Goal: Task Accomplishment & Management: Manage account settings

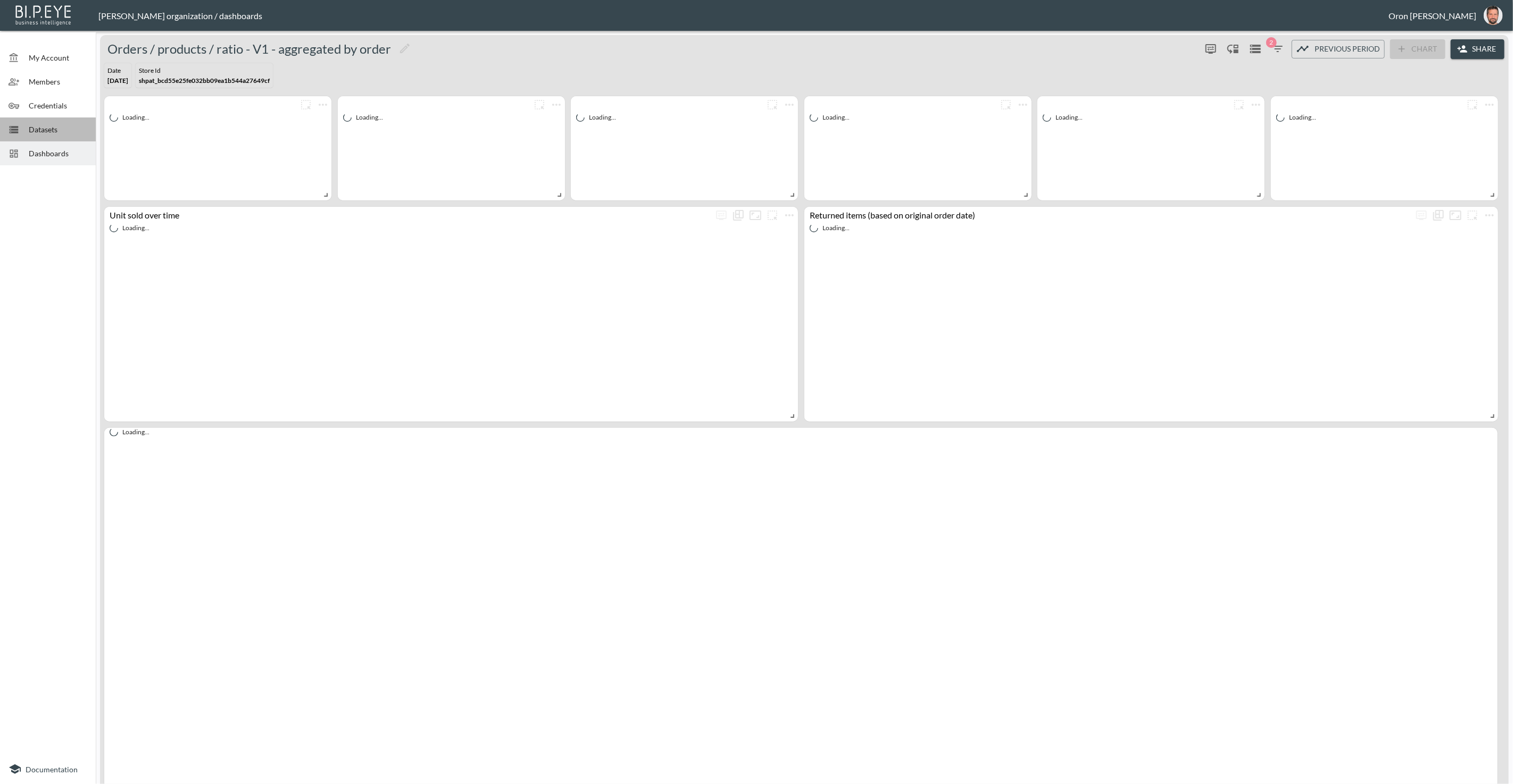
click at [58, 126] on span "Datasets" at bounding box center [58, 130] width 59 height 11
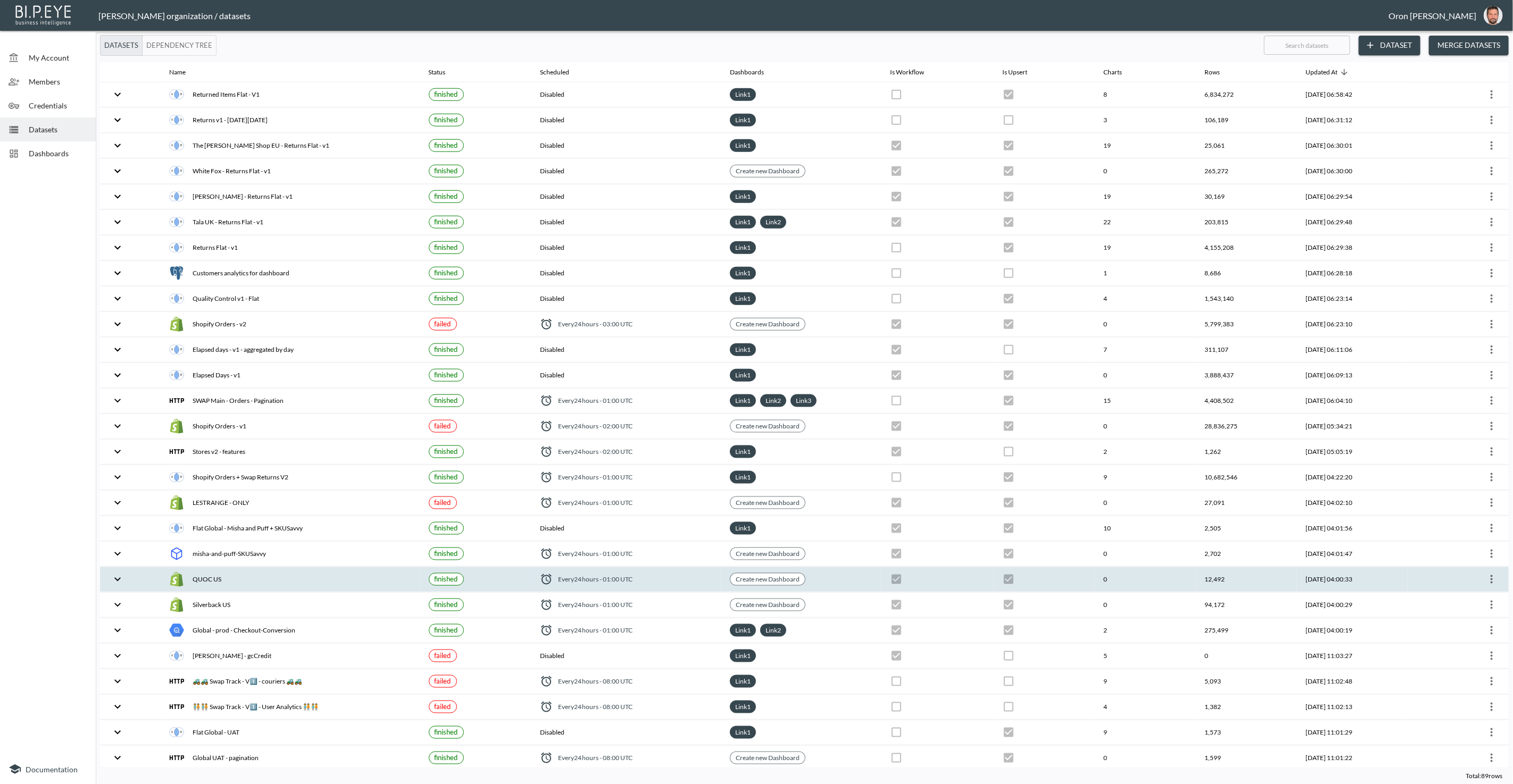
scroll to position [936, 0]
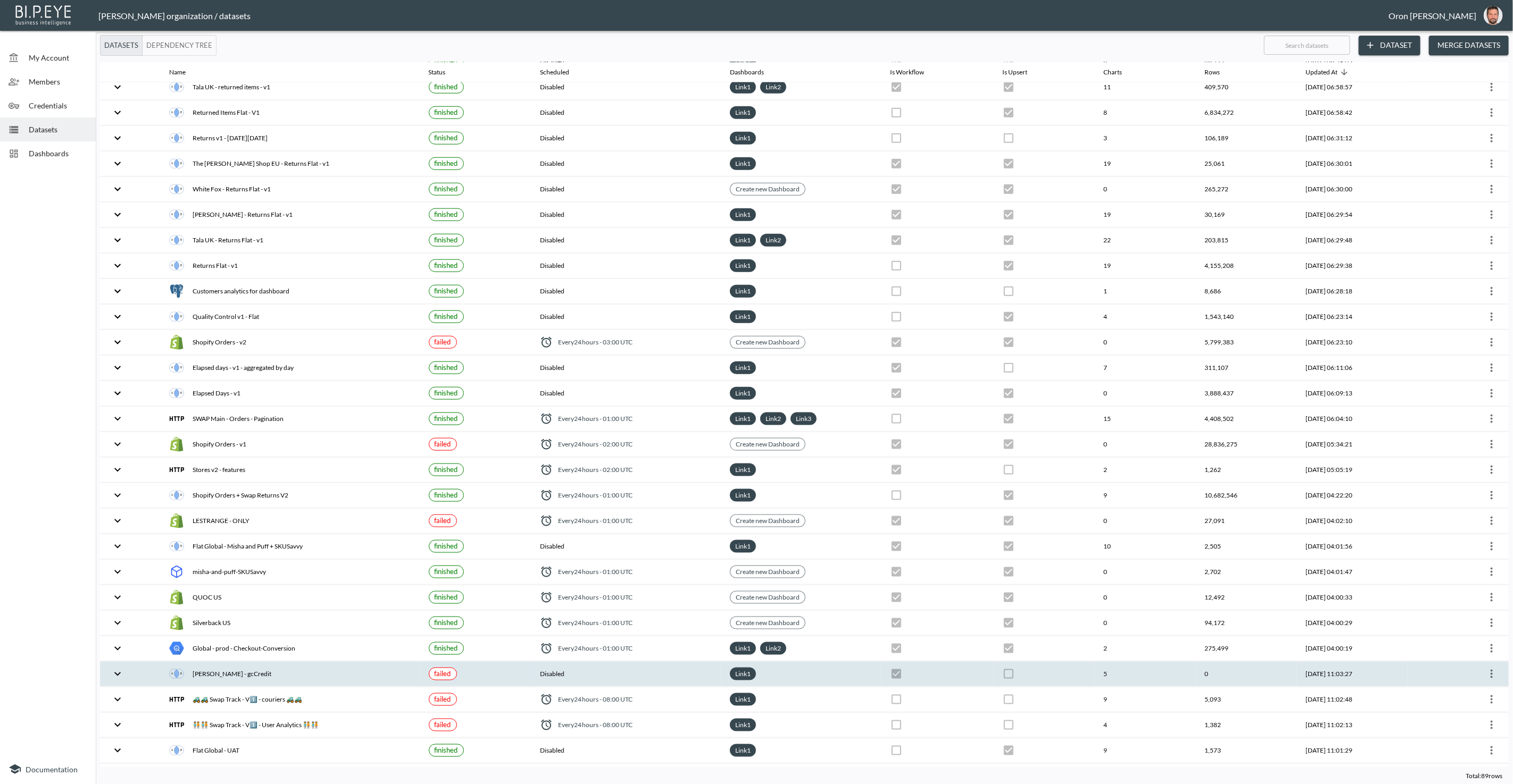
click at [372, 662] on th "[PERSON_NAME] - gcCredit" at bounding box center [290, 674] width 259 height 25
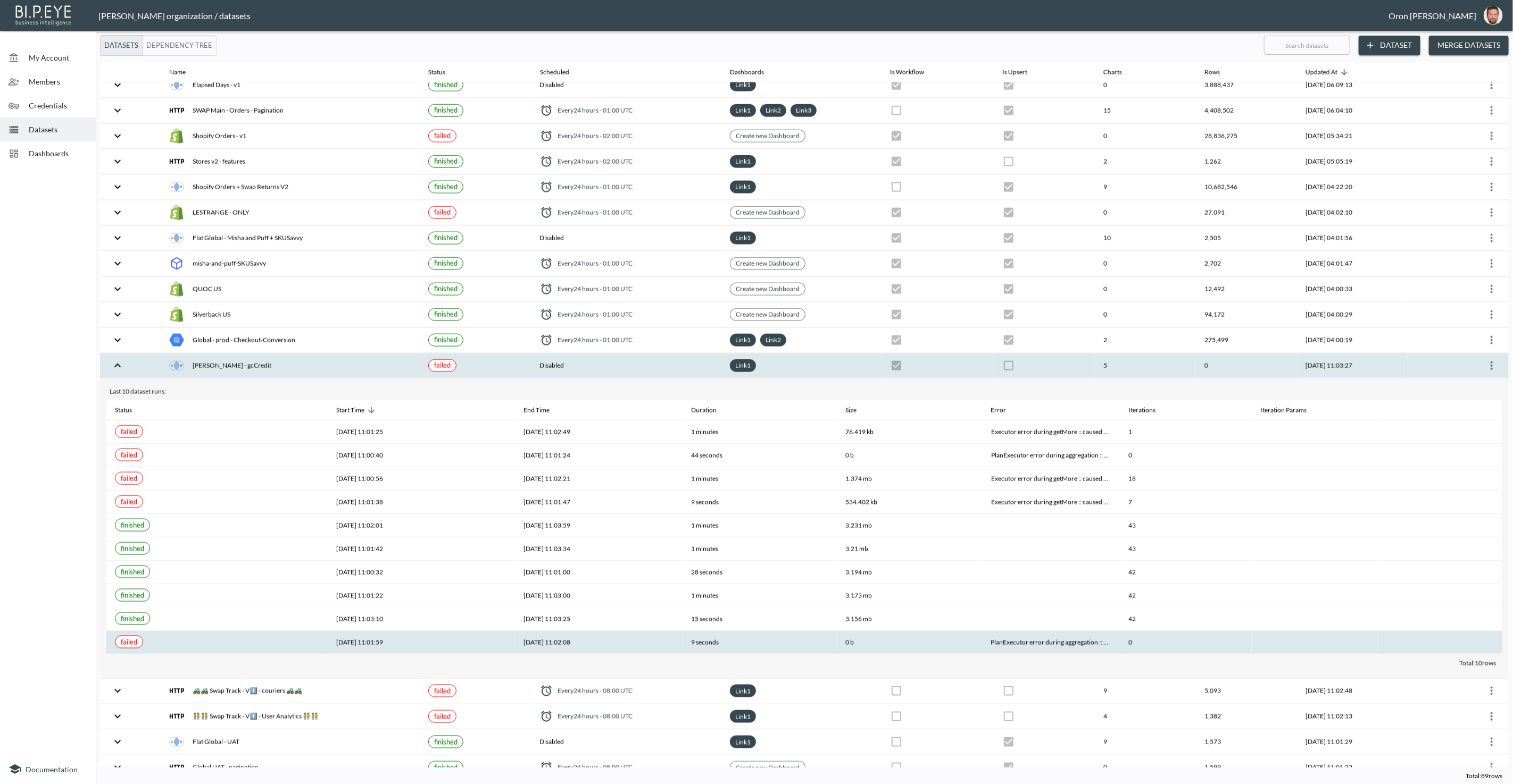
scroll to position [1250, 0]
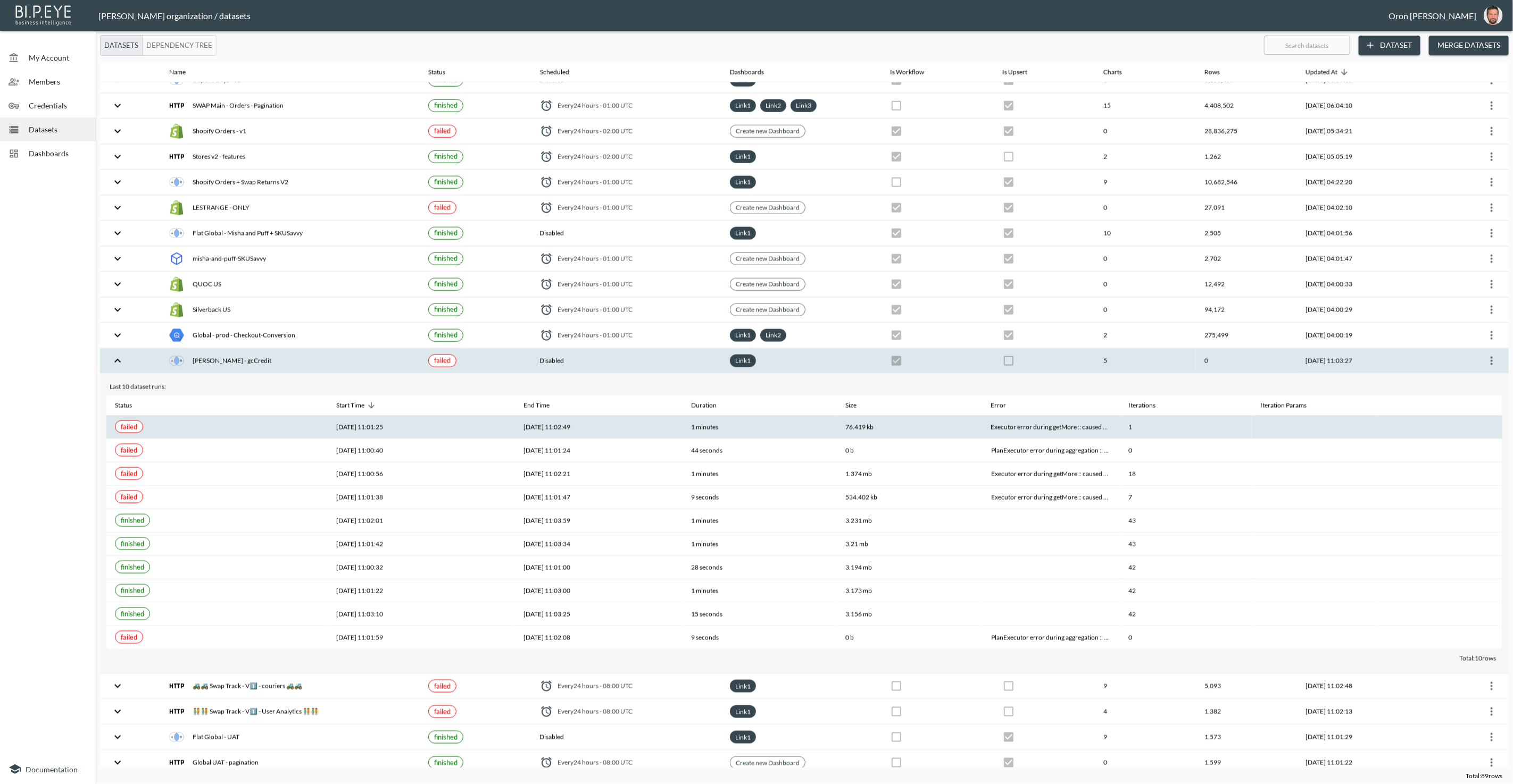
checkbox input "false"
checkbox input "true"
checkbox input "false"
checkbox input "true"
checkbox input "false"
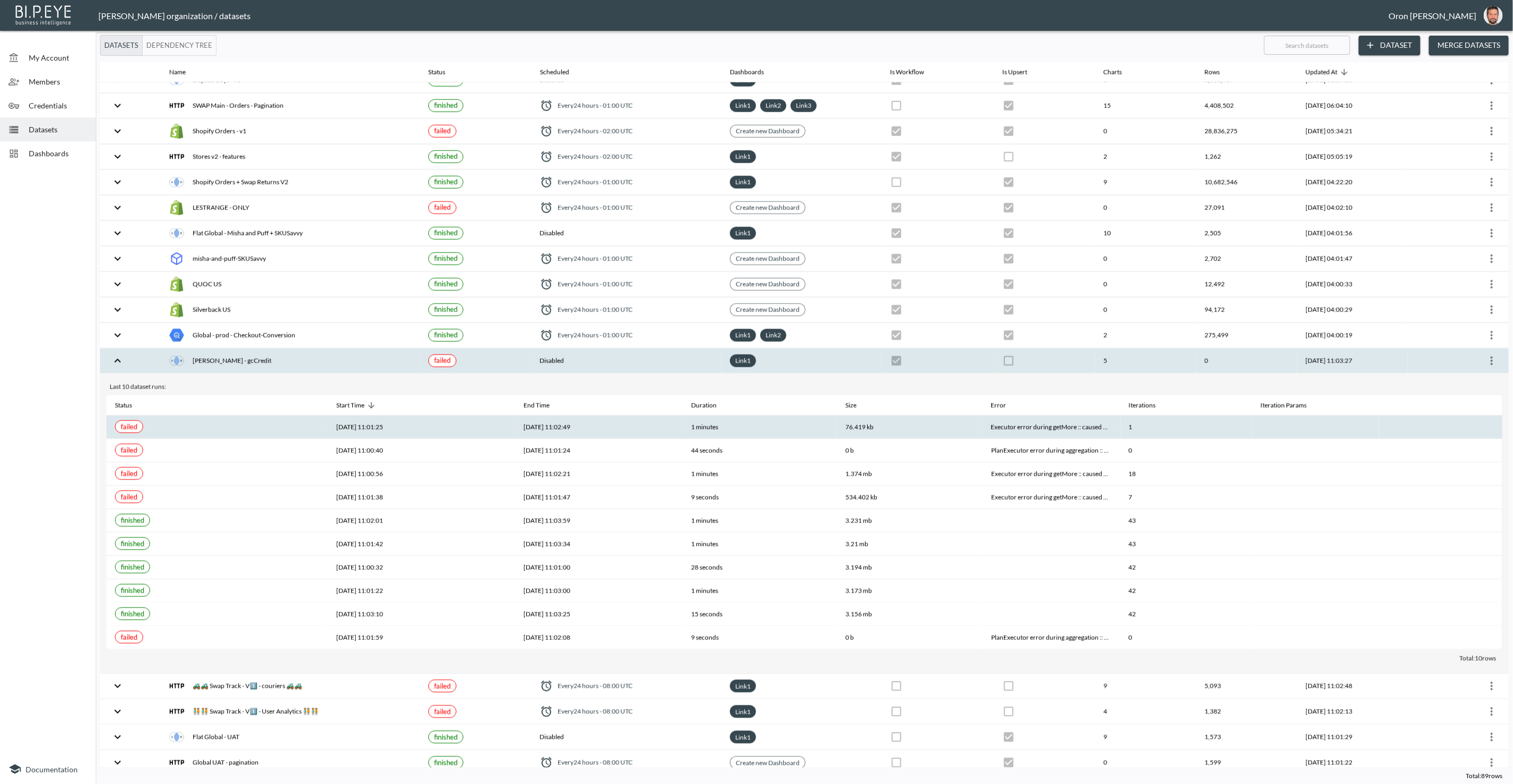
checkbox input "true"
checkbox input "false"
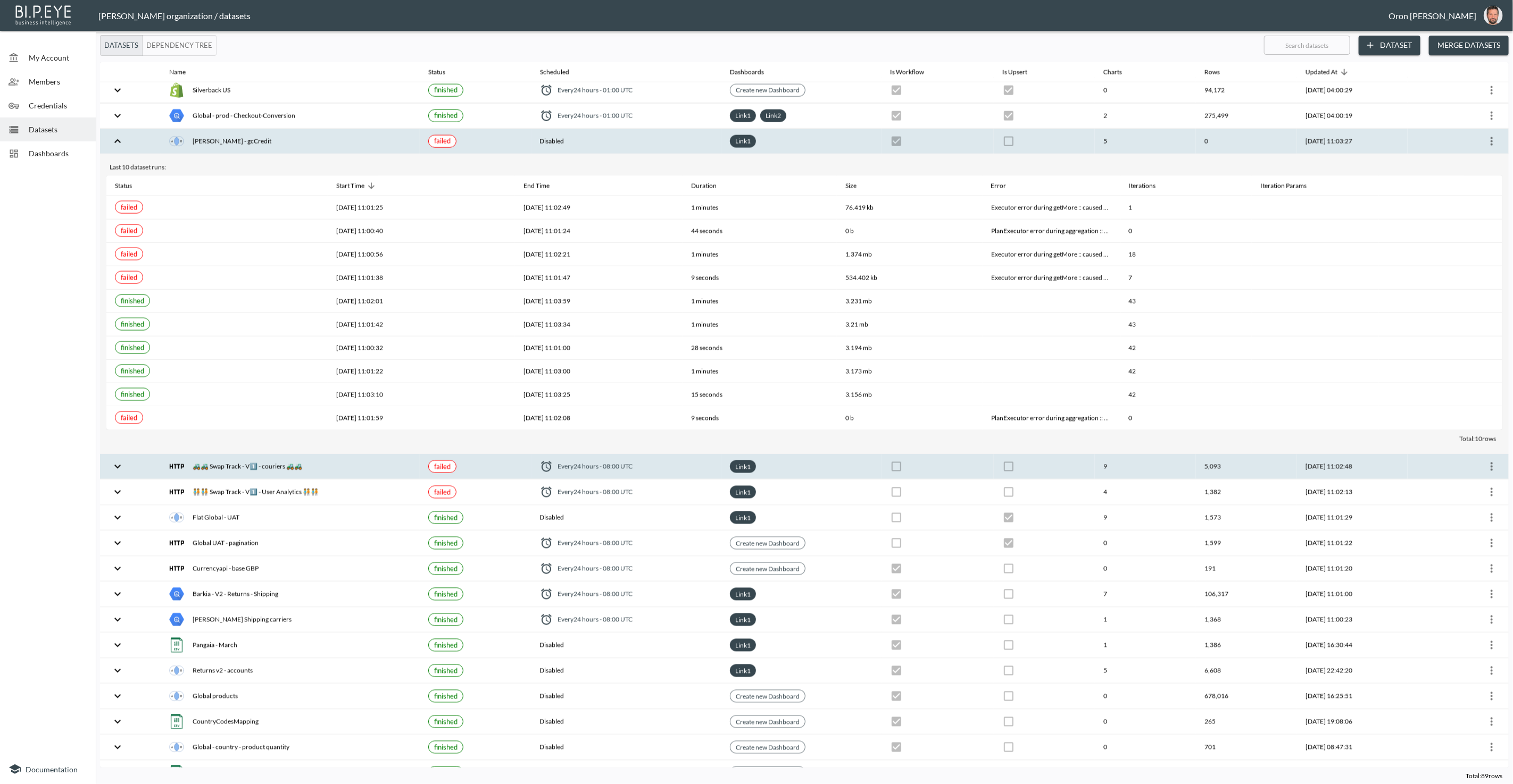
scroll to position [1470, 0]
click at [1095, 454] on th "9" at bounding box center [1145, 467] width 101 height 25
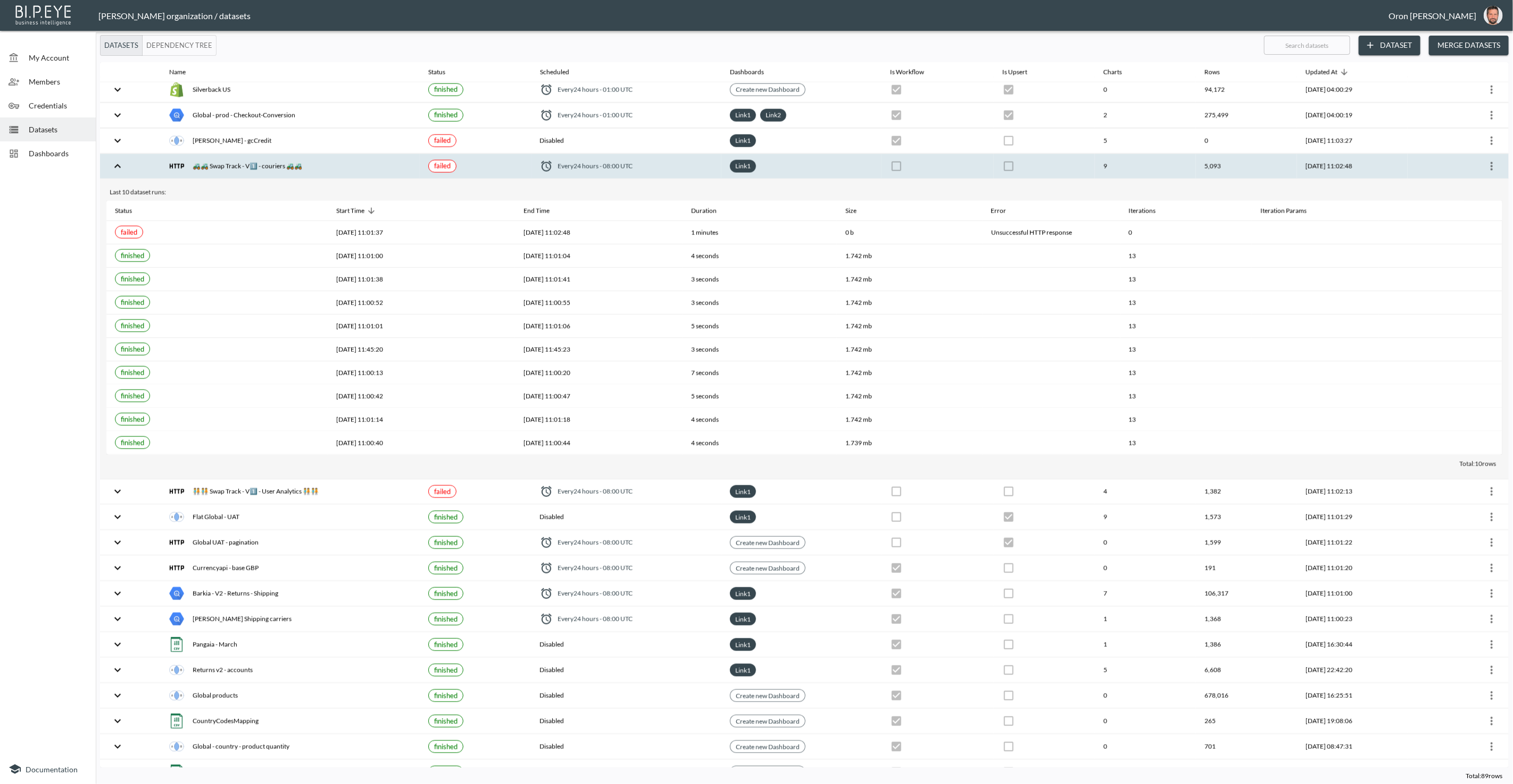
click at [1095, 154] on th "9" at bounding box center [1145, 167] width 101 height 25
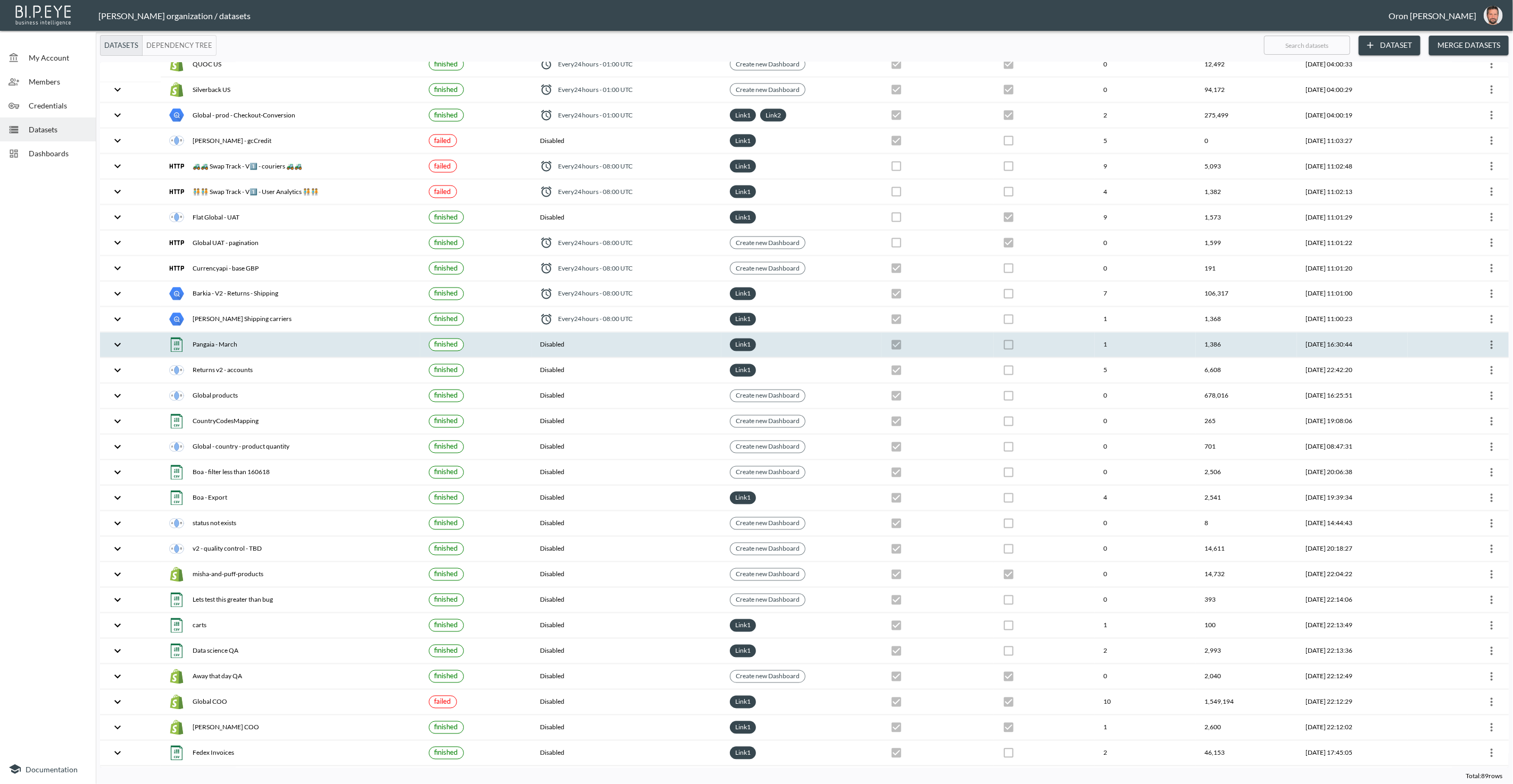
scroll to position [1553, 0]
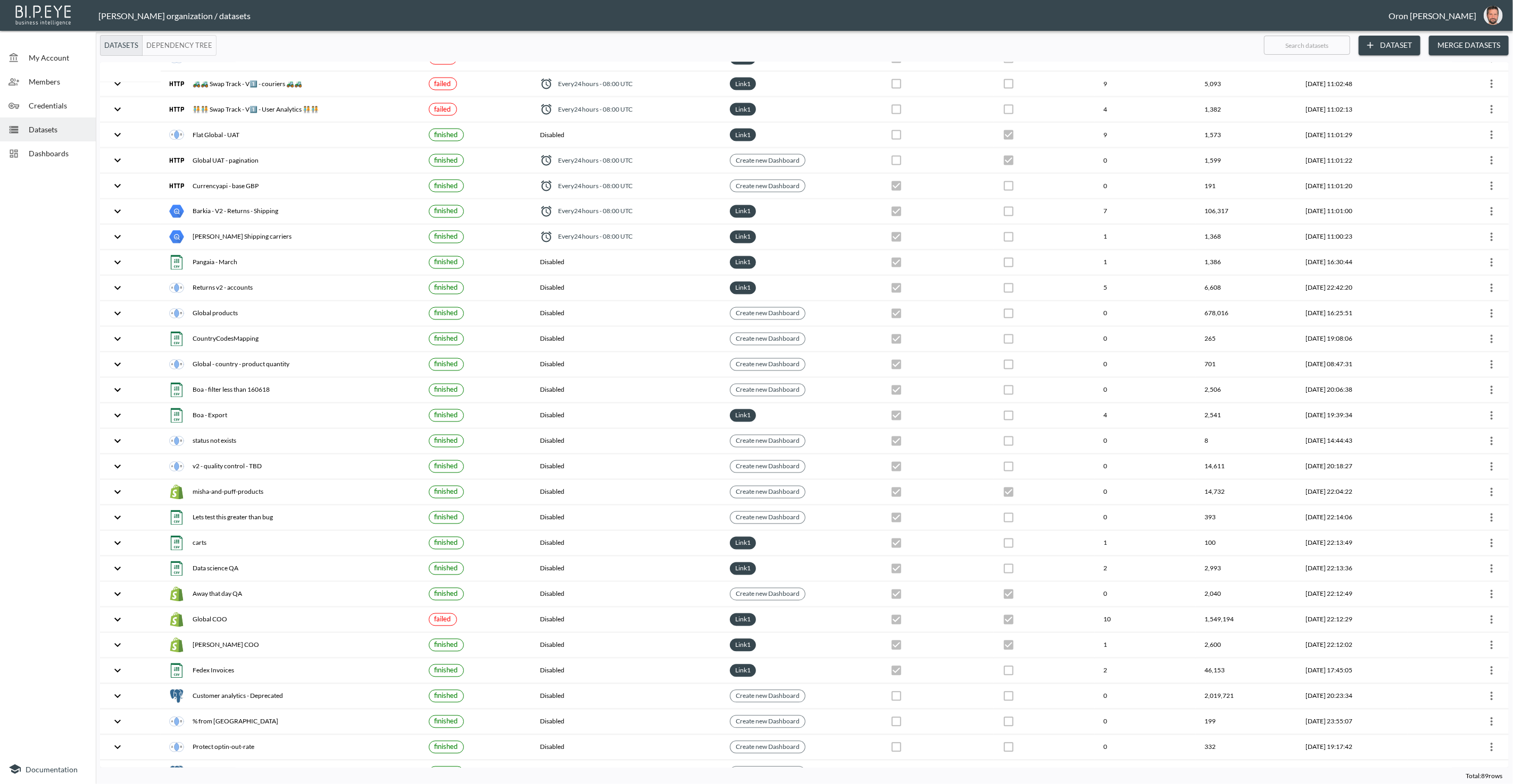
click at [1325, 45] on input "text" at bounding box center [1306, 45] width 86 height 27
type input "c"
checkbox input "true"
checkbox input "false"
checkbox input "true"
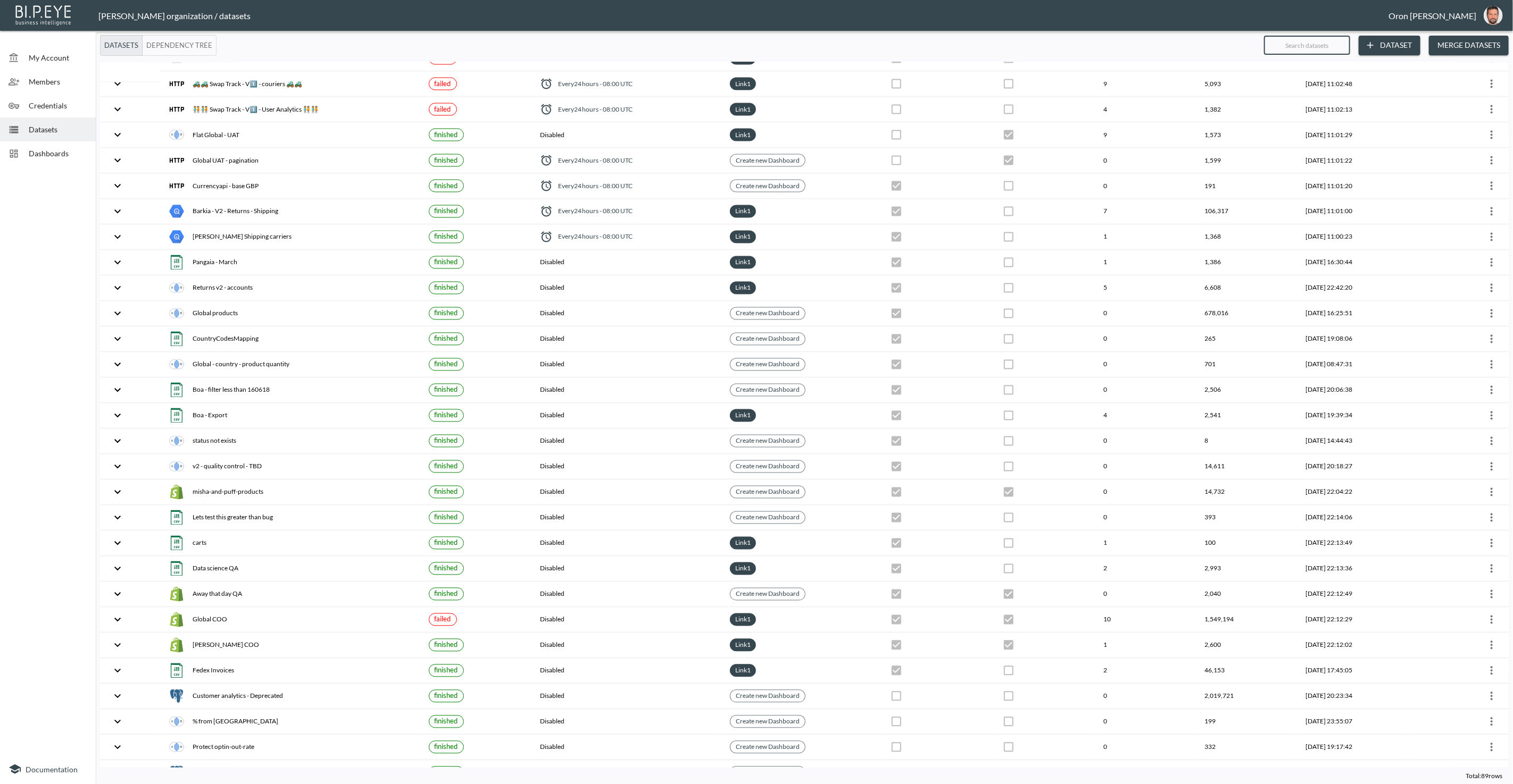
checkbox input "true"
checkbox input "false"
checkbox input "true"
checkbox input "false"
checkbox input "true"
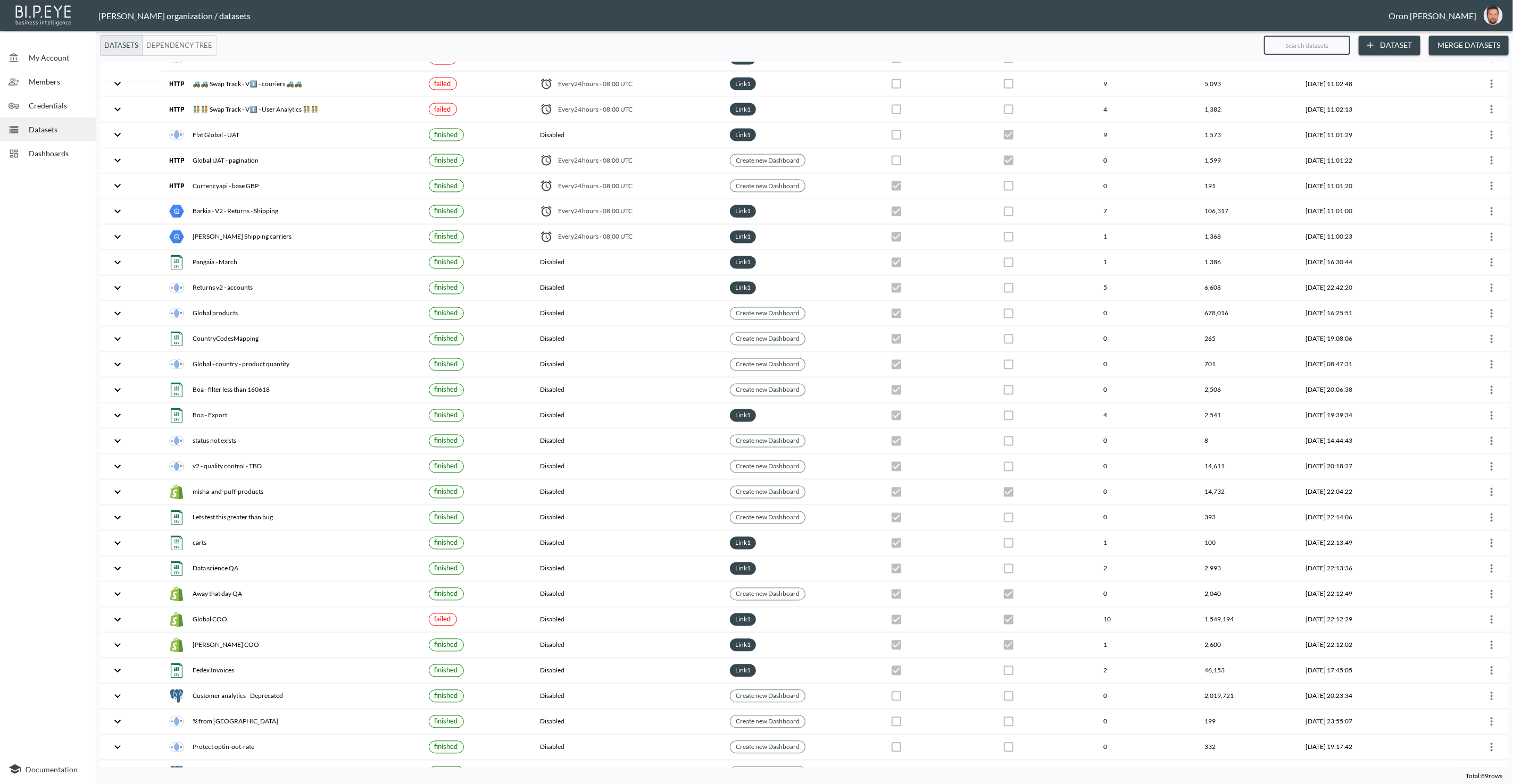
checkbox input "false"
checkbox input "true"
checkbox input "false"
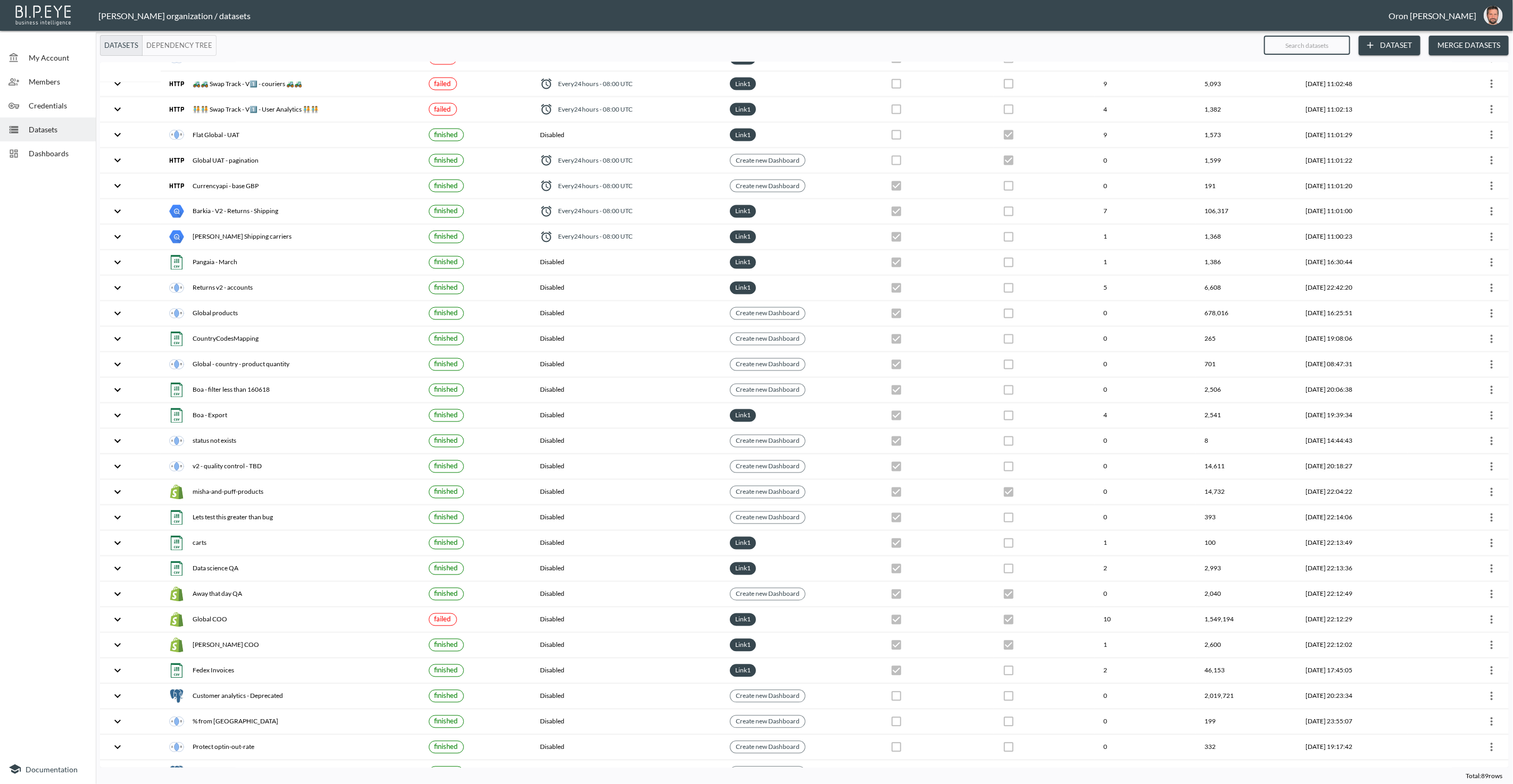
checkbox input "false"
checkbox input "true"
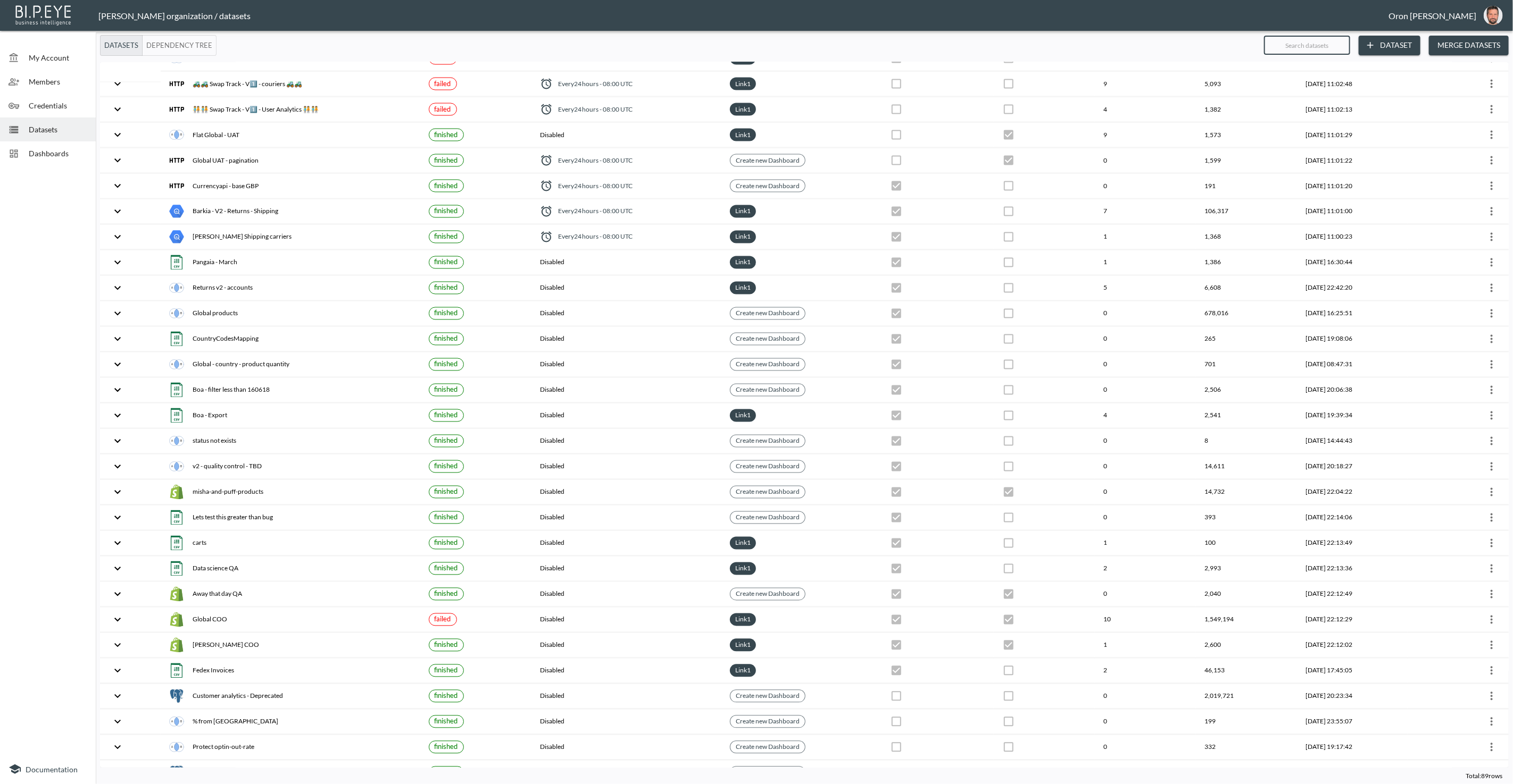
checkbox input "true"
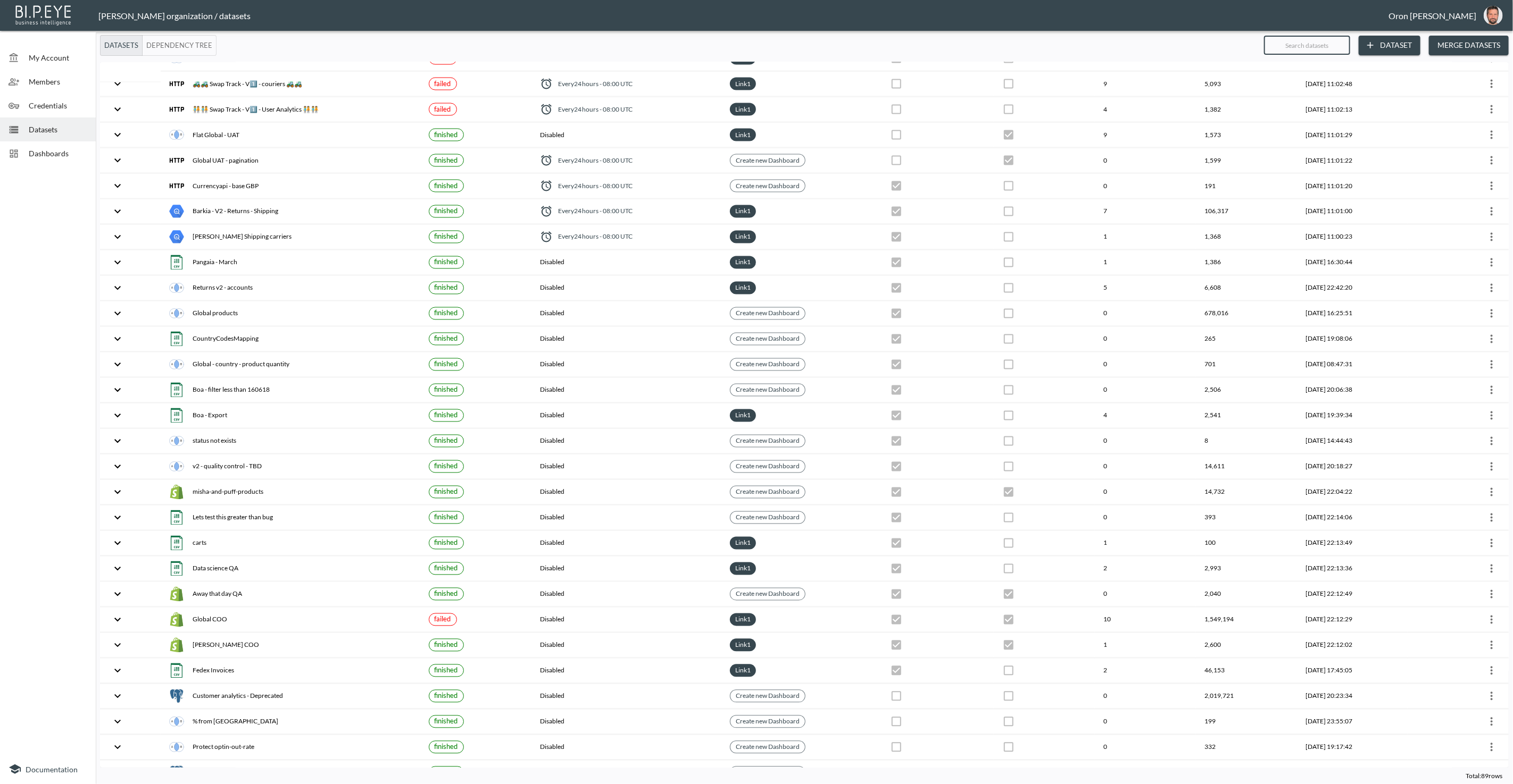
checkbox input "true"
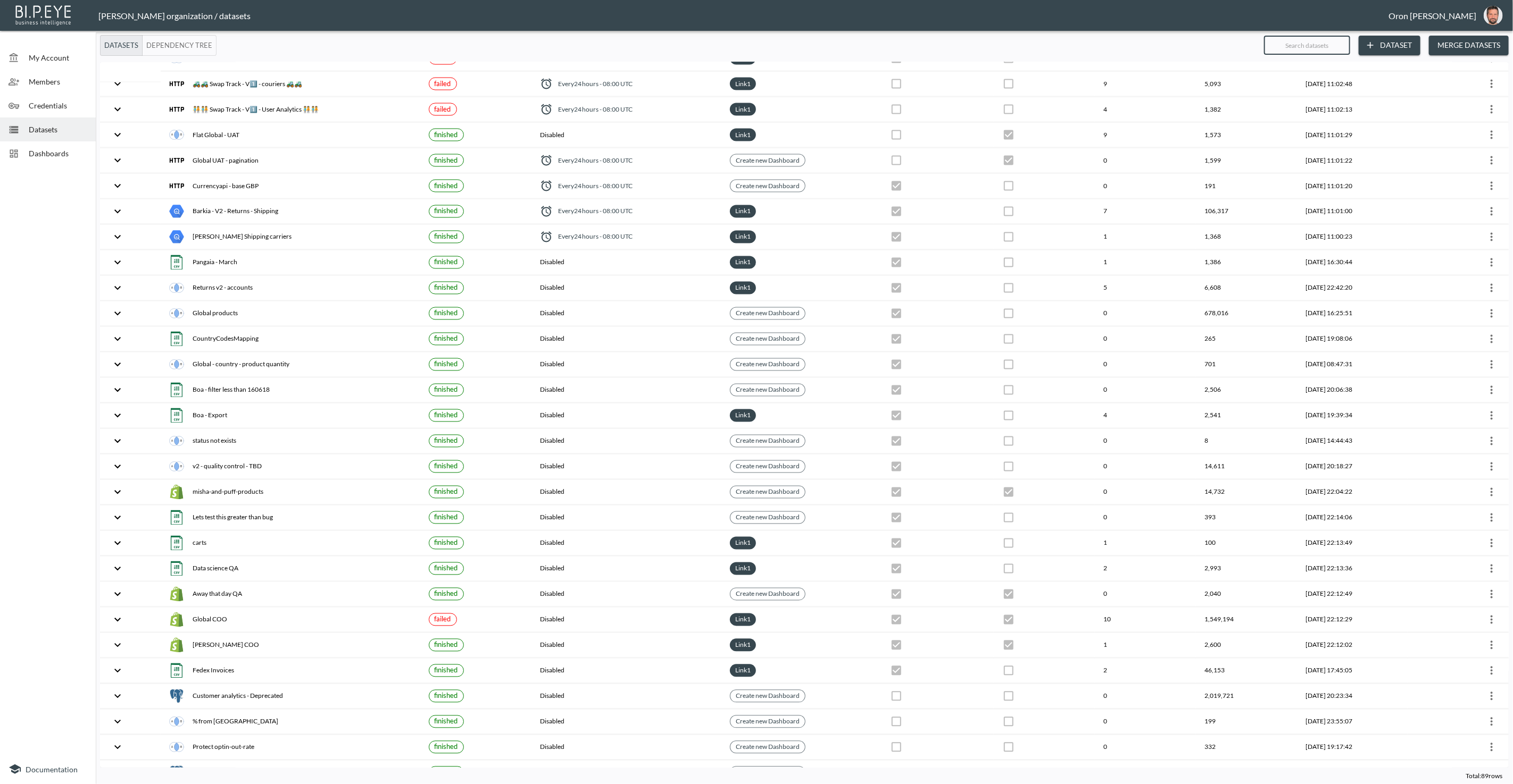
checkbox input "false"
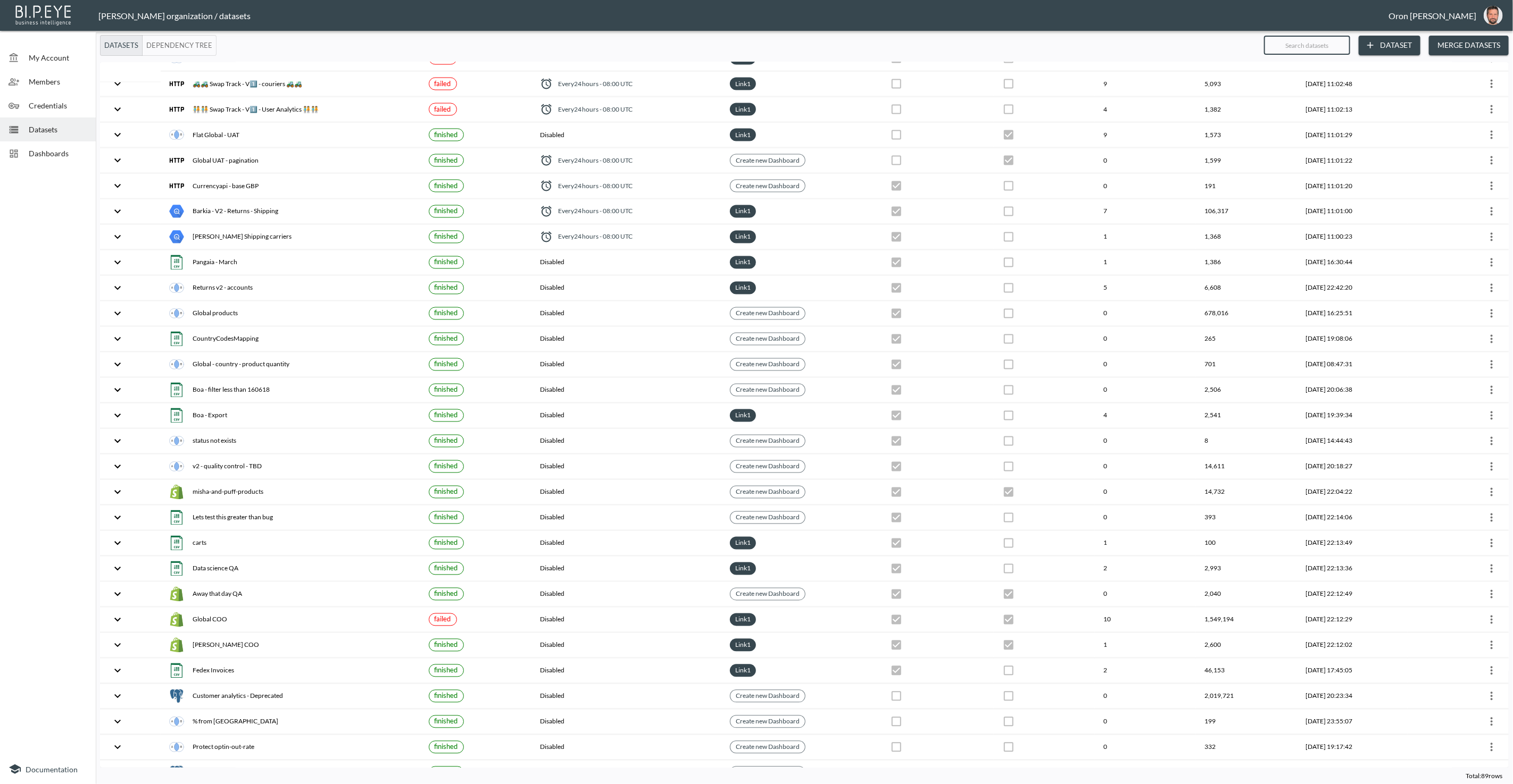
checkbox input "false"
checkbox input "true"
checkbox input "false"
checkbox input "true"
checkbox input "false"
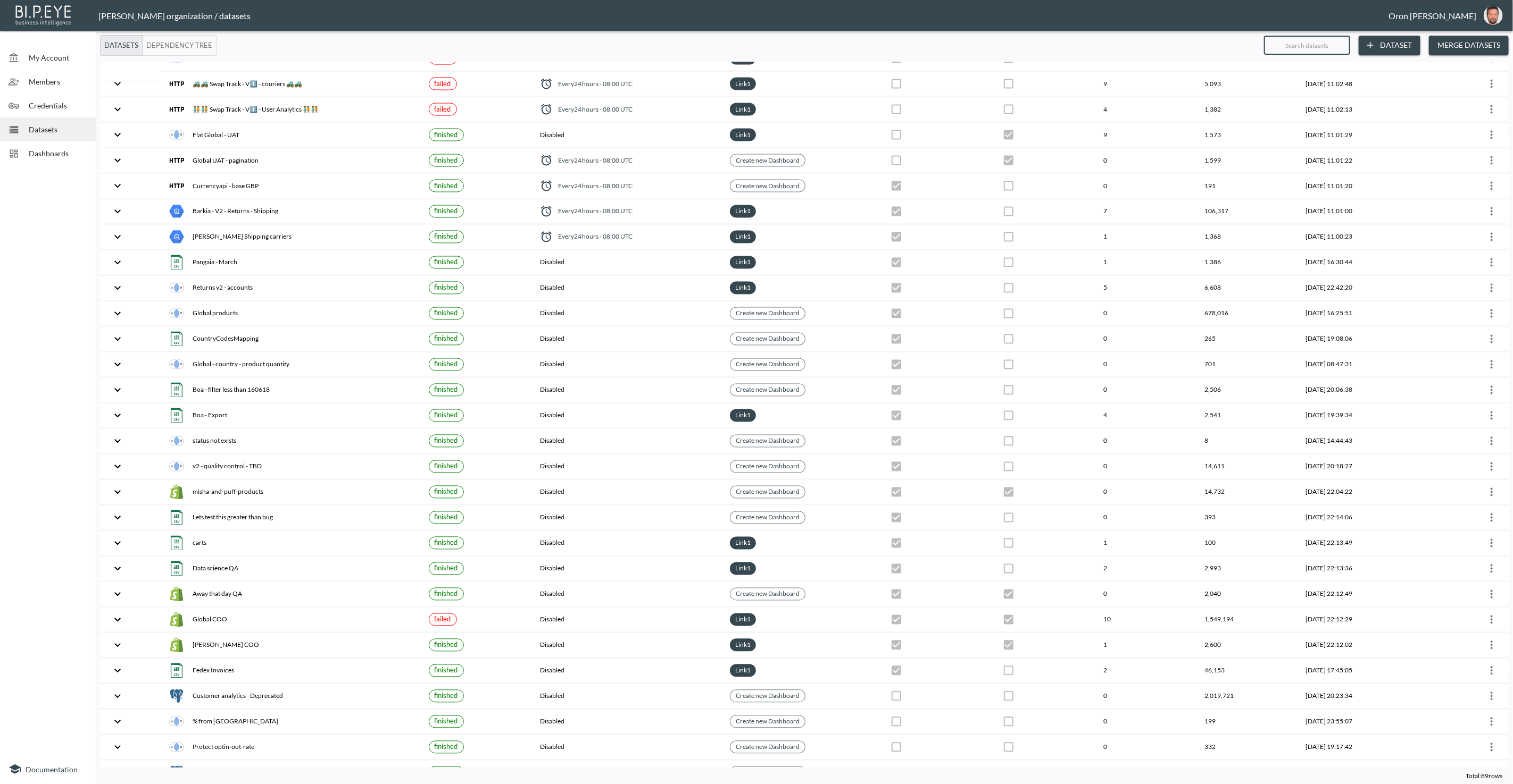
checkbox input "false"
checkbox input "true"
checkbox input "false"
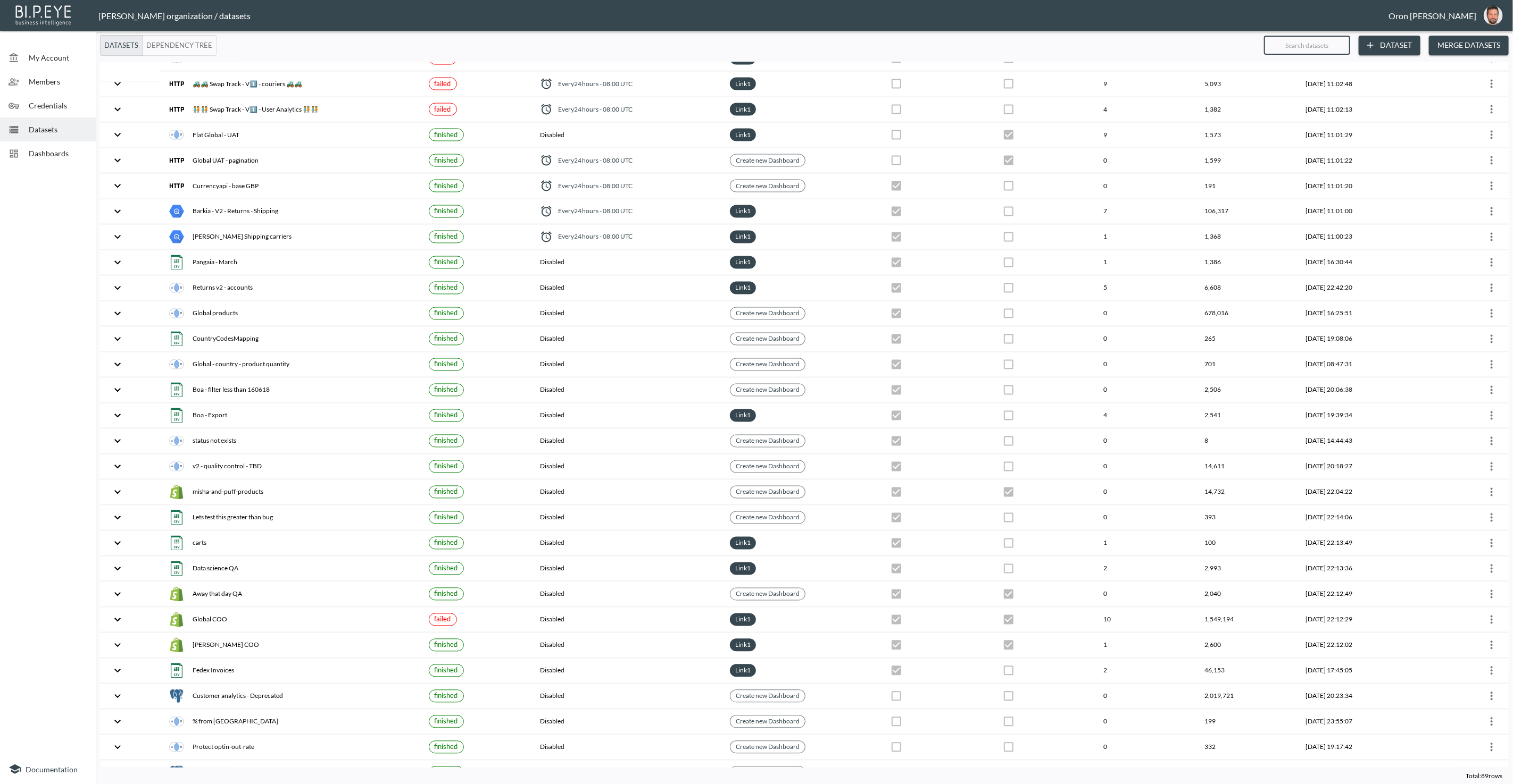
checkbox input "true"
checkbox input "false"
checkbox input "true"
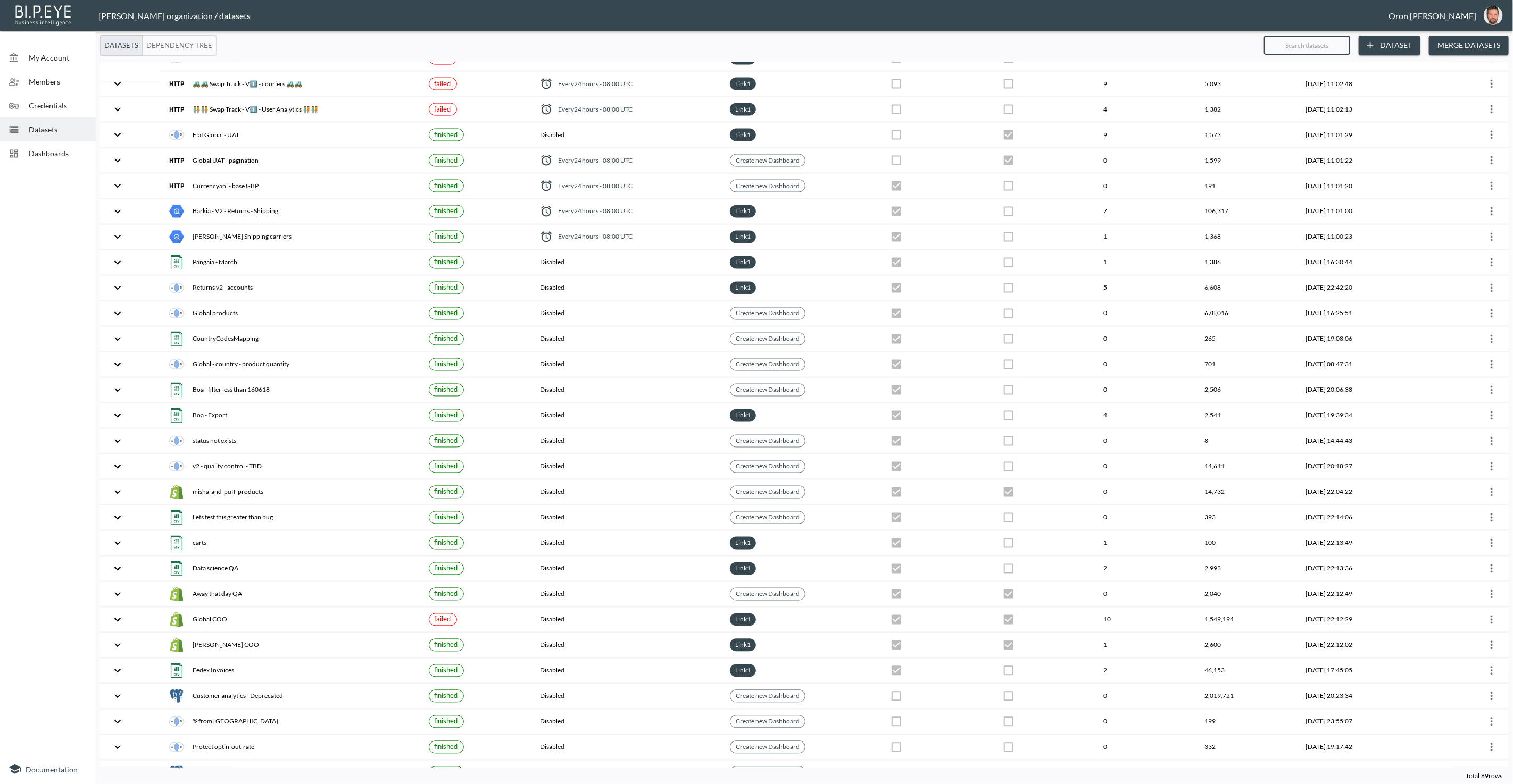
checkbox input "false"
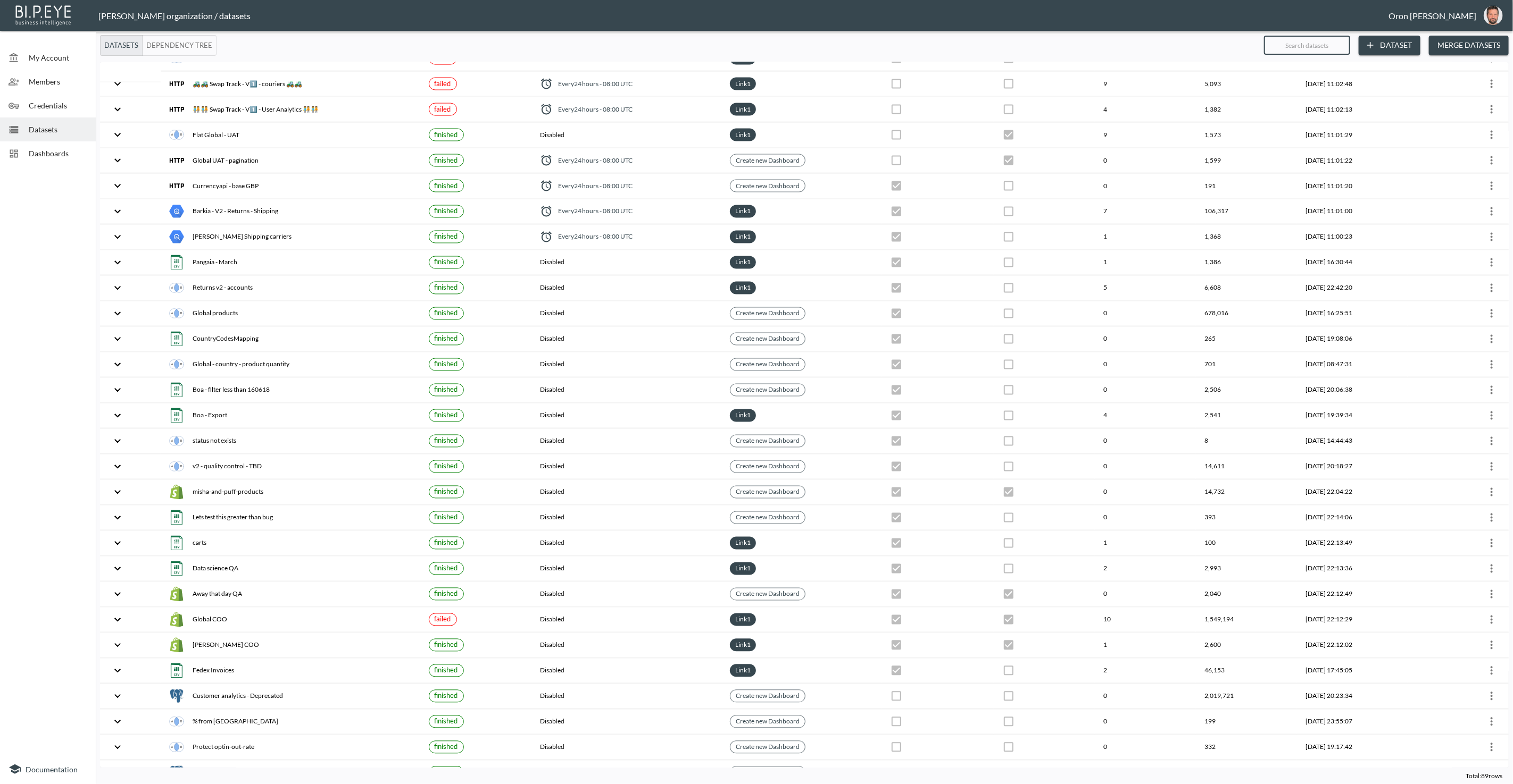
checkbox input "false"
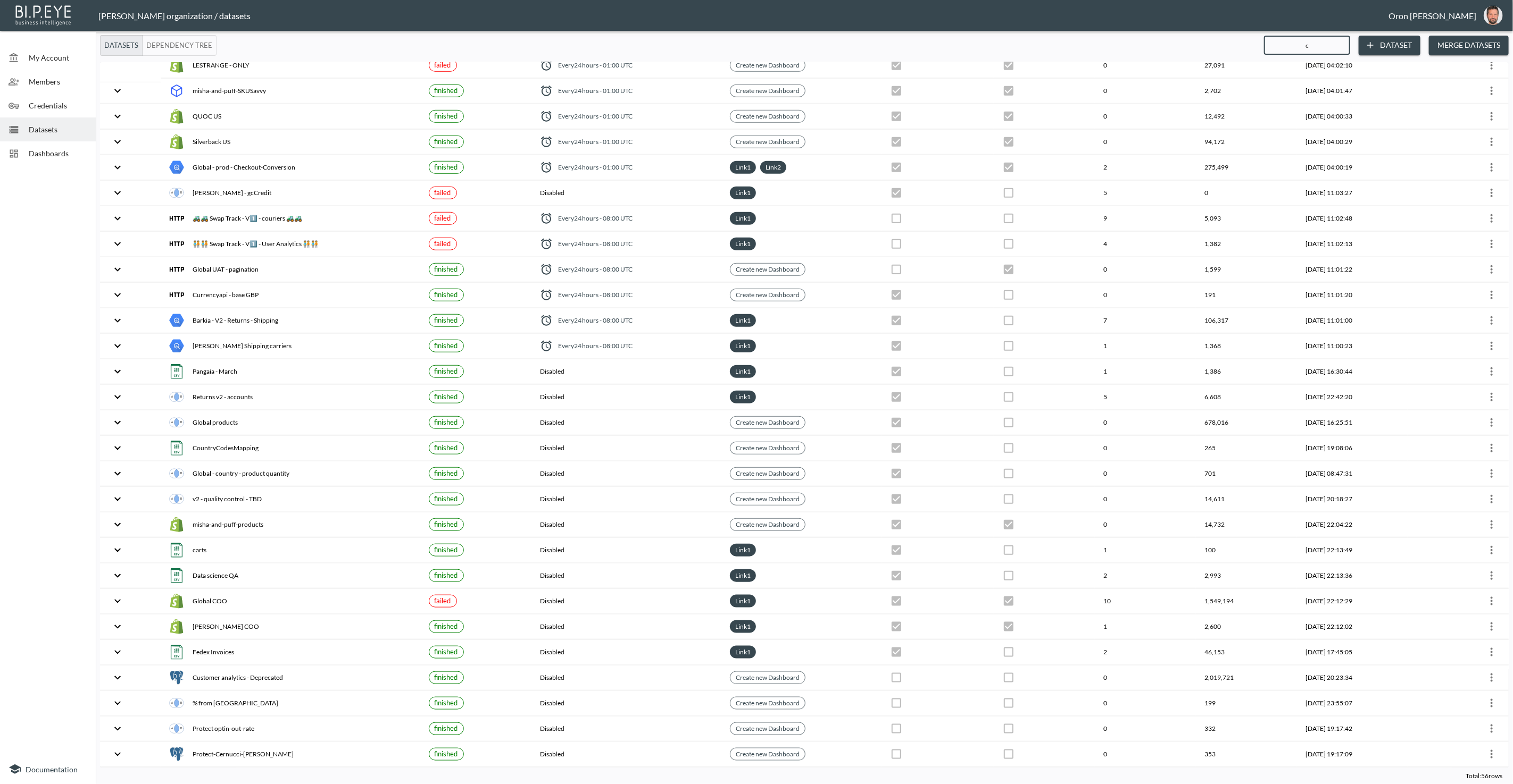
scroll to position [715, 0]
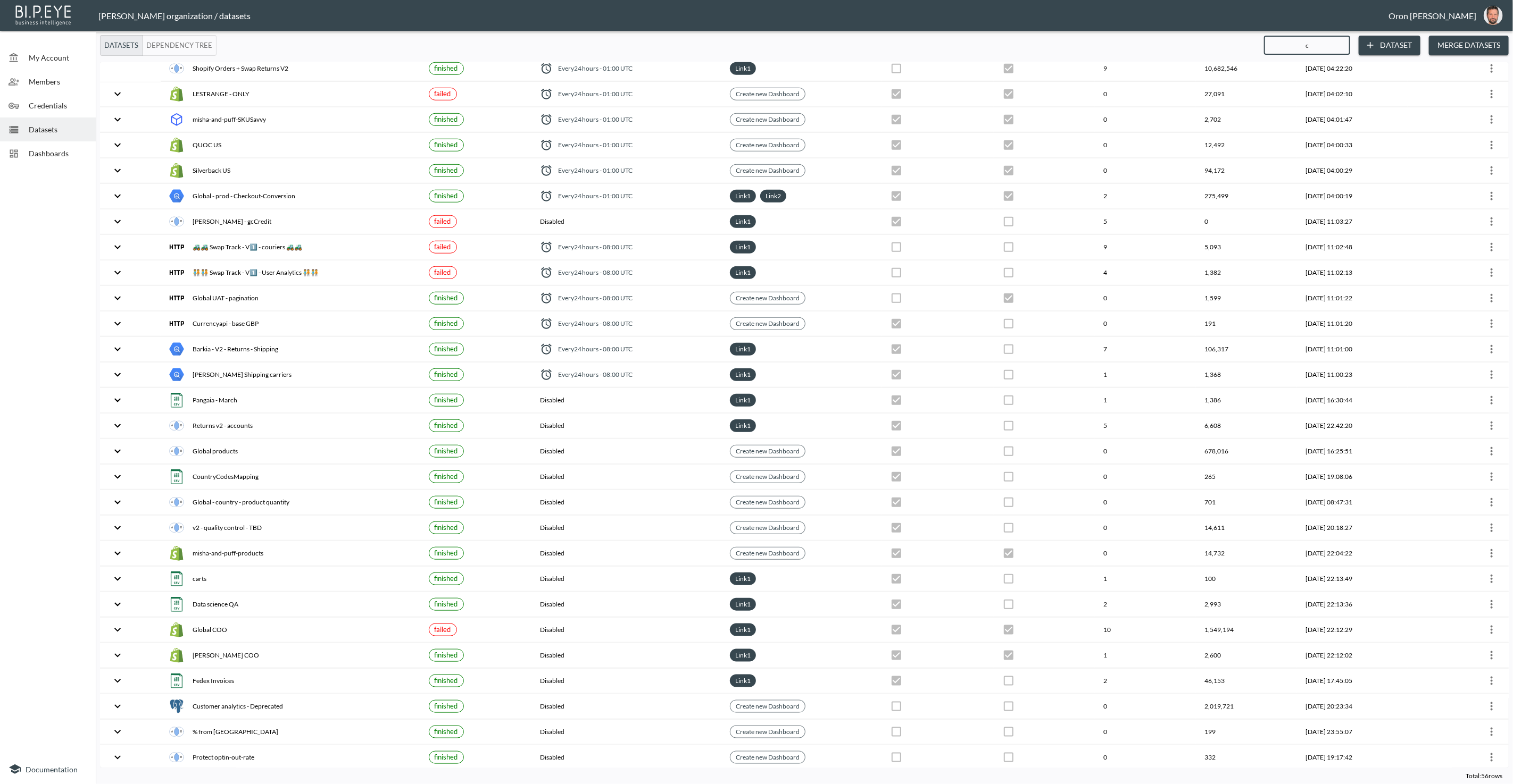
type input "ci"
checkbox input "true"
checkbox input "false"
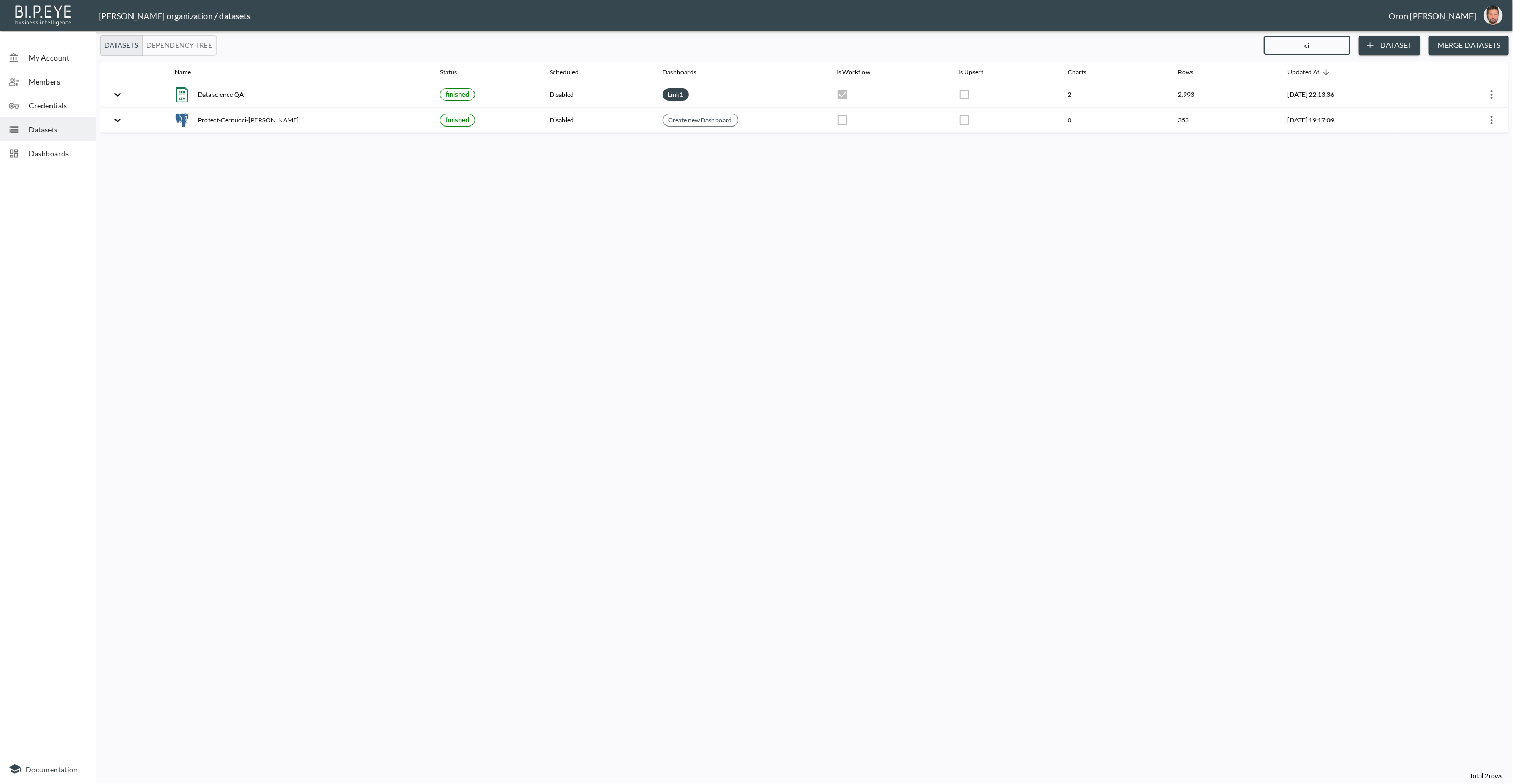
scroll to position [0, 0]
type input "c"
checkbox input "false"
checkbox input "true"
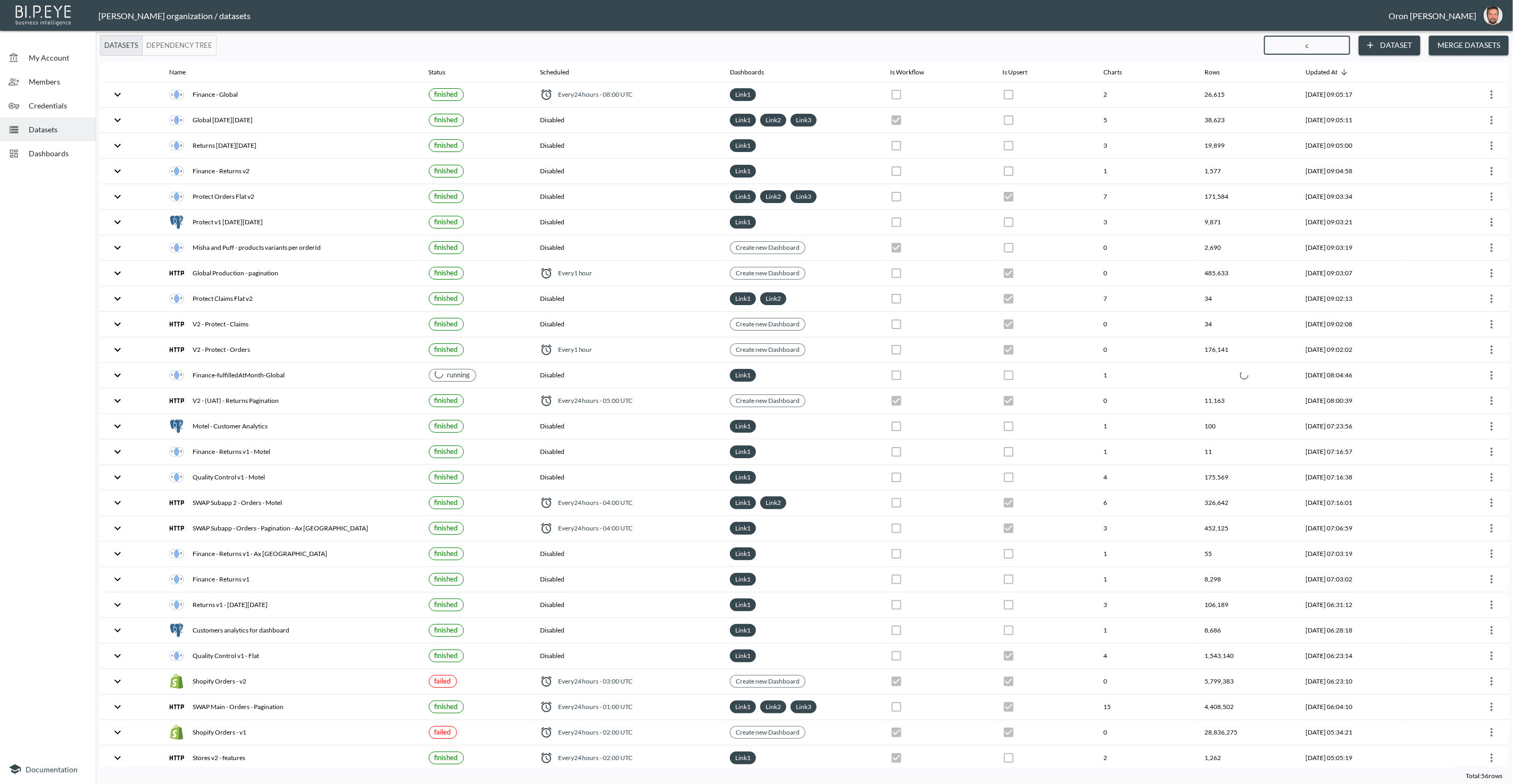
type input "cu"
checkbox input "false"
checkbox input "true"
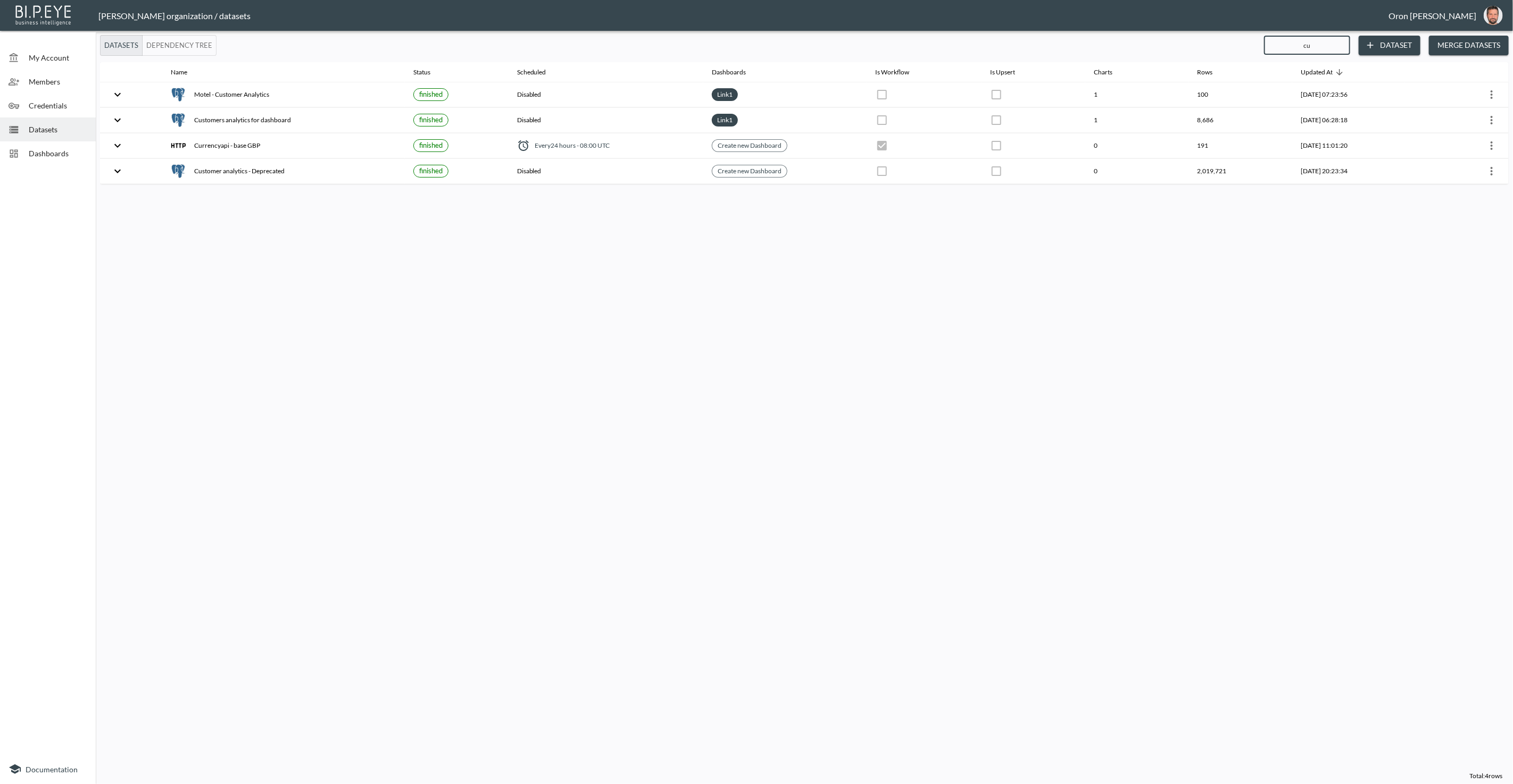
type input "cur"
checkbox input "true"
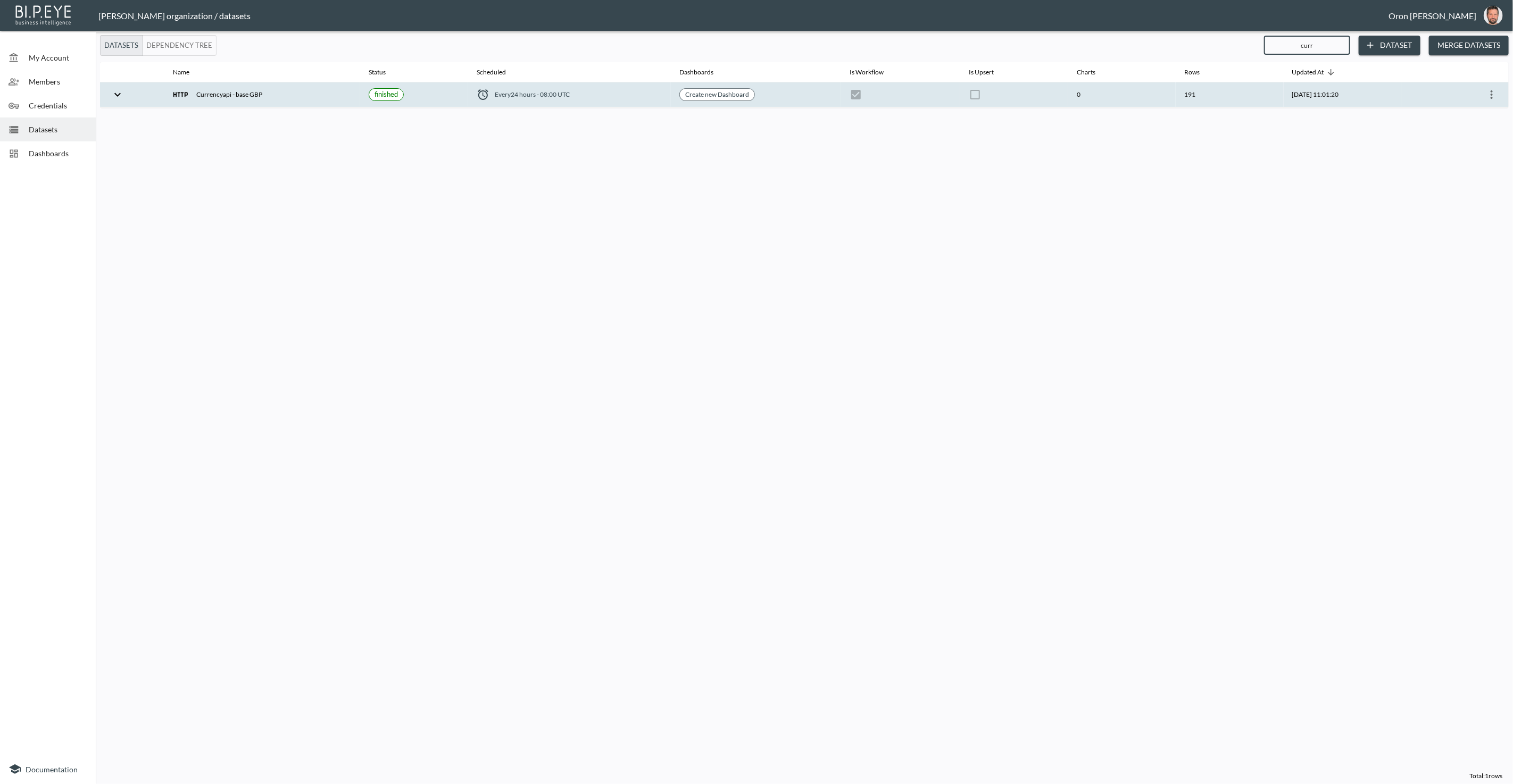
type input "curr"
click at [1494, 89] on icon "more" at bounding box center [1491, 94] width 12 height 12
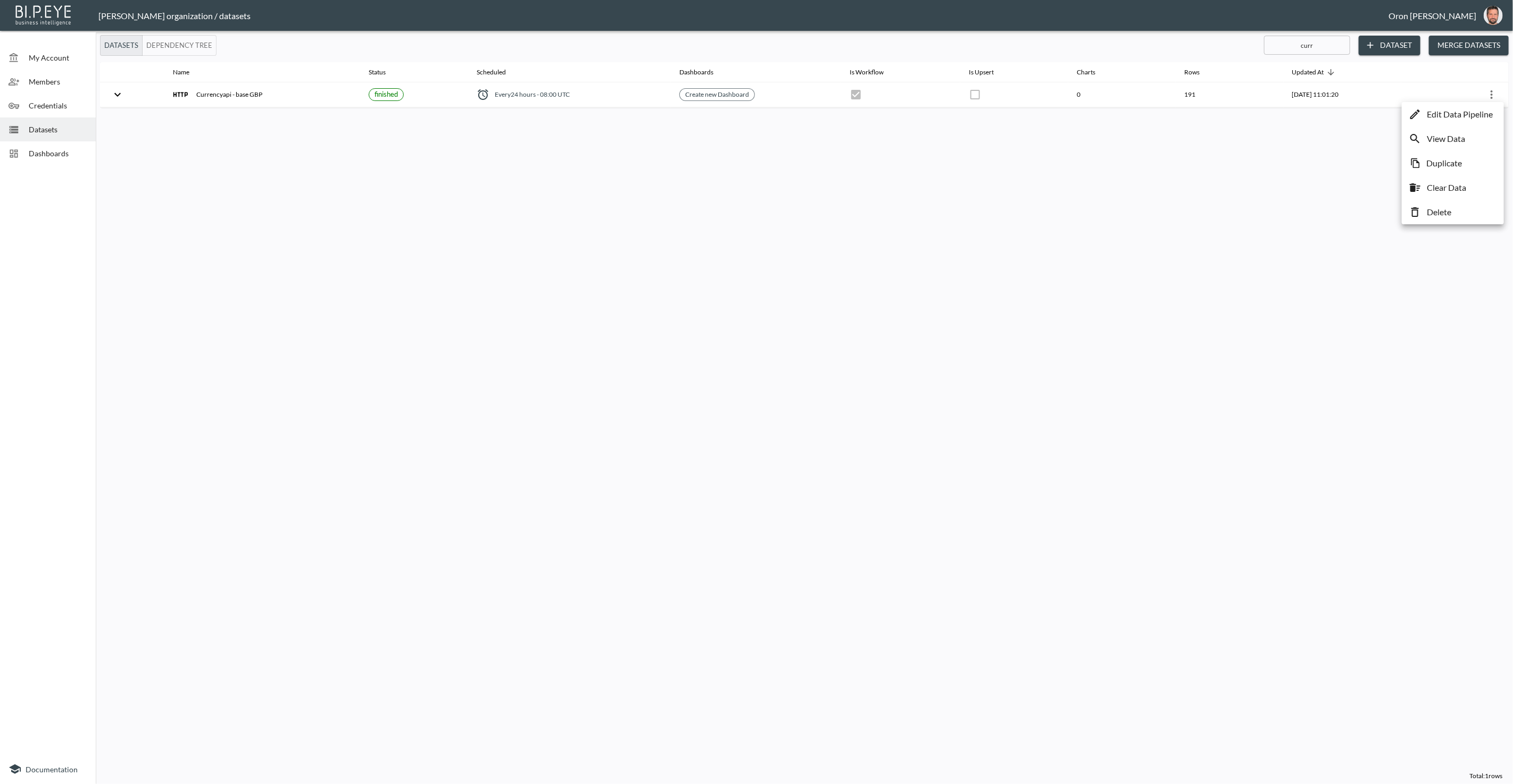
click at [1467, 143] on li "View Data" at bounding box center [1452, 138] width 97 height 19
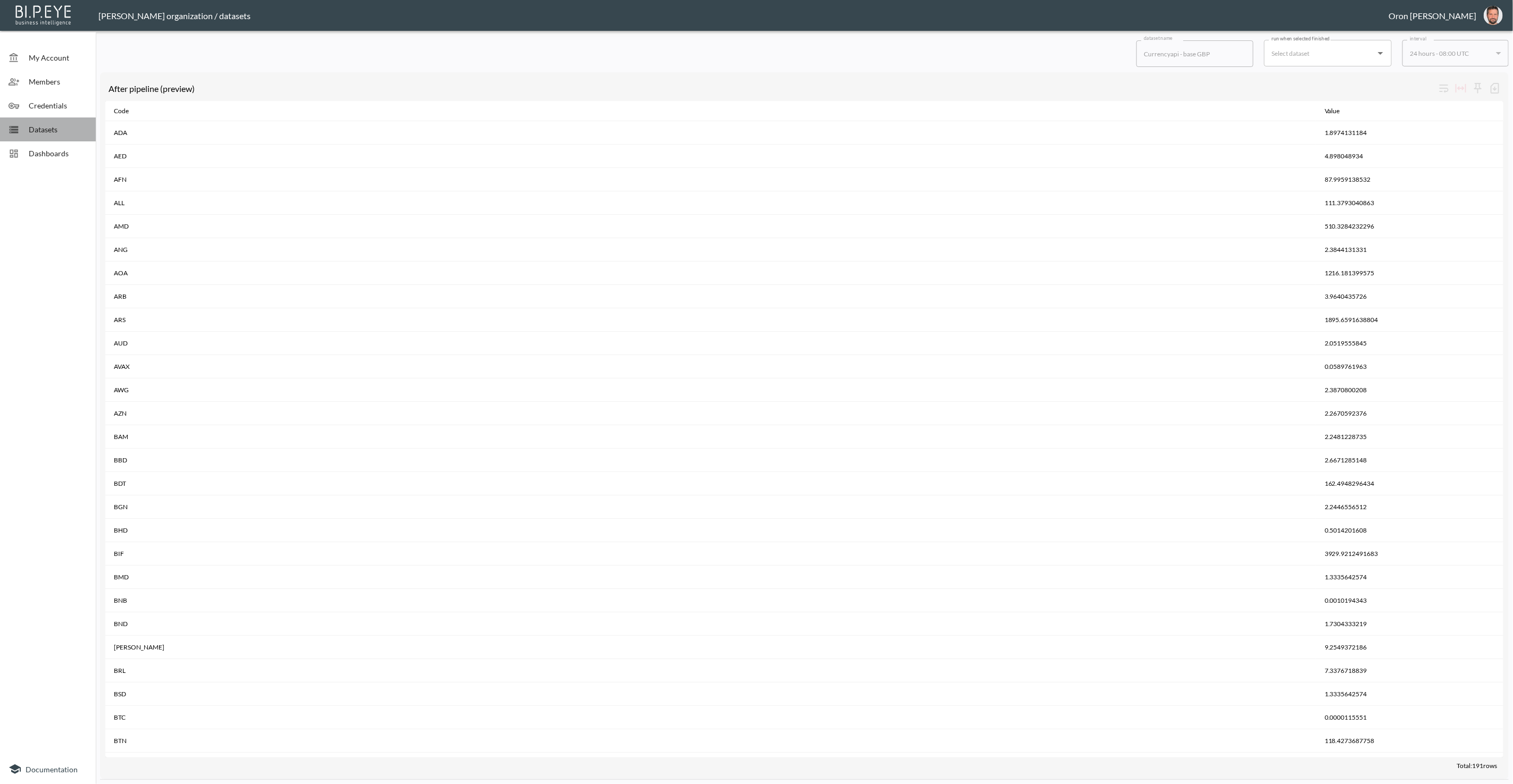
click at [49, 123] on div "Datasets" at bounding box center [47, 129] width 96 height 24
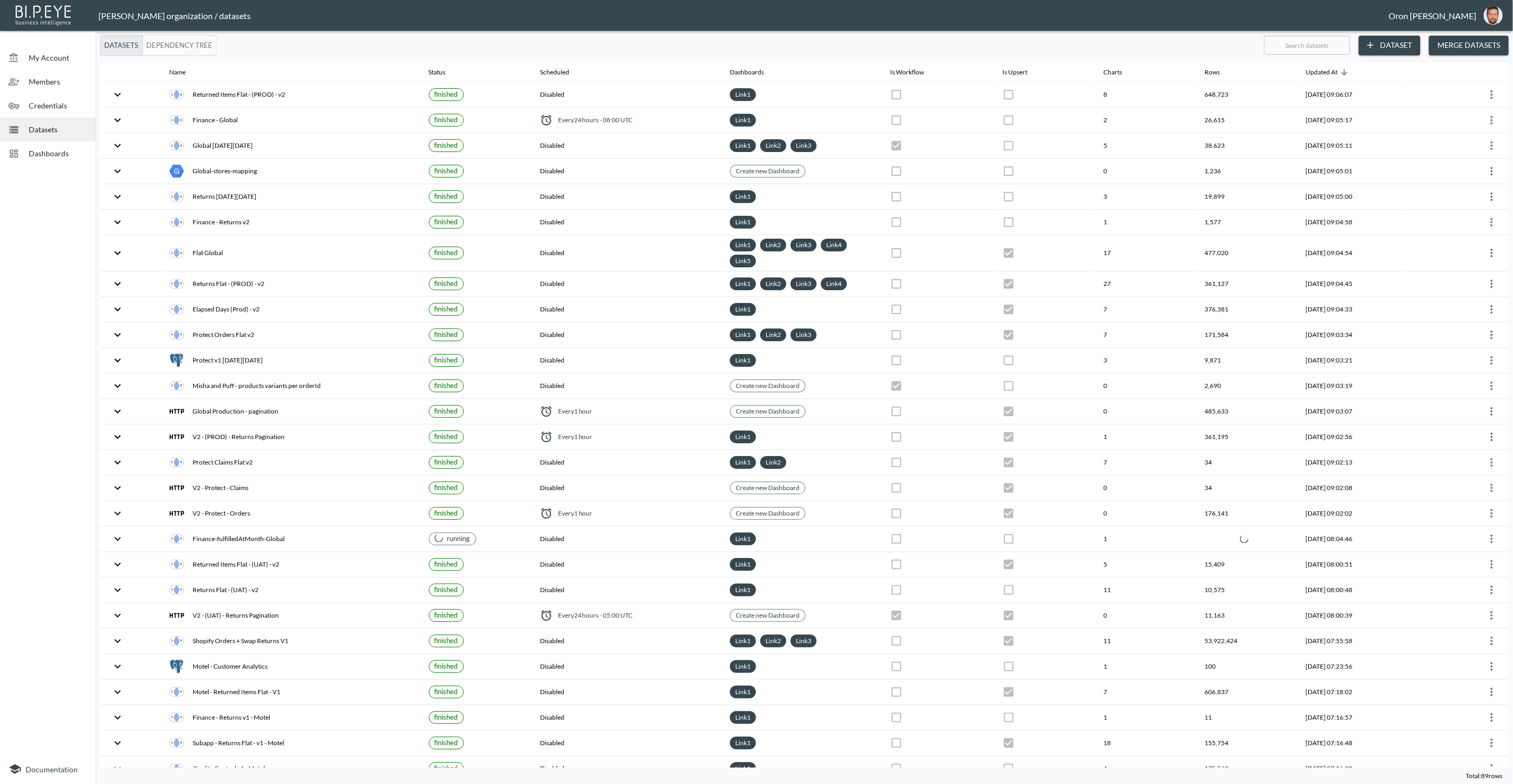
click at [1301, 47] on input "text" at bounding box center [1306, 45] width 86 height 27
type input "v"
checkbox input "false"
checkbox input "true"
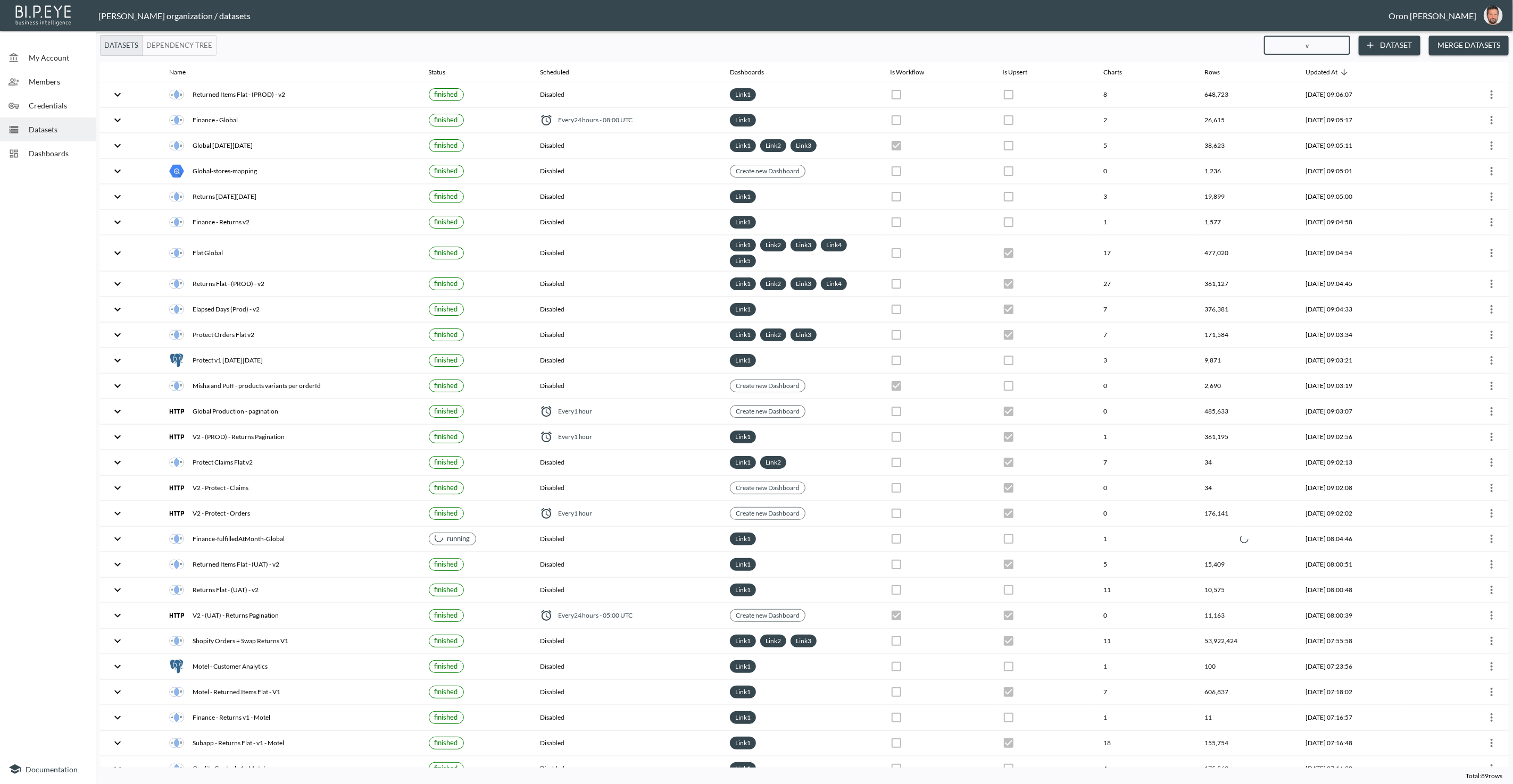
checkbox input "true"
checkbox input "false"
checkbox input "true"
checkbox input "false"
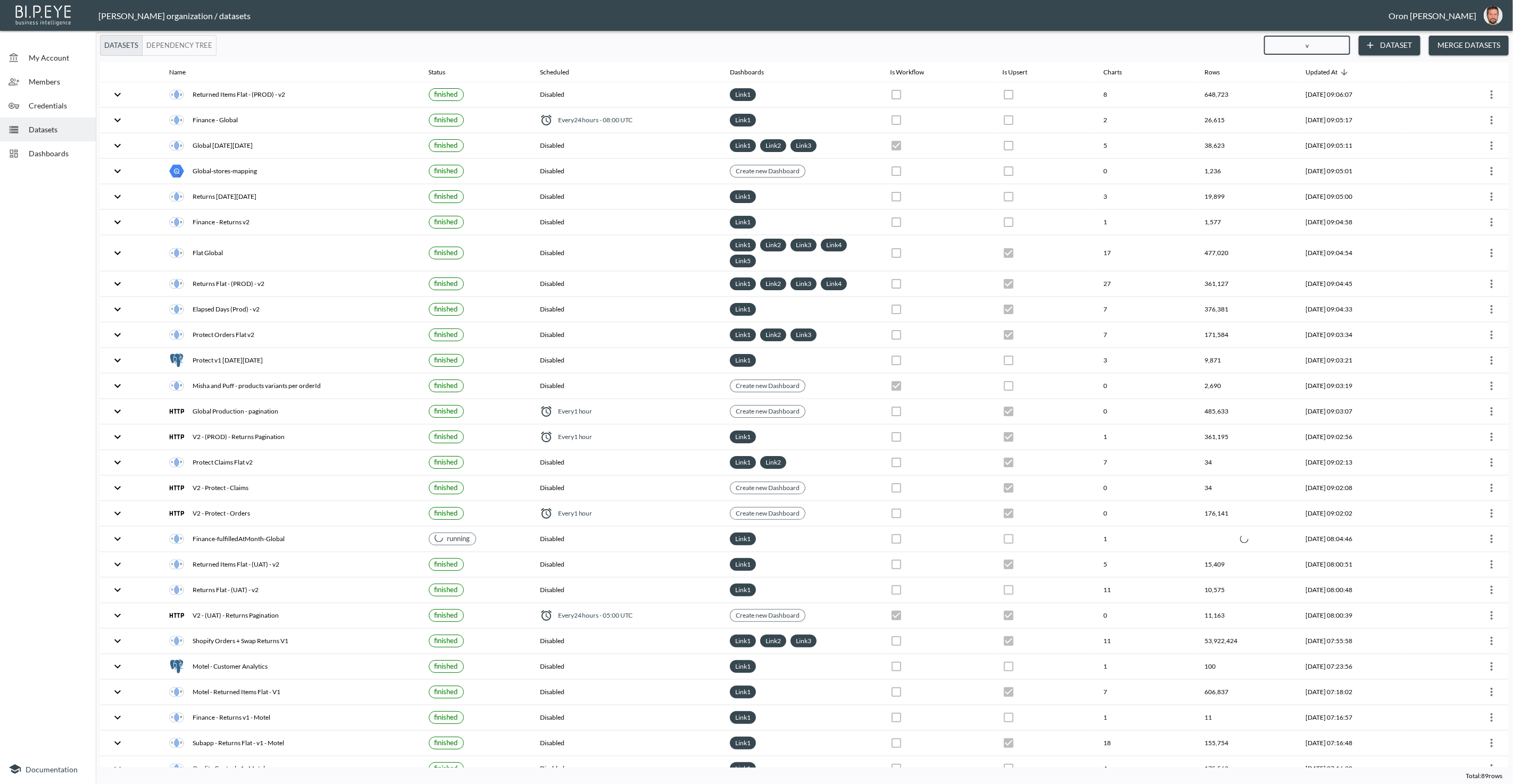
checkbox input "true"
checkbox input "false"
checkbox input "true"
checkbox input "false"
checkbox input "true"
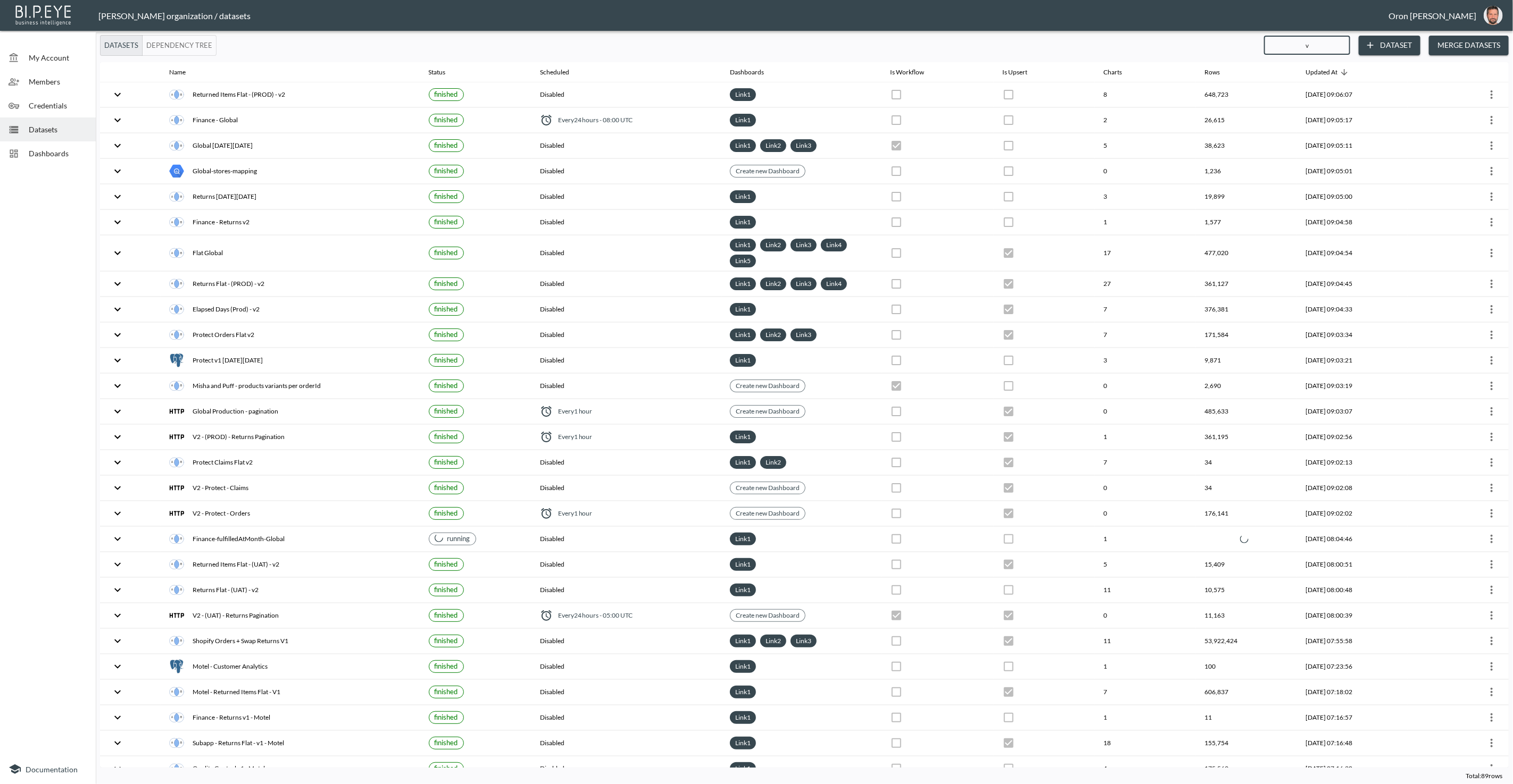
checkbox input "false"
checkbox input "true"
checkbox input "false"
checkbox input "true"
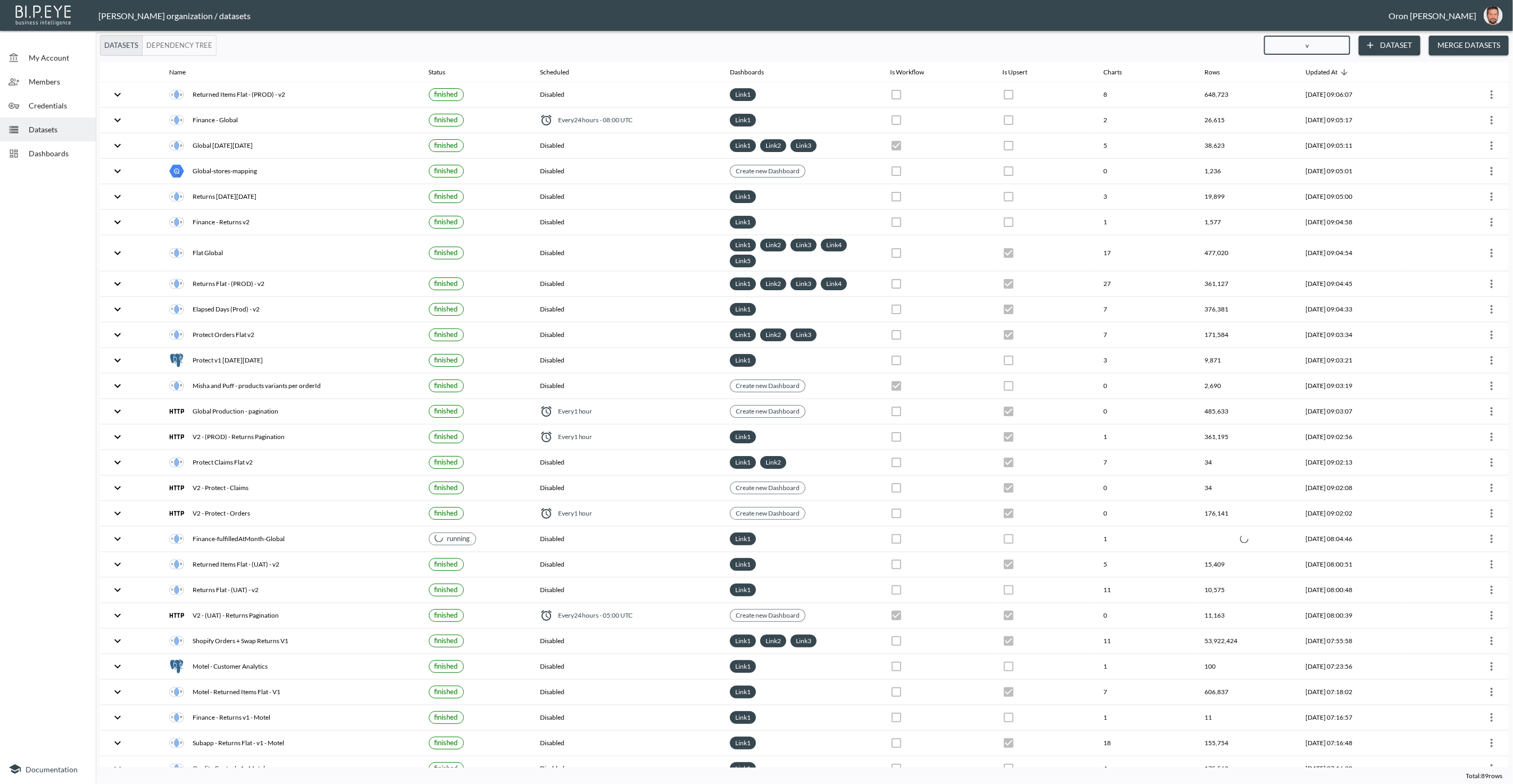
checkbox input "true"
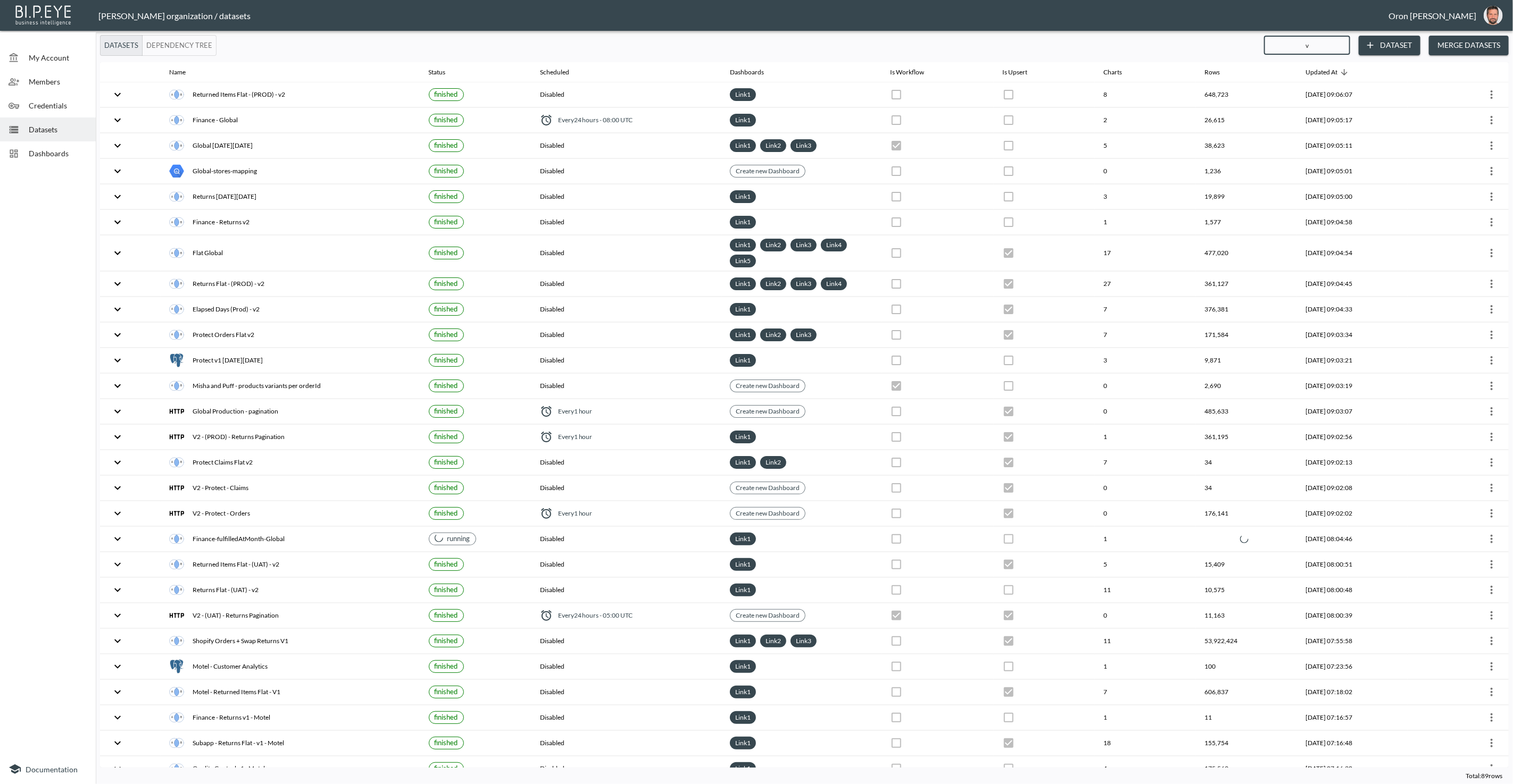
checkbox input "false"
checkbox input "true"
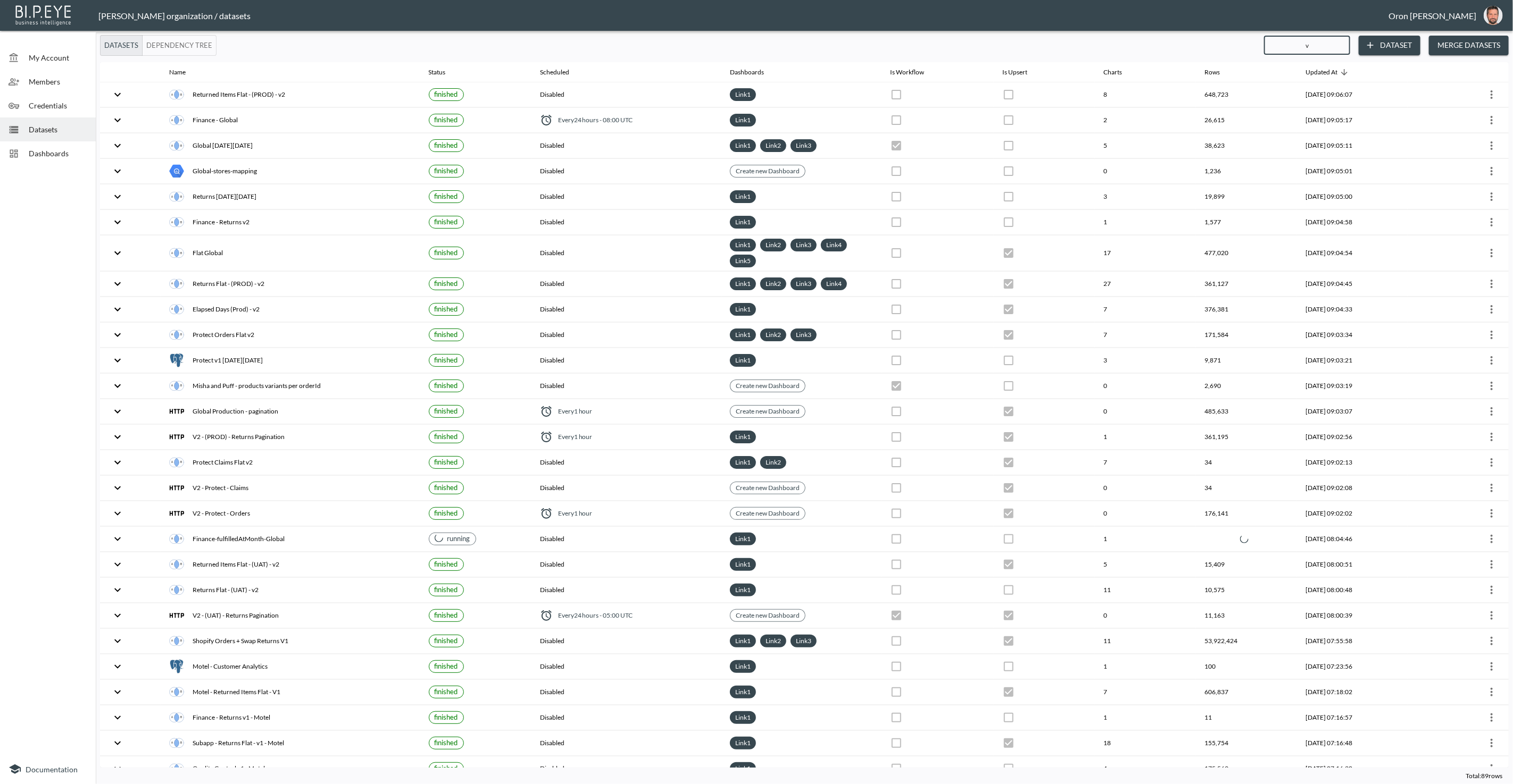
checkbox input "true"
checkbox input "false"
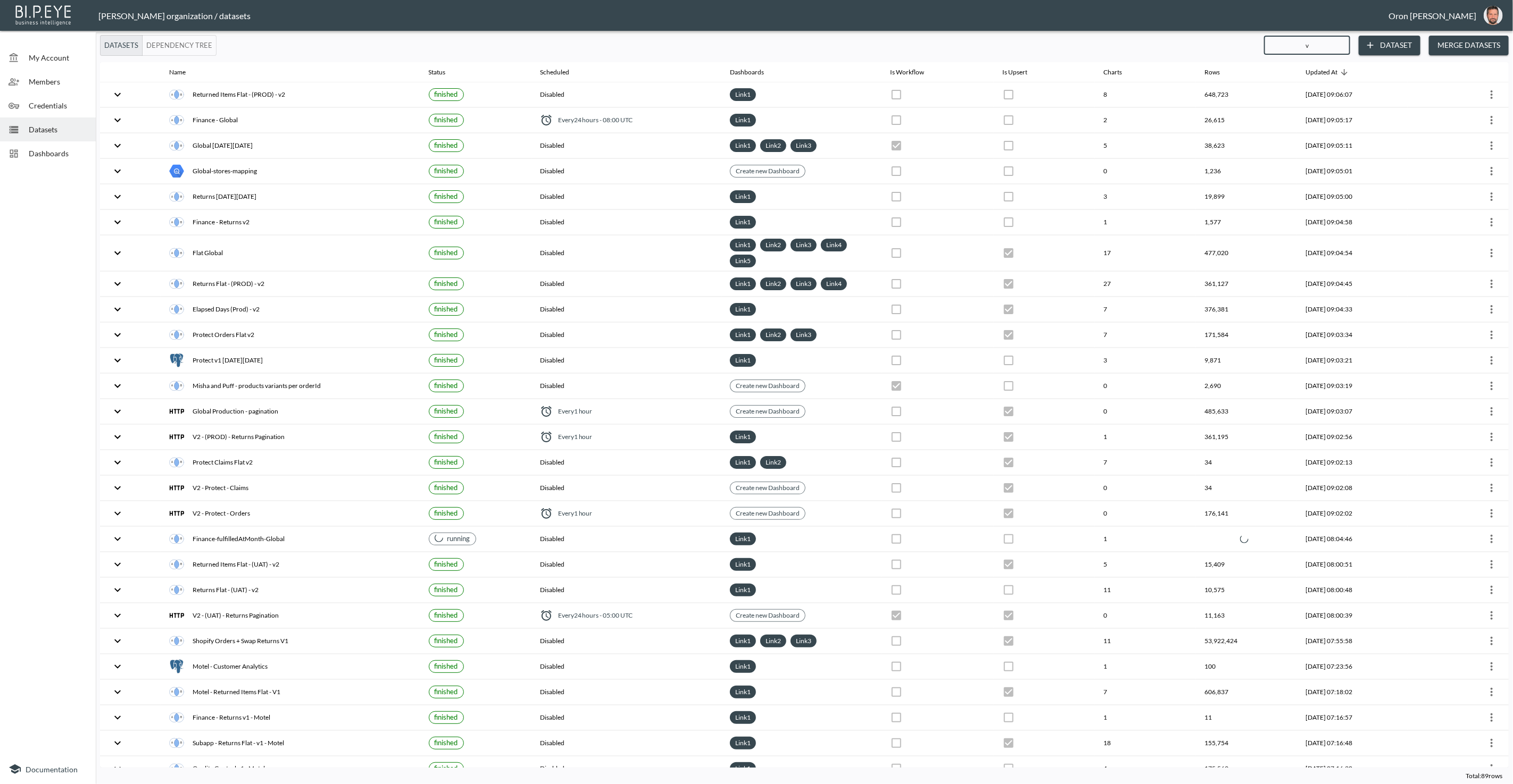
checkbox input "true"
checkbox input "false"
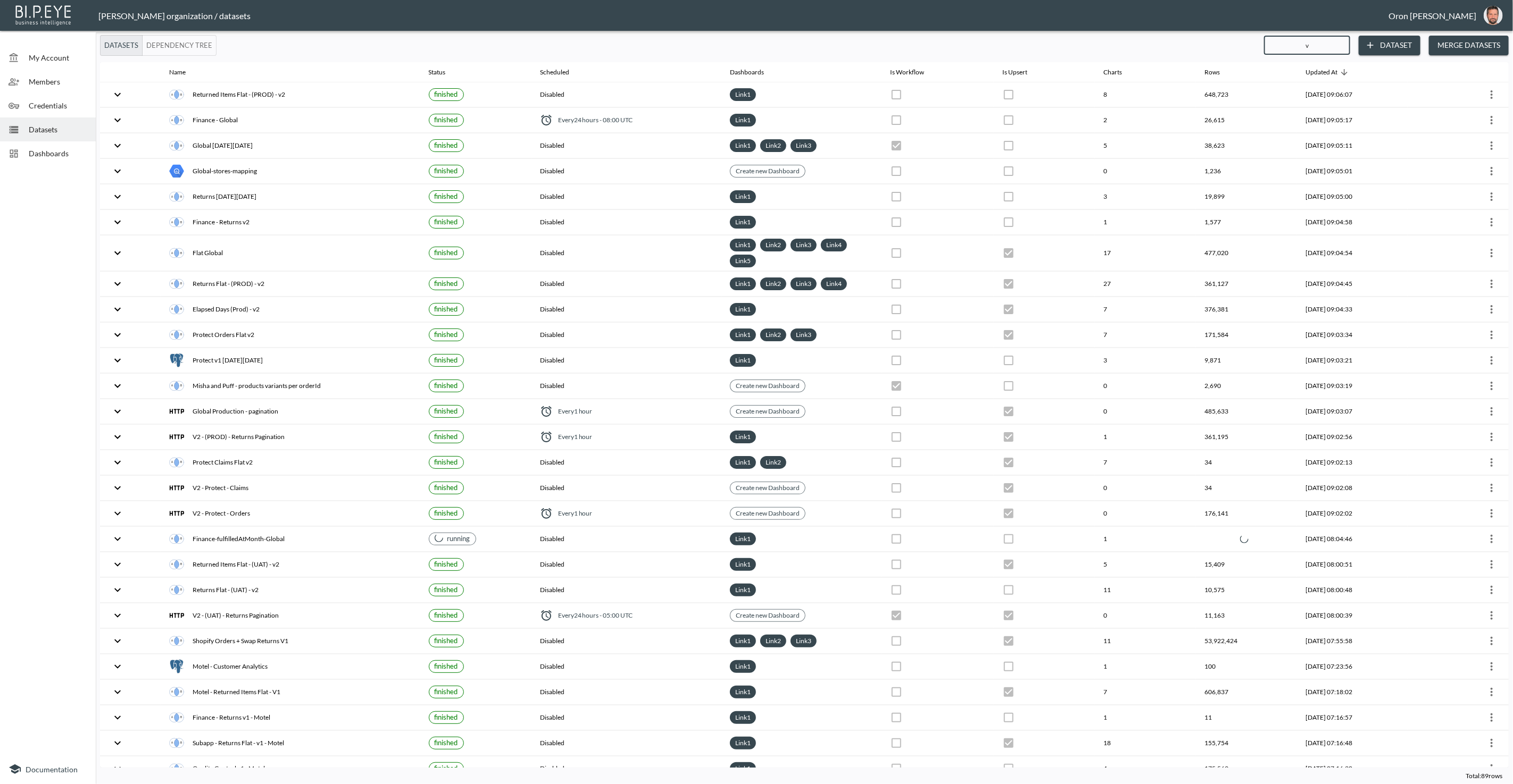
checkbox input "true"
checkbox input "false"
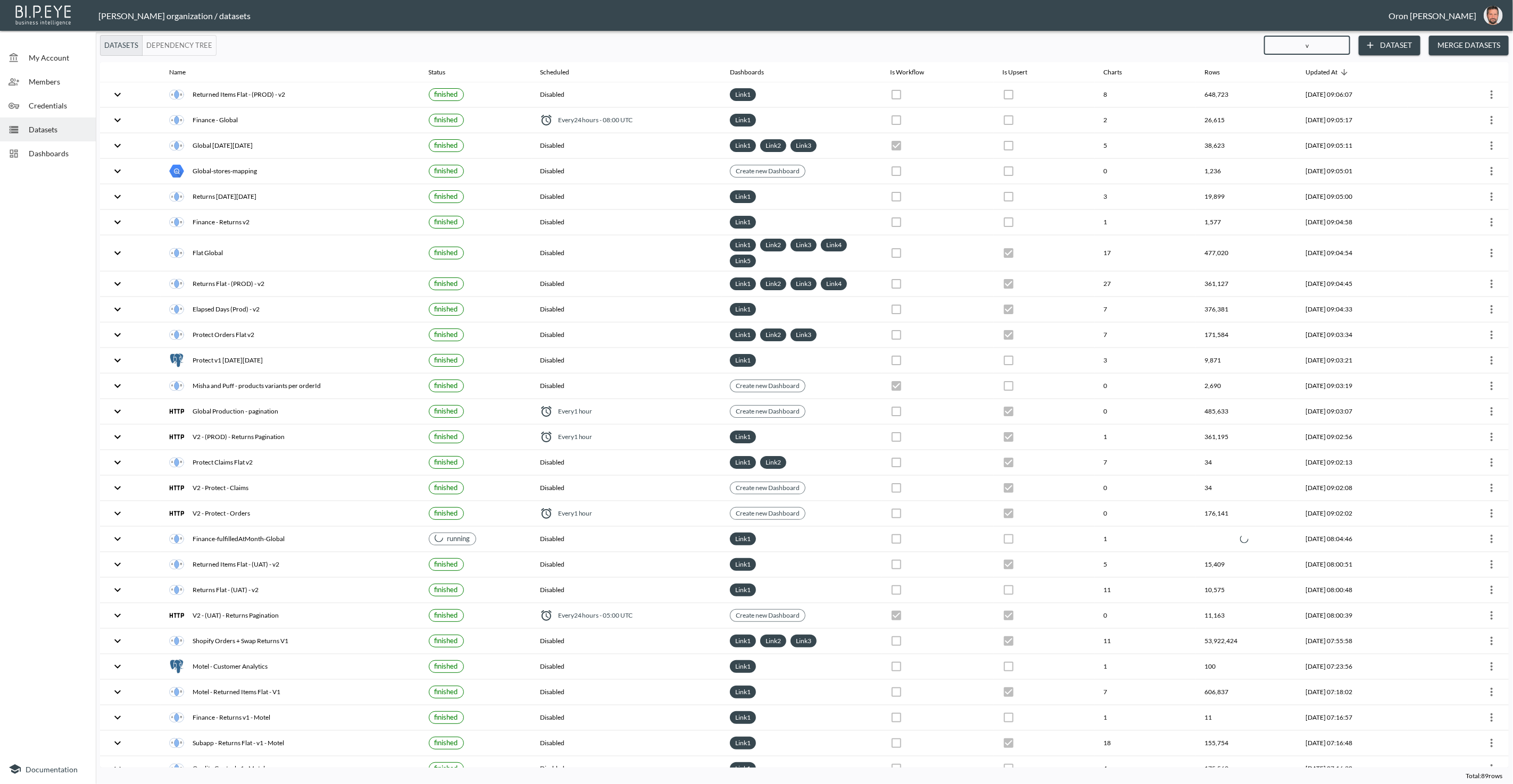
checkbox input "false"
checkbox input "true"
checkbox input "false"
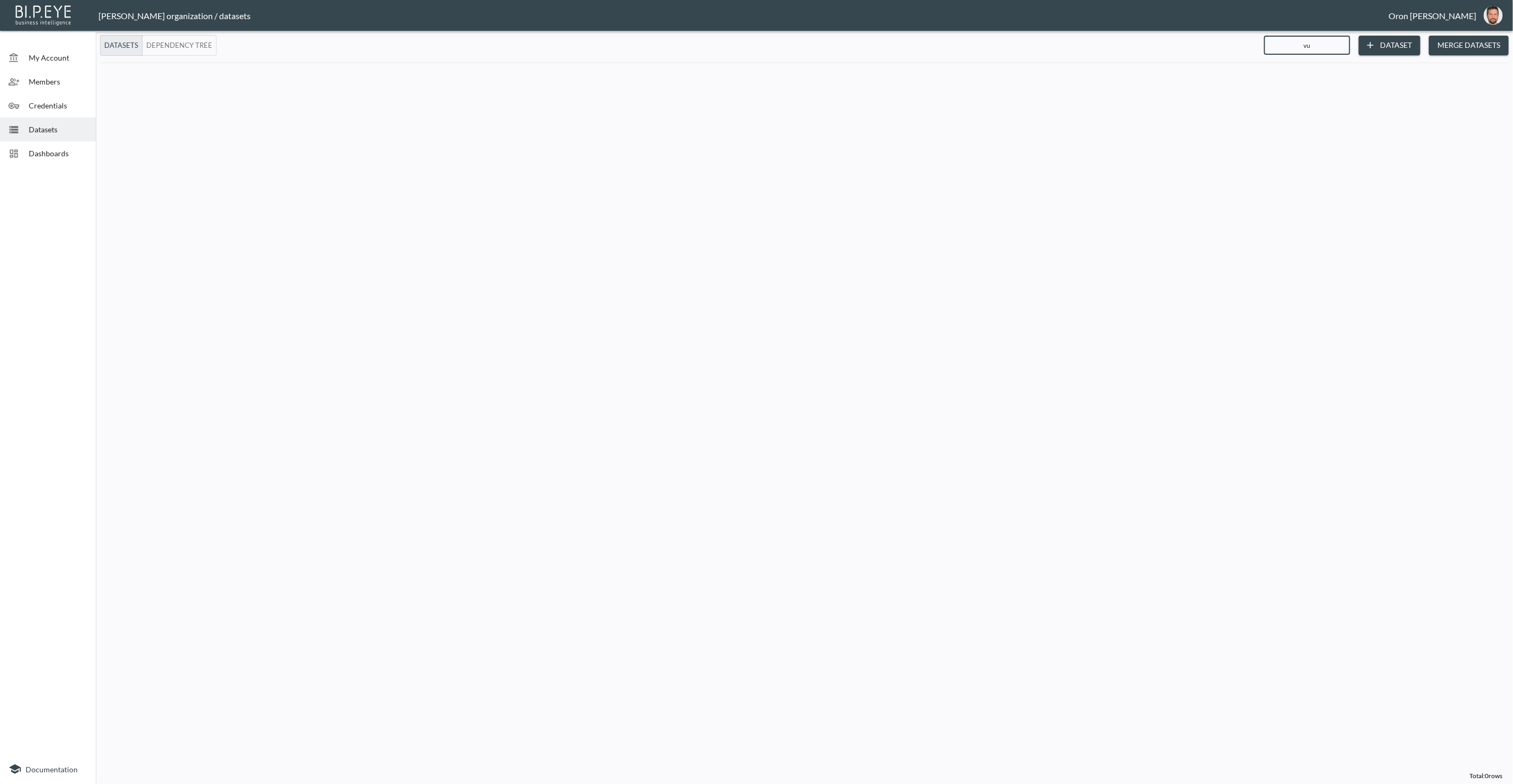
type input "v"
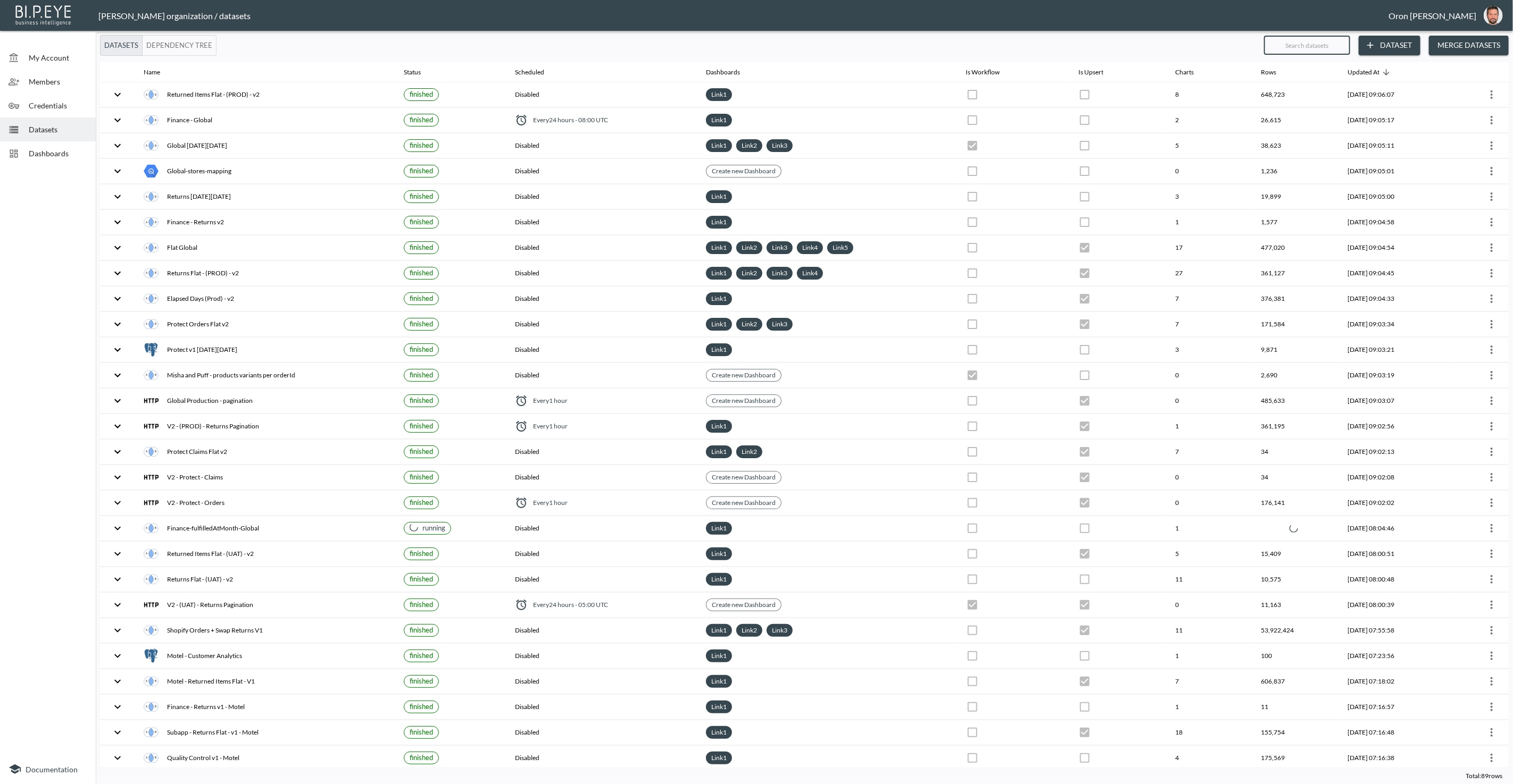
type input "c"
checkbox input "true"
checkbox input "false"
checkbox input "true"
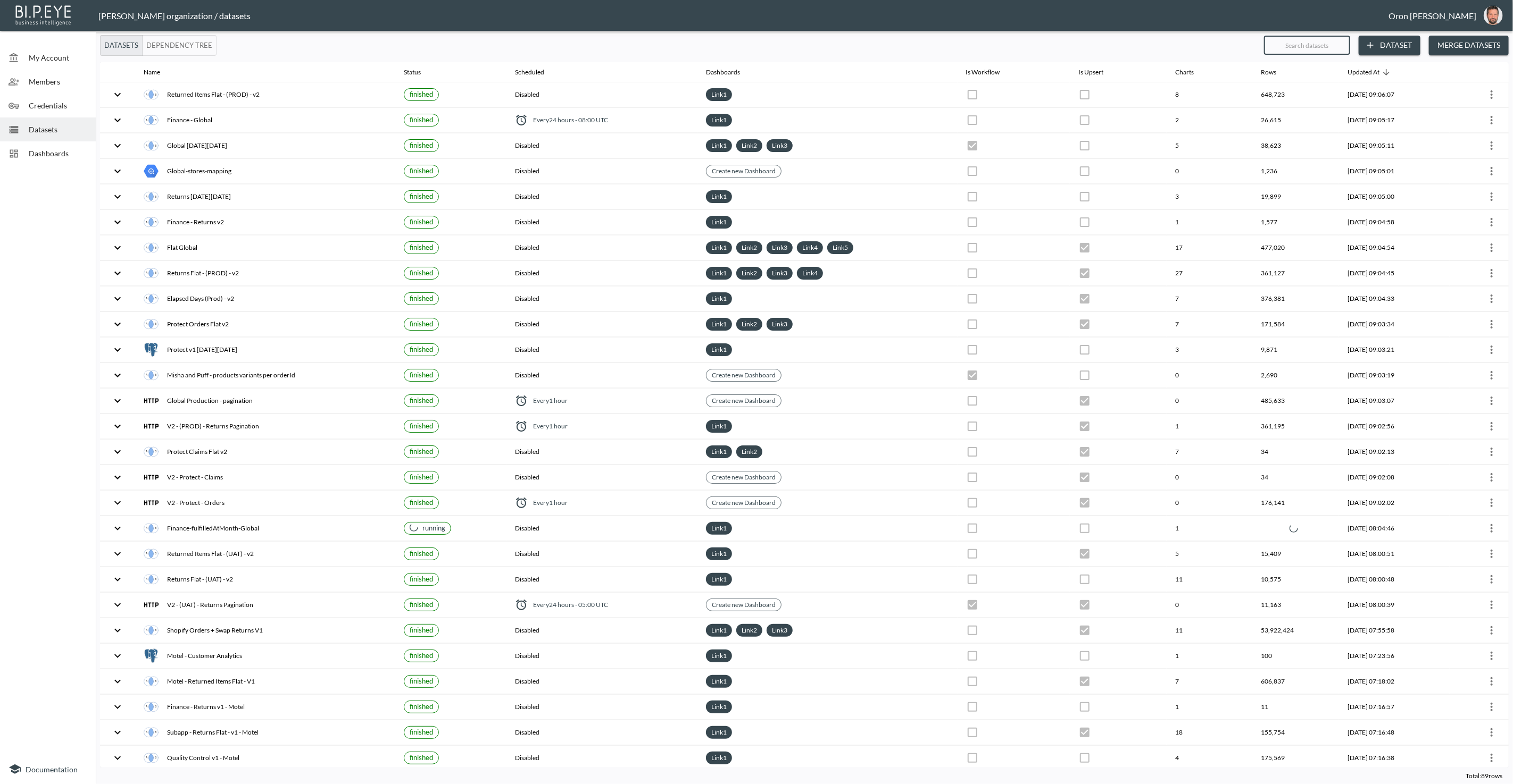
checkbox input "false"
checkbox input "true"
checkbox input "false"
checkbox input "true"
checkbox input "false"
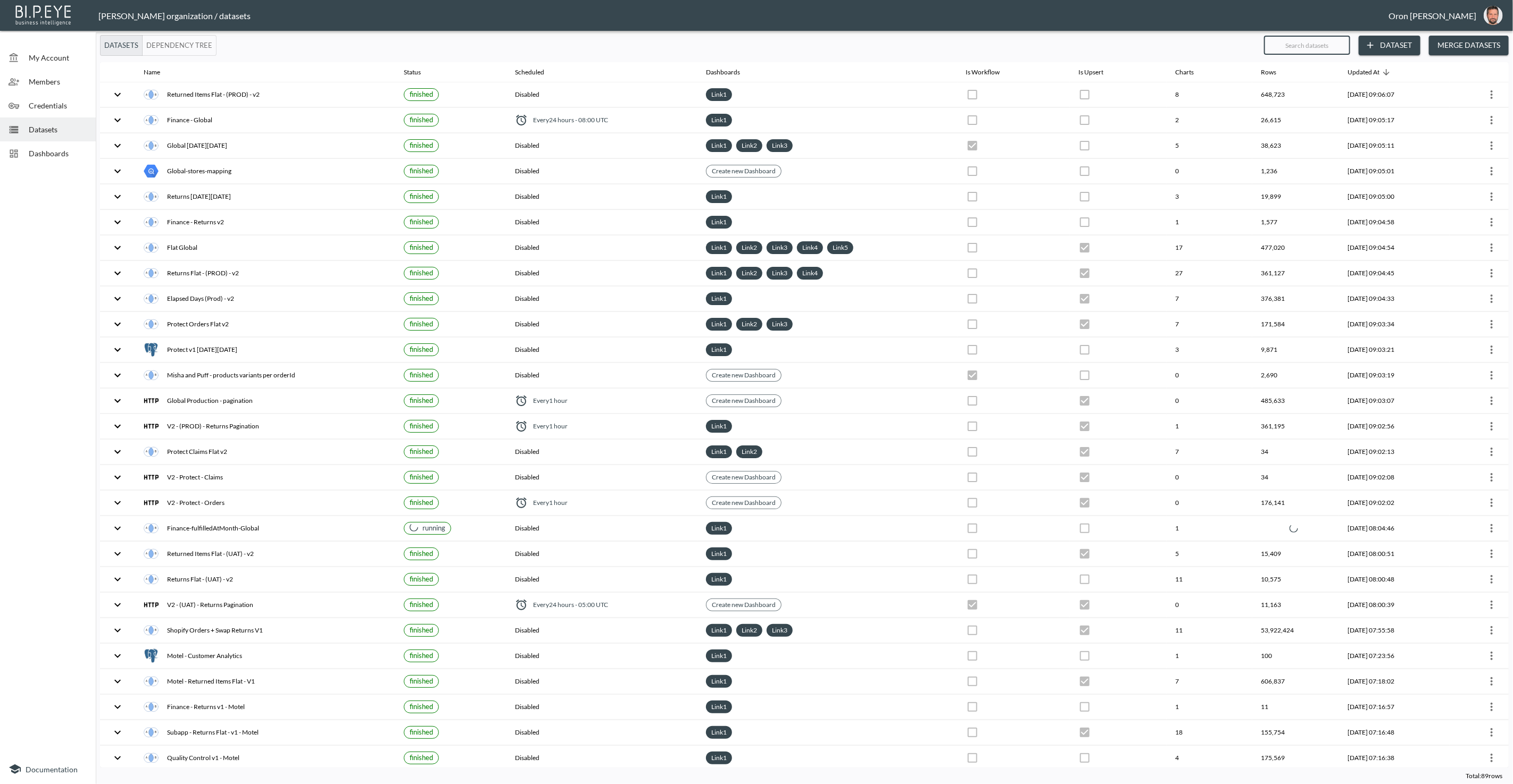
checkbox input "false"
checkbox input "true"
checkbox input "false"
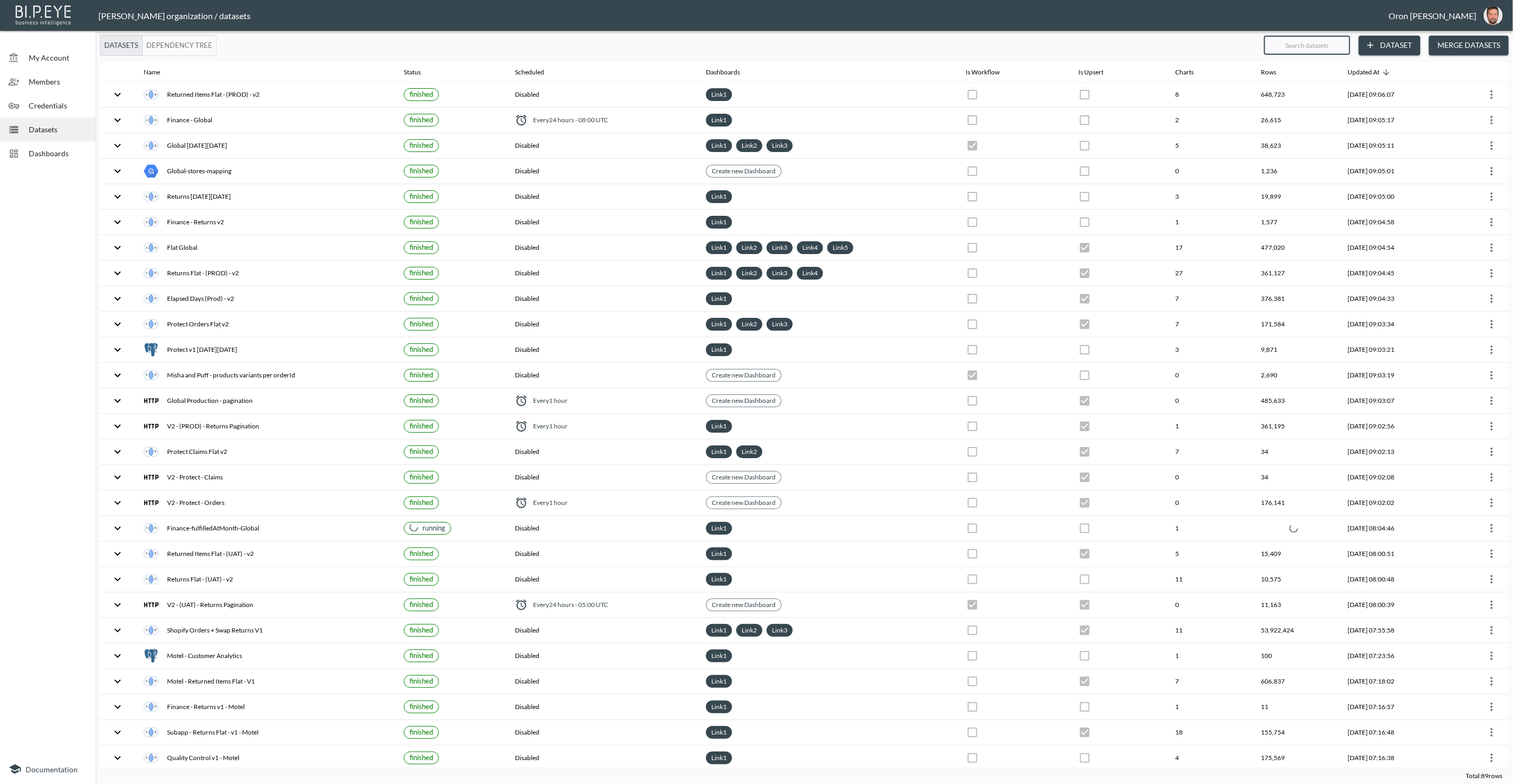
checkbox input "false"
checkbox input "true"
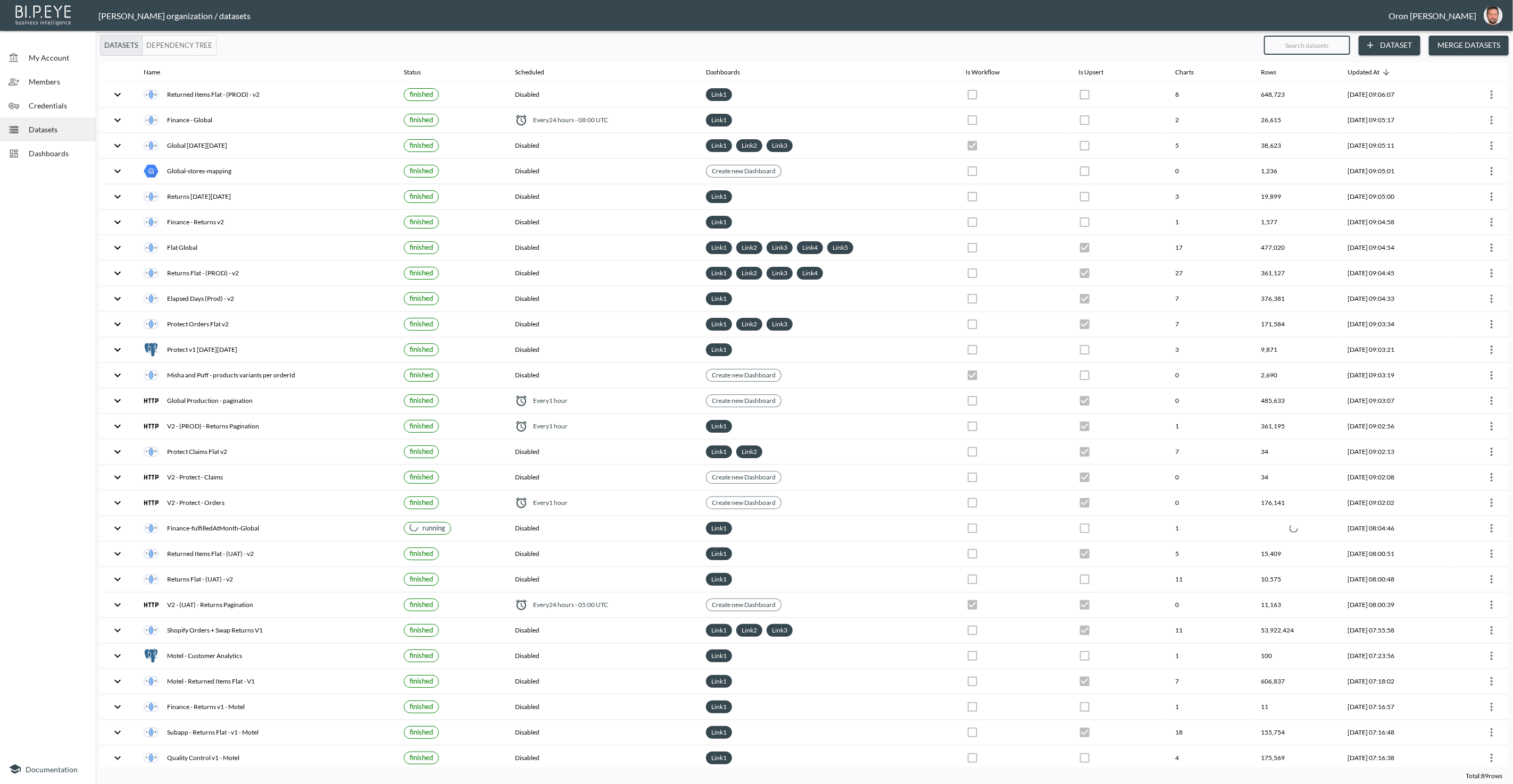
checkbox input "true"
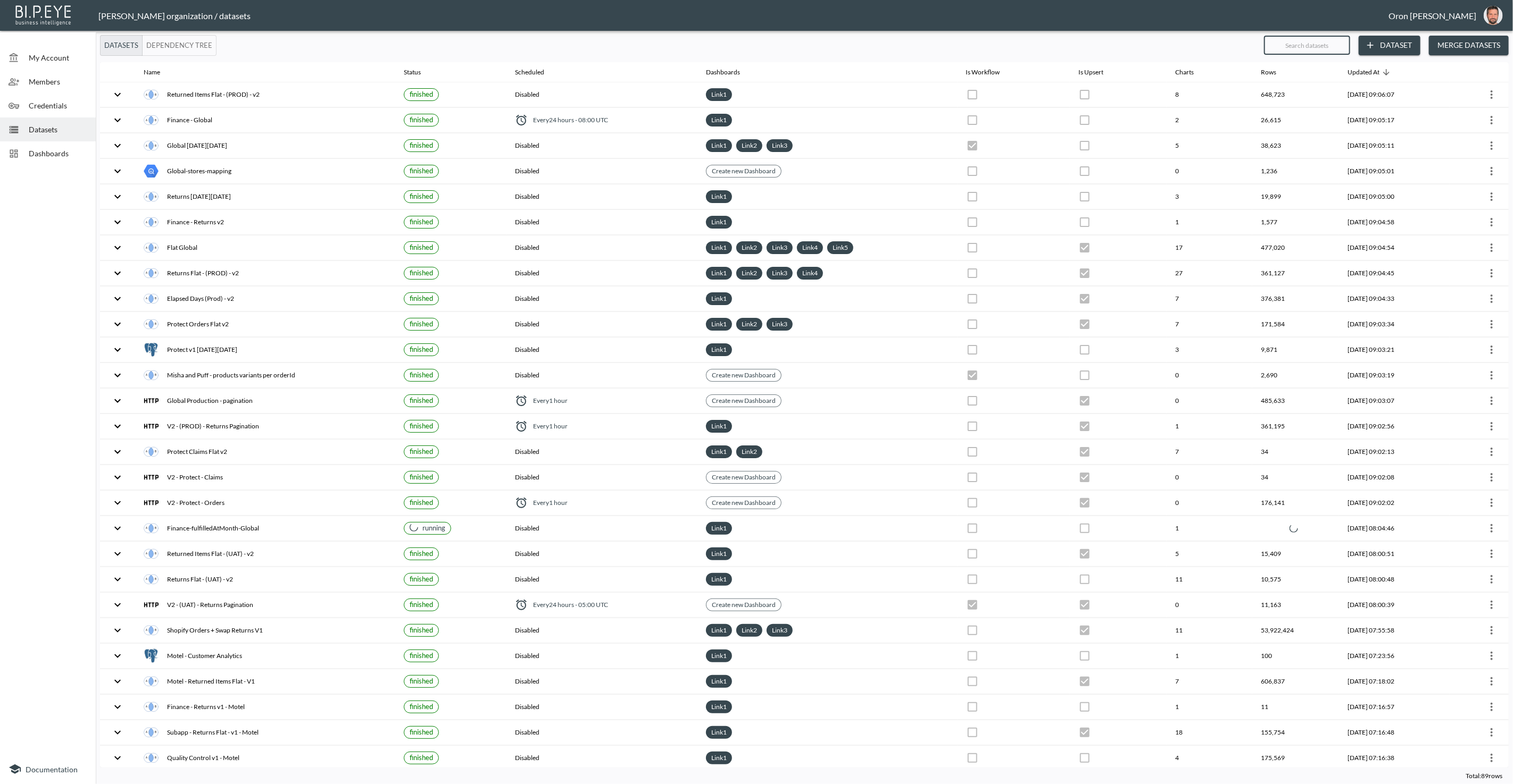
checkbox input "true"
checkbox input "false"
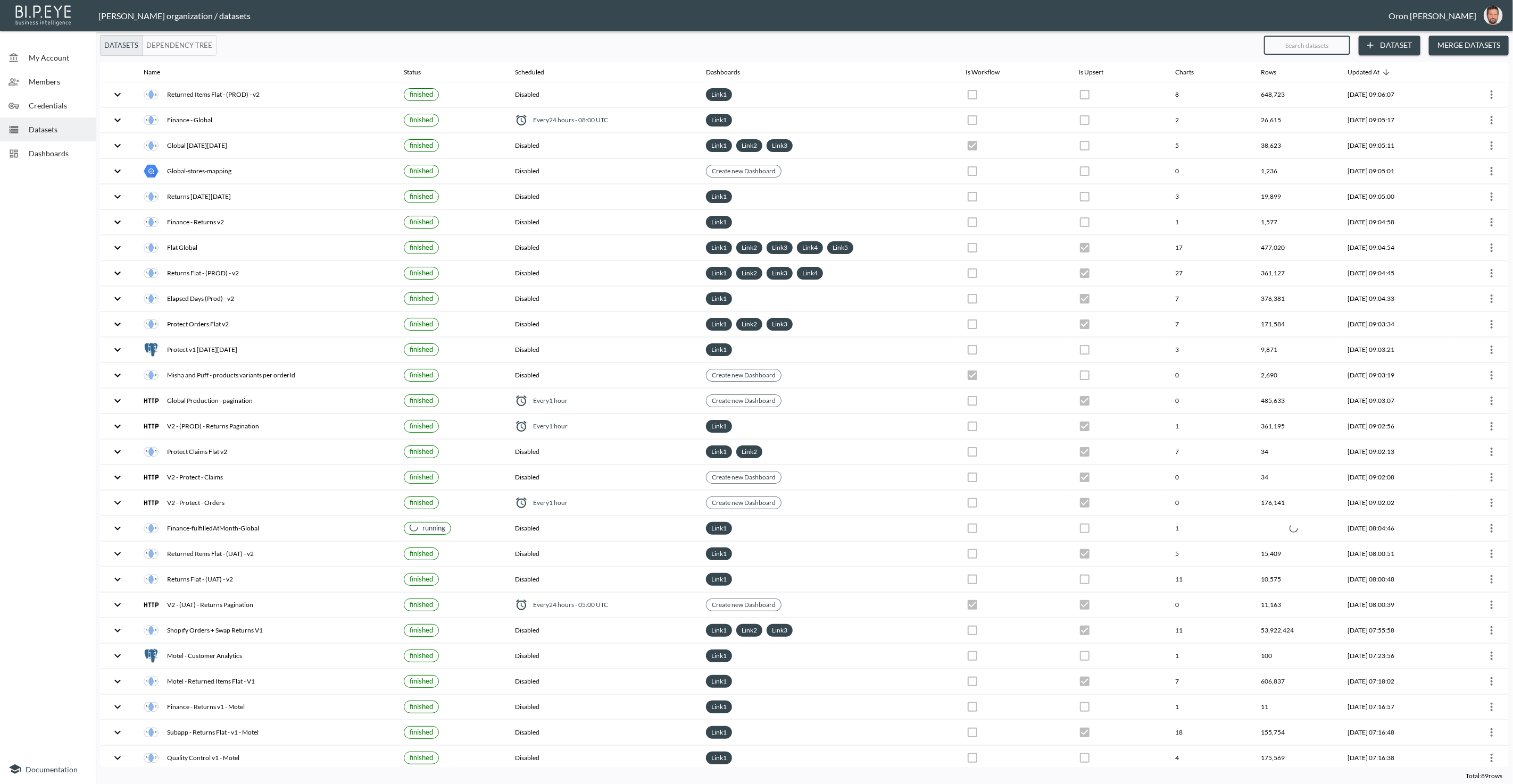
checkbox input "false"
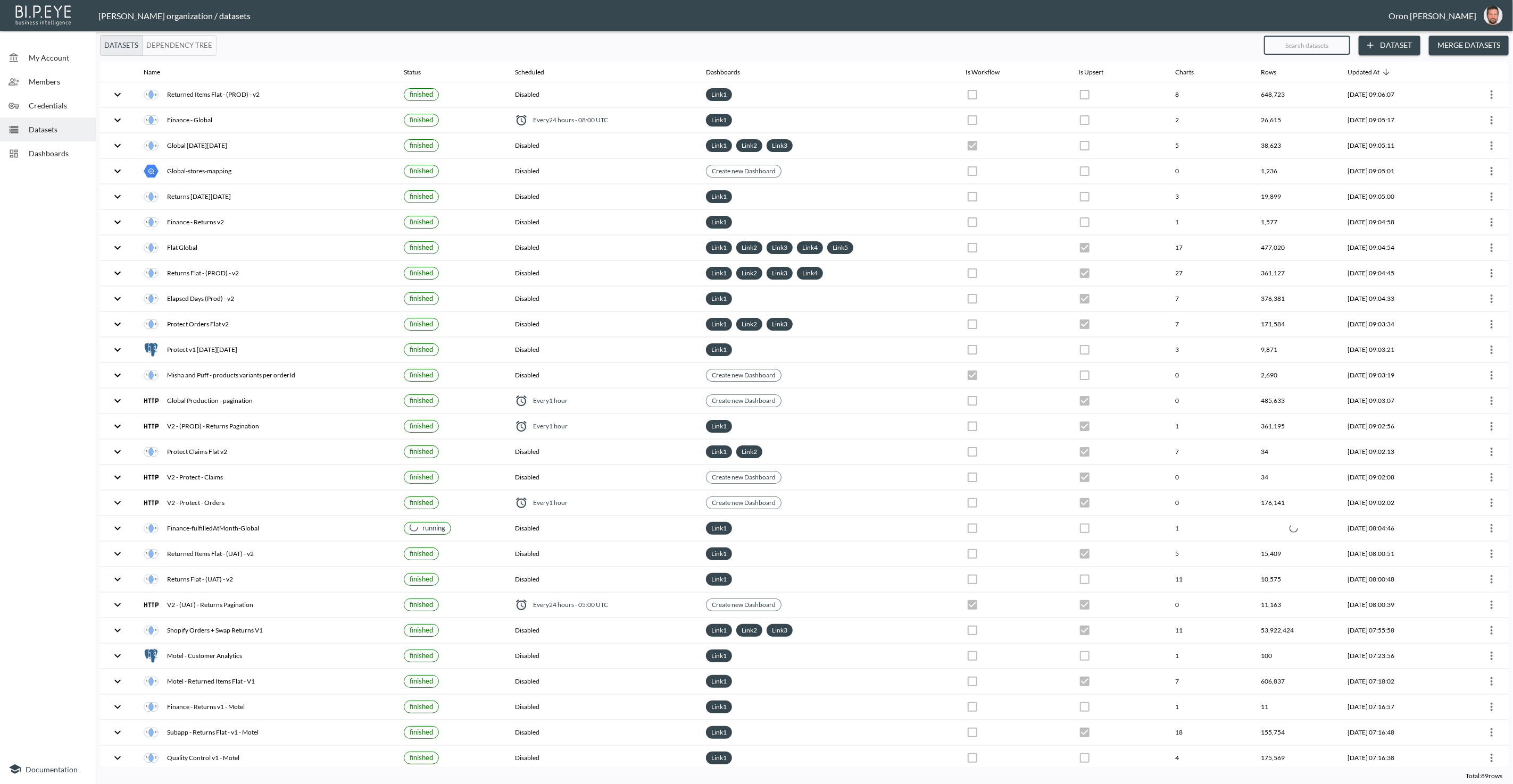
checkbox input "true"
checkbox input "false"
checkbox input "true"
checkbox input "false"
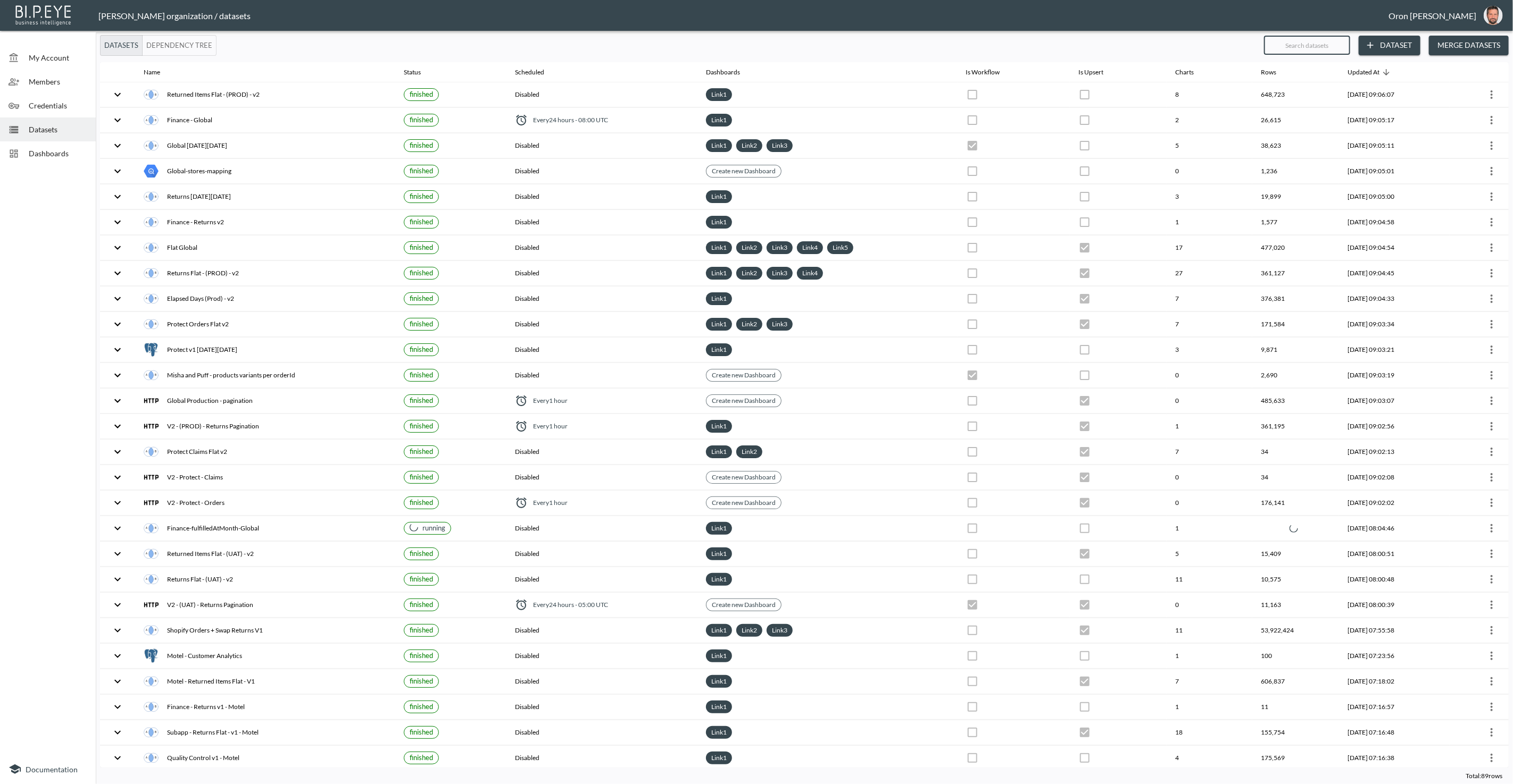
checkbox input "false"
checkbox input "true"
checkbox input "false"
checkbox input "true"
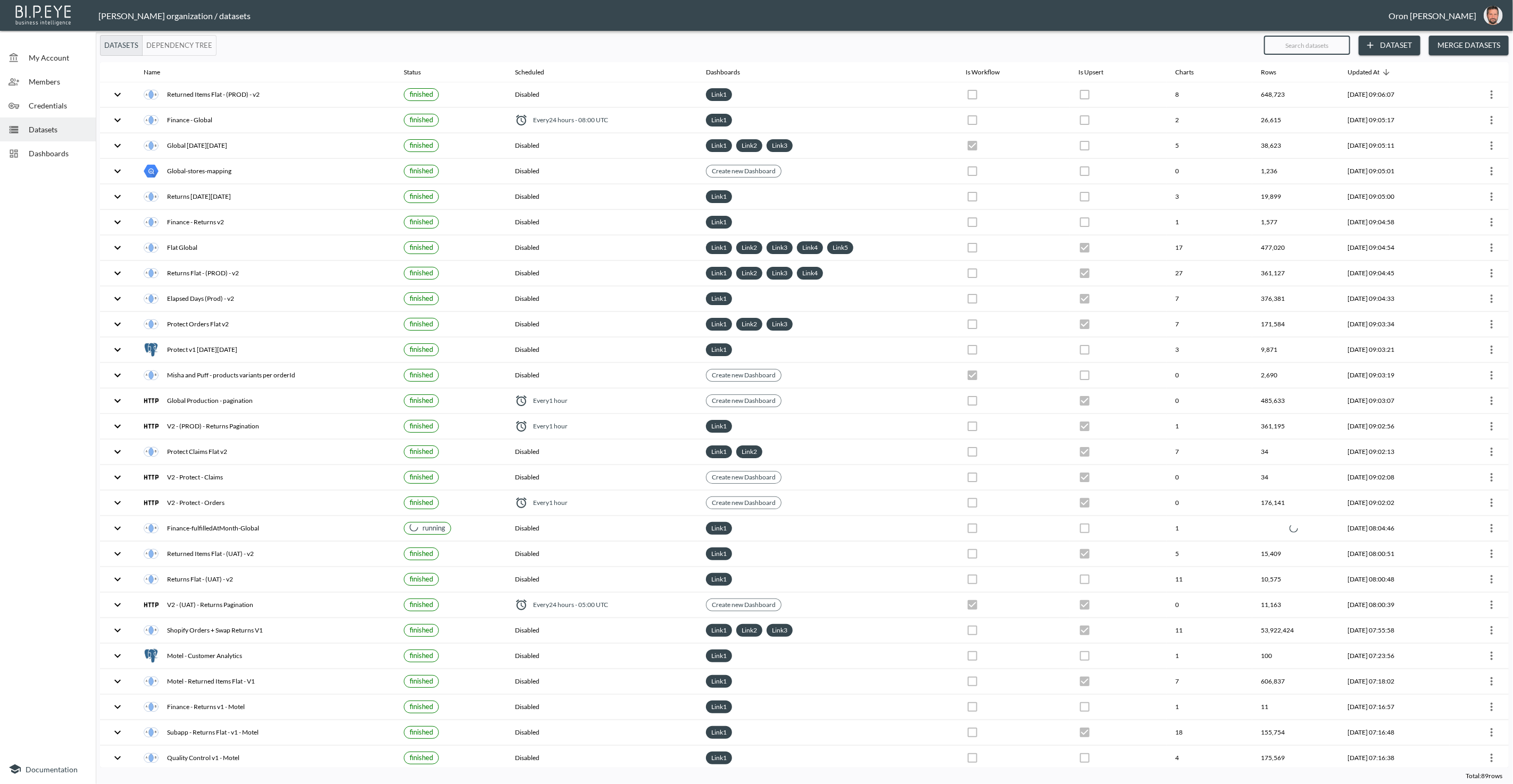
checkbox input "true"
checkbox input "false"
checkbox input "true"
checkbox input "false"
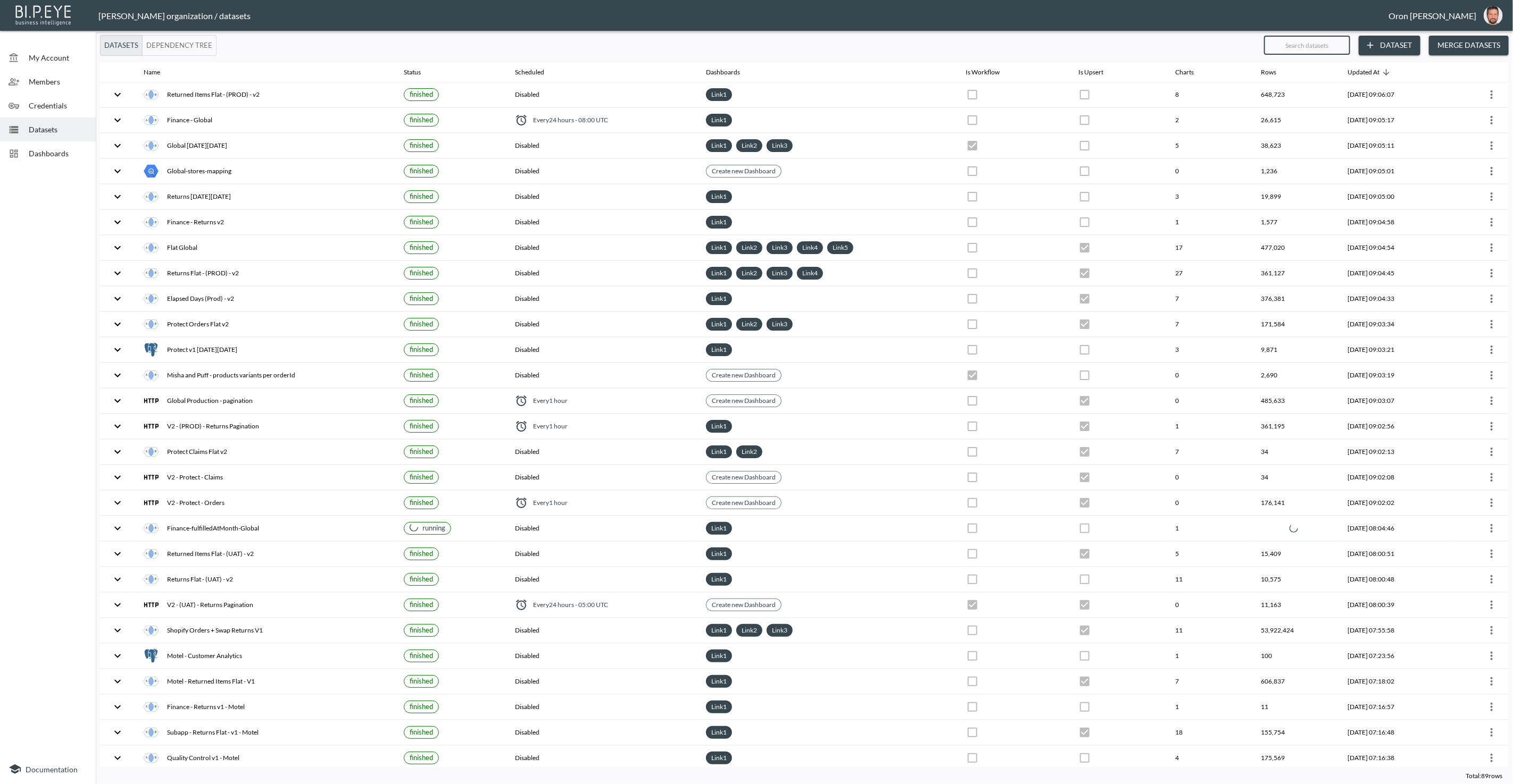
checkbox input "false"
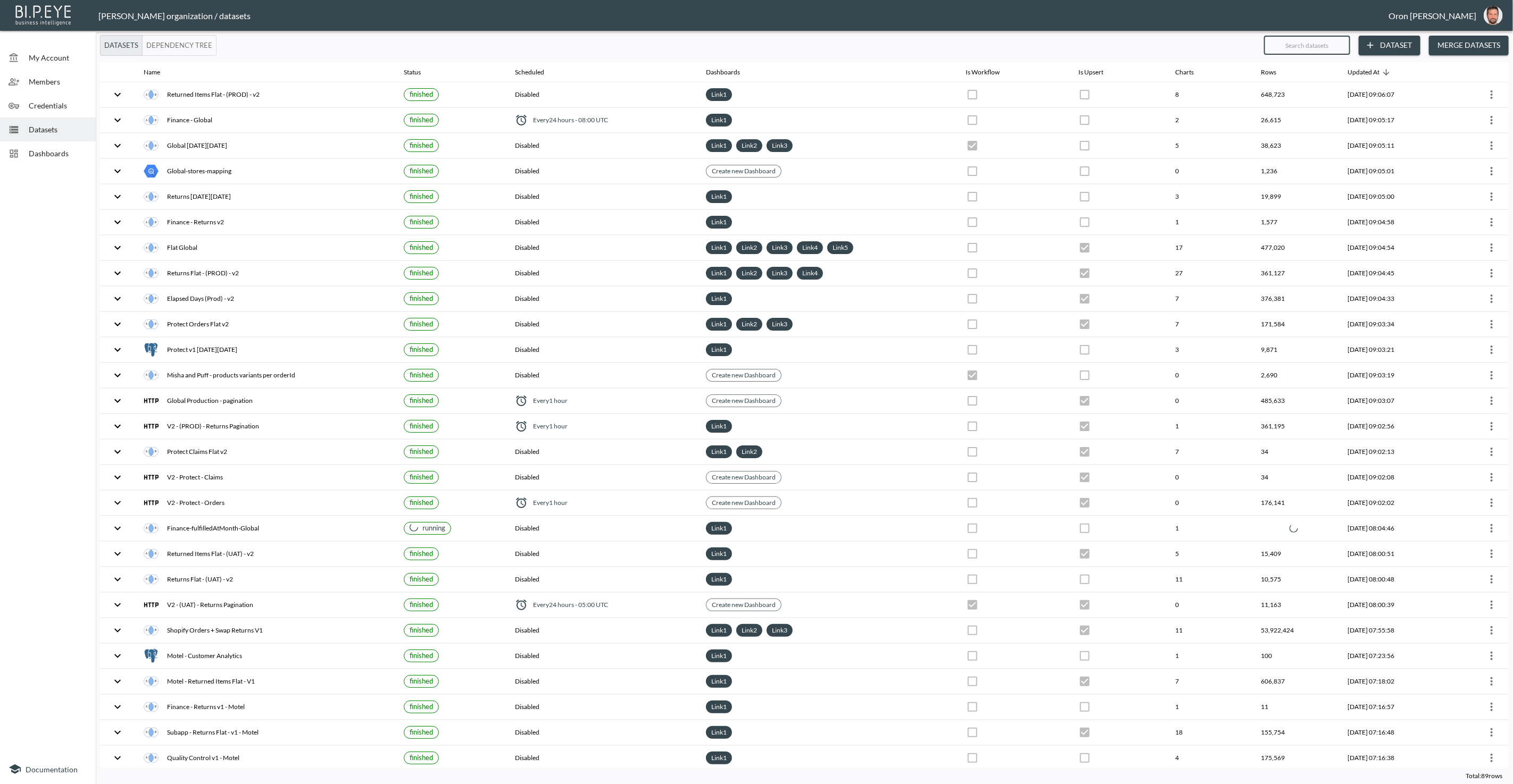
checkbox input "false"
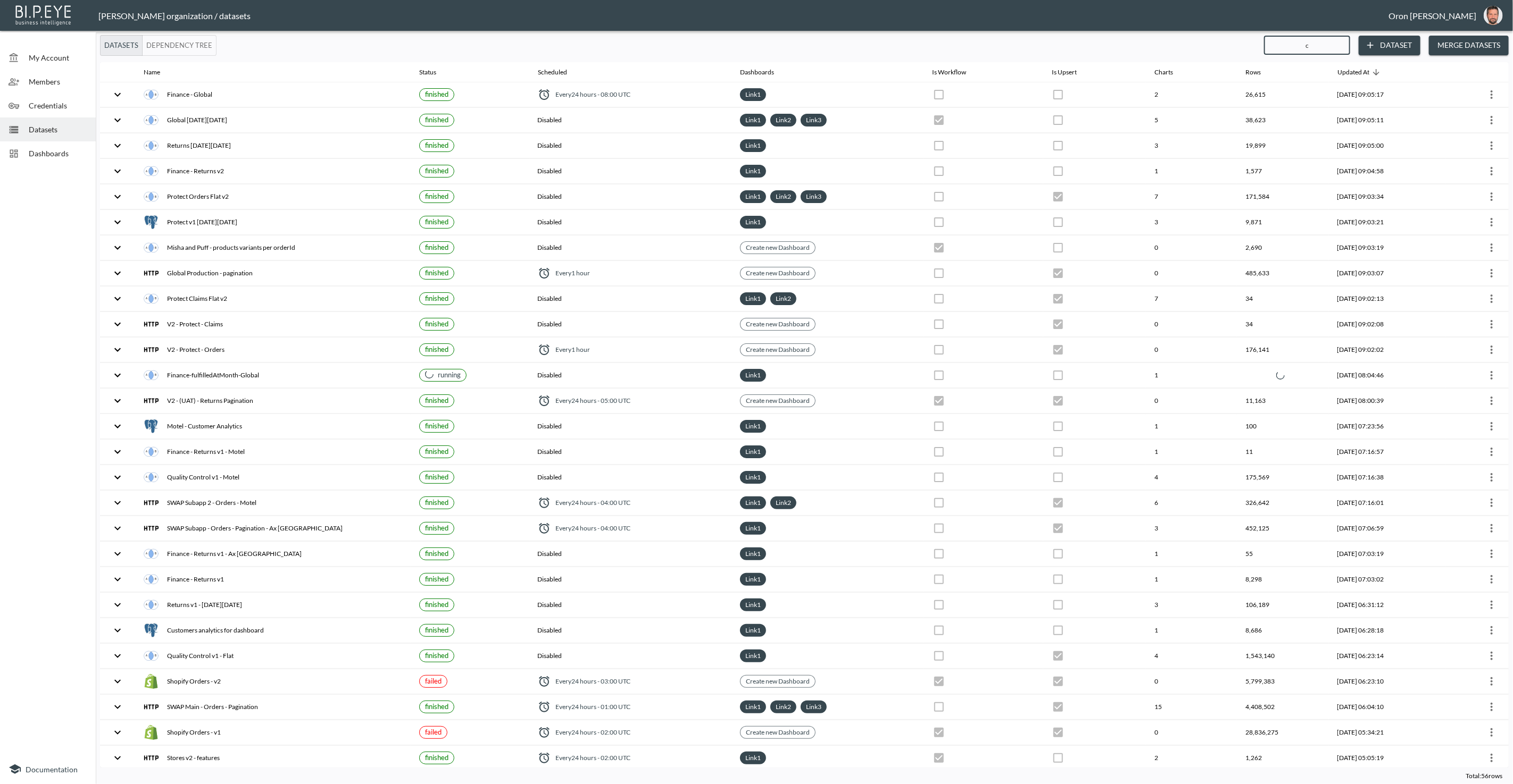
type input "cu"
checkbox input "false"
checkbox input "true"
type input "cur"
checkbox input "true"
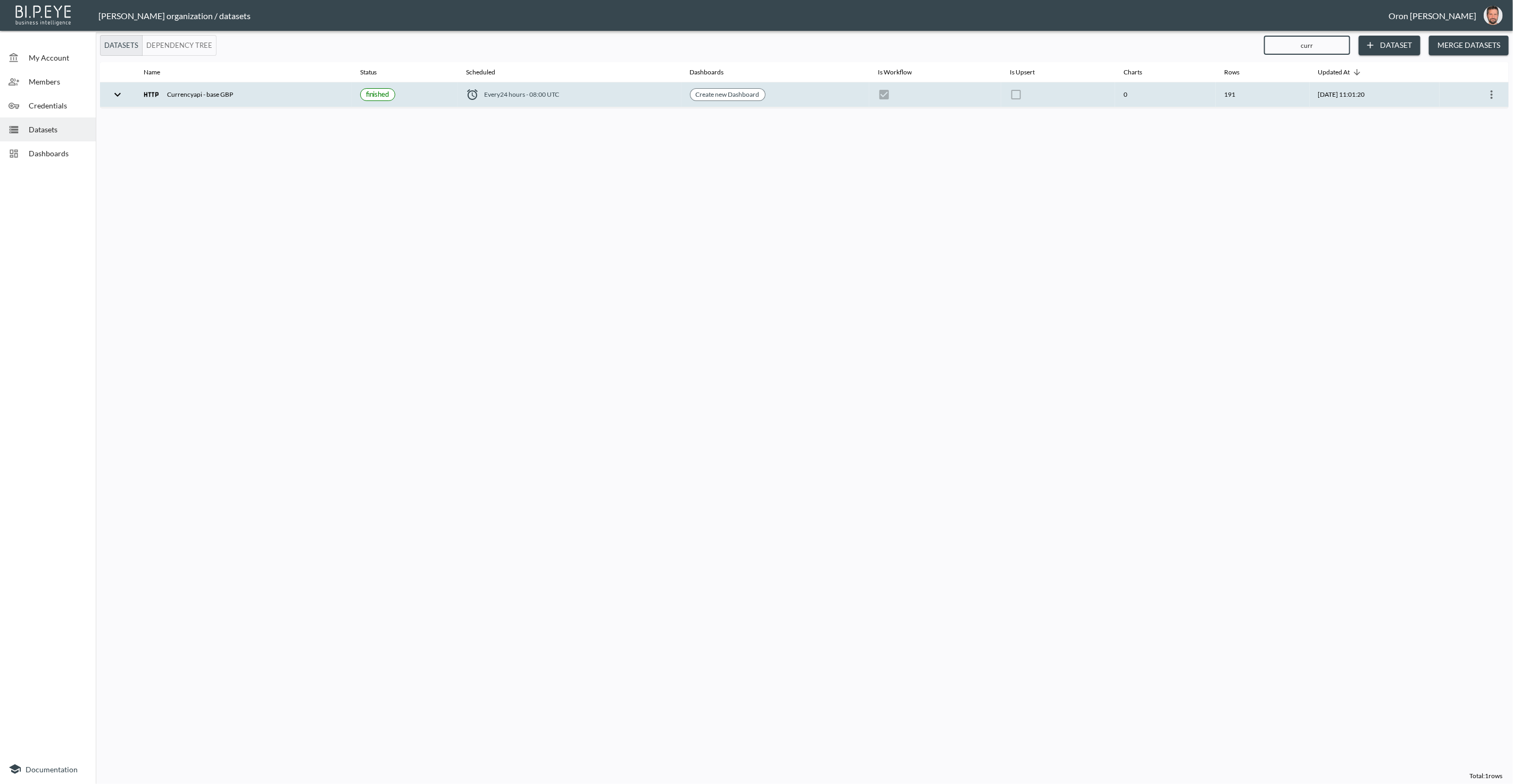
type input "curr"
click at [1494, 95] on icon "more" at bounding box center [1491, 94] width 12 height 12
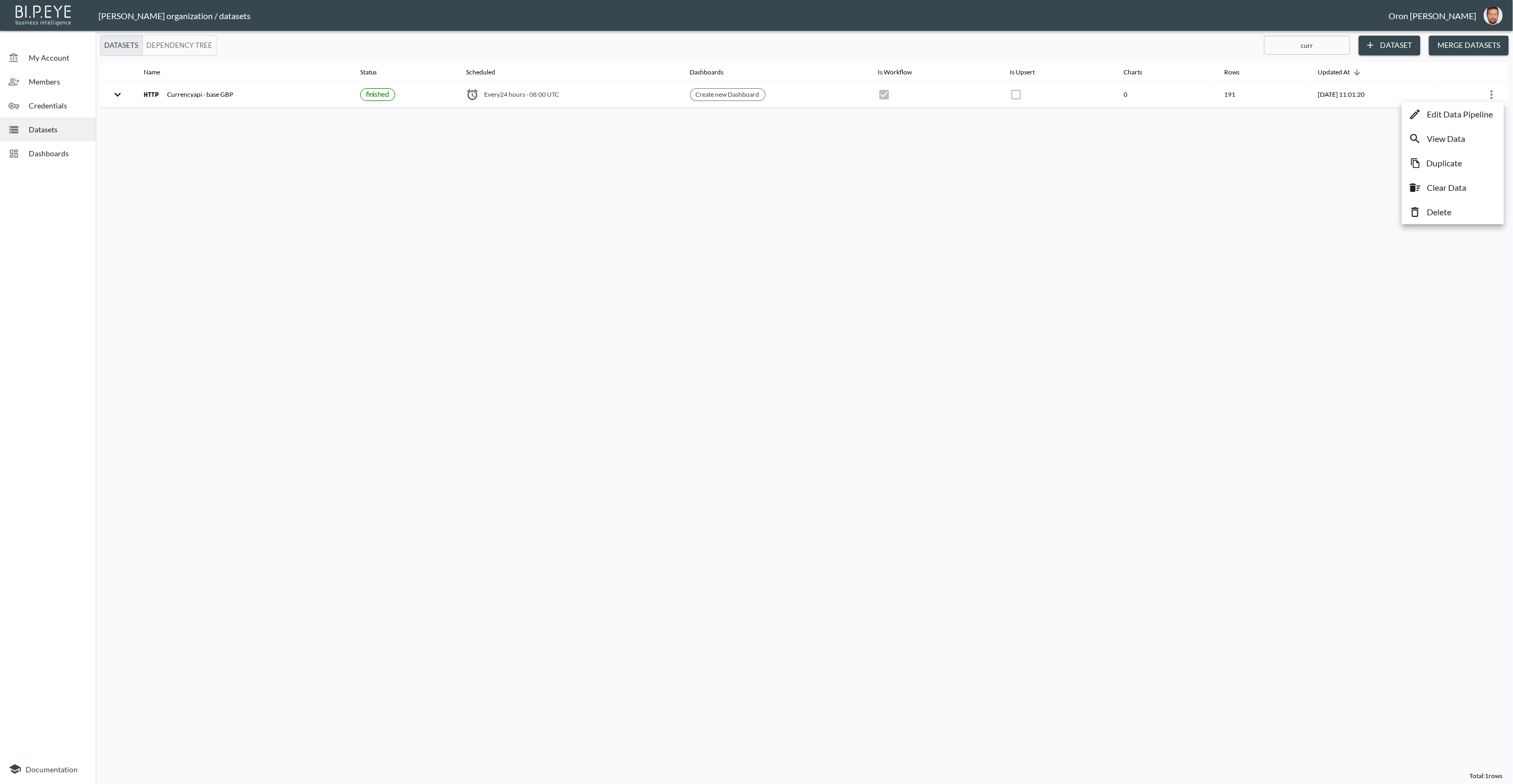
click at [1481, 114] on p "Edit Data Pipeline" at bounding box center [1460, 114] width 66 height 12
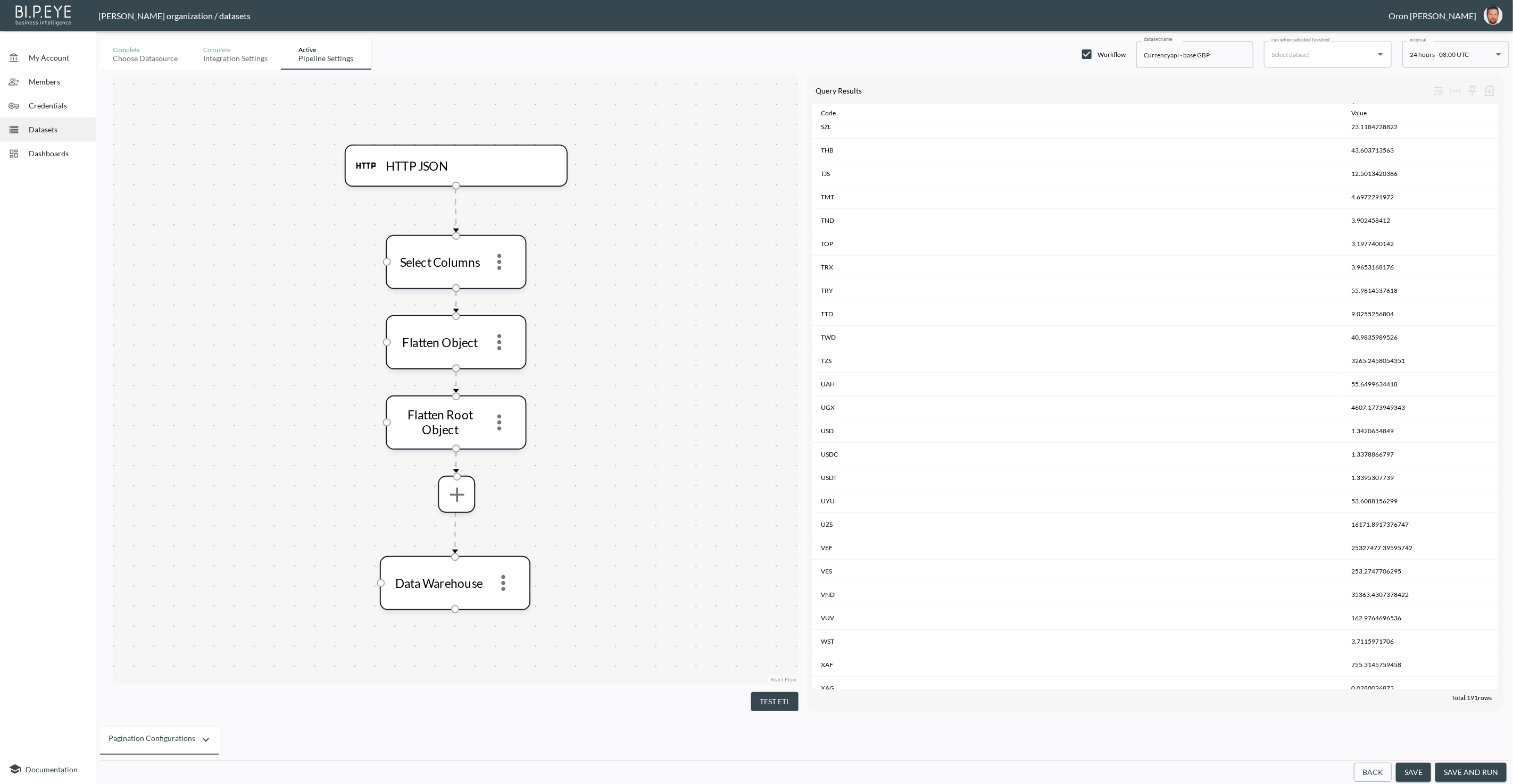
scroll to position [2872, 0]
click at [453, 491] on icon "more" at bounding box center [456, 493] width 24 height 24
click at [470, 574] on p "Cast to Numbers" at bounding box center [441, 570] width 63 height 12
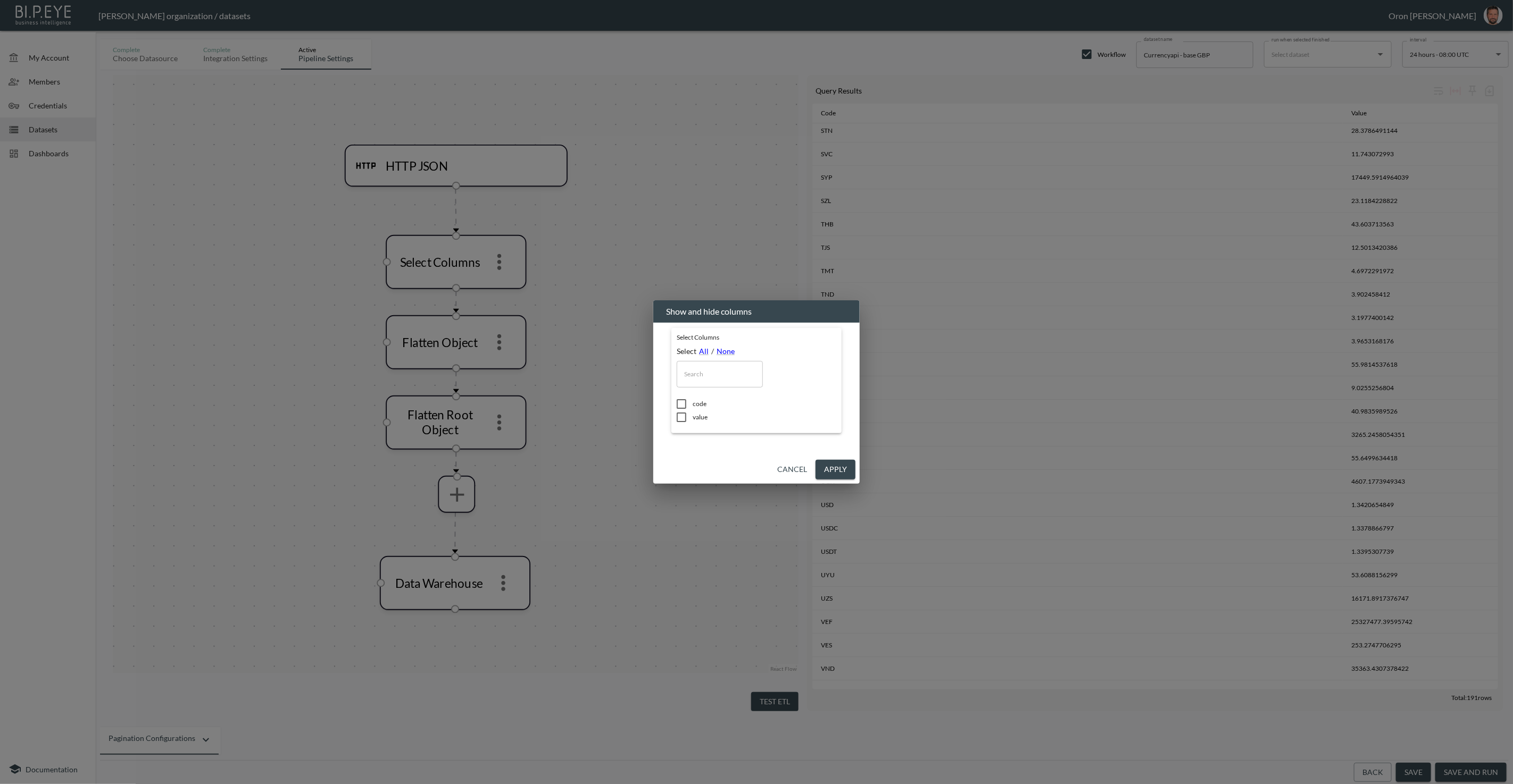
click at [702, 420] on span "value" at bounding box center [765, 418] width 144 height 9
checkbox input "true"
click at [849, 473] on button "Apply" at bounding box center [836, 470] width 40 height 20
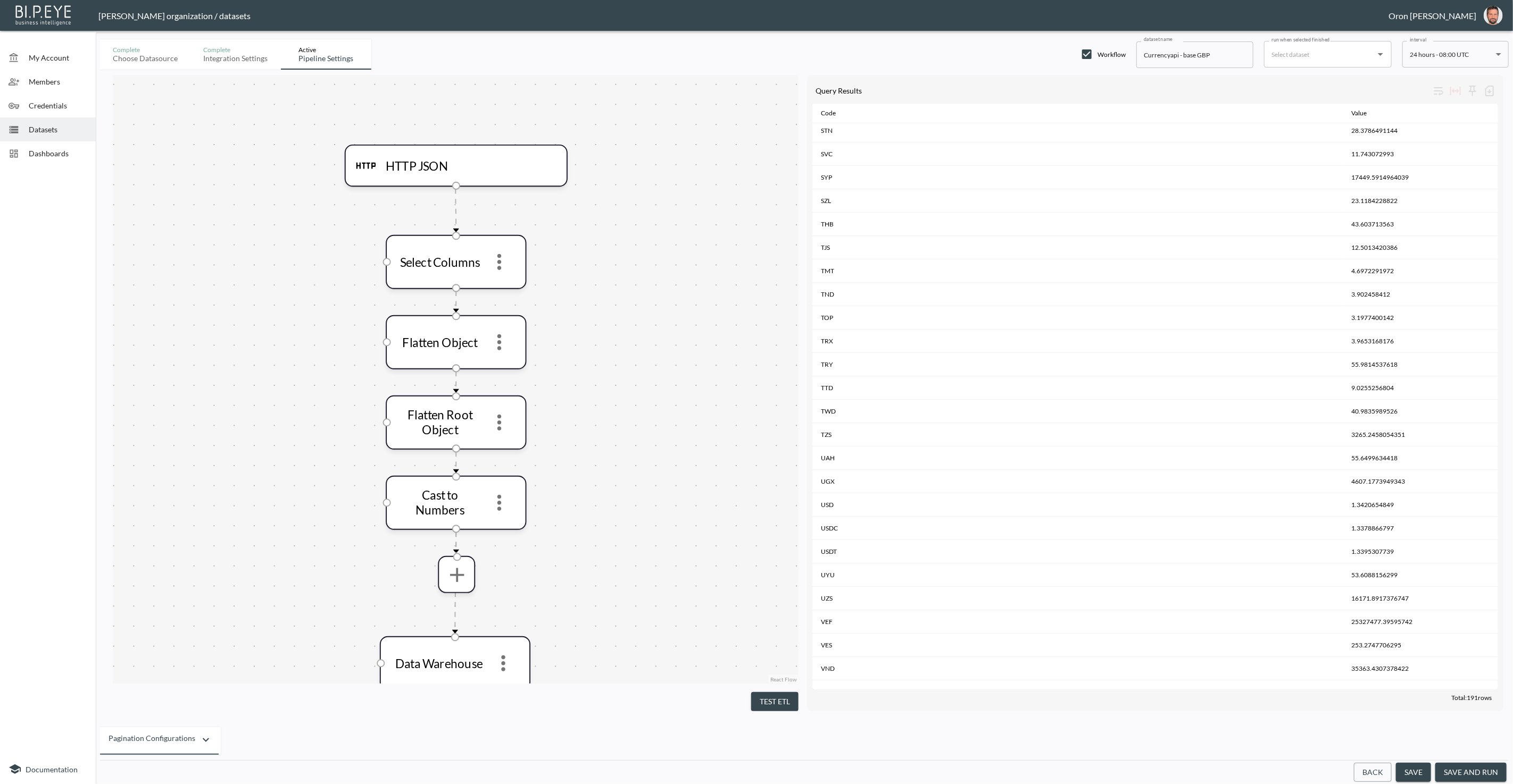
drag, startPoint x: 782, startPoint y: 694, endPoint x: 775, endPoint y: 595, distance: 99.2
click at [782, 692] on button "Test ETL" at bounding box center [775, 702] width 47 height 20
click at [1456, 768] on button "save and run" at bounding box center [1470, 773] width 71 height 20
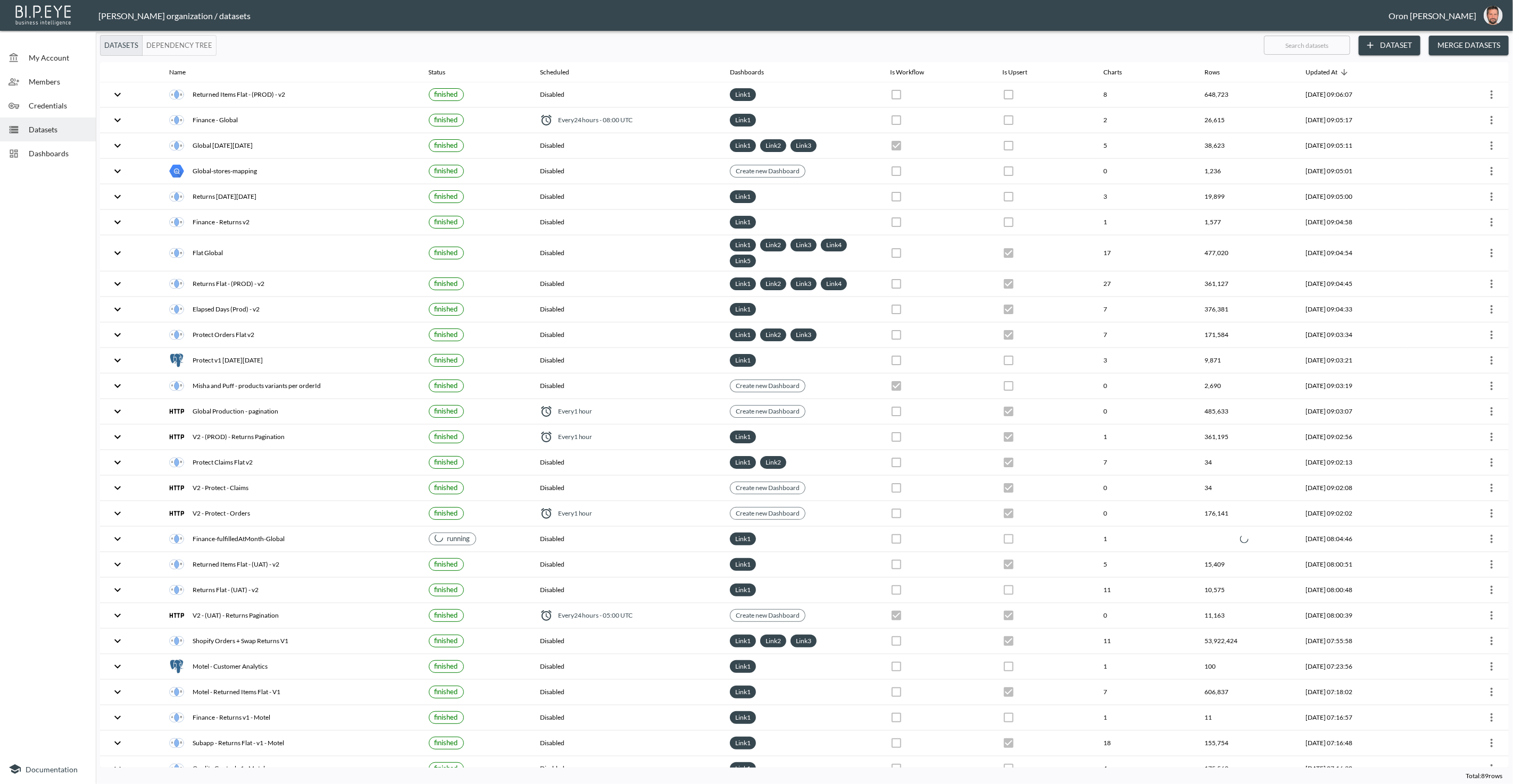
checkbox input "true"
checkbox input "false"
checkbox input "true"
checkbox input "false"
checkbox input "true"
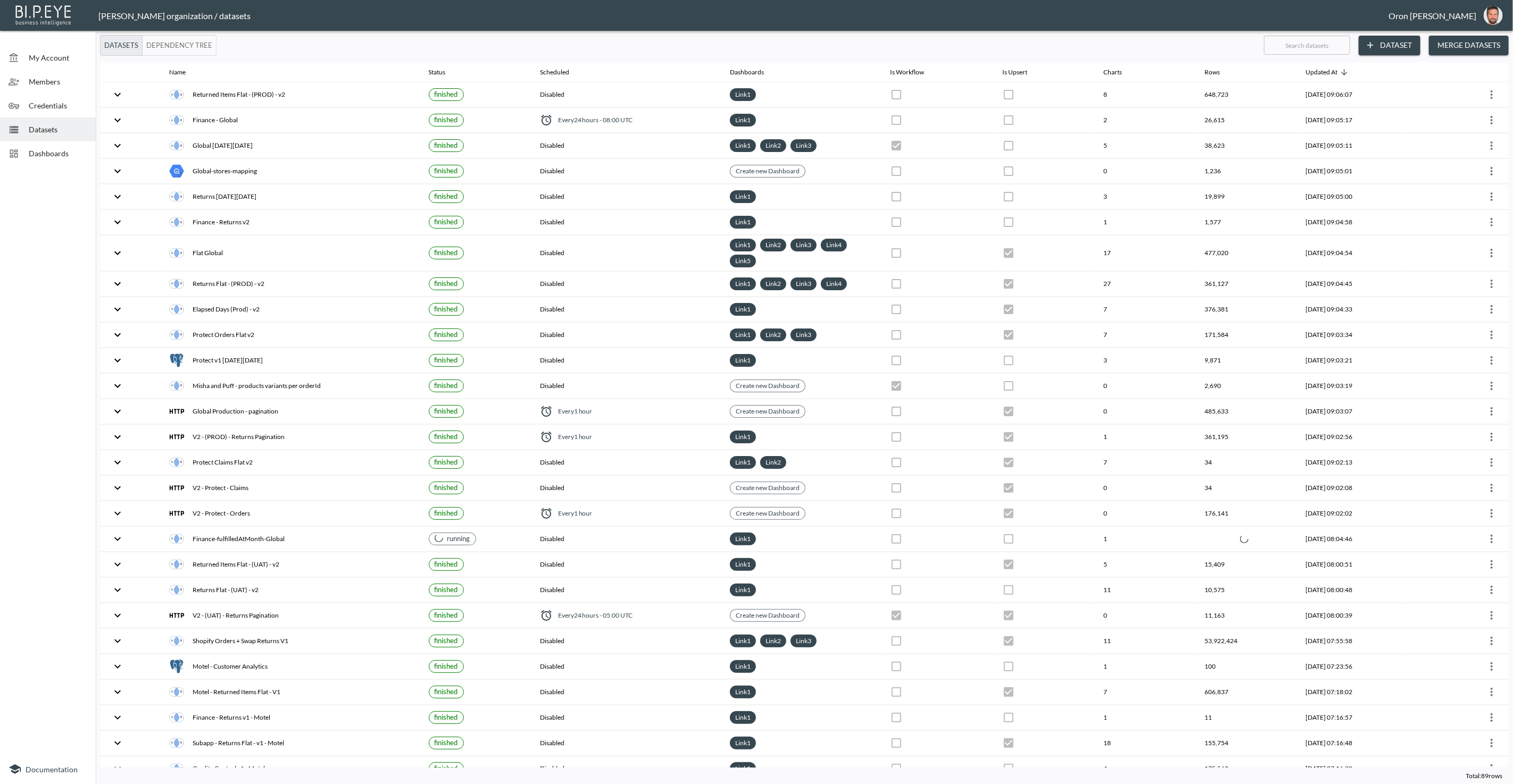
checkbox input "false"
checkbox input "true"
checkbox input "false"
checkbox input "true"
checkbox input "false"
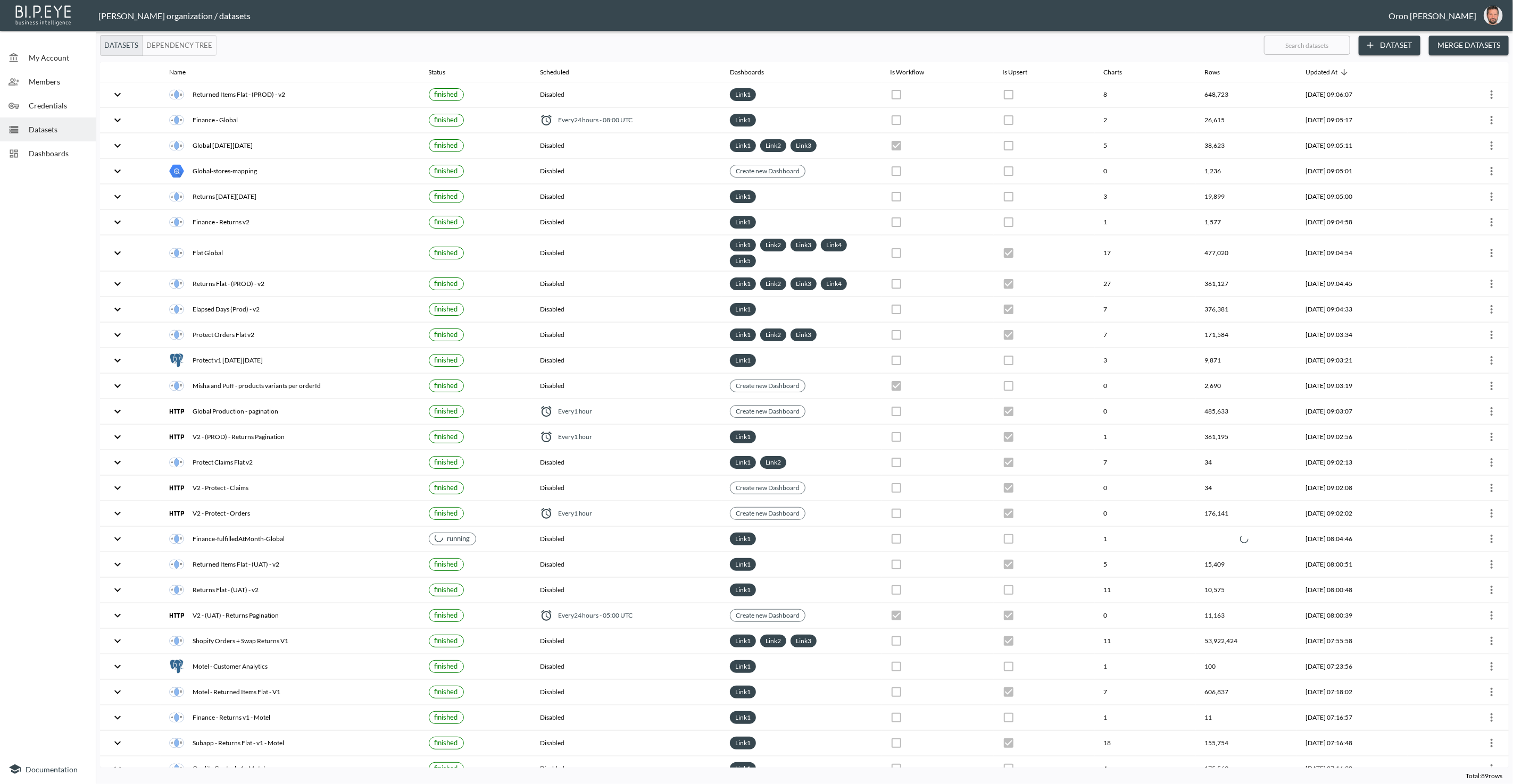
checkbox input "true"
checkbox input "false"
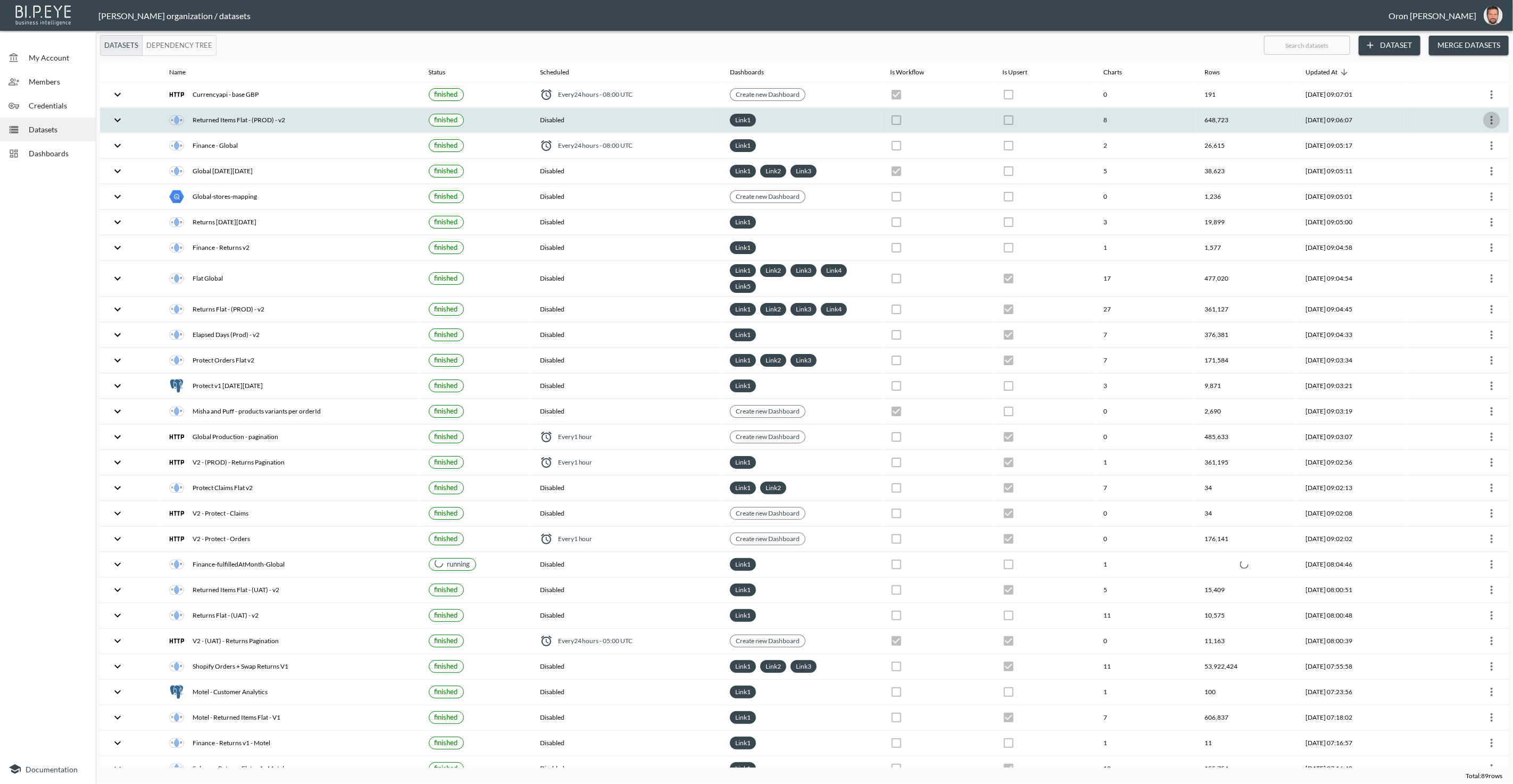
click at [1490, 119] on icon "more" at bounding box center [1491, 119] width 2 height 9
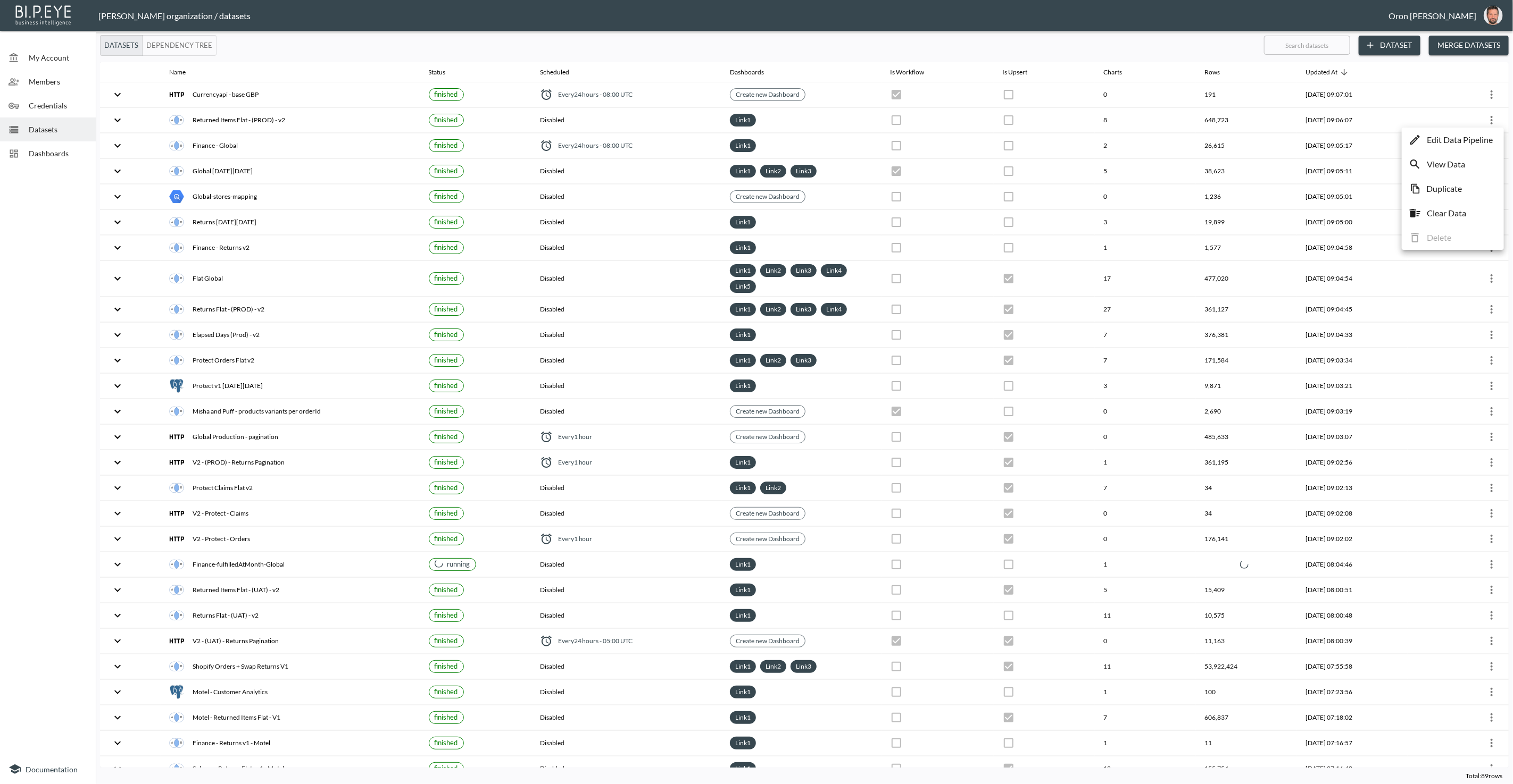
click at [1487, 132] on li "Edit Data Pipeline" at bounding box center [1452, 140] width 97 height 19
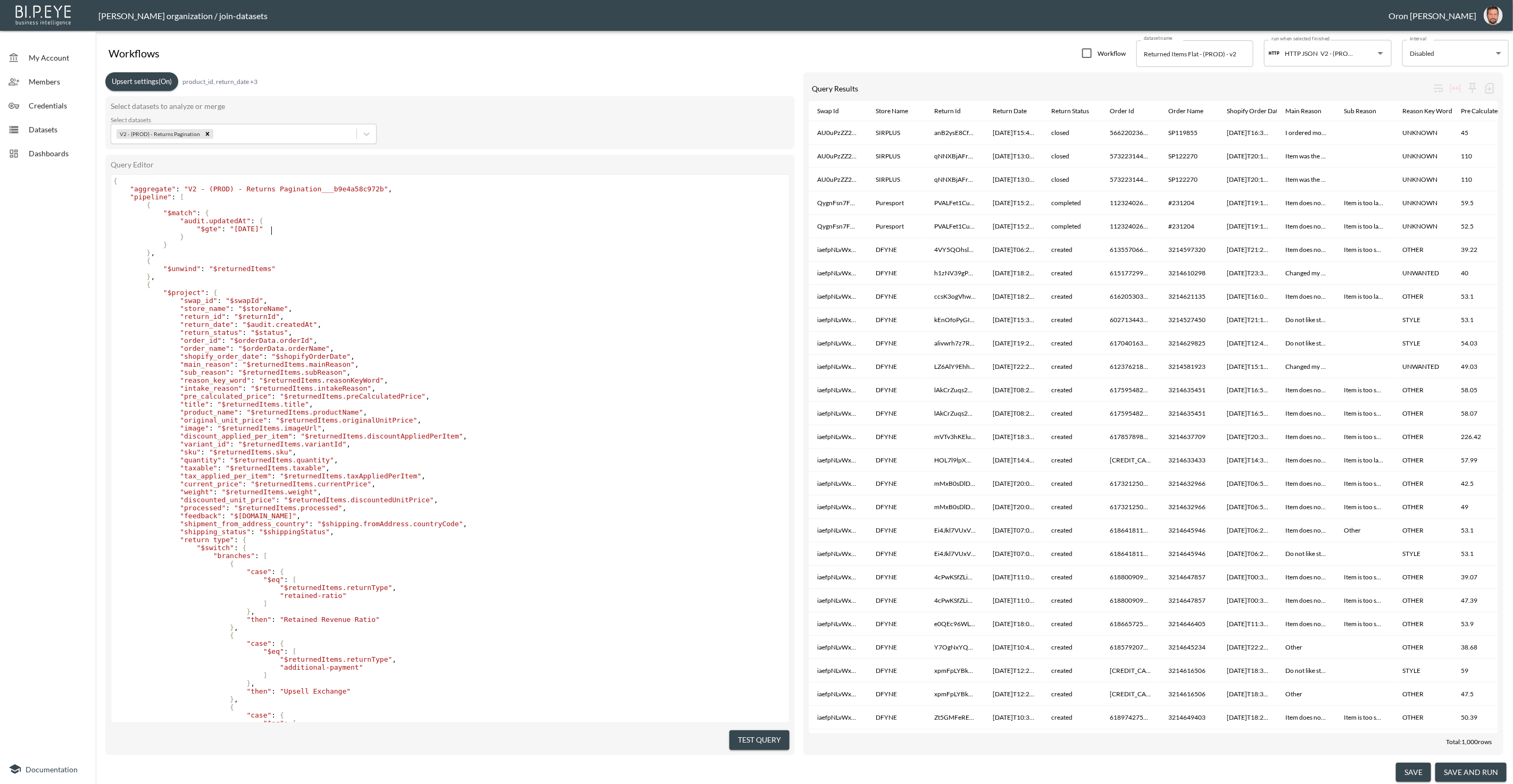
click at [263, 229] on span ""[DATE]"" at bounding box center [246, 229] width 33 height 8
click at [261, 228] on span ""[DATE]"" at bounding box center [246, 229] width 33 height 8
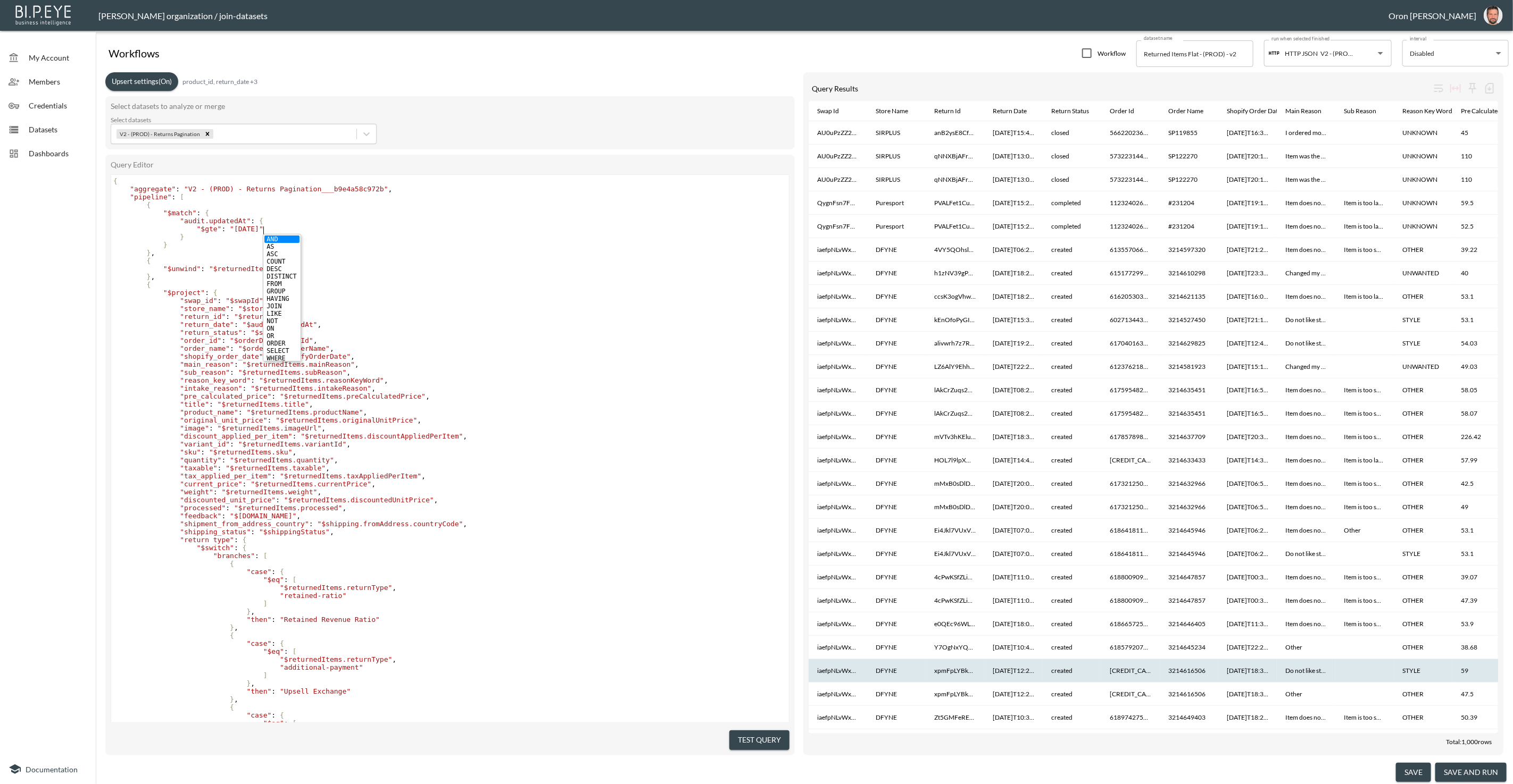
scroll to position [0, 4]
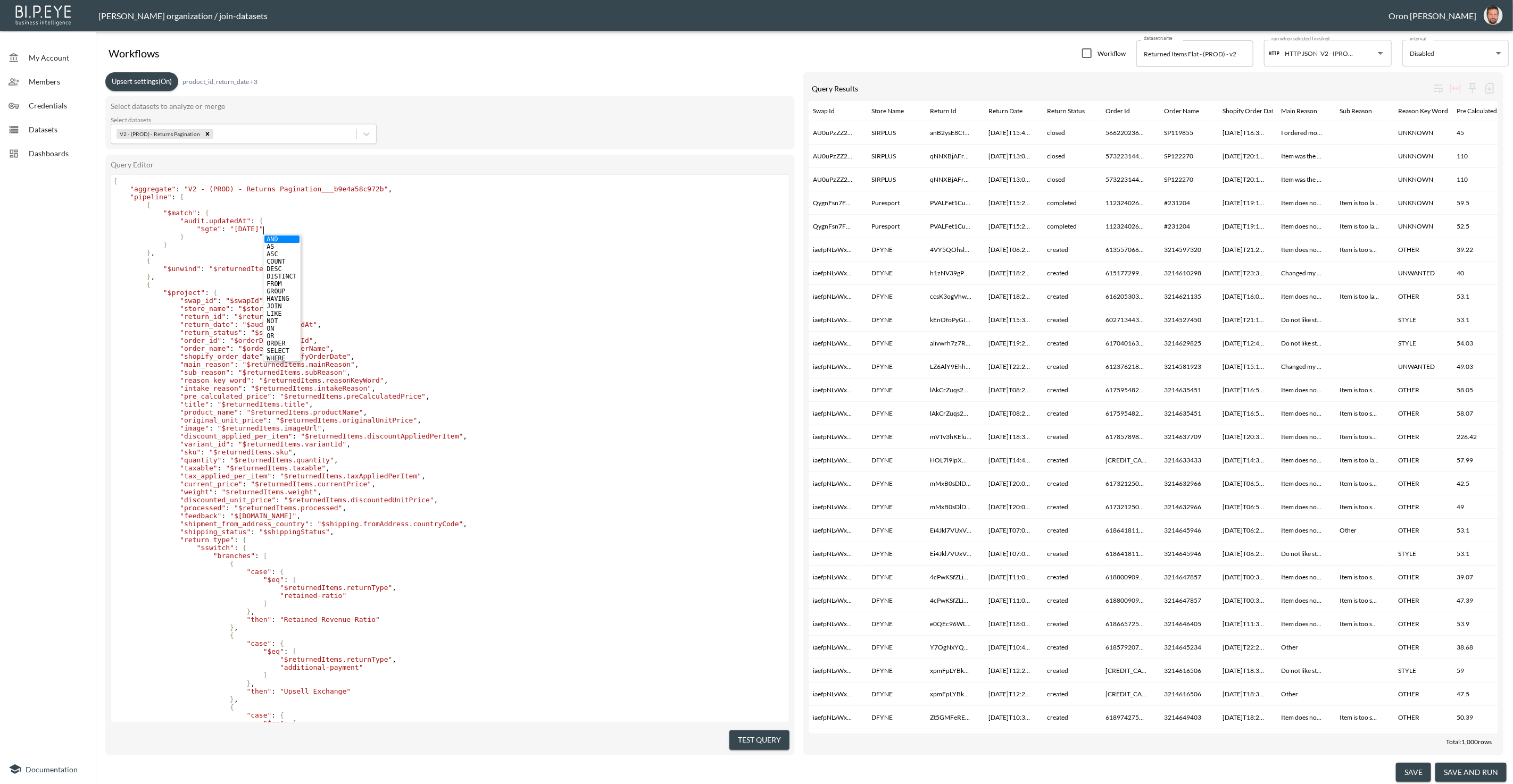
drag, startPoint x: 1210, startPoint y: 763, endPoint x: 1237, endPoint y: 761, distance: 27.1
click at [1216, 762] on div "save save and run" at bounding box center [804, 773] width 1409 height 24
click at [1412, 768] on button "save" at bounding box center [1413, 773] width 35 height 20
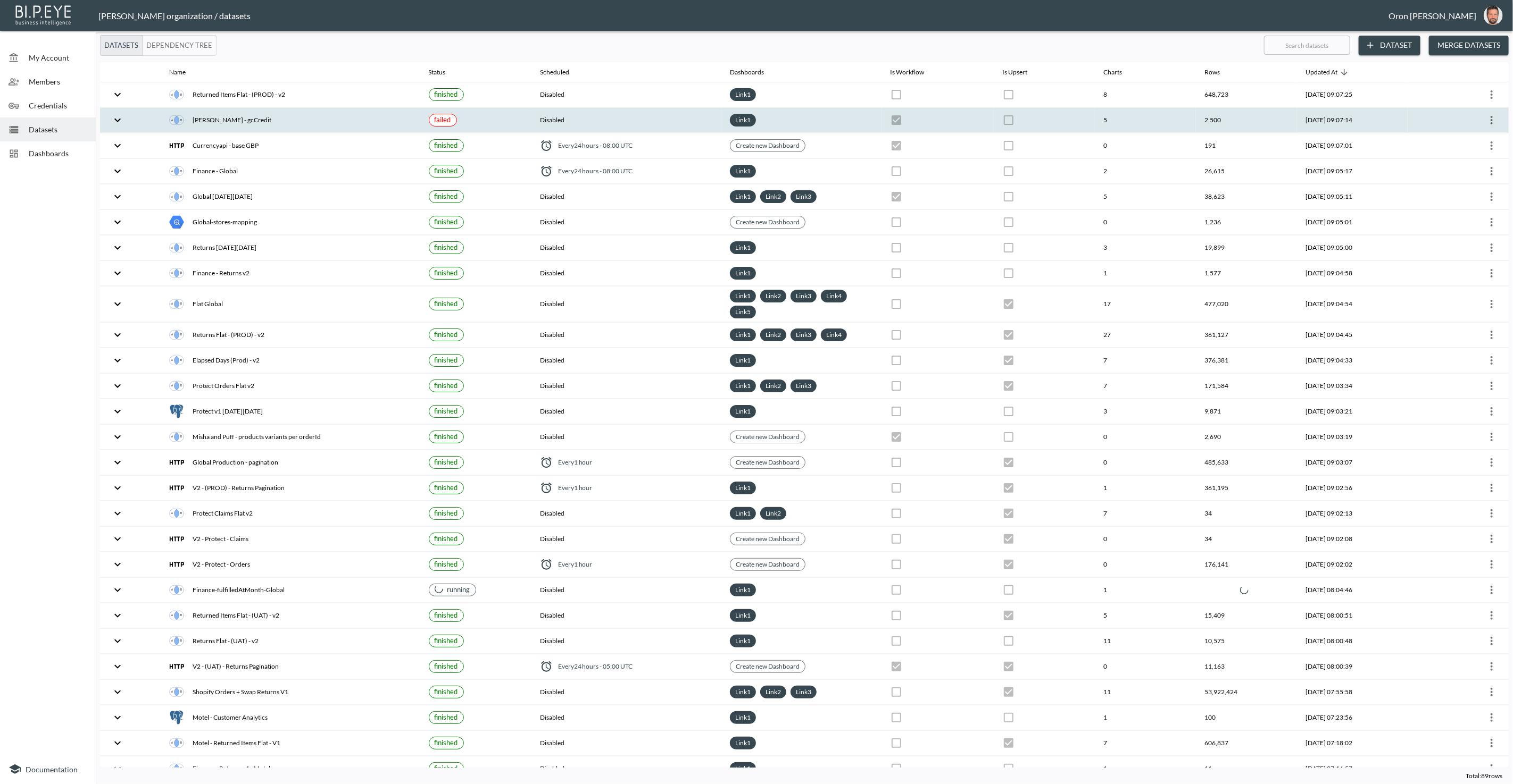
click at [1309, 118] on th "[DATE] 09:07:14" at bounding box center [1352, 120] width 110 height 25
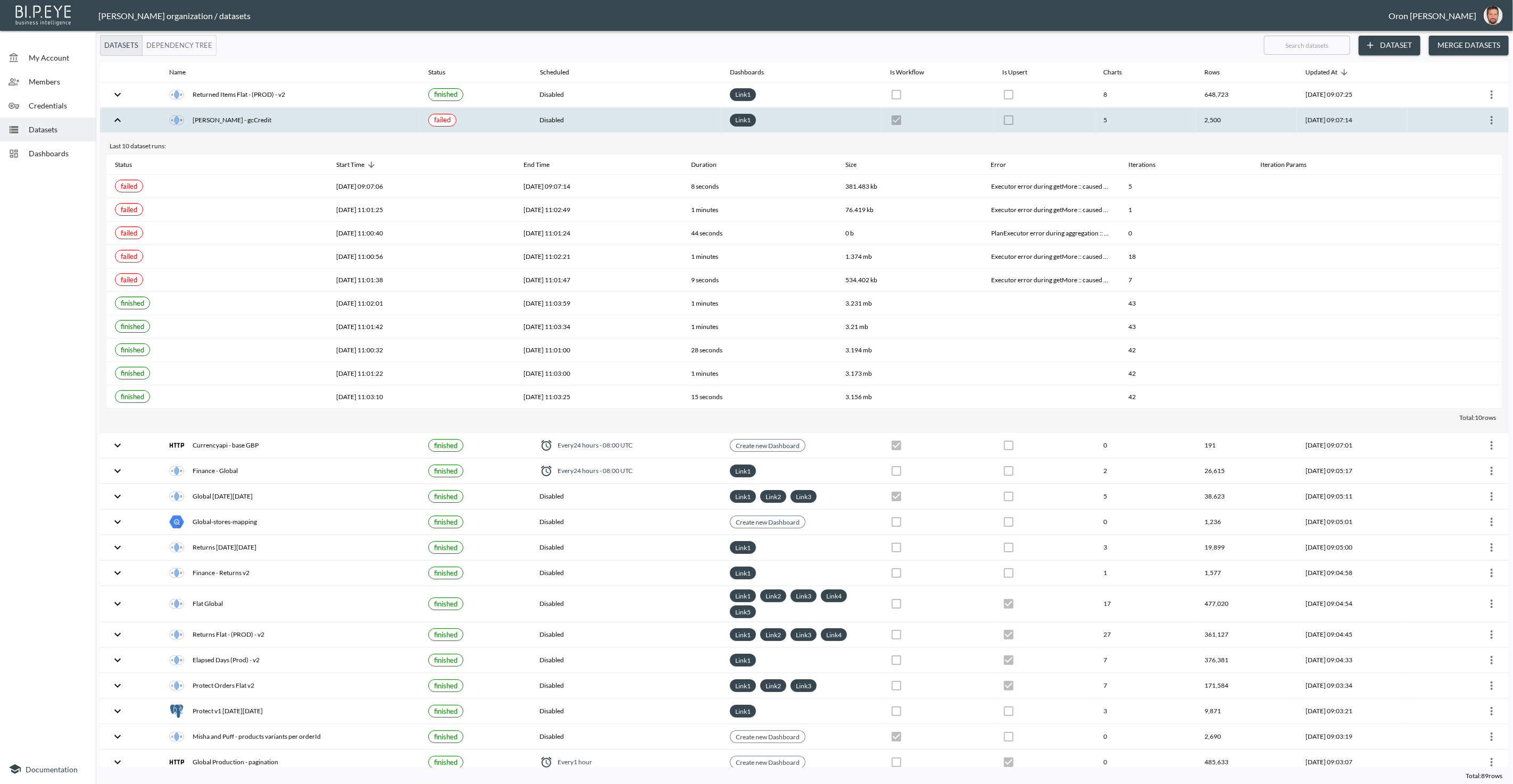
click at [1493, 120] on icon "more" at bounding box center [1491, 119] width 12 height 12
click at [1481, 139] on p "Edit Data Pipeline" at bounding box center [1460, 139] width 66 height 12
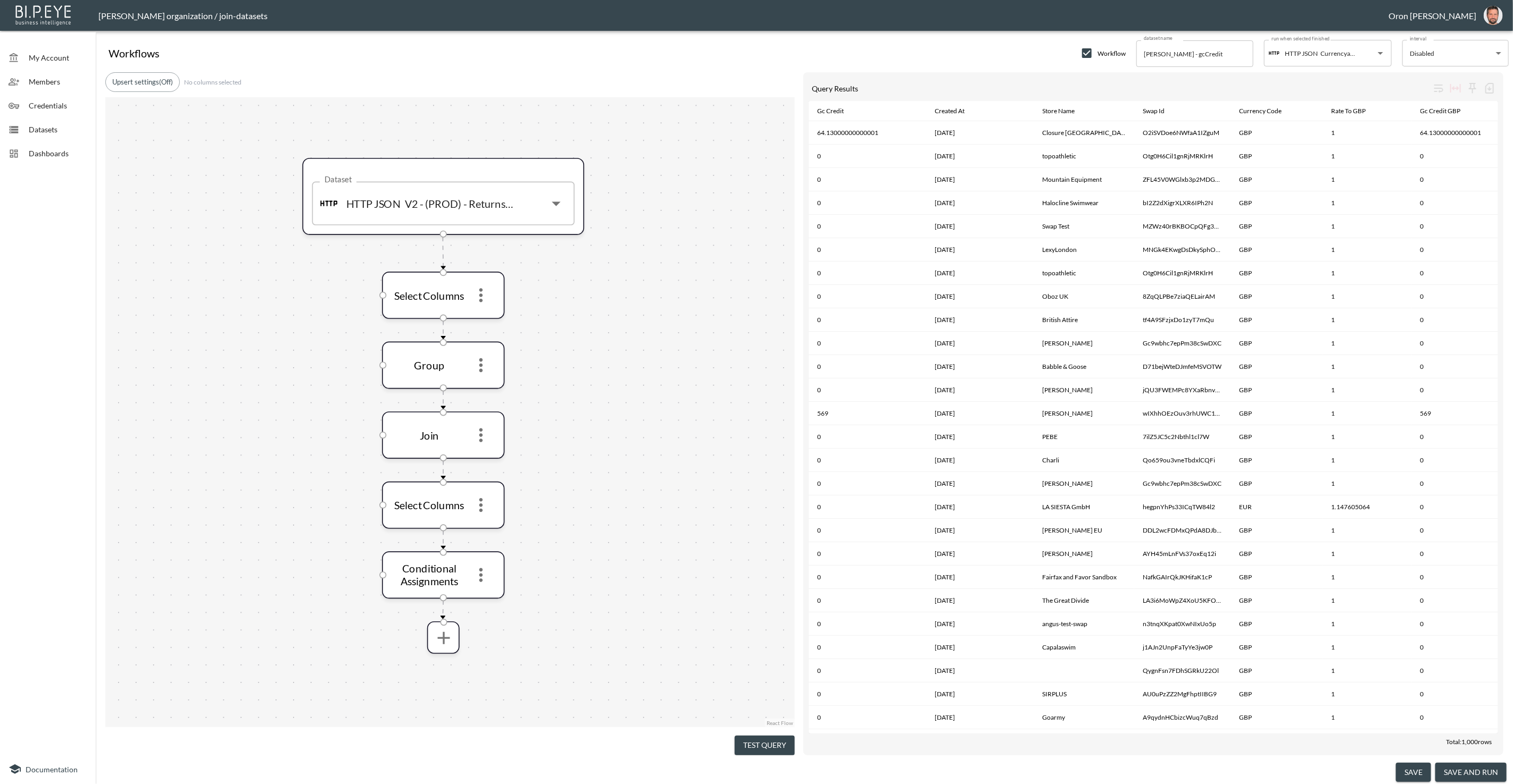
click at [770, 743] on button "Test Query" at bounding box center [764, 745] width 60 height 20
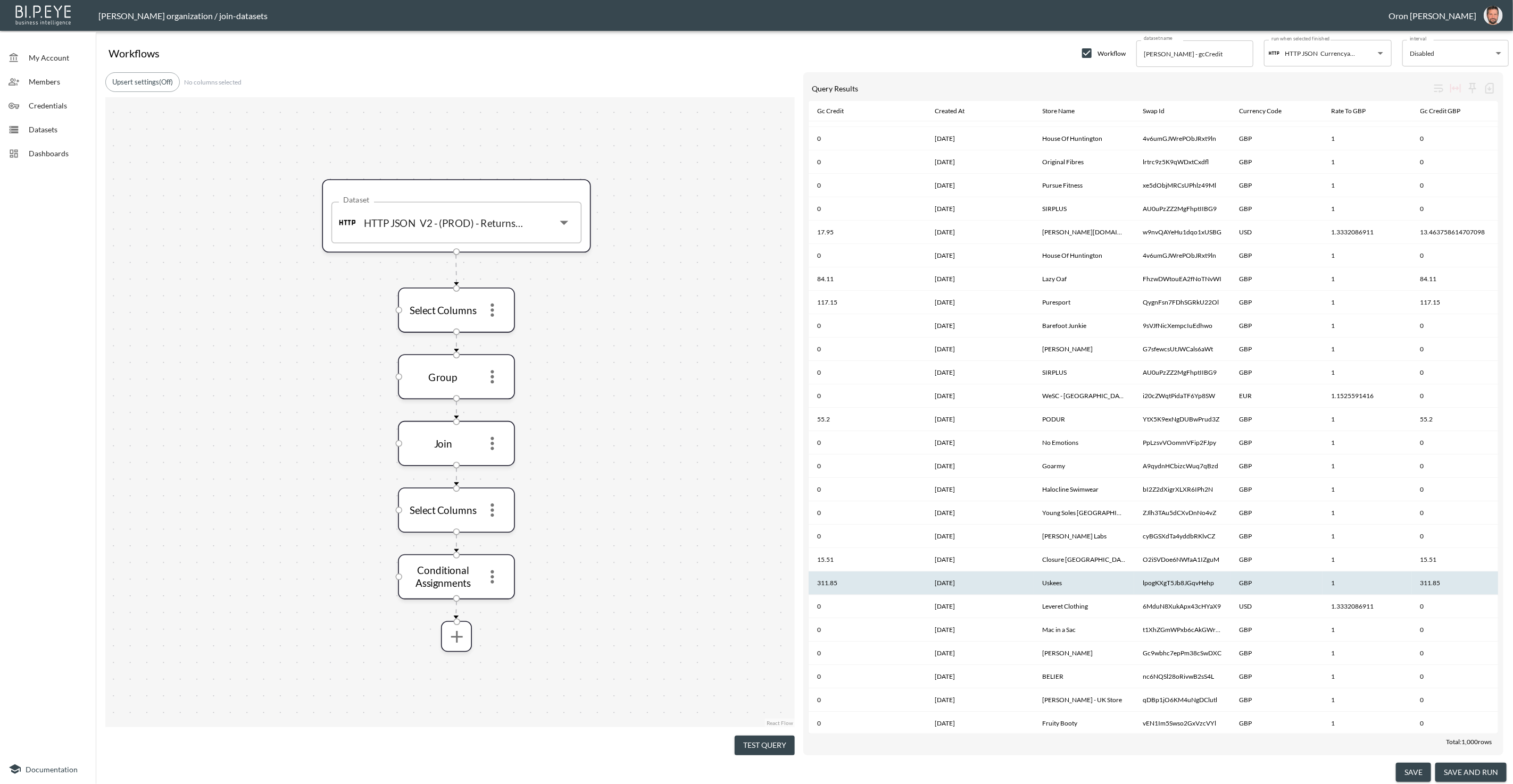
scroll to position [9087, 0]
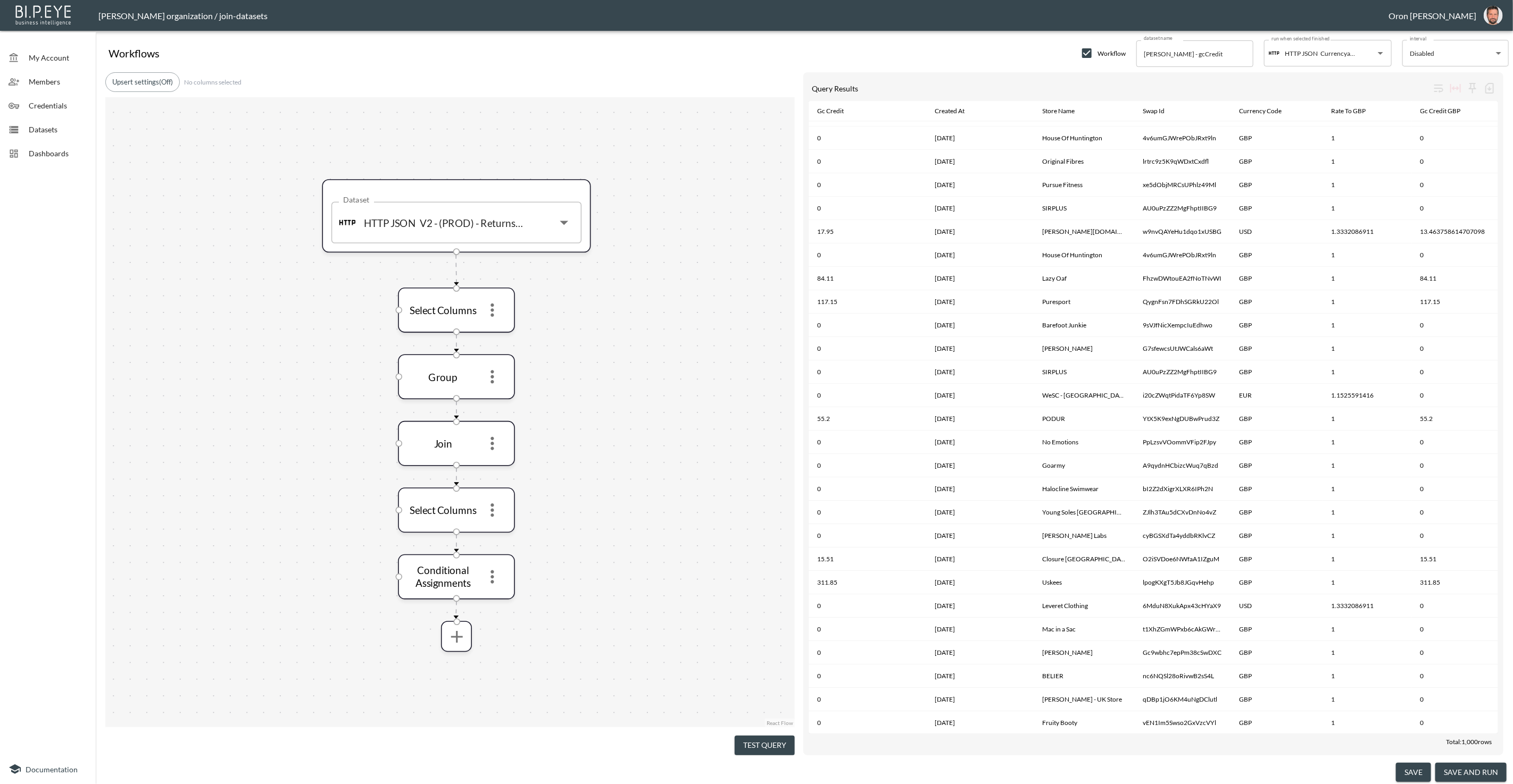
click at [1469, 770] on button "save and run" at bounding box center [1470, 773] width 71 height 20
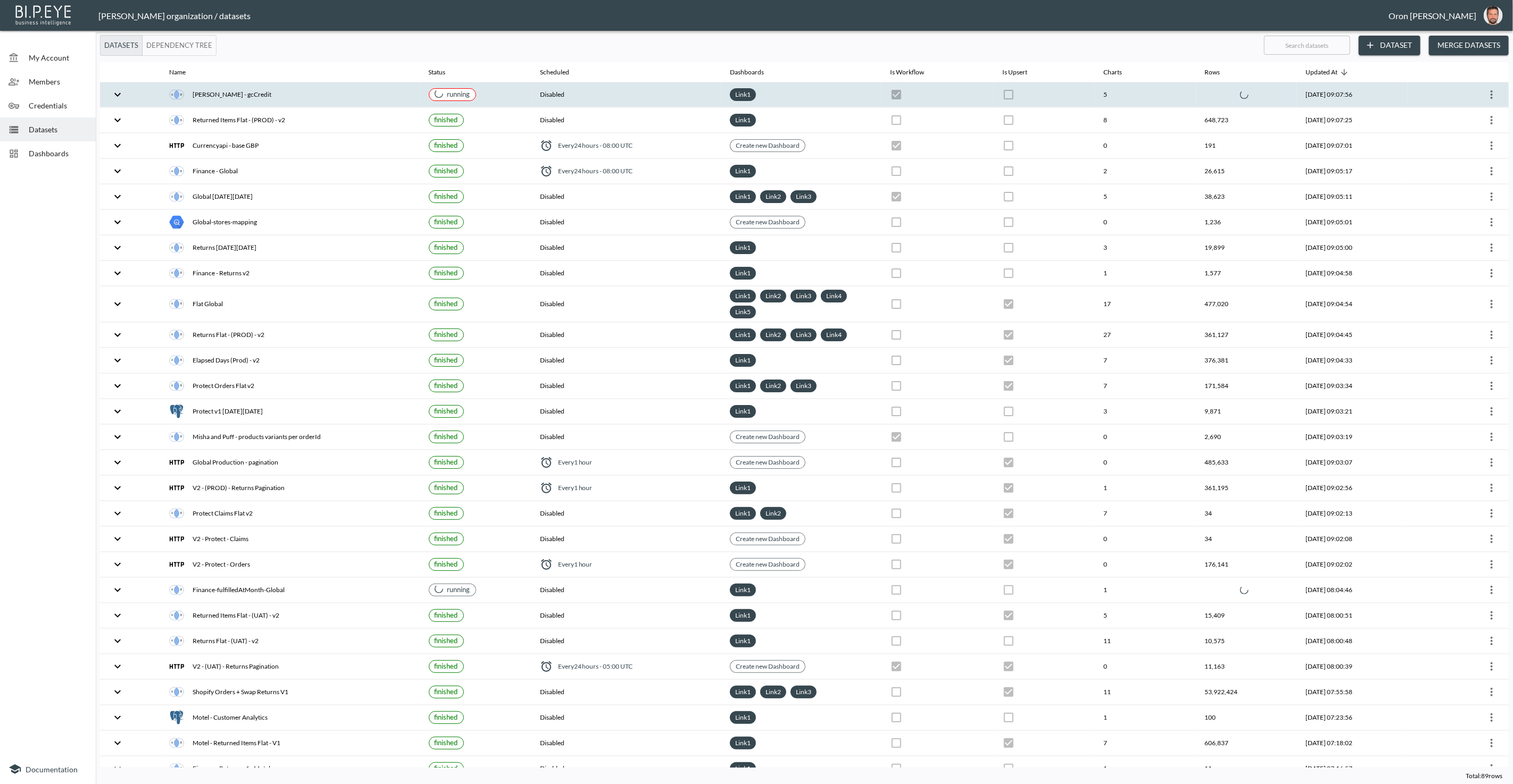
click at [915, 97] on th at bounding box center [937, 95] width 112 height 25
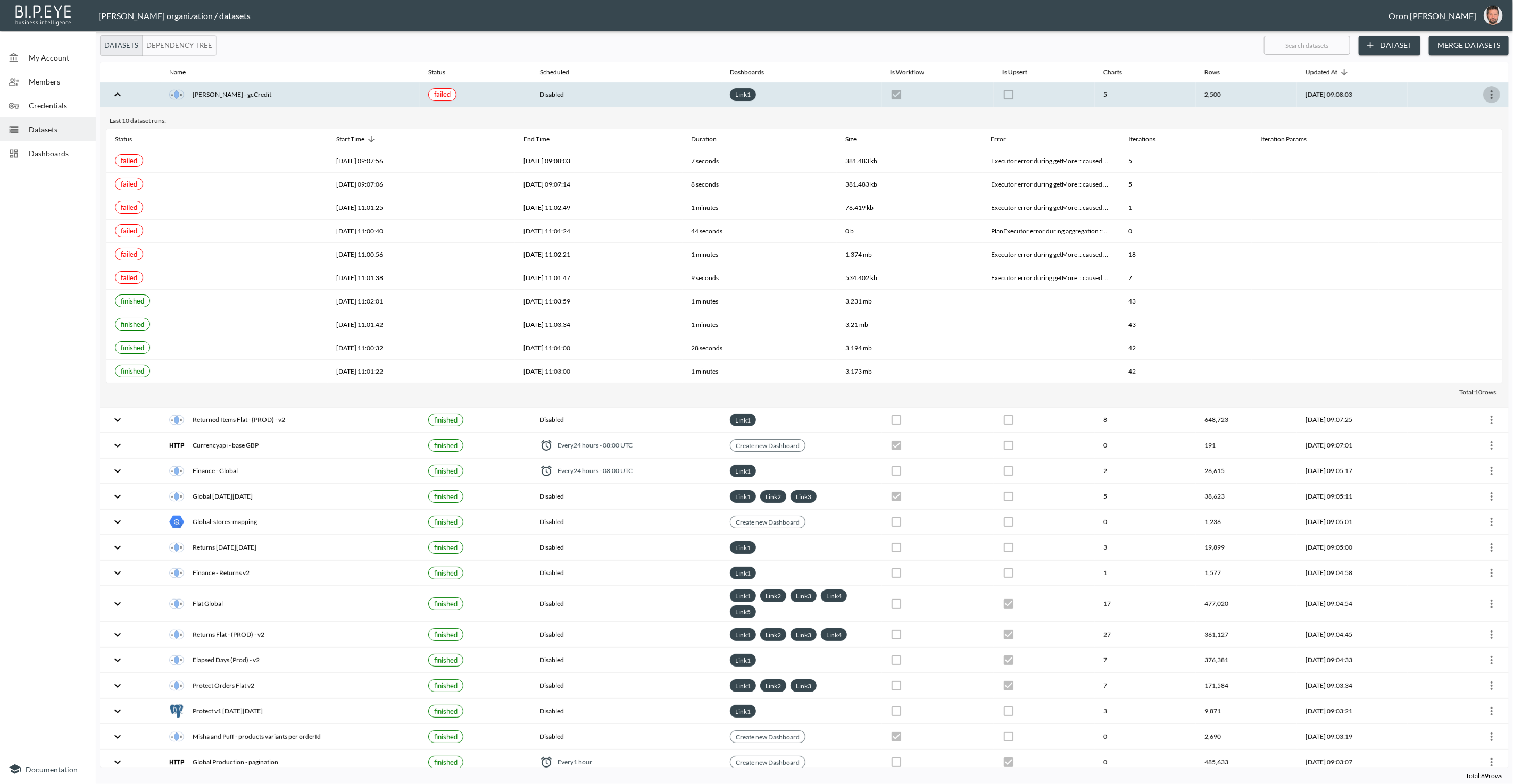
click at [1486, 88] on icon "more" at bounding box center [1491, 94] width 12 height 12
click at [1479, 112] on p "Edit Data Pipeline" at bounding box center [1460, 114] width 66 height 12
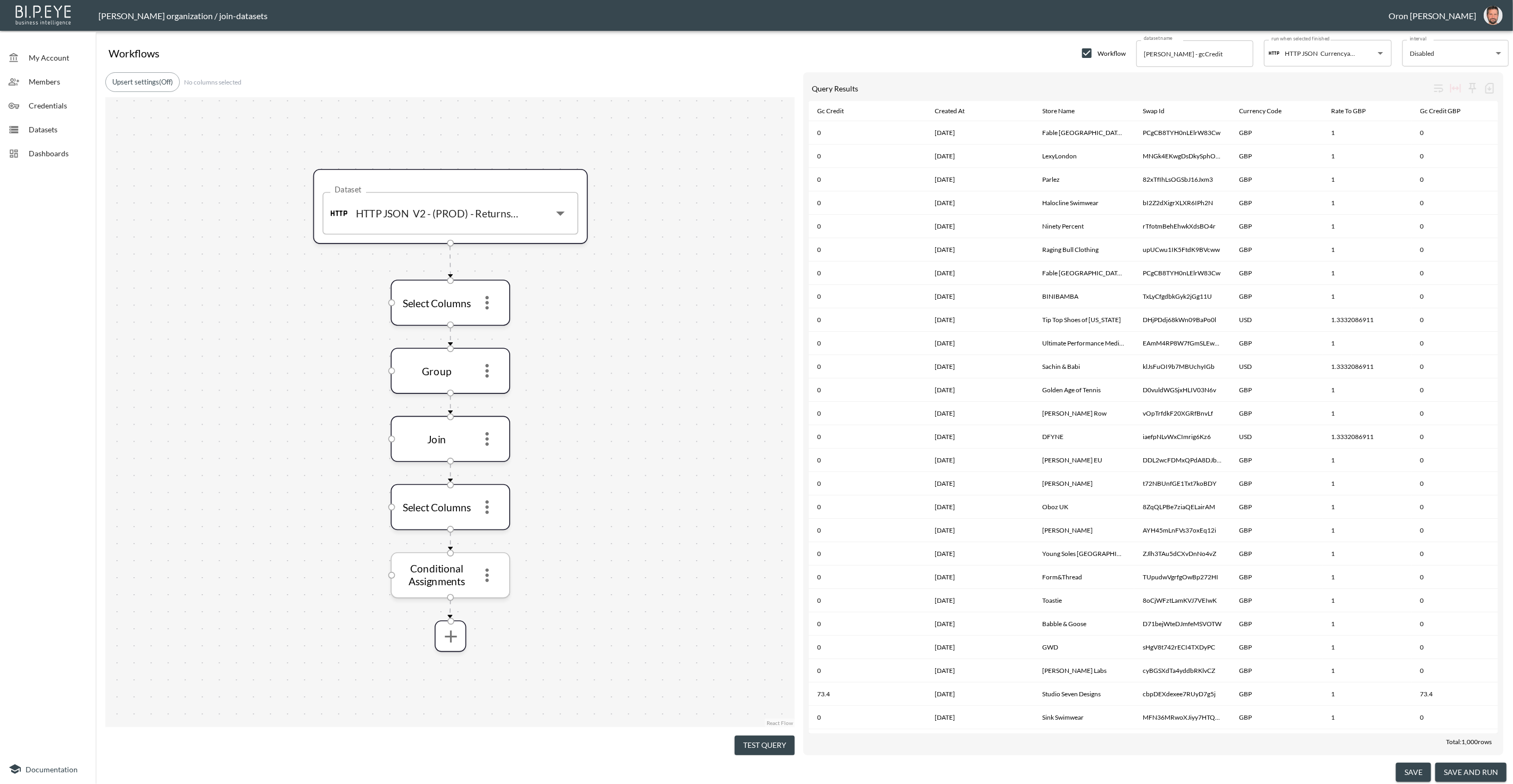
click at [492, 570] on icon "more" at bounding box center [486, 575] width 20 height 20
click at [488, 577] on icon "more" at bounding box center [484, 575] width 20 height 20
click at [489, 593] on li "Edit" at bounding box center [484, 600] width 46 height 19
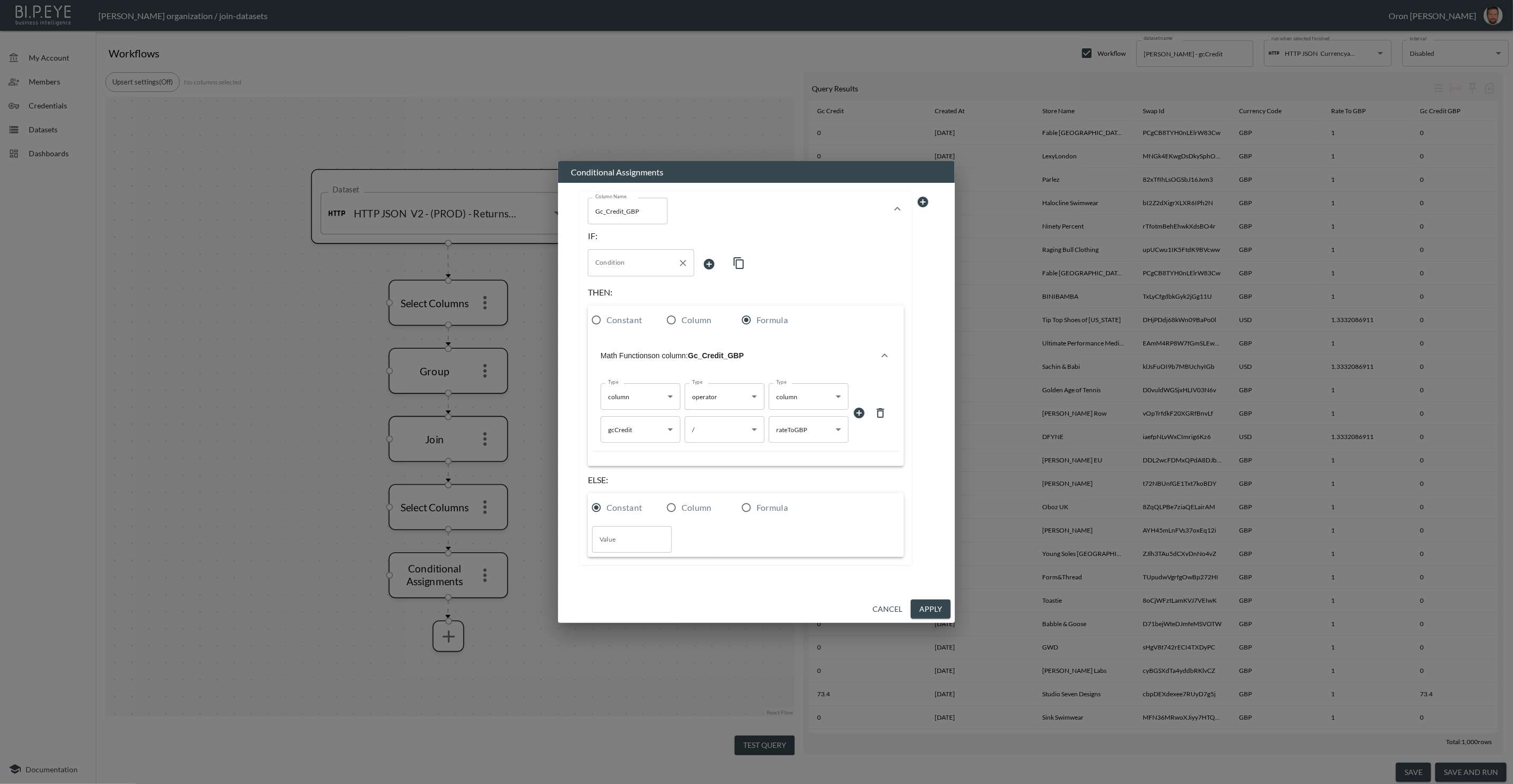
click at [633, 260] on input "Condition" at bounding box center [633, 262] width 81 height 17
click at [633, 283] on span "gcCredit" at bounding box center [640, 286] width 89 height 9
click at [714, 264] on body "BI.P.EYE, Interactive Analytics Dashboards - app [PERSON_NAME] organization / j…" at bounding box center [756, 392] width 1513 height 784
click at [942, 272] on div at bounding box center [756, 392] width 1513 height 784
click at [898, 615] on button "Cancel" at bounding box center [887, 609] width 38 height 20
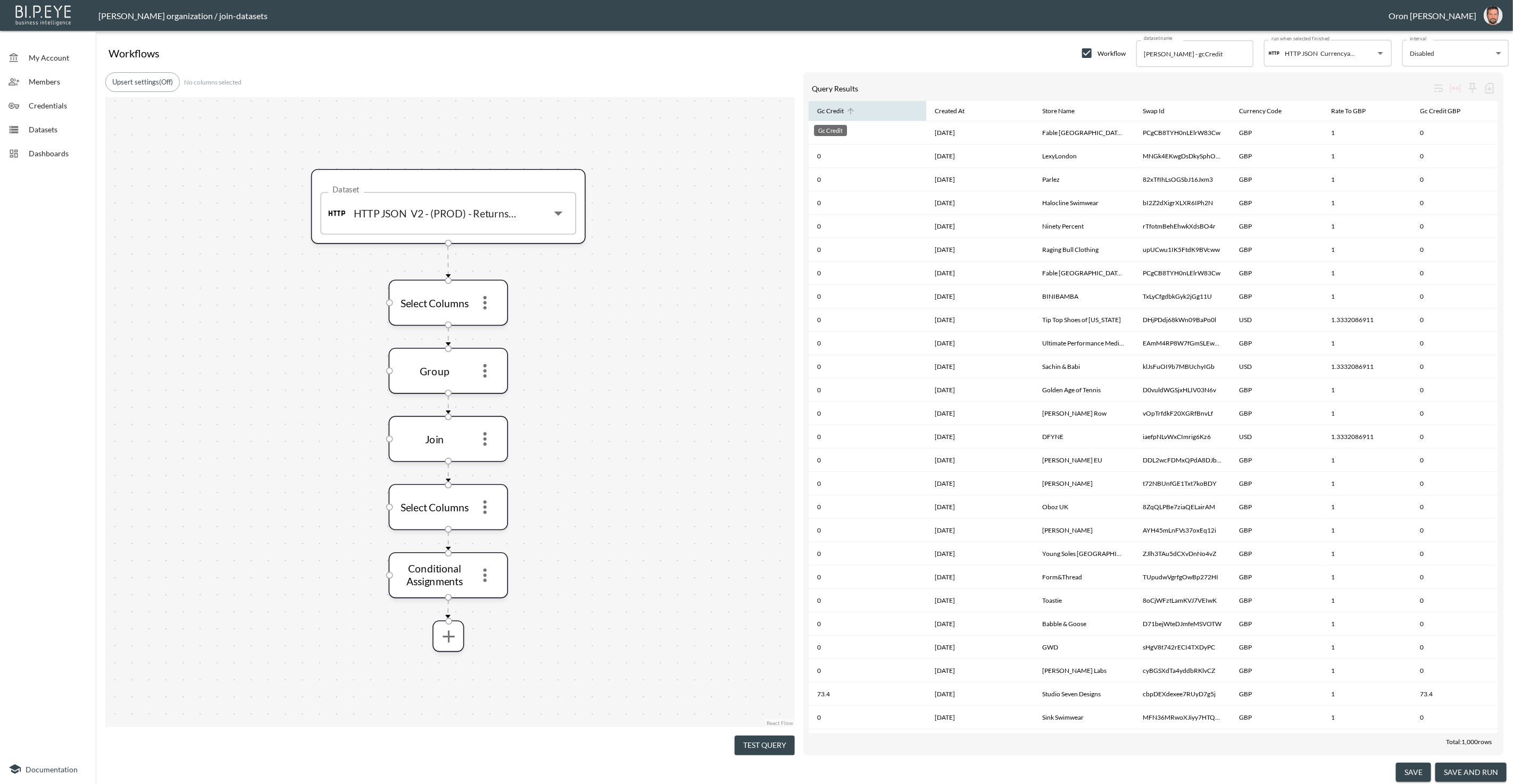
click at [834, 116] on div "Gc Credit" at bounding box center [831, 111] width 27 height 12
click at [835, 114] on div "Gc Credit" at bounding box center [831, 111] width 27 height 12
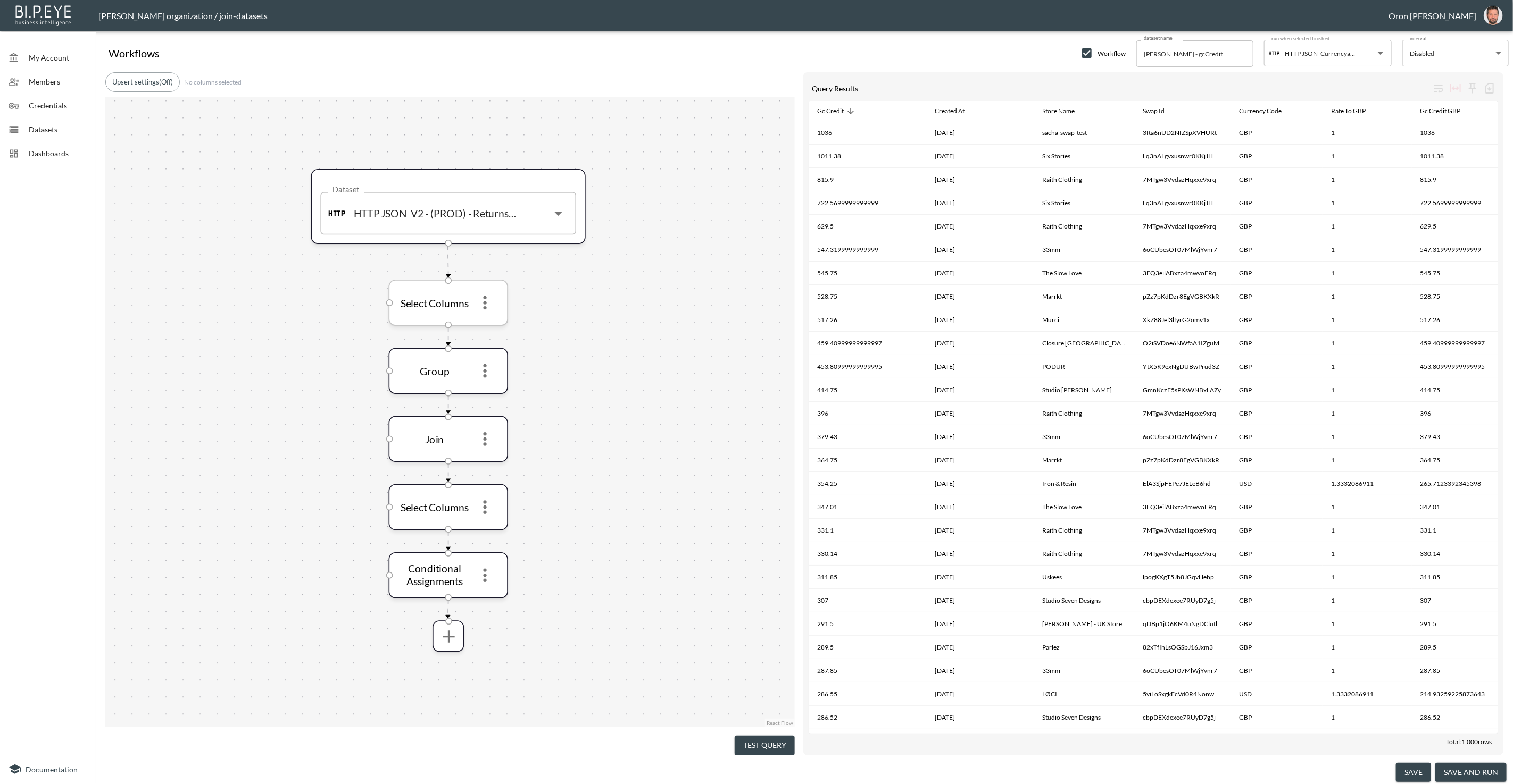
click at [485, 300] on icon "more" at bounding box center [484, 303] width 3 height 14
click at [502, 322] on li "Edit" at bounding box center [484, 328] width 46 height 19
click at [487, 445] on icon "more" at bounding box center [484, 438] width 20 height 20
click at [498, 368] on div at bounding box center [756, 392] width 1513 height 784
click at [485, 437] on icon "more" at bounding box center [484, 439] width 3 height 14
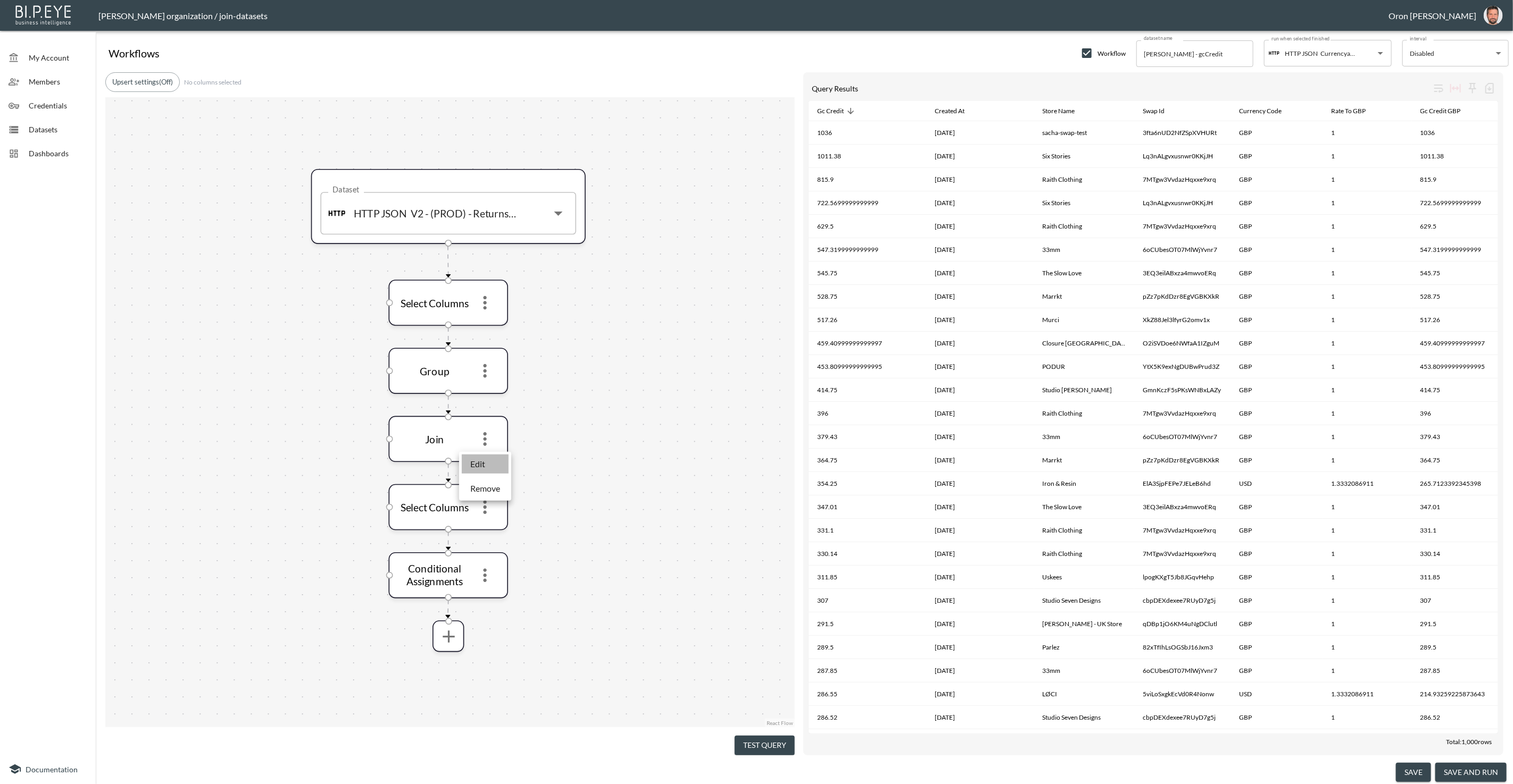
click at [487, 456] on li "Edit" at bounding box center [484, 464] width 46 height 19
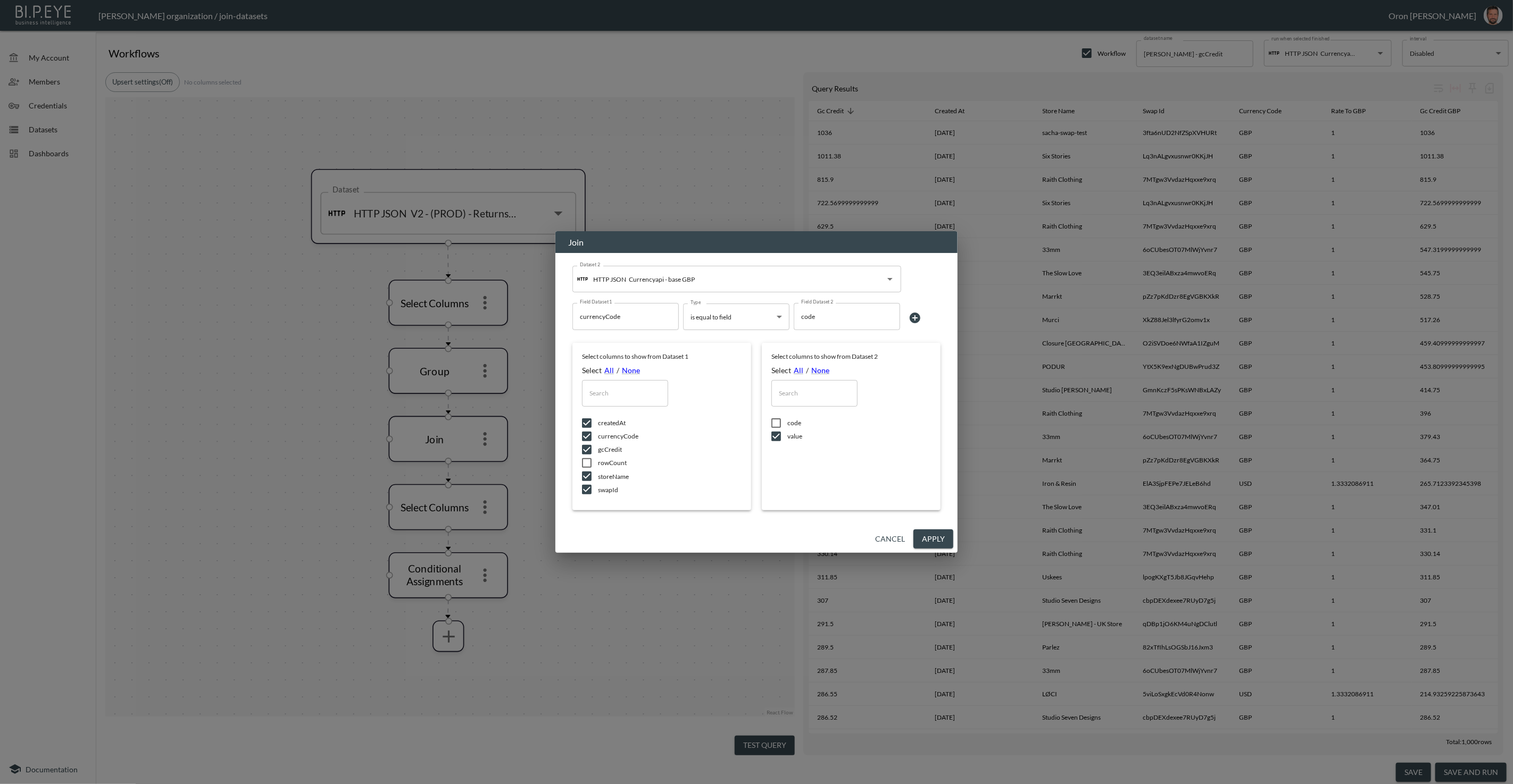
click at [891, 540] on button "Cancel" at bounding box center [890, 539] width 38 height 20
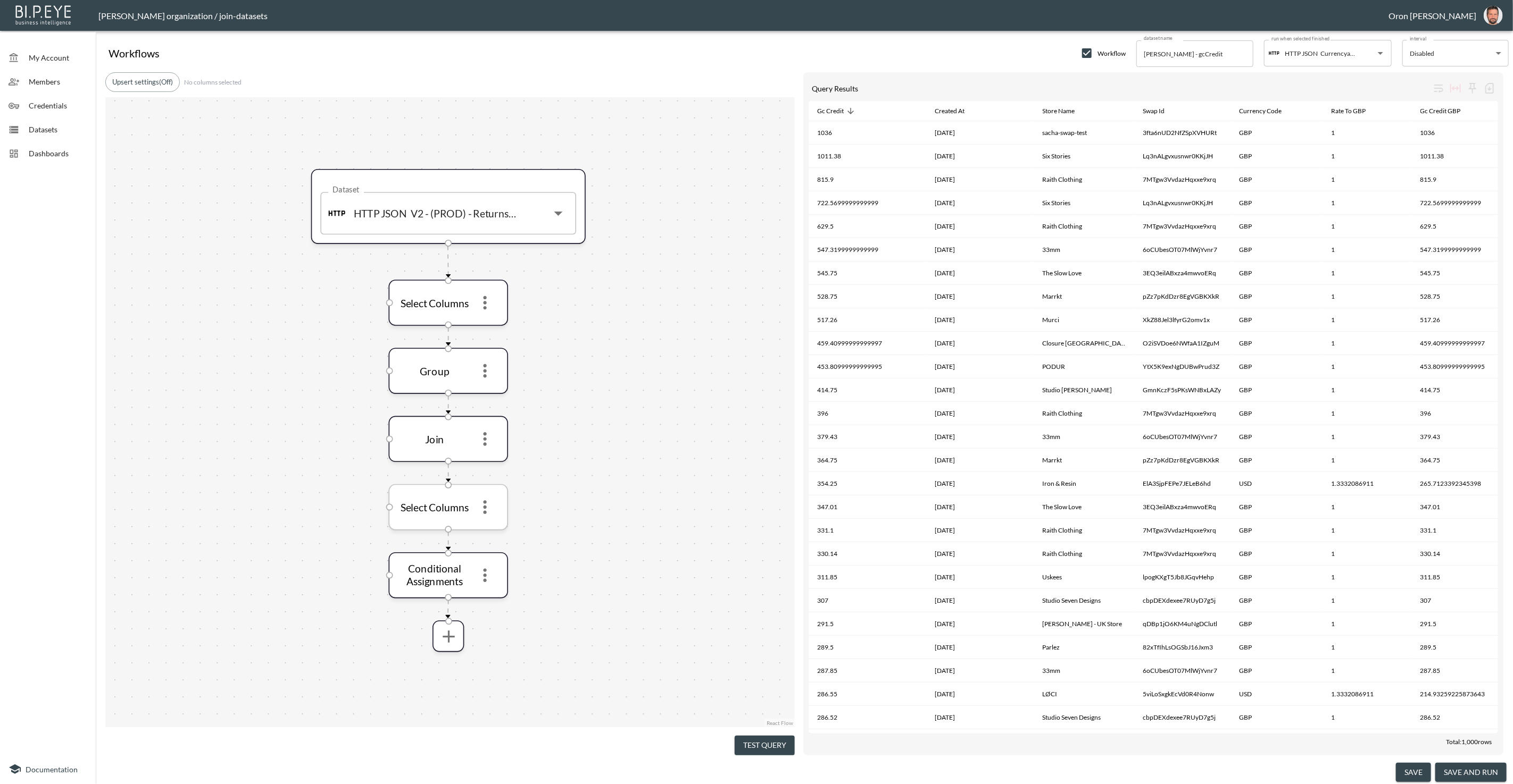
click at [491, 511] on icon "more" at bounding box center [484, 507] width 20 height 20
click at [492, 528] on li "Edit" at bounding box center [484, 532] width 46 height 19
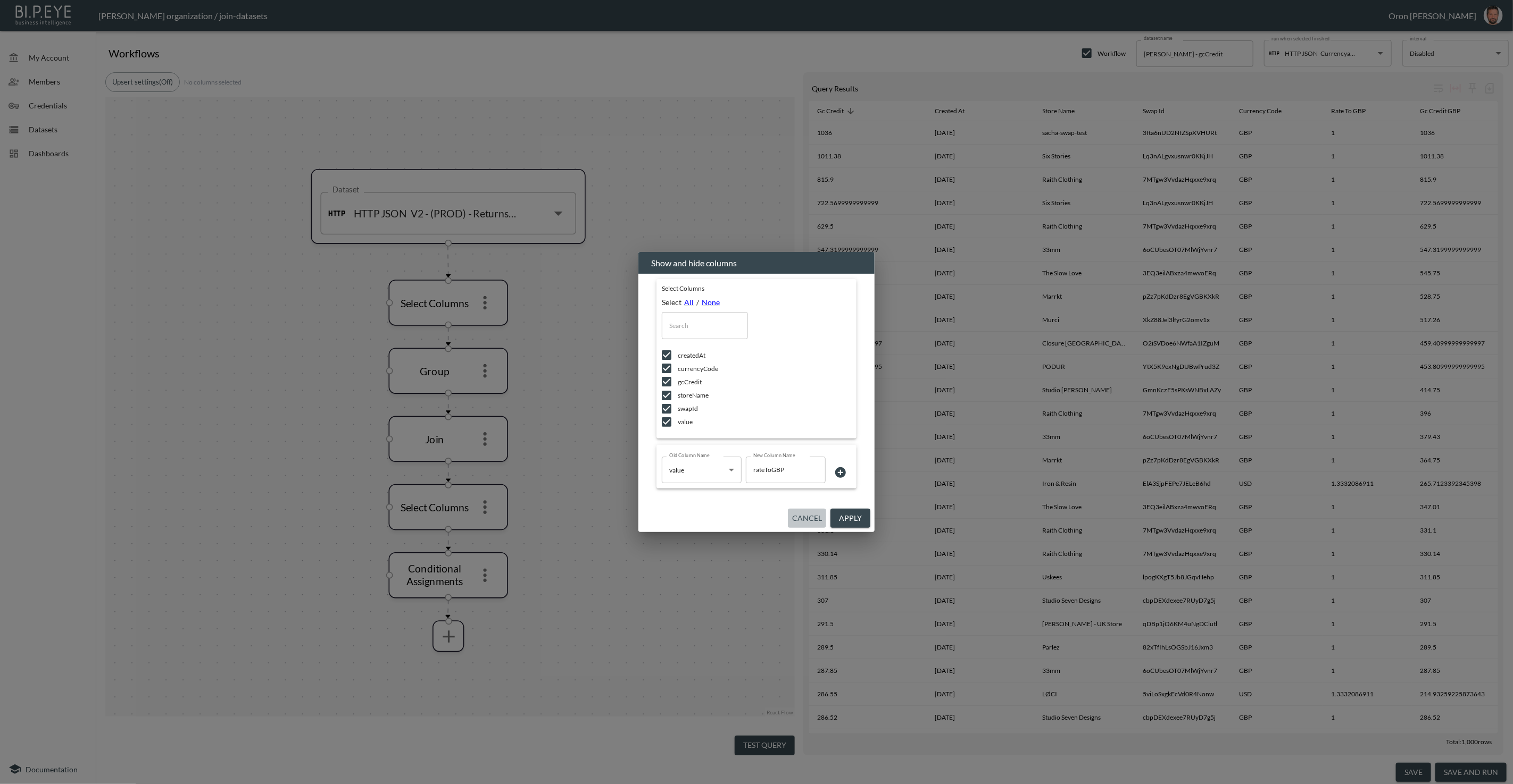
click at [814, 513] on button "Cancel" at bounding box center [807, 518] width 38 height 20
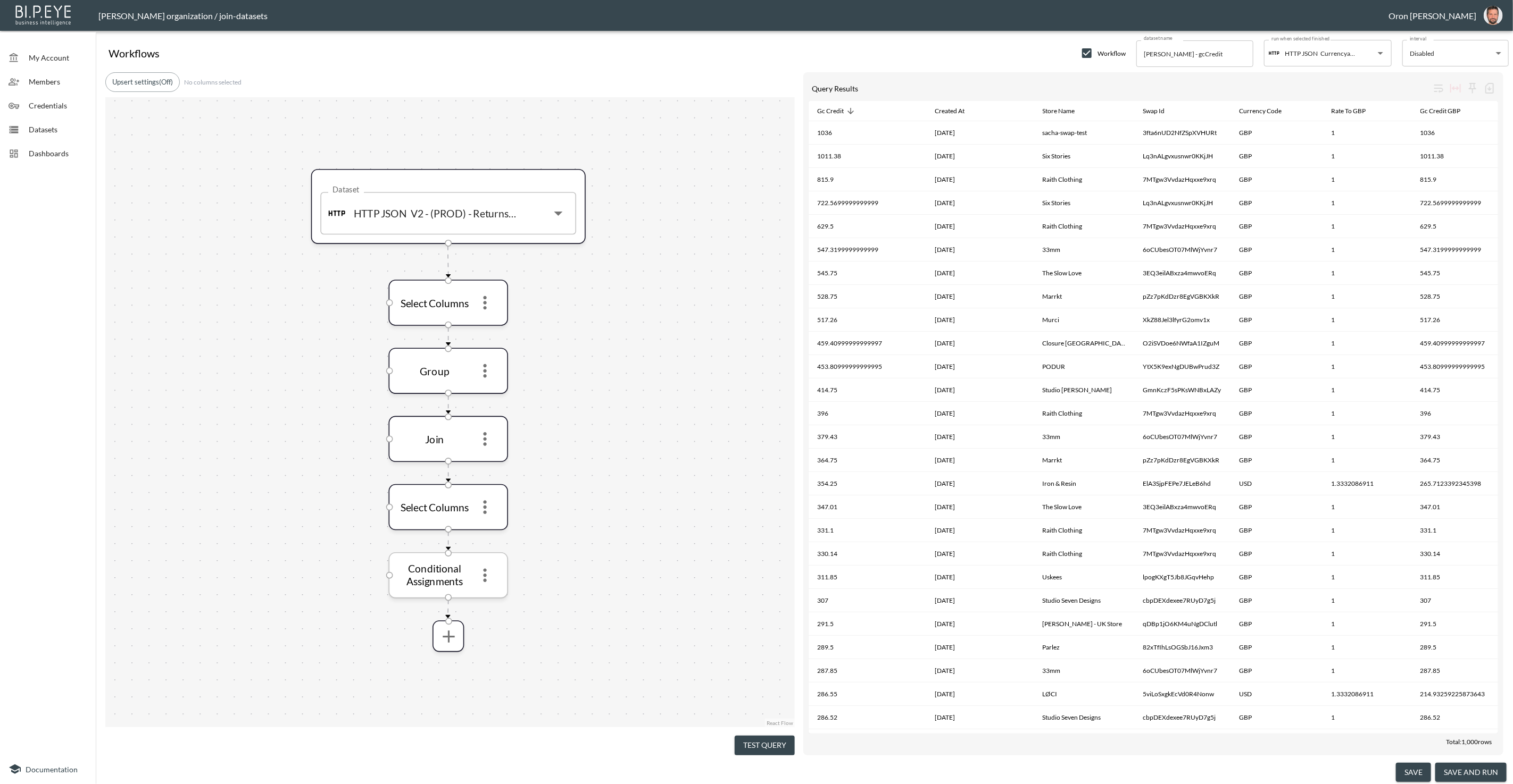
click at [486, 573] on icon "more" at bounding box center [484, 576] width 3 height 14
click at [486, 587] on div at bounding box center [756, 392] width 1513 height 784
click at [485, 590] on div "Conditional Assignments" at bounding box center [448, 575] width 119 height 46
click at [487, 579] on icon "more" at bounding box center [484, 575] width 3 height 14
click at [487, 596] on li "Edit" at bounding box center [484, 599] width 46 height 19
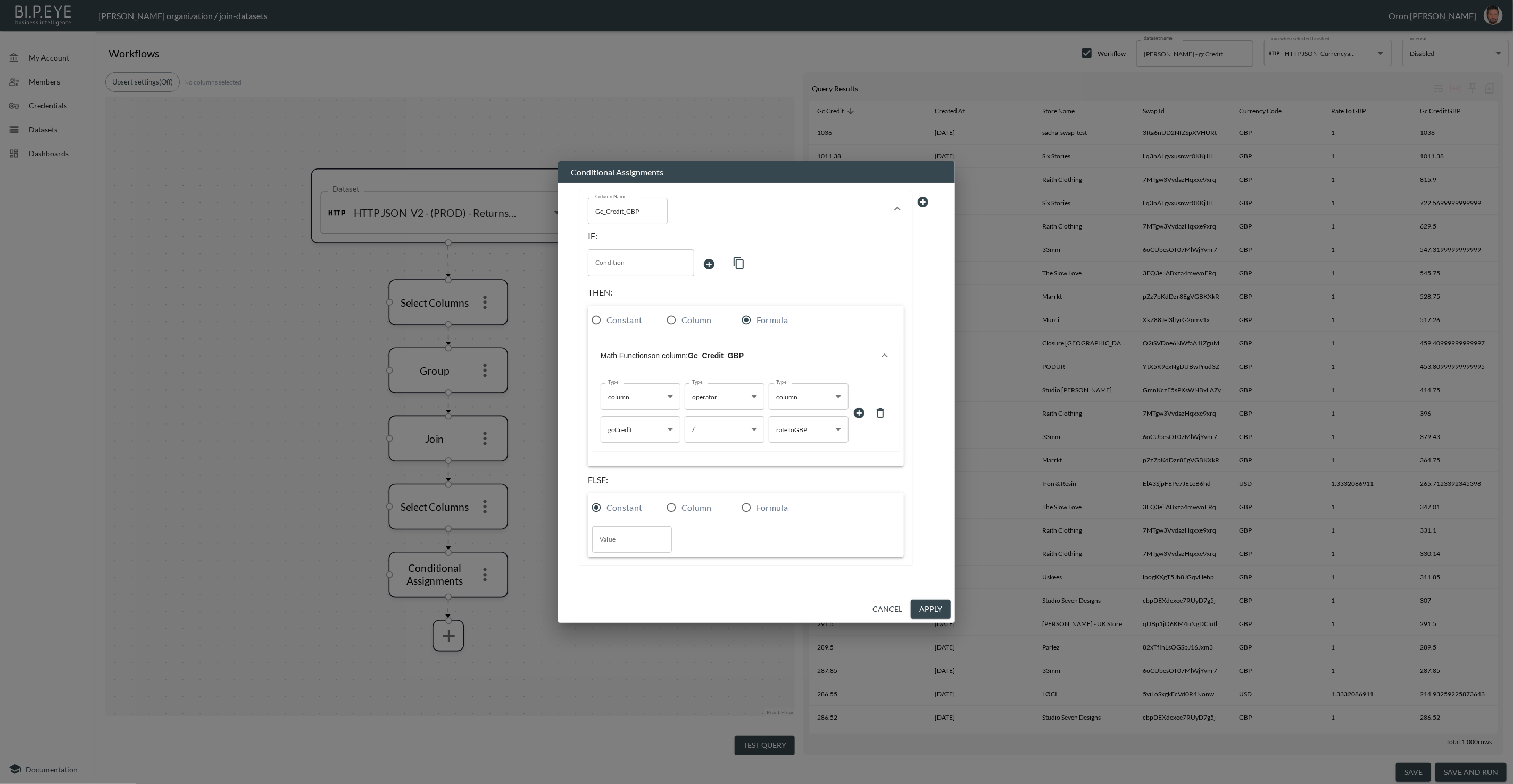
click at [892, 614] on button "Cancel" at bounding box center [887, 609] width 38 height 20
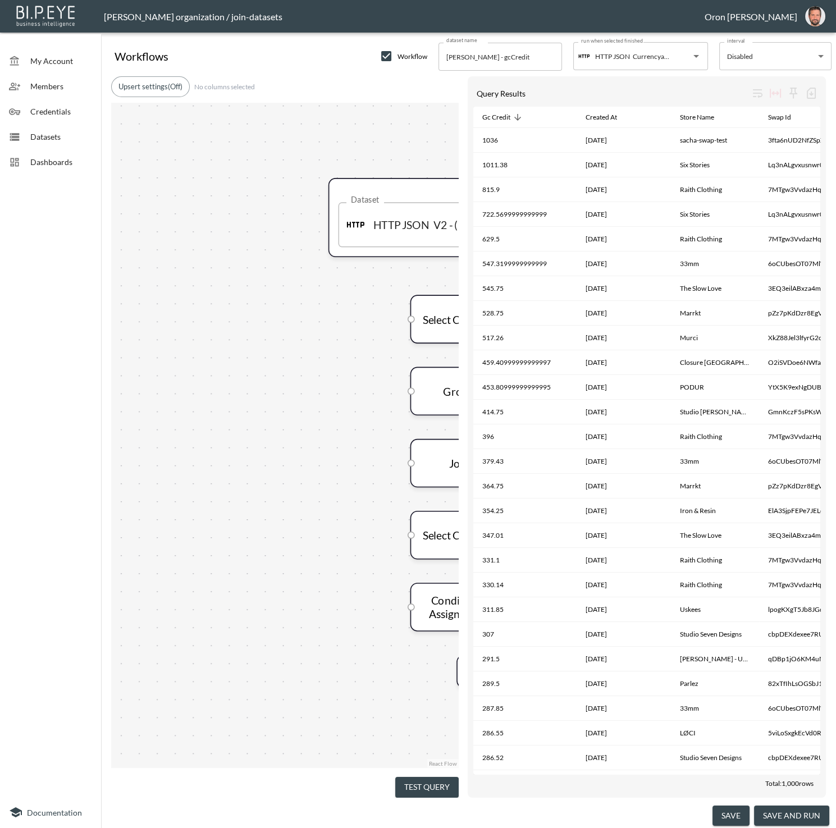
drag, startPoint x: 432, startPoint y: 779, endPoint x: 525, endPoint y: 693, distance: 126.8
click at [434, 778] on button "Test Query" at bounding box center [426, 787] width 63 height 21
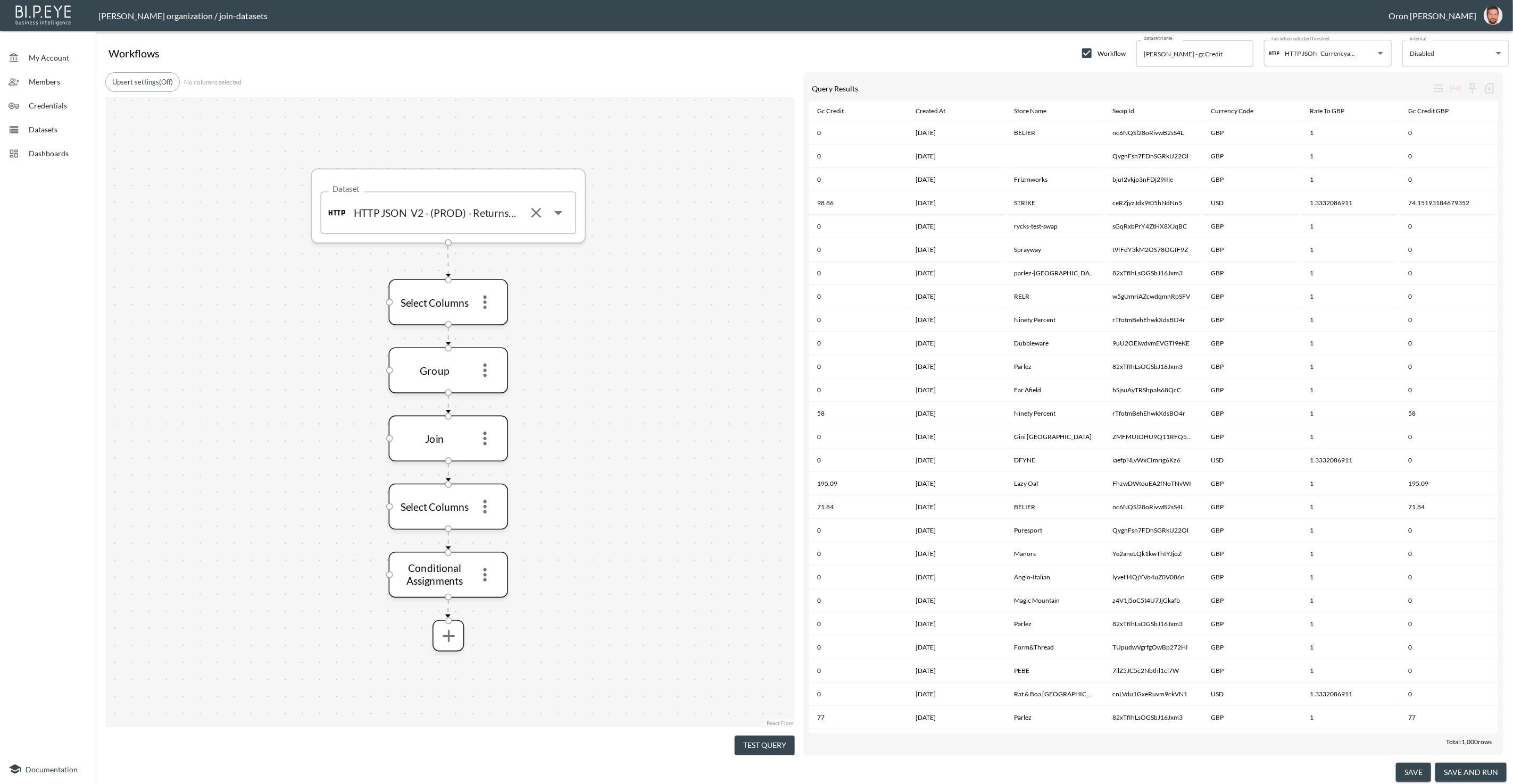
click at [466, 215] on input "V2 - (PROD) - Returns Pagination" at bounding box center [463, 213] width 115 height 27
drag, startPoint x: 63, startPoint y: 124, endPoint x: 51, endPoint y: 126, distance: 12.2
click at [64, 124] on span "Datasets" at bounding box center [58, 130] width 59 height 11
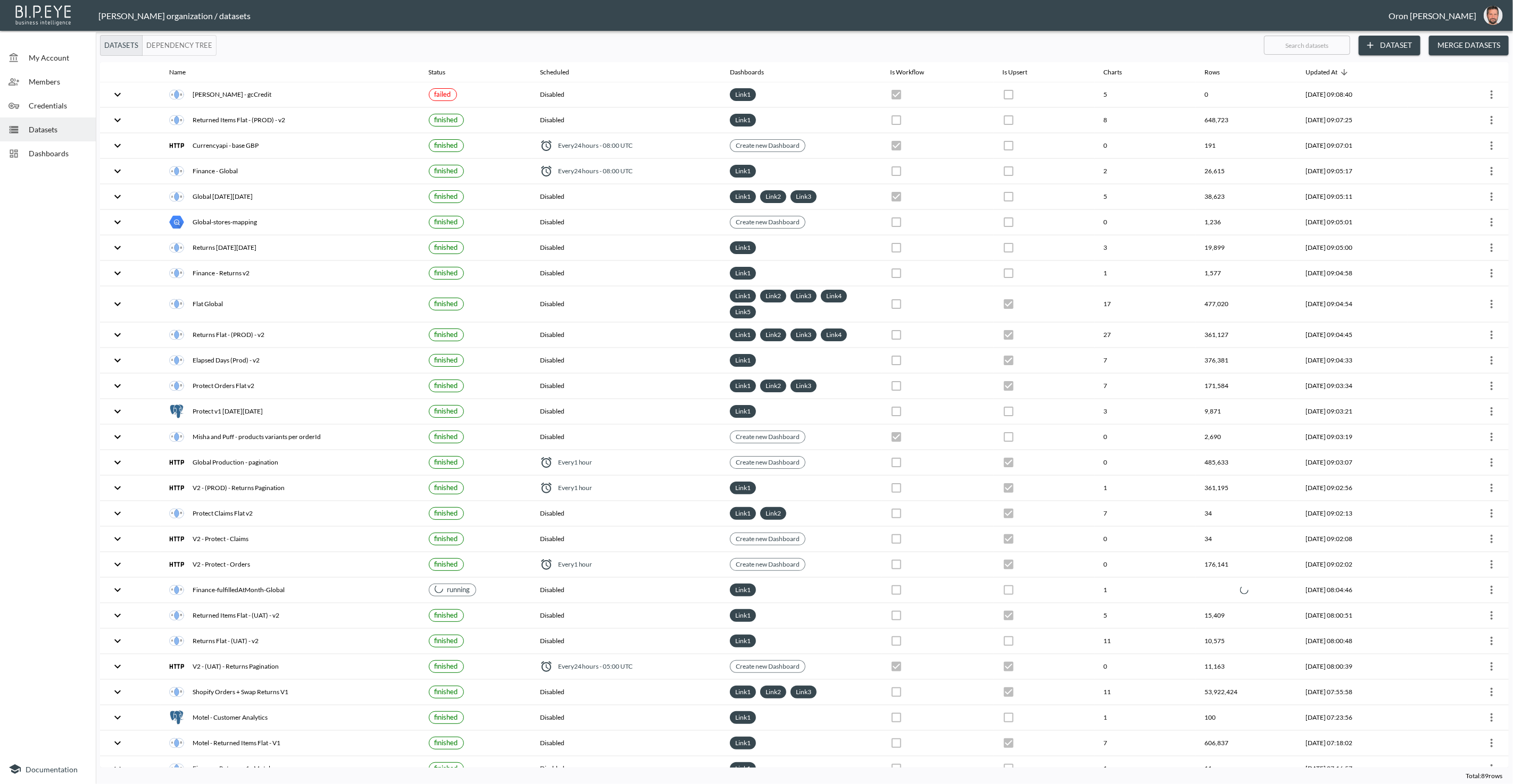
click at [1485, 46] on button "Merge Datasets" at bounding box center [1468, 45] width 80 height 20
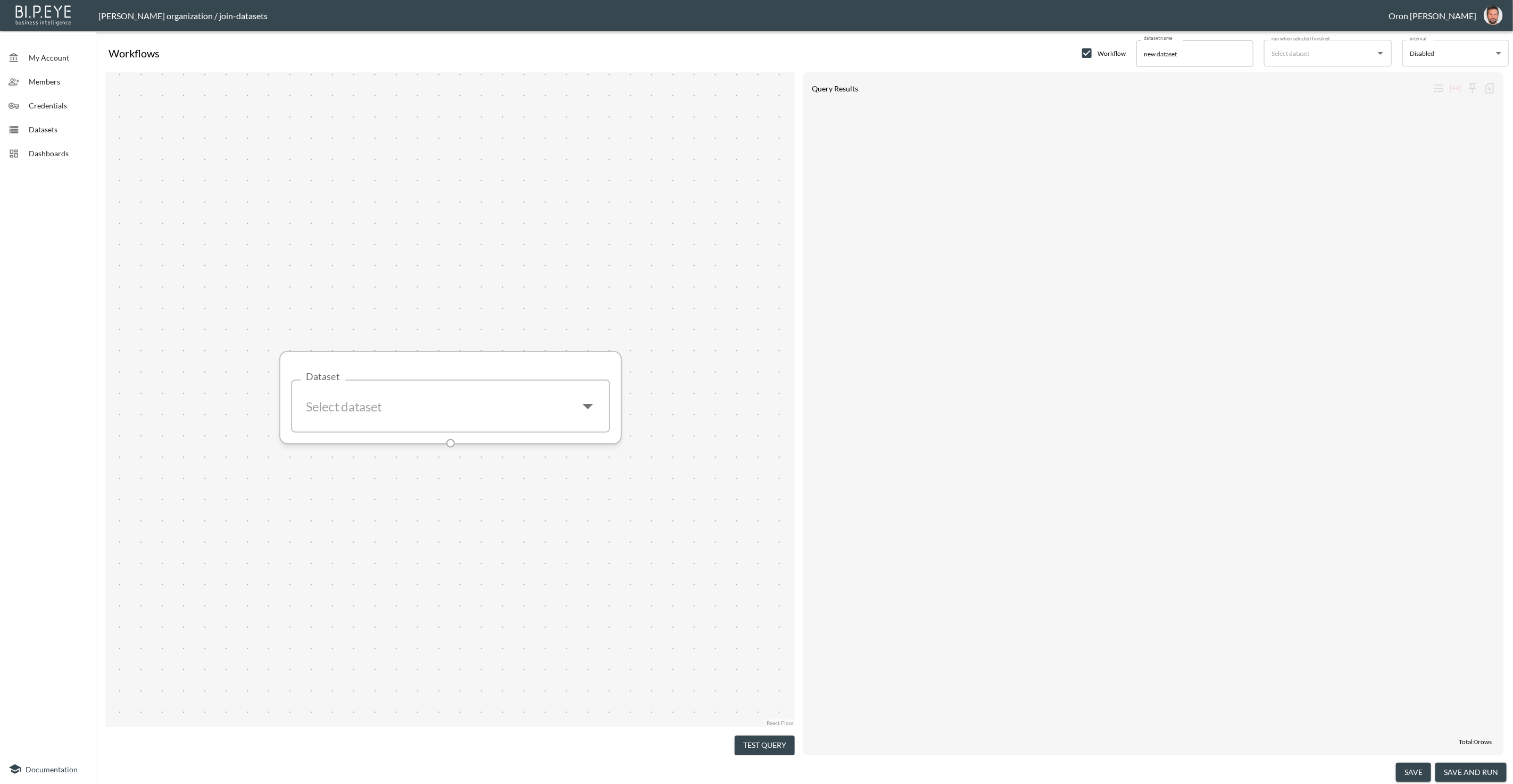
click at [374, 409] on input "Dataset" at bounding box center [434, 406] width 268 height 34
paste input "V2 - (PROD) - Returns Pagination"
drag, startPoint x: 409, startPoint y: 440, endPoint x: 420, endPoint y: 450, distance: 14.9
click at [409, 440] on div "HTTP JSON" at bounding box center [403, 445] width 49 height 10
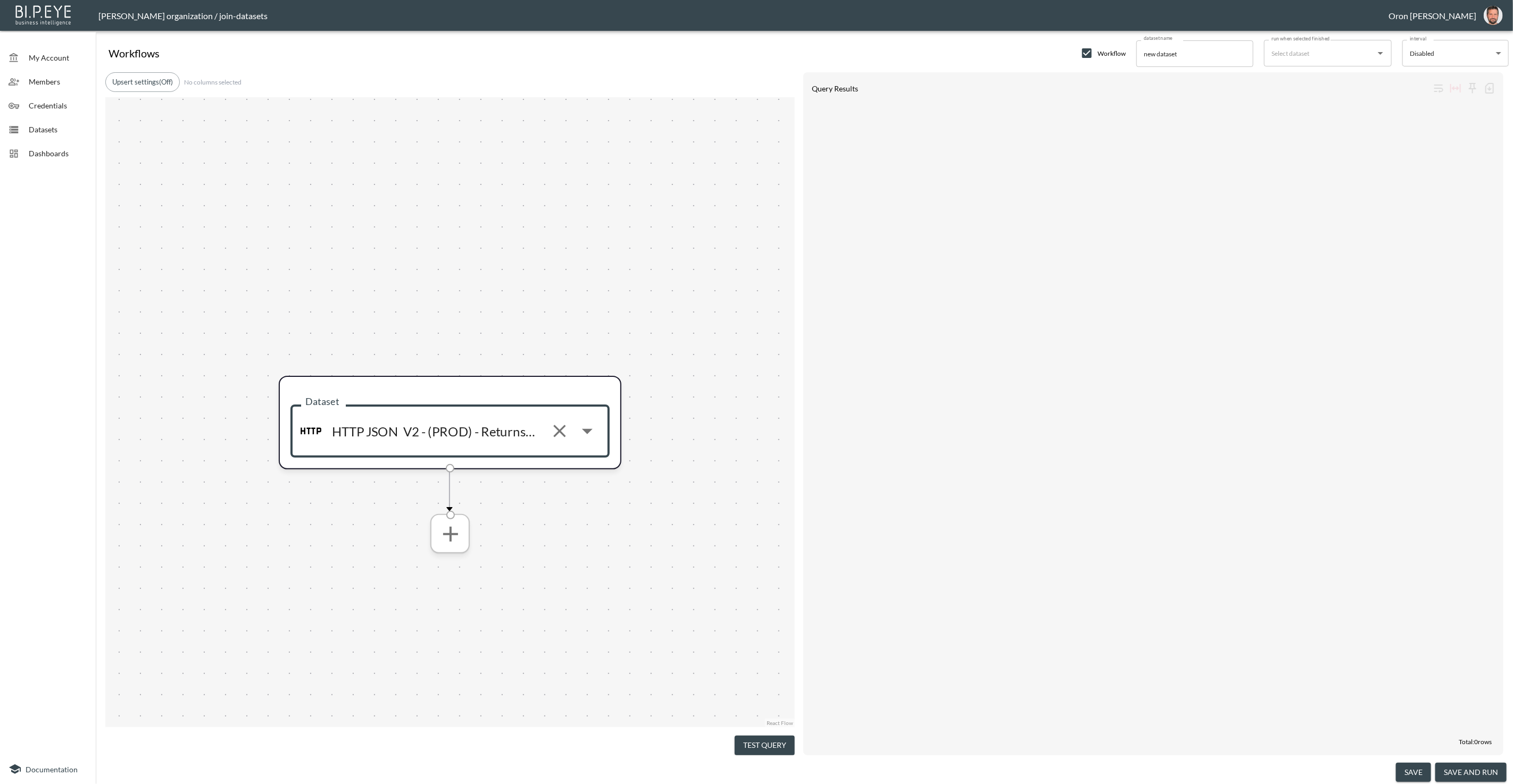
click at [447, 533] on icon "more" at bounding box center [450, 534] width 15 height 15
click at [448, 547] on button "more" at bounding box center [450, 534] width 34 height 34
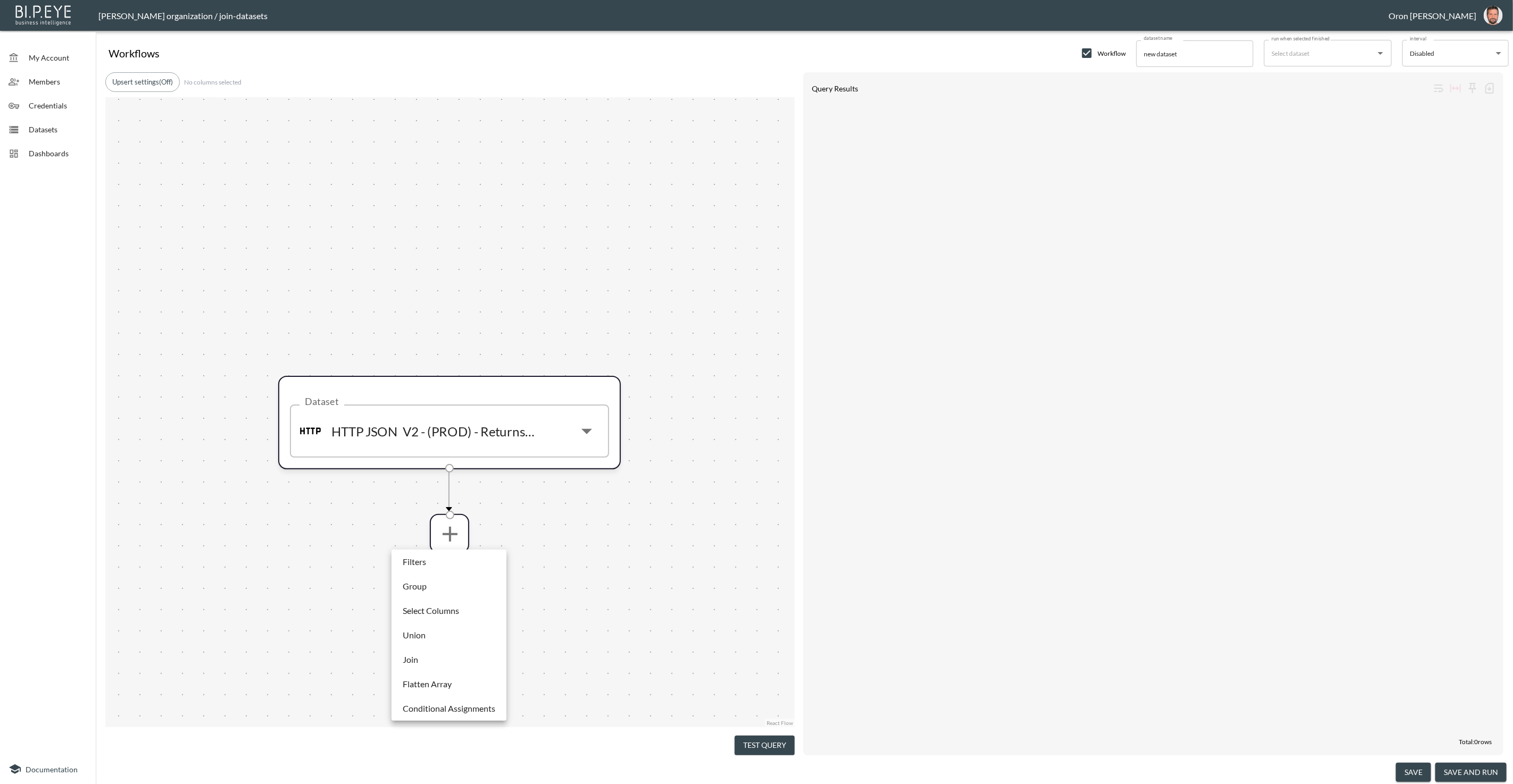
click at [443, 565] on li "Filters" at bounding box center [449, 561] width 110 height 19
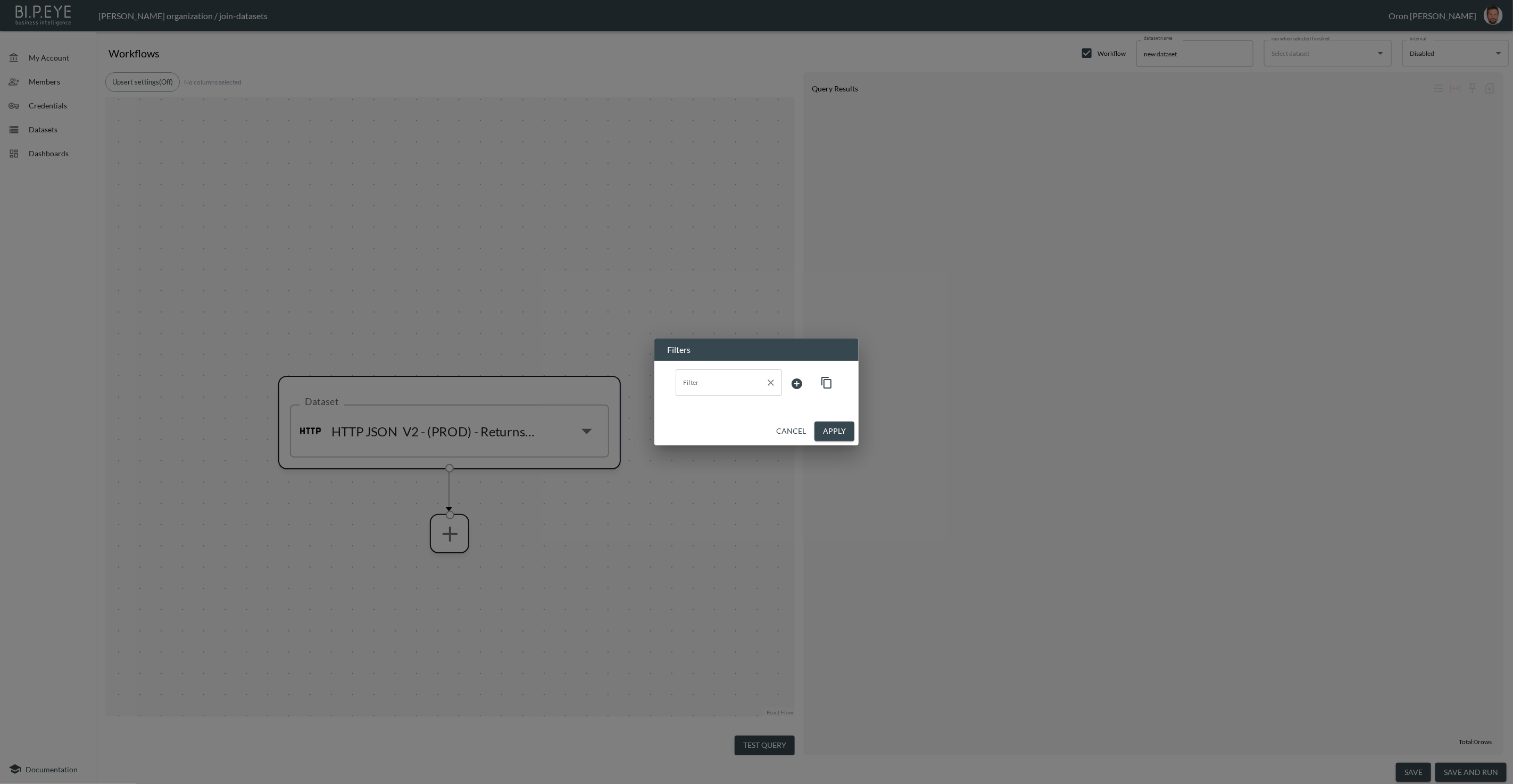
click at [729, 388] on input "Filter" at bounding box center [720, 383] width 81 height 17
click at [736, 409] on span "moneyBalance.gcCredit" at bounding box center [729, 409] width 89 height 9
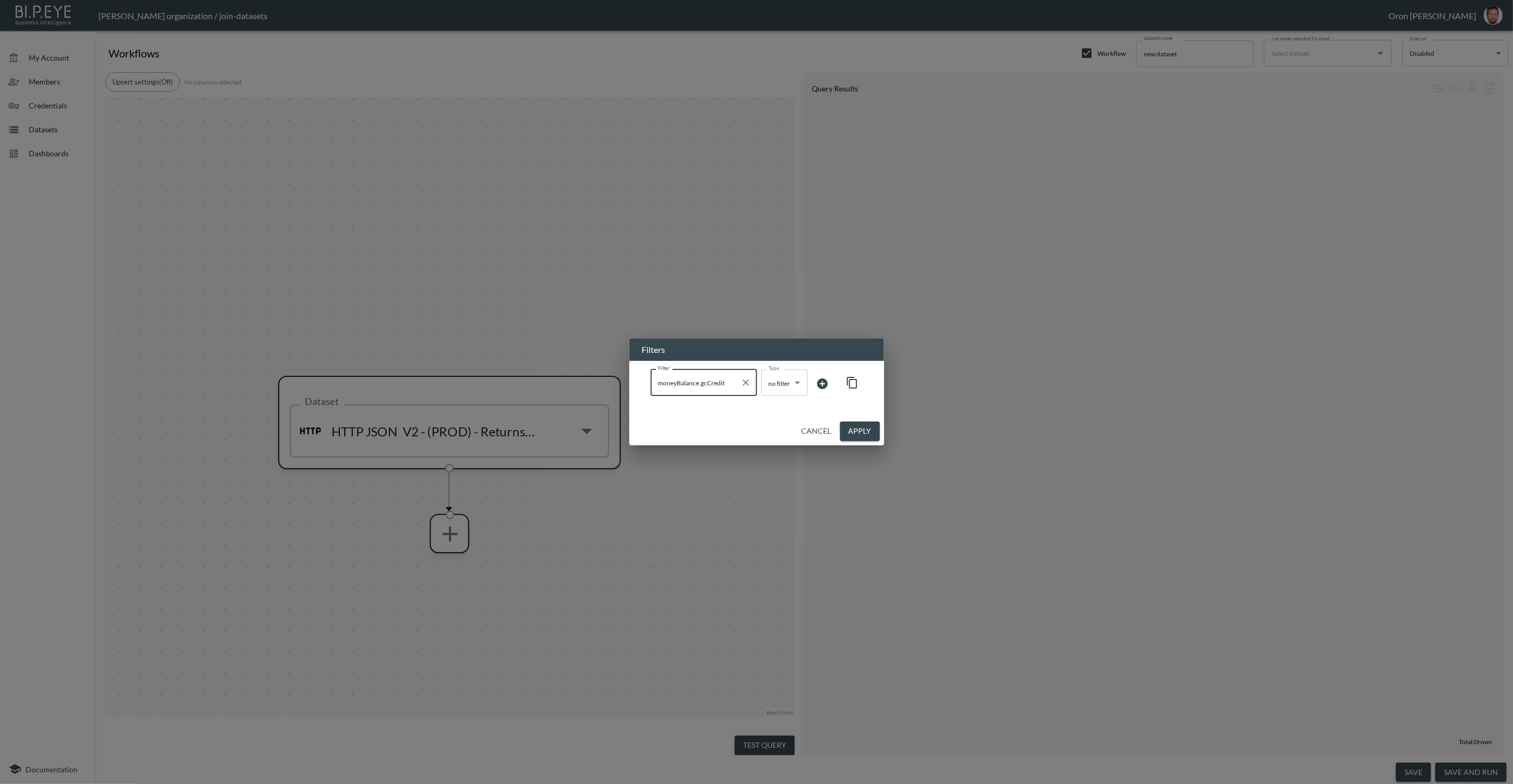
click at [804, 383] on body "BI.P.EYE, Interactive Analytics Dashboards - app [PERSON_NAME] organization / j…" at bounding box center [756, 392] width 1513 height 784
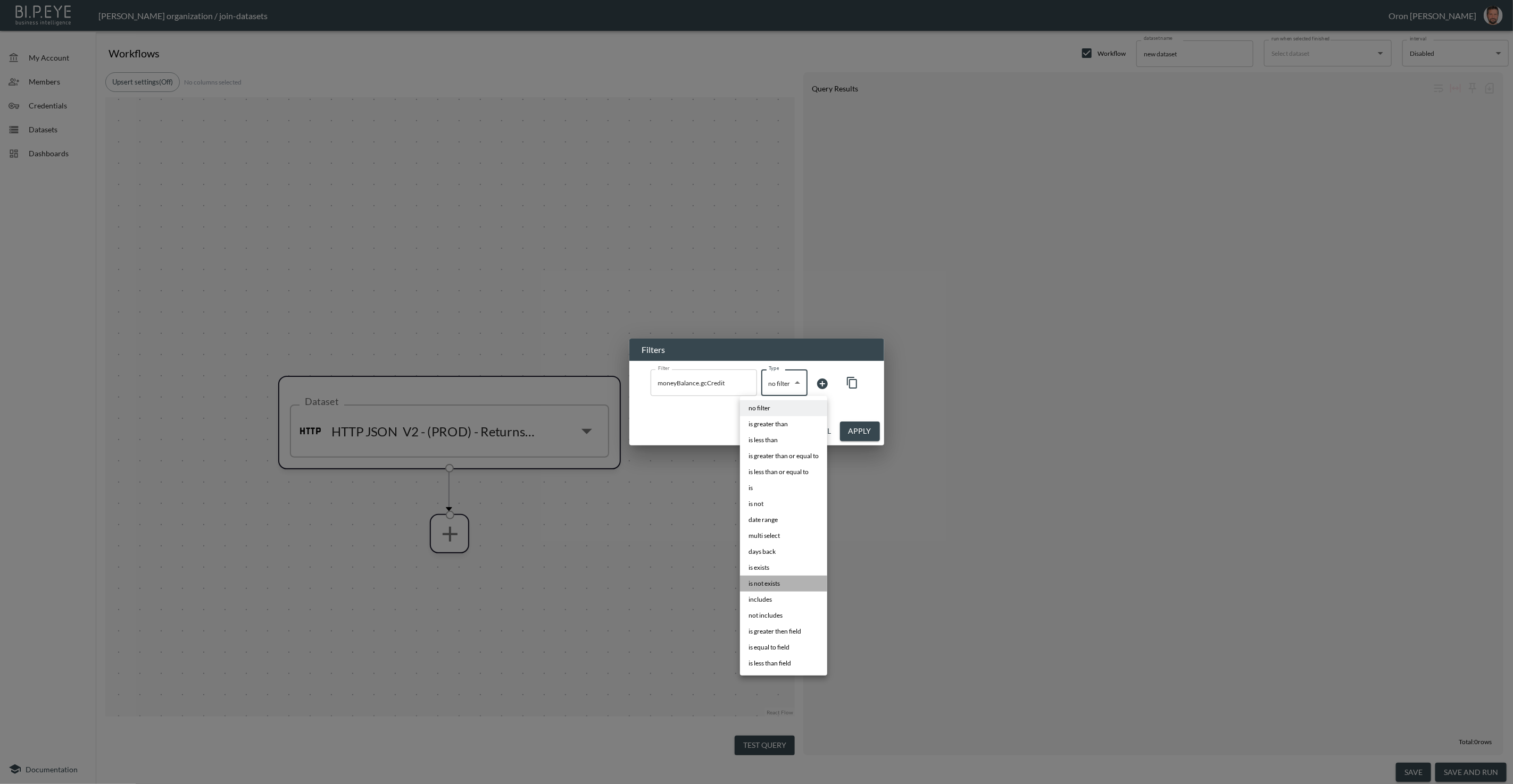
click at [783, 577] on li "is not exists" at bounding box center [784, 583] width 87 height 16
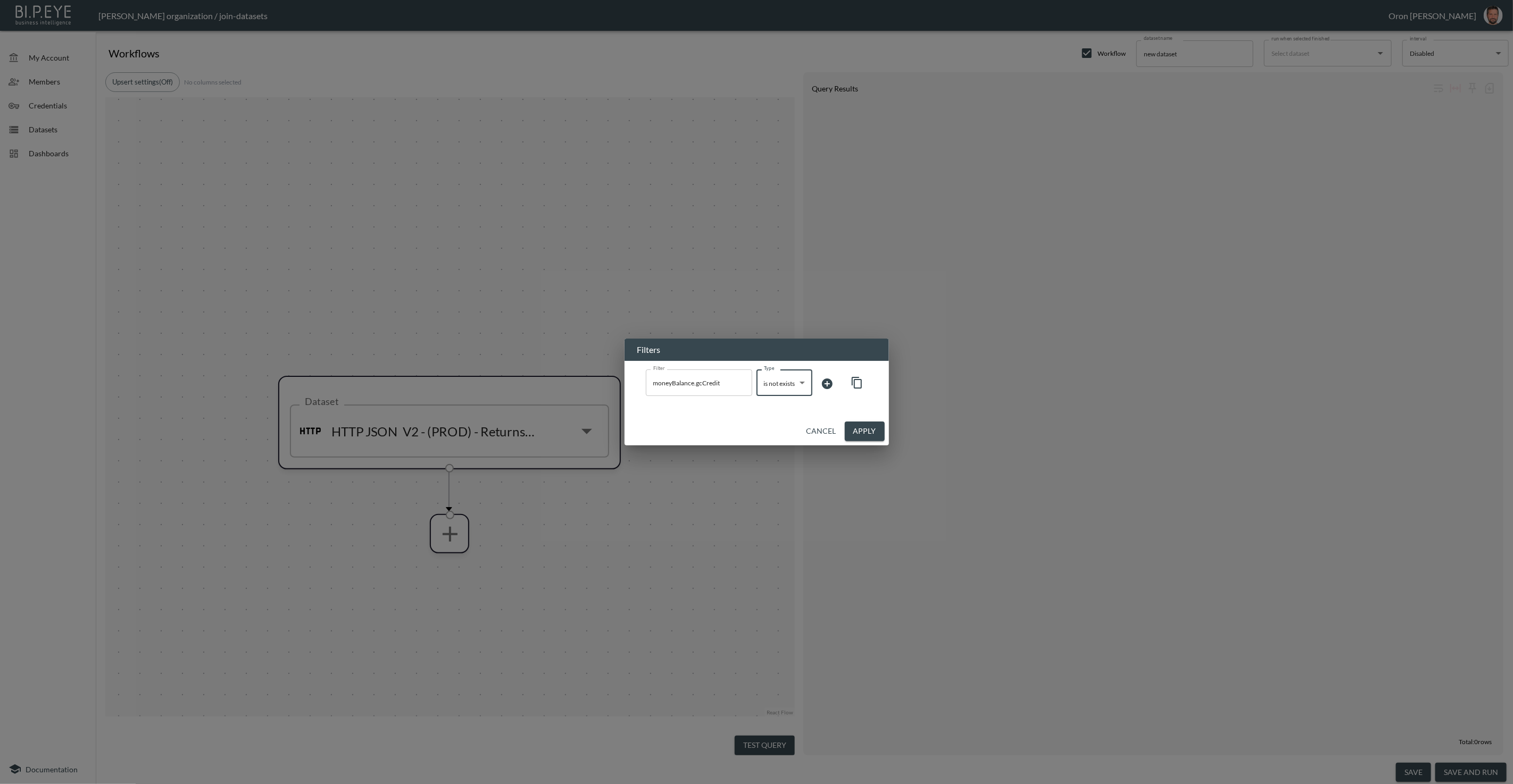
click at [874, 426] on button "Apply" at bounding box center [865, 431] width 40 height 20
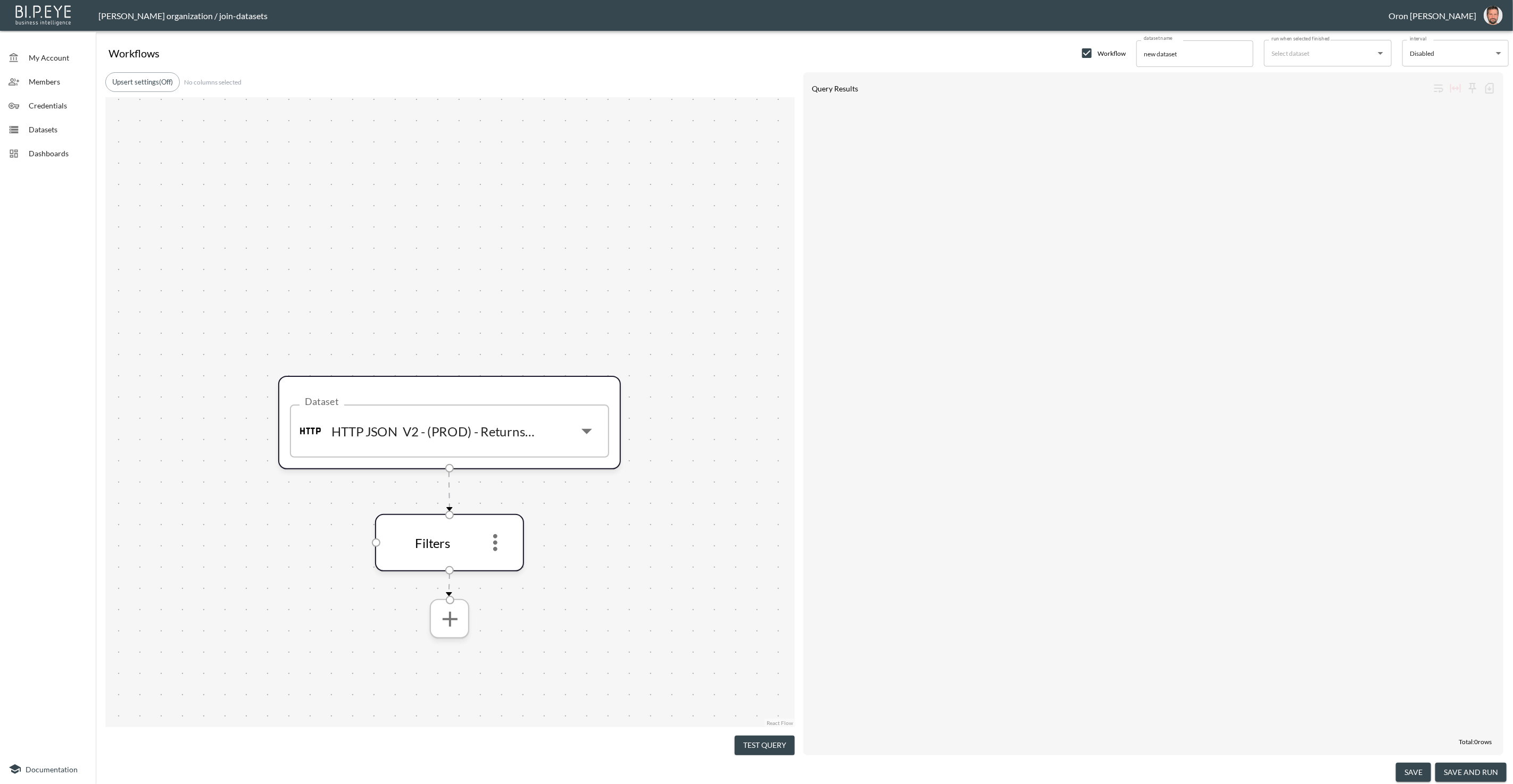
click at [452, 619] on icon "more" at bounding box center [449, 618] width 26 height 26
click at [450, 627] on icon "more" at bounding box center [449, 618] width 26 height 26
click at [551, 554] on div at bounding box center [756, 392] width 1513 height 784
click at [492, 538] on icon "more" at bounding box center [498, 542] width 26 height 26
click at [495, 537] on icon "more" at bounding box center [498, 542] width 26 height 26
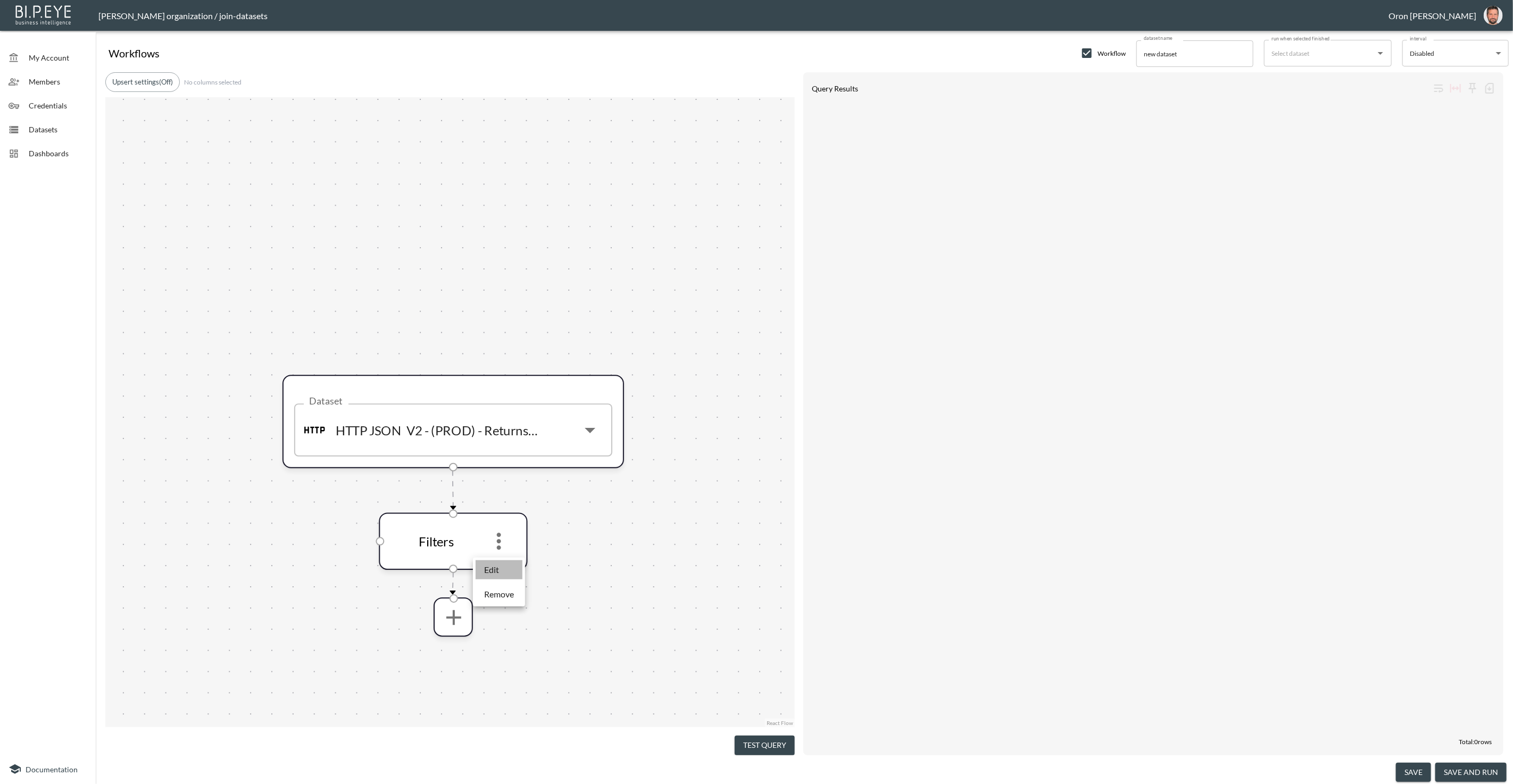
click at [515, 564] on li "Edit" at bounding box center [498, 570] width 46 height 19
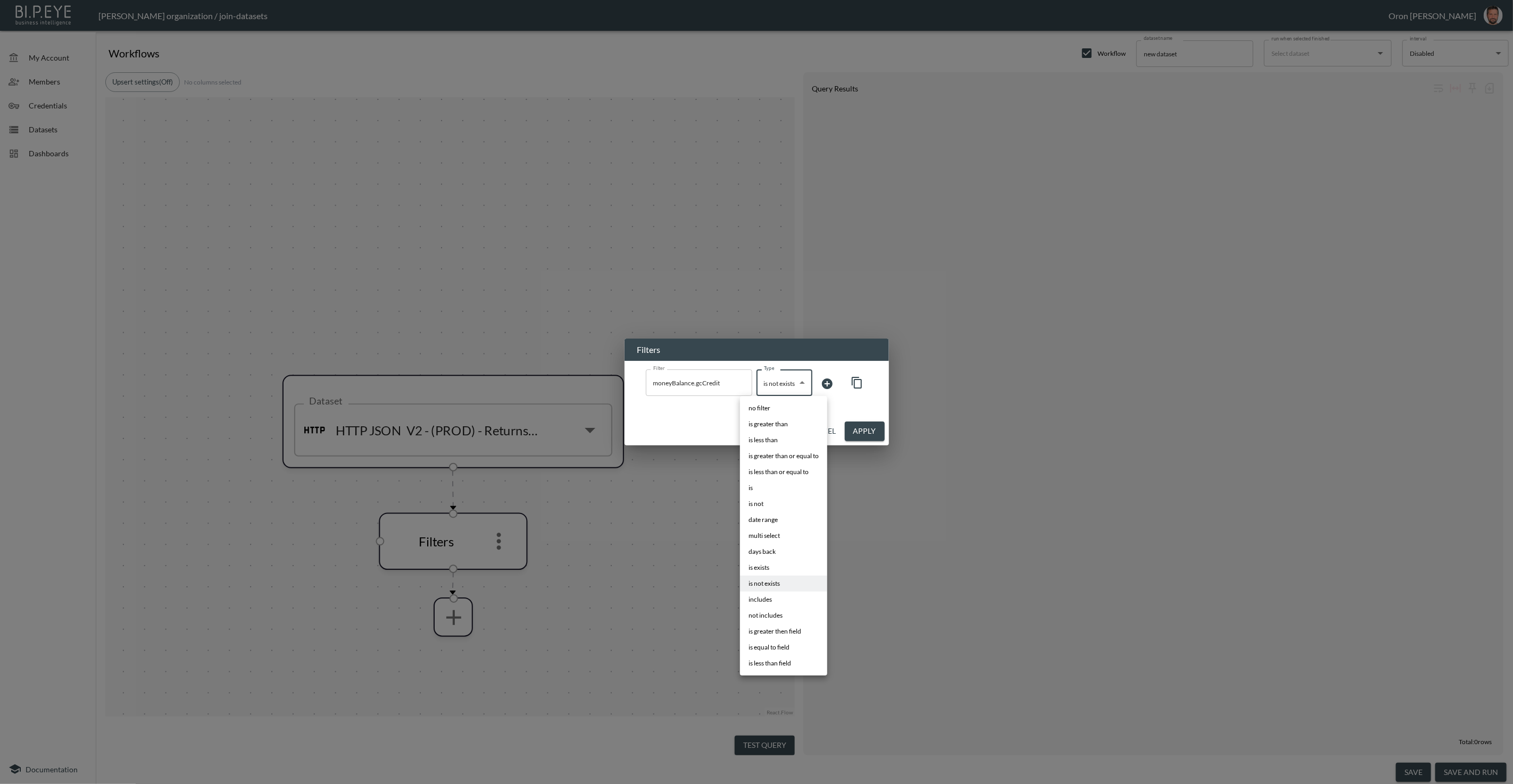
click at [787, 374] on body "BI.P.EYE, Interactive Analytics Dashboards - app [PERSON_NAME] organization / j…" at bounding box center [756, 392] width 1513 height 784
click at [866, 405] on div at bounding box center [756, 392] width 1513 height 784
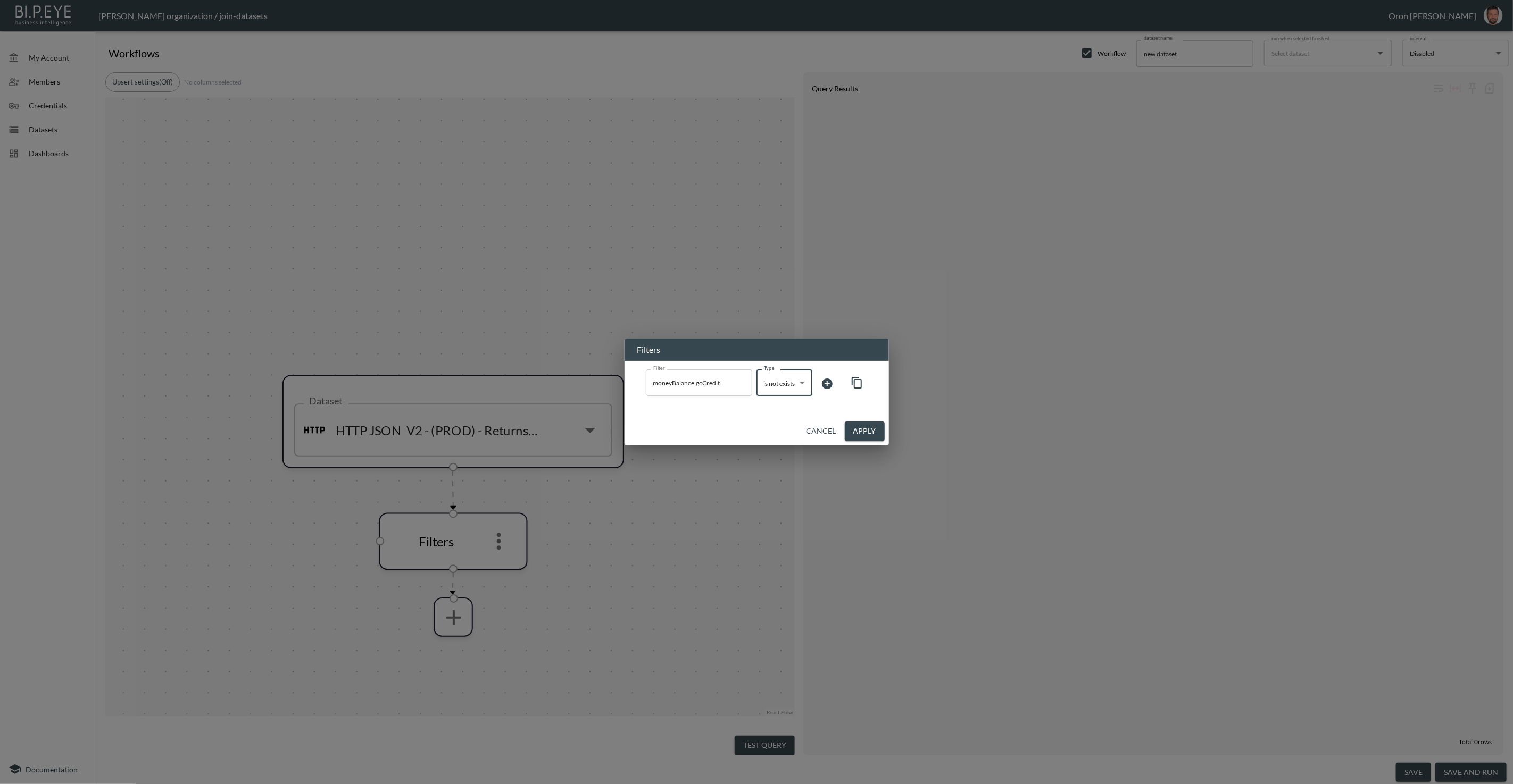
click at [829, 426] on button "Cancel" at bounding box center [821, 431] width 38 height 20
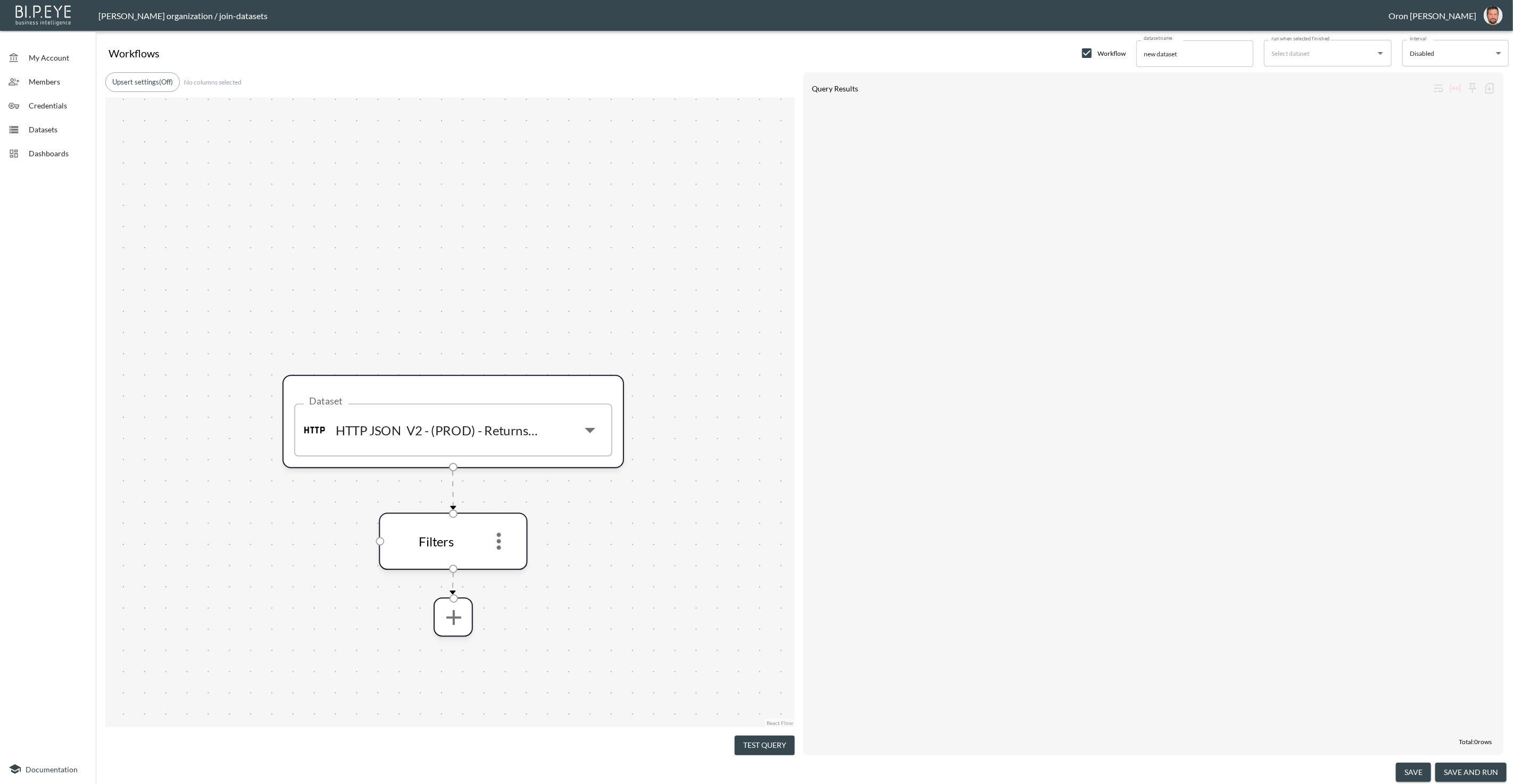
click at [55, 134] on span "Datasets" at bounding box center [58, 130] width 59 height 11
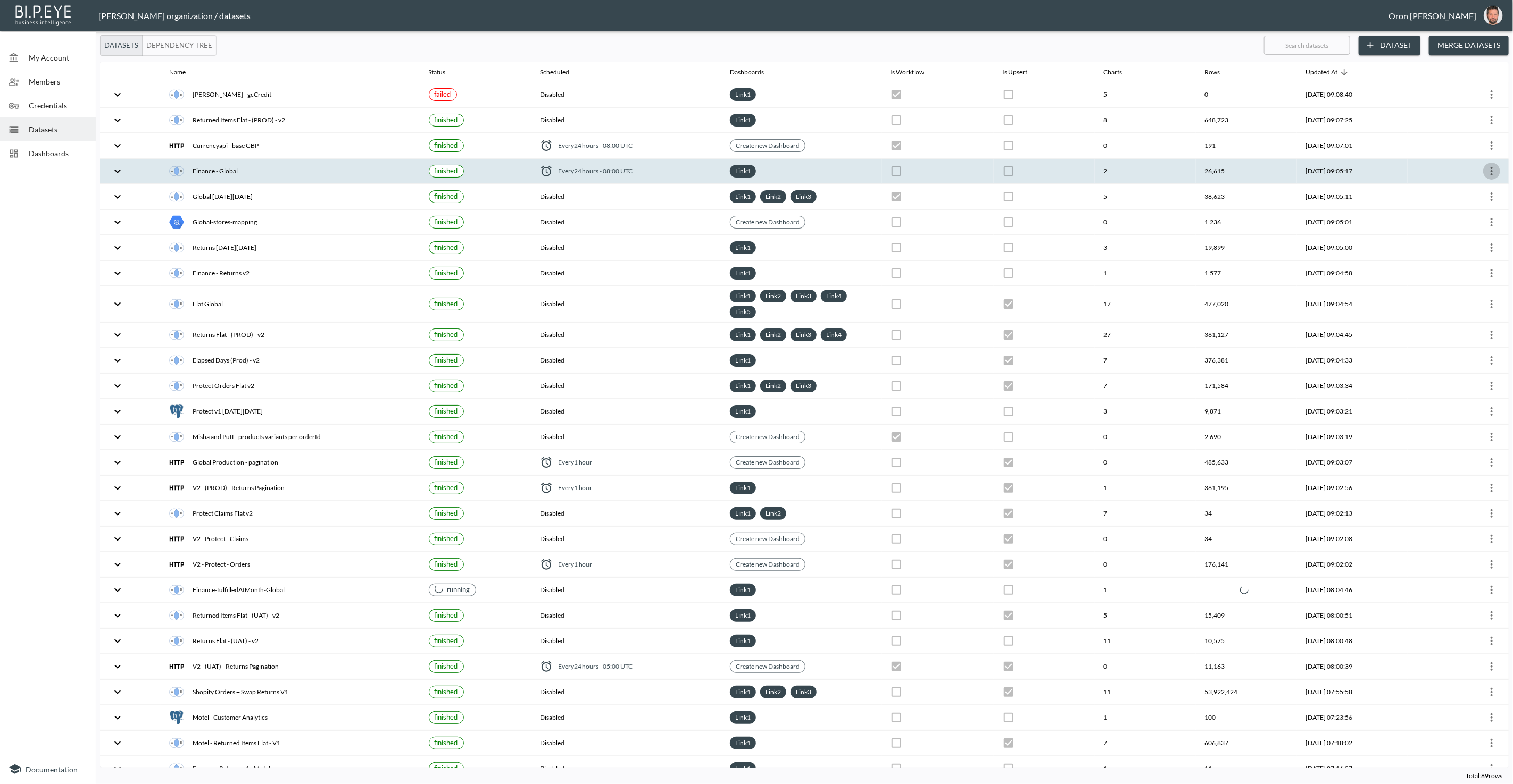
click at [1492, 166] on icon "more" at bounding box center [1491, 170] width 12 height 12
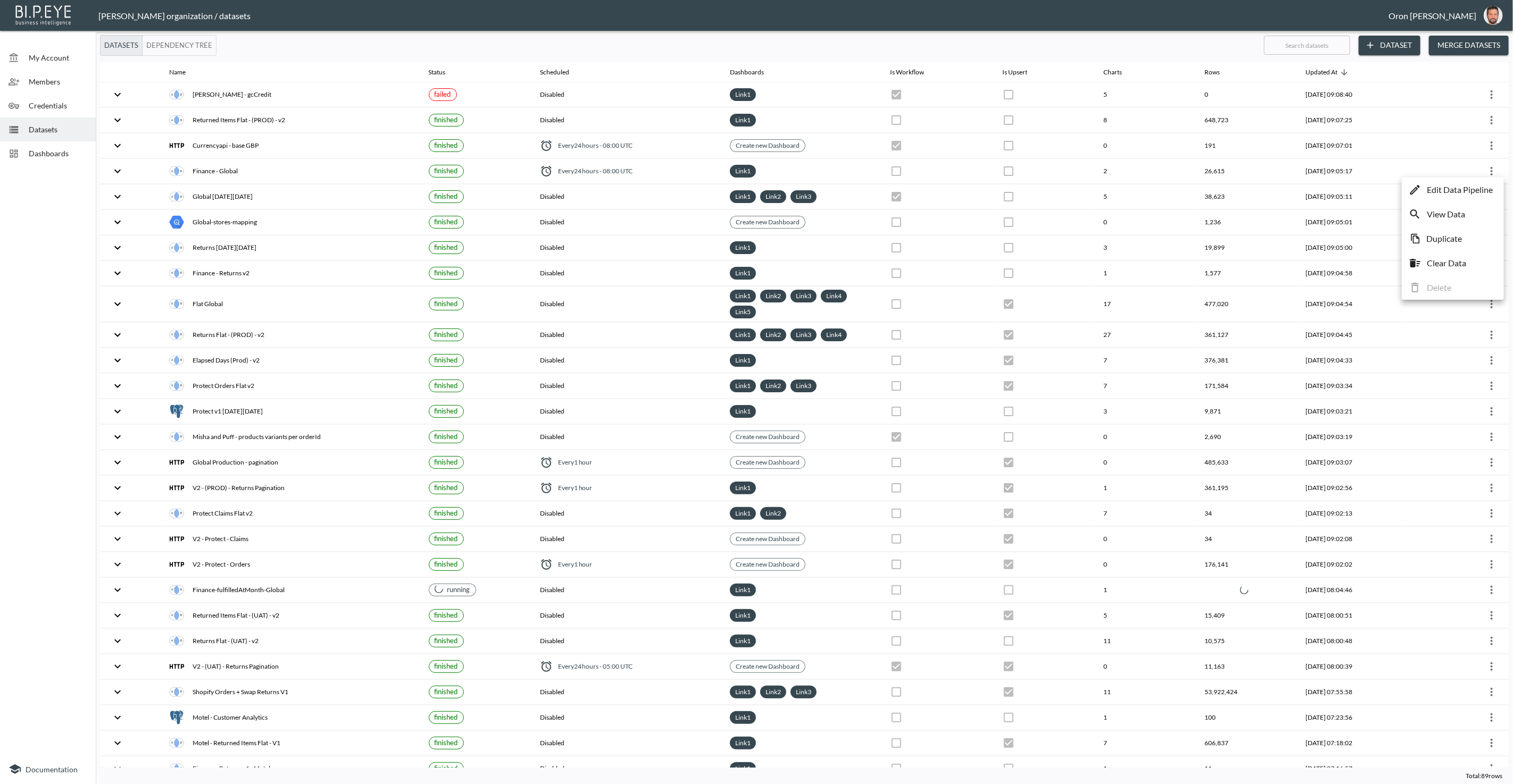
click at [1478, 186] on p "Edit Data Pipeline" at bounding box center [1460, 189] width 66 height 12
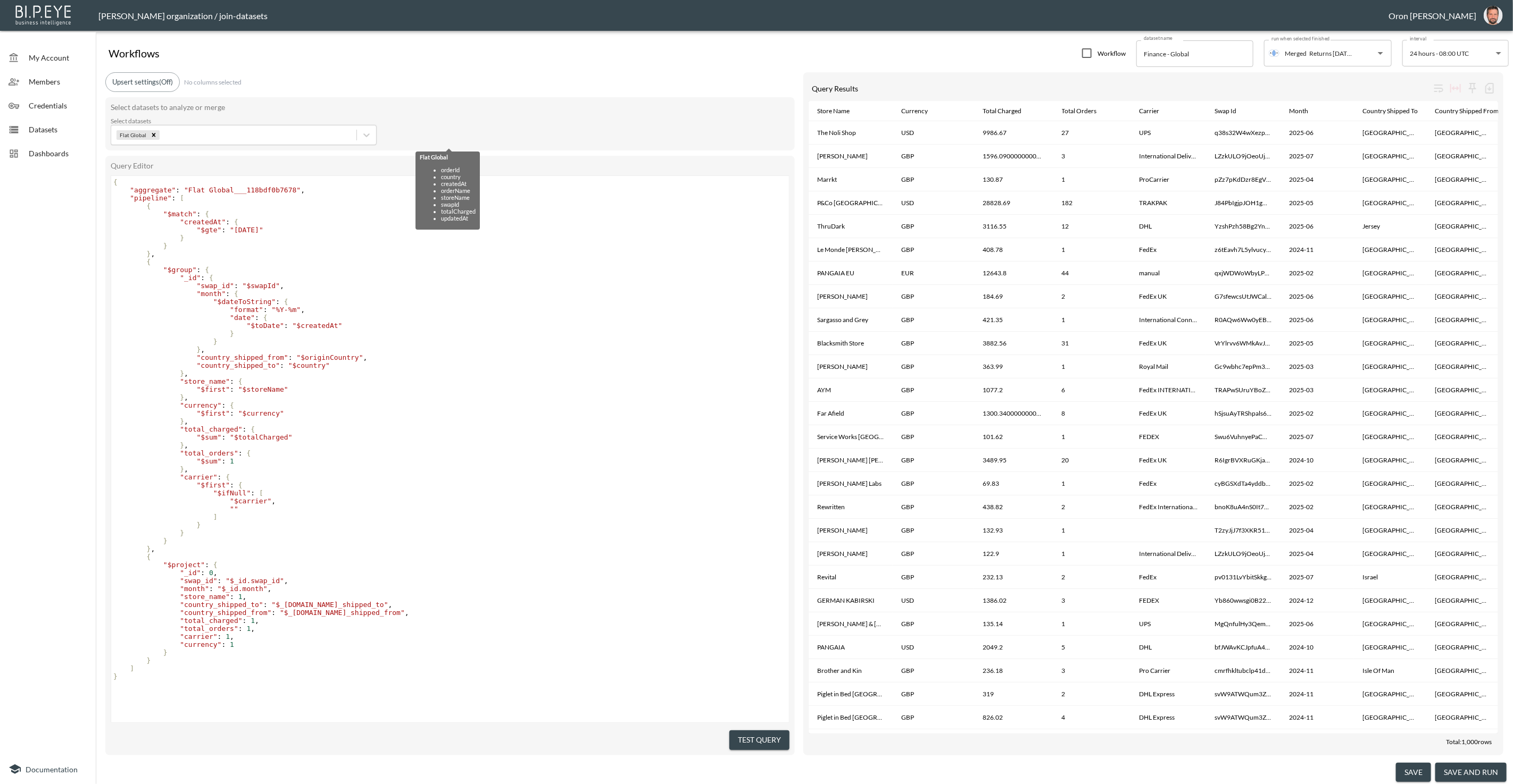
click at [40, 129] on span "Datasets" at bounding box center [58, 130] width 59 height 11
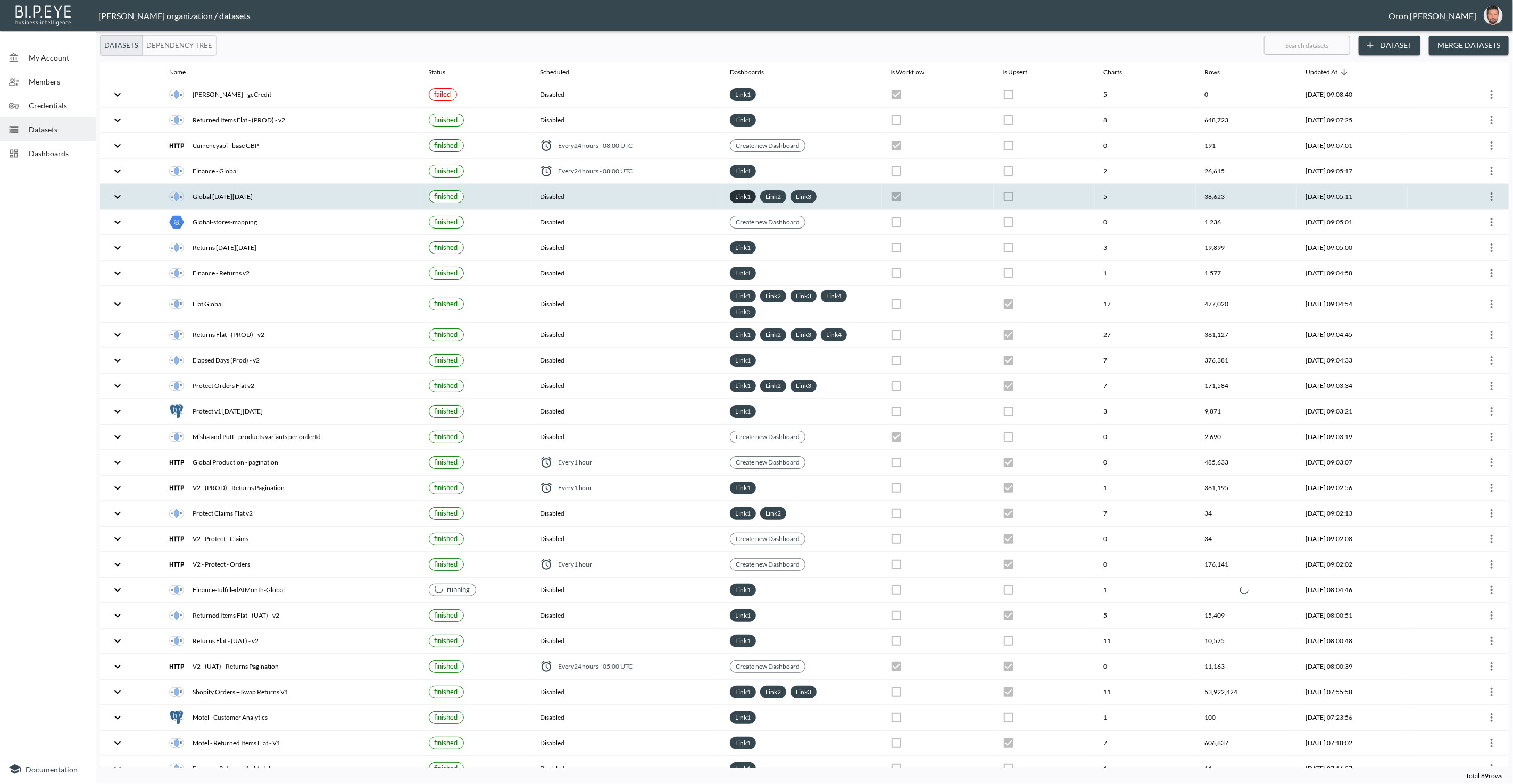
click at [735, 193] on link "Link 1" at bounding box center [743, 196] width 20 height 12
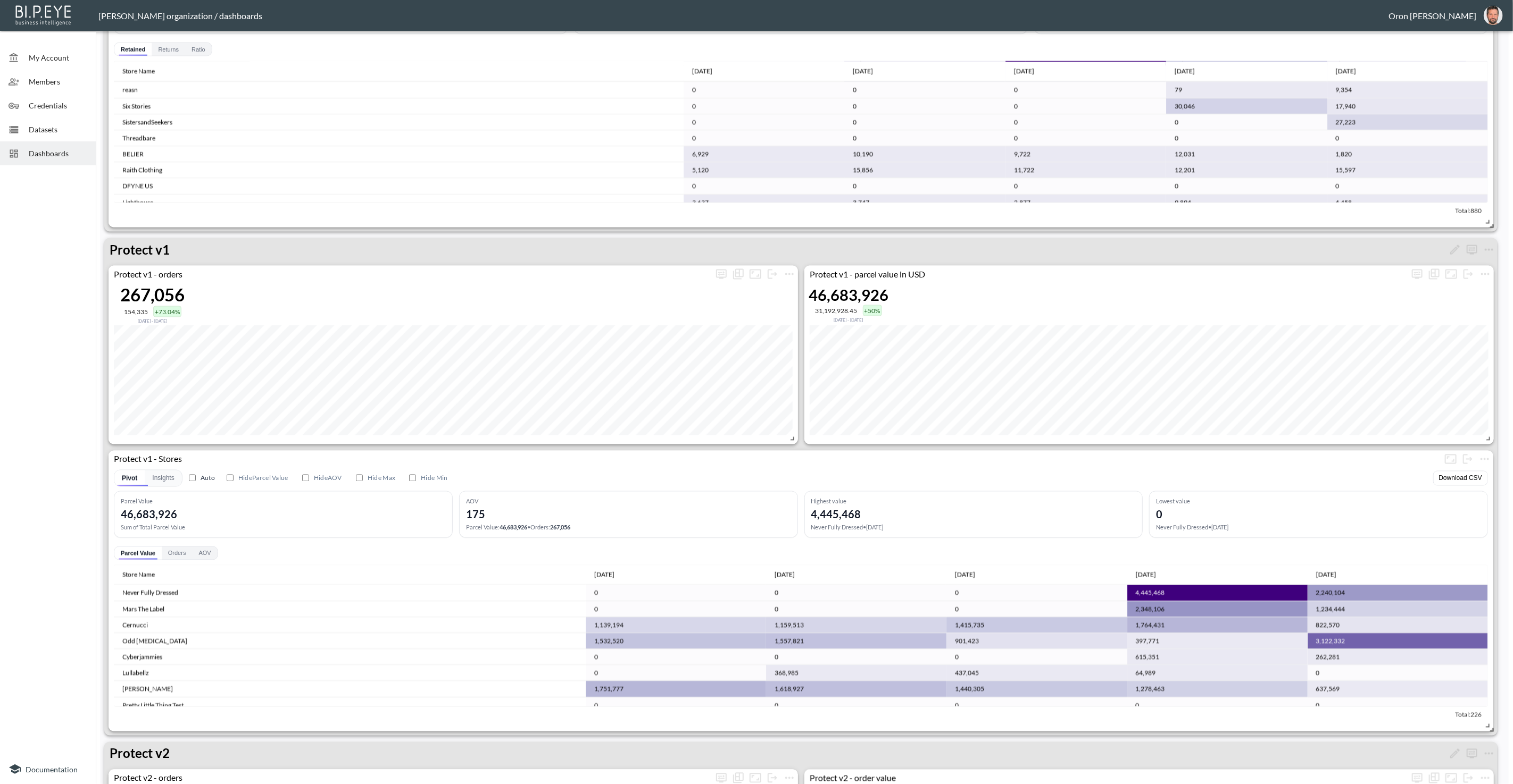
scroll to position [211, 0]
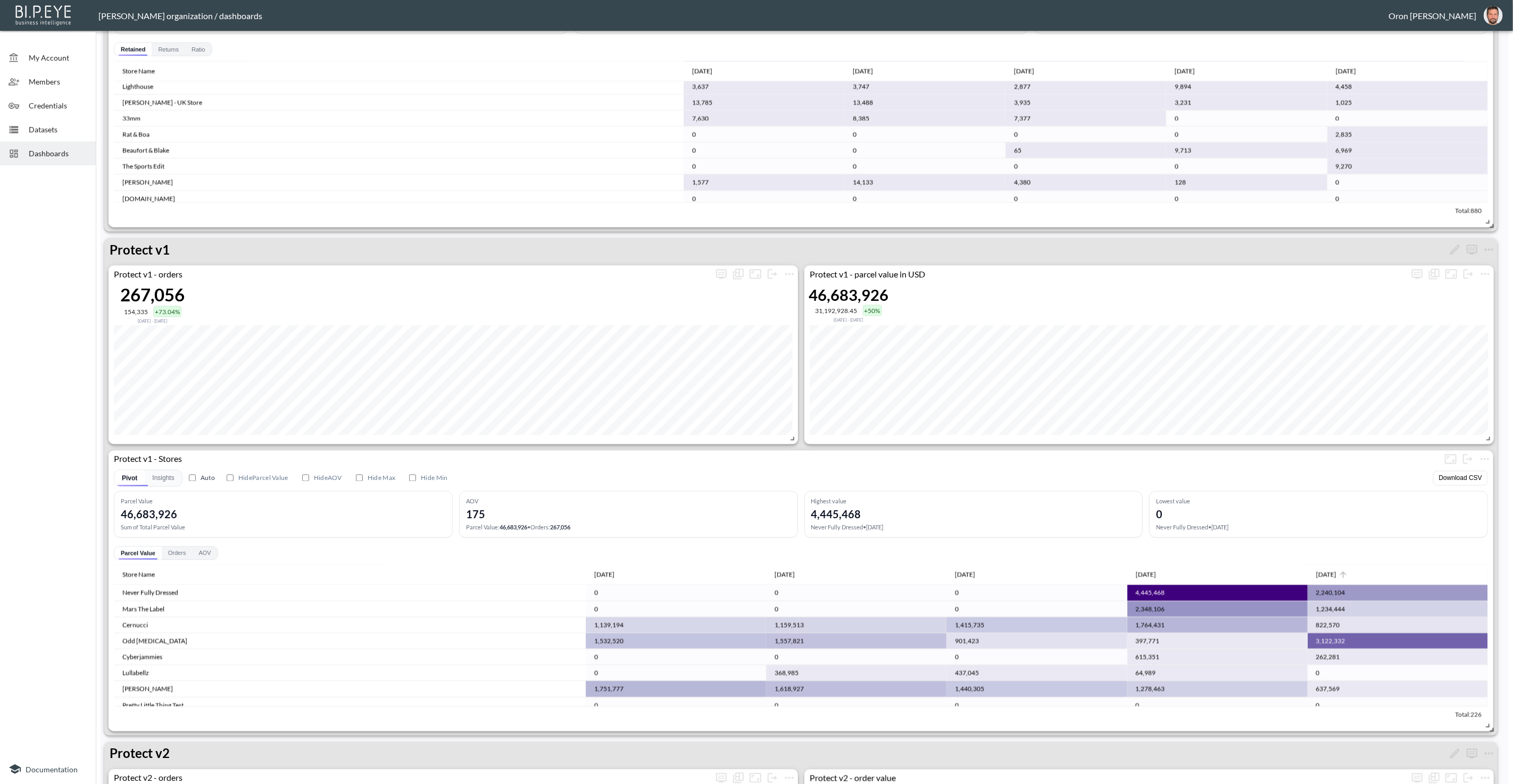
drag, startPoint x: 1323, startPoint y: 578, endPoint x: 1310, endPoint y: 574, distance: 13.6
click at [1339, 577] on icon at bounding box center [1343, 576] width 9 height 9
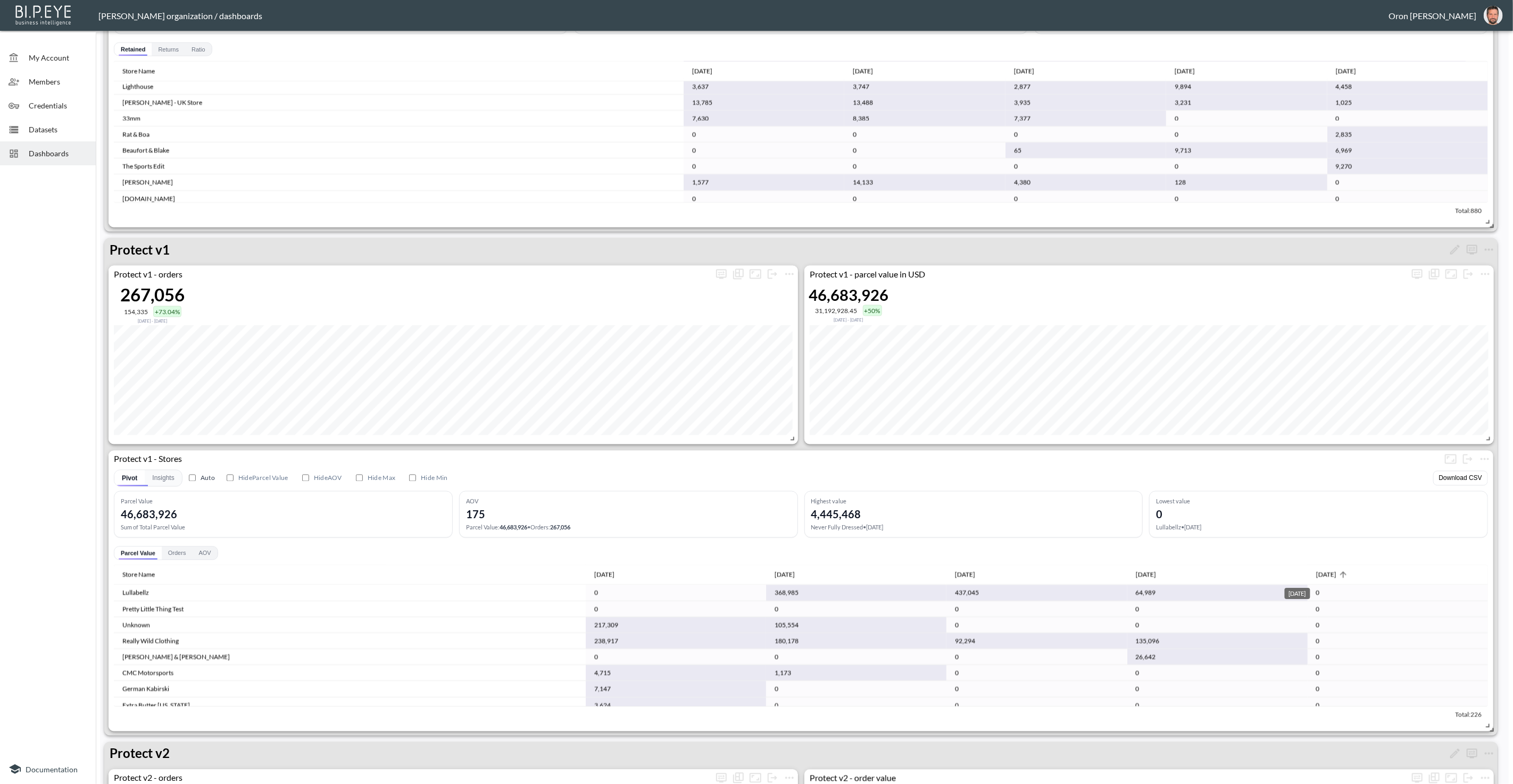
click at [1316, 574] on div "[DATE]" at bounding box center [1325, 575] width 20 height 12
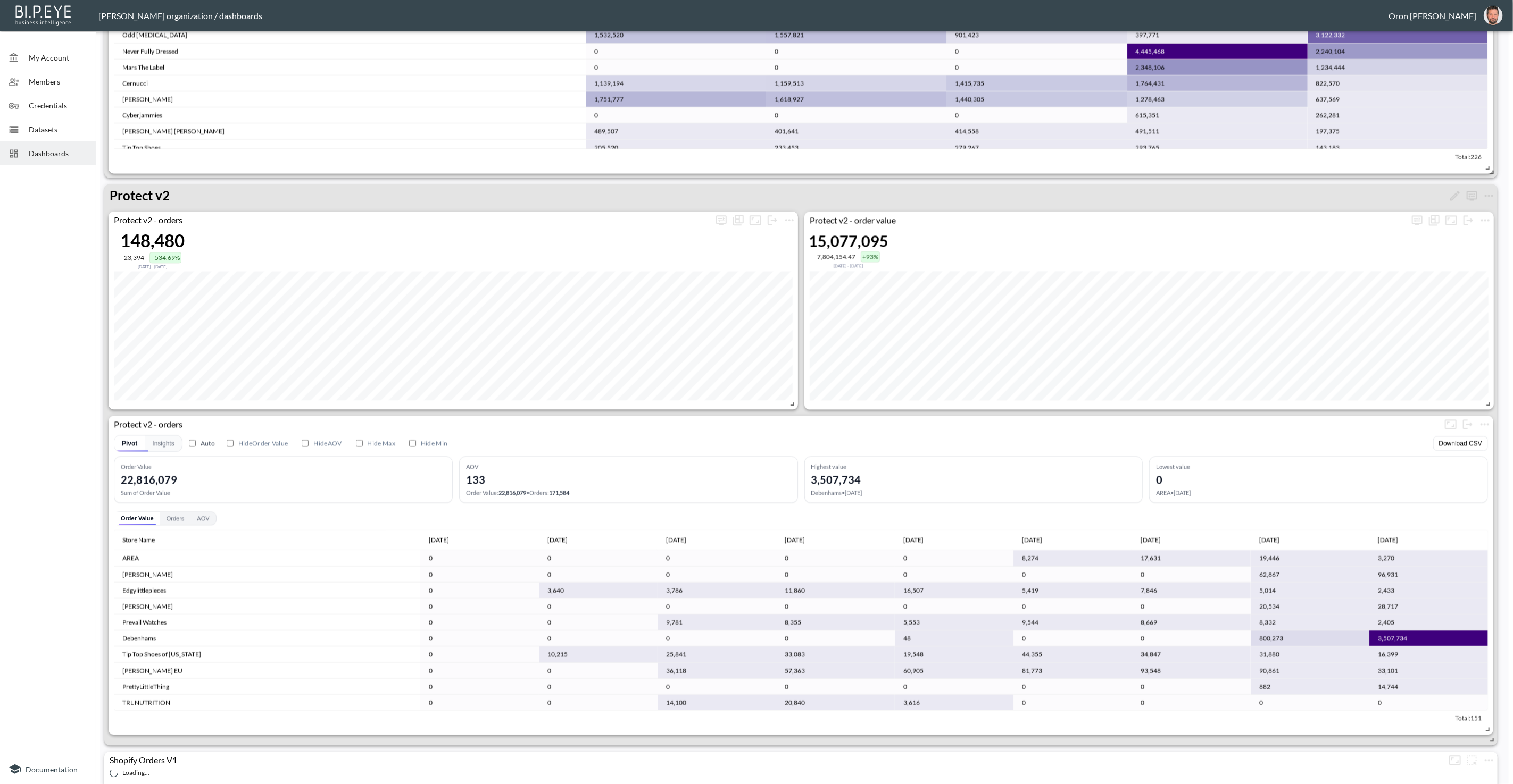
scroll to position [2171, 0]
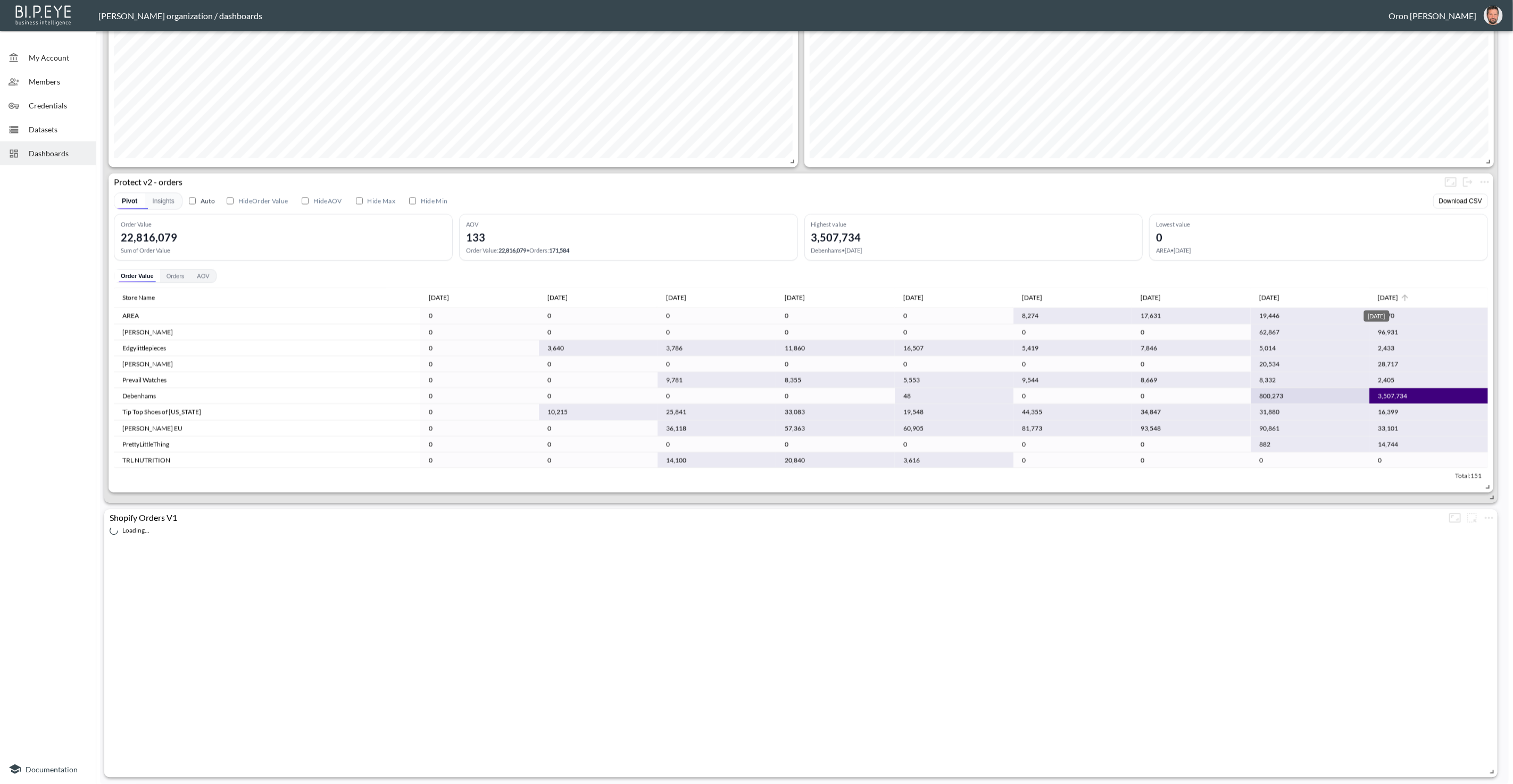
click at [1378, 292] on div "[DATE]" at bounding box center [1387, 297] width 20 height 12
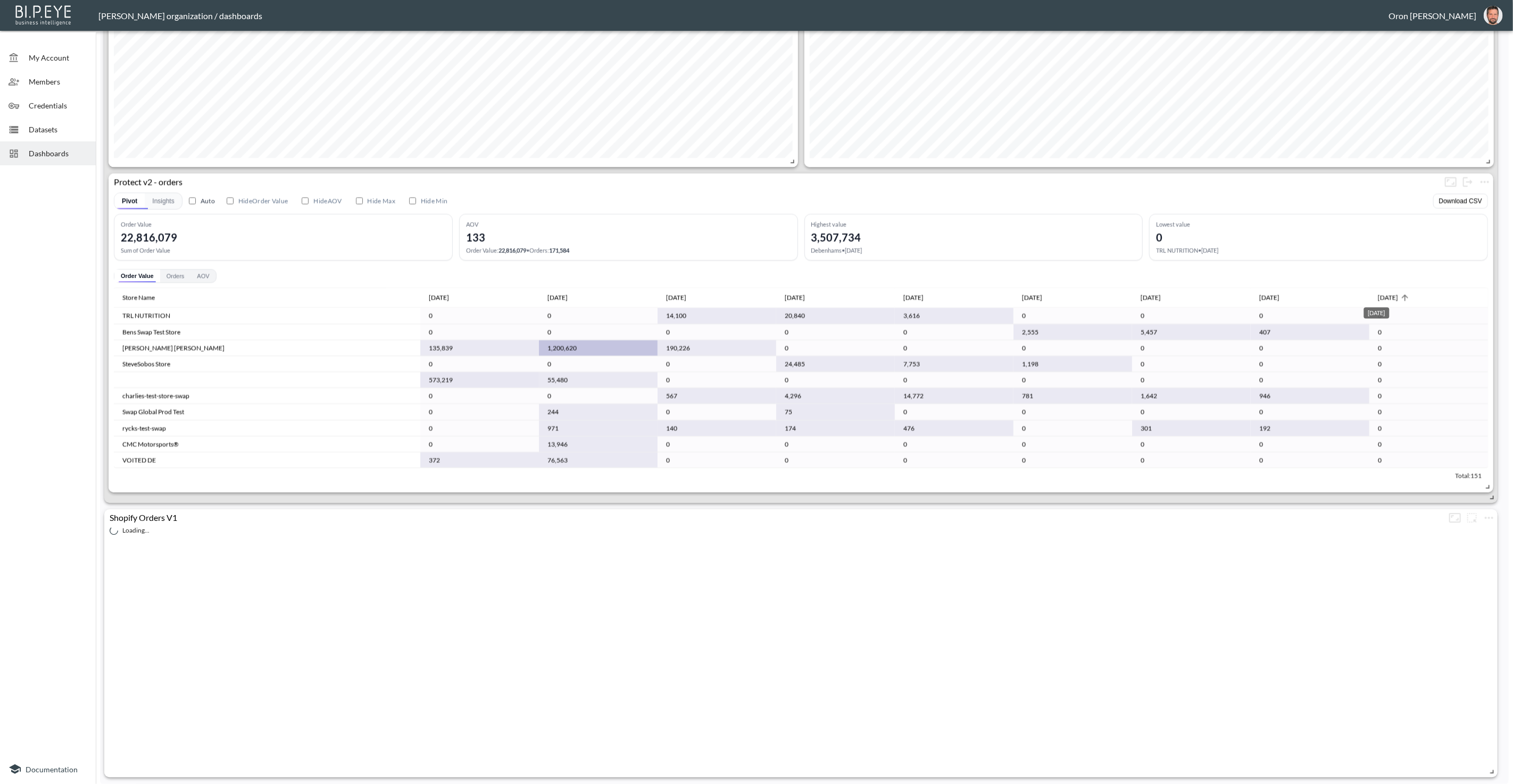
click at [1378, 292] on div "[DATE]" at bounding box center [1387, 297] width 20 height 12
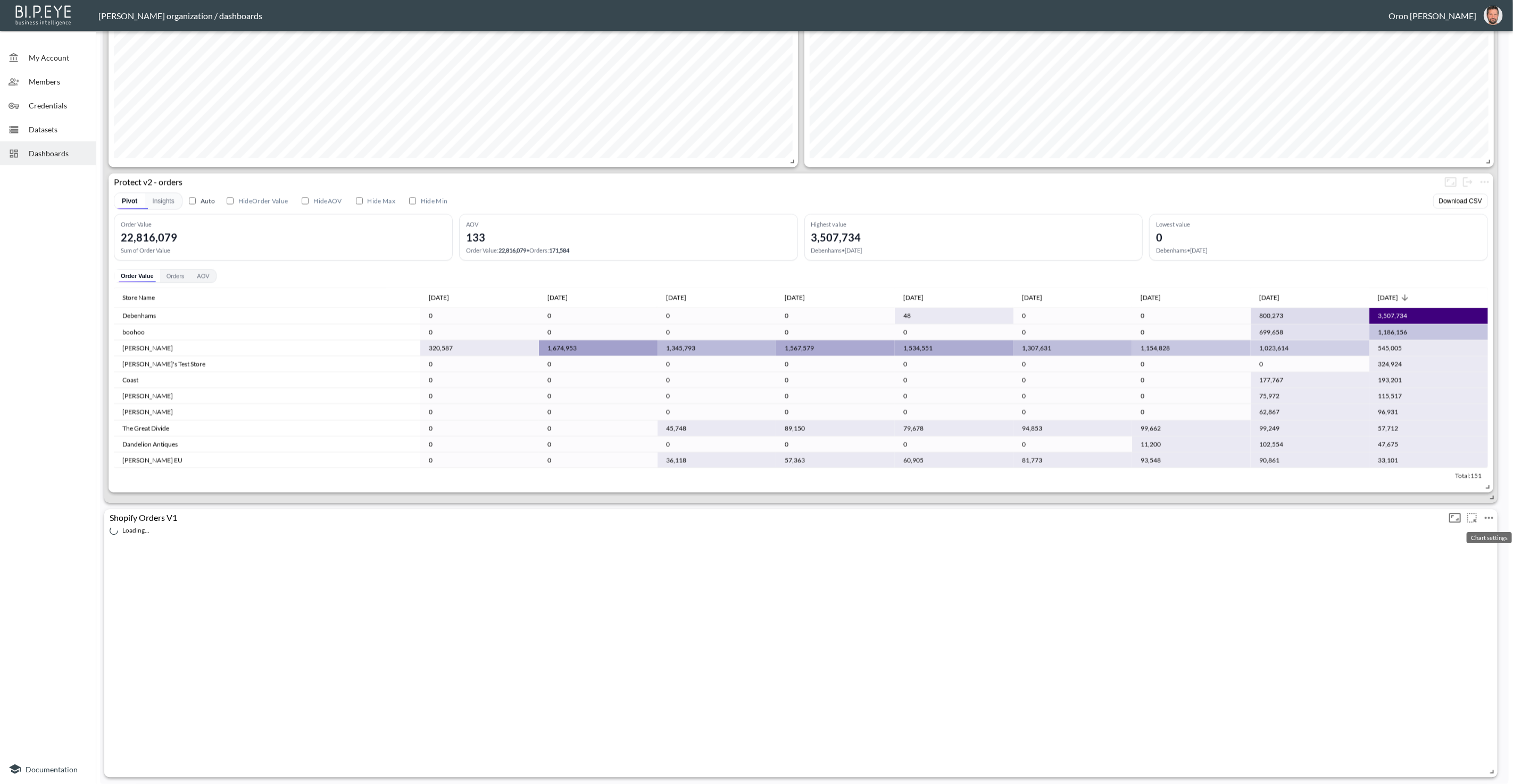
click at [1489, 517] on icon "more" at bounding box center [1488, 518] width 9 height 2
click at [1451, 564] on p "Delete" at bounding box center [1453, 561] width 25 height 12
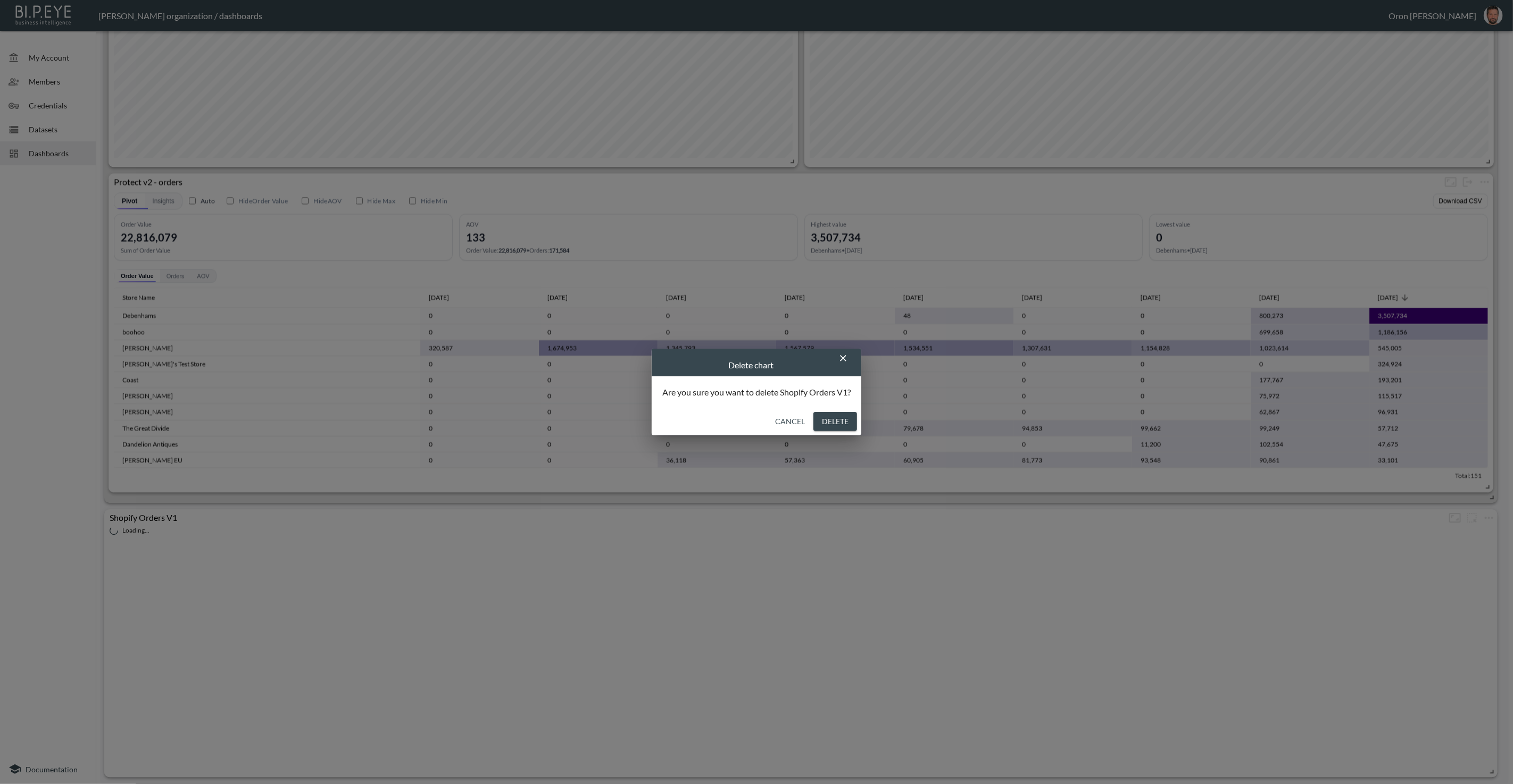
click at [826, 416] on button "Delete" at bounding box center [836, 421] width 44 height 20
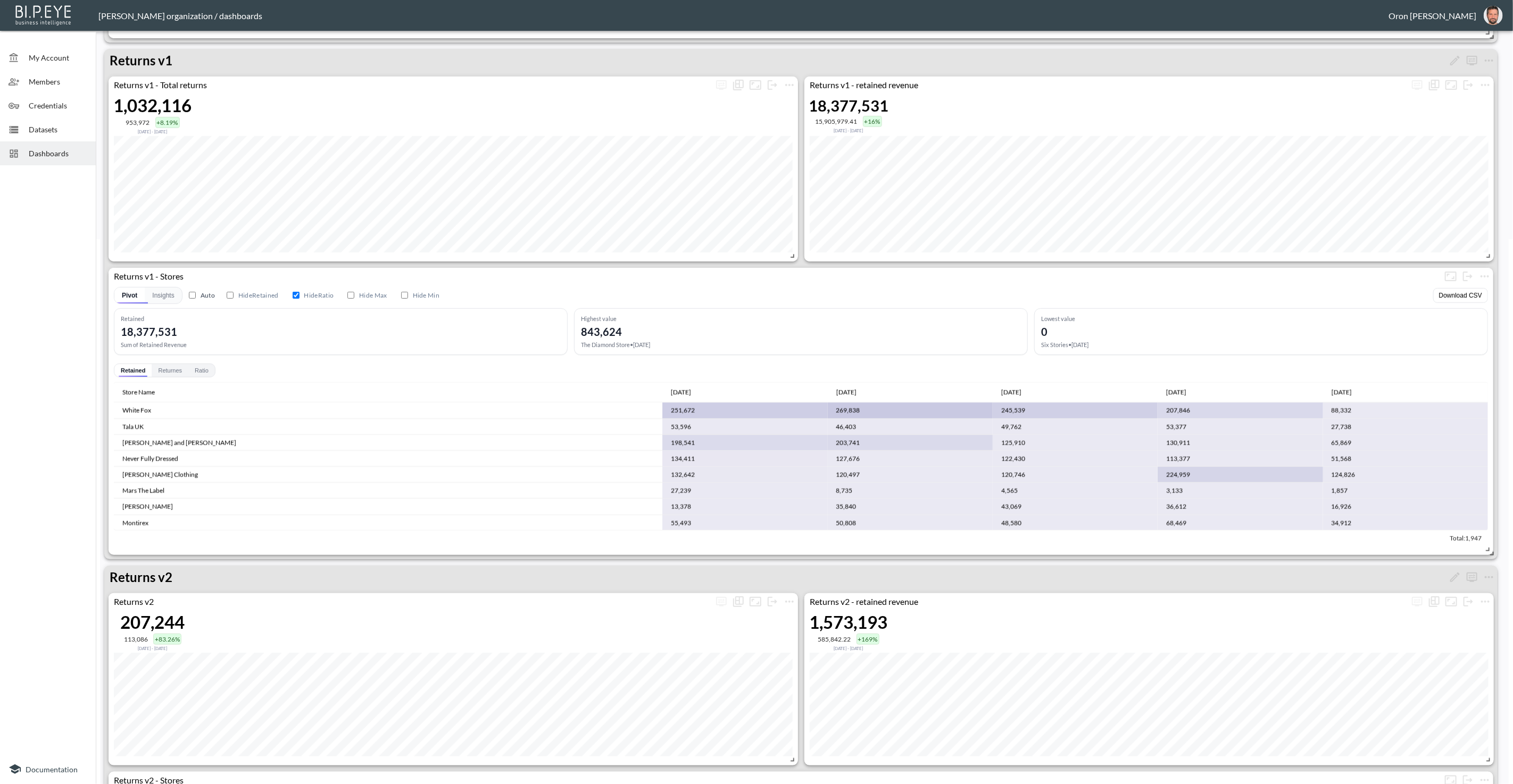
scroll to position [0, 0]
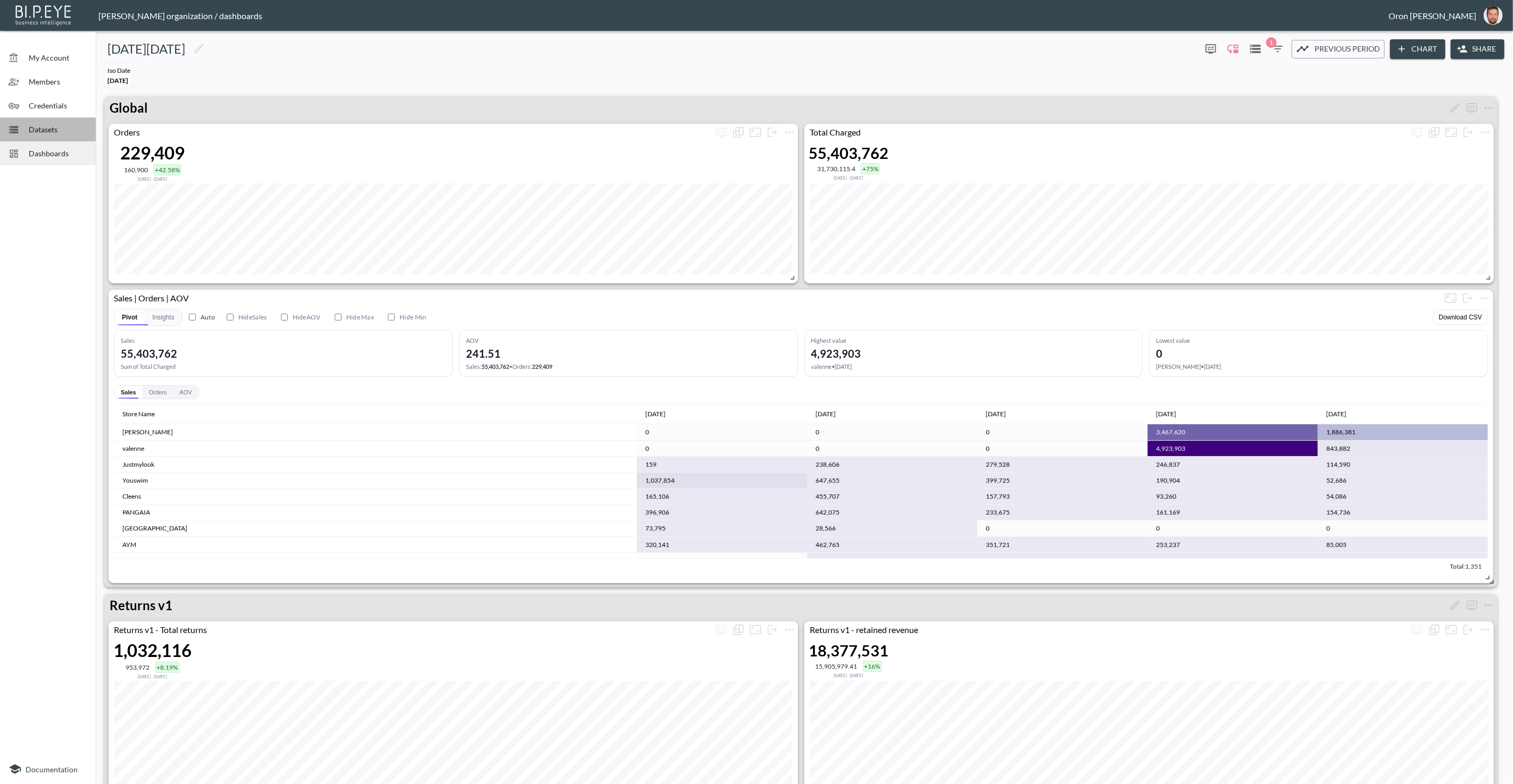
click at [48, 127] on span "Datasets" at bounding box center [58, 130] width 59 height 11
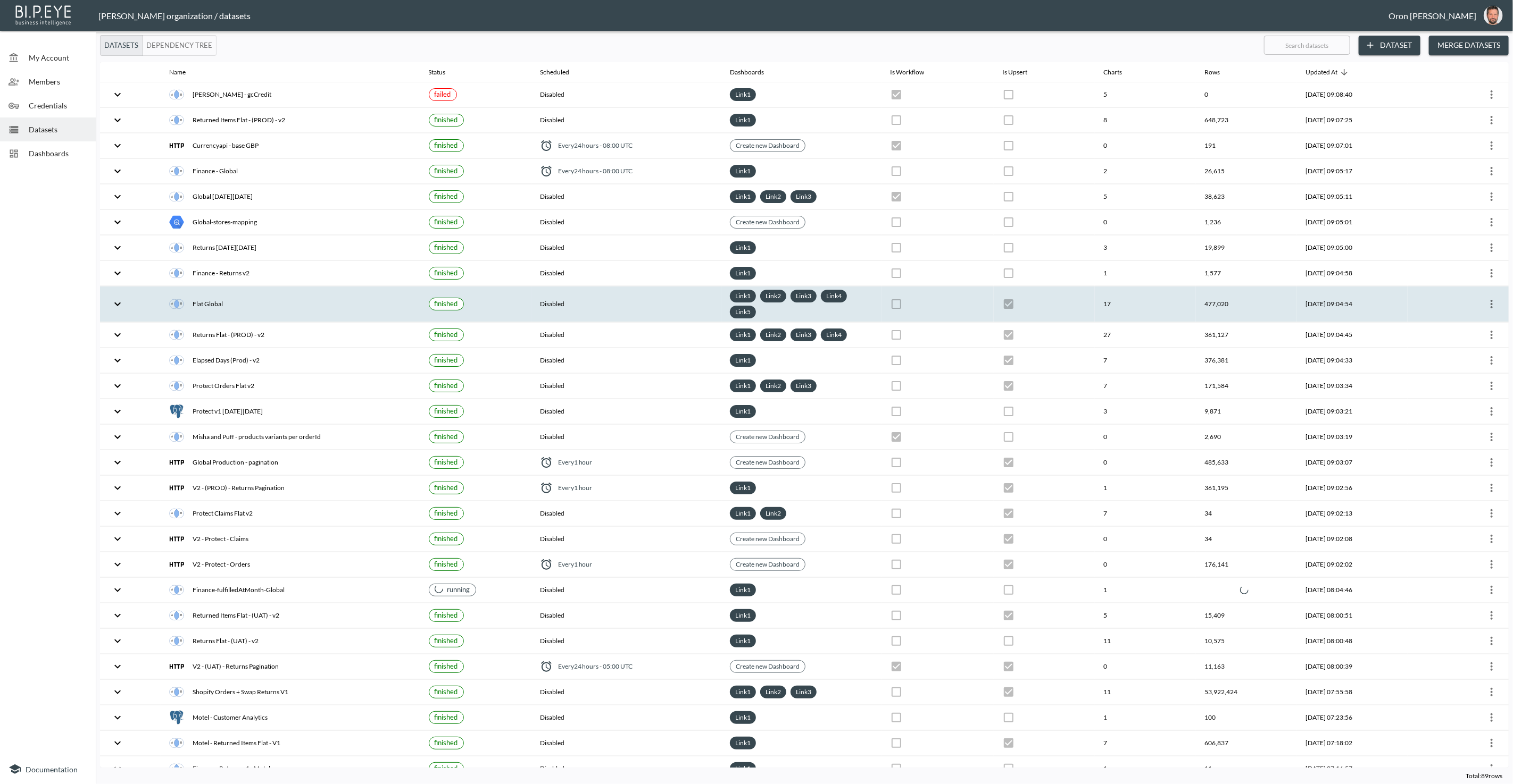
click at [1495, 297] on icon "more" at bounding box center [1491, 303] width 12 height 12
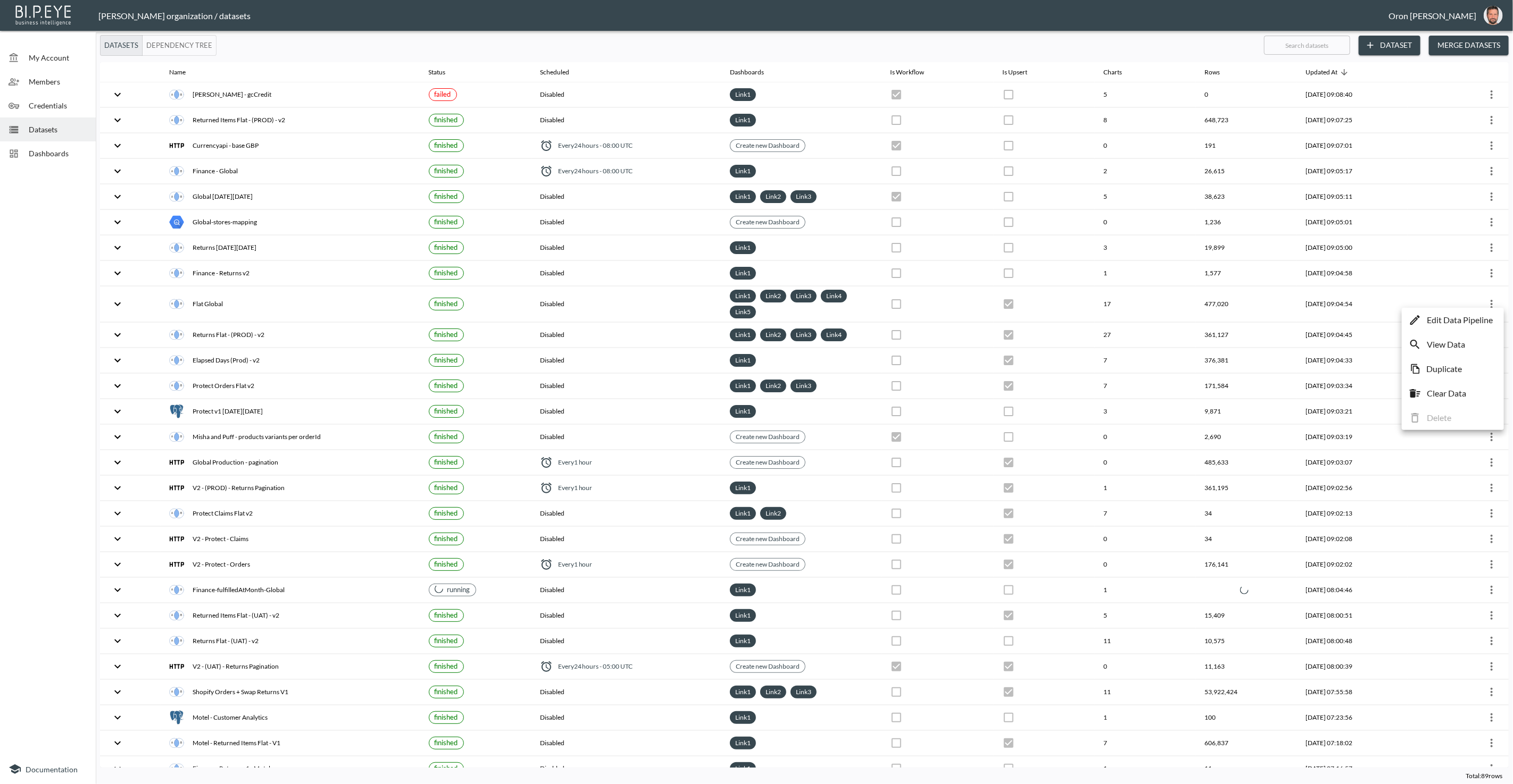
click at [1482, 319] on p "Edit Data Pipeline" at bounding box center [1460, 319] width 66 height 12
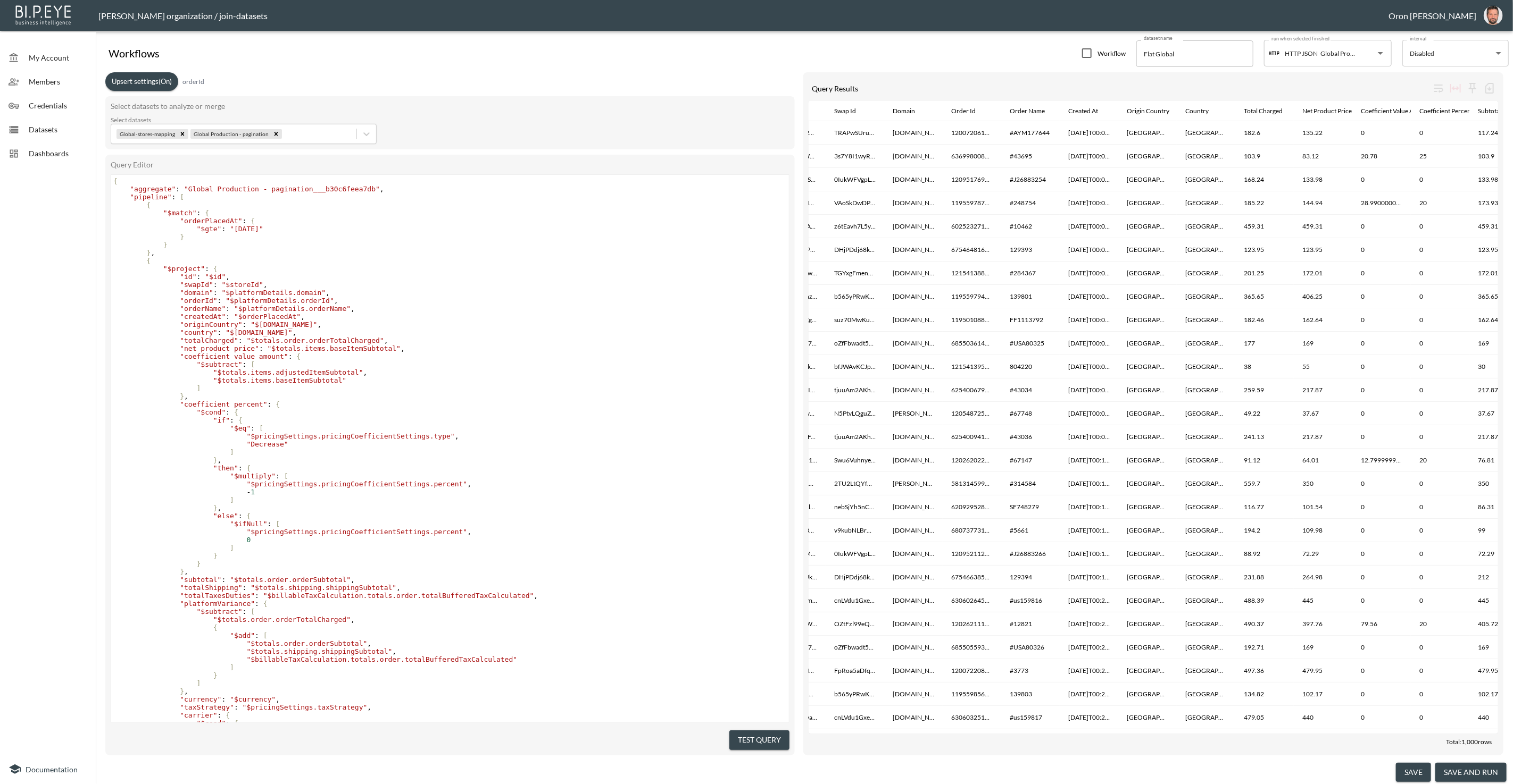
scroll to position [0, 45]
click at [63, 128] on span "Datasets" at bounding box center [58, 130] width 59 height 11
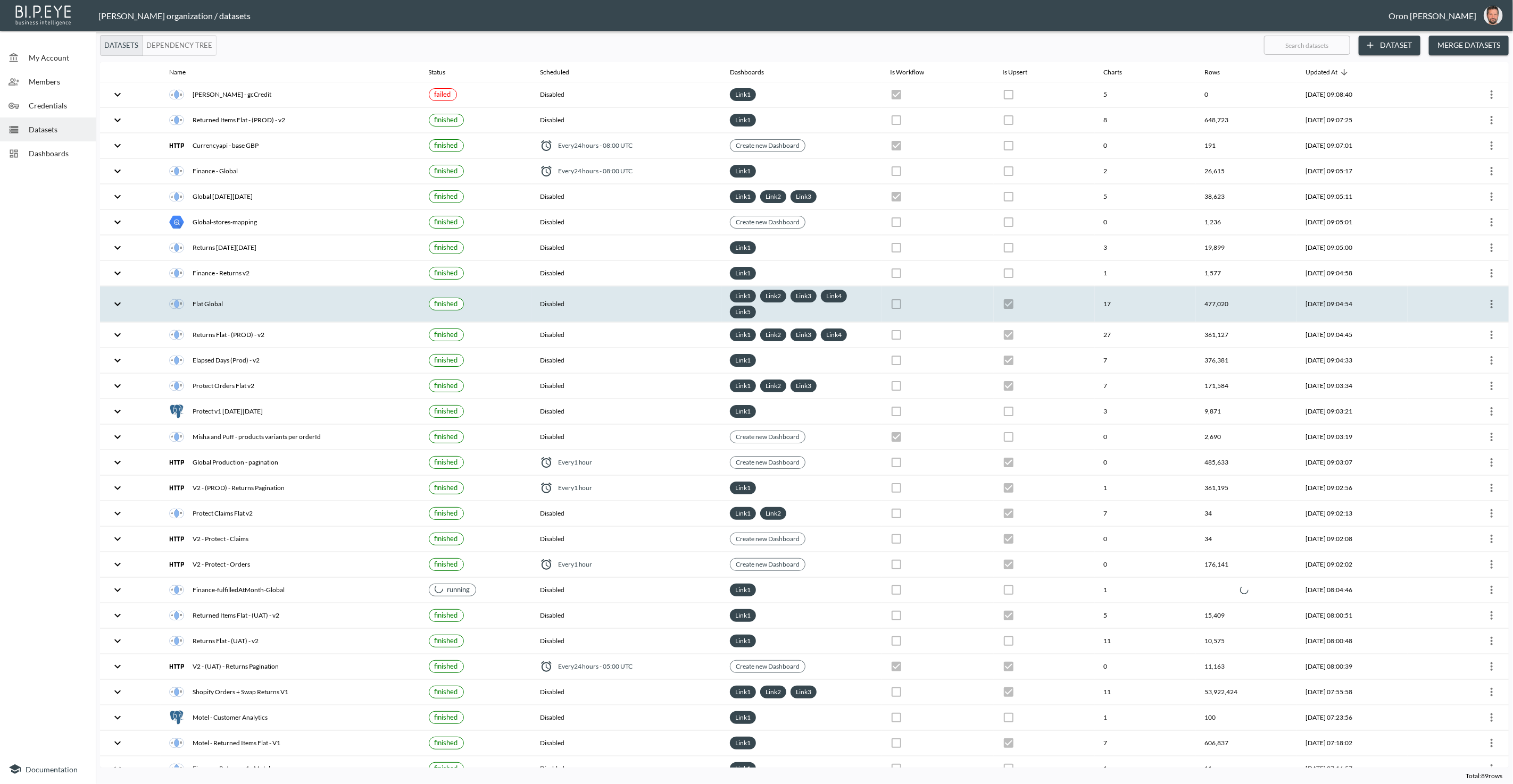
click at [350, 296] on div "Flat Global" at bounding box center [290, 304] width 242 height 15
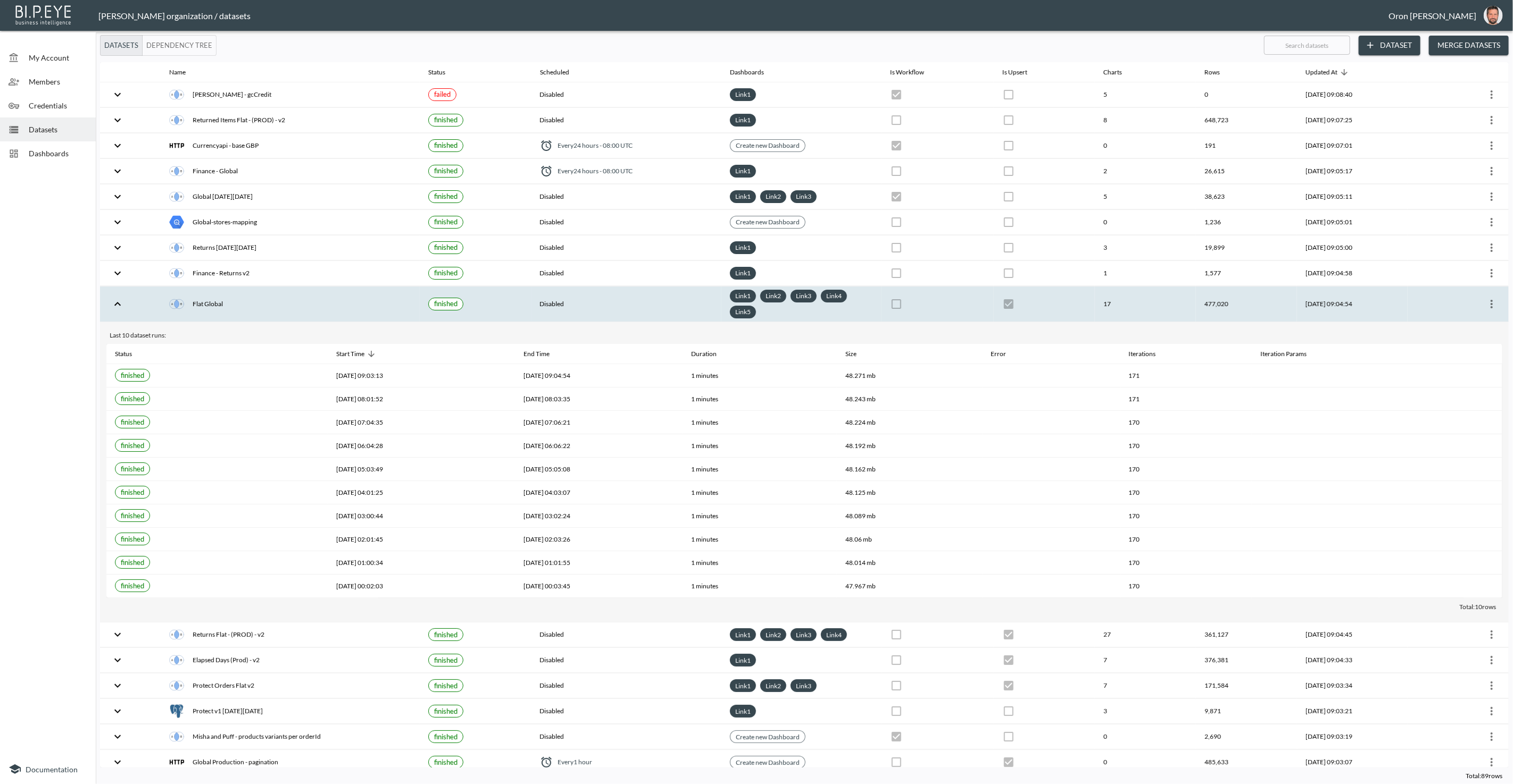
click at [1490, 300] on icon "more" at bounding box center [1491, 304] width 2 height 9
click at [1479, 317] on p "Edit Data Pipeline" at bounding box center [1460, 319] width 66 height 12
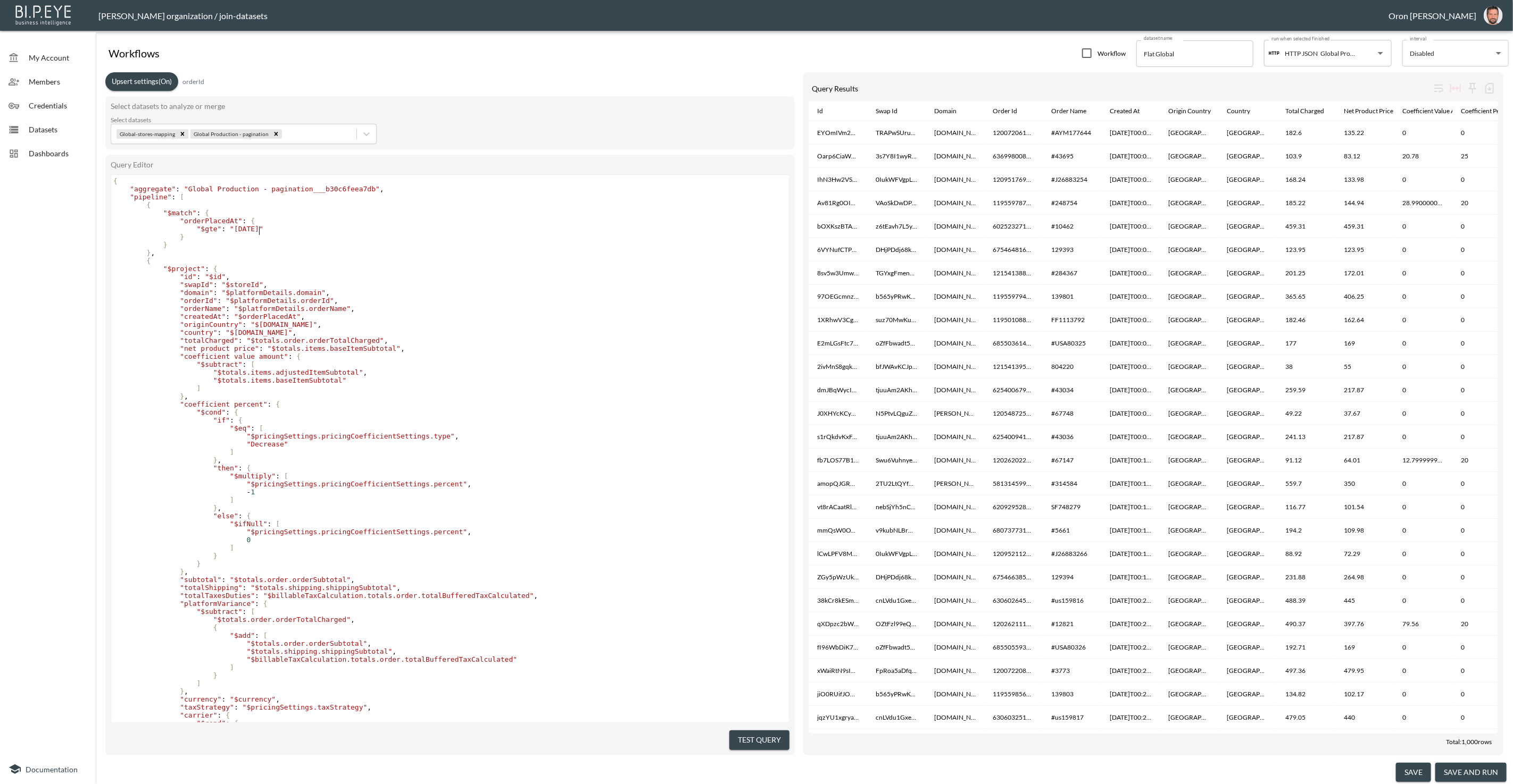
click at [259, 228] on span ""[DATE]"" at bounding box center [246, 229] width 33 height 8
click at [1413, 775] on button "save" at bounding box center [1413, 773] width 35 height 20
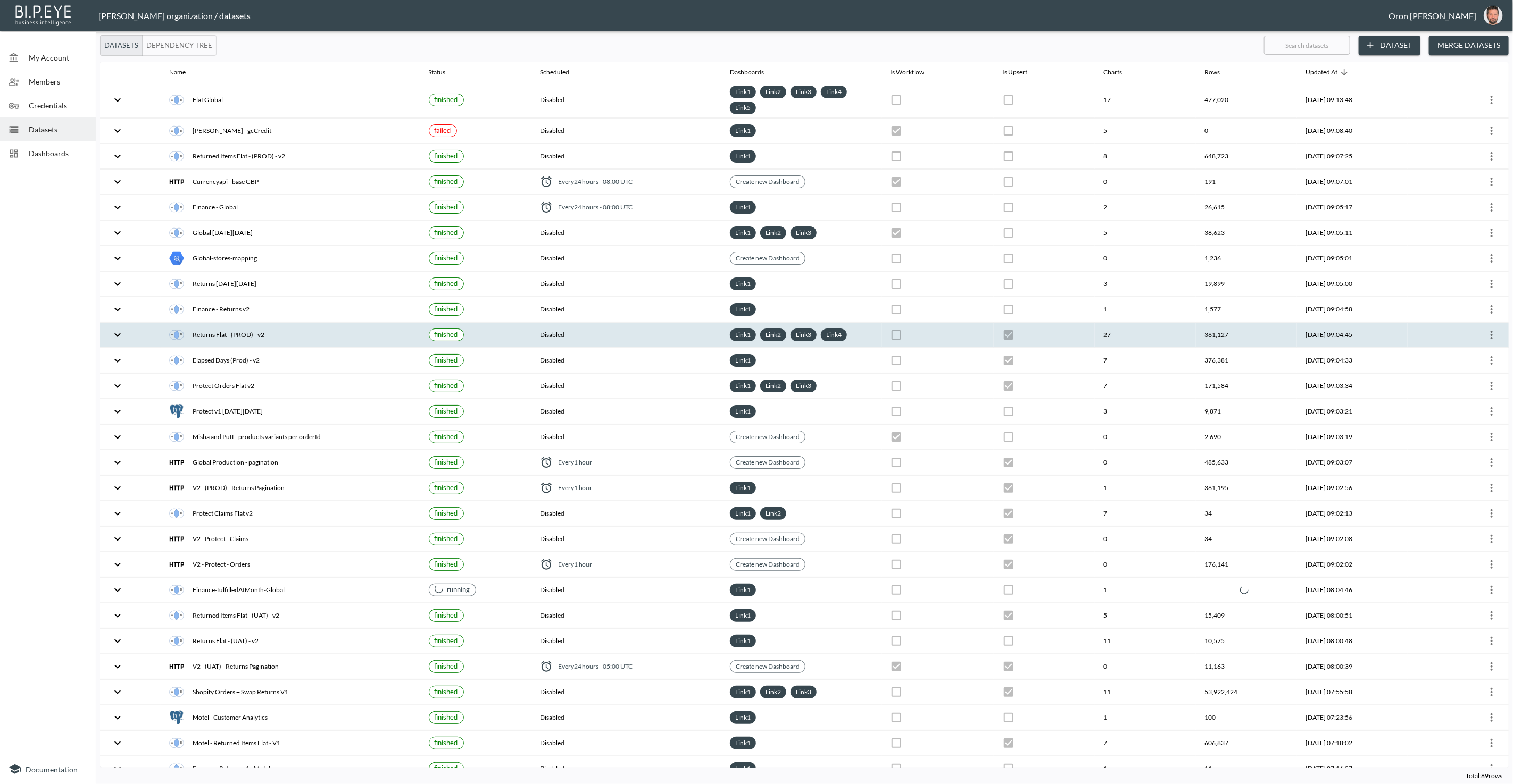
click at [276, 328] on div "Returns Flat - (PROD) - v2" at bounding box center [290, 335] width 242 height 15
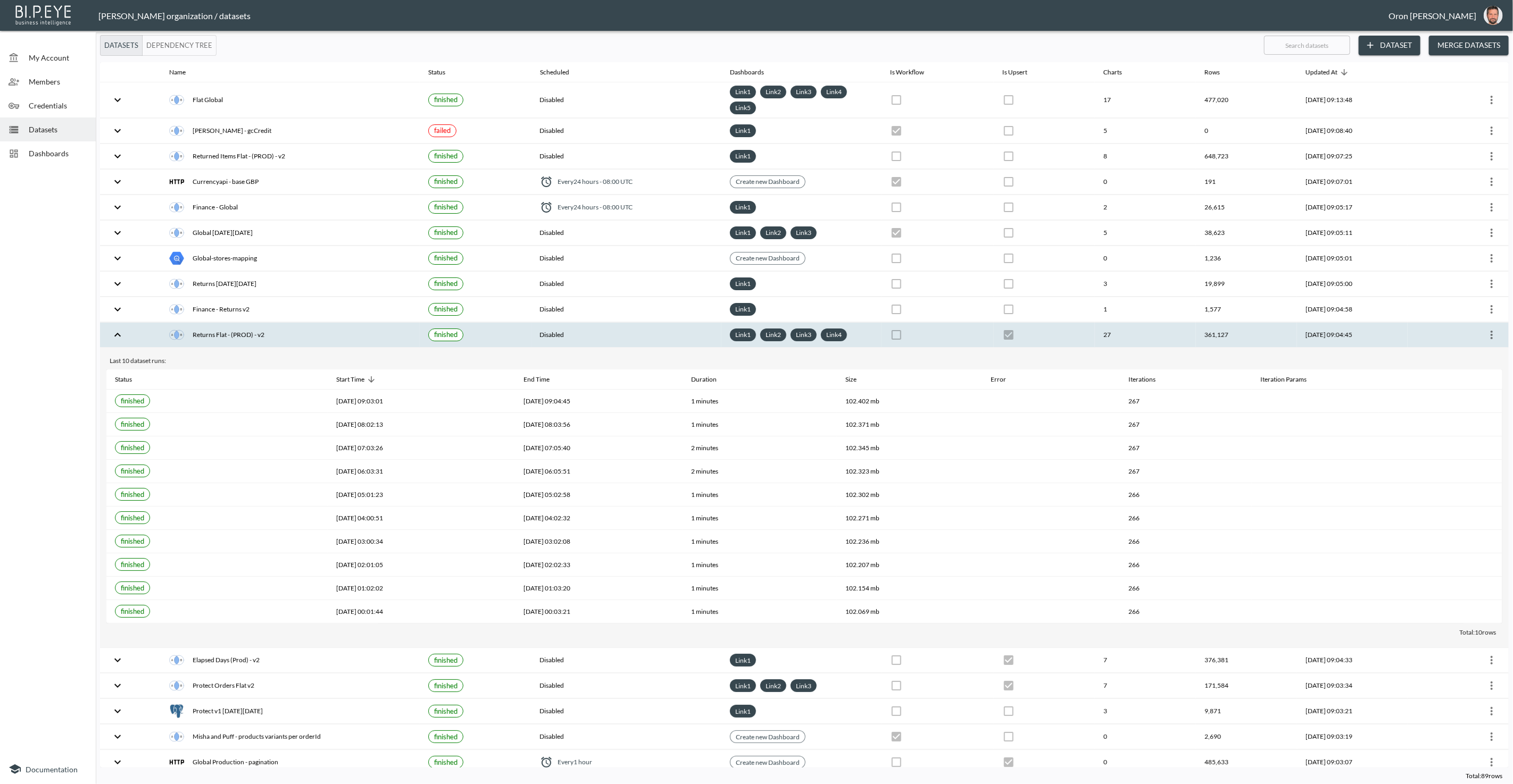
click at [1491, 329] on icon "more" at bounding box center [1491, 334] width 12 height 12
click at [1483, 348] on p "Edit Data Pipeline" at bounding box center [1460, 349] width 66 height 12
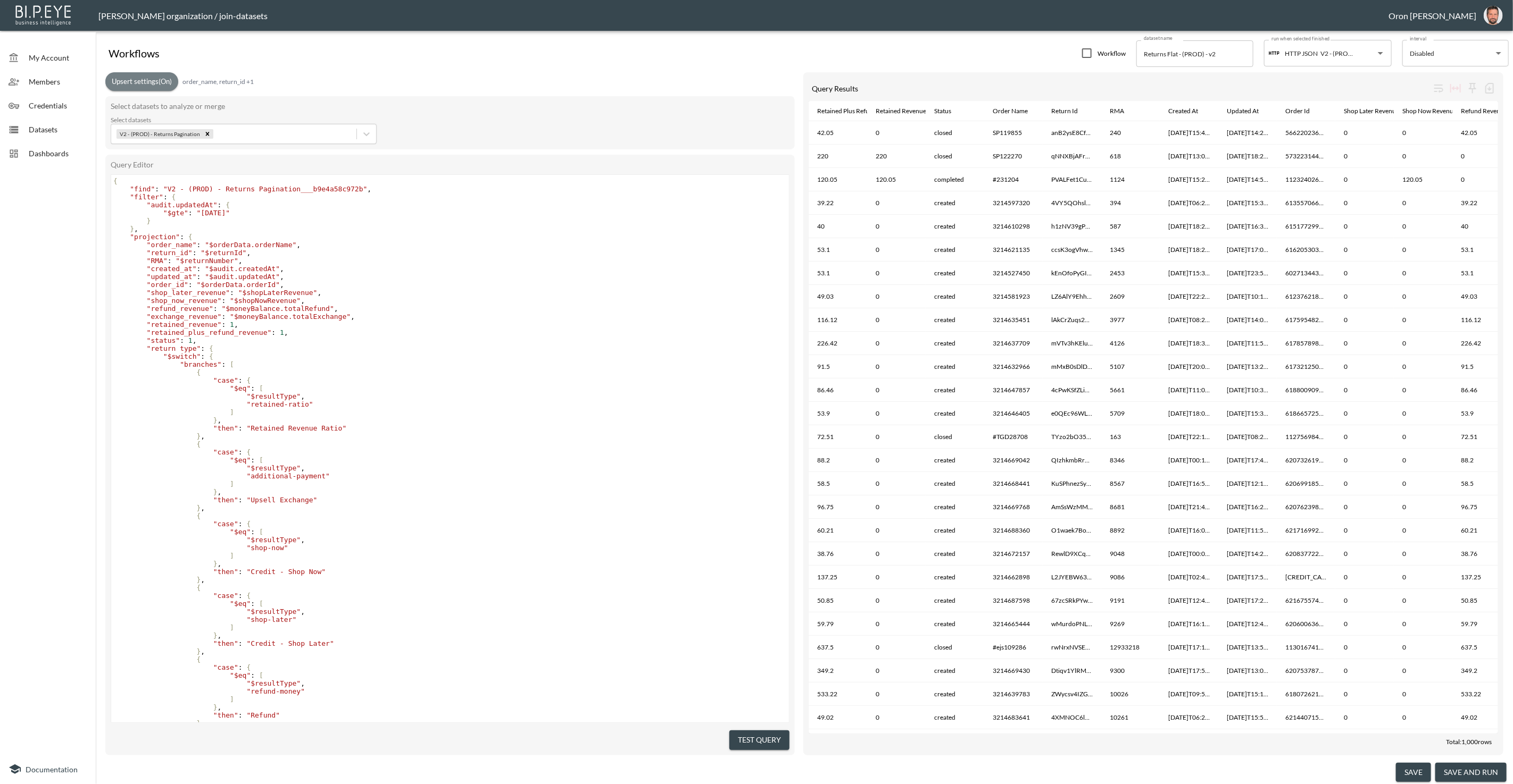
click at [141, 79] on button "Upsert settings (On)" at bounding box center [141, 81] width 73 height 19
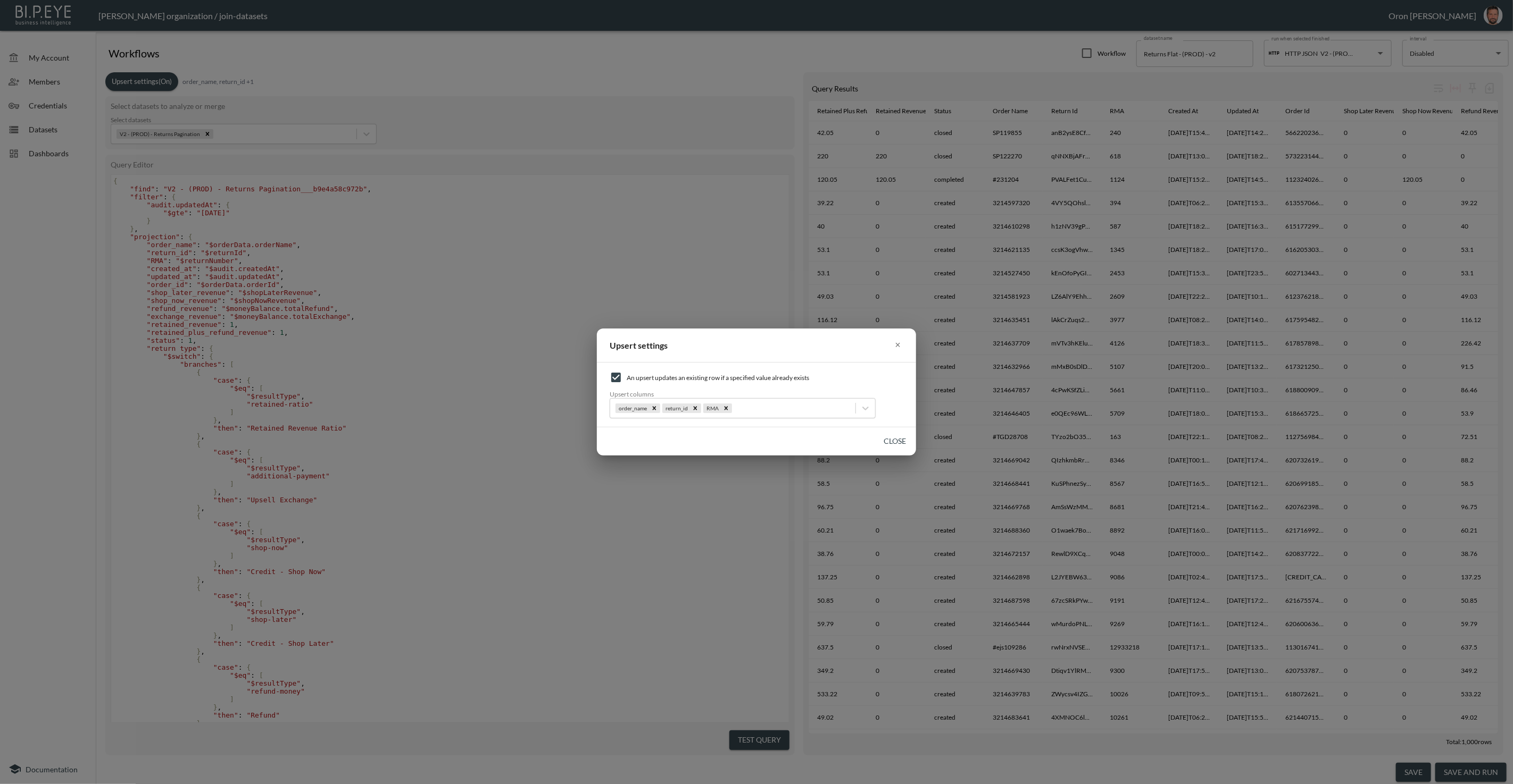
click at [893, 438] on button "Close" at bounding box center [895, 441] width 34 height 20
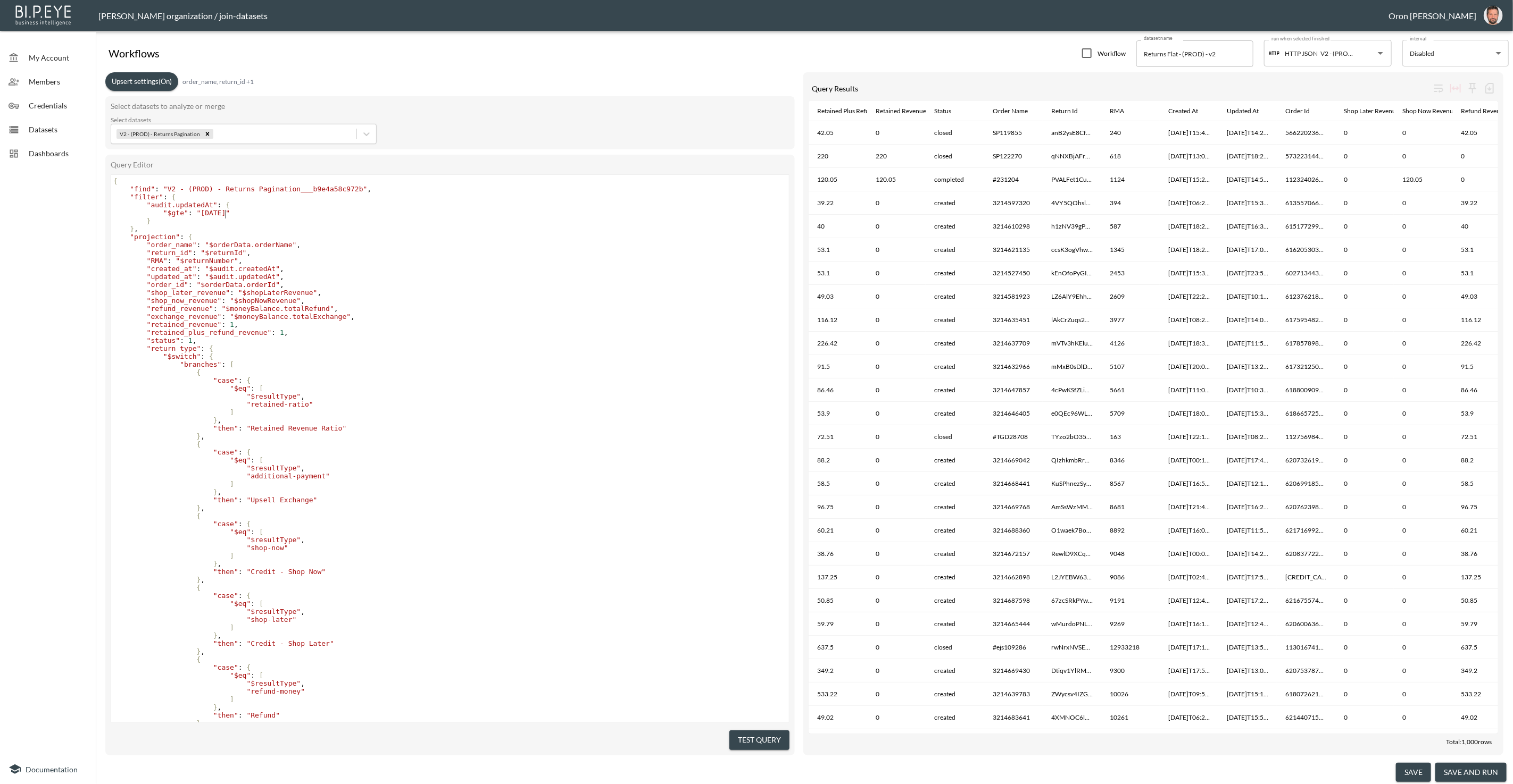
click at [224, 214] on span ""[DATE]"" at bounding box center [213, 213] width 33 height 8
click at [1415, 767] on button "save" at bounding box center [1413, 773] width 35 height 20
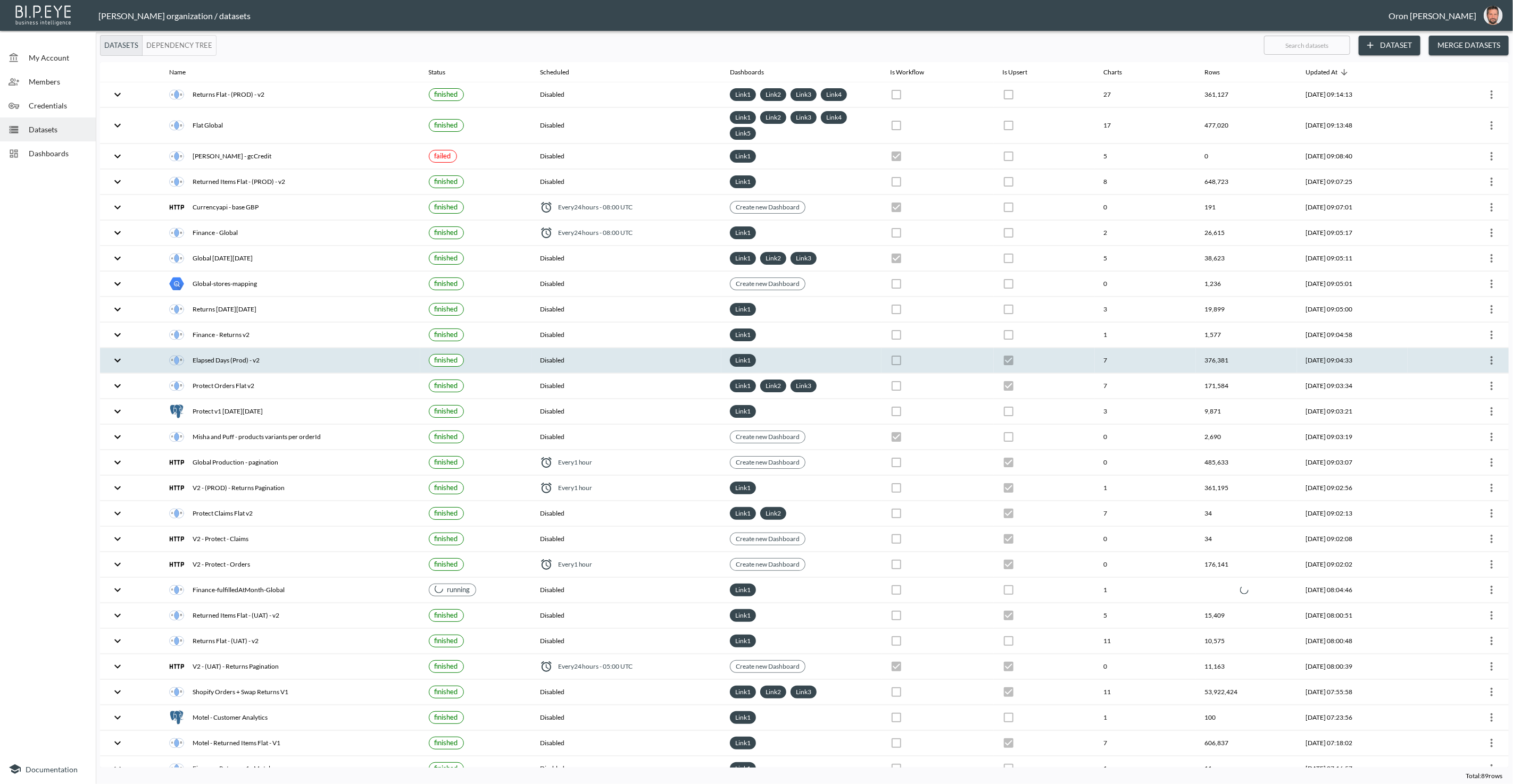
click at [1422, 353] on div at bounding box center [1458, 361] width 84 height 17
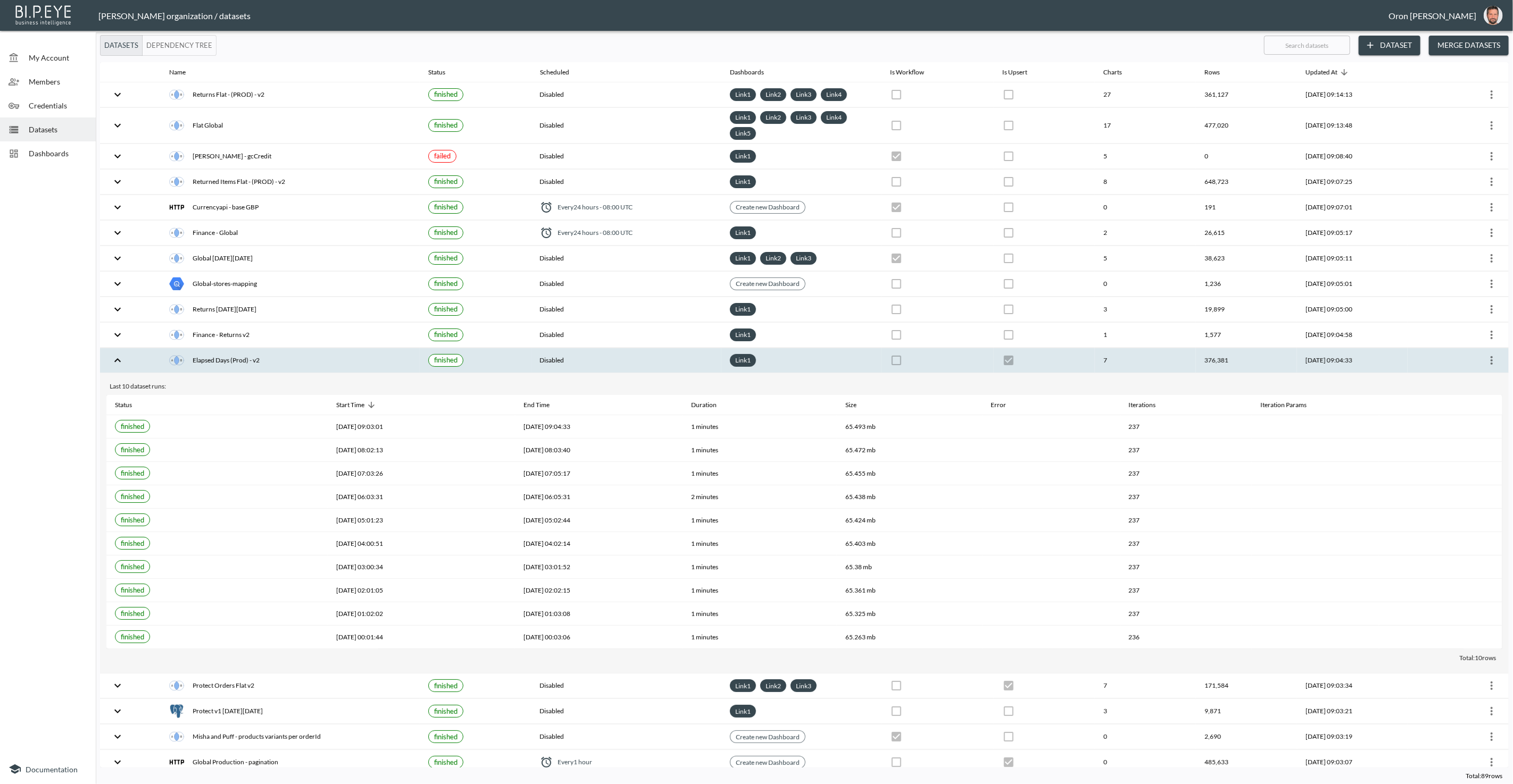
click at [1490, 356] on icon "more" at bounding box center [1491, 360] width 2 height 9
click at [1484, 372] on p "Edit Data Pipeline" at bounding box center [1460, 375] width 66 height 12
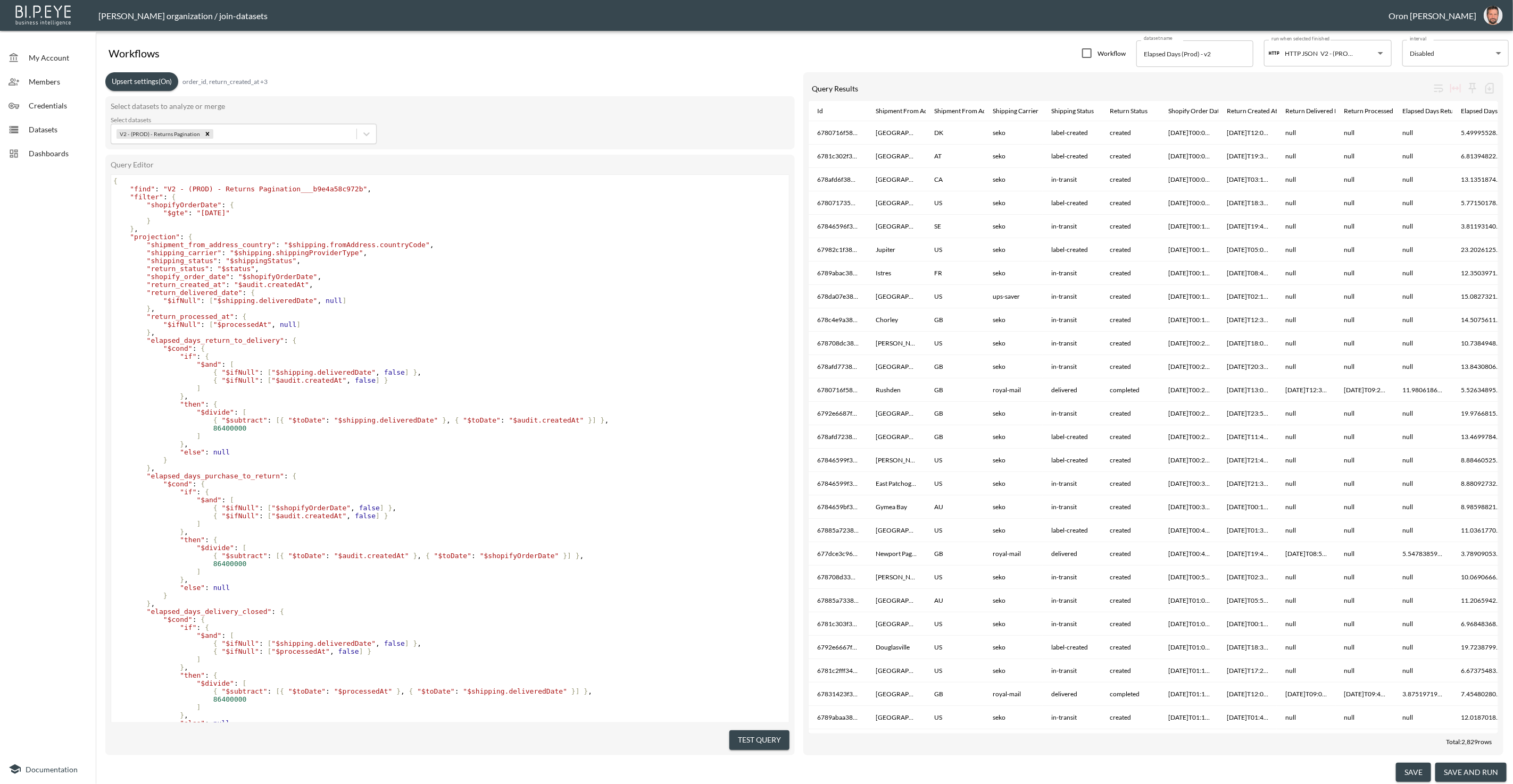
click at [223, 210] on span ""[DATE]"" at bounding box center [213, 213] width 33 height 8
click at [1407, 772] on button "save" at bounding box center [1413, 773] width 35 height 20
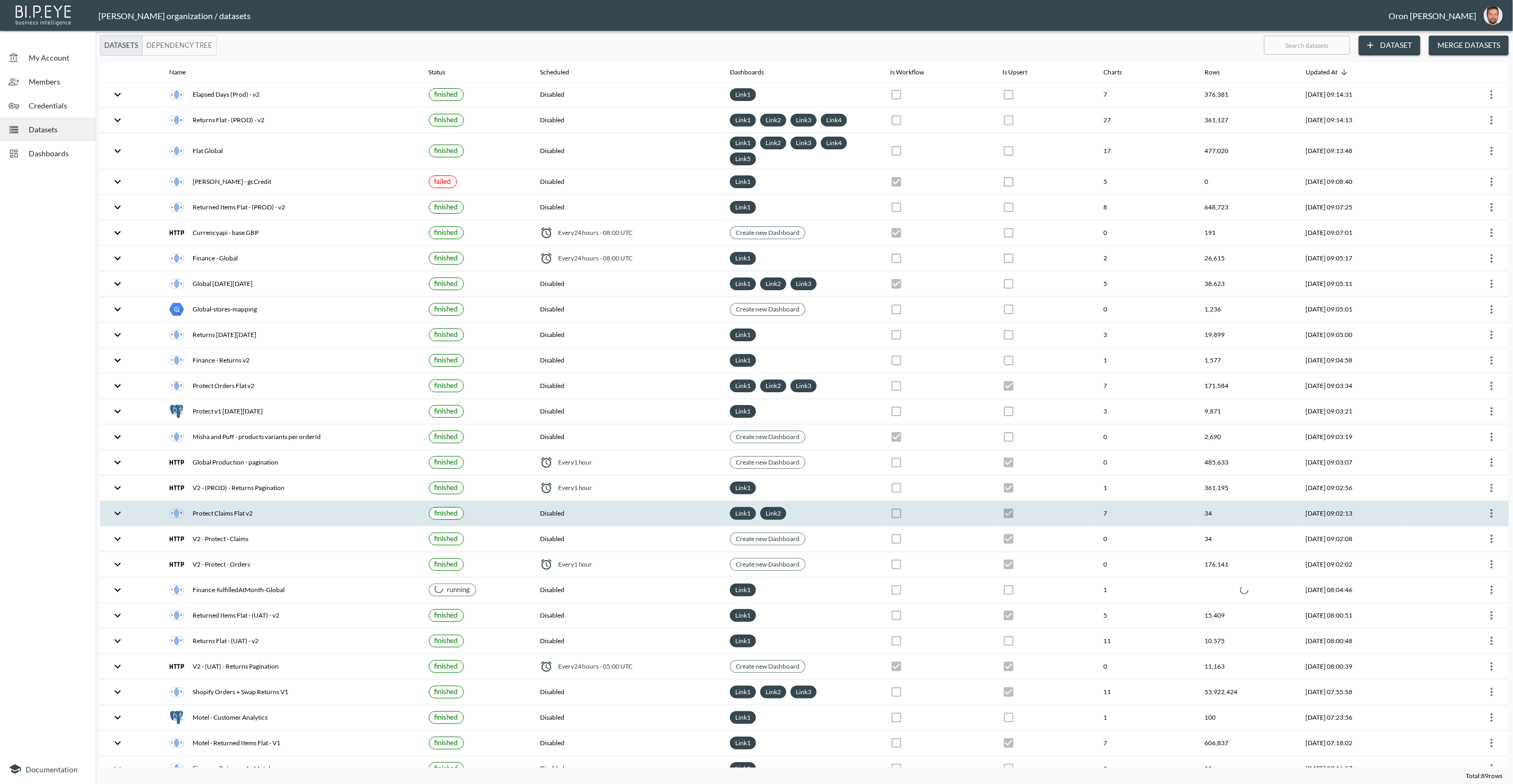
click at [333, 502] on th "Protect Claims Flat v2" at bounding box center [290, 514] width 259 height 25
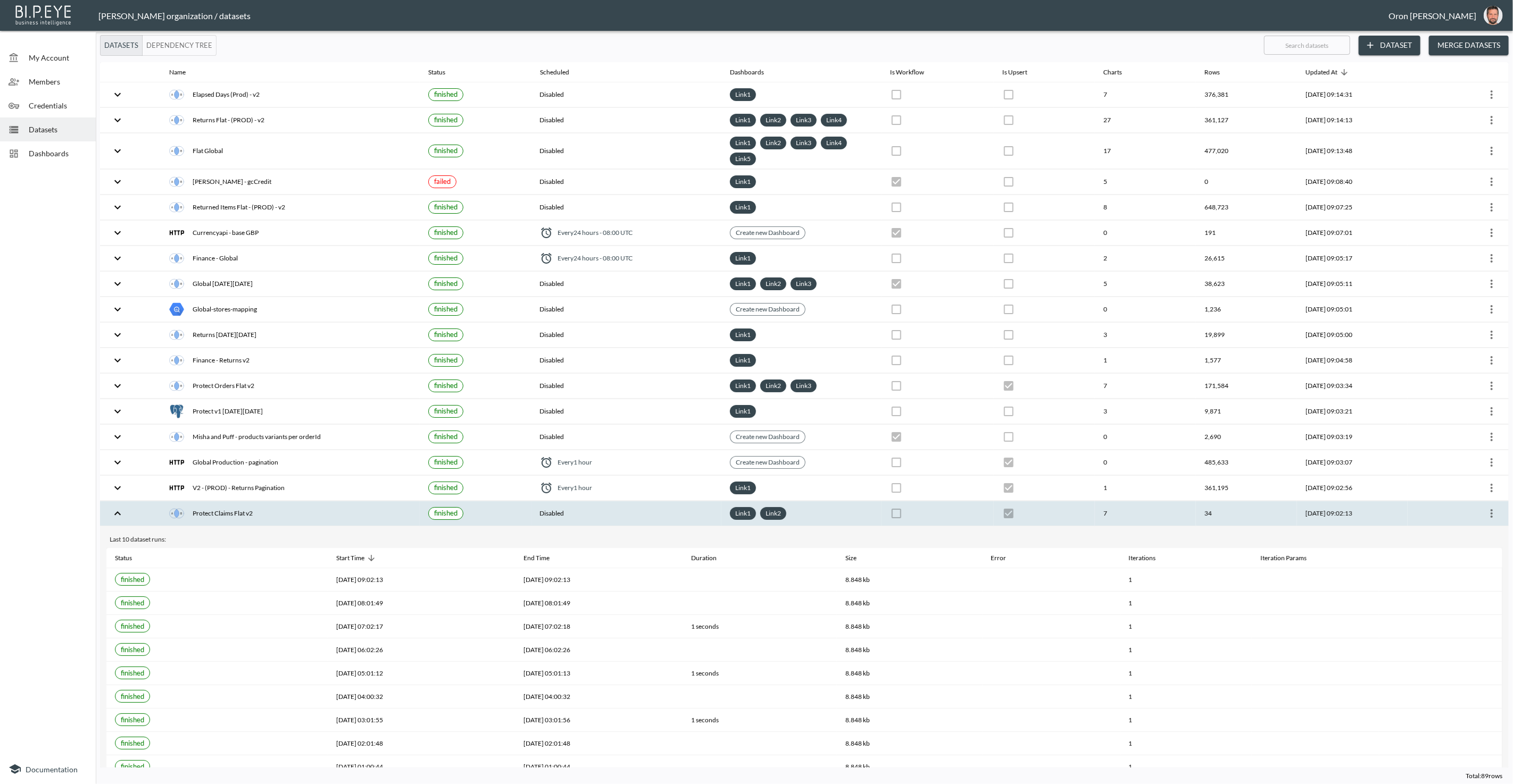
click at [328, 507] on div "Protect Claims Flat v2" at bounding box center [290, 514] width 242 height 15
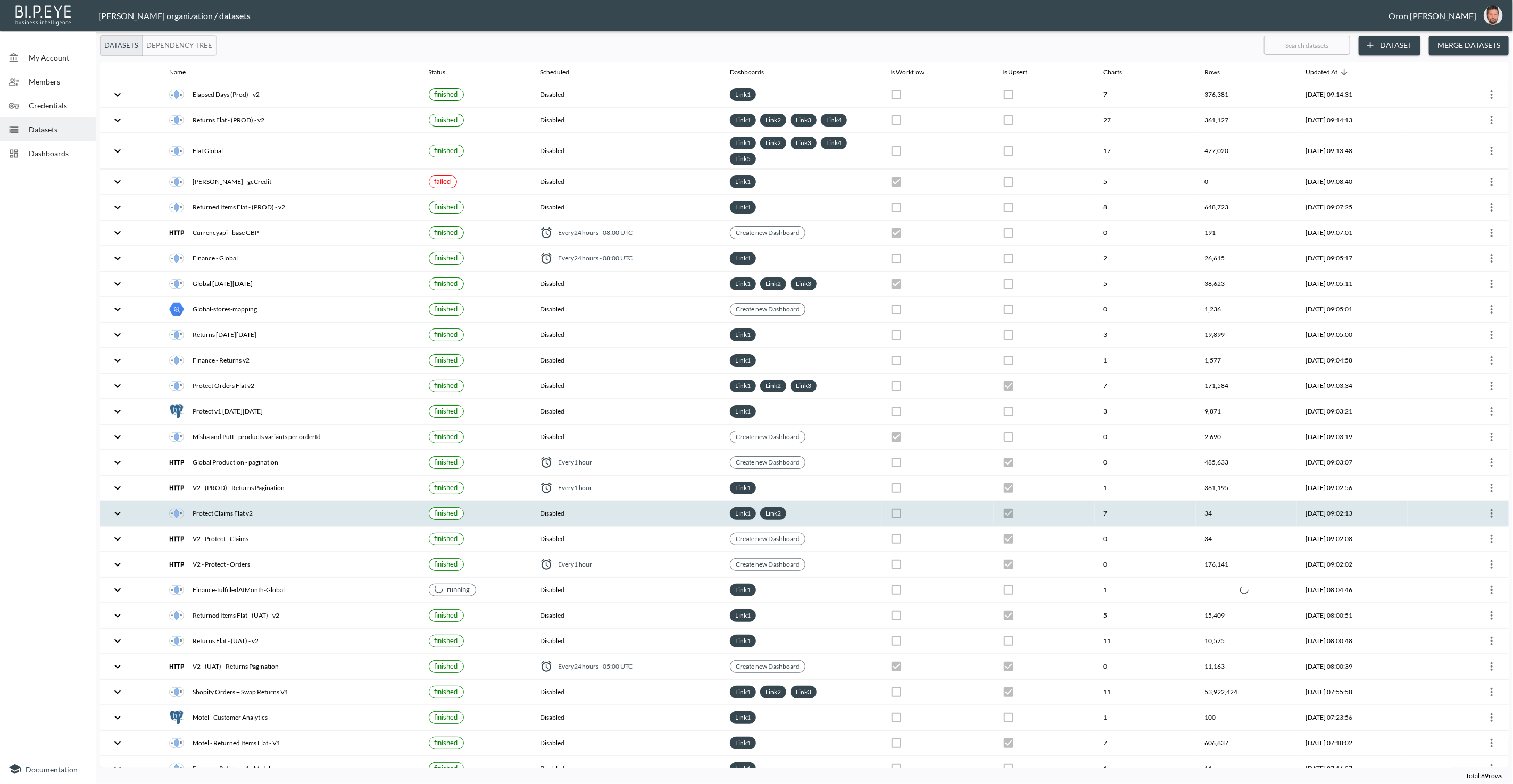
scroll to position [51, 0]
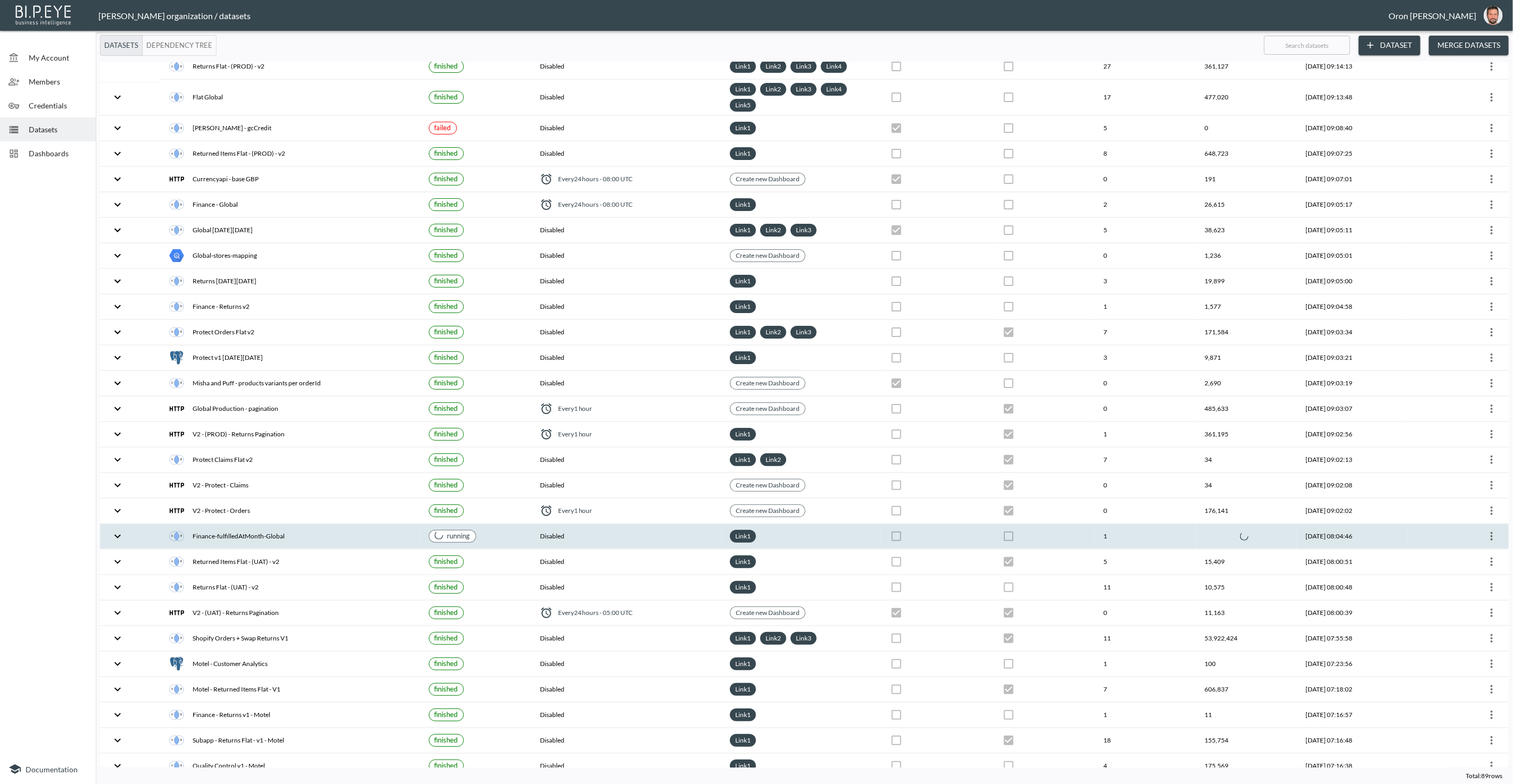
click at [324, 525] on th "Finance-fulfilledAtMonth-Global" at bounding box center [290, 537] width 259 height 25
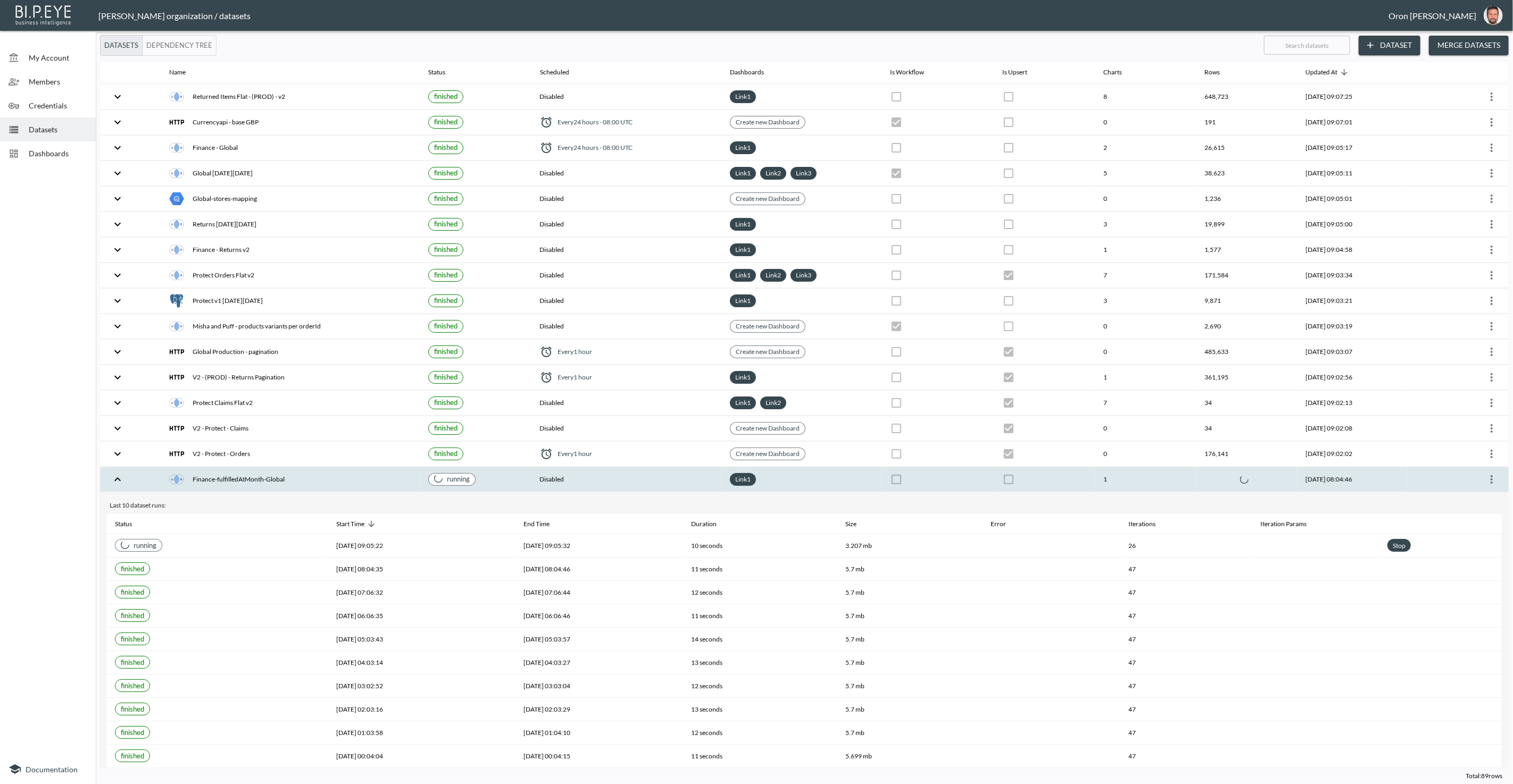
scroll to position [107, 0]
click at [291, 477] on div "Finance-fulfilledAtMonth-Global" at bounding box center [290, 484] width 242 height 15
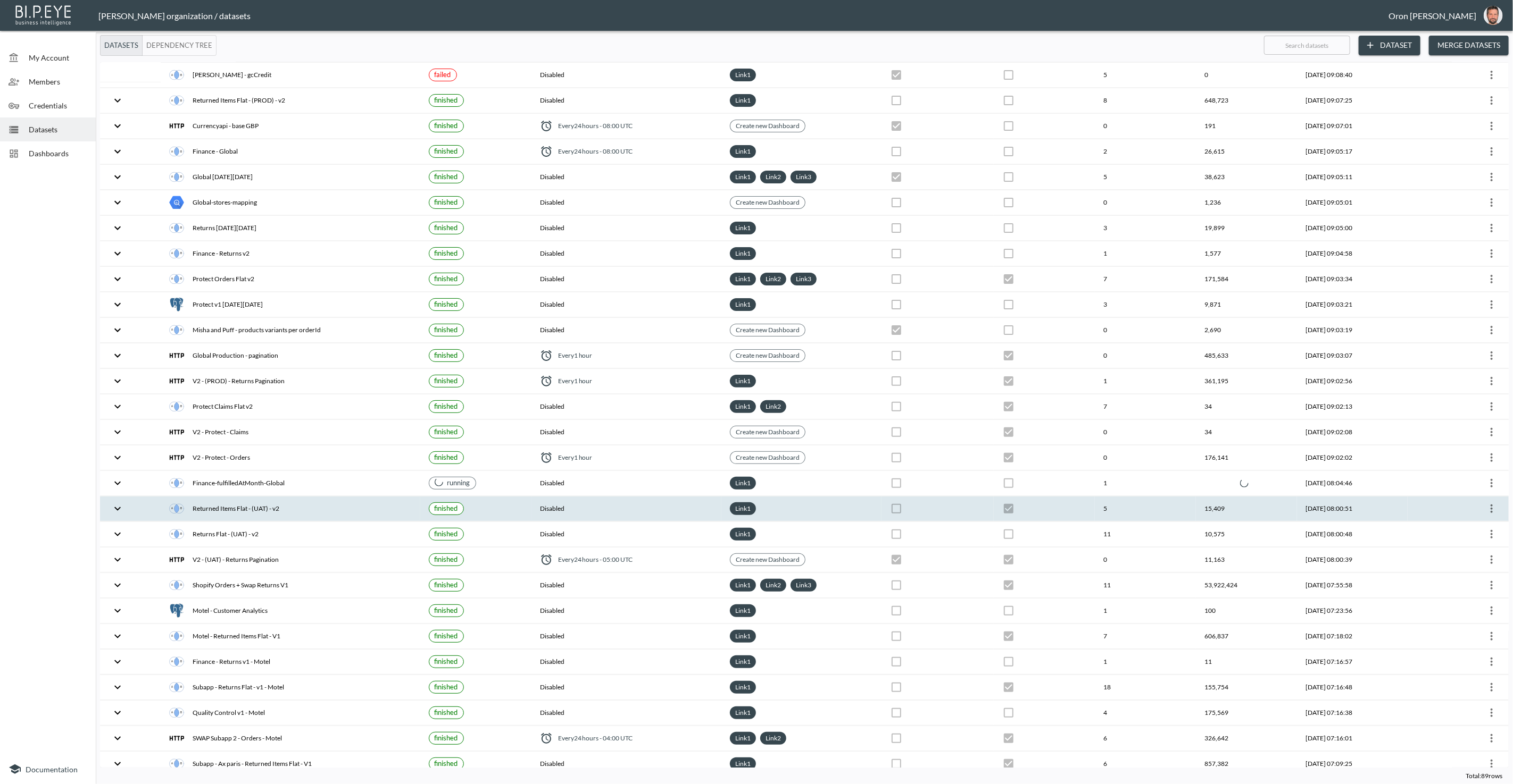
click at [281, 502] on div "Returned Items Flat - (UAT) - v2" at bounding box center [290, 509] width 242 height 15
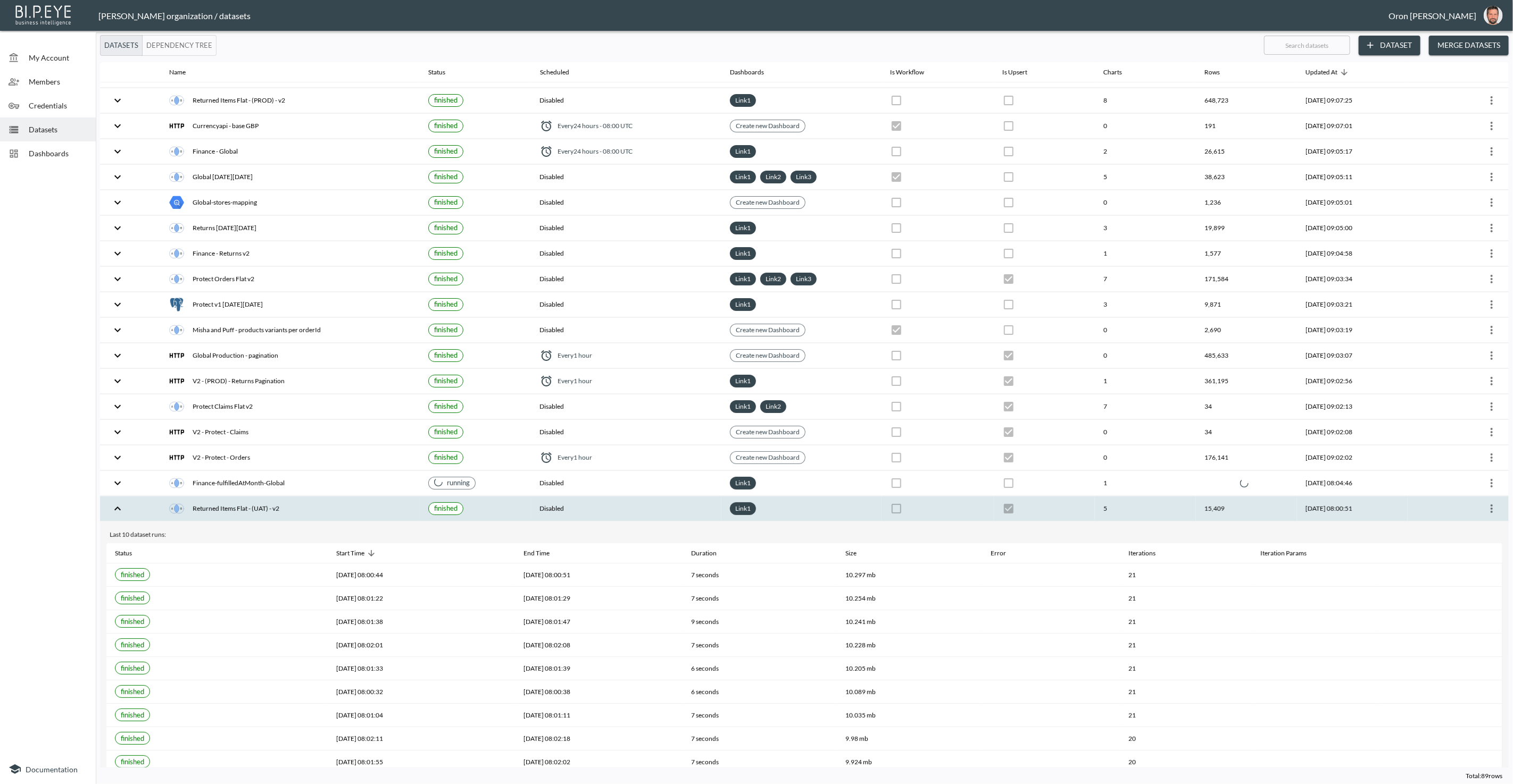
click at [281, 502] on div "Returned Items Flat - (UAT) - v2" at bounding box center [290, 509] width 242 height 15
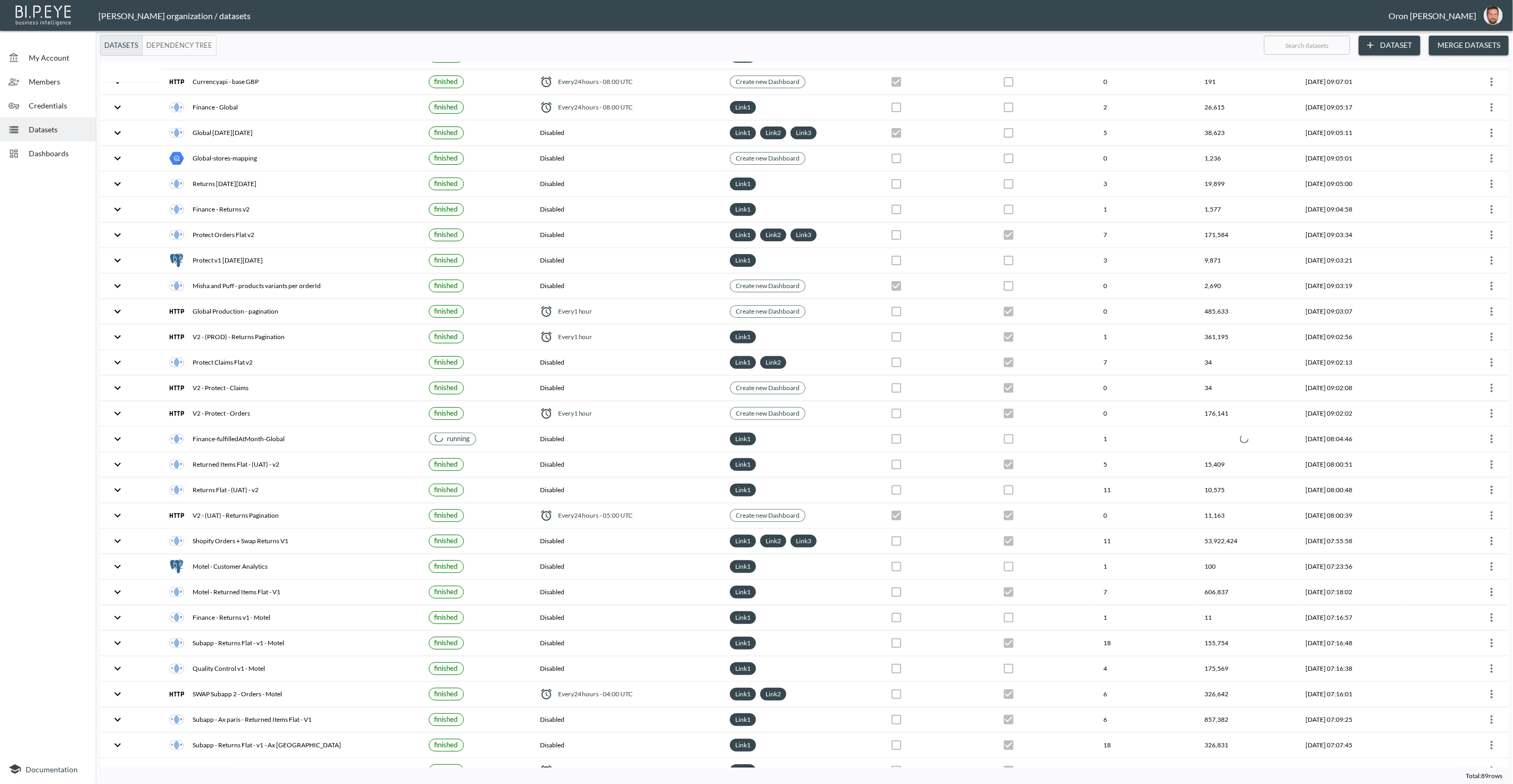
scroll to position [153, 0]
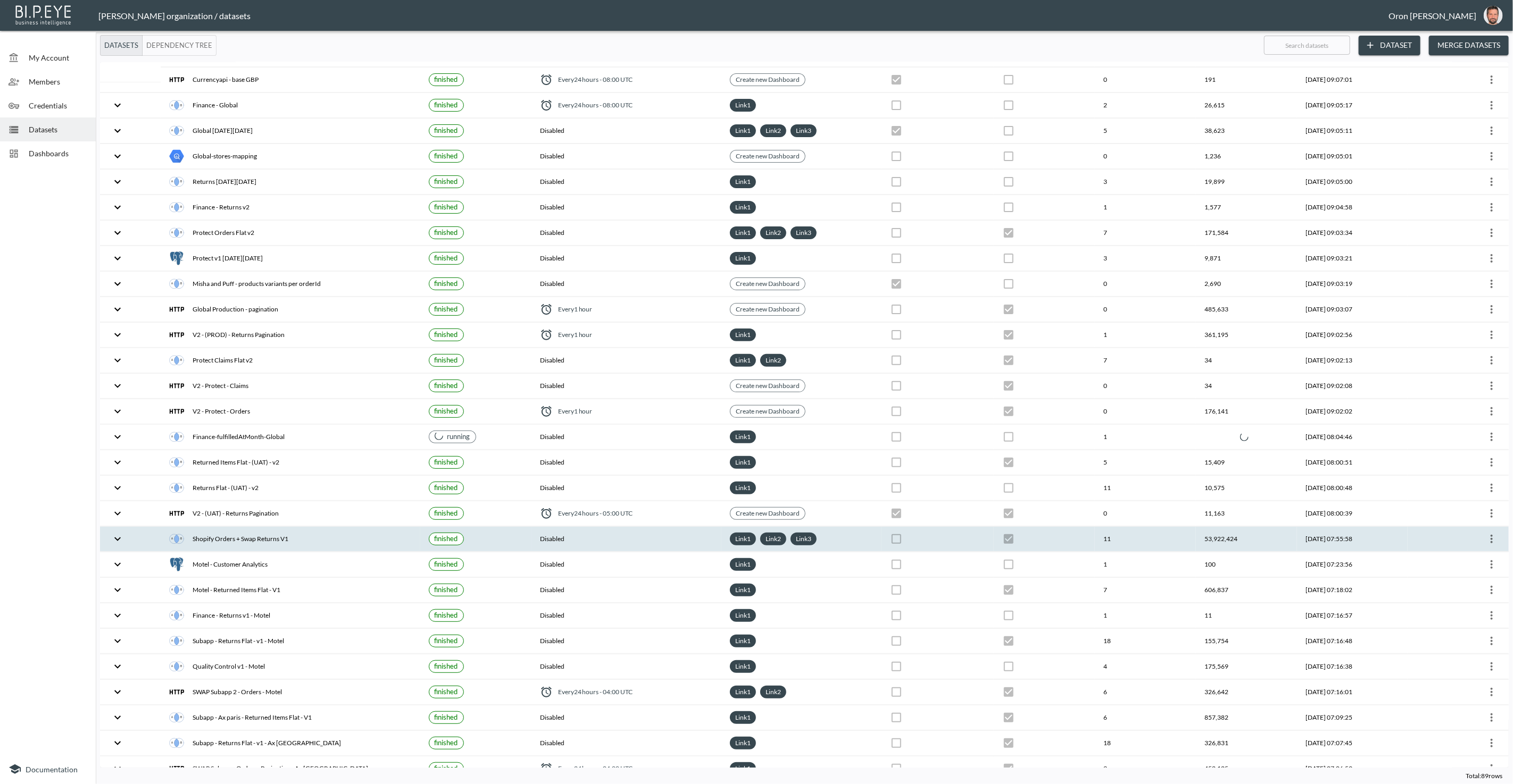
click at [275, 532] on div "Shopify Orders + Swap Returns V1" at bounding box center [290, 540] width 242 height 15
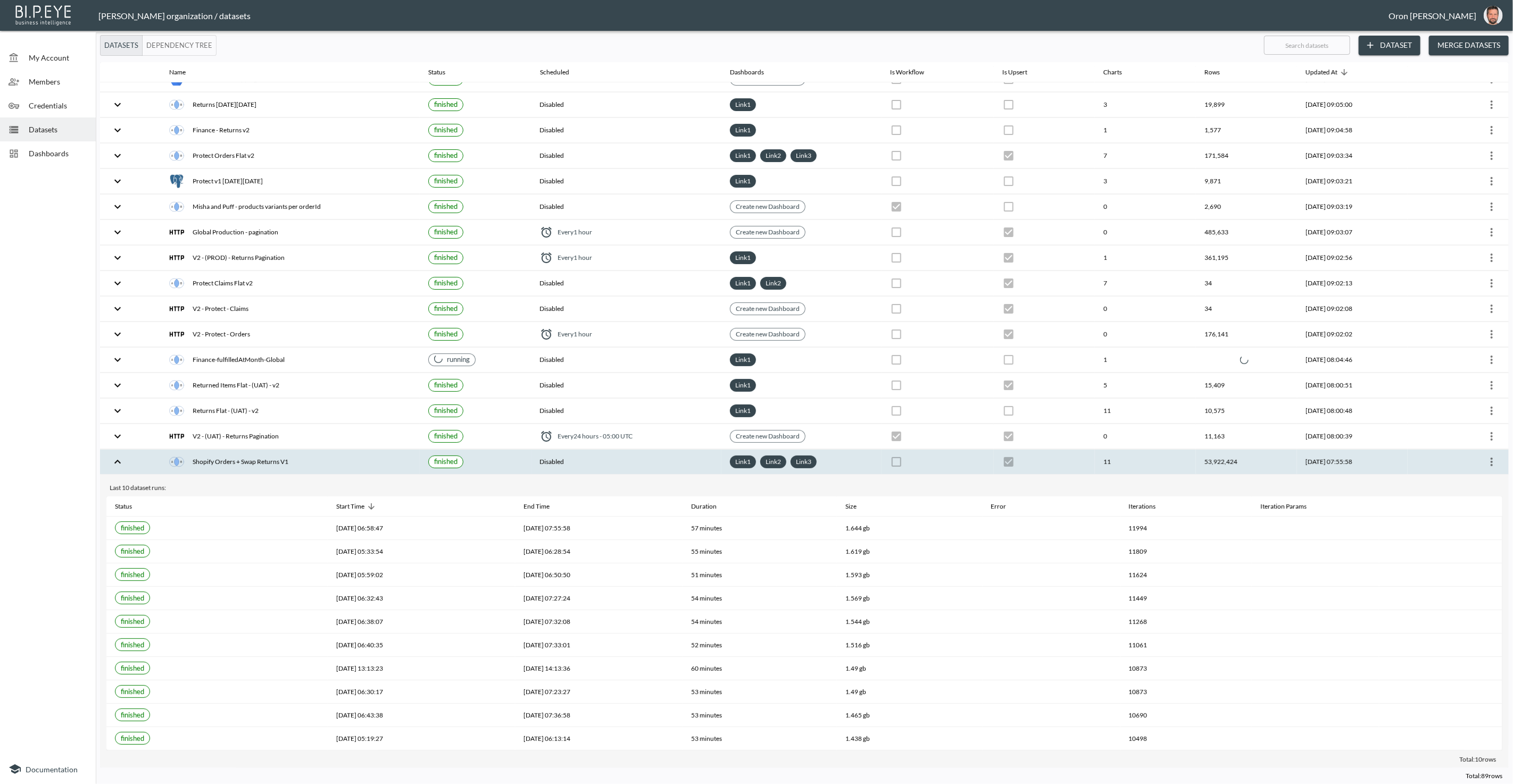
scroll to position [231, 0]
click at [1490, 455] on icon "more" at bounding box center [1491, 461] width 12 height 12
click at [1483, 469] on p "Edit Data Pipeline" at bounding box center [1460, 470] width 66 height 12
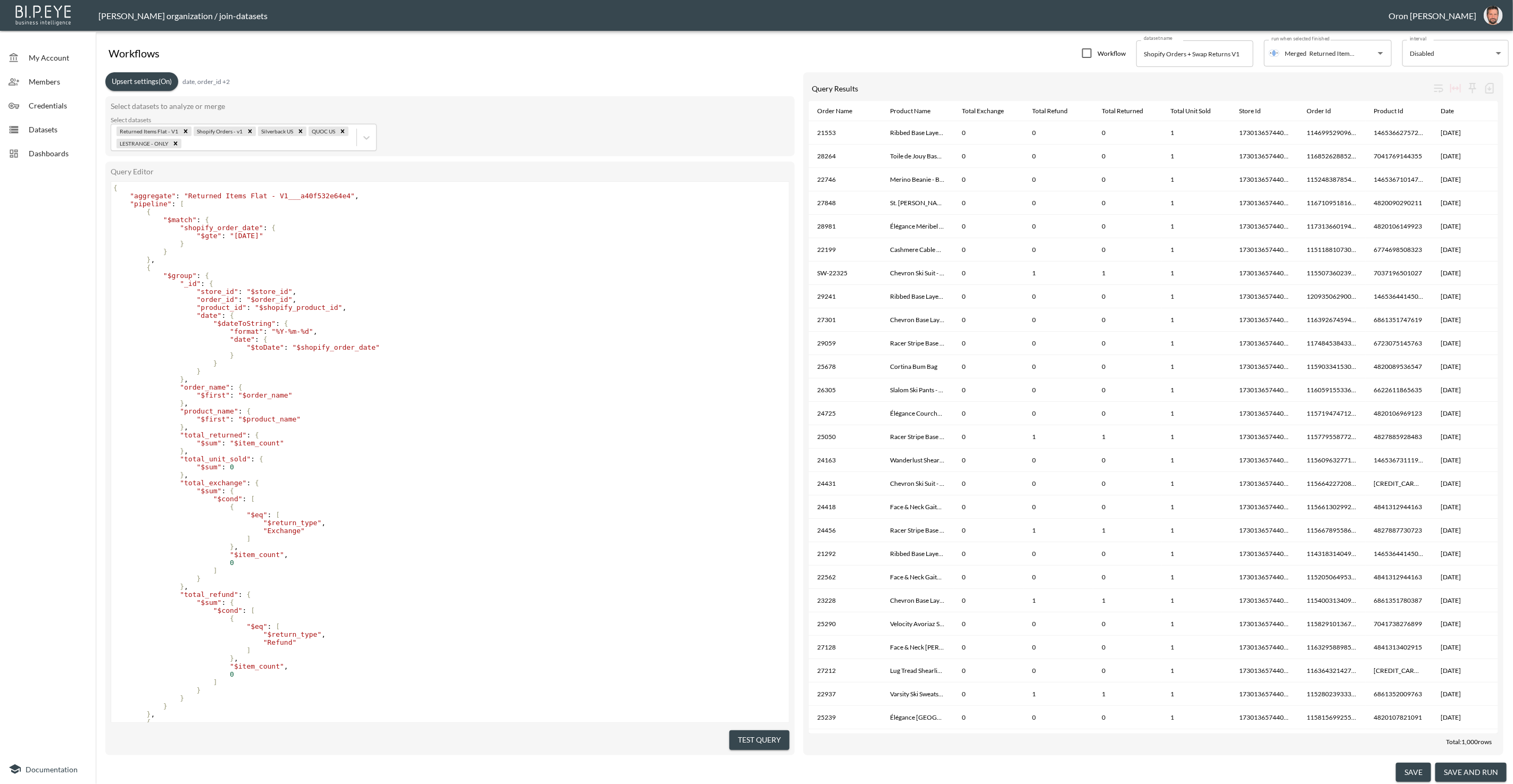
click at [259, 234] on span ""[DATE]"" at bounding box center [246, 236] width 33 height 8
click at [346, 250] on pre "}" at bounding box center [449, 252] width 677 height 8
drag, startPoint x: 237, startPoint y: 235, endPoint x: 276, endPoint y: 235, distance: 39.0
click at [263, 235] on span ""[DATE]"" at bounding box center [246, 236] width 33 height 8
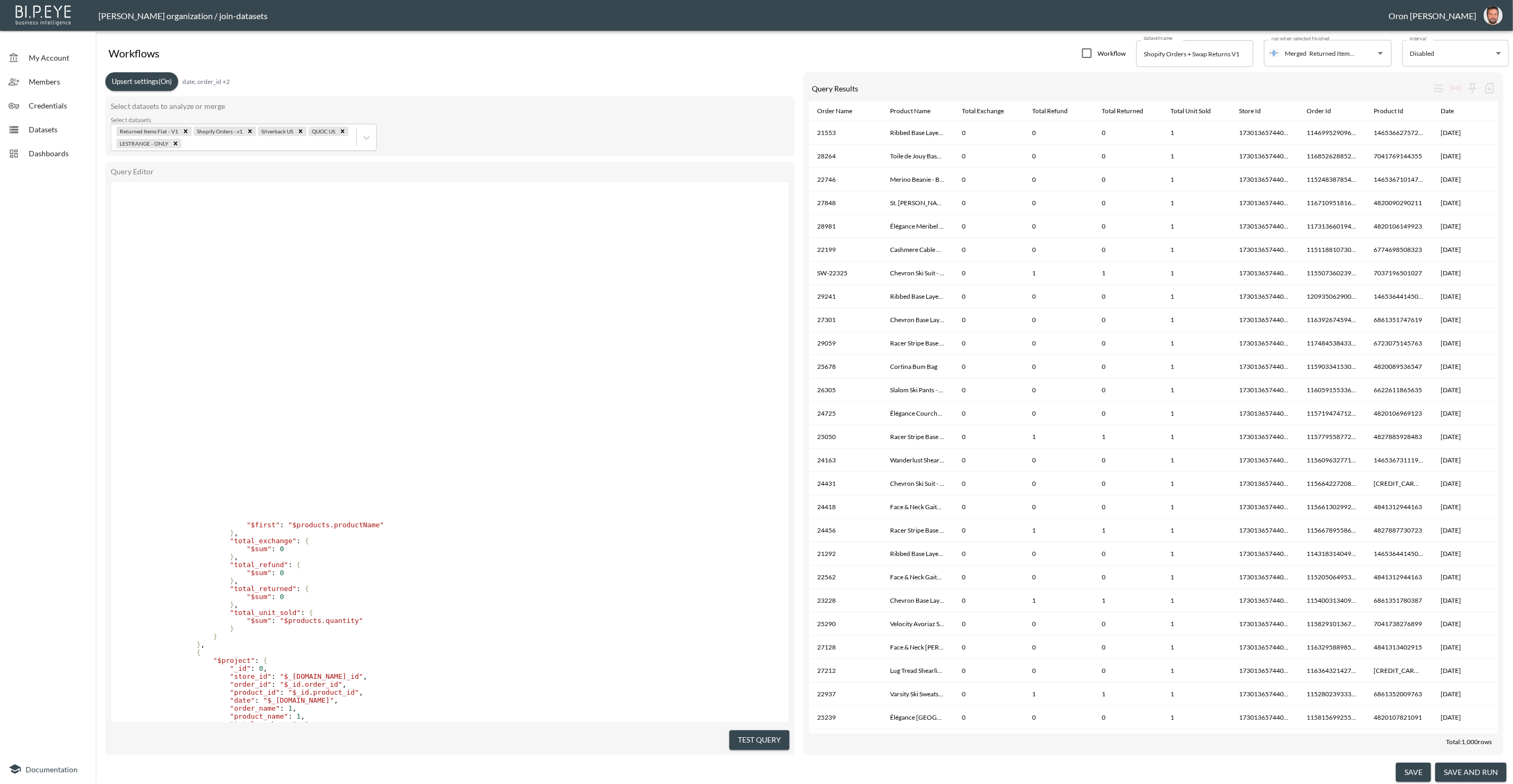
scroll to position [1763, 0]
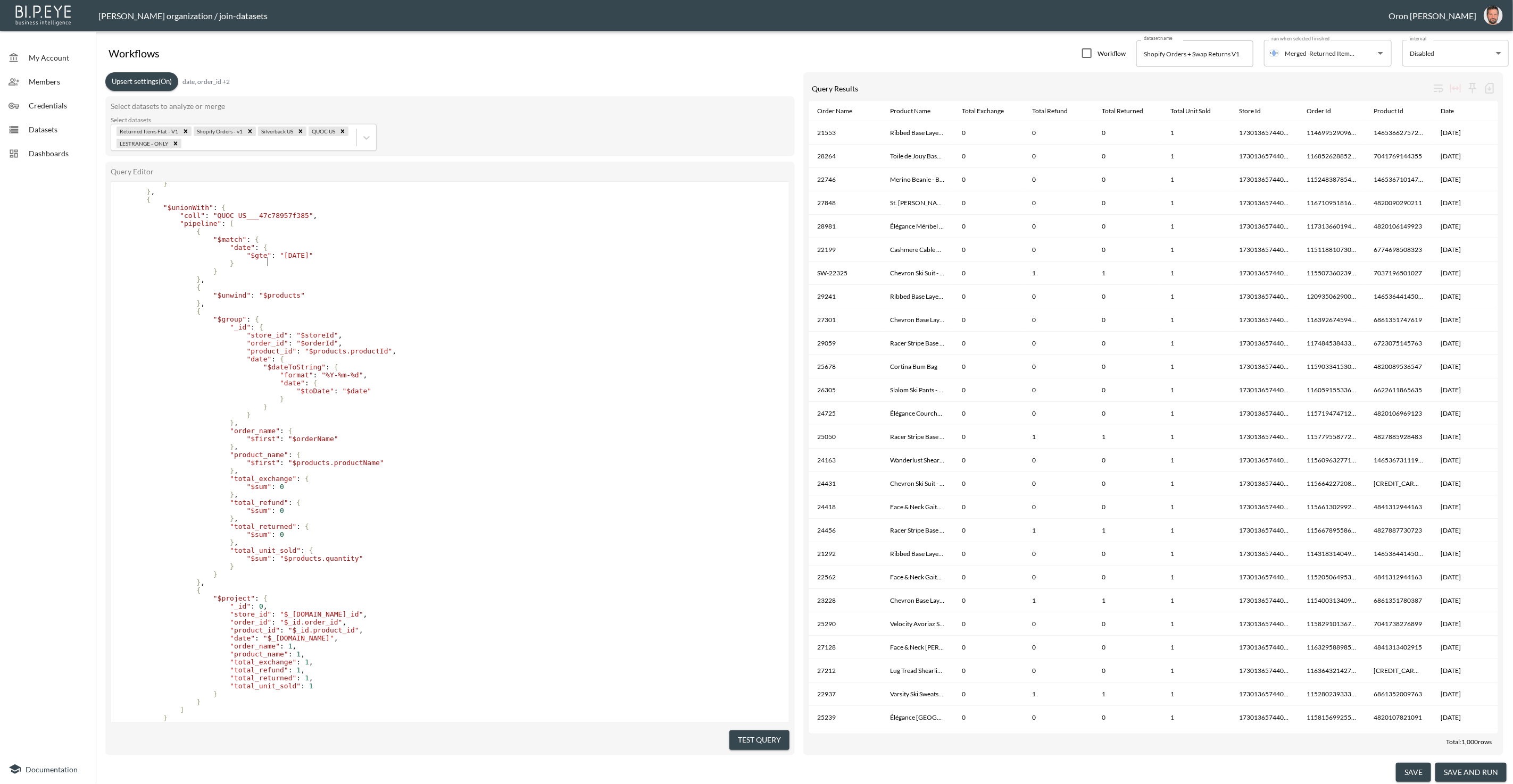
click at [297, 252] on pre ""date" : {" at bounding box center [449, 247] width 677 height 8
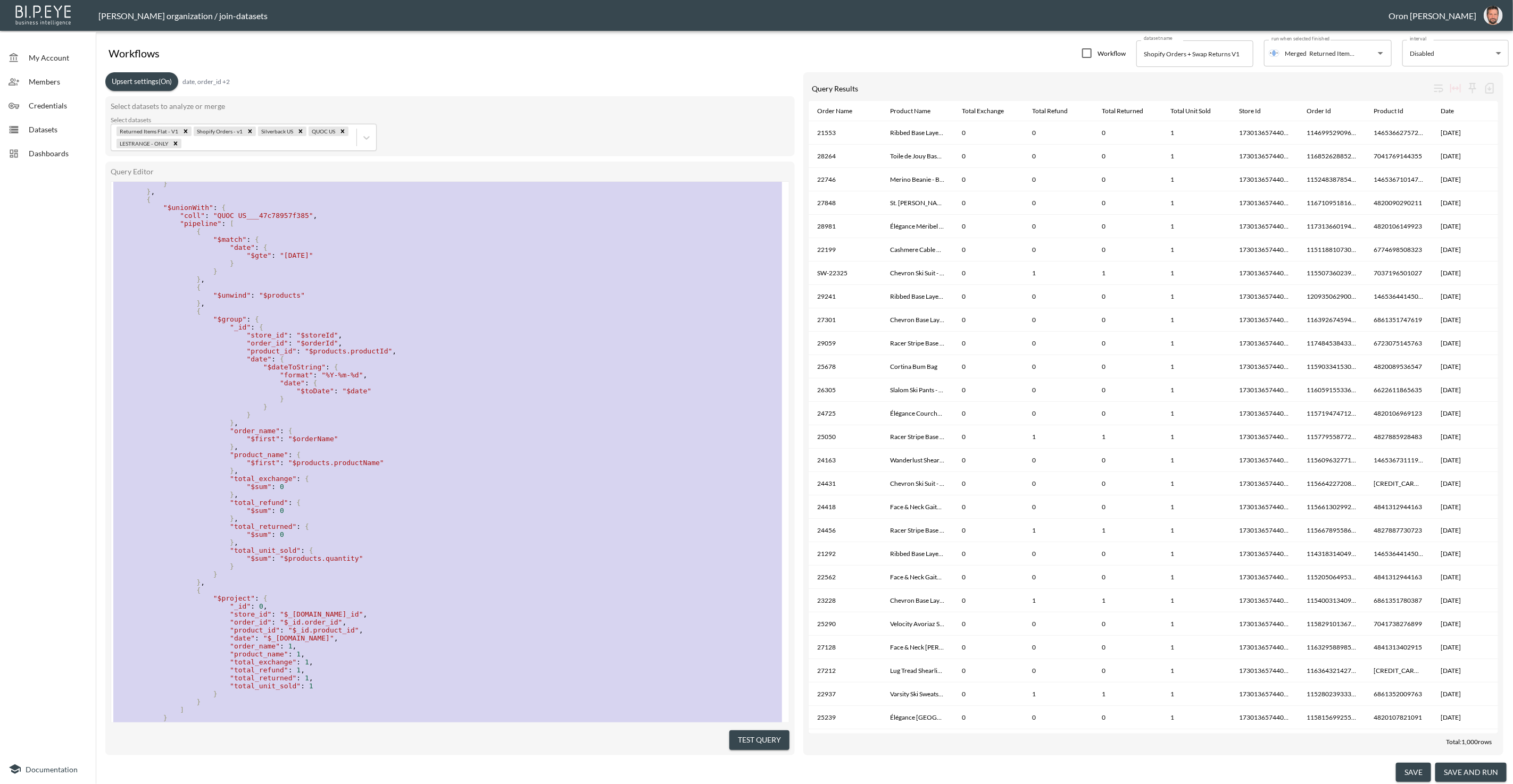
click at [366, 267] on pre "}" at bounding box center [449, 263] width 677 height 8
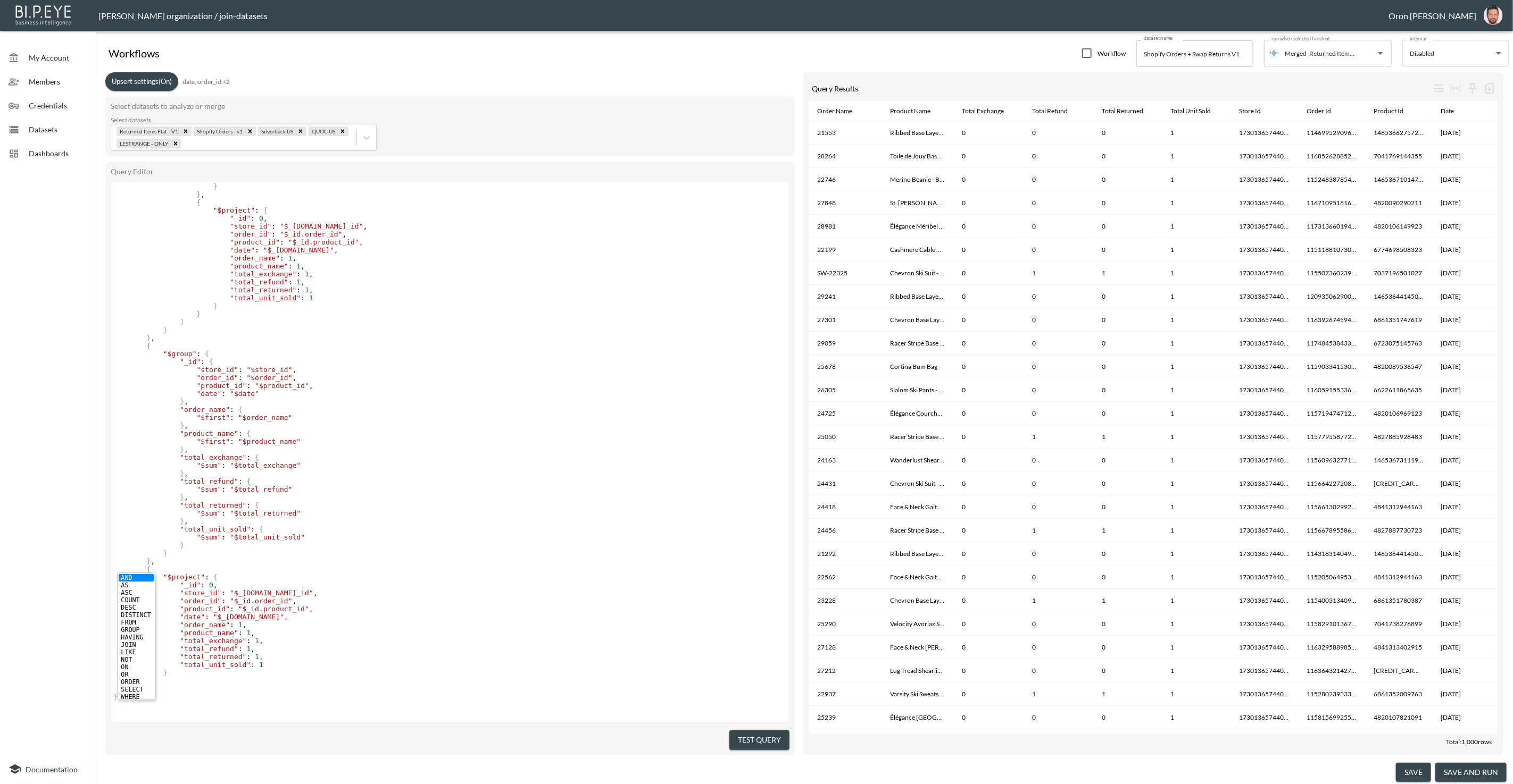
drag, startPoint x: 1240, startPoint y: 775, endPoint x: 1367, endPoint y: 766, distance: 127.3
click at [1250, 774] on div "save save and run" at bounding box center [804, 773] width 1409 height 24
drag, startPoint x: 1402, startPoint y: 771, endPoint x: 1371, endPoint y: 768, distance: 31.1
click at [1402, 771] on button "save" at bounding box center [1413, 773] width 35 height 20
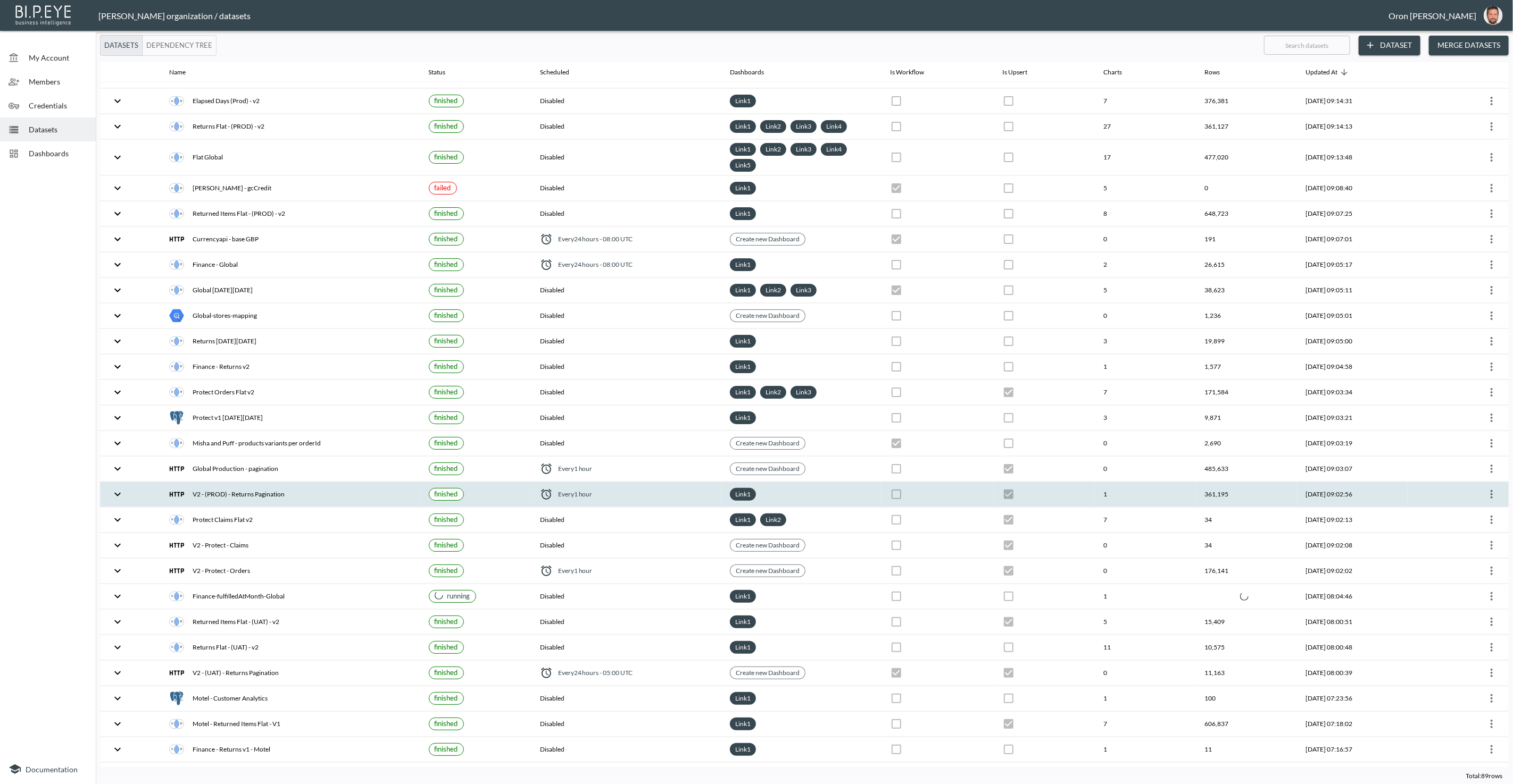
scroll to position [28, 0]
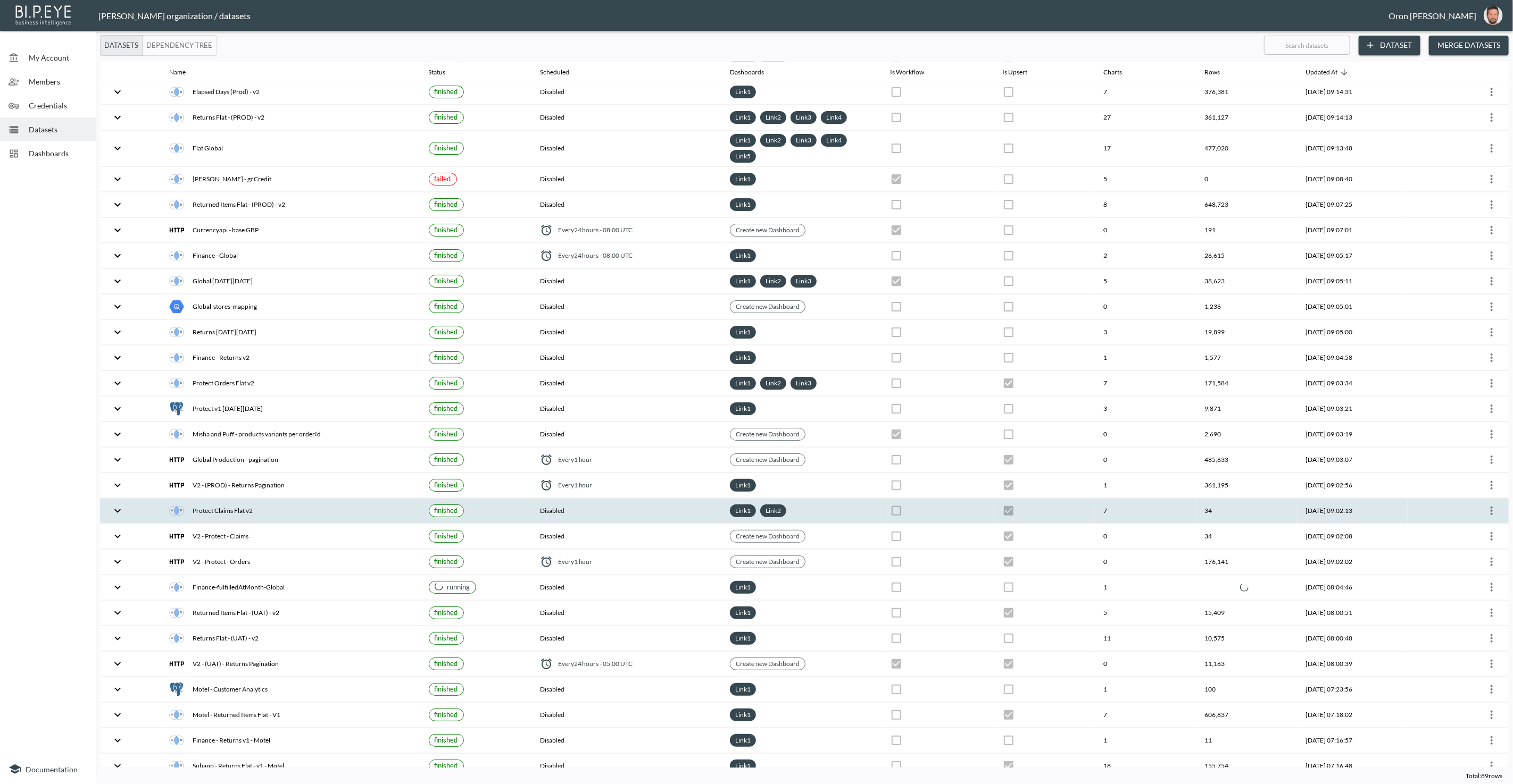
click at [253, 504] on div "Protect Claims Flat v2" at bounding box center [290, 511] width 242 height 15
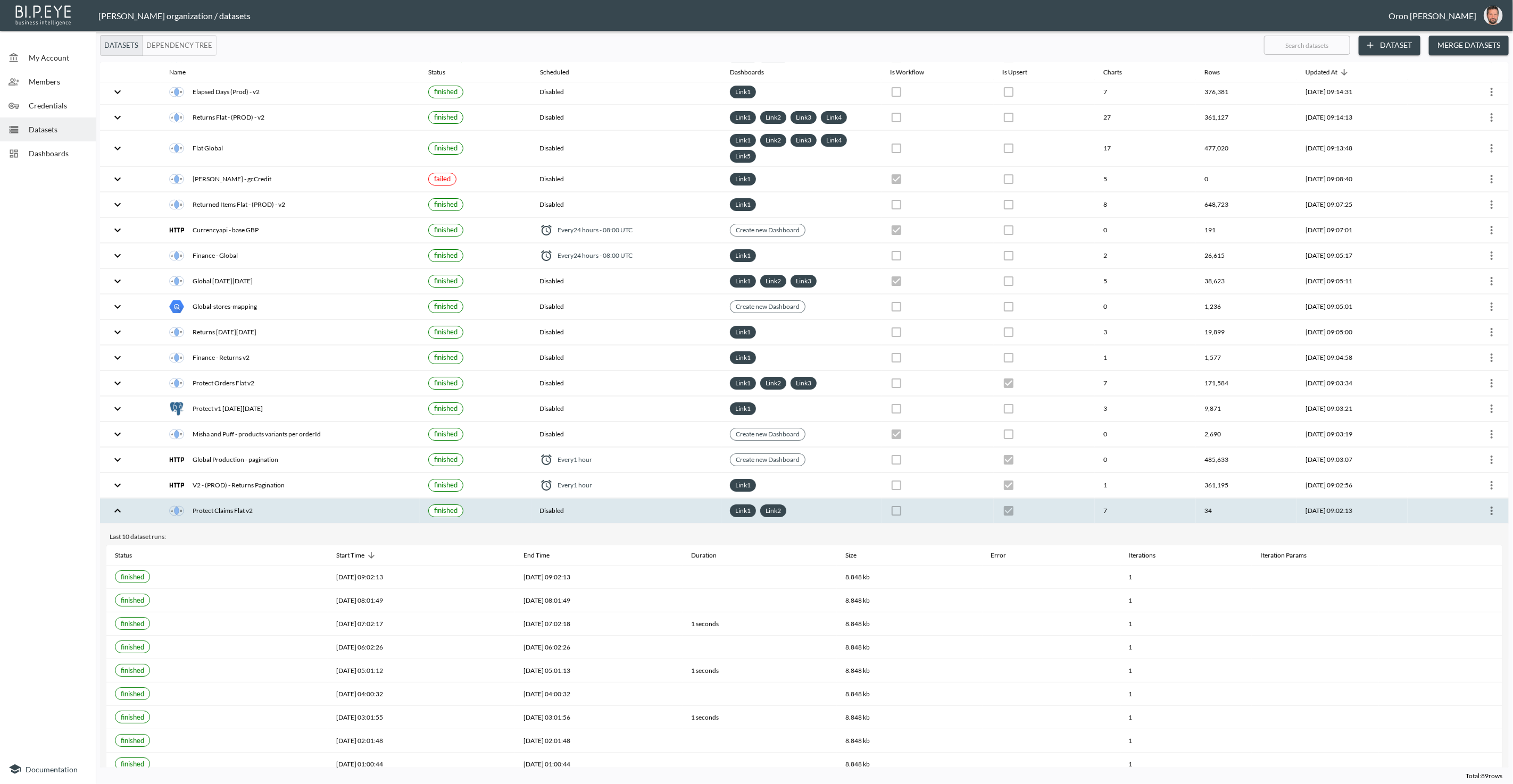
click at [253, 504] on div "Protect Claims Flat v2" at bounding box center [290, 511] width 242 height 15
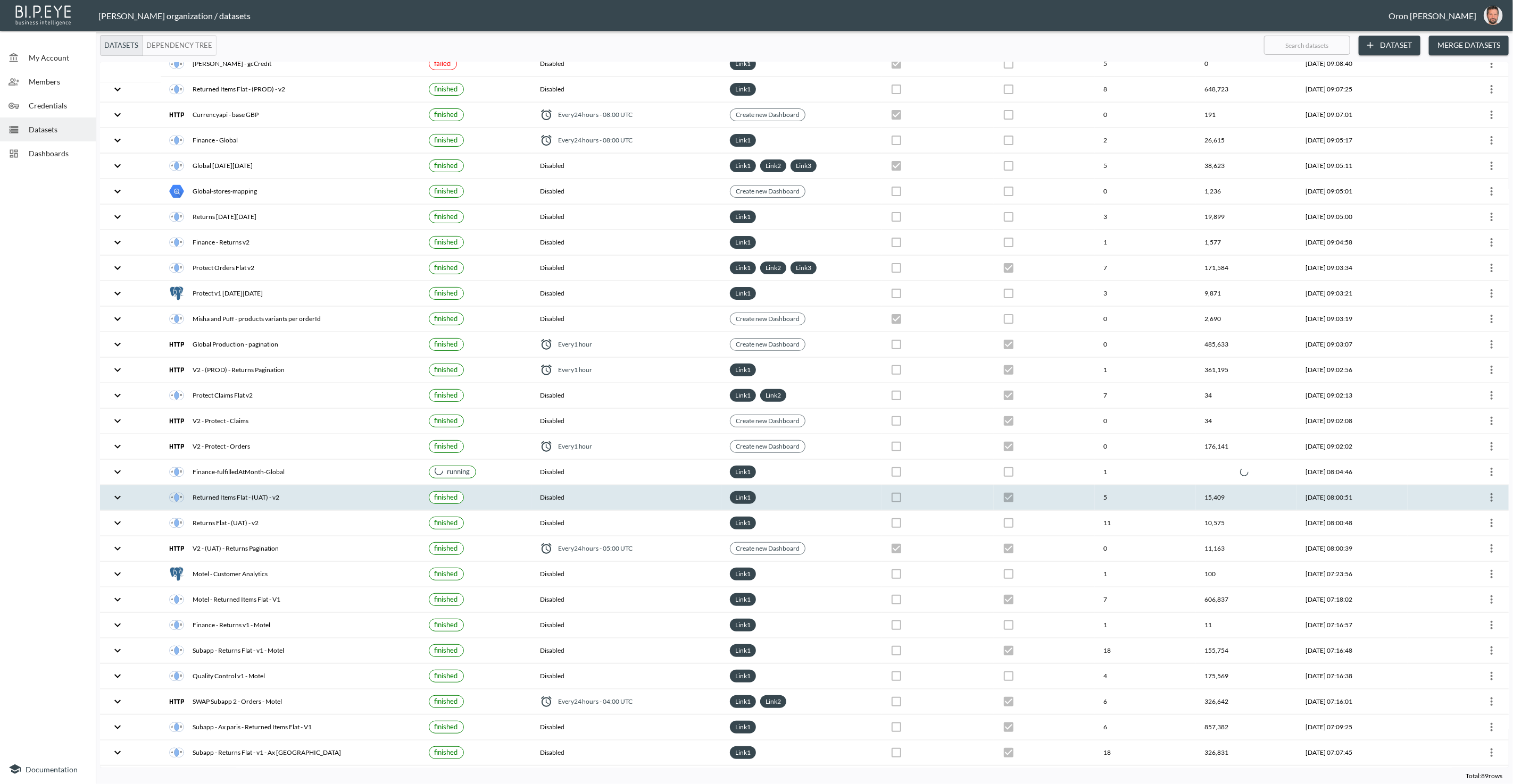
scroll to position [200, 0]
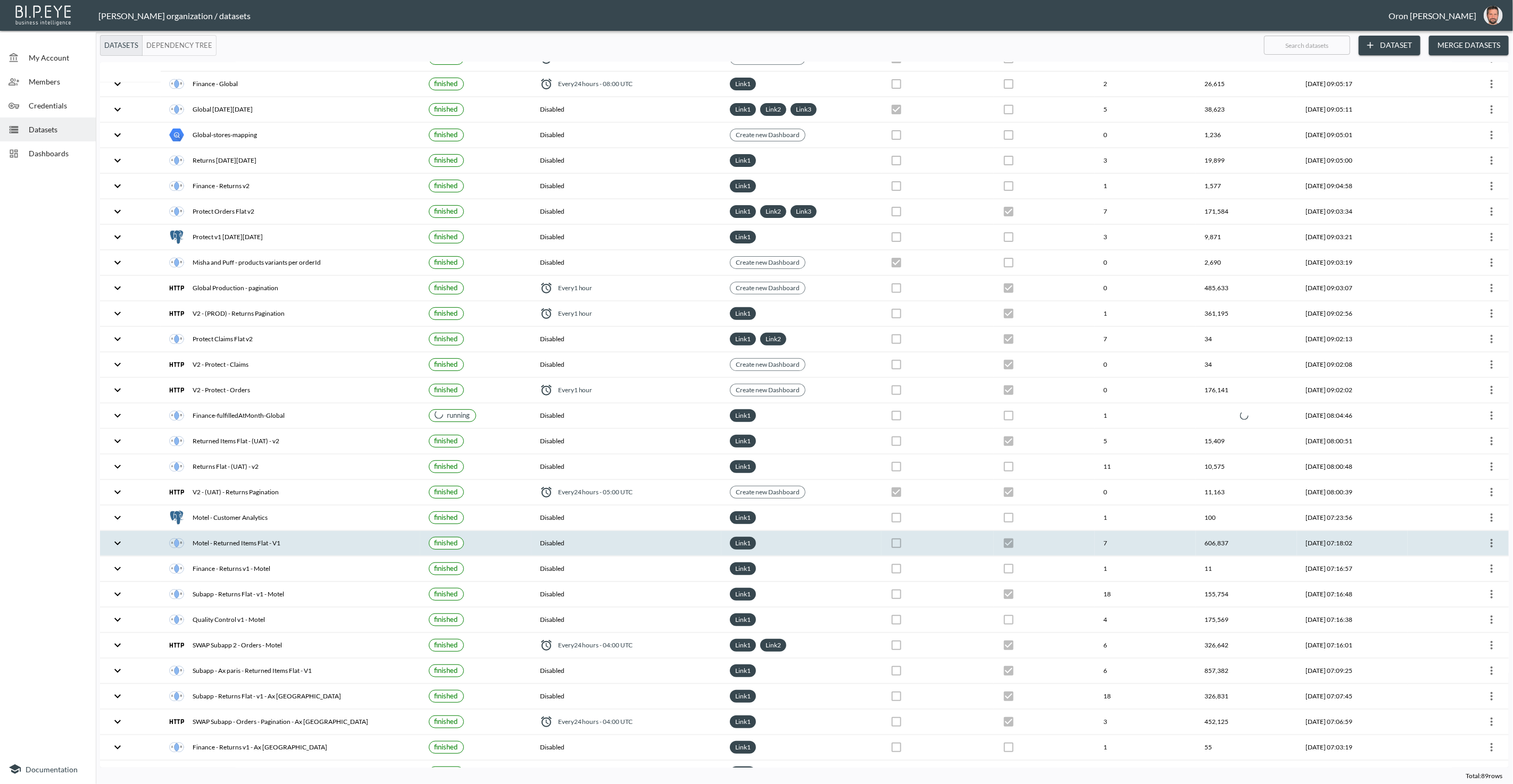
click at [253, 536] on div "Motel - Returned Items Flat - V1" at bounding box center [290, 543] width 242 height 15
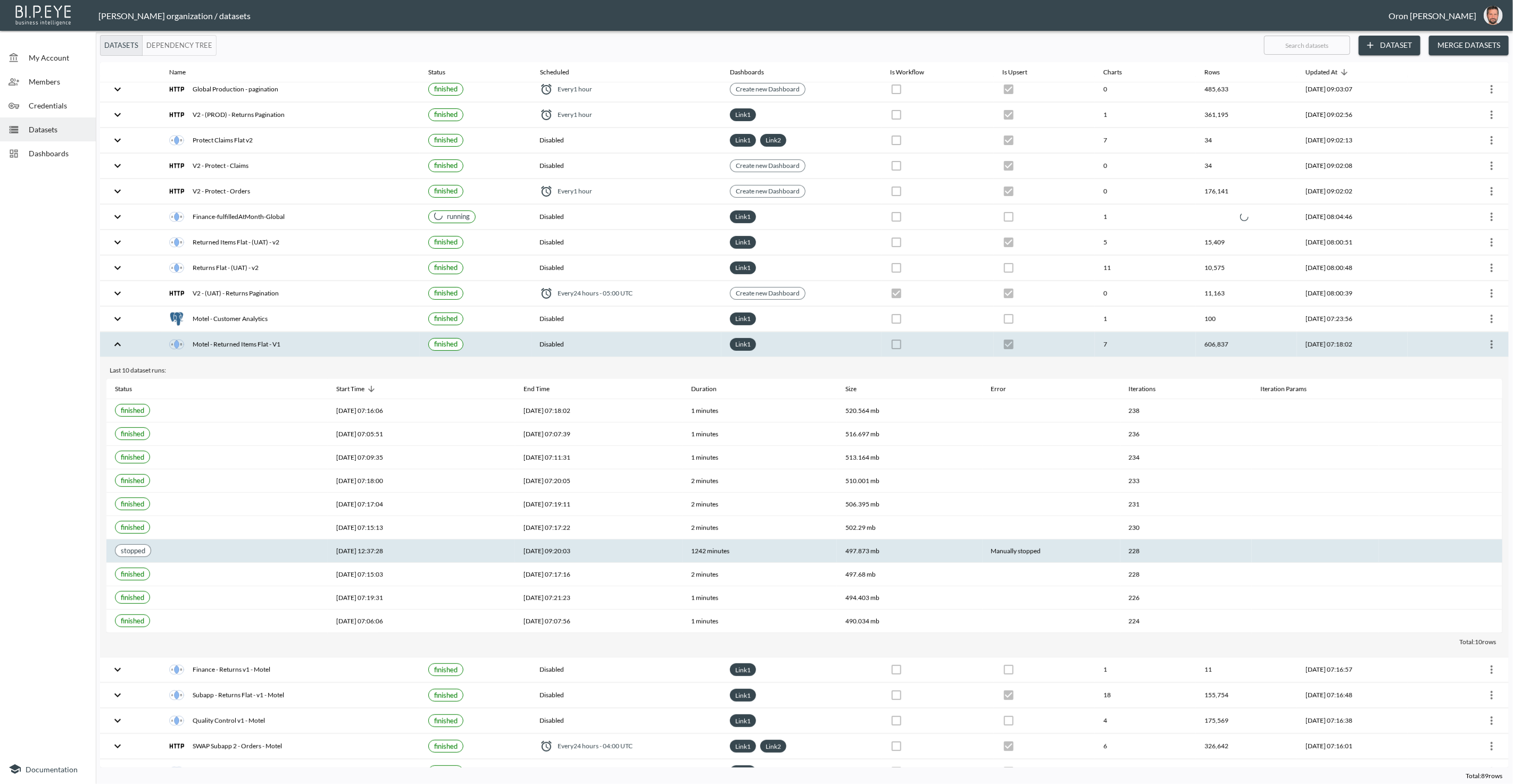
scroll to position [400, 0]
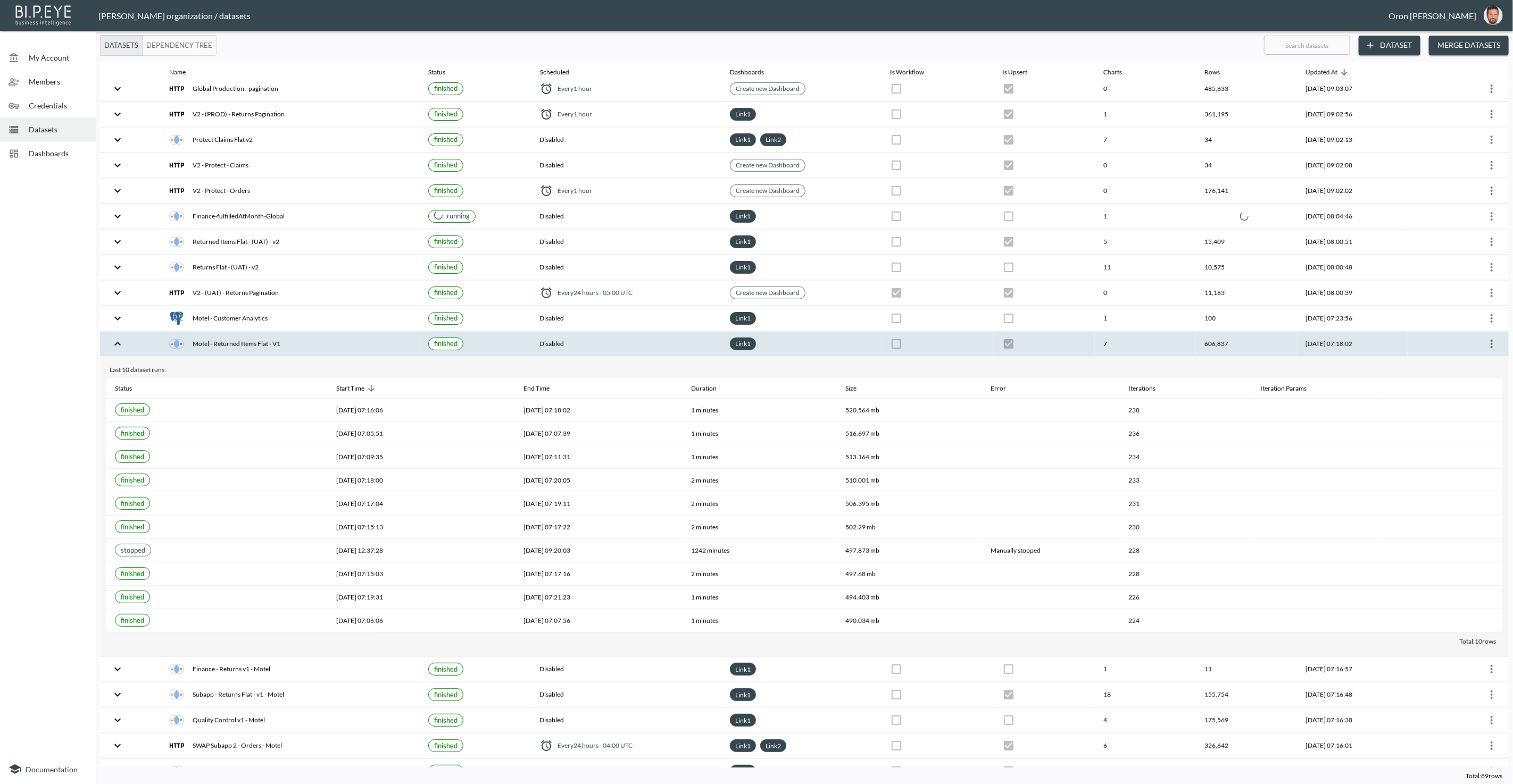
click at [1490, 338] on icon "more" at bounding box center [1491, 344] width 12 height 12
click at [1472, 350] on p "Edit Data Pipeline" at bounding box center [1460, 351] width 66 height 12
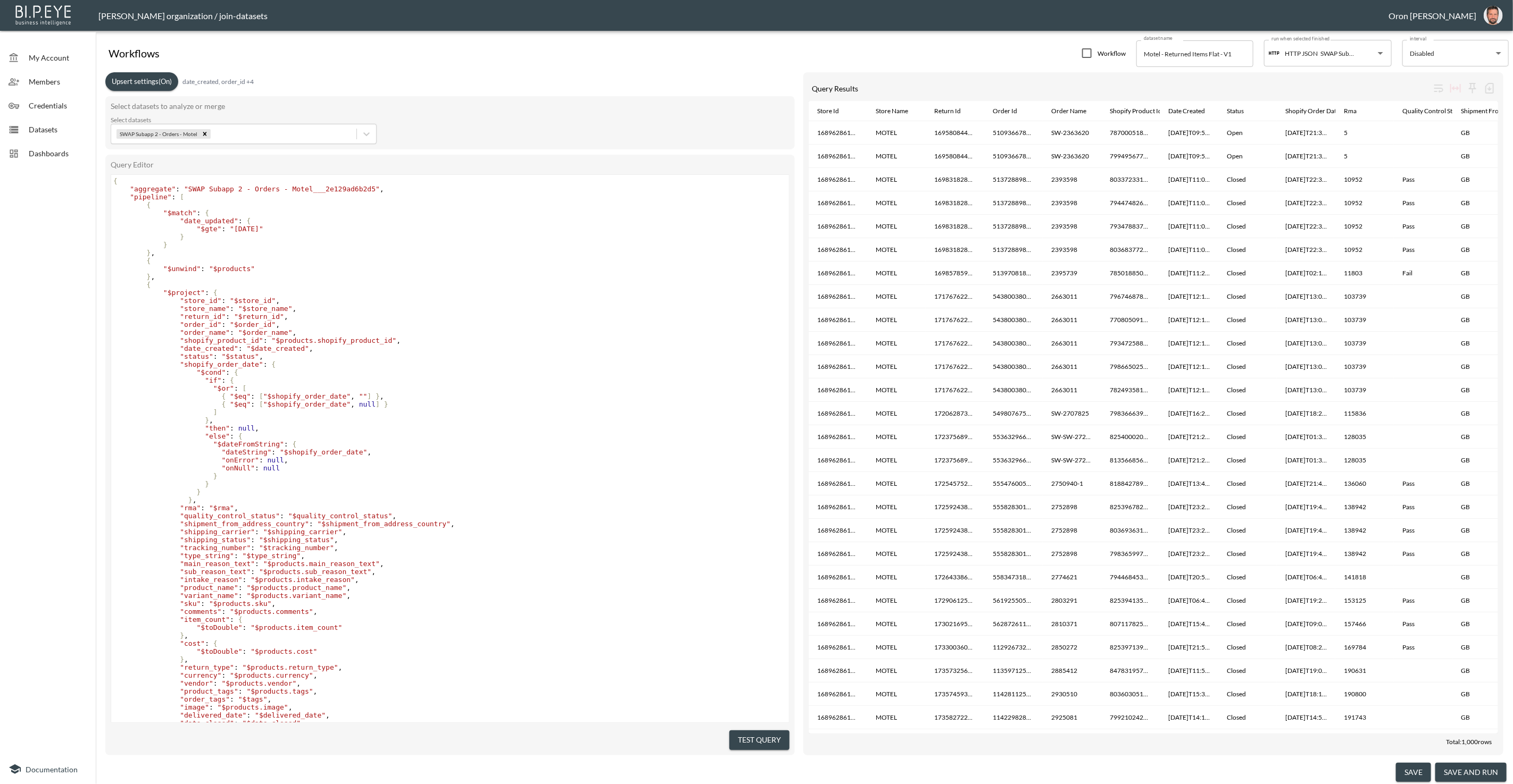
click at [260, 228] on span ""[DATE]"" at bounding box center [246, 229] width 33 height 8
type textarea "10"
click at [1424, 767] on button "save" at bounding box center [1413, 773] width 35 height 20
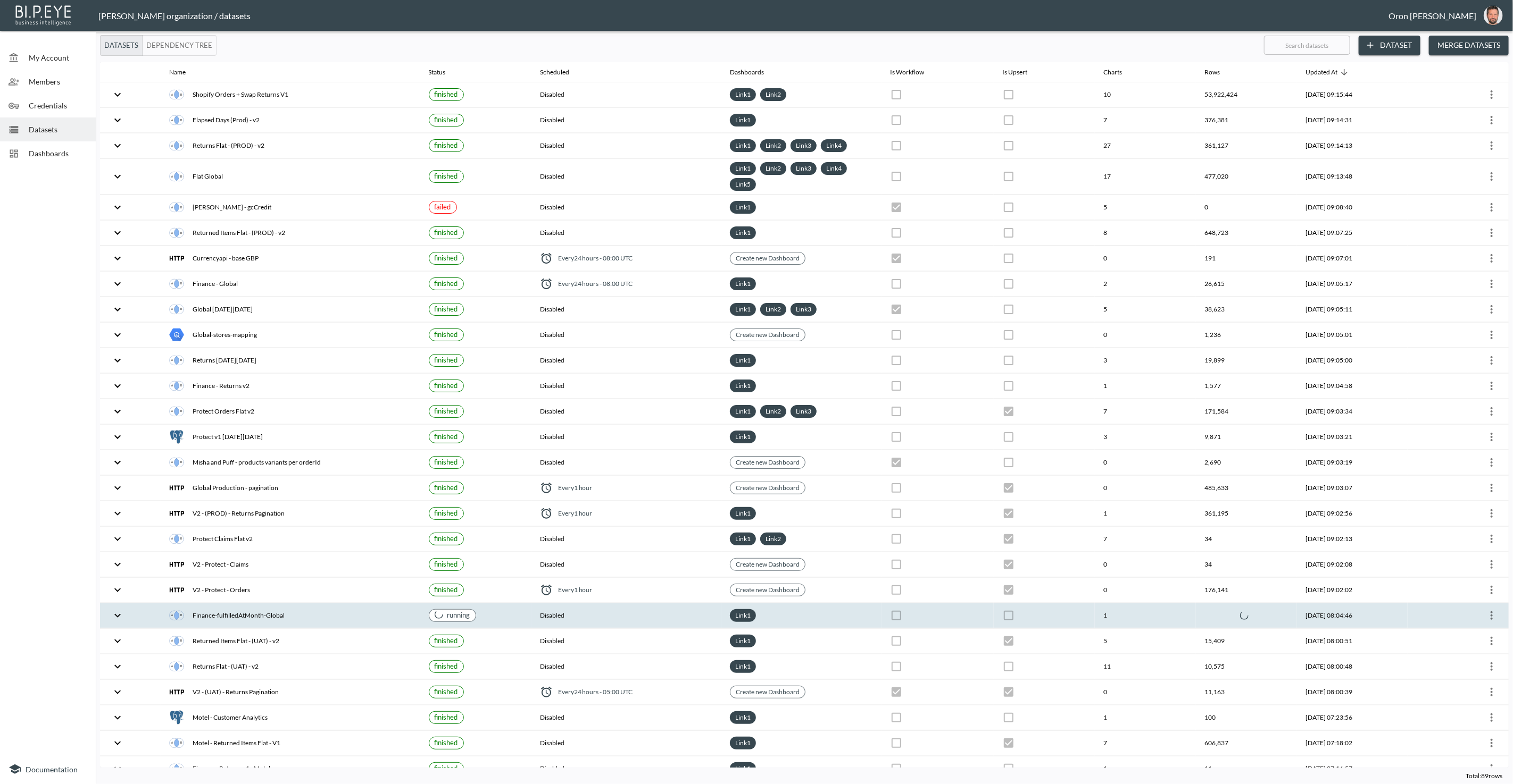
checkbox input "false"
checkbox input "true"
checkbox input "false"
checkbox input "true"
checkbox input "false"
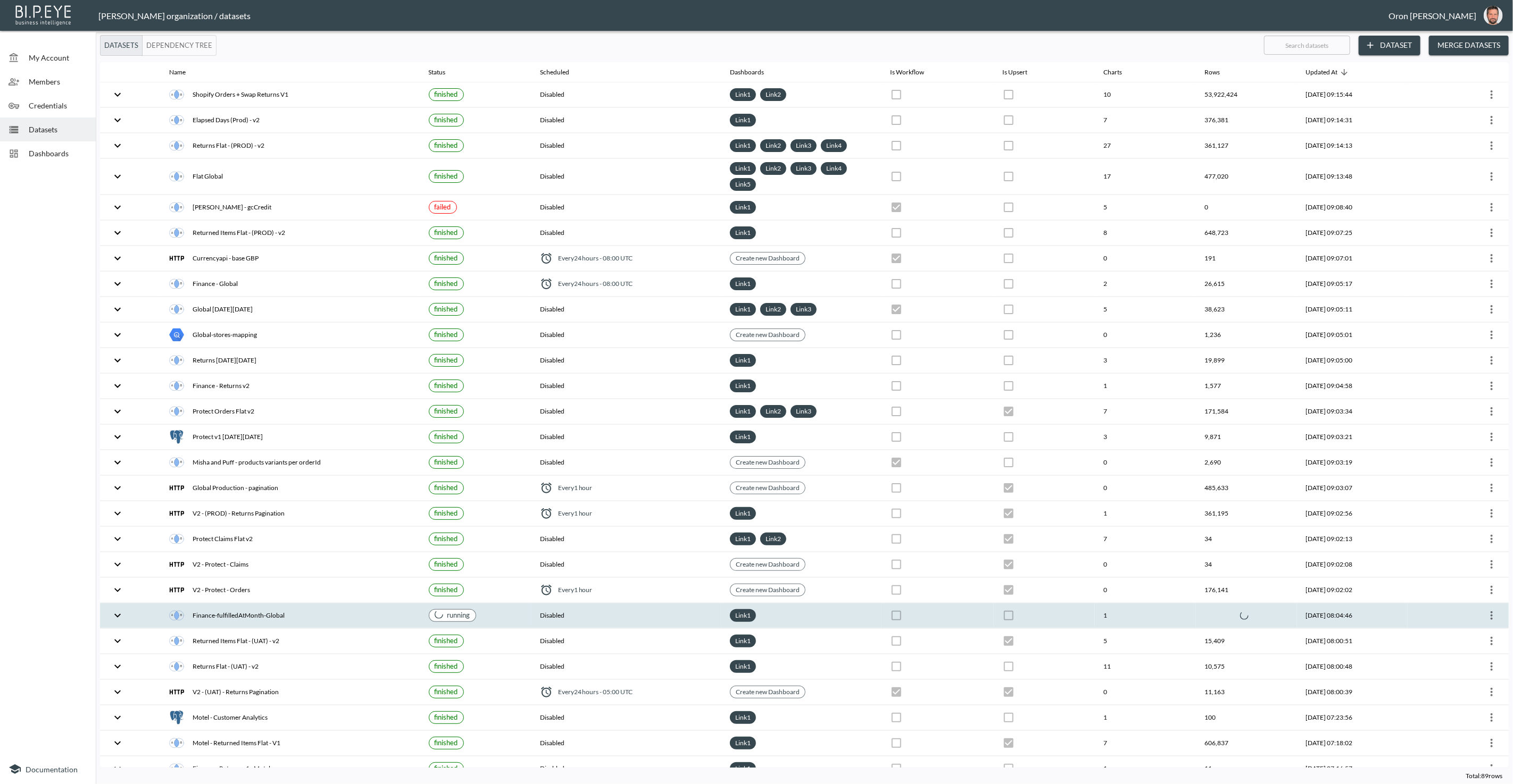
checkbox input "true"
checkbox input "false"
checkbox input "true"
checkbox input "false"
checkbox input "true"
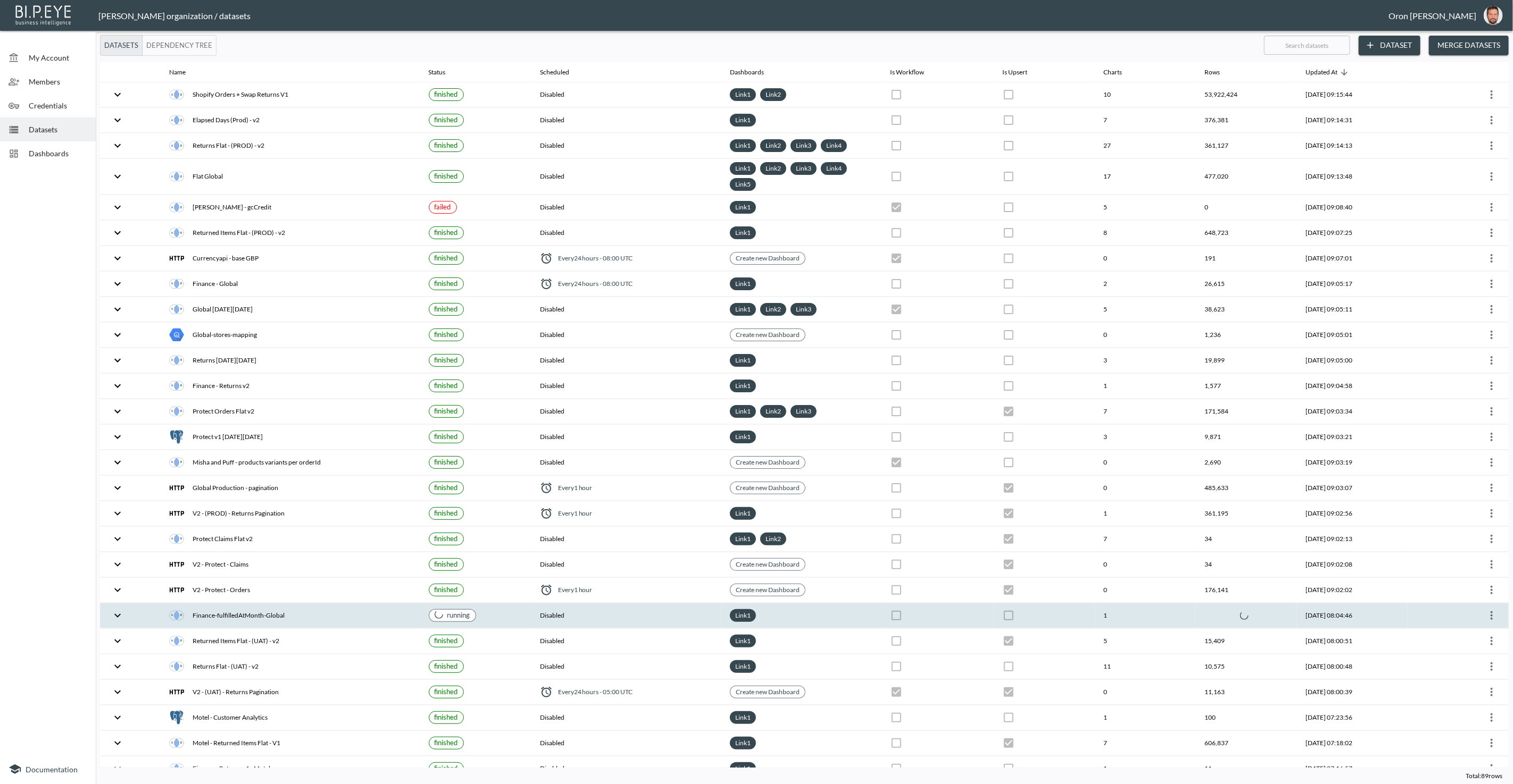
checkbox input "false"
checkbox input "true"
checkbox input "false"
checkbox input "true"
checkbox input "false"
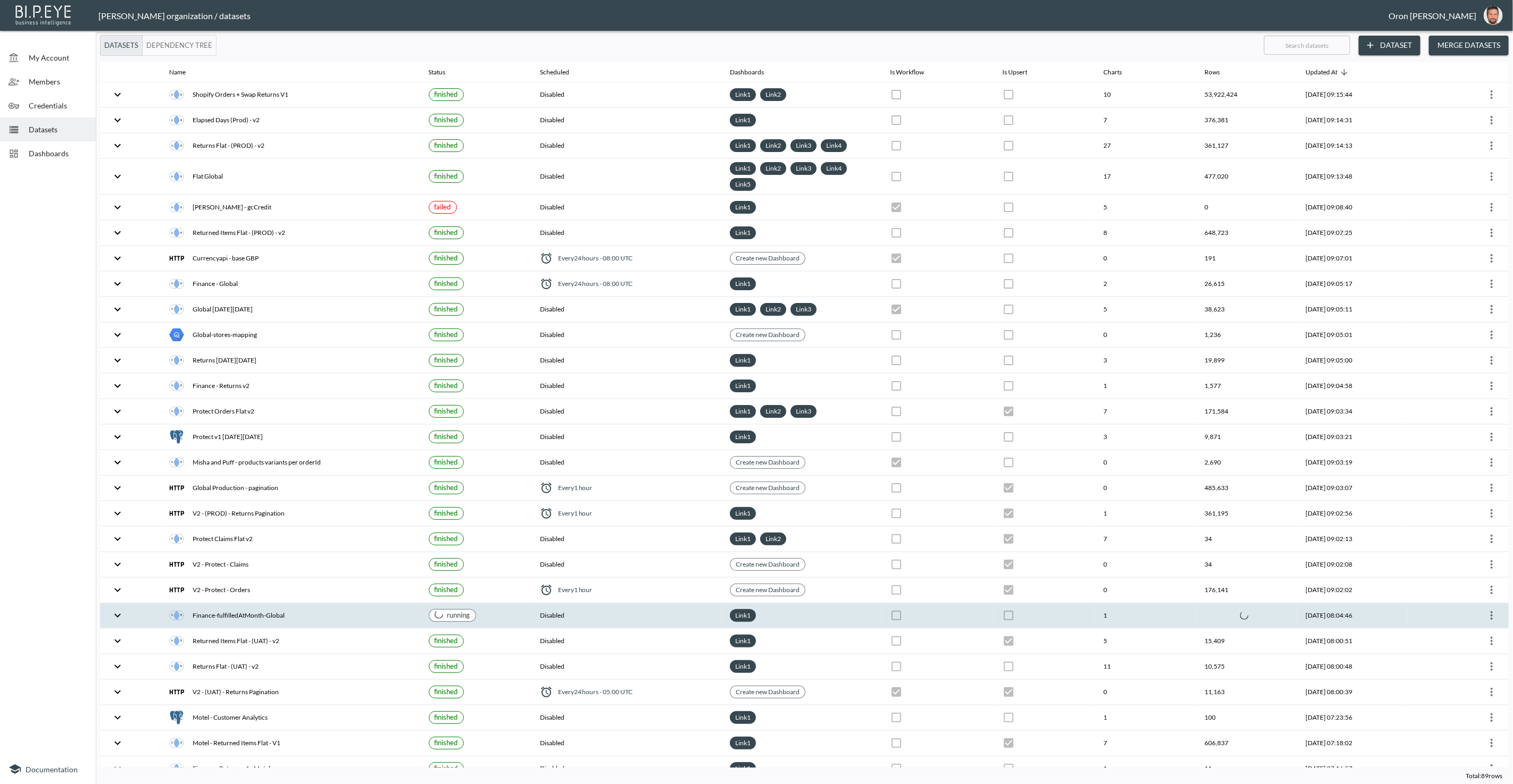
checkbox input "false"
checkbox input "true"
checkbox input "false"
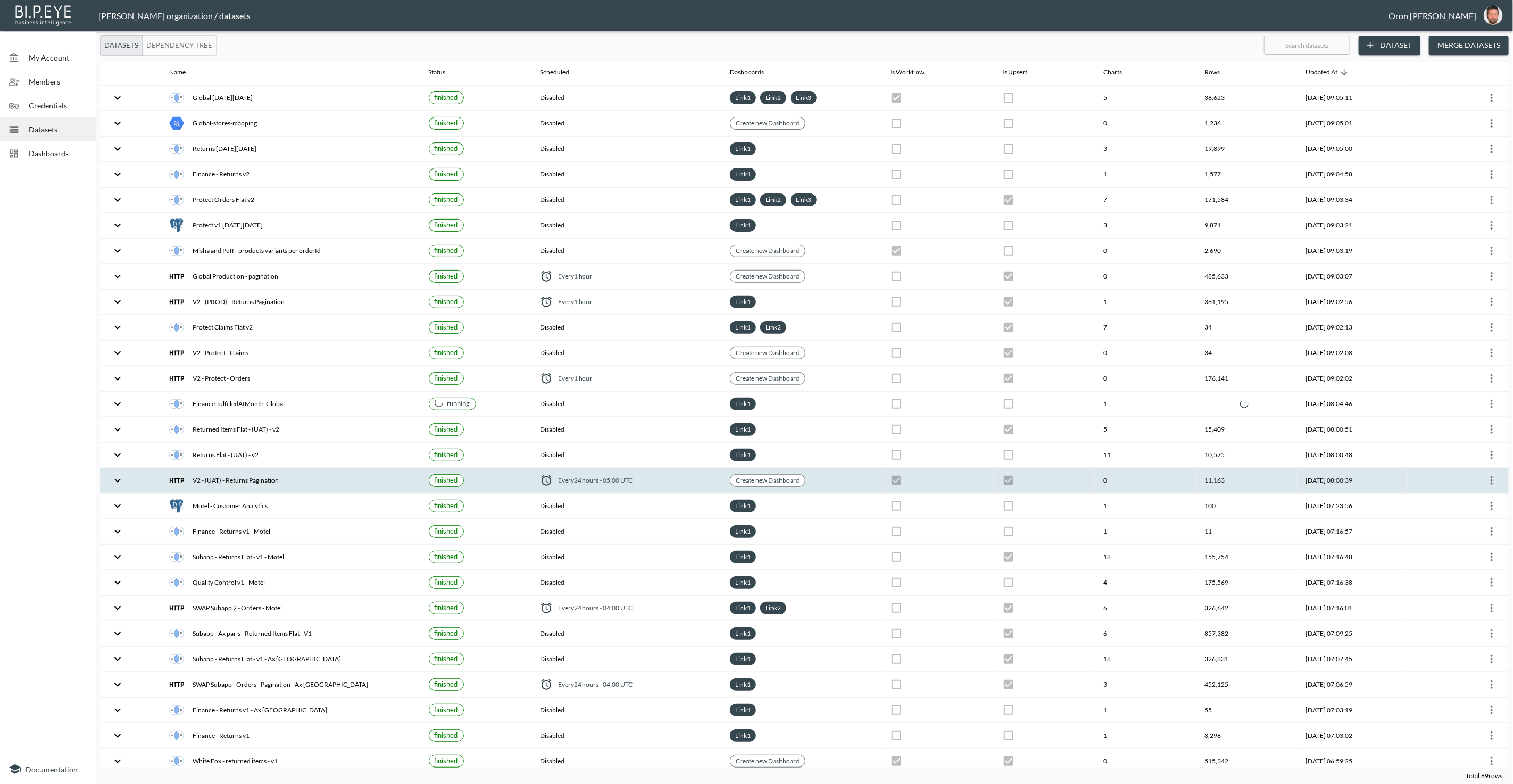
scroll to position [241, 0]
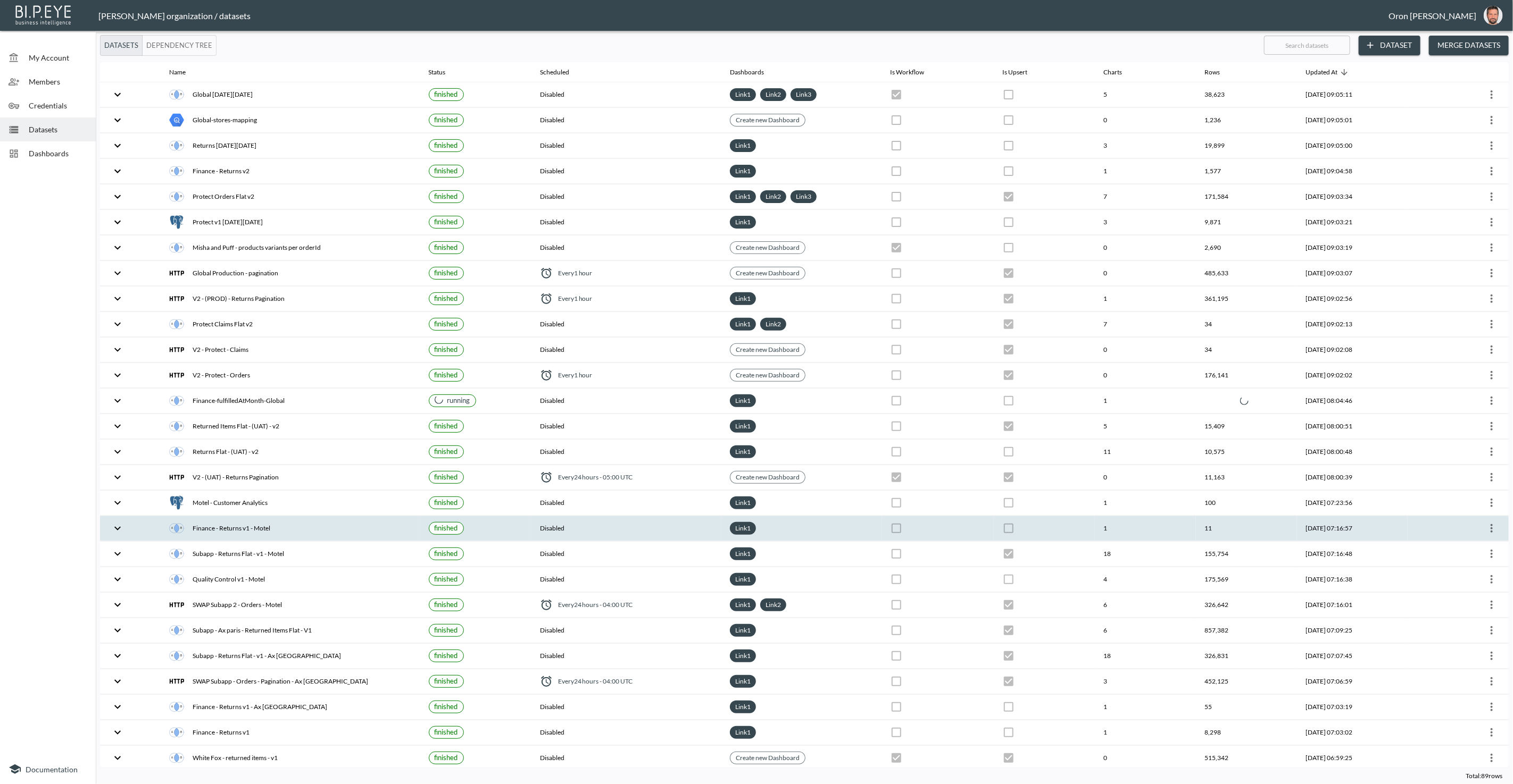
click at [297, 521] on div "Finance - Returns v1 - Motel" at bounding box center [290, 528] width 242 height 15
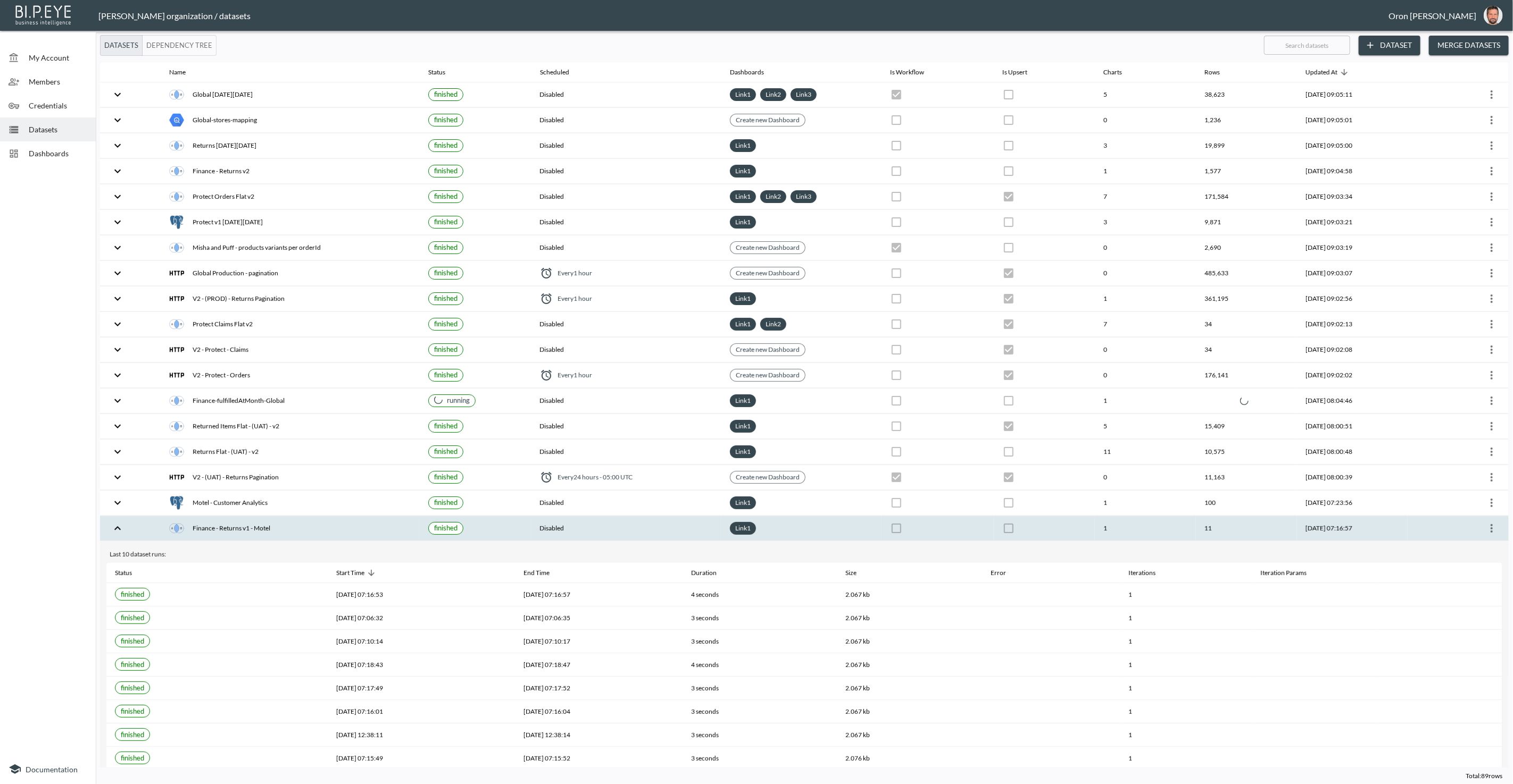
click at [297, 521] on div "Finance - Returns v1 - Motel" at bounding box center [290, 528] width 242 height 15
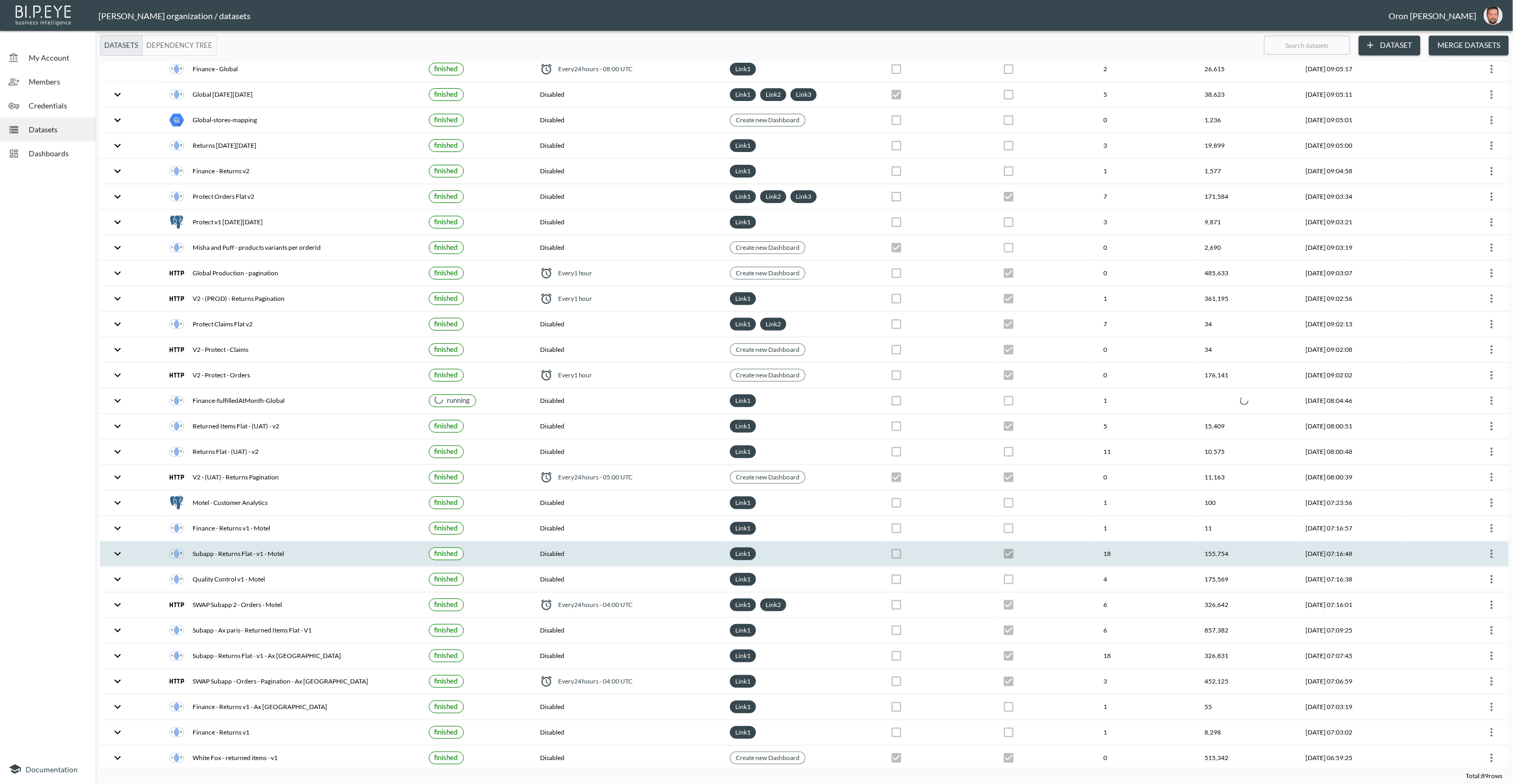
click at [289, 546] on div "Subapp - Returns Flat - v1 - Motel" at bounding box center [290, 554] width 242 height 15
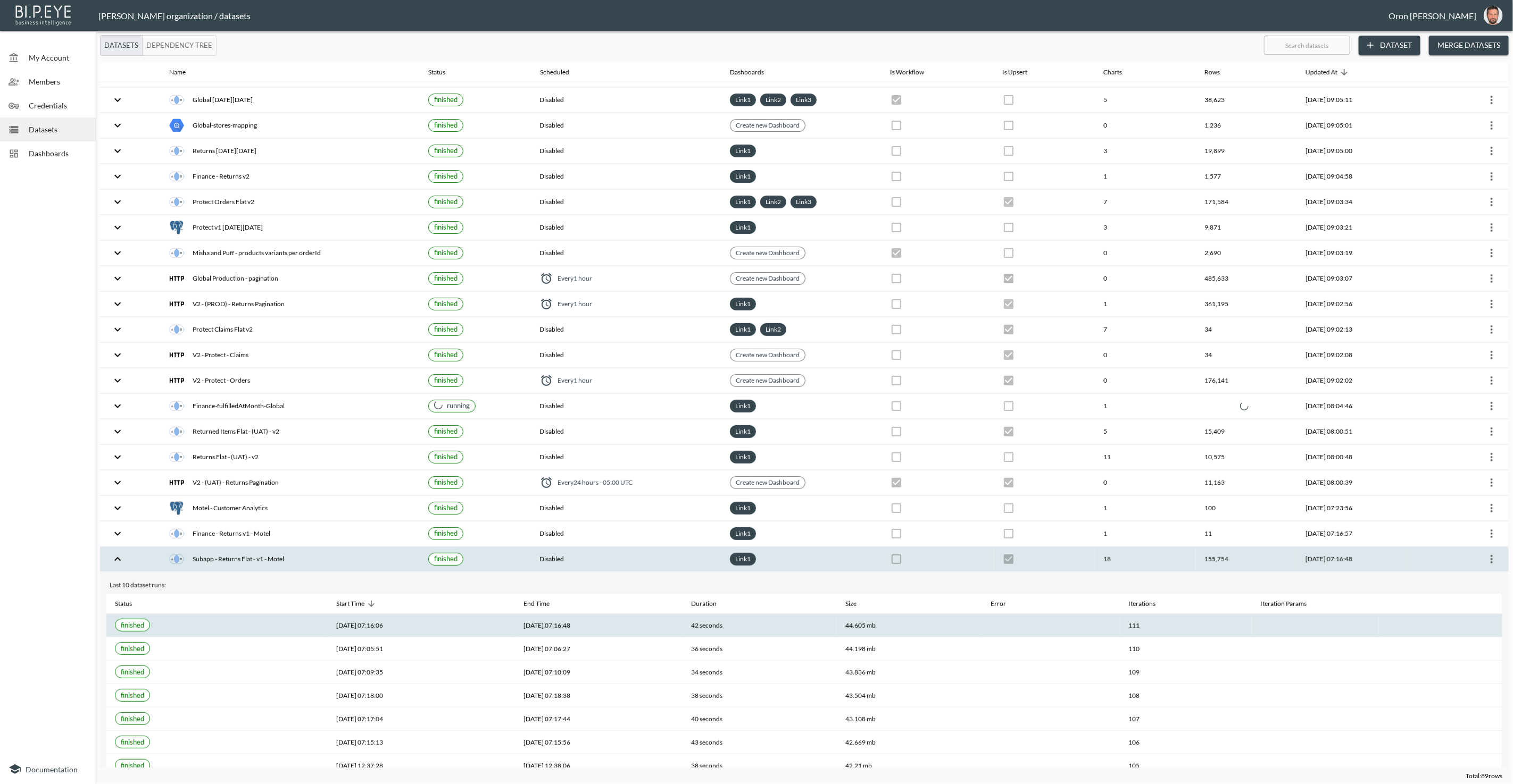
scroll to position [237, 0]
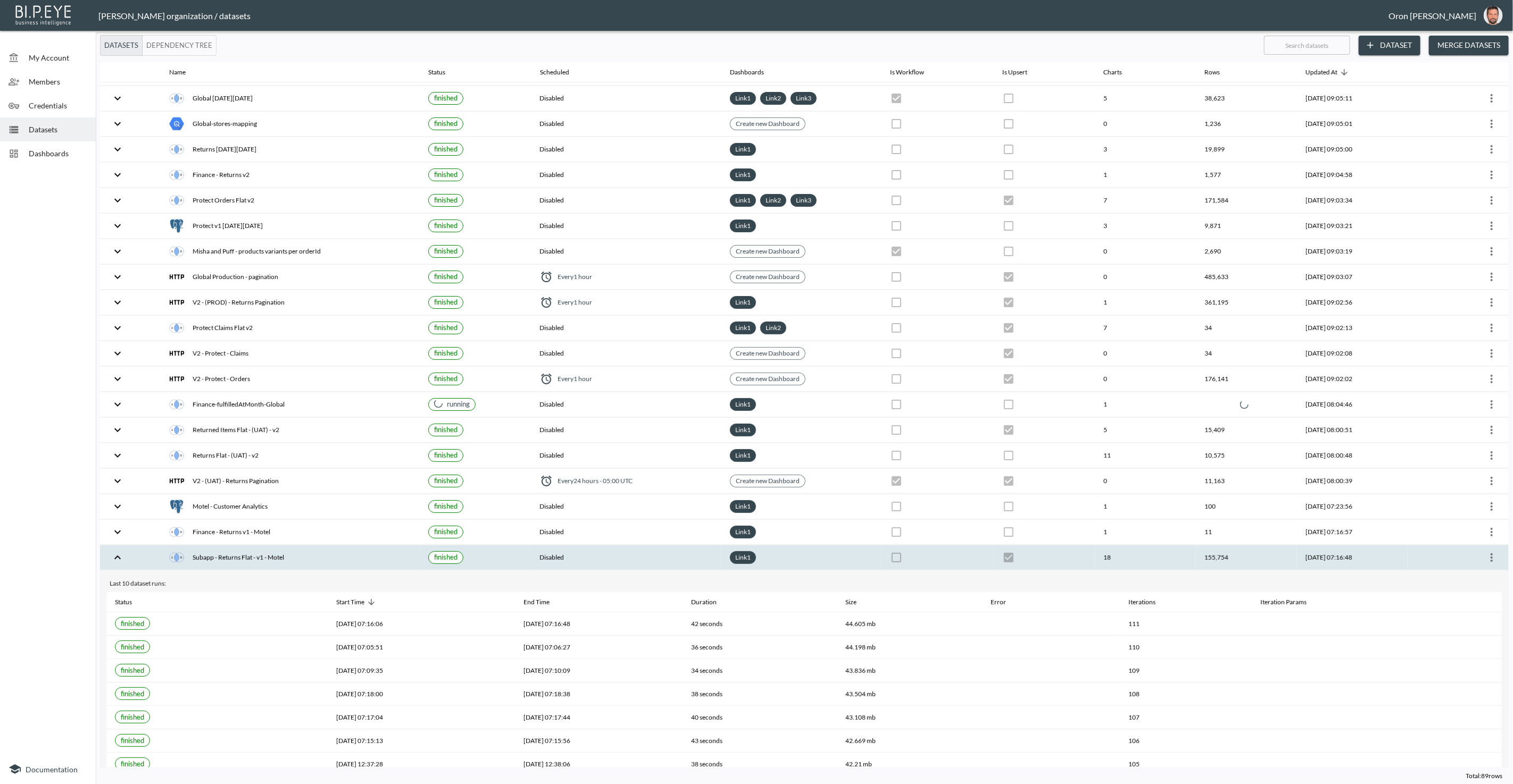
click at [1493, 551] on icon "more" at bounding box center [1491, 557] width 12 height 12
click at [1483, 562] on p "Edit Data Pipeline" at bounding box center [1460, 564] width 66 height 12
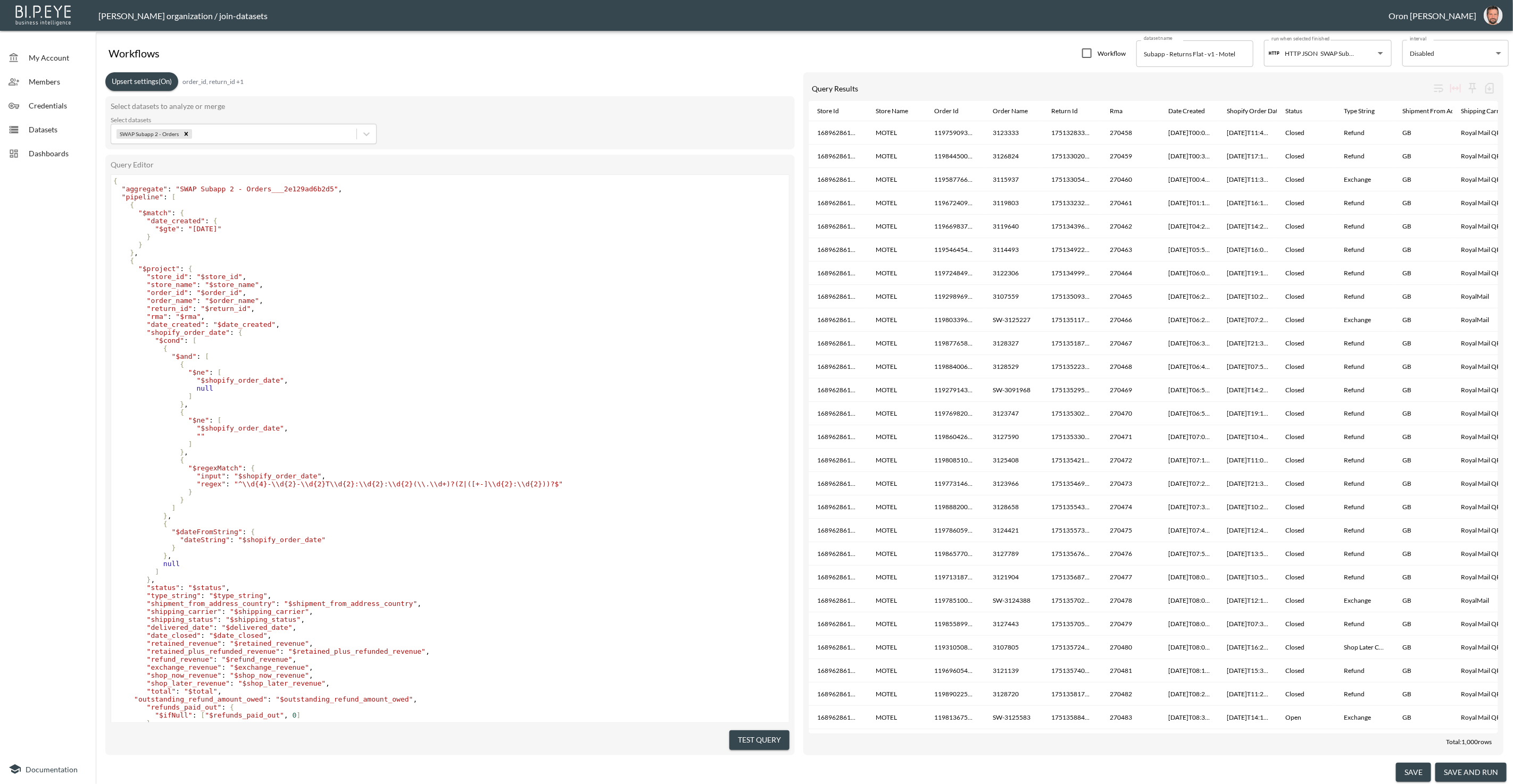
click at [217, 227] on span ""[DATE]"" at bounding box center [205, 229] width 33 height 8
type textarea "10"
drag, startPoint x: 1420, startPoint y: 770, endPoint x: 1336, endPoint y: 757, distance: 85.0
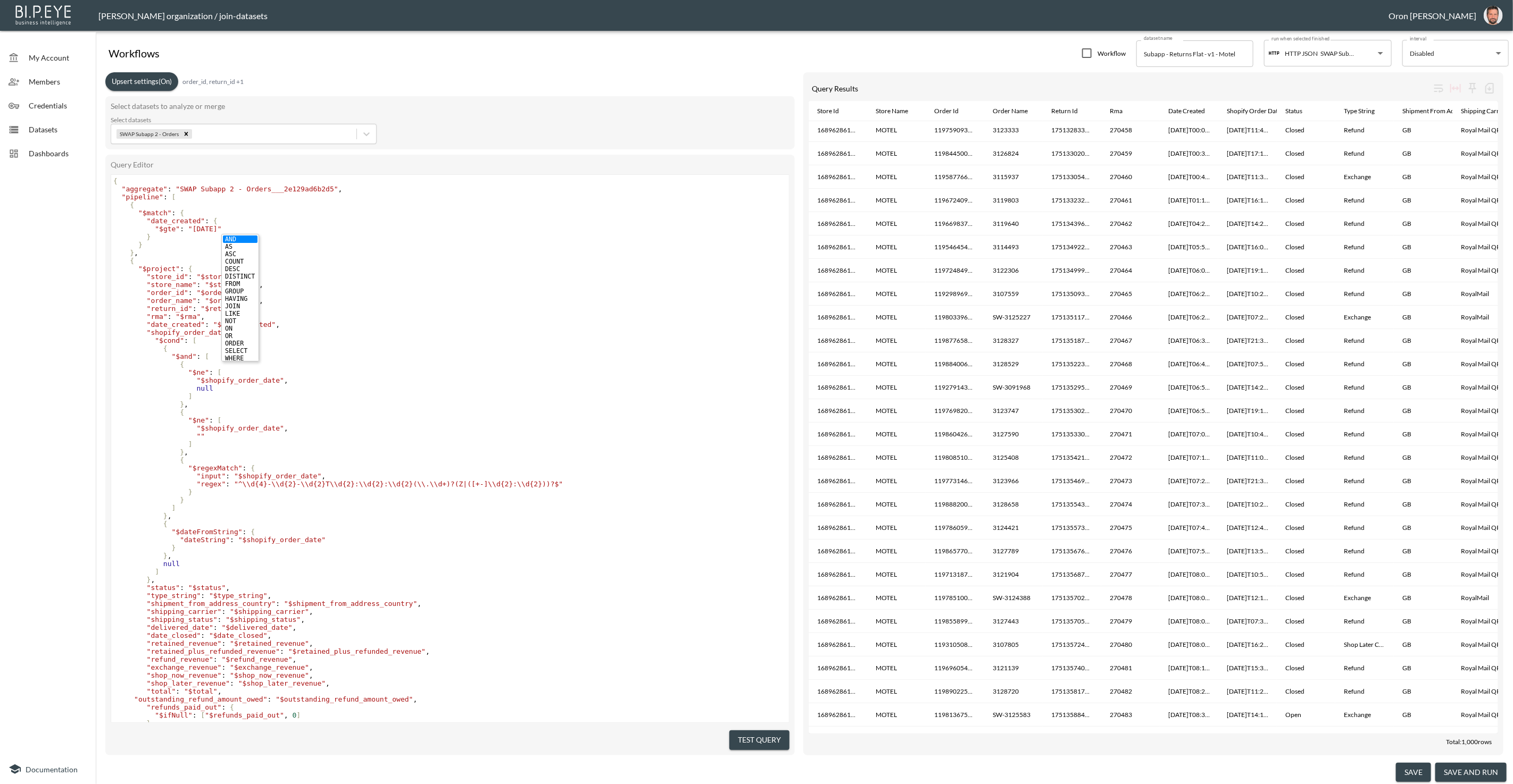
click at [1420, 770] on button "save" at bounding box center [1413, 773] width 35 height 20
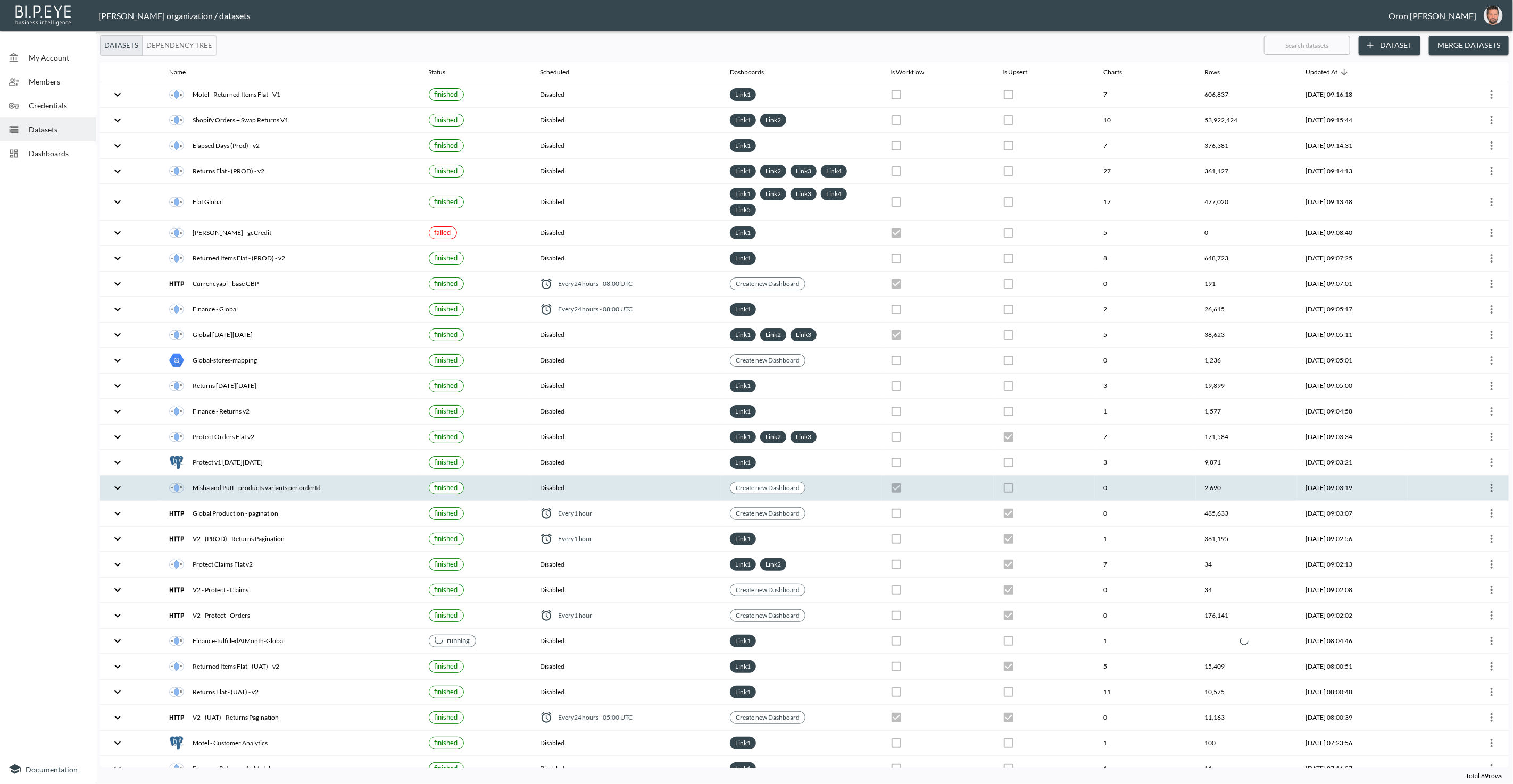
checkbox input "false"
checkbox input "true"
checkbox input "false"
checkbox input "true"
checkbox input "false"
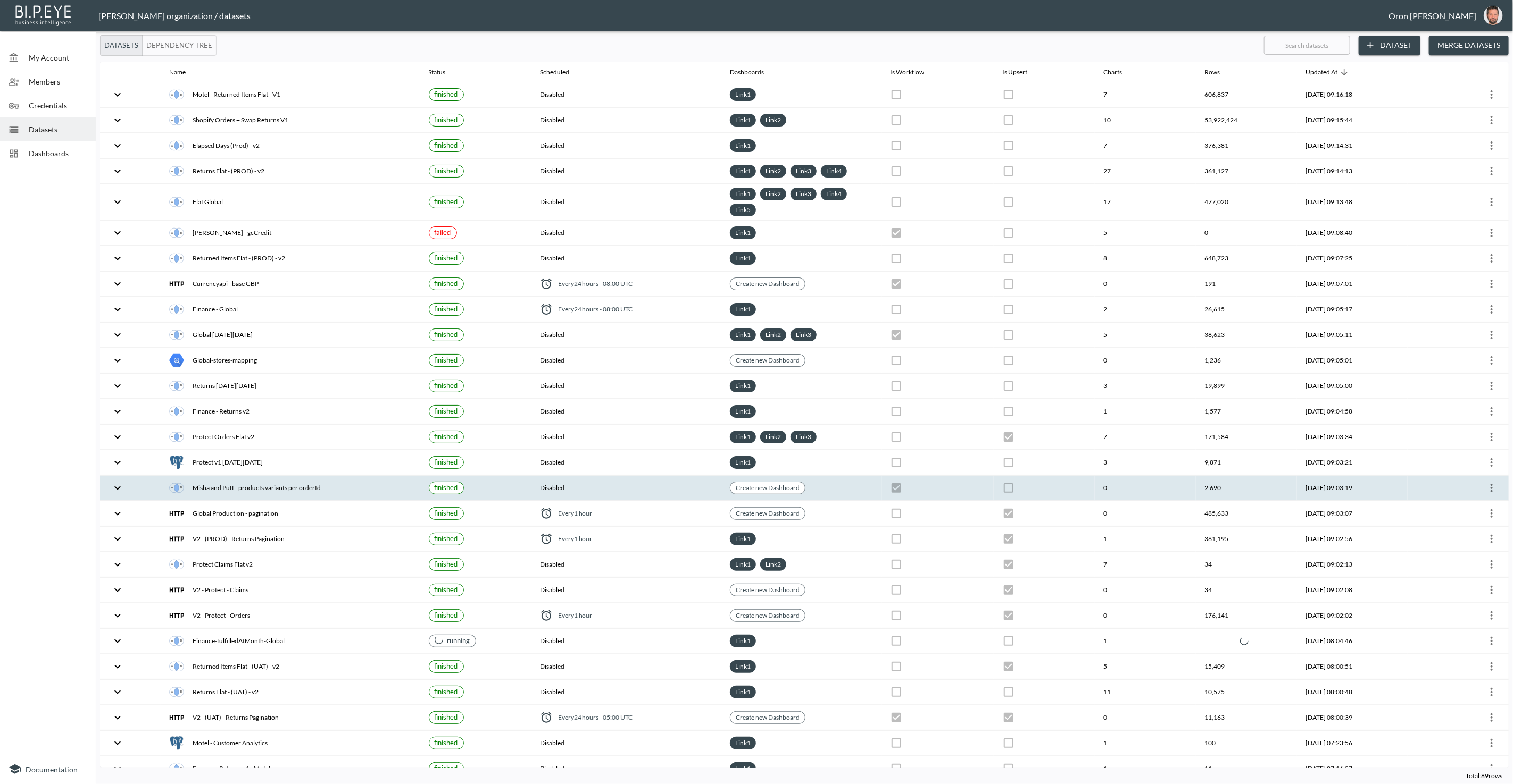
checkbox input "true"
checkbox input "false"
checkbox input "true"
checkbox input "false"
checkbox input "true"
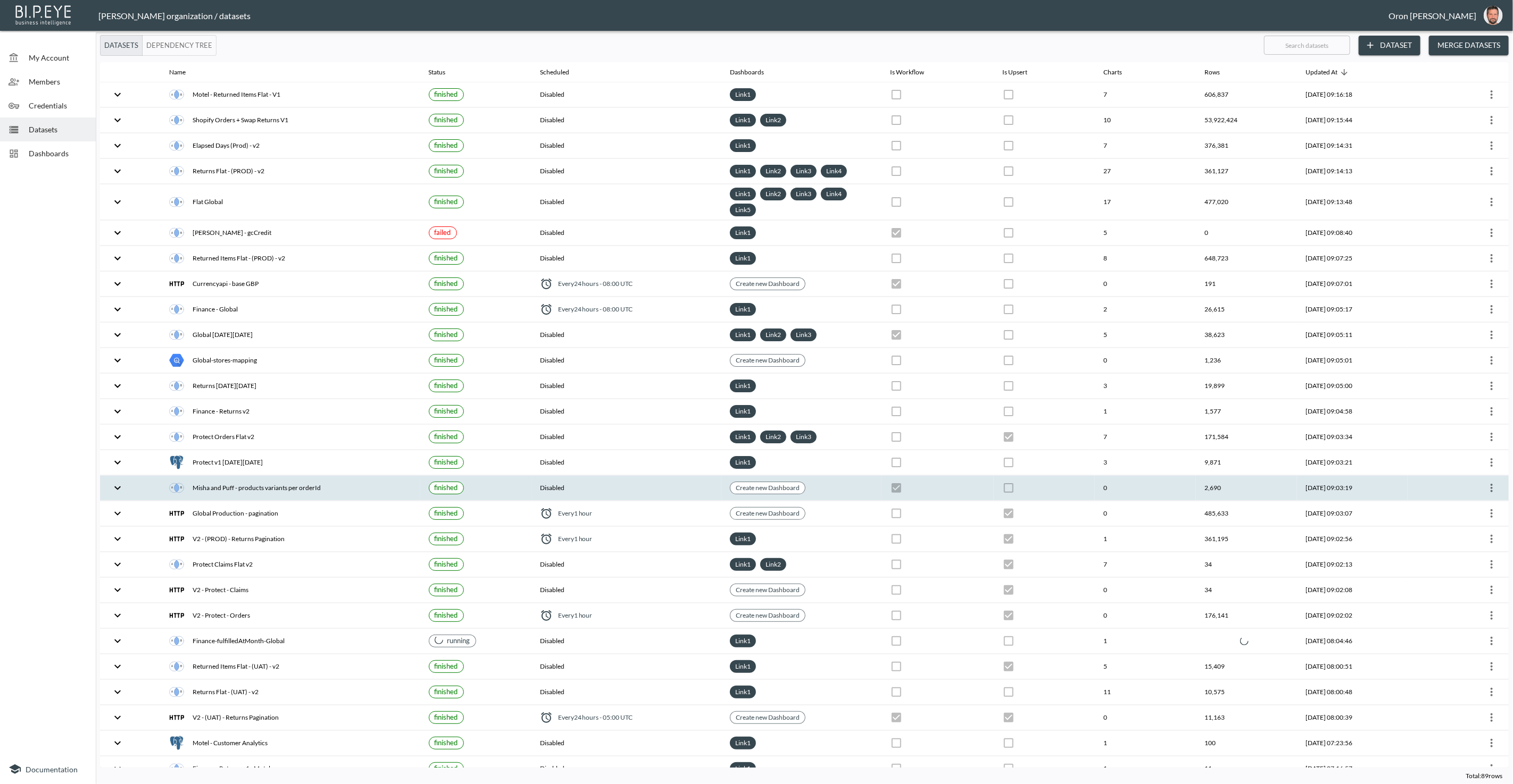
checkbox input "false"
checkbox input "true"
checkbox input "false"
checkbox input "true"
checkbox input "false"
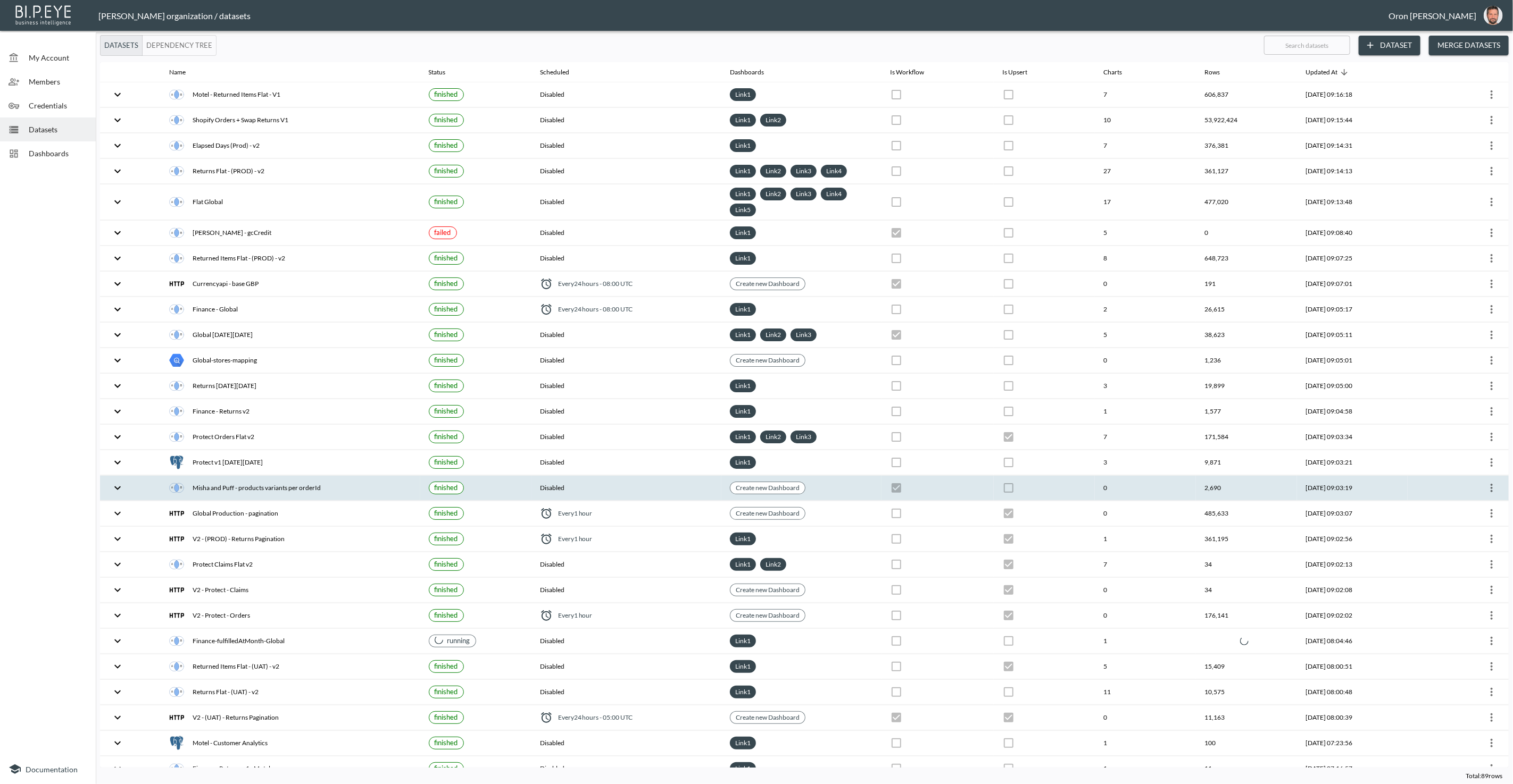
checkbox input "false"
checkbox input "true"
checkbox input "false"
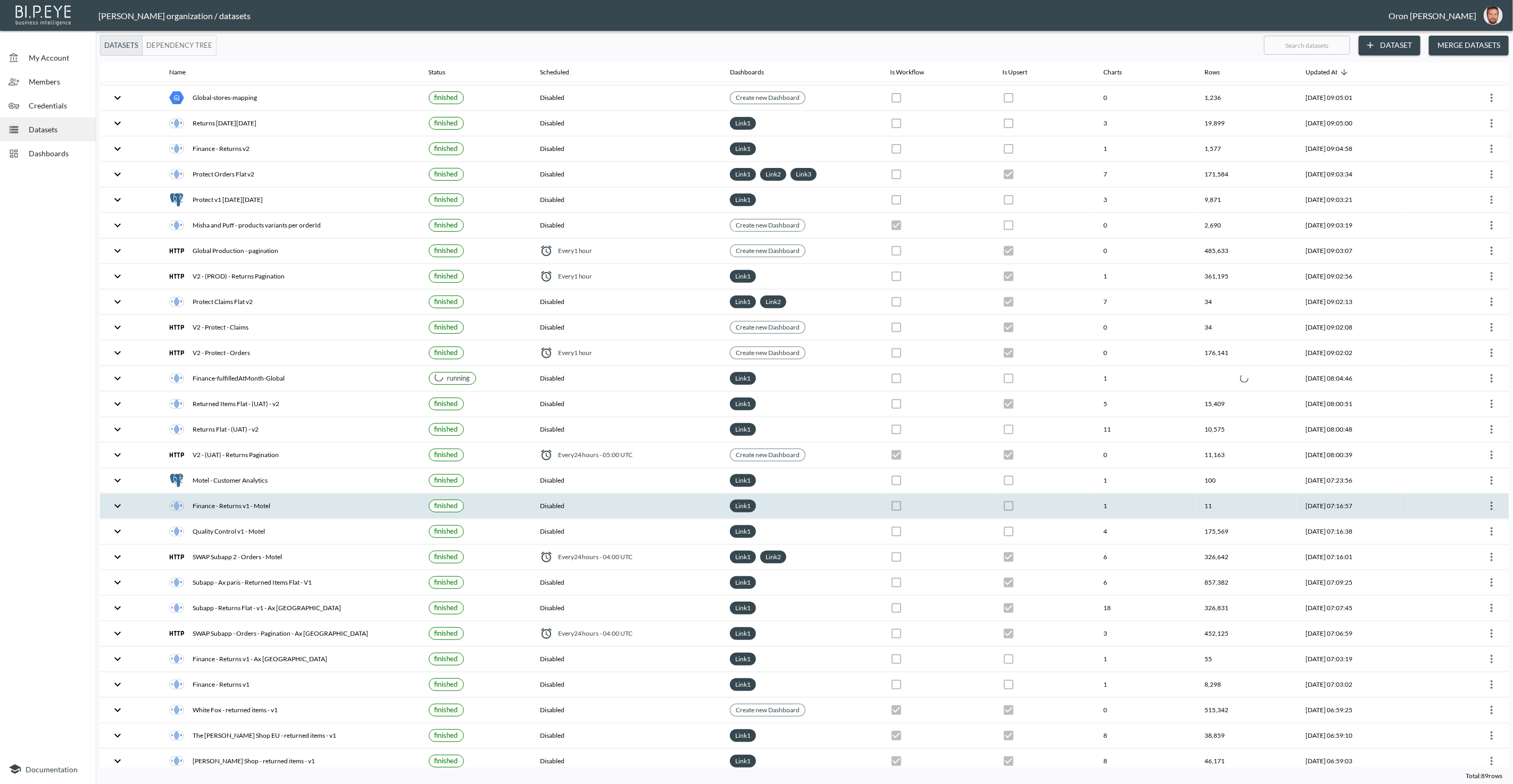
scroll to position [289, 0]
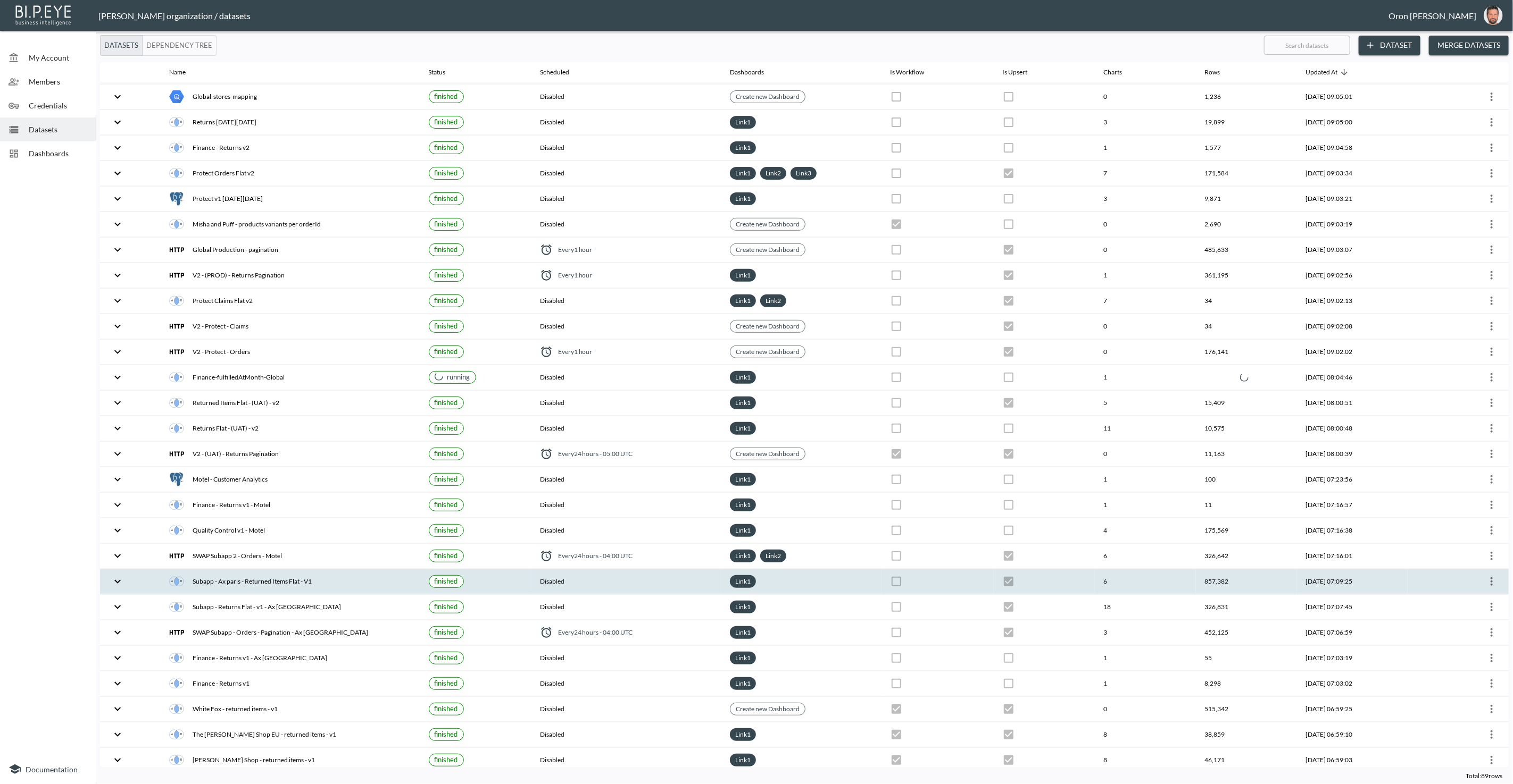
click at [224, 574] on div "Subapp - Ax paris - Returned Items Flat - V1" at bounding box center [290, 581] width 242 height 15
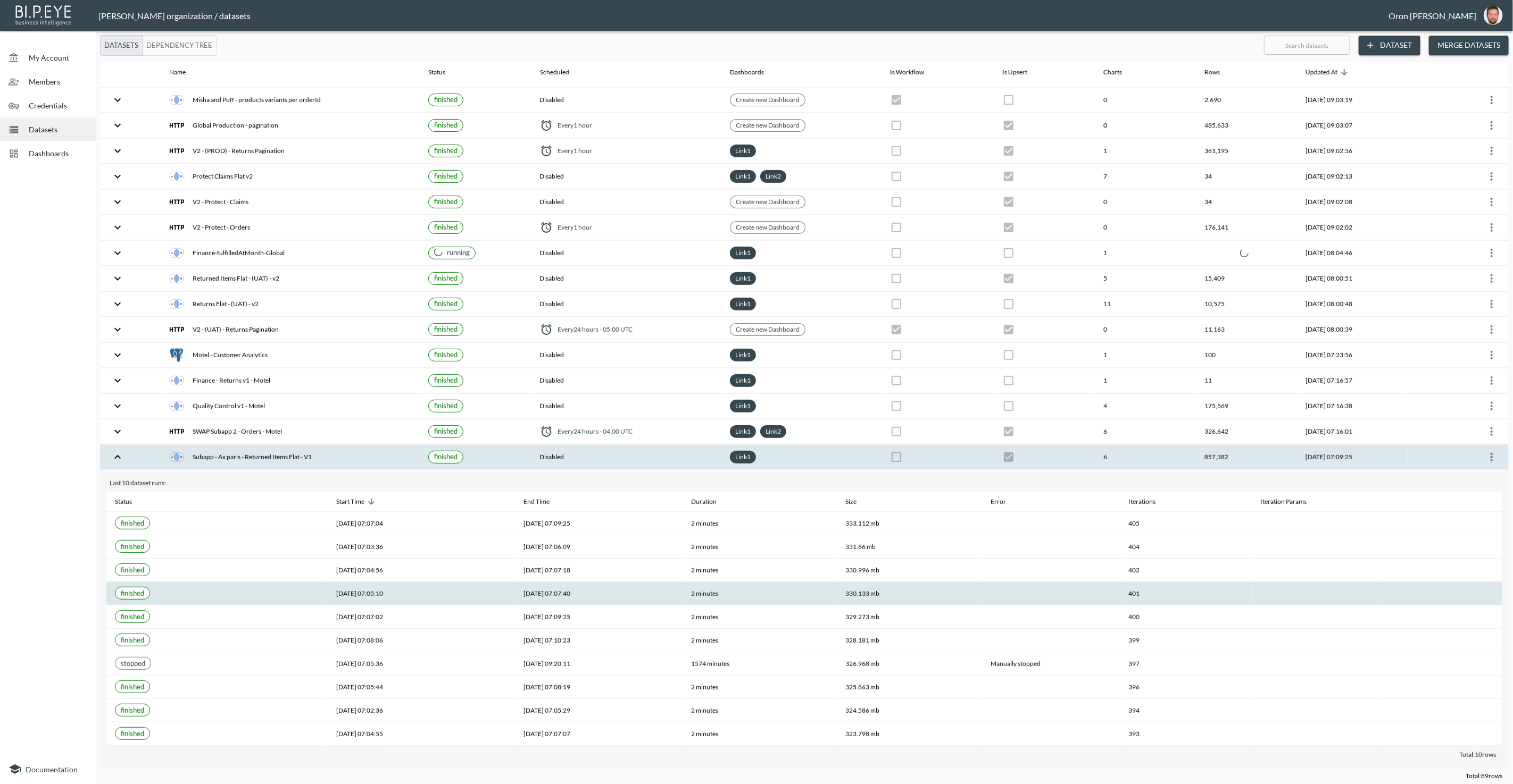
scroll to position [415, 0]
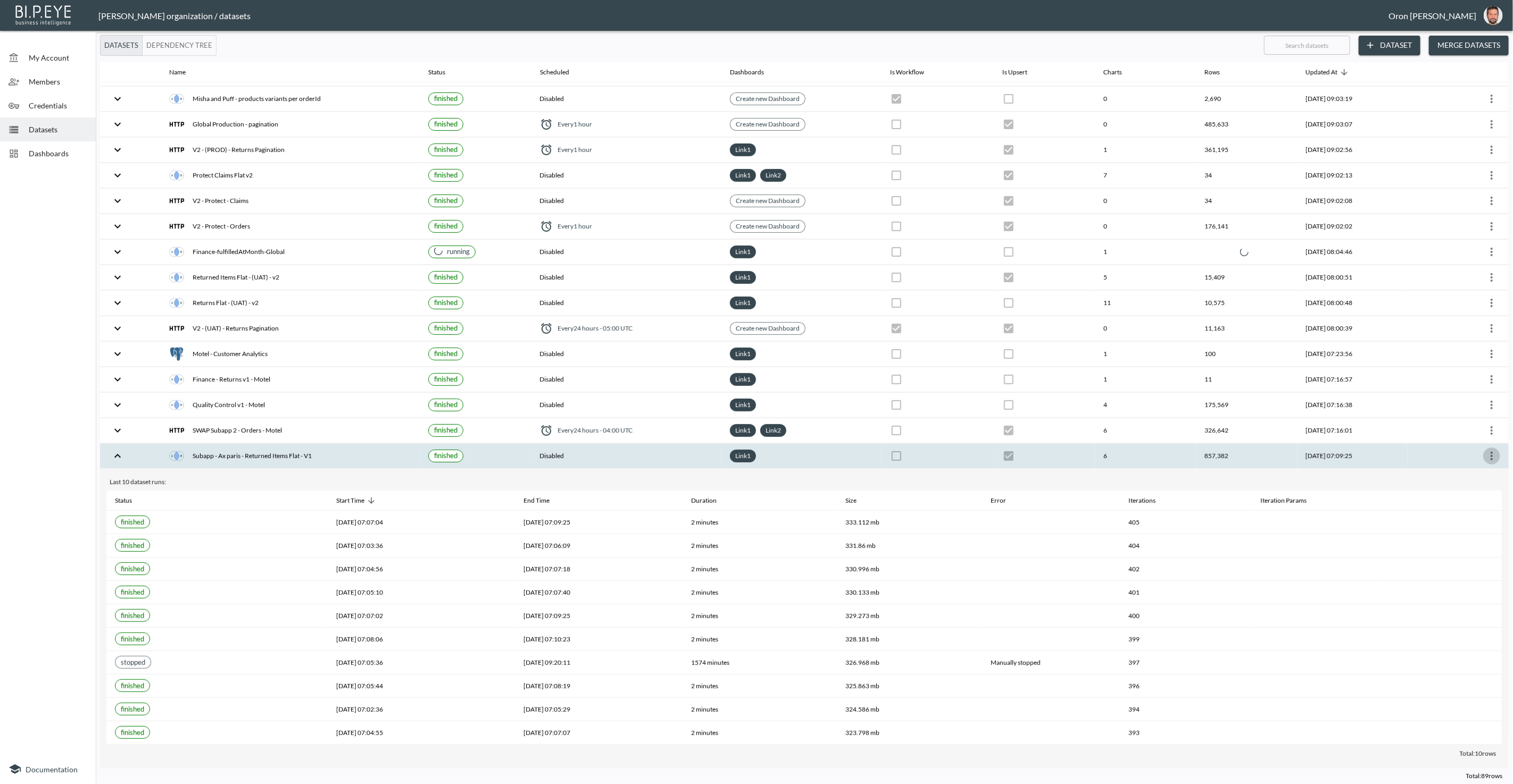
click at [1490, 452] on icon "more" at bounding box center [1491, 455] width 2 height 9
click at [1473, 459] on p "Edit Data Pipeline" at bounding box center [1460, 461] width 66 height 12
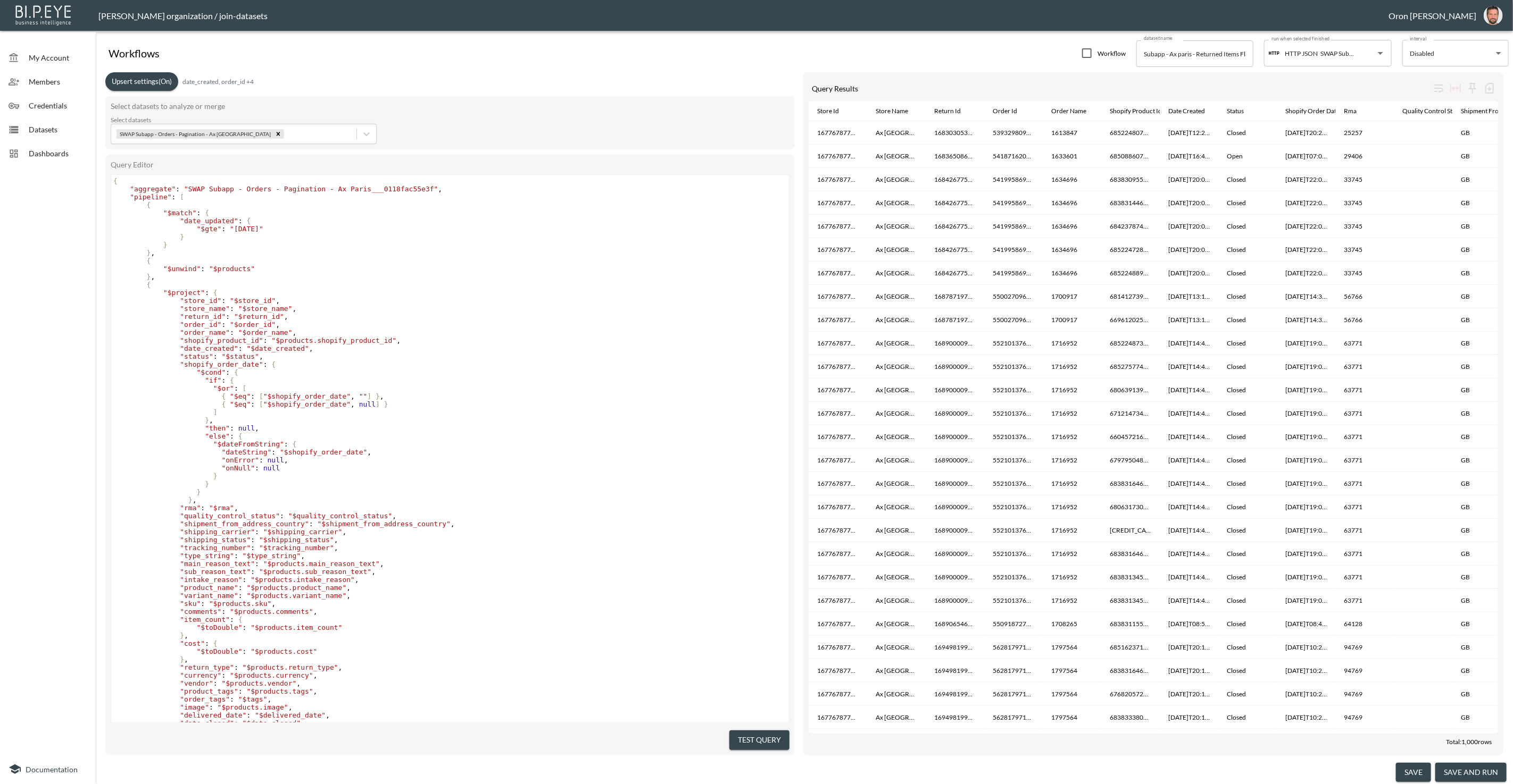
click at [261, 229] on span ""2025-05-01"" at bounding box center [246, 229] width 33 height 8
type textarea "10"
click at [1414, 775] on button "save" at bounding box center [1413, 773] width 35 height 20
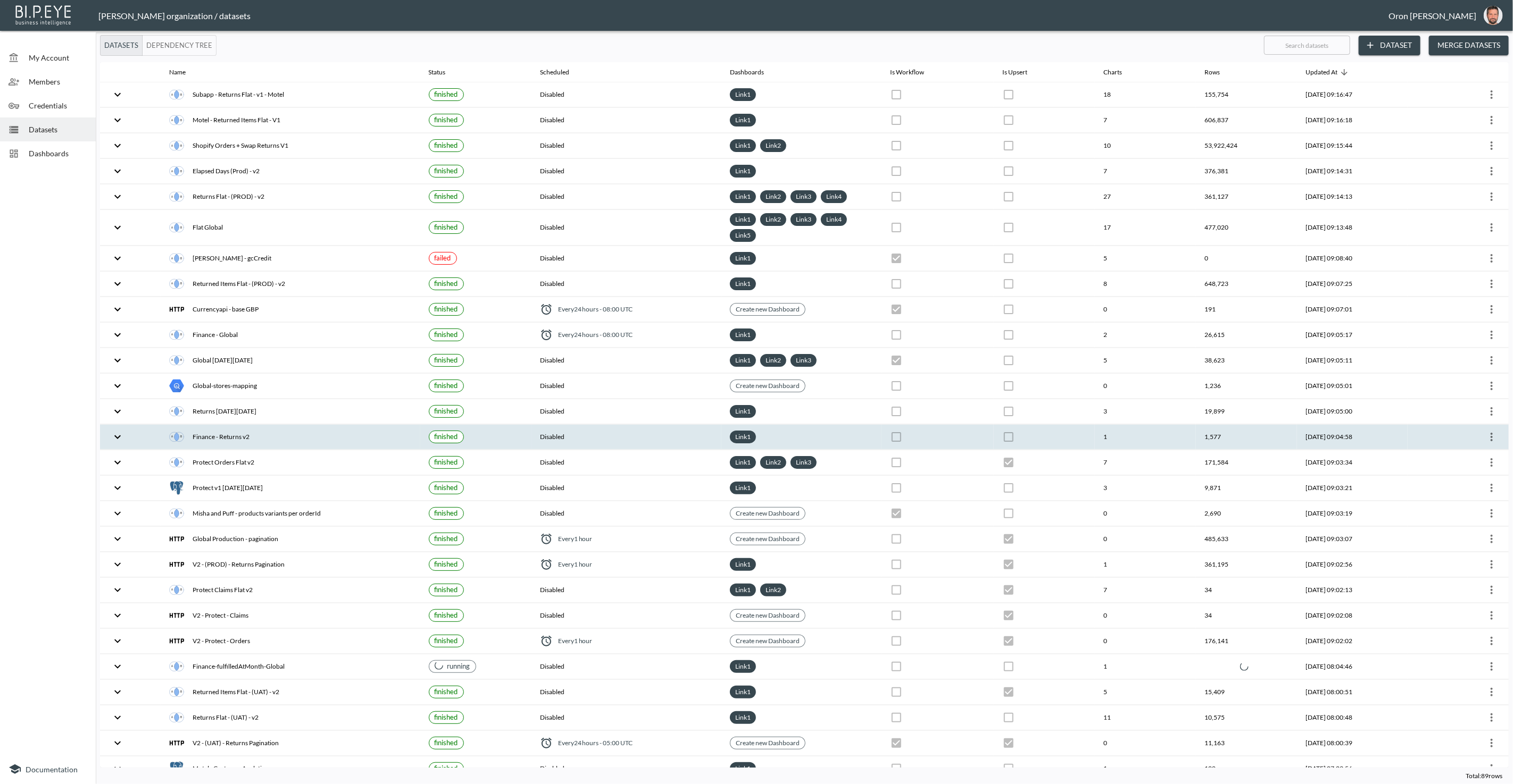
checkbox input "false"
checkbox input "true"
checkbox input "false"
checkbox input "true"
checkbox input "false"
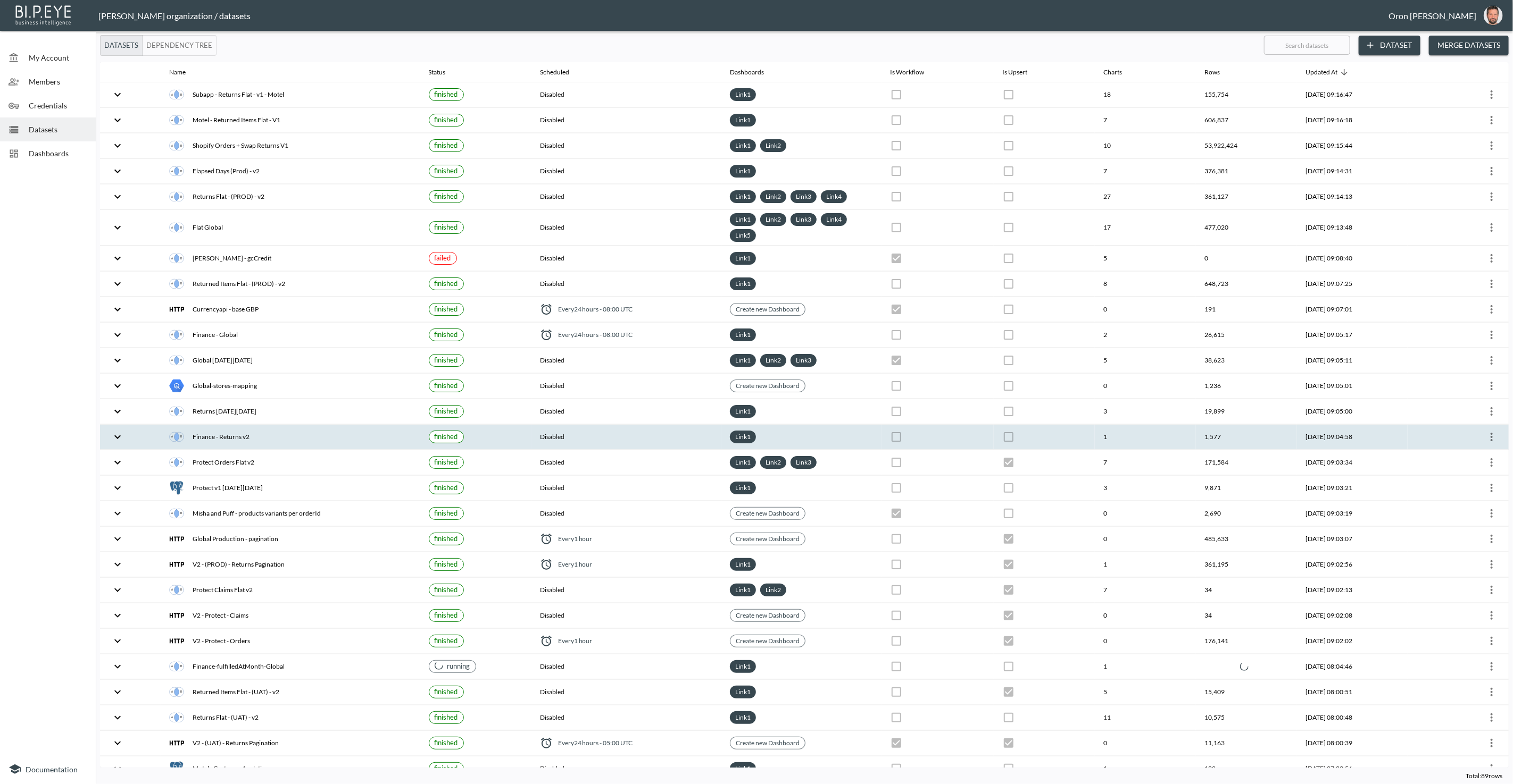
checkbox input "true"
checkbox input "false"
checkbox input "true"
checkbox input "false"
checkbox input "true"
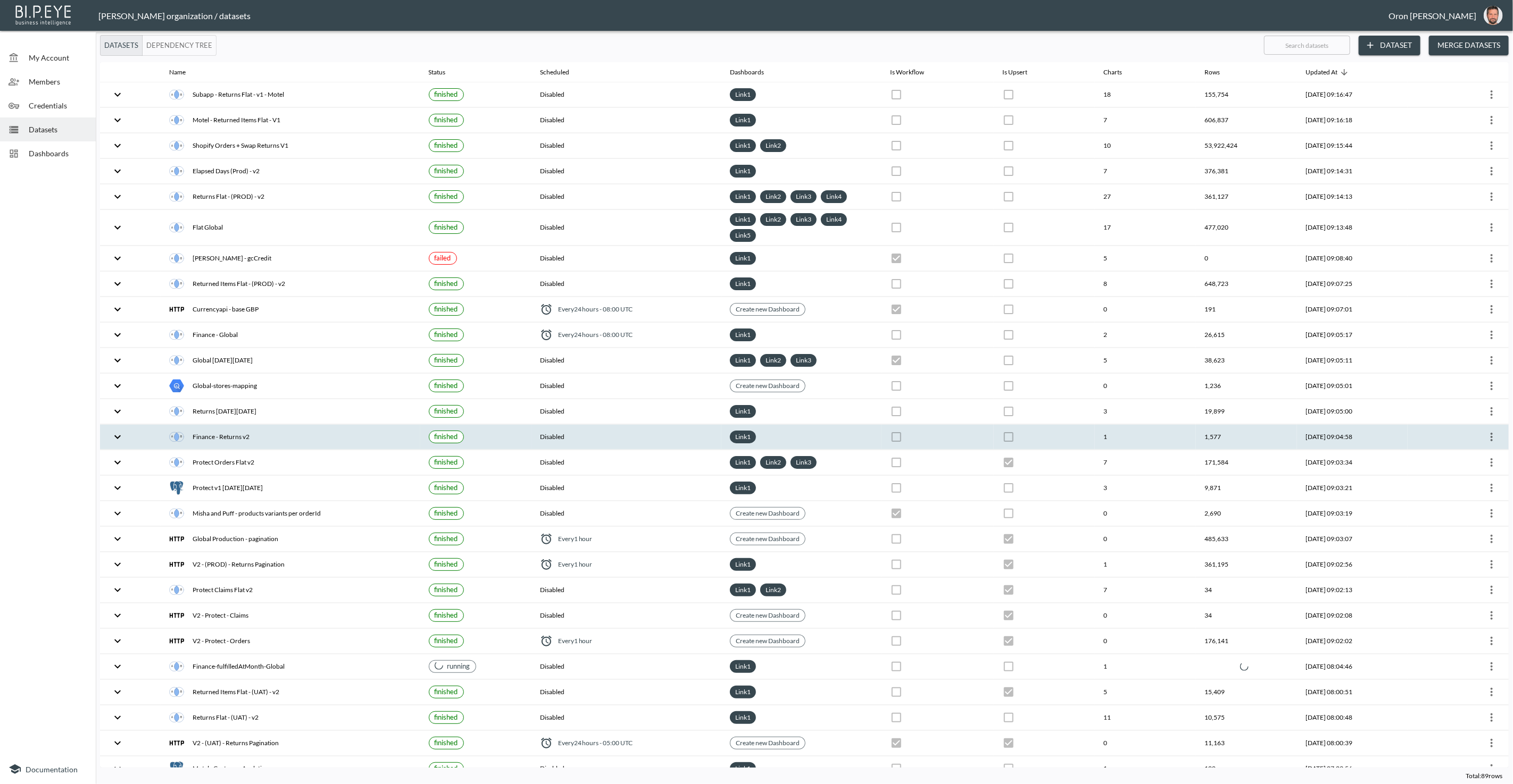
checkbox input "false"
checkbox input "true"
checkbox input "false"
checkbox input "true"
checkbox input "false"
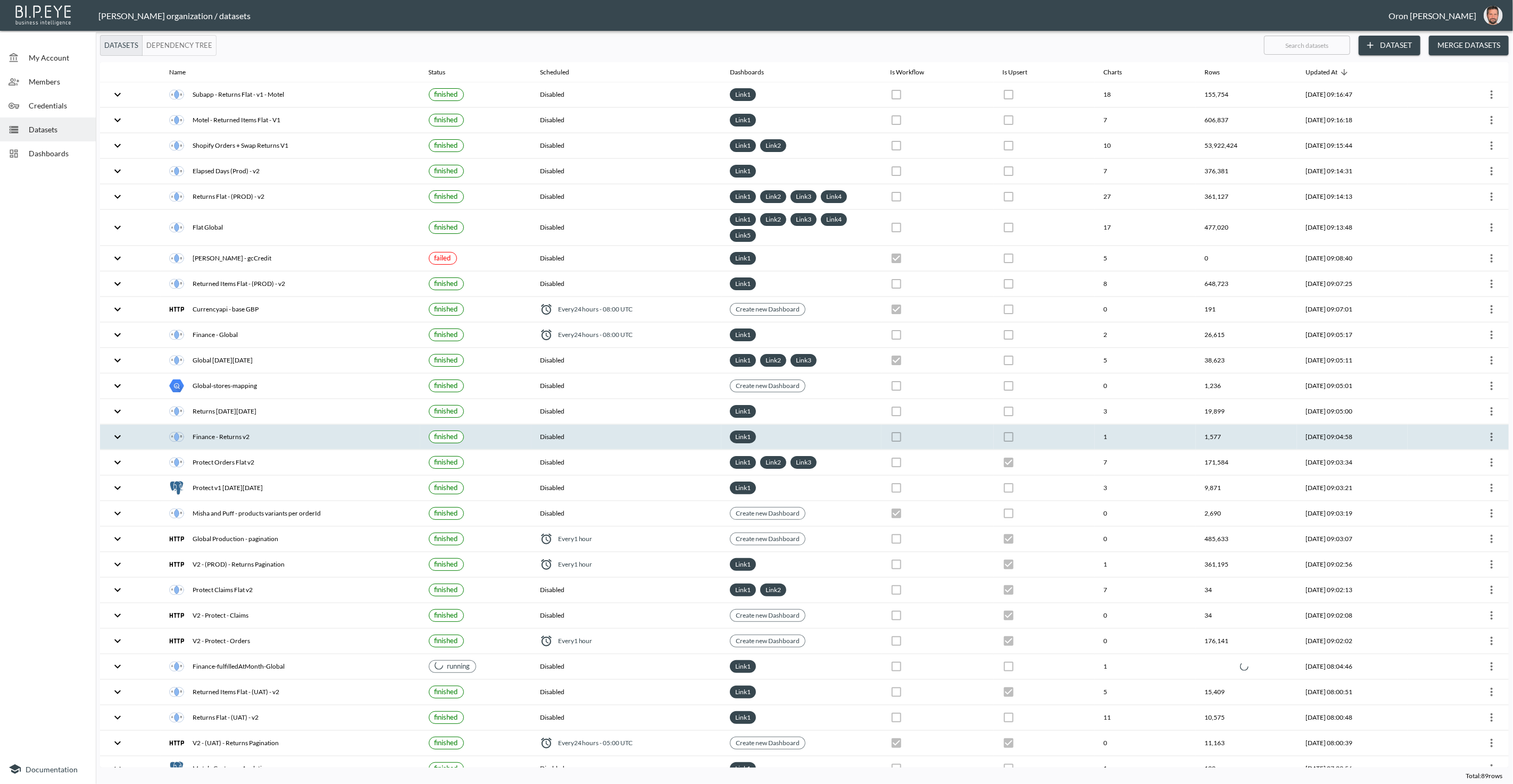
checkbox input "false"
checkbox input "true"
checkbox input "false"
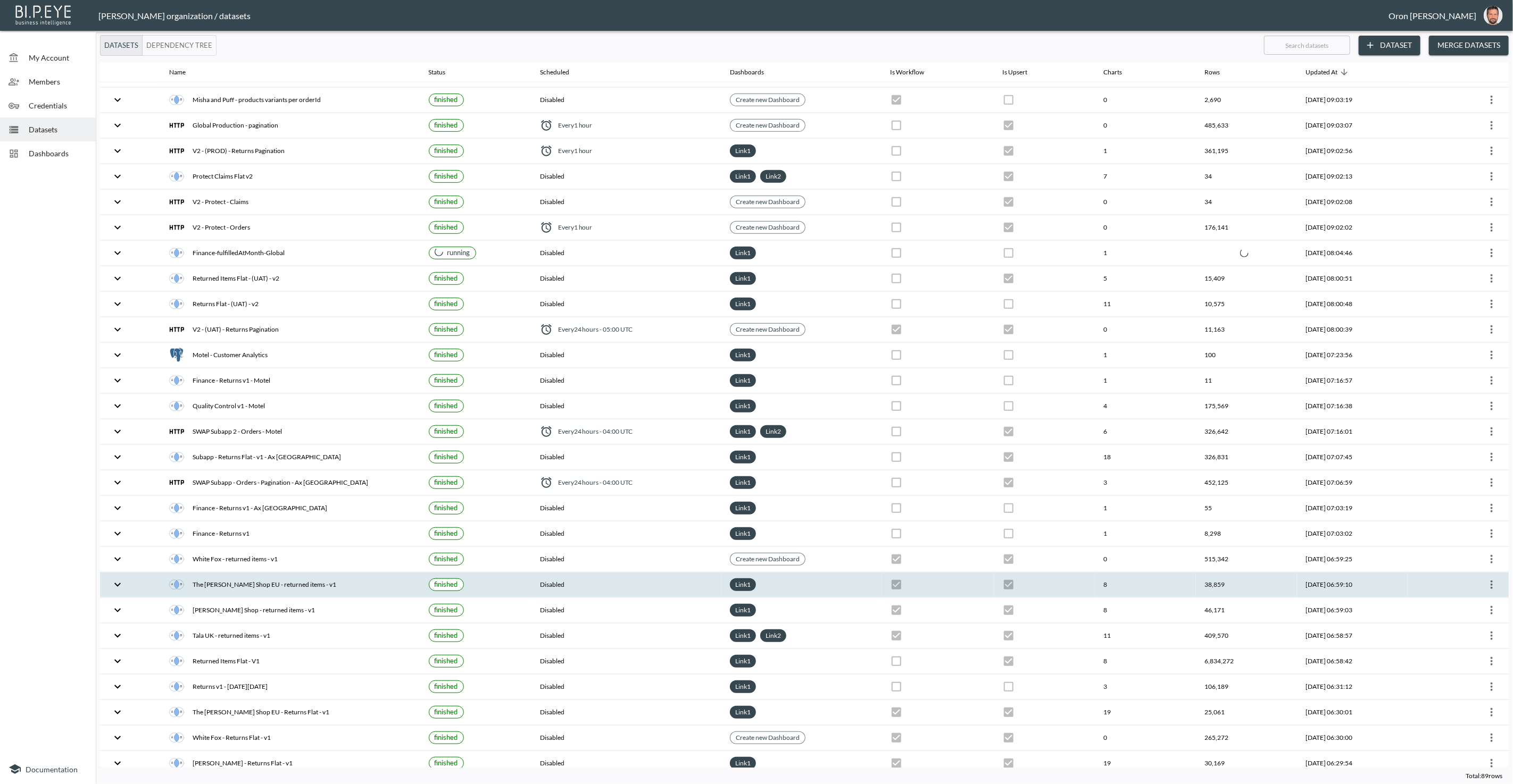
scroll to position [556, 0]
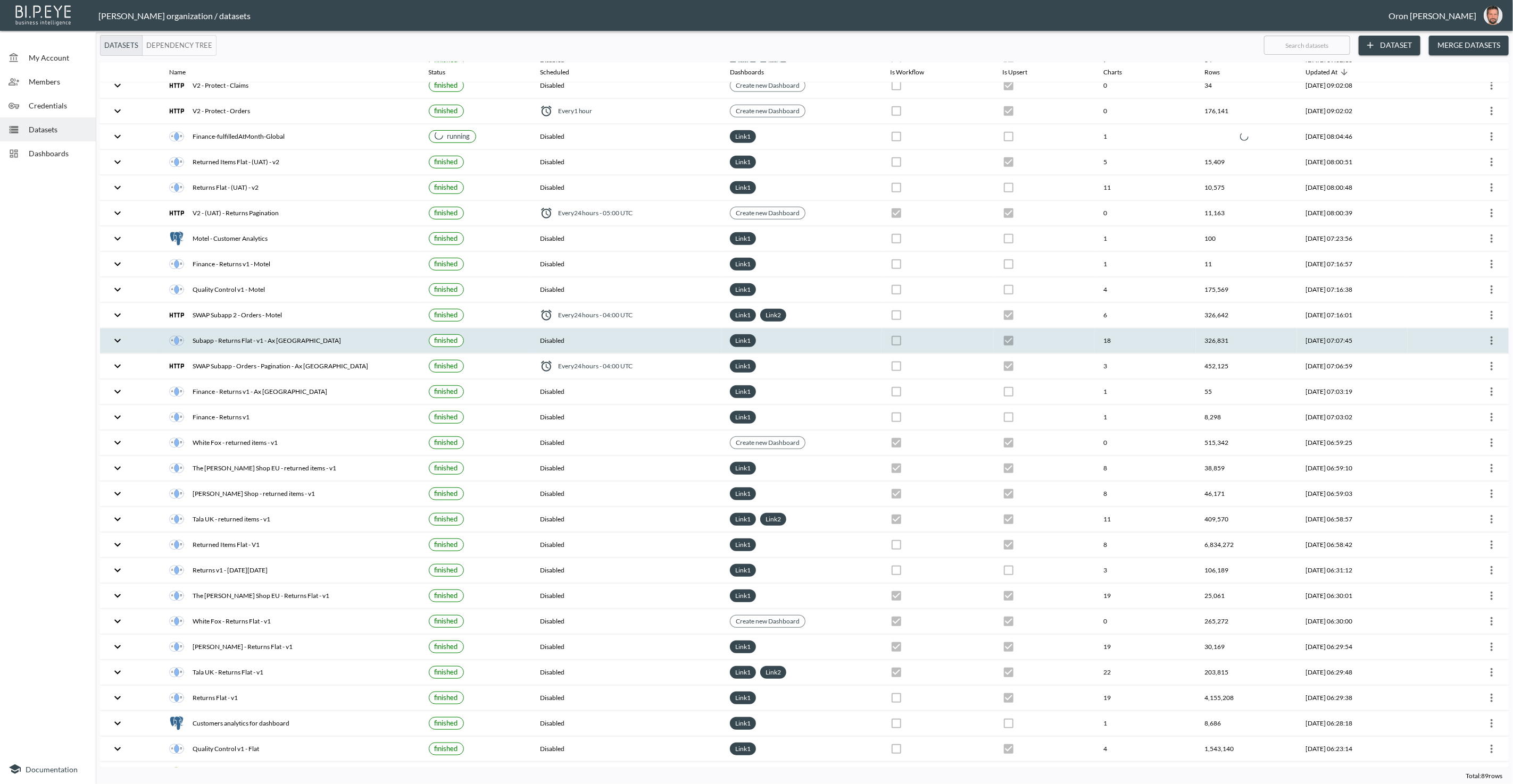
click at [274, 333] on div "Subapp - Returns Flat - v1 - Ax [GEOGRAPHIC_DATA]" at bounding box center [290, 341] width 242 height 15
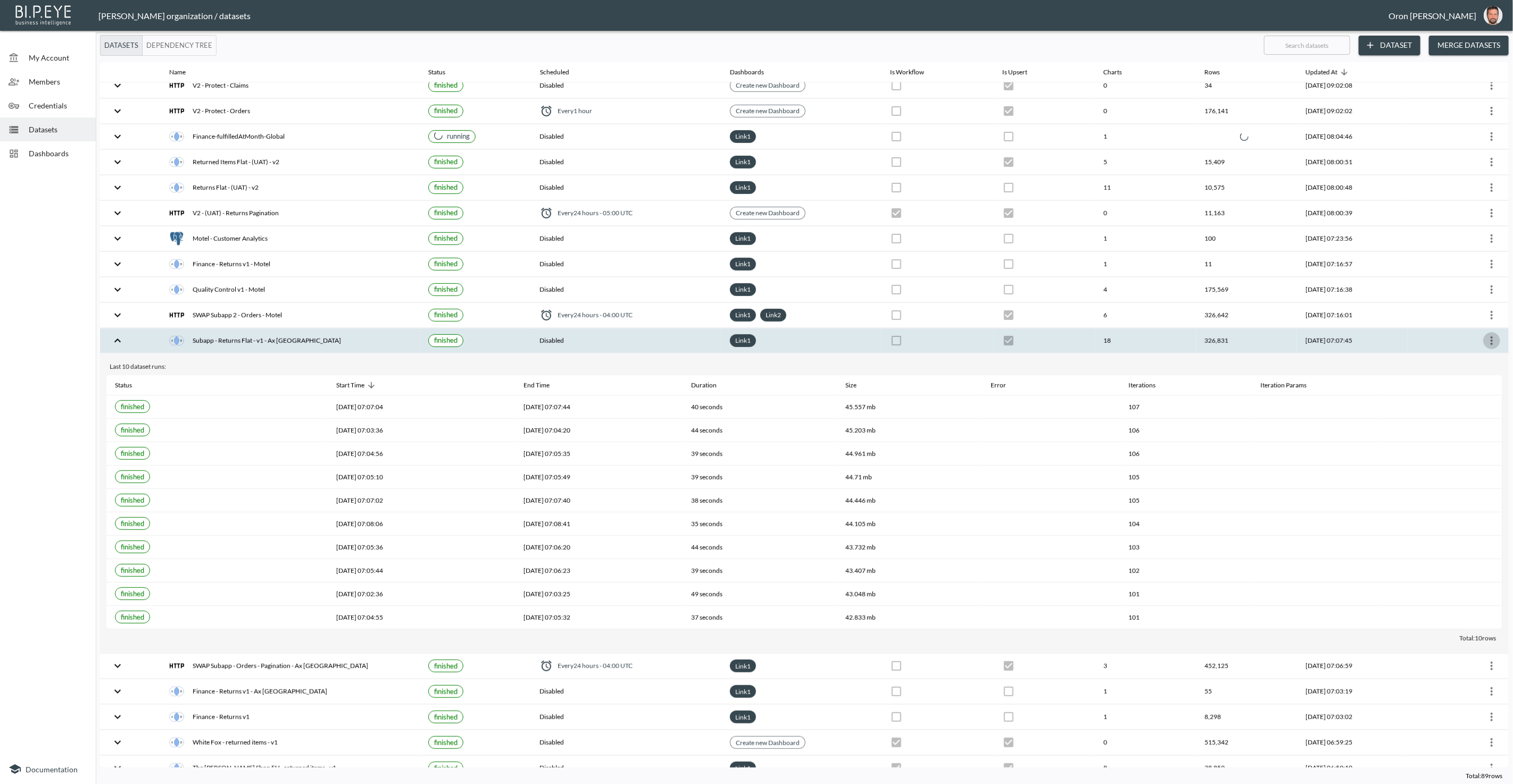
click at [1490, 334] on icon "more" at bounding box center [1491, 340] width 12 height 12
drag, startPoint x: 1480, startPoint y: 344, endPoint x: 1319, endPoint y: 343, distance: 161.0
click at [1480, 344] on p "Edit Data Pipeline" at bounding box center [1460, 345] width 66 height 12
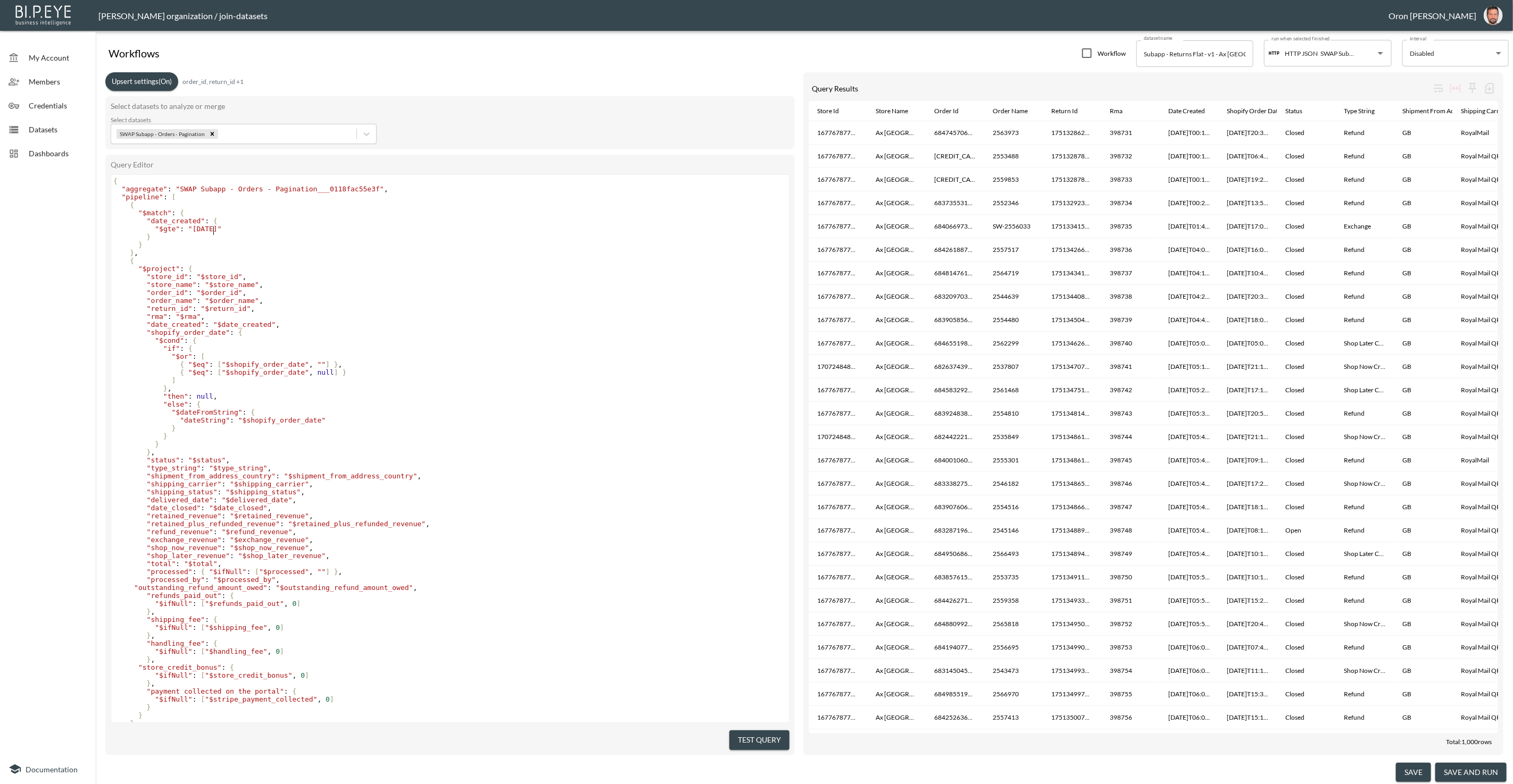
click at [214, 228] on span ""[DATE]"" at bounding box center [205, 229] width 33 height 8
type textarea "10"
click at [1408, 763] on button "save" at bounding box center [1413, 773] width 35 height 20
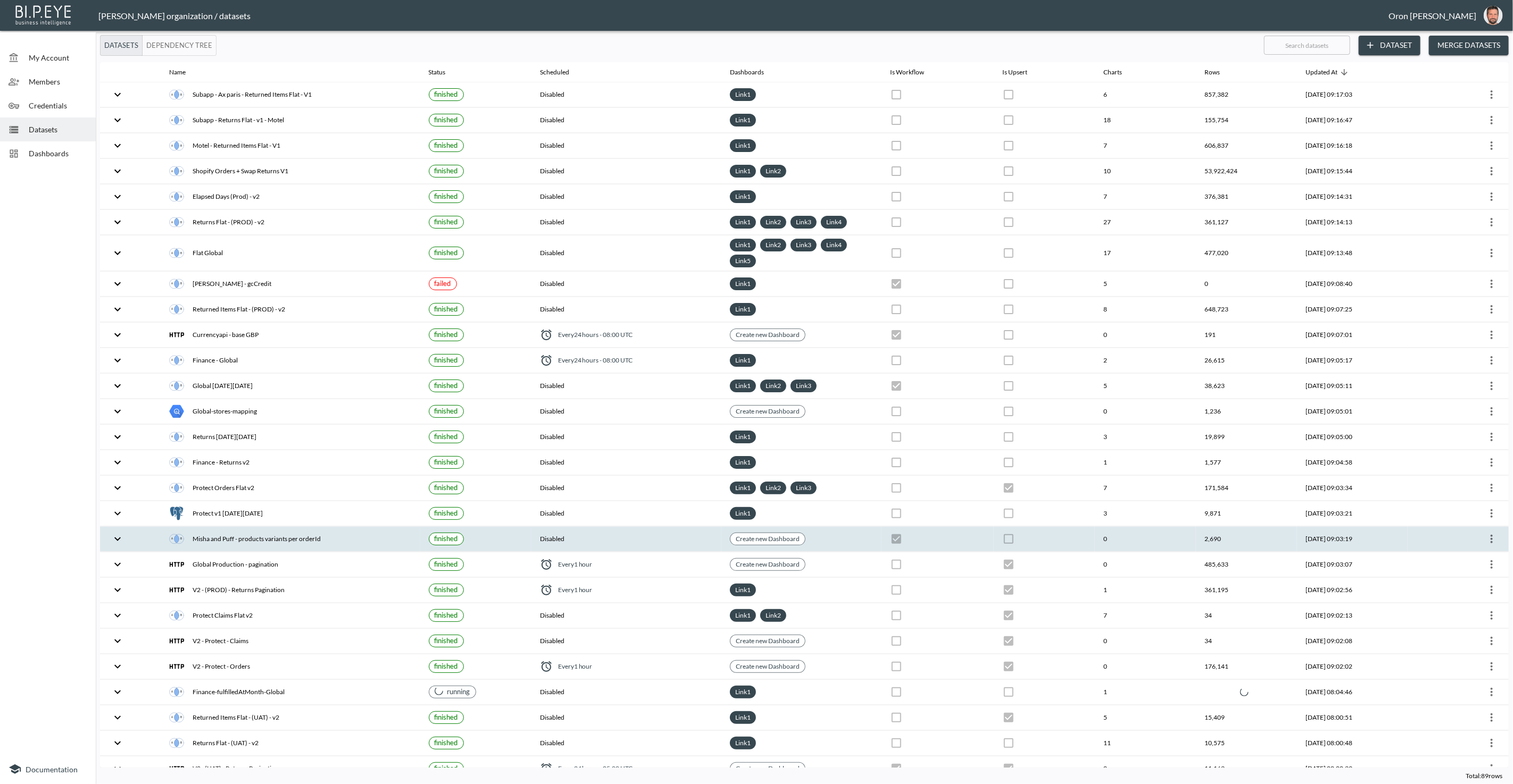
checkbox input "false"
checkbox input "true"
checkbox input "false"
checkbox input "true"
checkbox input "false"
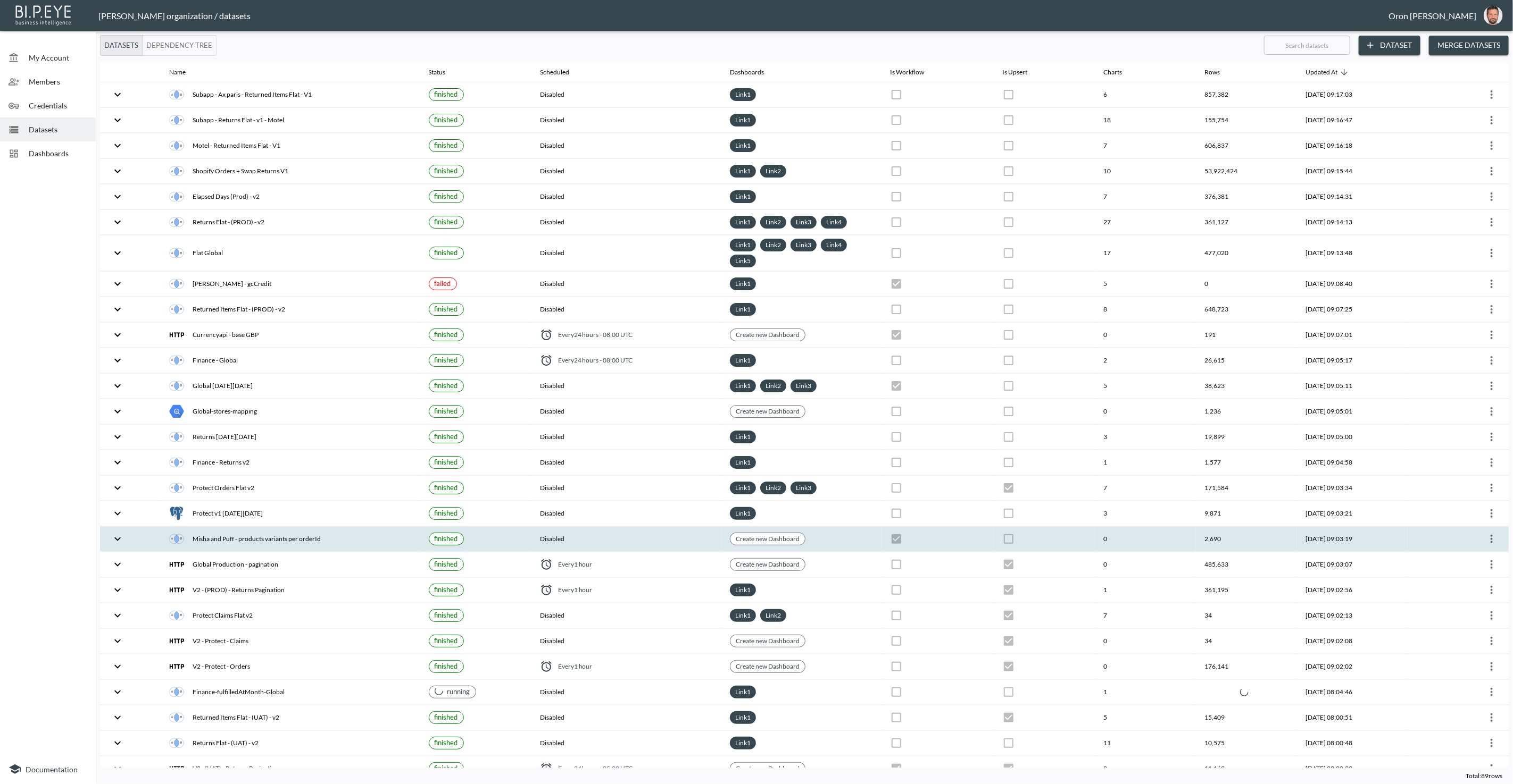
checkbox input "true"
checkbox input "false"
checkbox input "true"
checkbox input "false"
checkbox input "true"
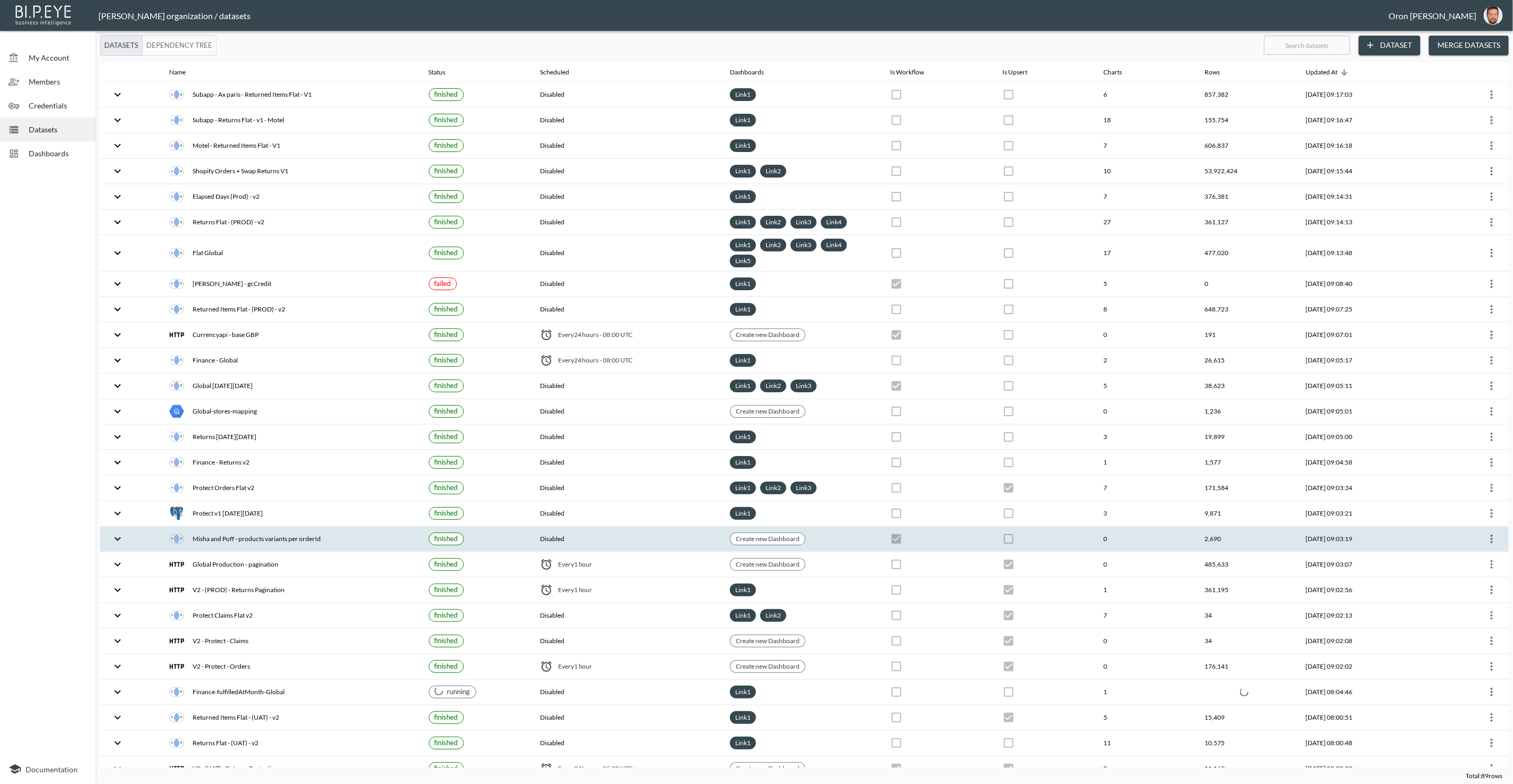
checkbox input "false"
checkbox input "true"
checkbox input "false"
checkbox input "true"
checkbox input "false"
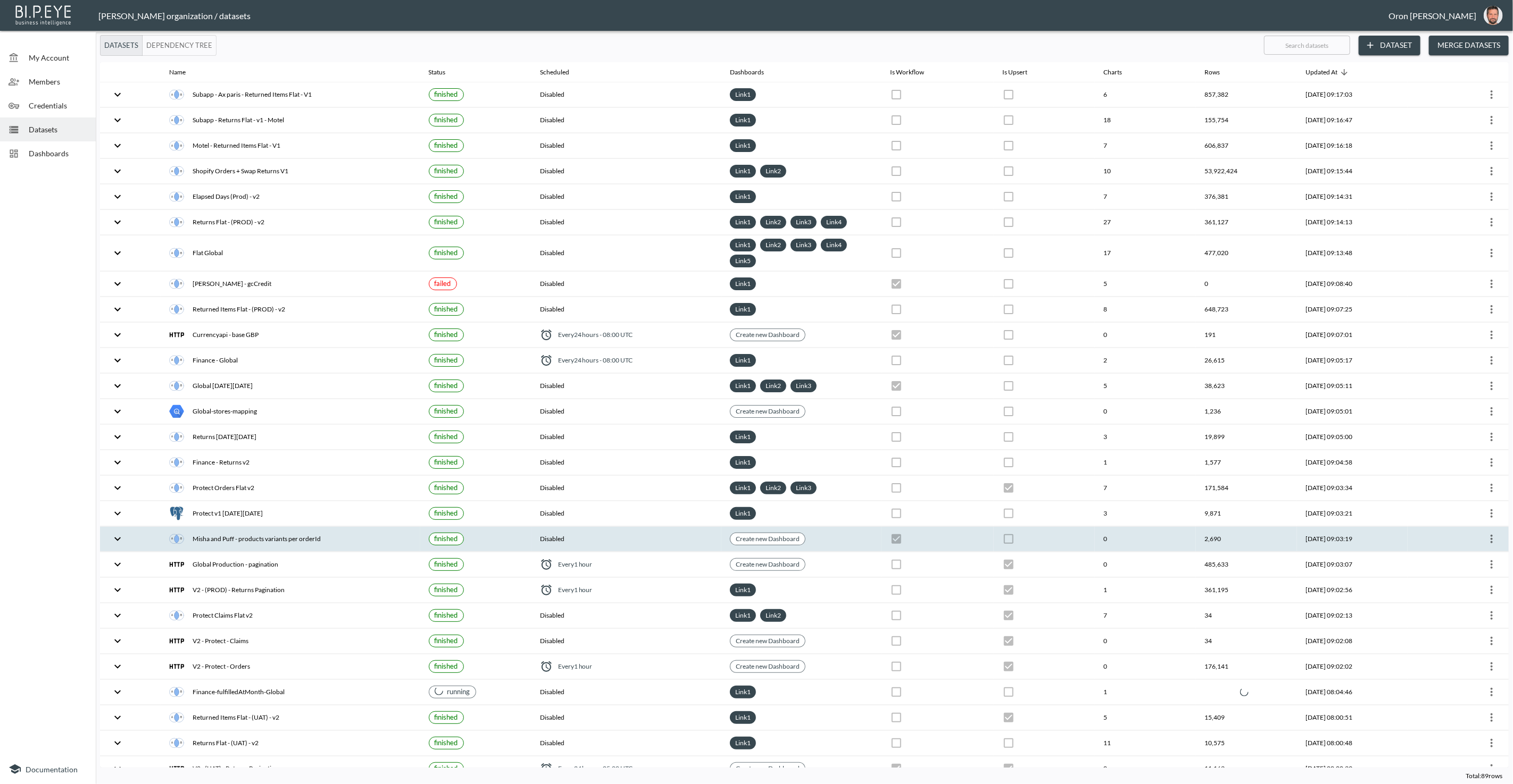
checkbox input "false"
checkbox input "true"
checkbox input "false"
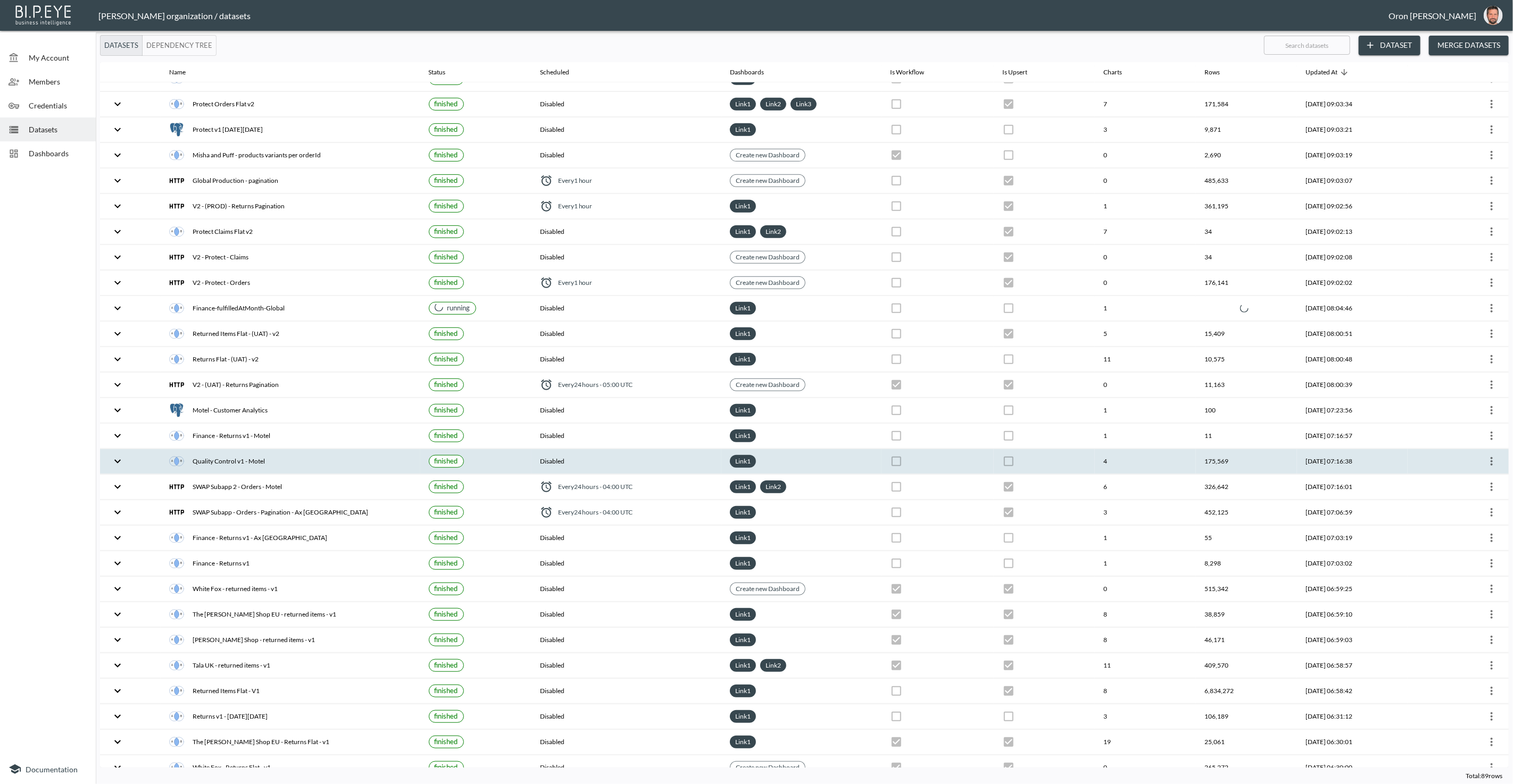
scroll to position [482, 0]
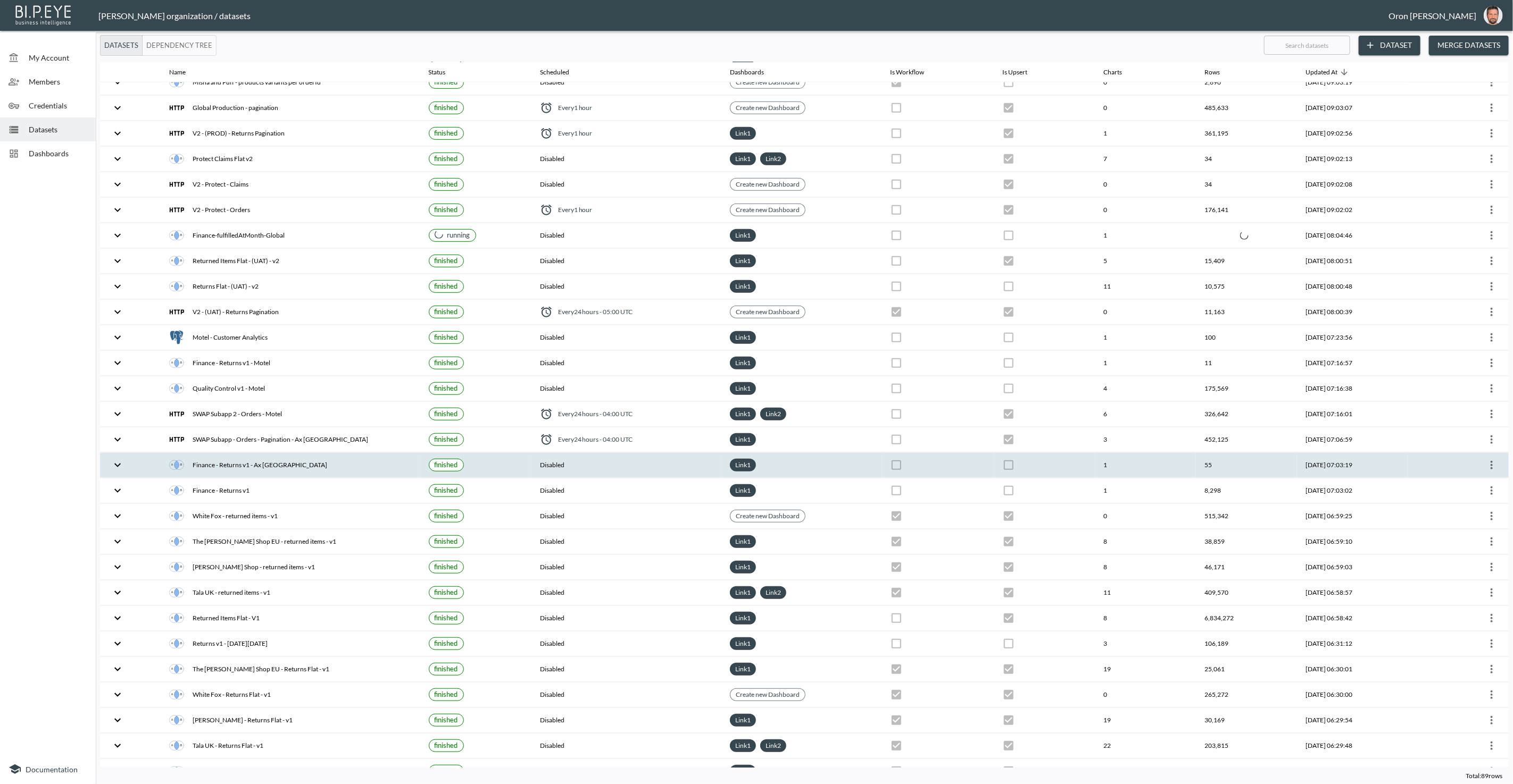
click at [262, 457] on div "Finance - Returns v1 - Ax [GEOGRAPHIC_DATA]" at bounding box center [290, 465] width 242 height 15
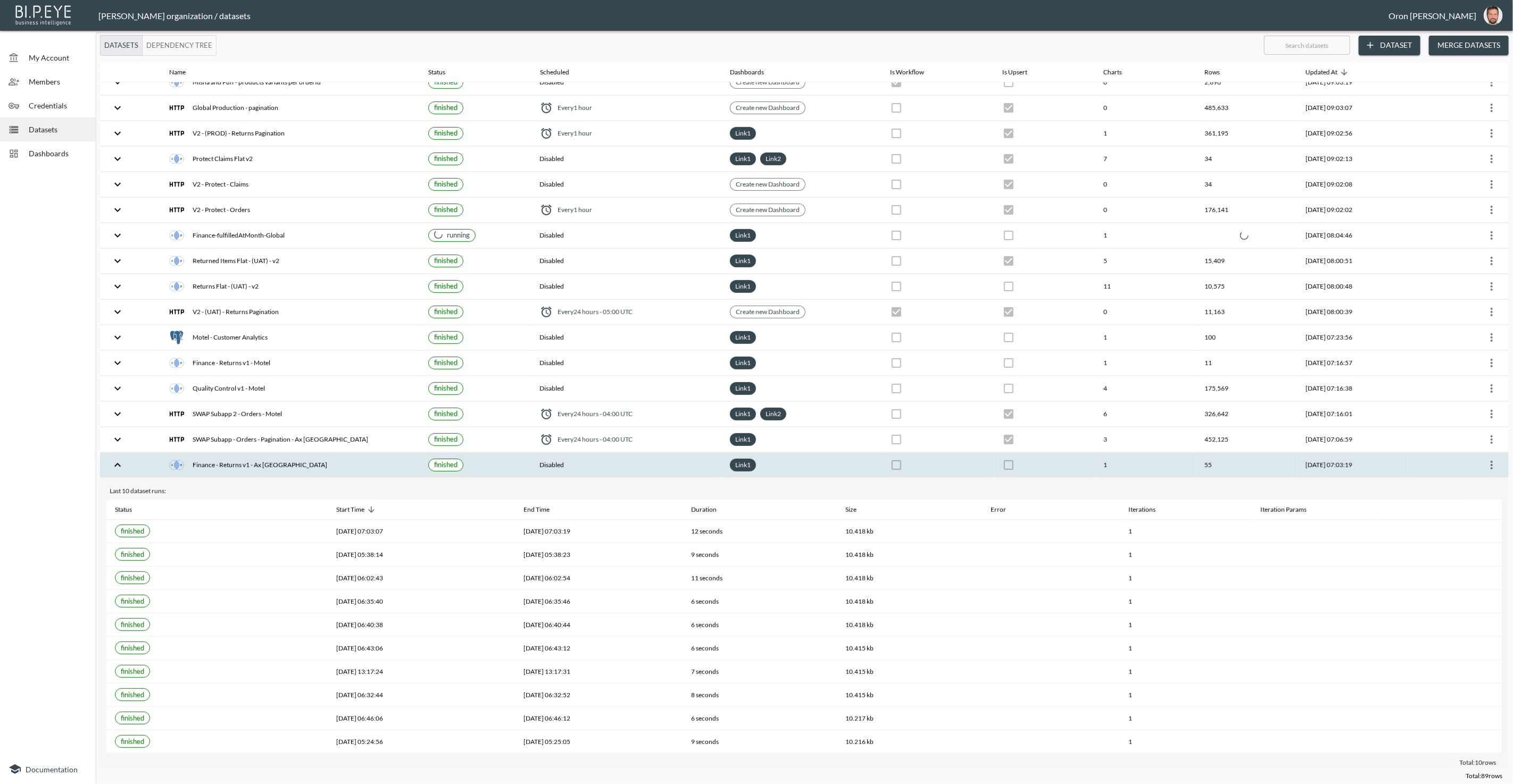
click at [234, 457] on div "Finance - Returns v1 - Ax [GEOGRAPHIC_DATA]" at bounding box center [290, 465] width 242 height 15
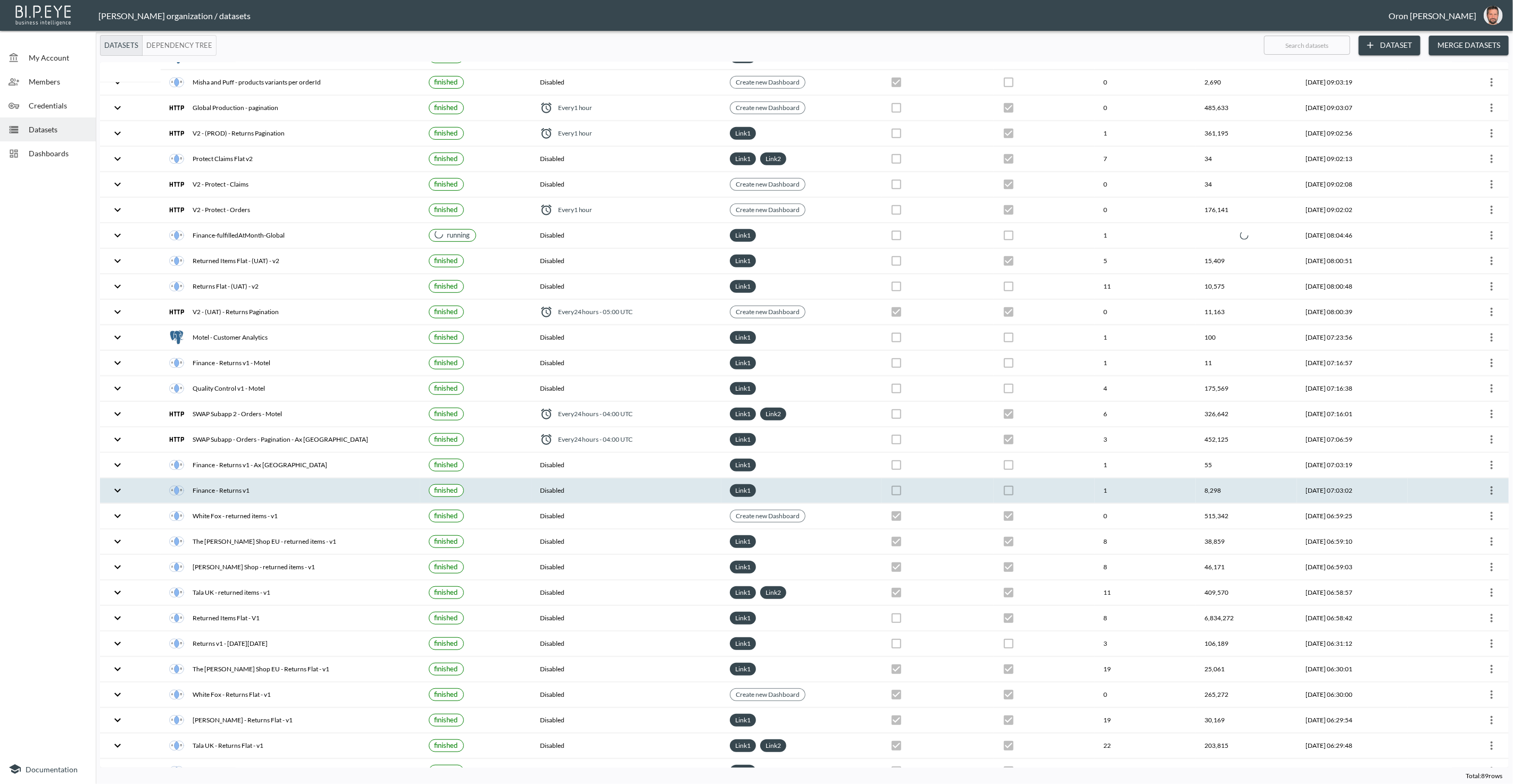
click at [234, 483] on div "Finance - Returns v1" at bounding box center [290, 490] width 242 height 15
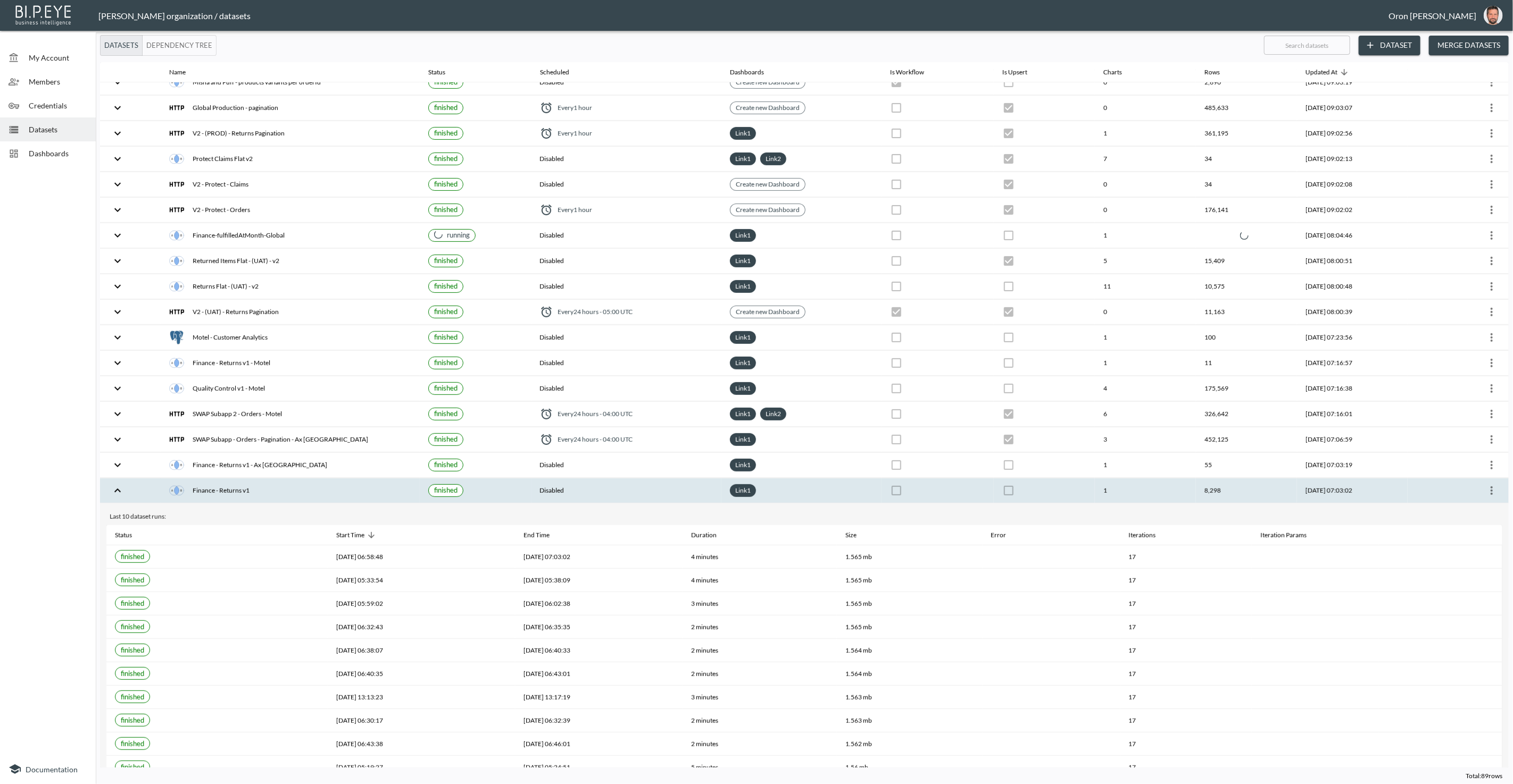
click at [234, 483] on div "Finance - Returns v1" at bounding box center [290, 490] width 242 height 15
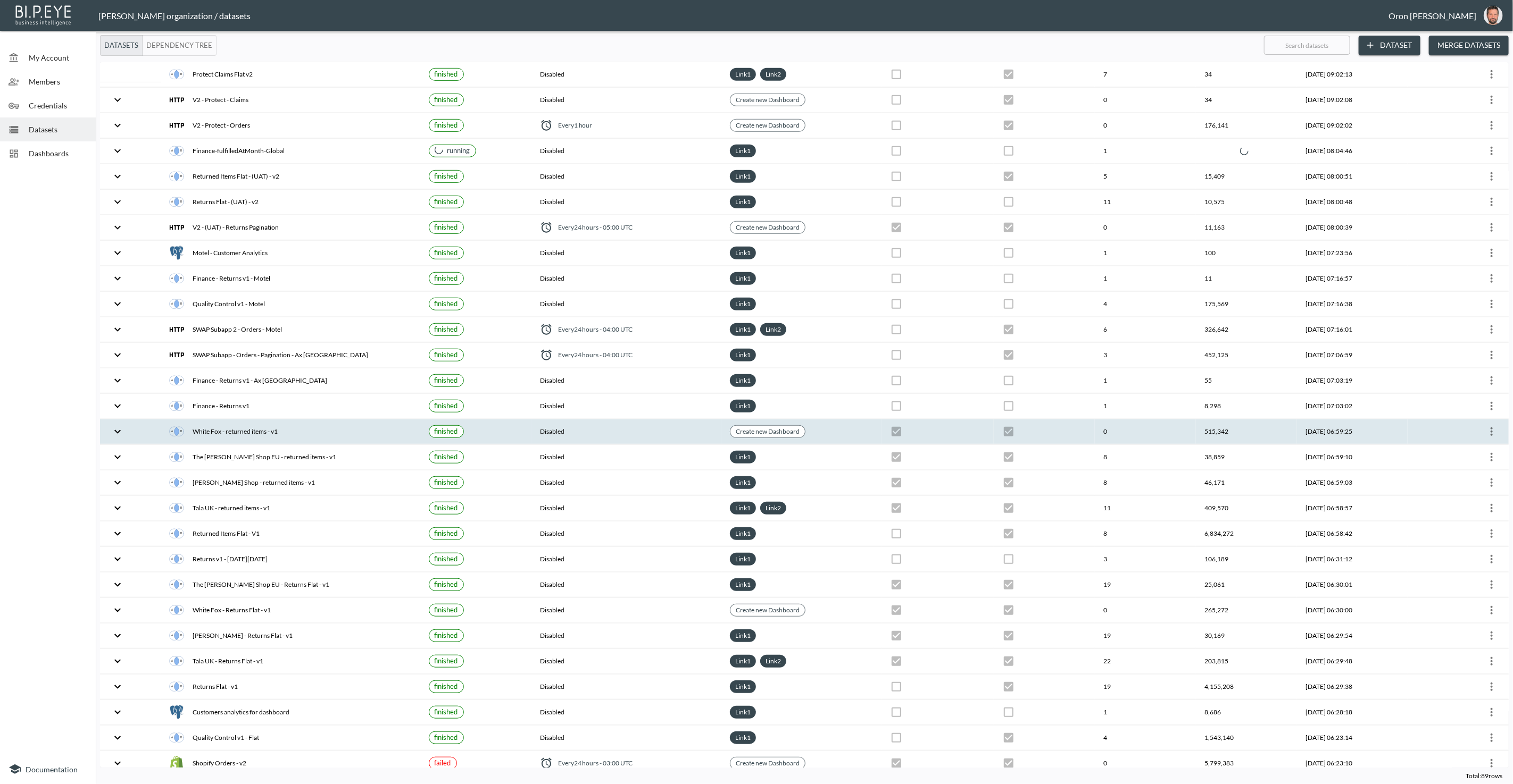
click at [237, 424] on div "White Fox - returned items - v1" at bounding box center [290, 432] width 242 height 15
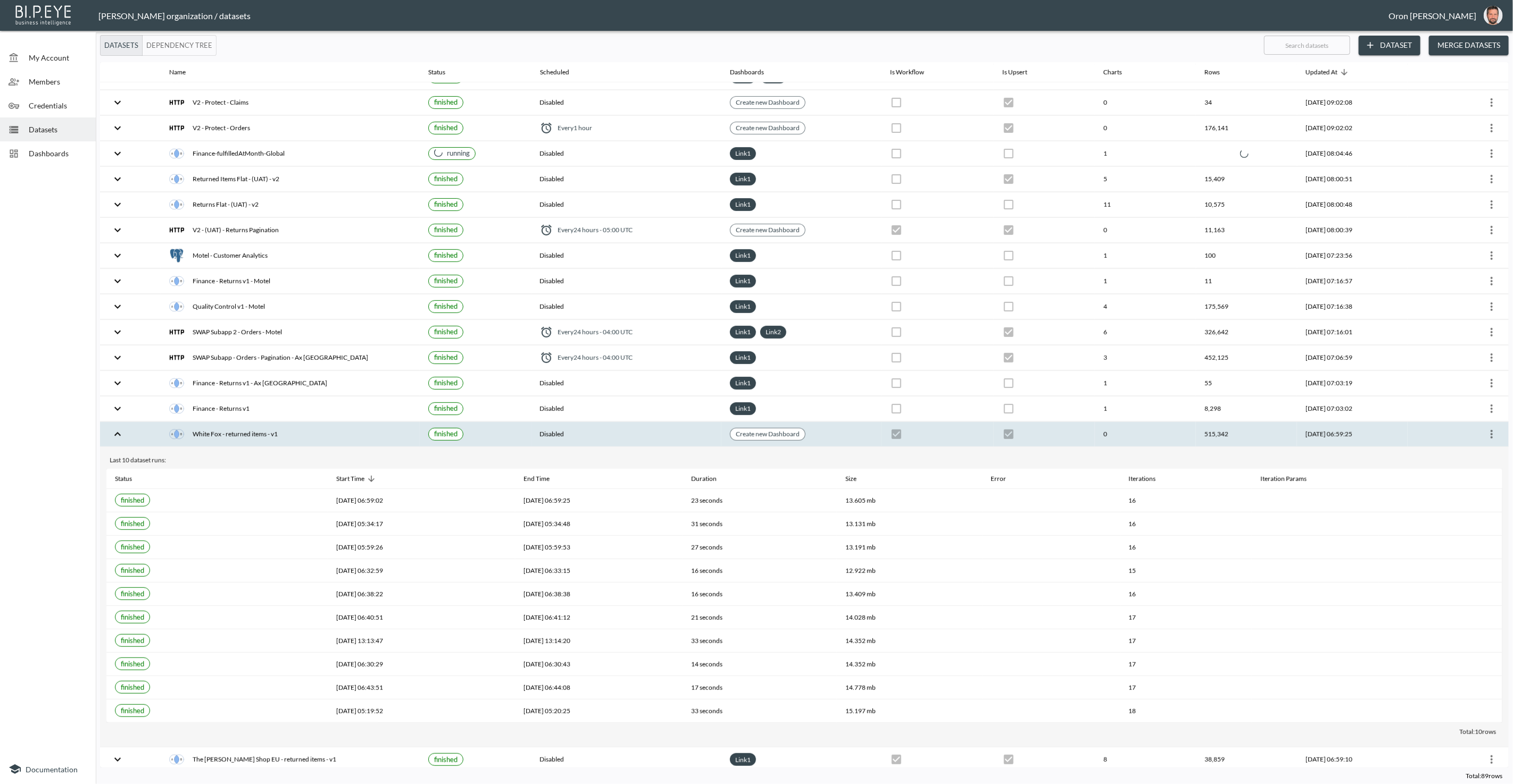
click at [237, 427] on div "White Fox - returned items - v1" at bounding box center [290, 435] width 242 height 15
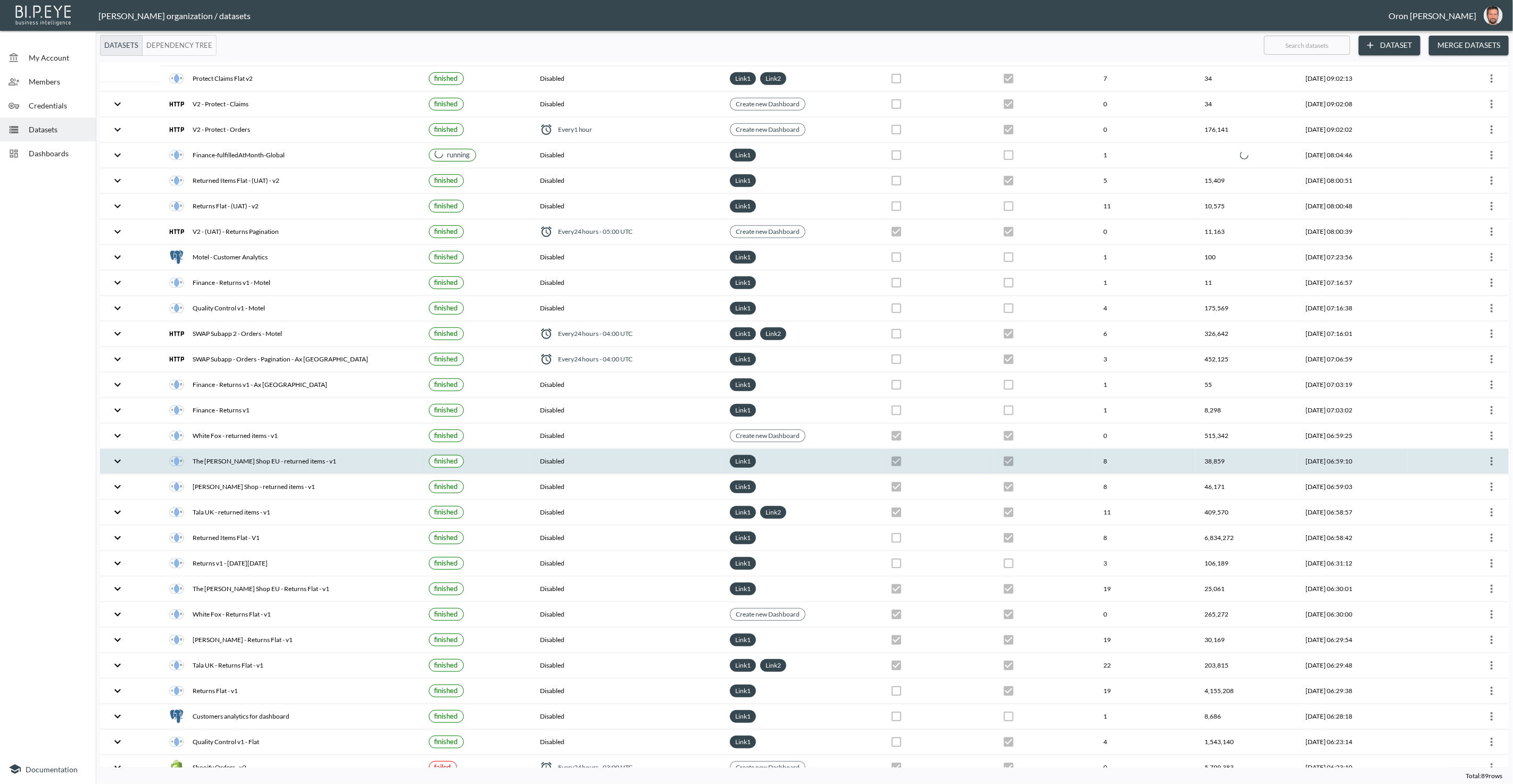
click at [237, 454] on div "The [PERSON_NAME] Shop EU - returned items - v1" at bounding box center [290, 462] width 242 height 15
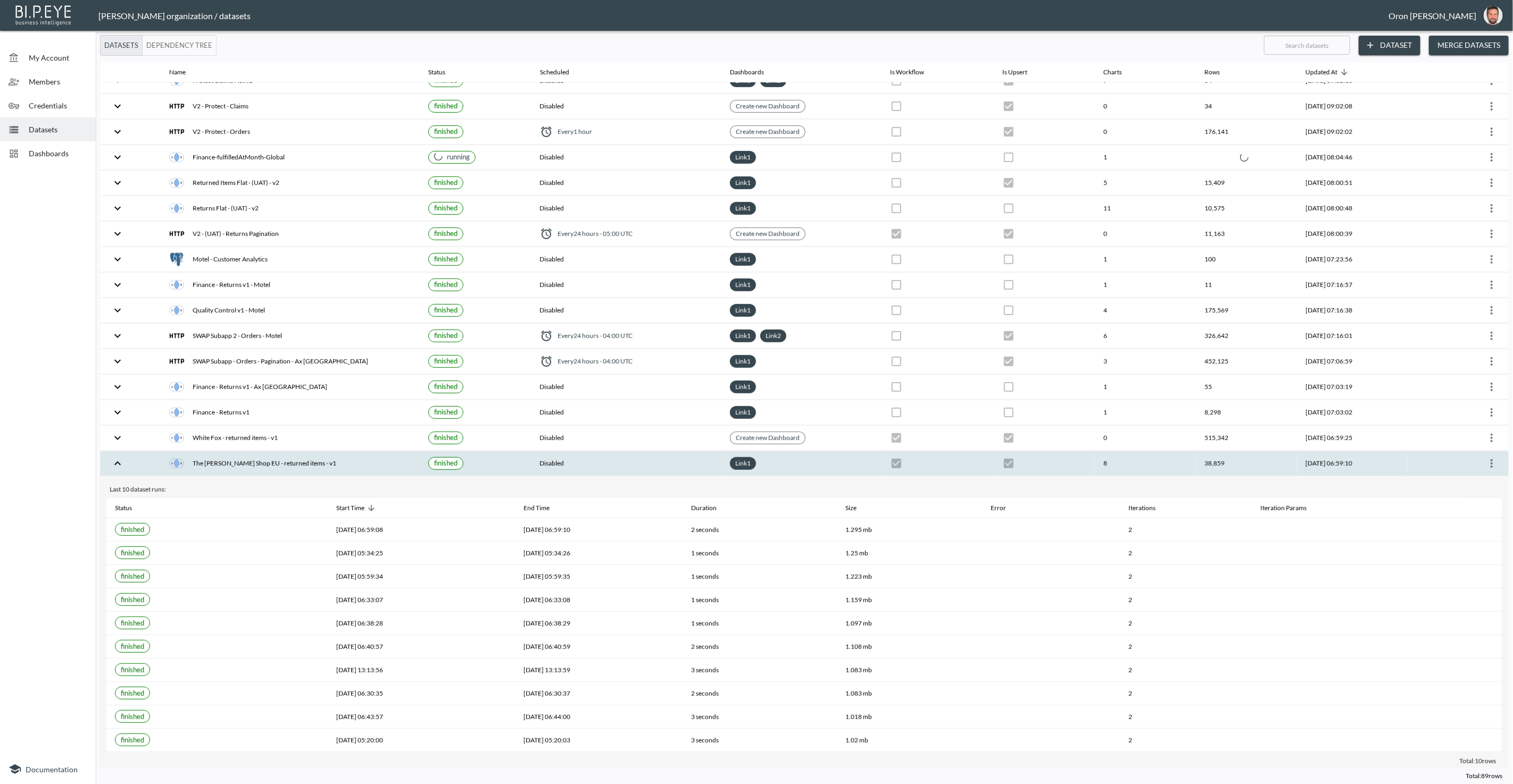
click at [237, 456] on div "The [PERSON_NAME] Shop EU - returned items - v1" at bounding box center [290, 464] width 242 height 15
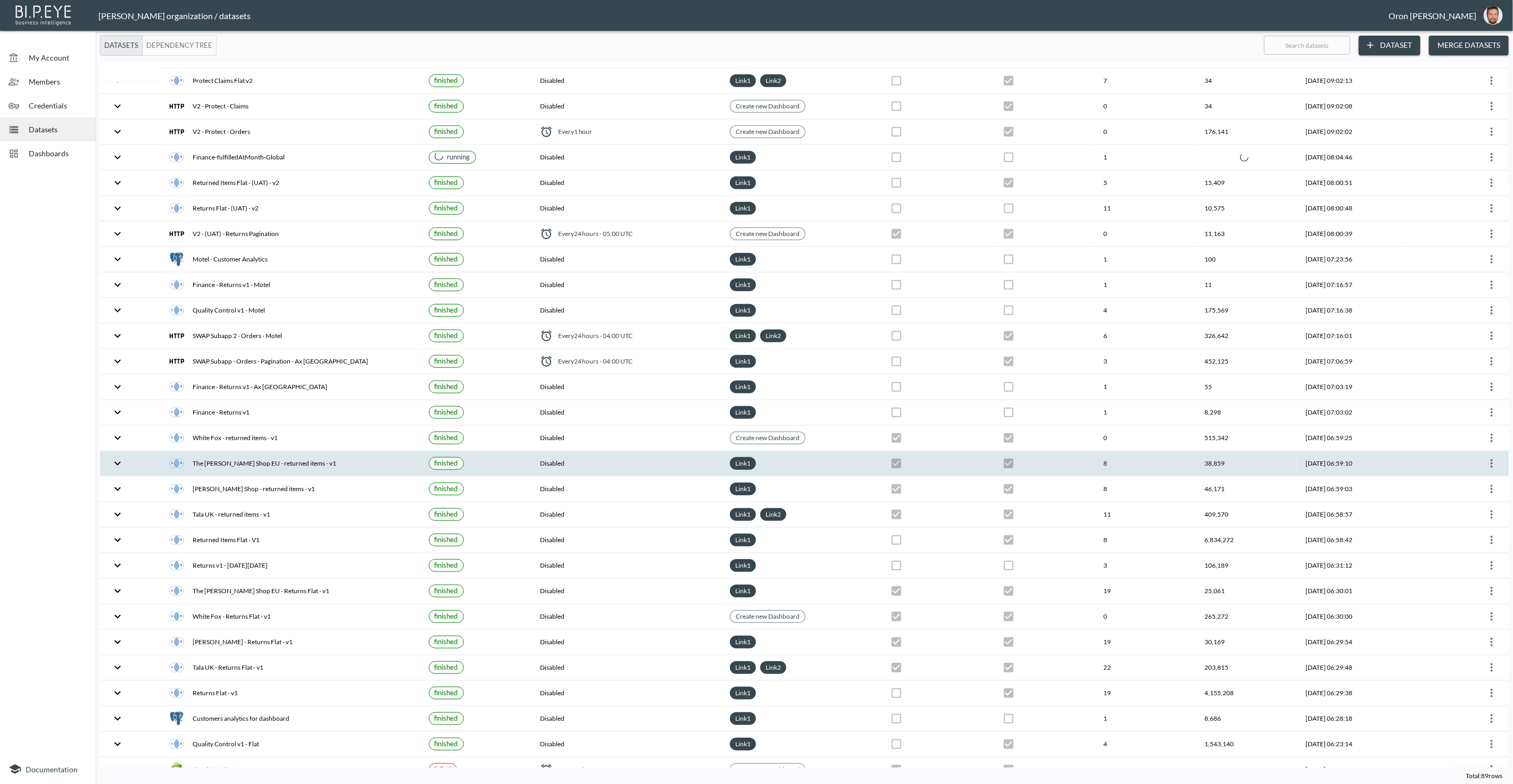
scroll to position [556, 0]
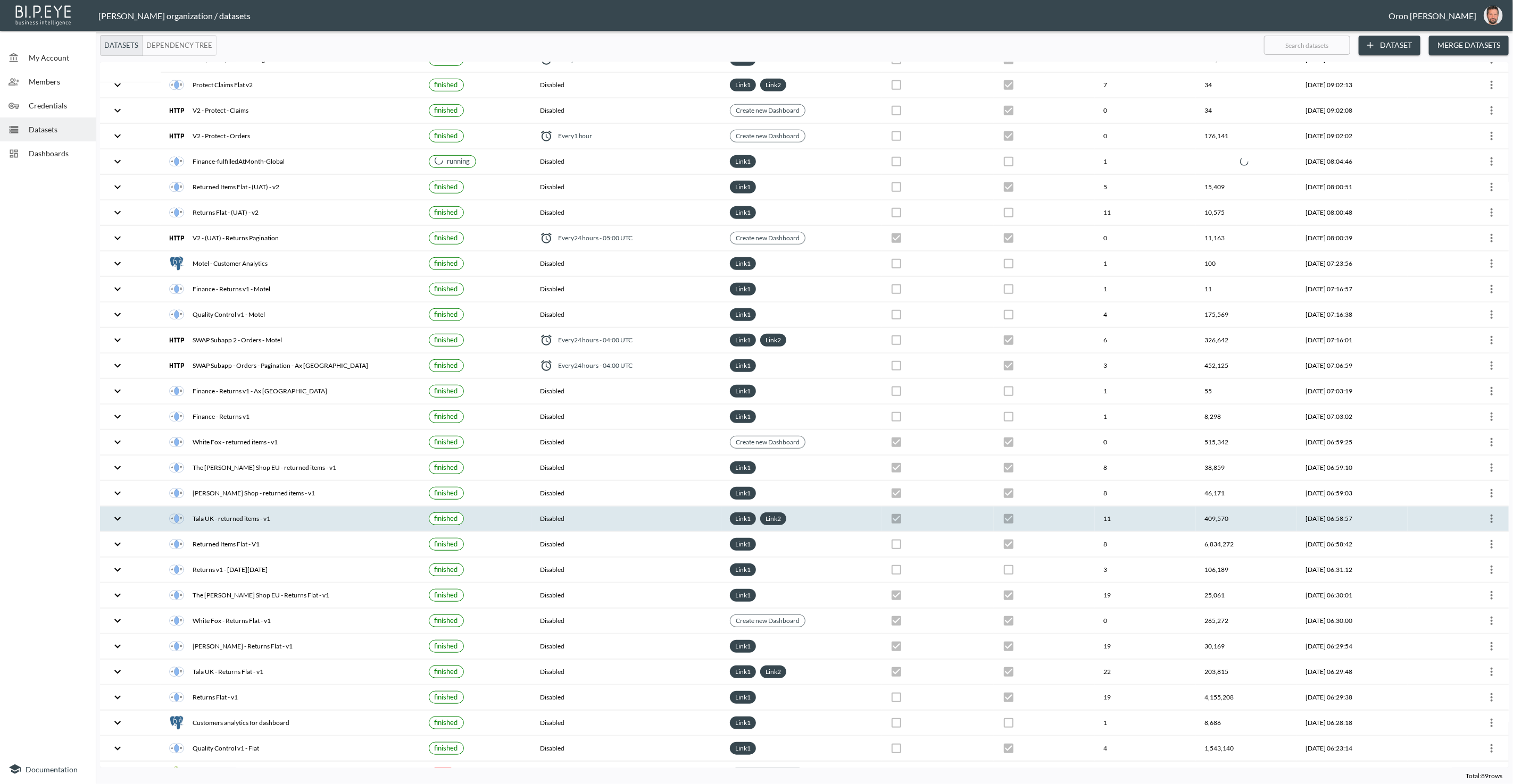
click at [239, 507] on th "Tala UK - returned items - v1" at bounding box center [290, 519] width 259 height 25
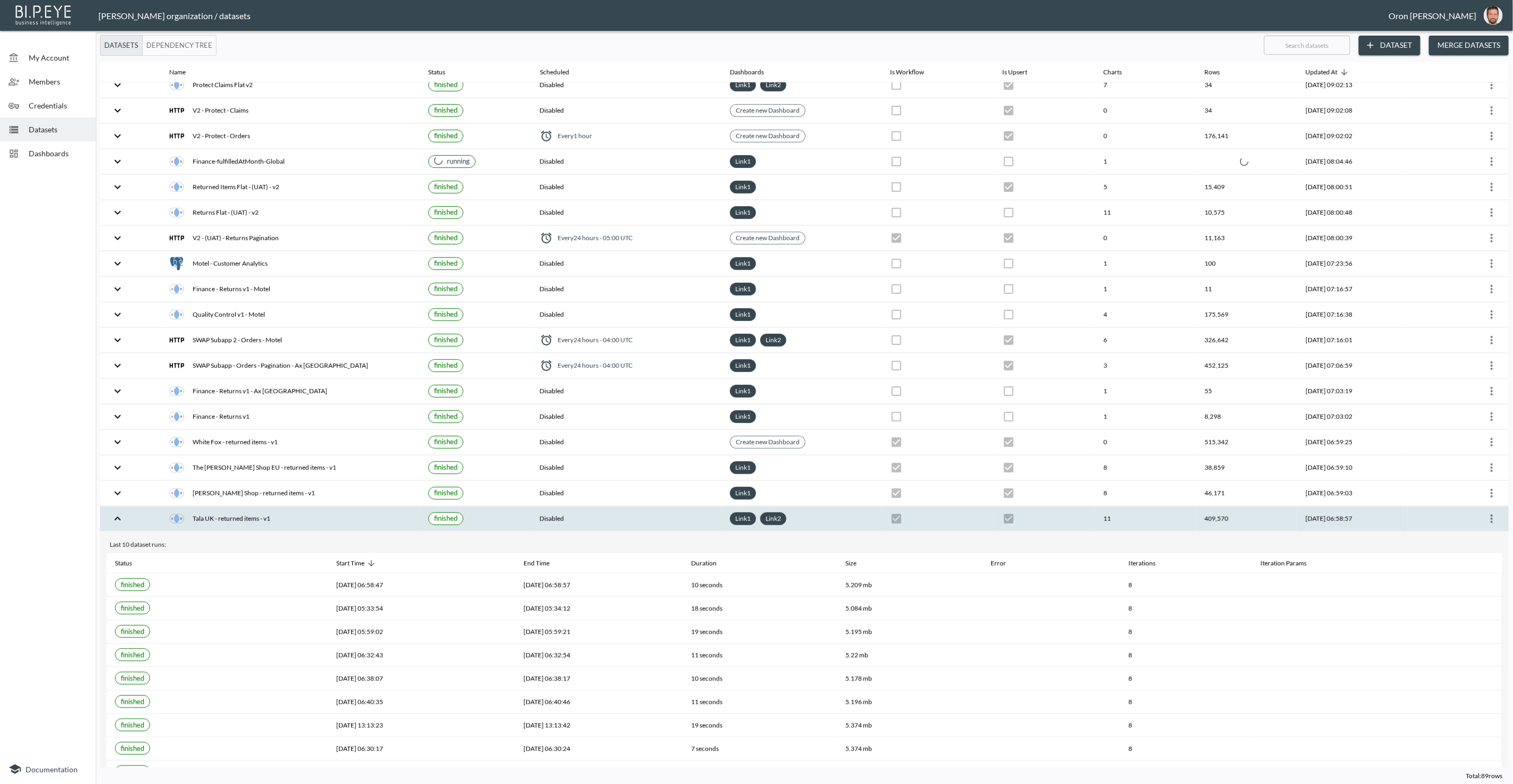
click at [238, 511] on div "Tala UK - returned items - v1" at bounding box center [290, 519] width 242 height 15
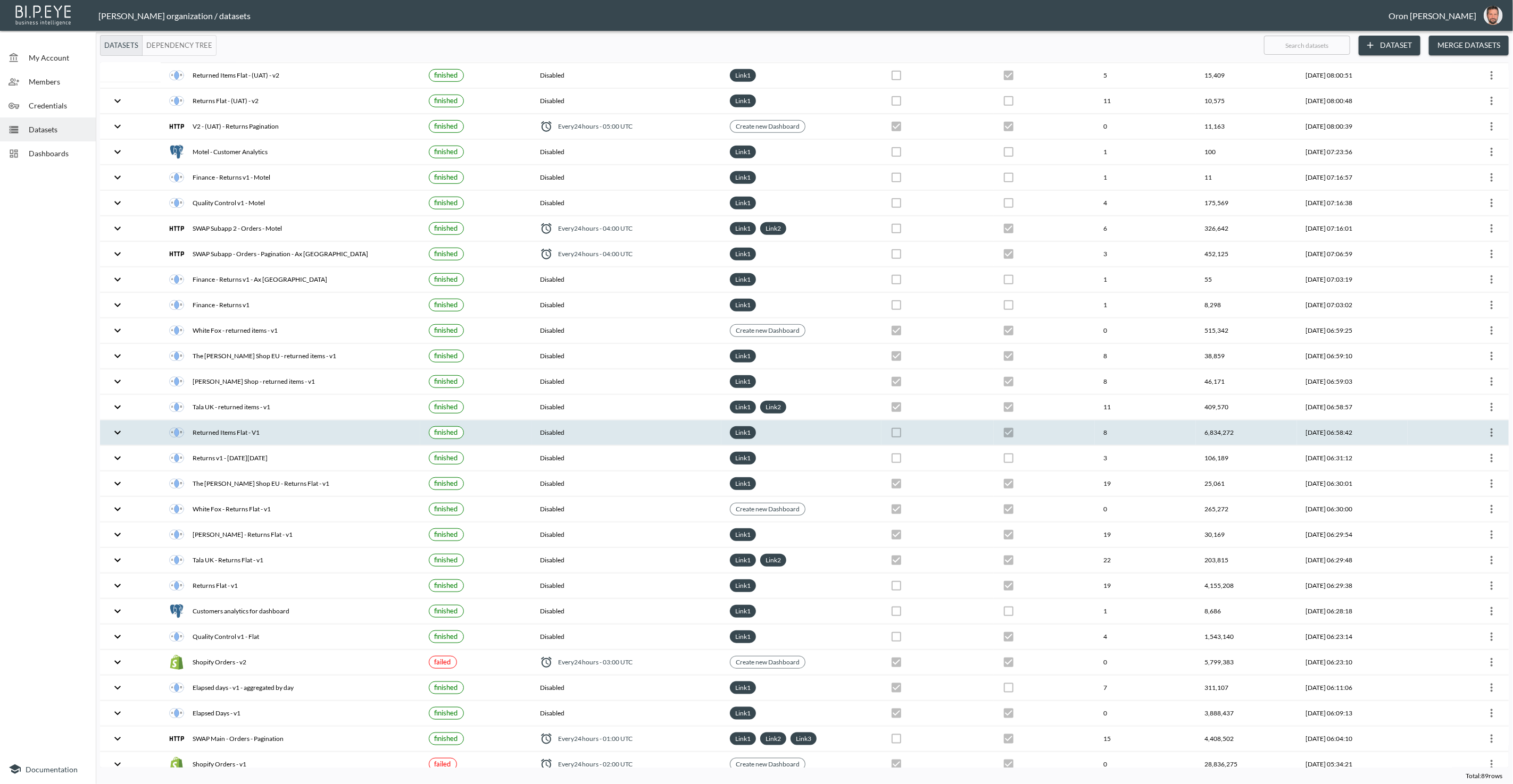
click at [235, 425] on div "Returned Items Flat - V1" at bounding box center [290, 433] width 242 height 15
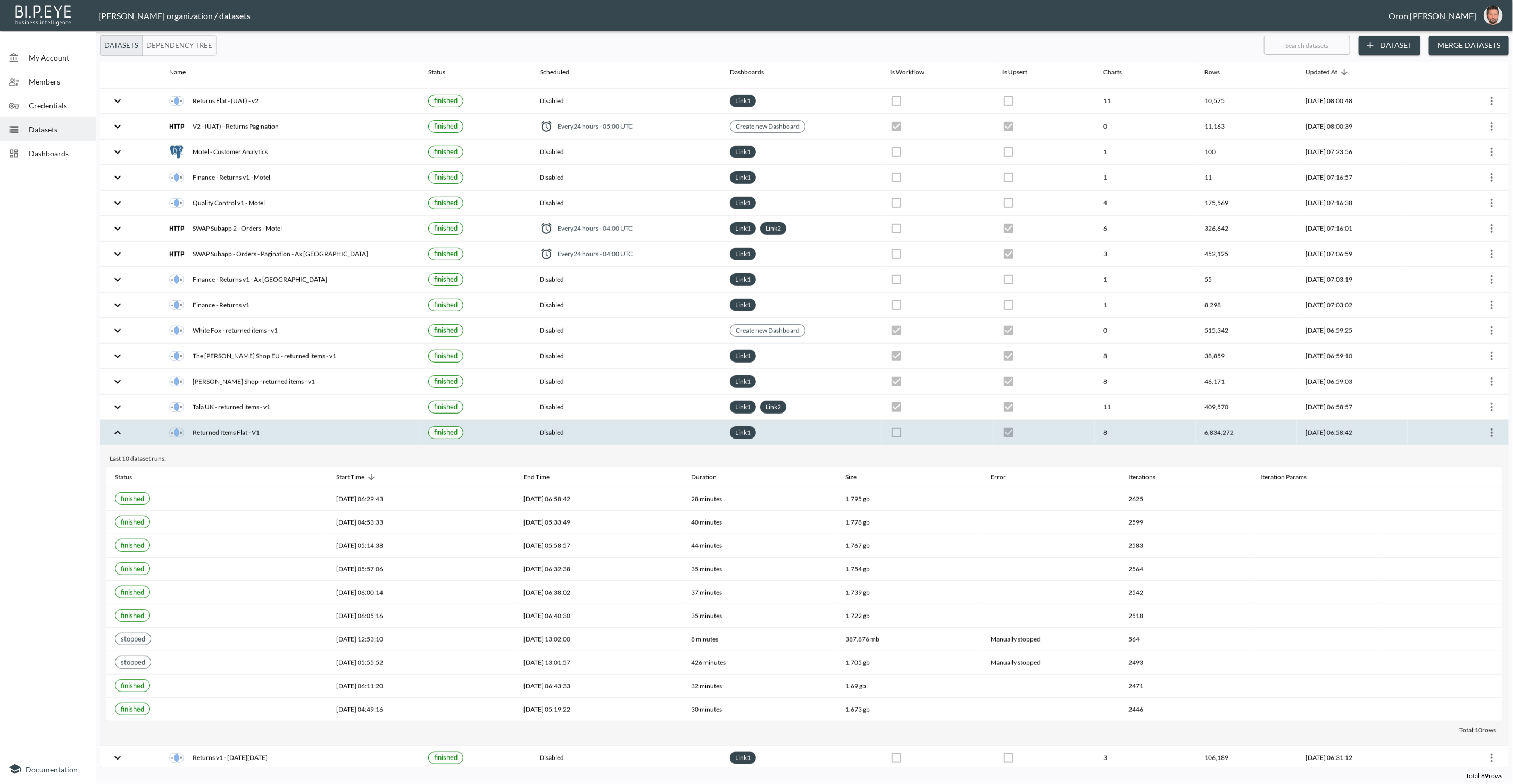
scroll to position [666, 0]
click at [1493, 429] on icon "more" at bounding box center [1491, 435] width 12 height 12
click at [1486, 432] on p "Edit Data Pipeline" at bounding box center [1460, 436] width 66 height 12
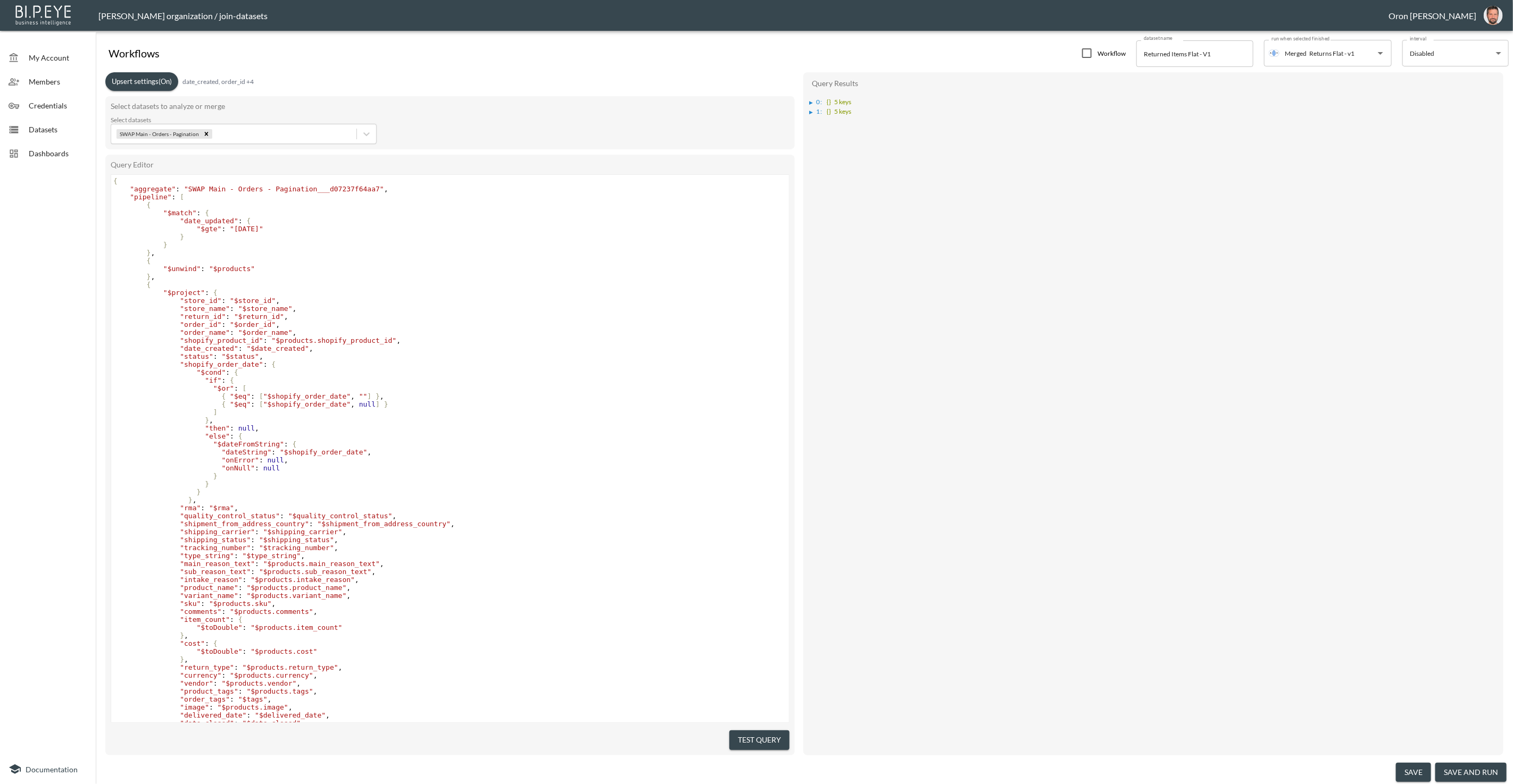
click at [257, 230] on span ""2025-07-20"" at bounding box center [246, 229] width 33 height 8
click at [257, 231] on span ""2025-07-20"" at bounding box center [246, 229] width 33 height 8
type textarea "10"
click at [263, 227] on span ""2025-10-20"" at bounding box center [246, 229] width 33 height 8
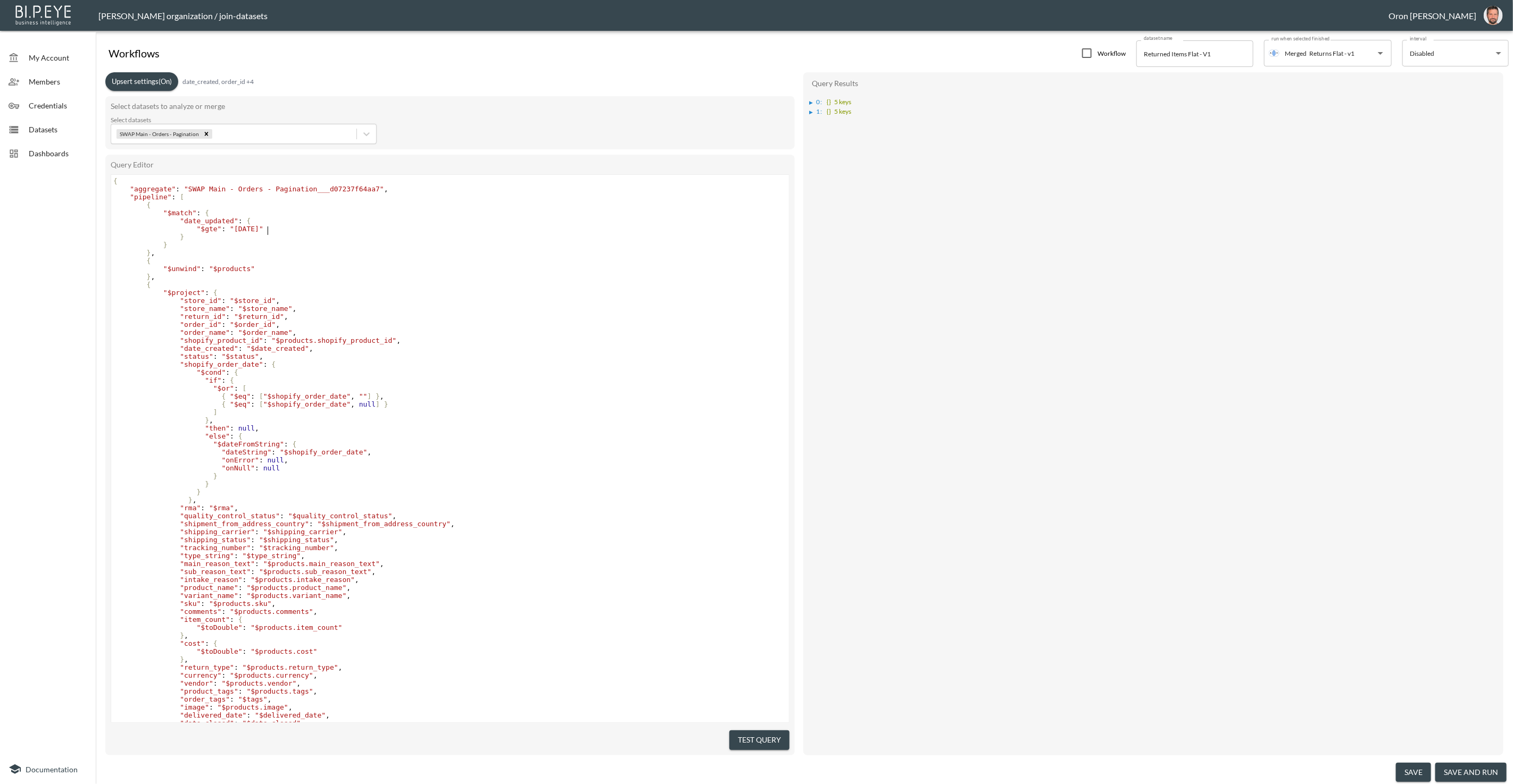
click at [263, 227] on span ""2025-10-20"" at bounding box center [246, 229] width 33 height 8
type textarea "01"
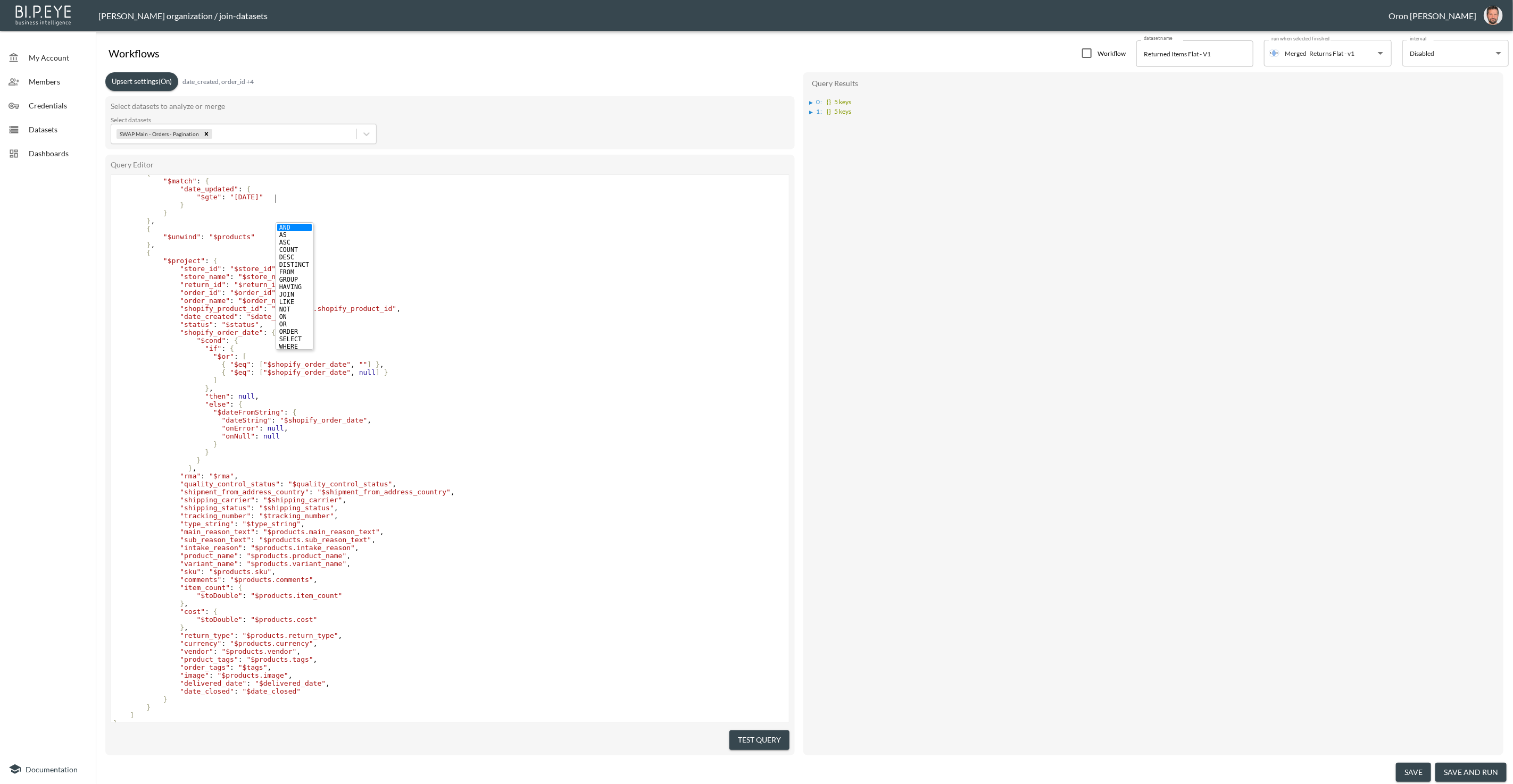
click at [441, 241] on pre ""$unwind" : "$products"" at bounding box center [449, 237] width 677 height 8
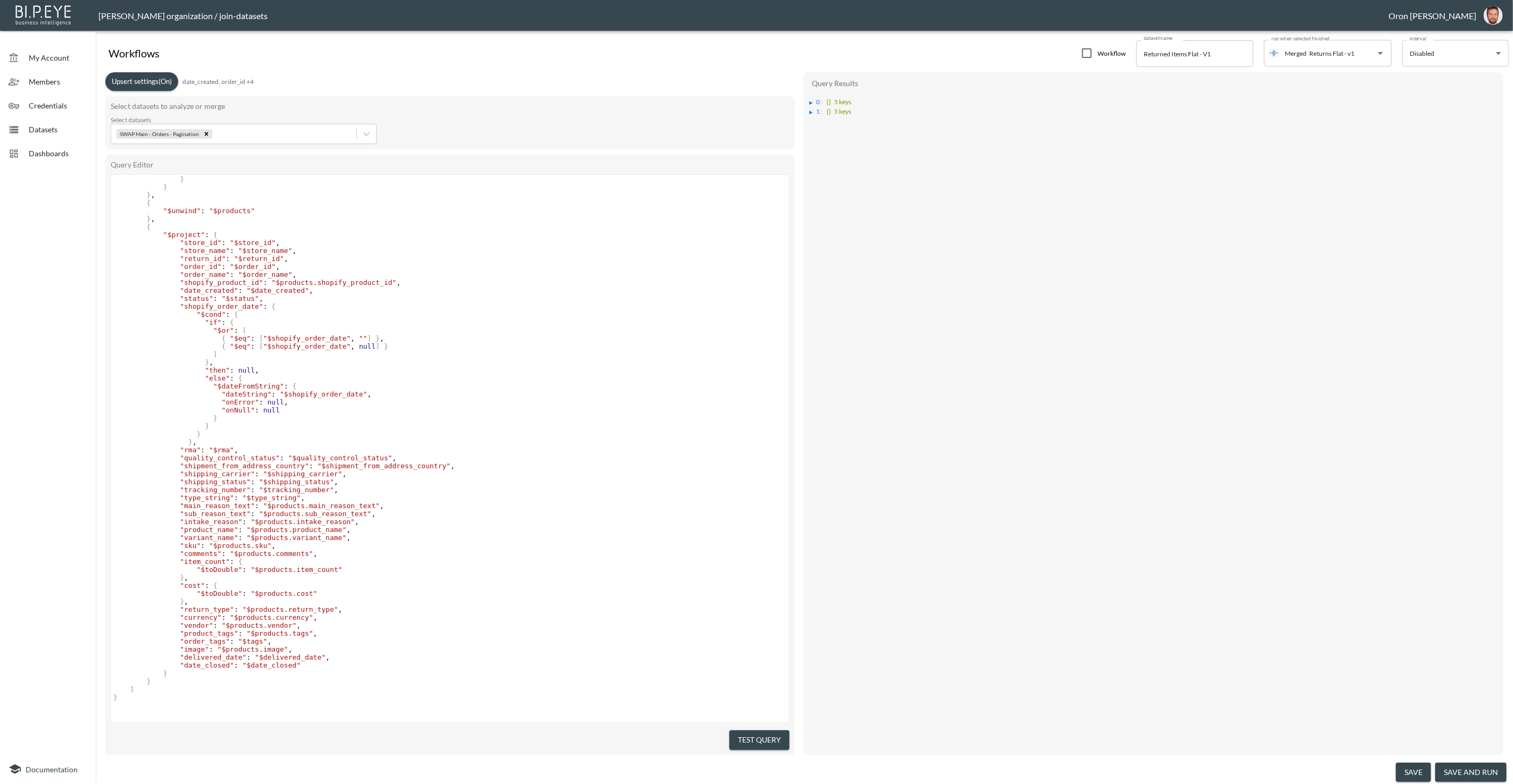
click at [1412, 772] on button "save" at bounding box center [1413, 773] width 35 height 20
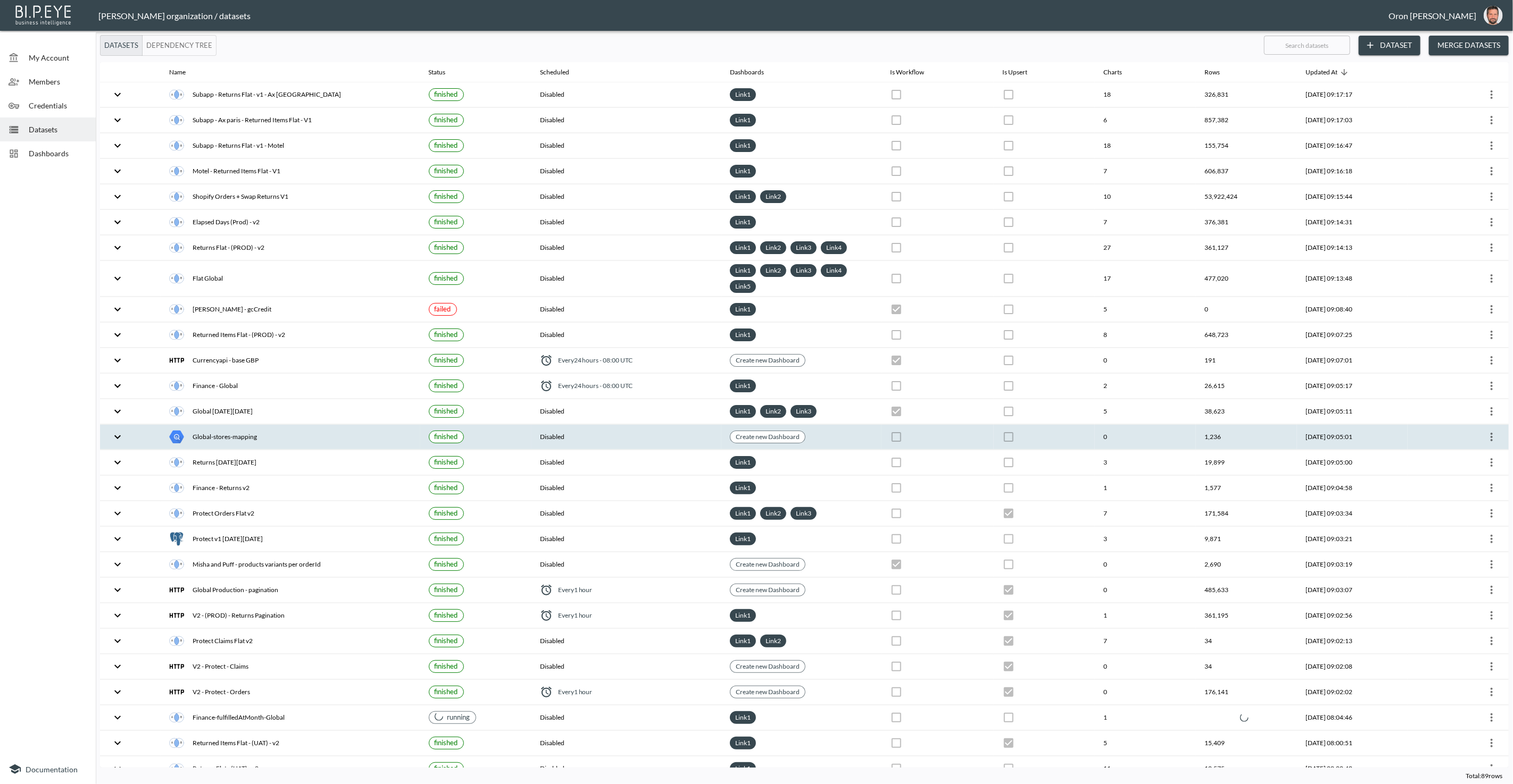
checkbox input "false"
checkbox input "true"
checkbox input "false"
checkbox input "true"
checkbox input "false"
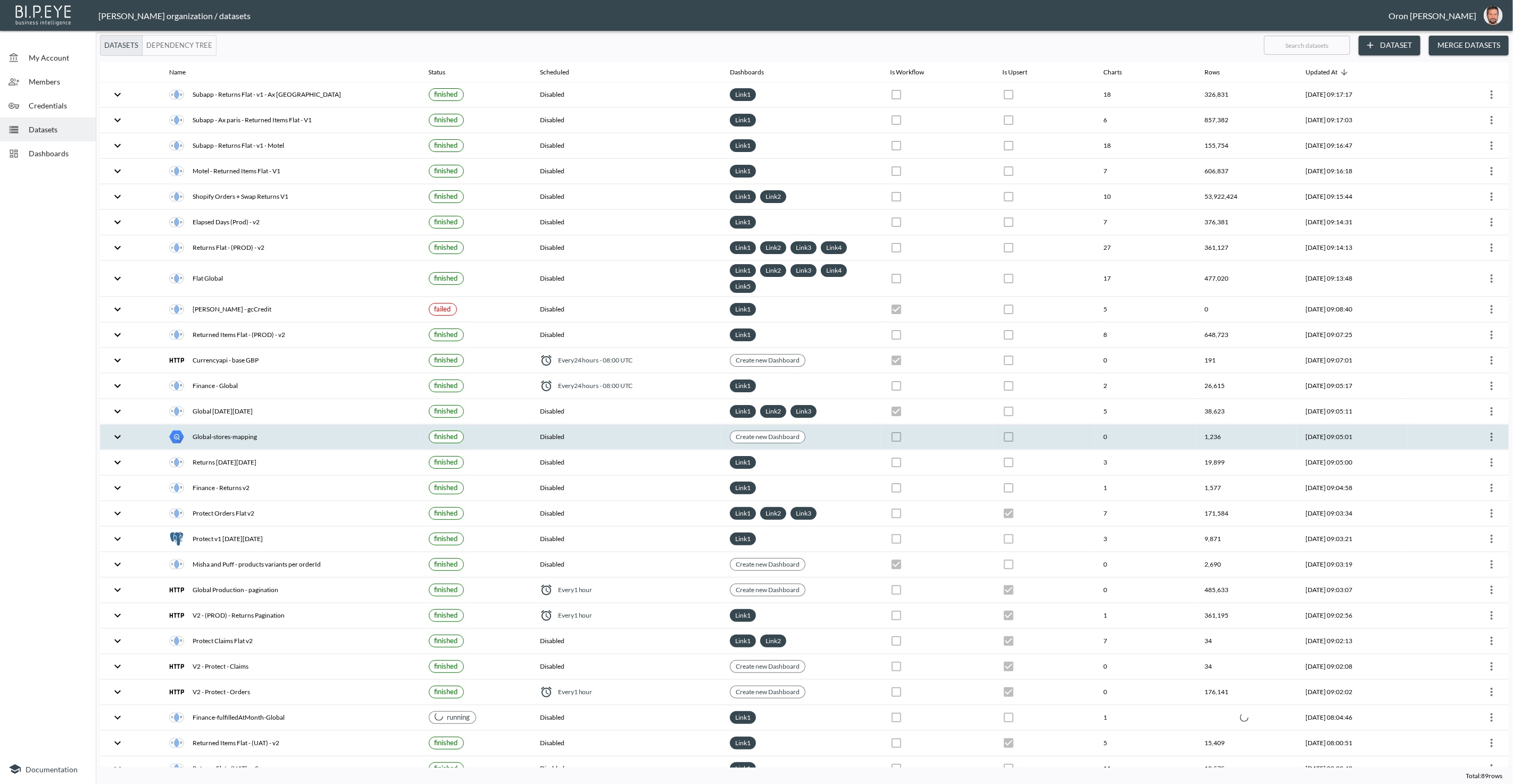
checkbox input "true"
checkbox input "false"
checkbox input "true"
checkbox input "false"
checkbox input "true"
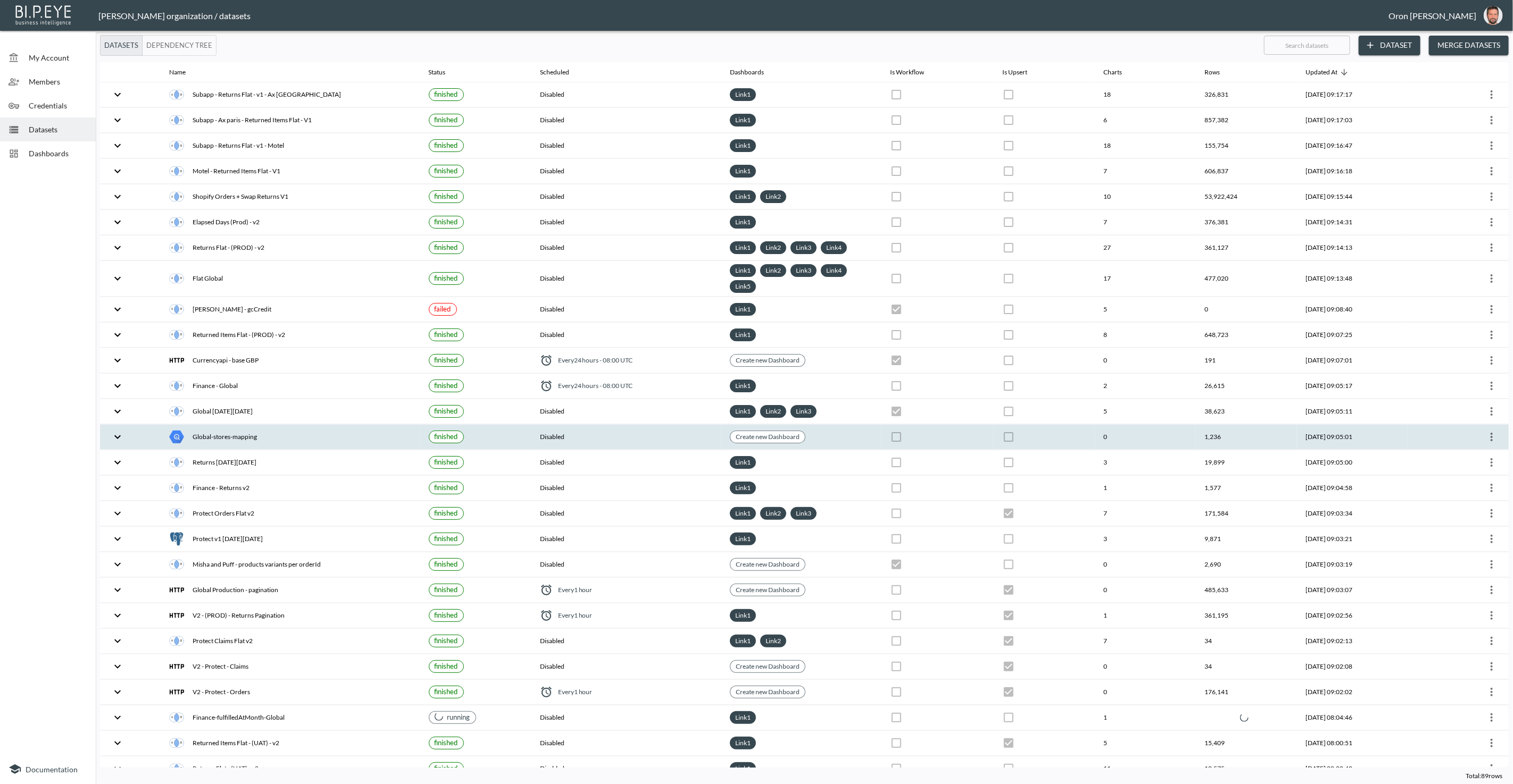
checkbox input "false"
checkbox input "true"
checkbox input "false"
checkbox input "true"
checkbox input "false"
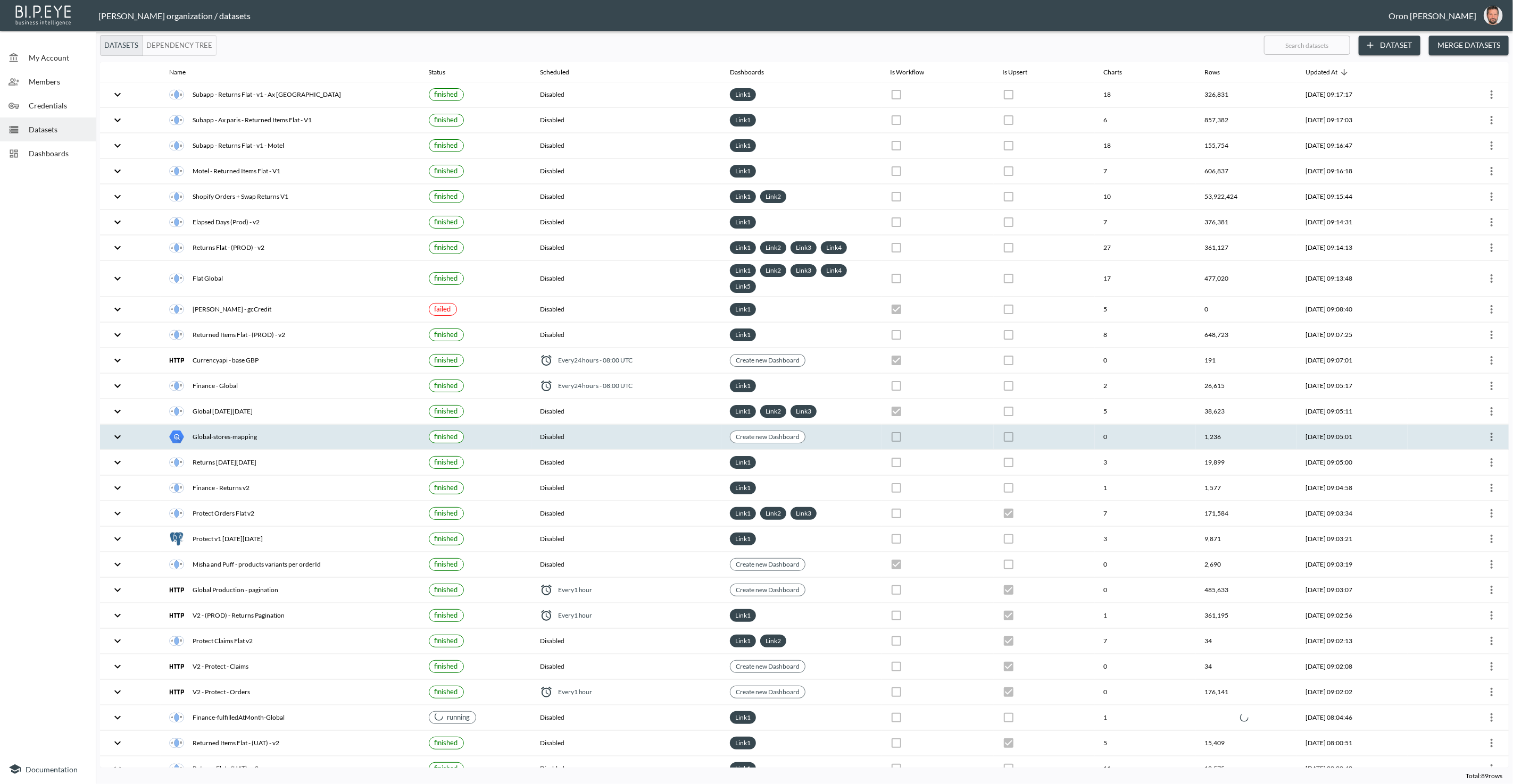
checkbox input "false"
checkbox input "true"
checkbox input "false"
checkbox input "true"
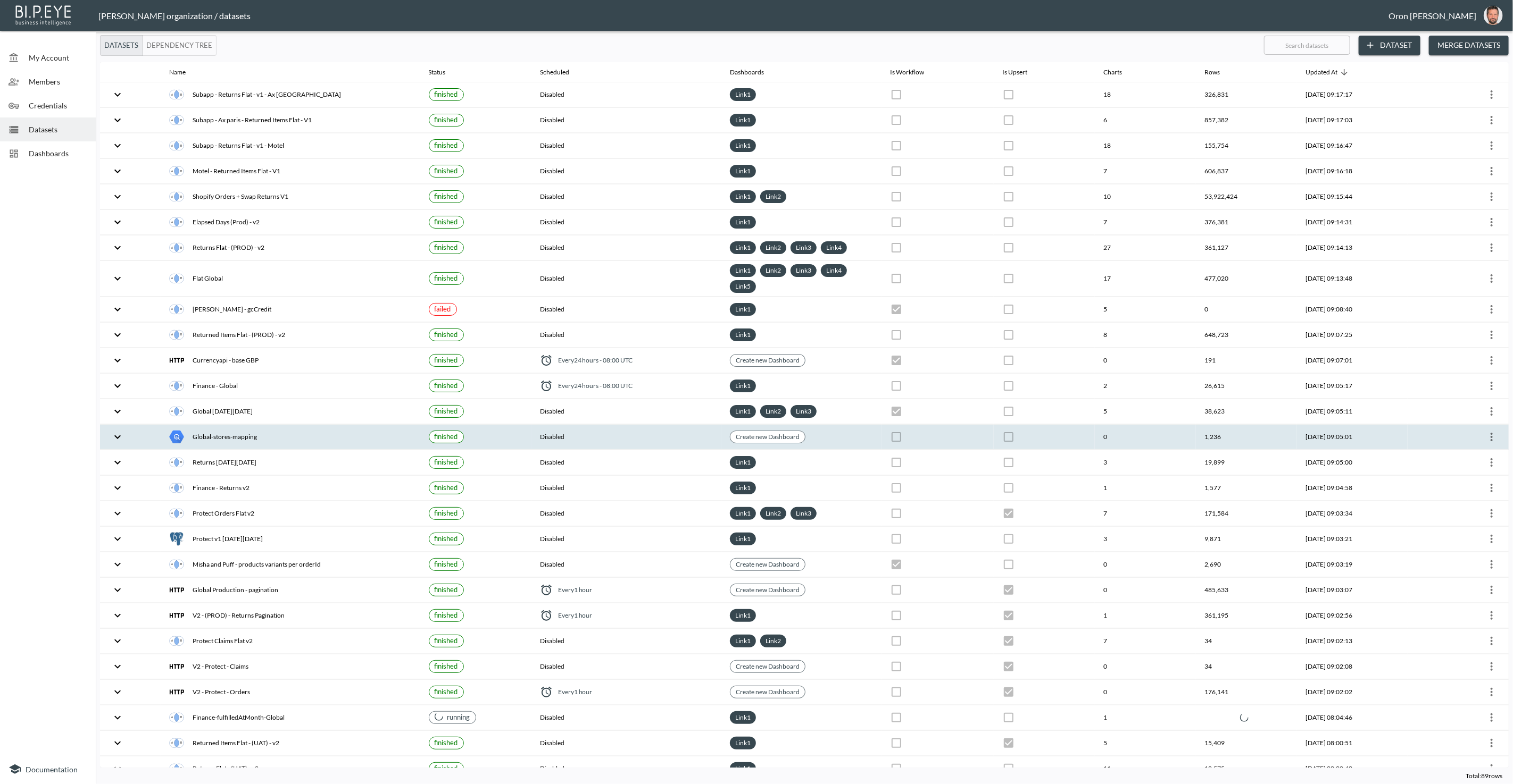
checkbox input "false"
checkbox input "true"
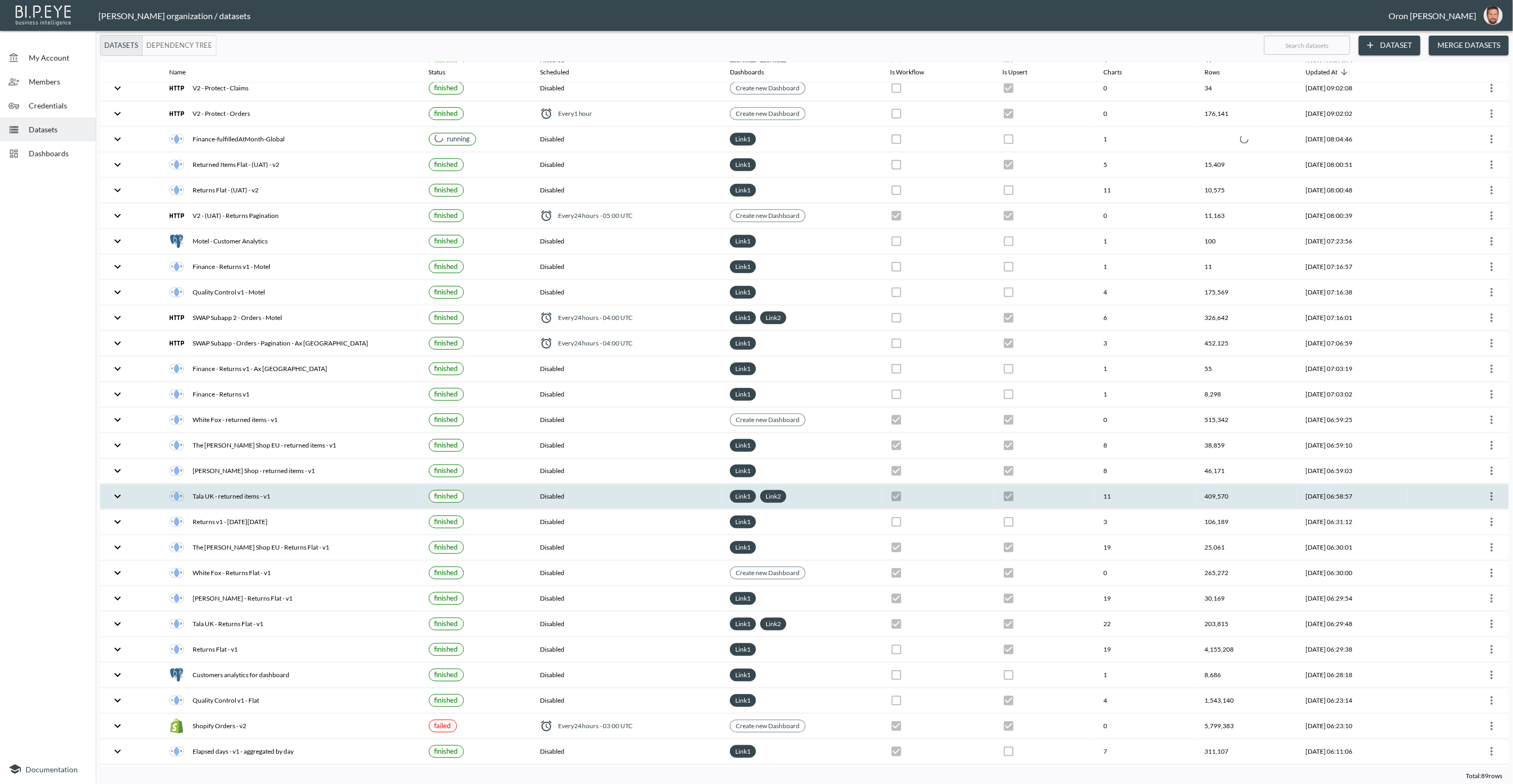
scroll to position [604, 0]
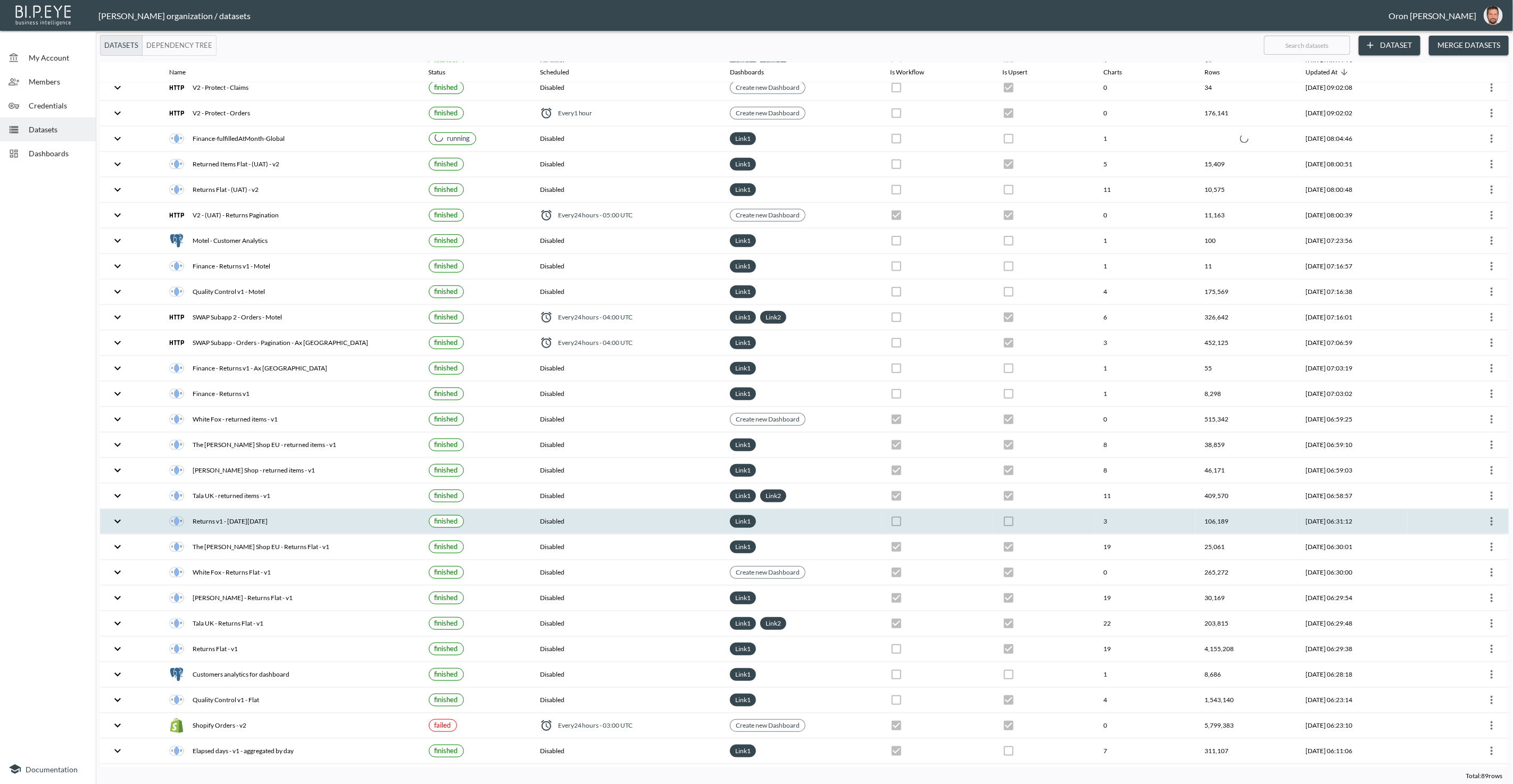
click at [252, 514] on div "Returns v1 - [DATE][DATE]" at bounding box center [290, 522] width 242 height 15
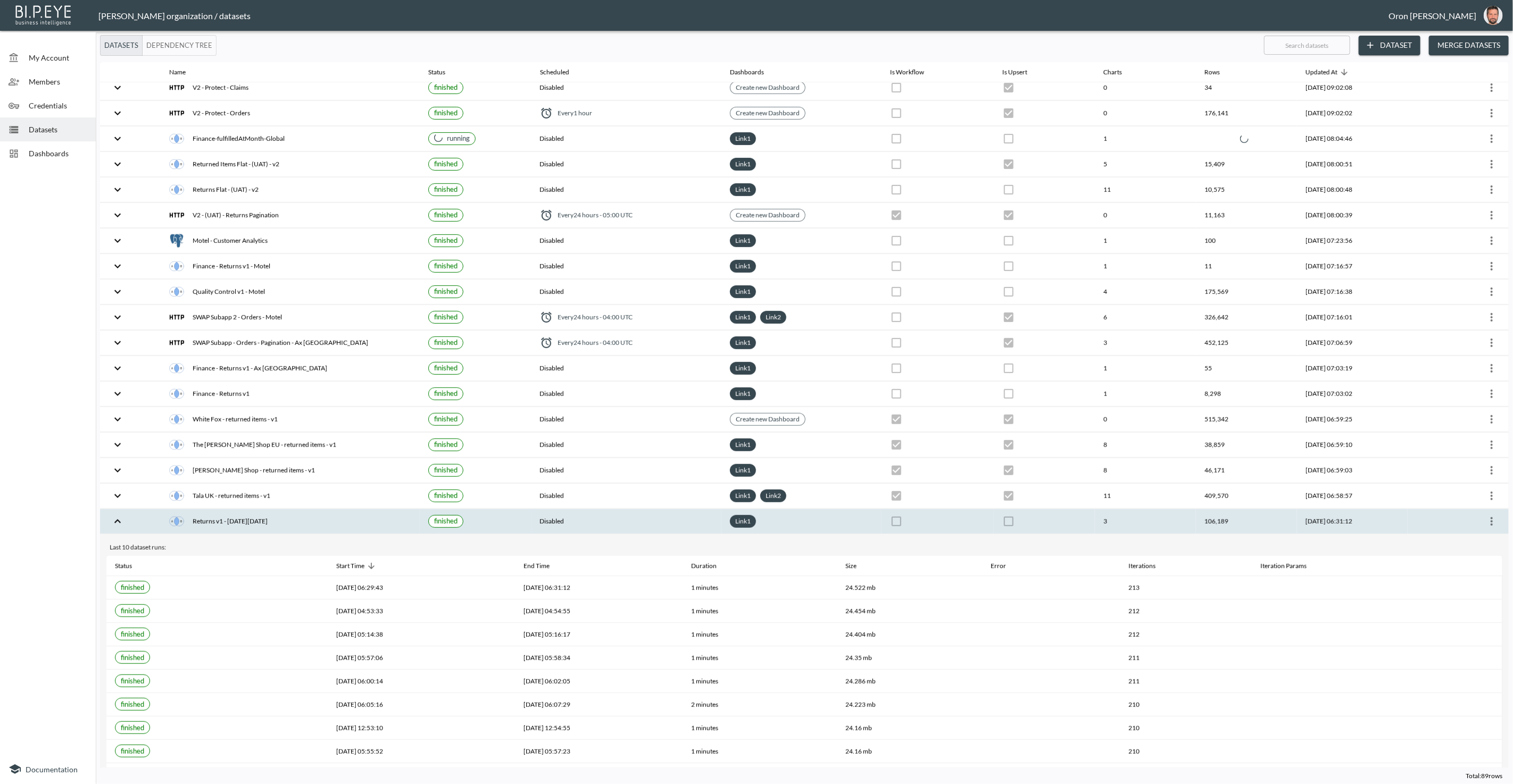
click at [252, 514] on div "Returns v1 - [DATE][DATE]" at bounding box center [290, 522] width 242 height 15
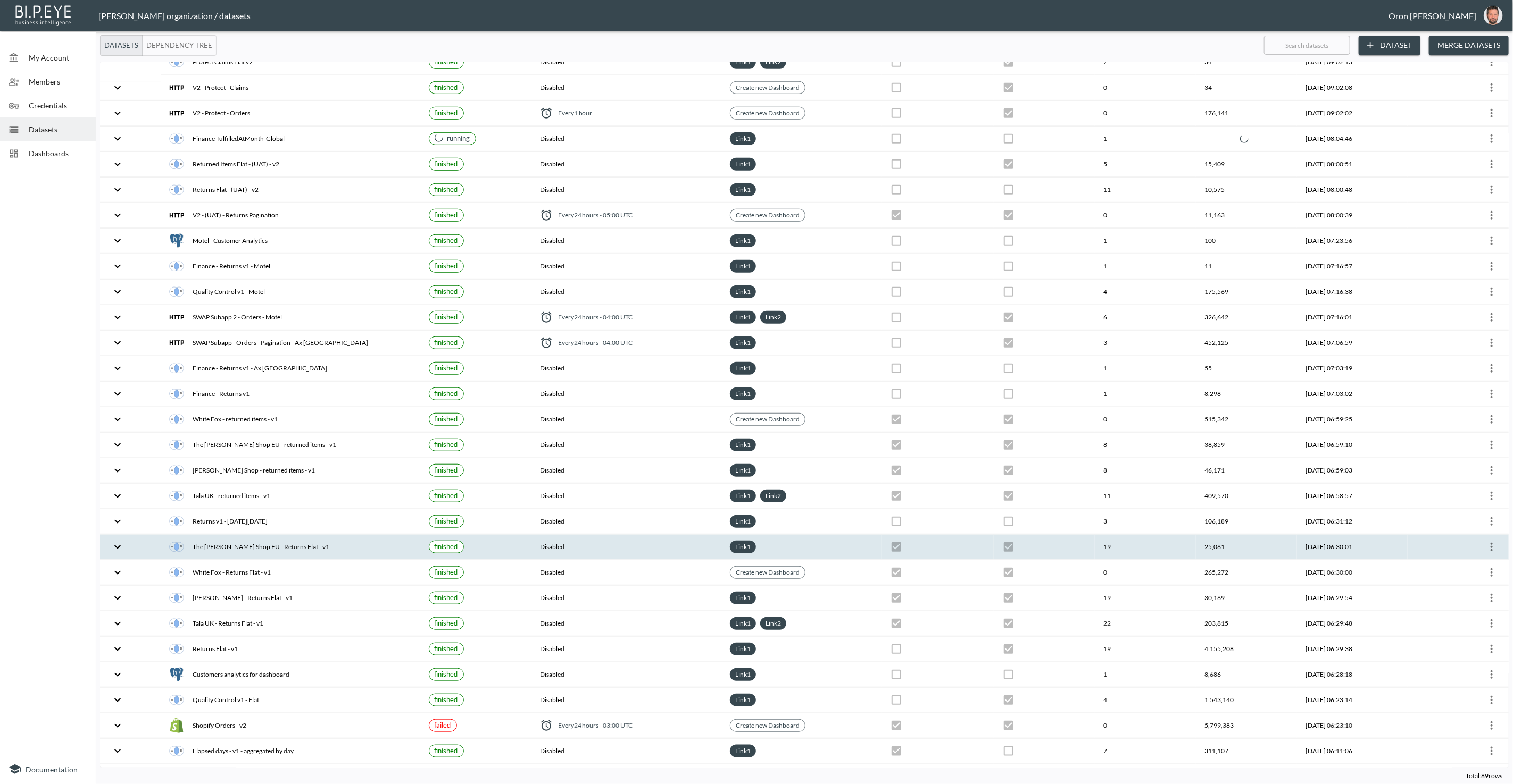
click at [249, 540] on div "The [PERSON_NAME] Shop EU - Returns Flat - v1" at bounding box center [290, 547] width 242 height 15
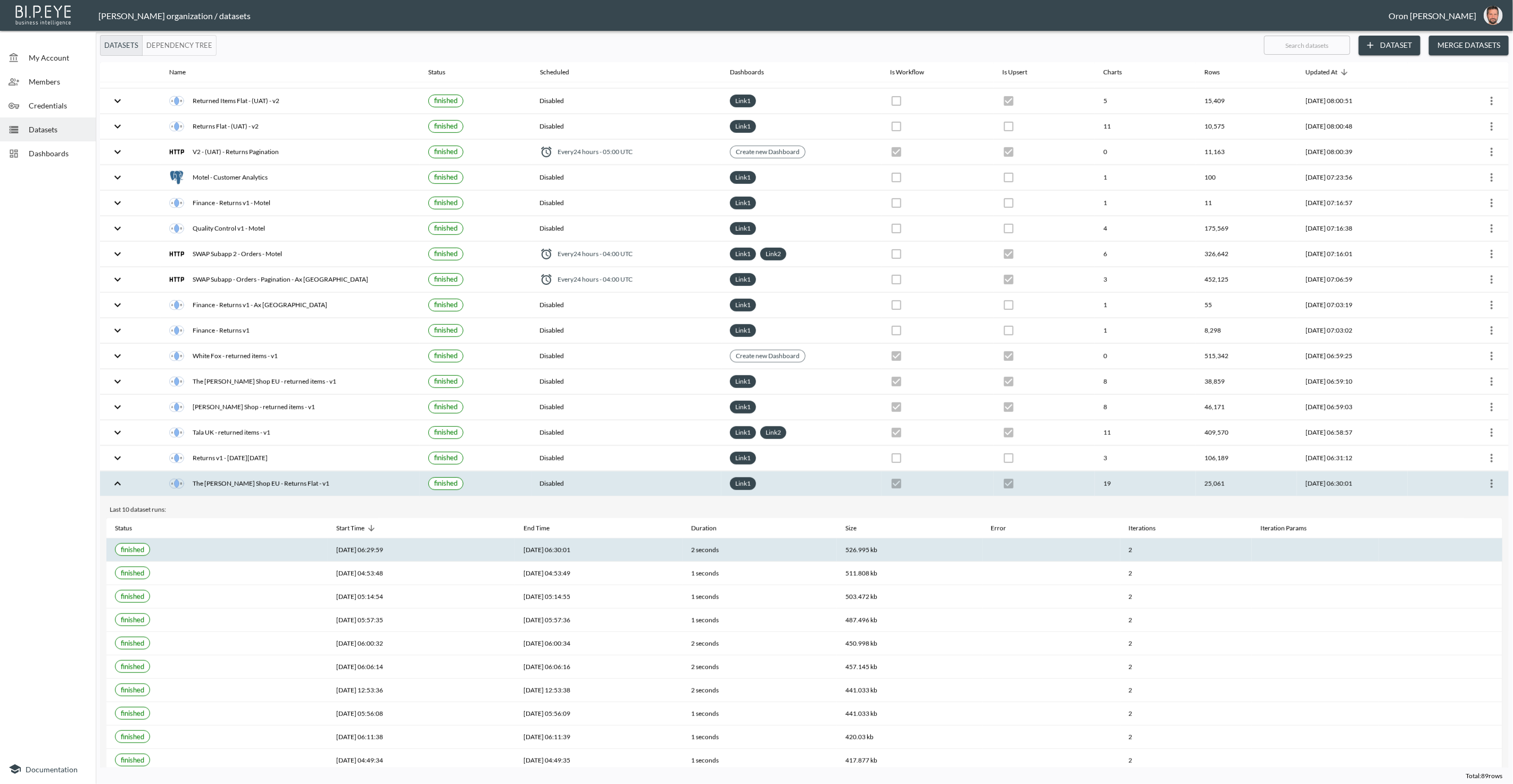
scroll to position [679, 0]
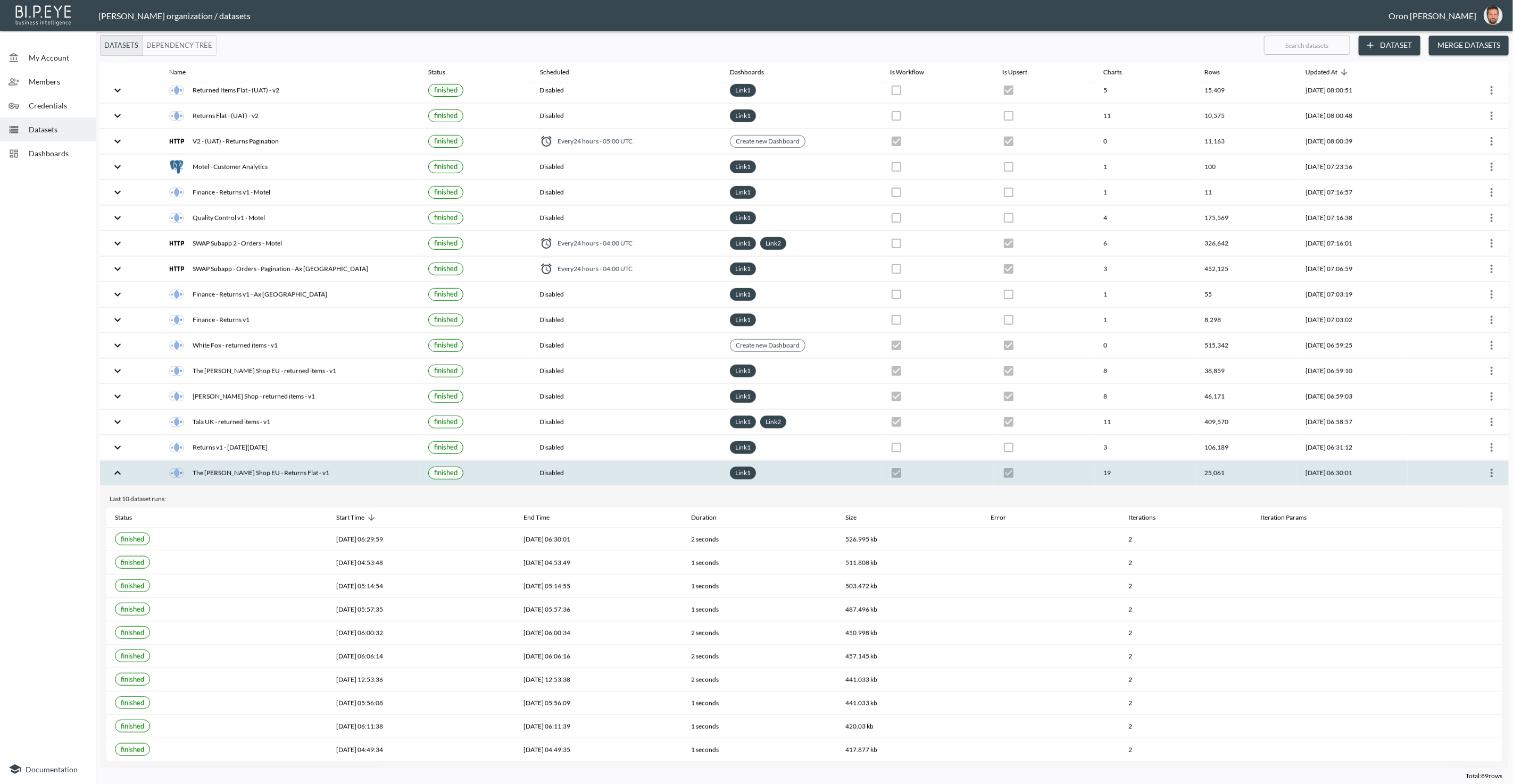
click at [231, 466] on div "The [PERSON_NAME] Shop EU - Returns Flat - v1" at bounding box center [290, 473] width 242 height 15
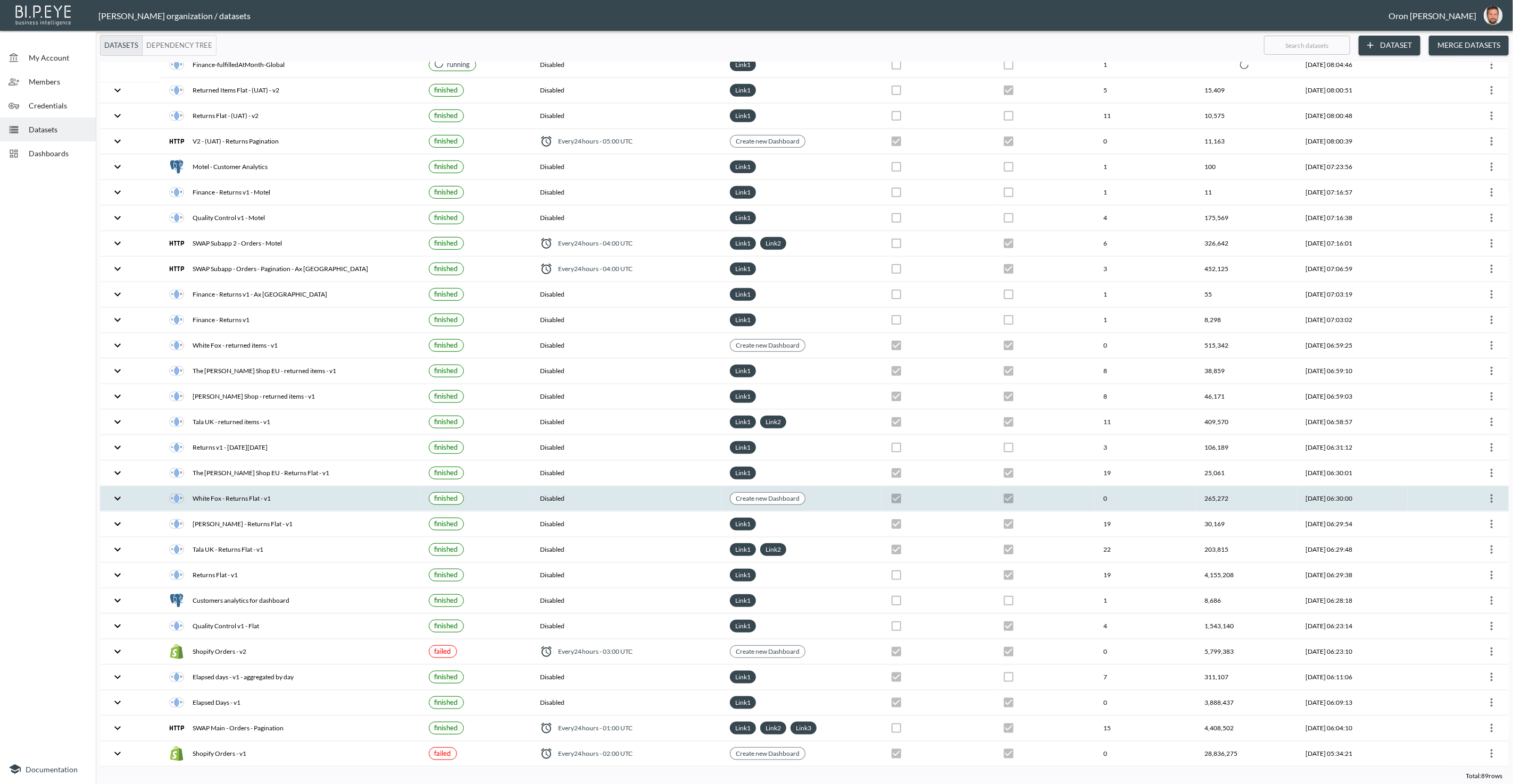
click at [232, 487] on th "White Fox - Returns Flat - v1" at bounding box center [290, 499] width 259 height 25
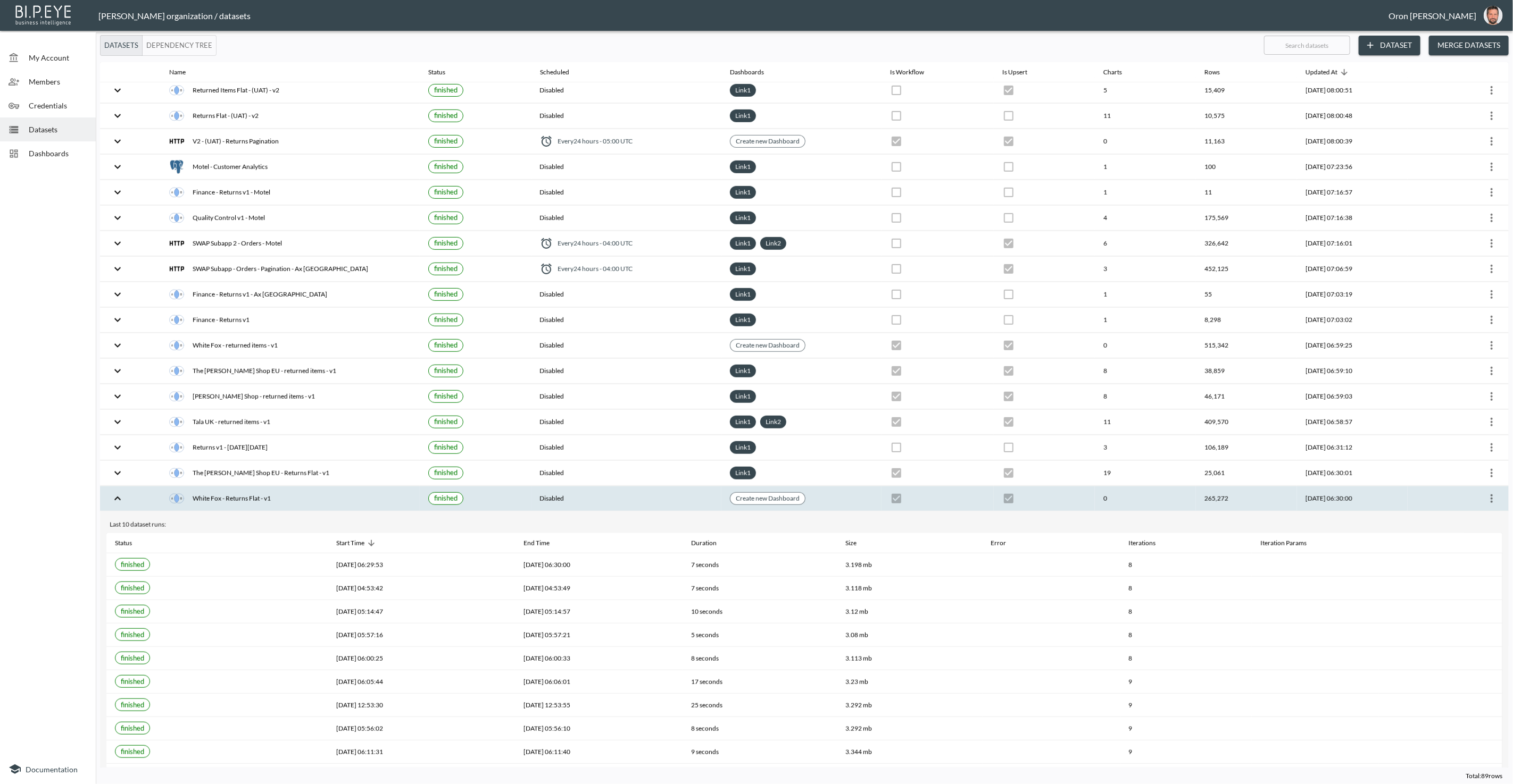
click at [233, 491] on div "White Fox - Returns Flat - v1" at bounding box center [290, 499] width 242 height 15
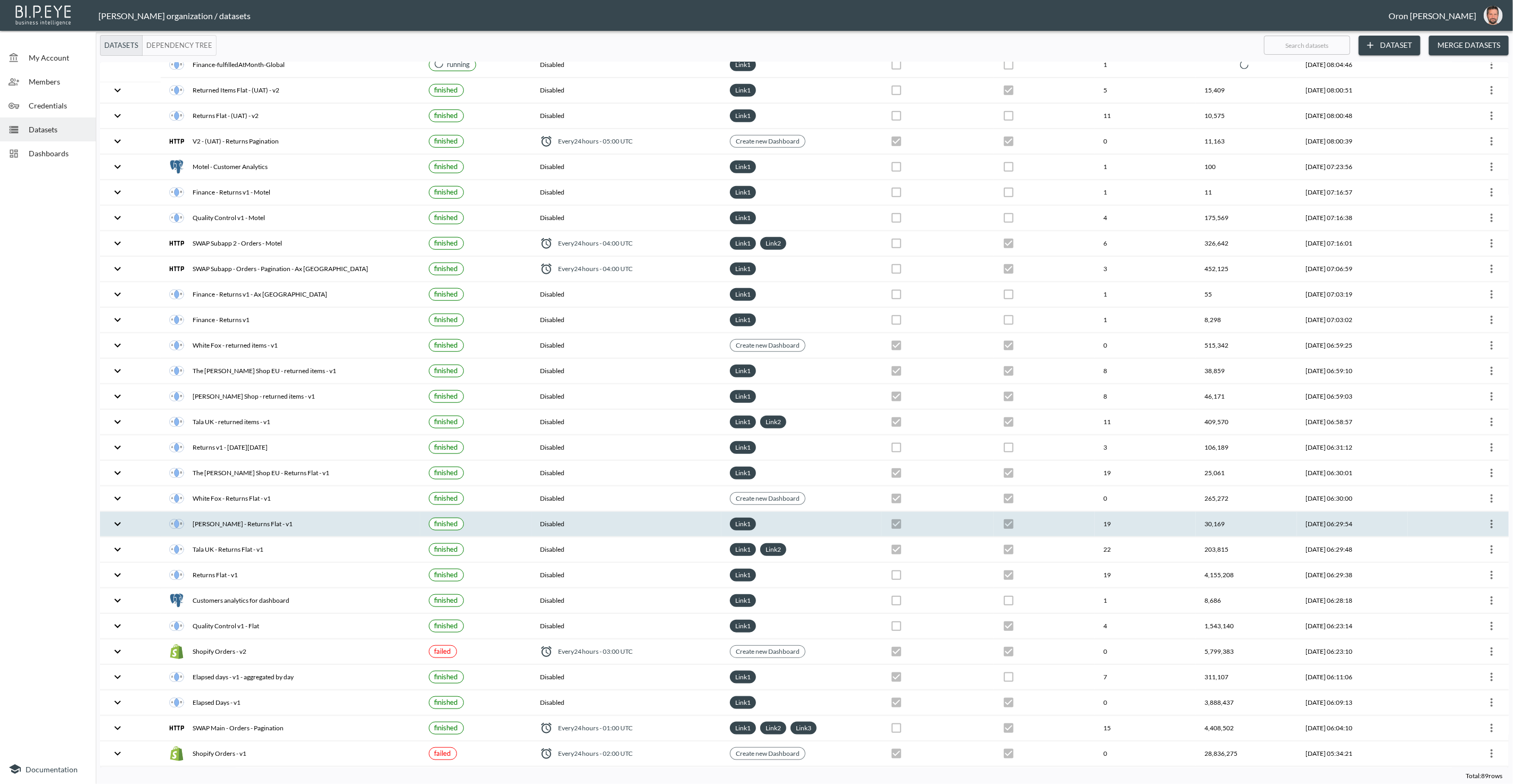
click at [230, 517] on div "[PERSON_NAME] - Returns Flat - v1" at bounding box center [290, 525] width 242 height 15
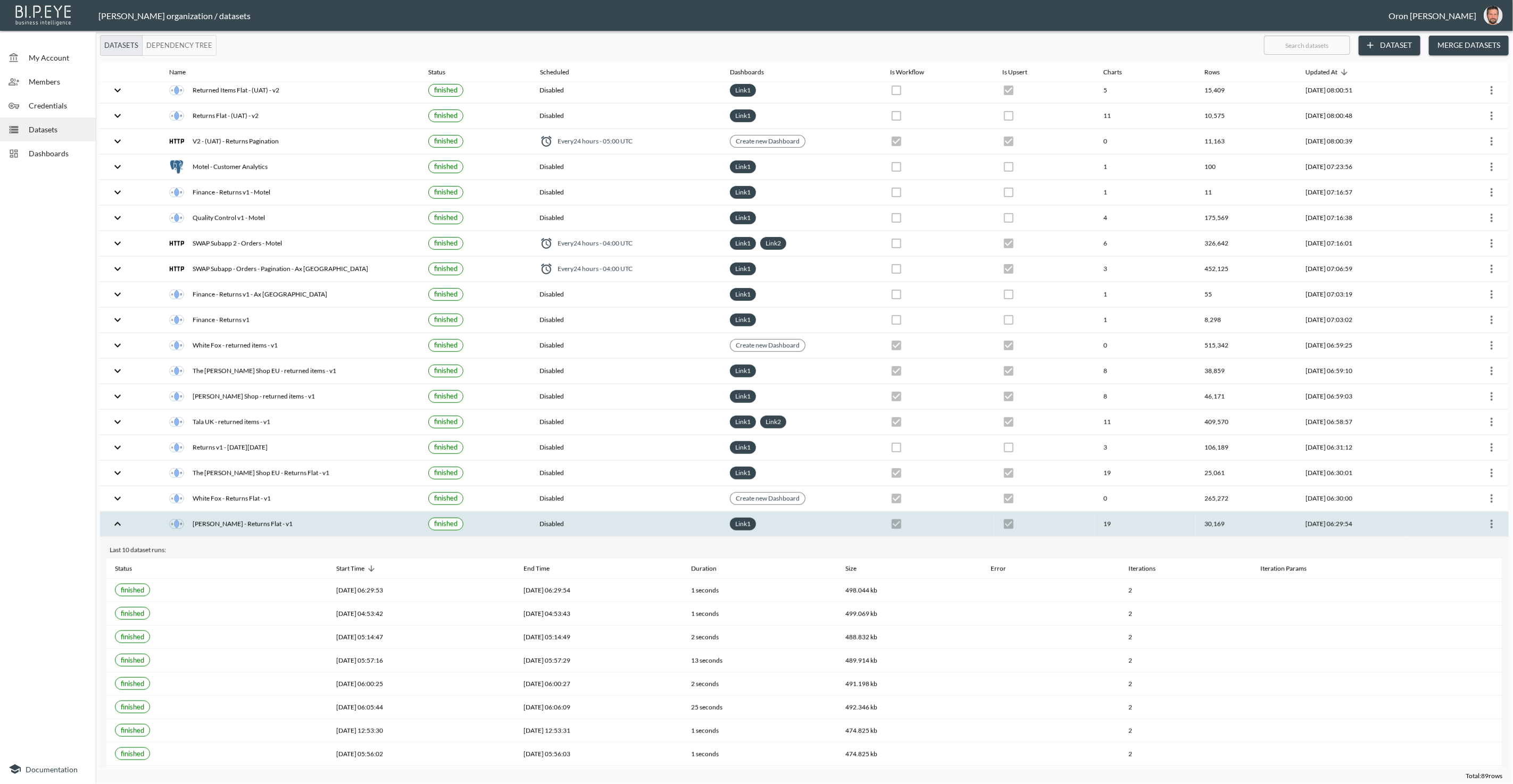
click at [230, 517] on div "[PERSON_NAME] - Returns Flat - v1" at bounding box center [290, 525] width 242 height 15
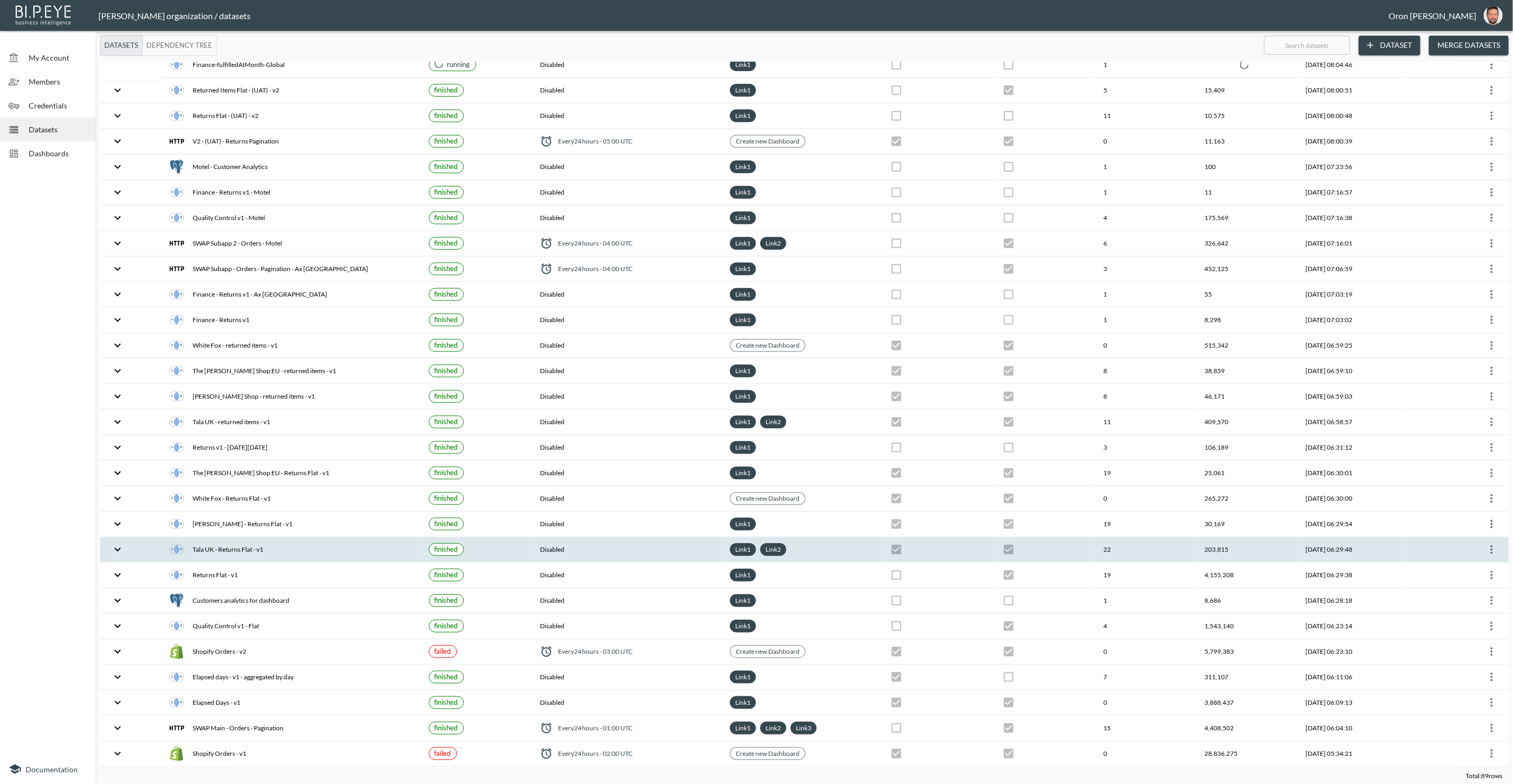
click at [228, 538] on th "Tala UK - Returns Flat - v1" at bounding box center [290, 550] width 259 height 25
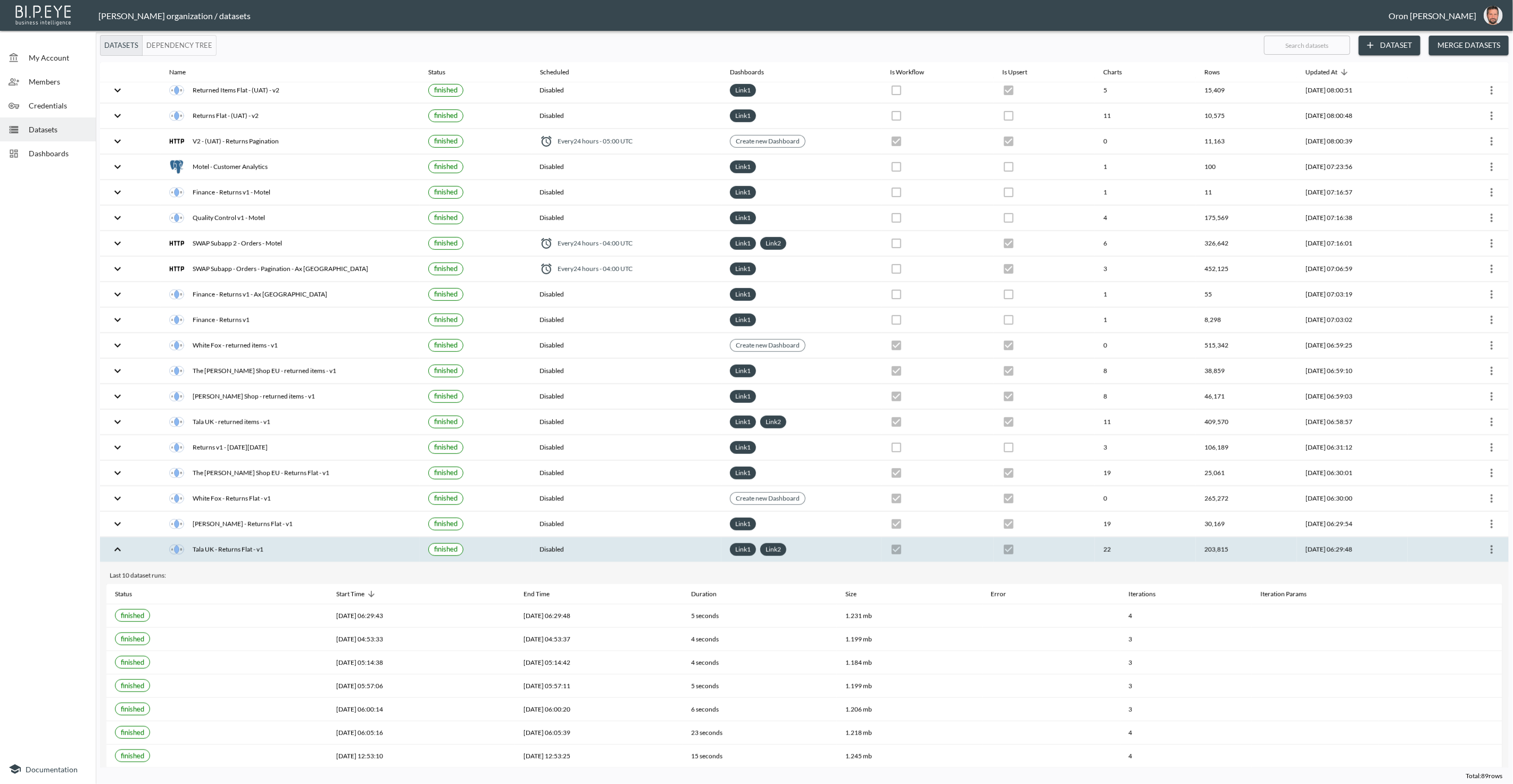
click at [228, 543] on div "Tala UK - Returns Flat - v1" at bounding box center [290, 550] width 242 height 15
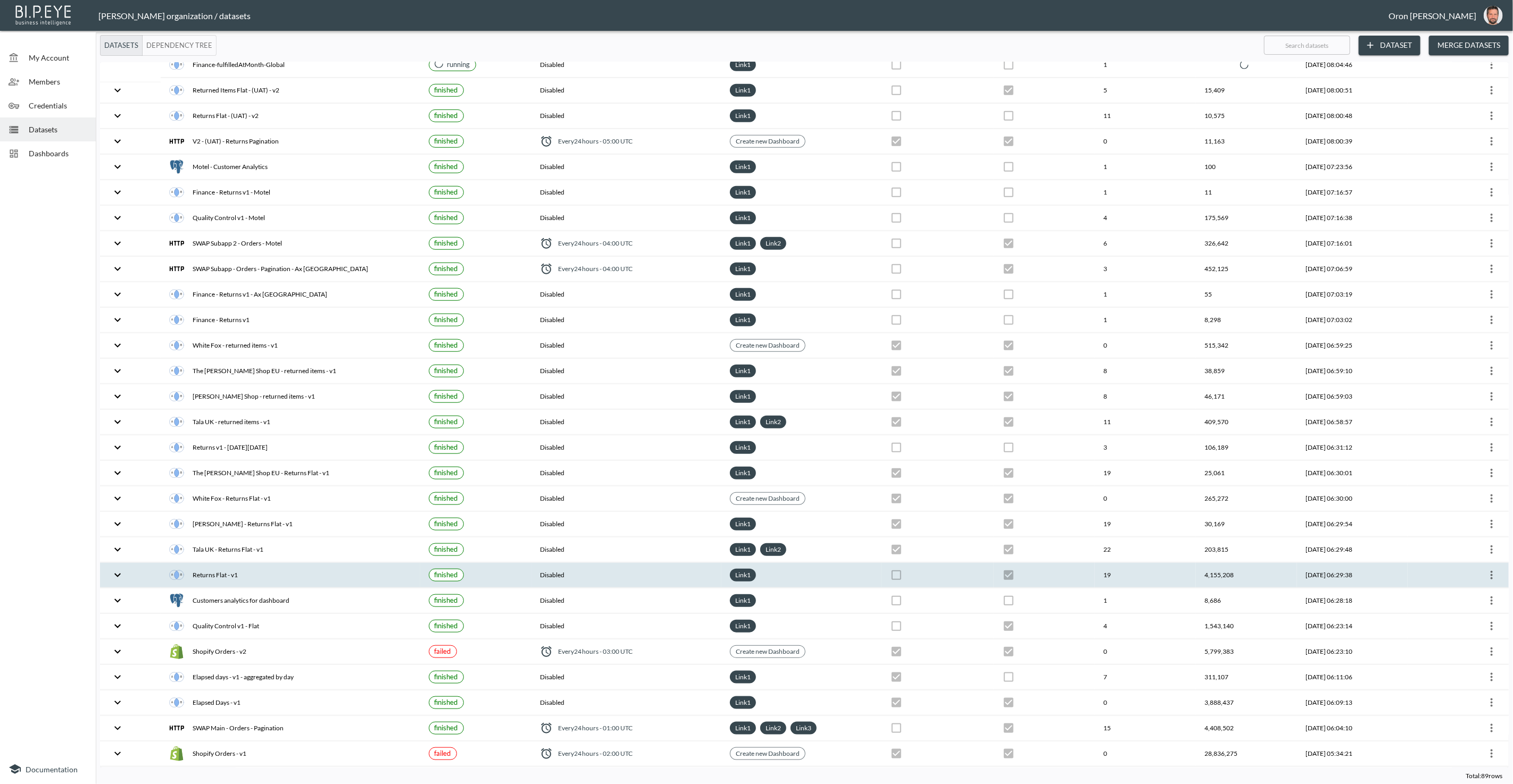
click at [225, 568] on div "Returns Flat - v1" at bounding box center [290, 576] width 242 height 15
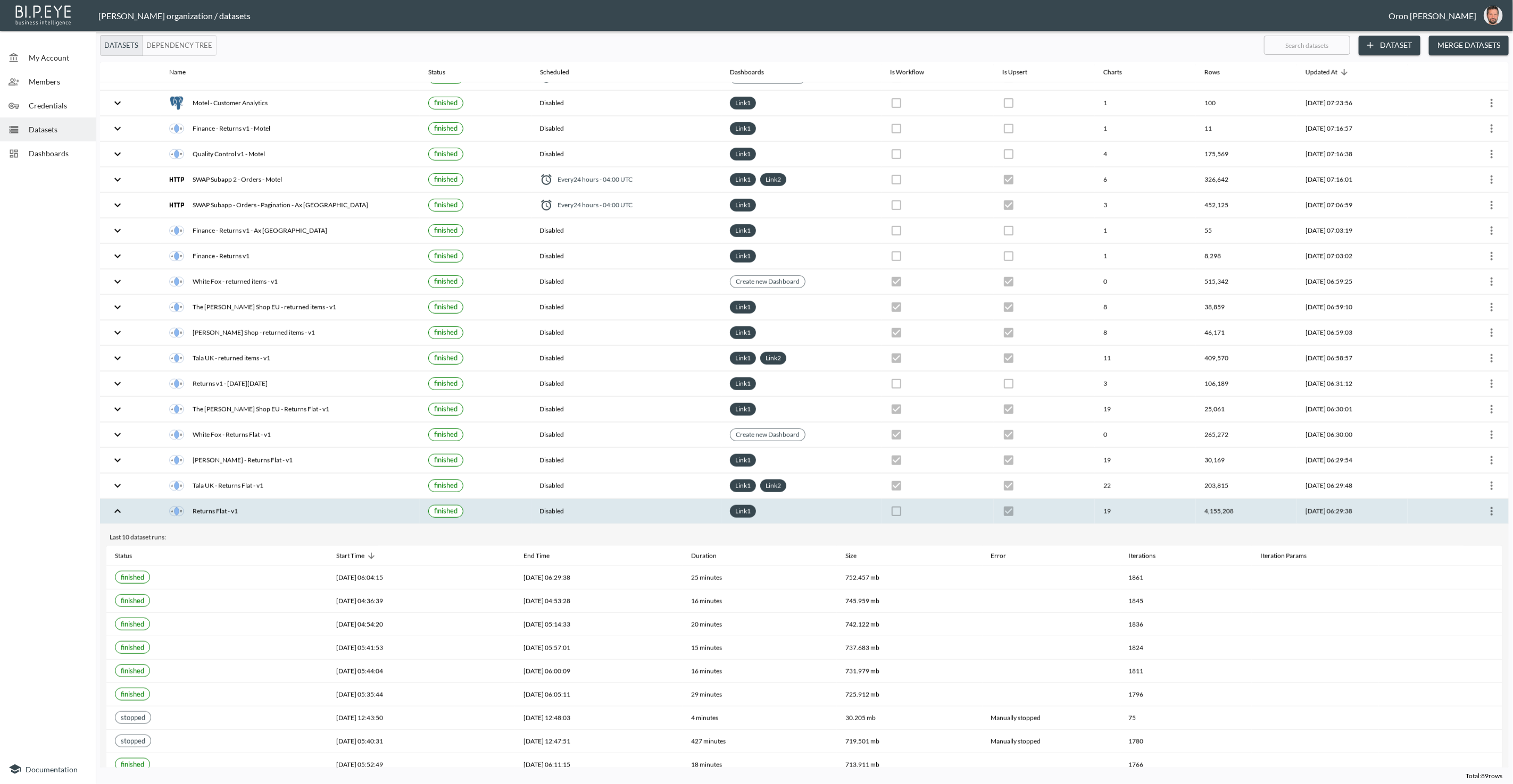
scroll to position [739, 0]
click at [1490, 510] on icon "more" at bounding box center [1491, 514] width 2 height 9
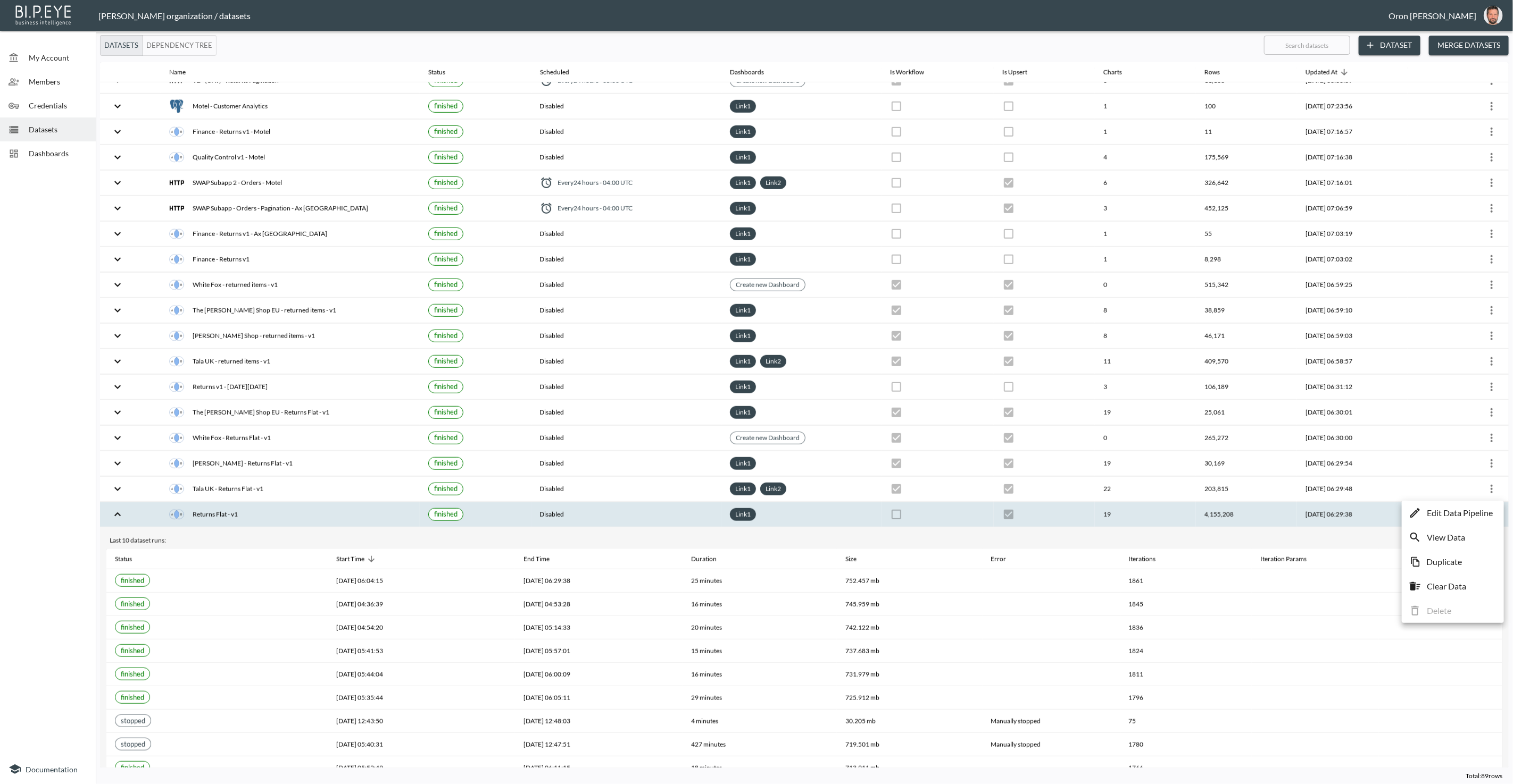
click at [1482, 509] on p "Edit Data Pipeline" at bounding box center [1460, 512] width 66 height 12
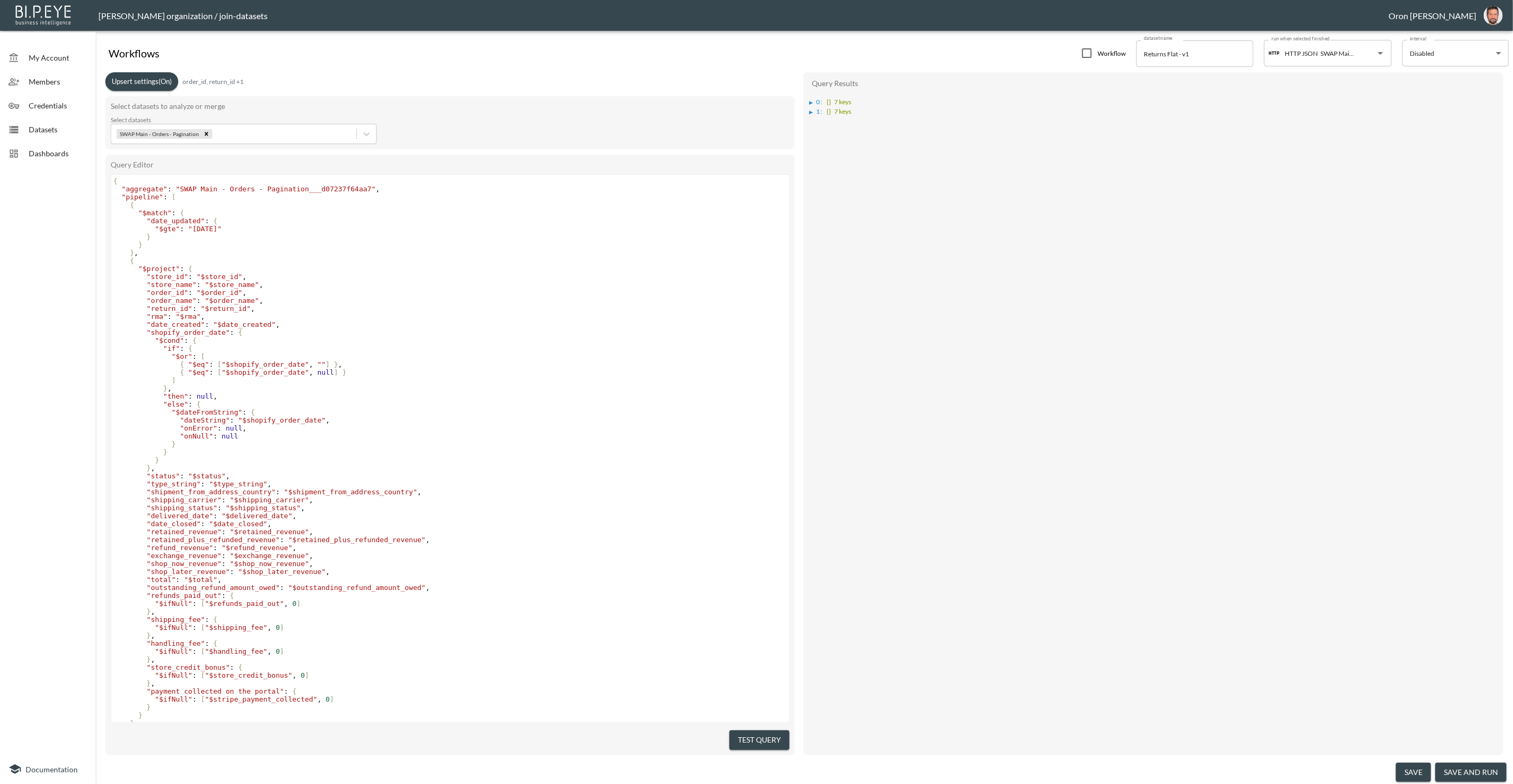
click at [218, 230] on span ""[DATE]"" at bounding box center [205, 229] width 33 height 8
type textarea "10"
click at [1413, 770] on button "save" at bounding box center [1413, 773] width 35 height 20
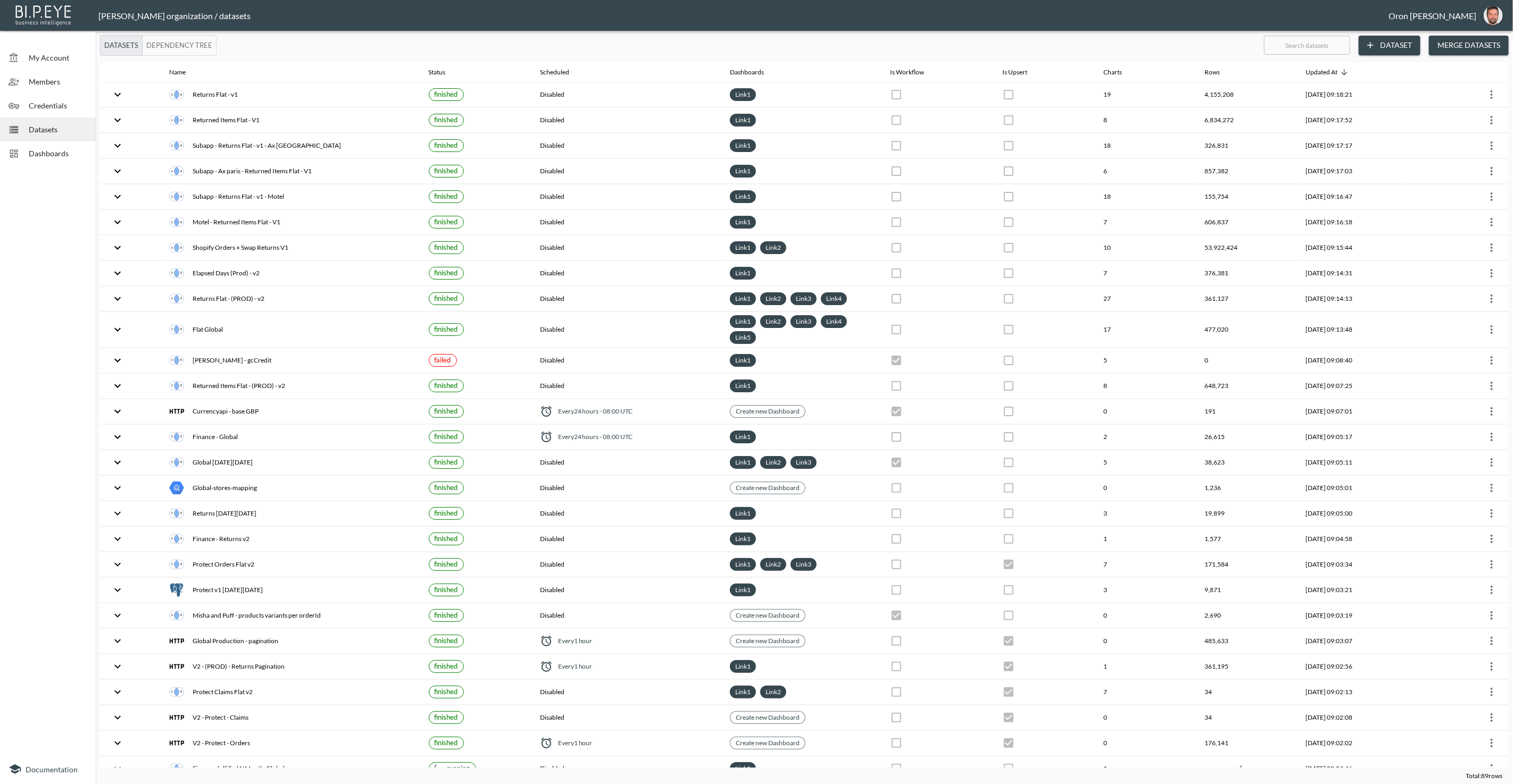
checkbox input "false"
checkbox input "true"
checkbox input "false"
checkbox input "true"
checkbox input "false"
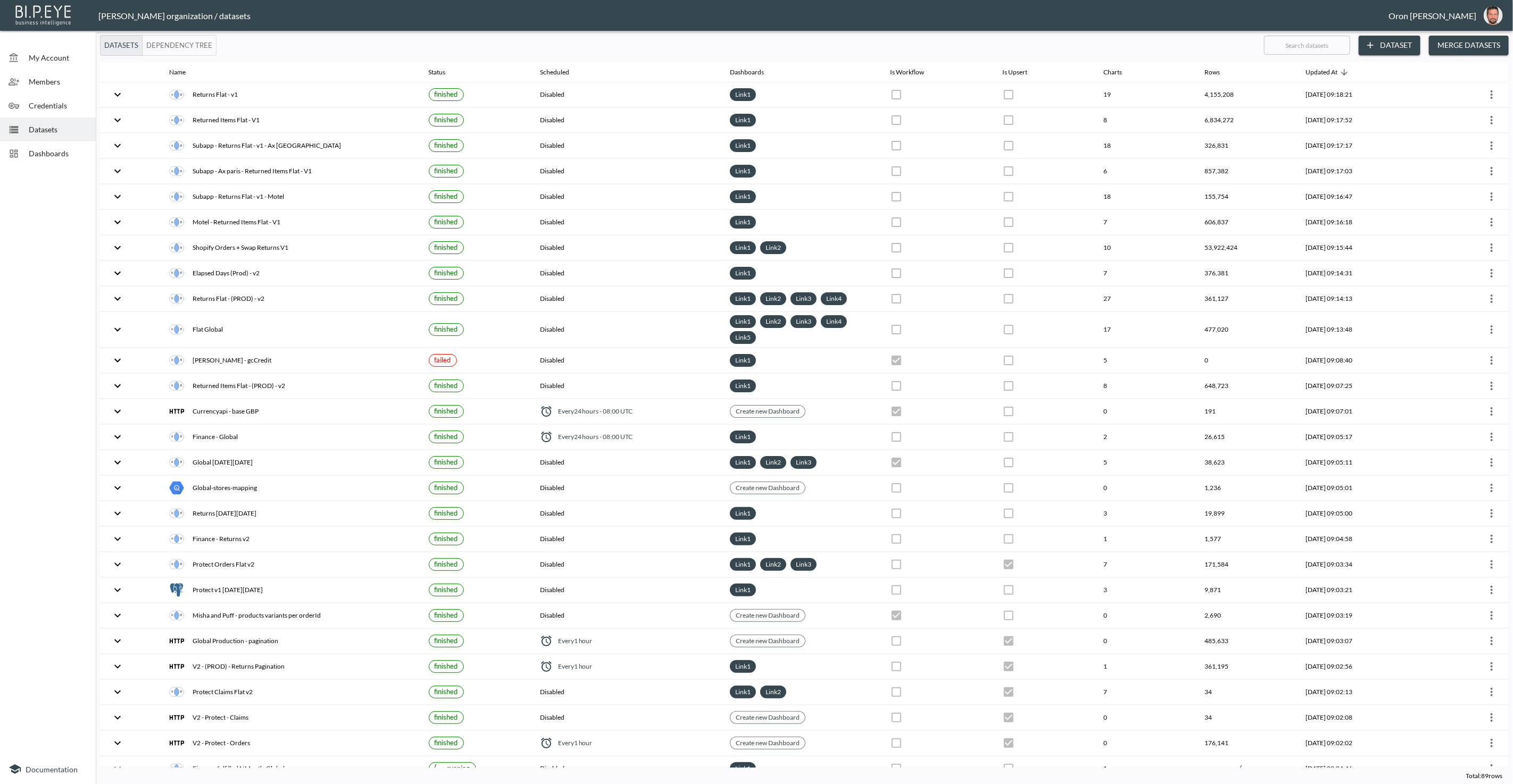
checkbox input "true"
checkbox input "false"
checkbox input "true"
checkbox input "false"
checkbox input "true"
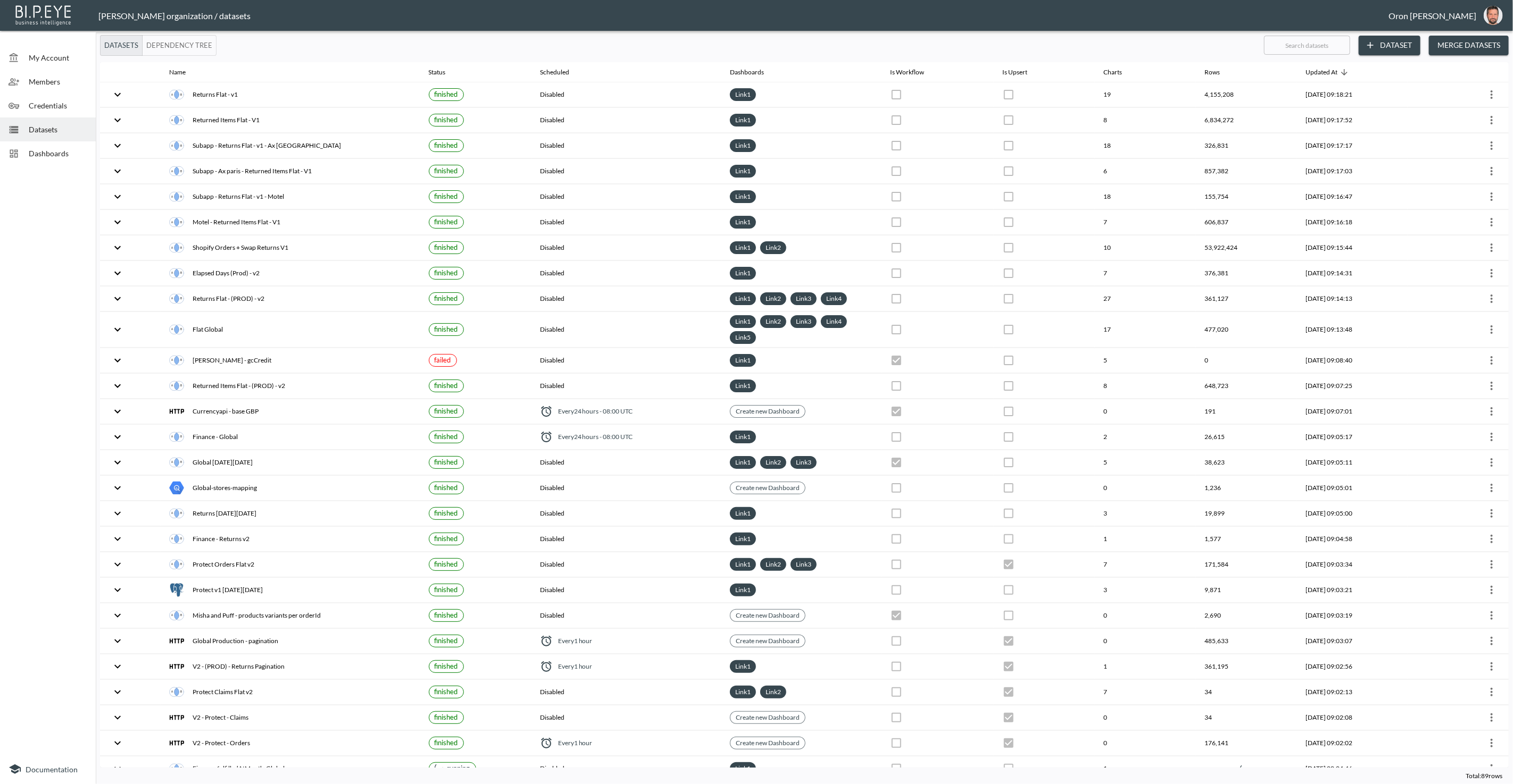
checkbox input "false"
checkbox input "true"
checkbox input "false"
checkbox input "true"
checkbox input "false"
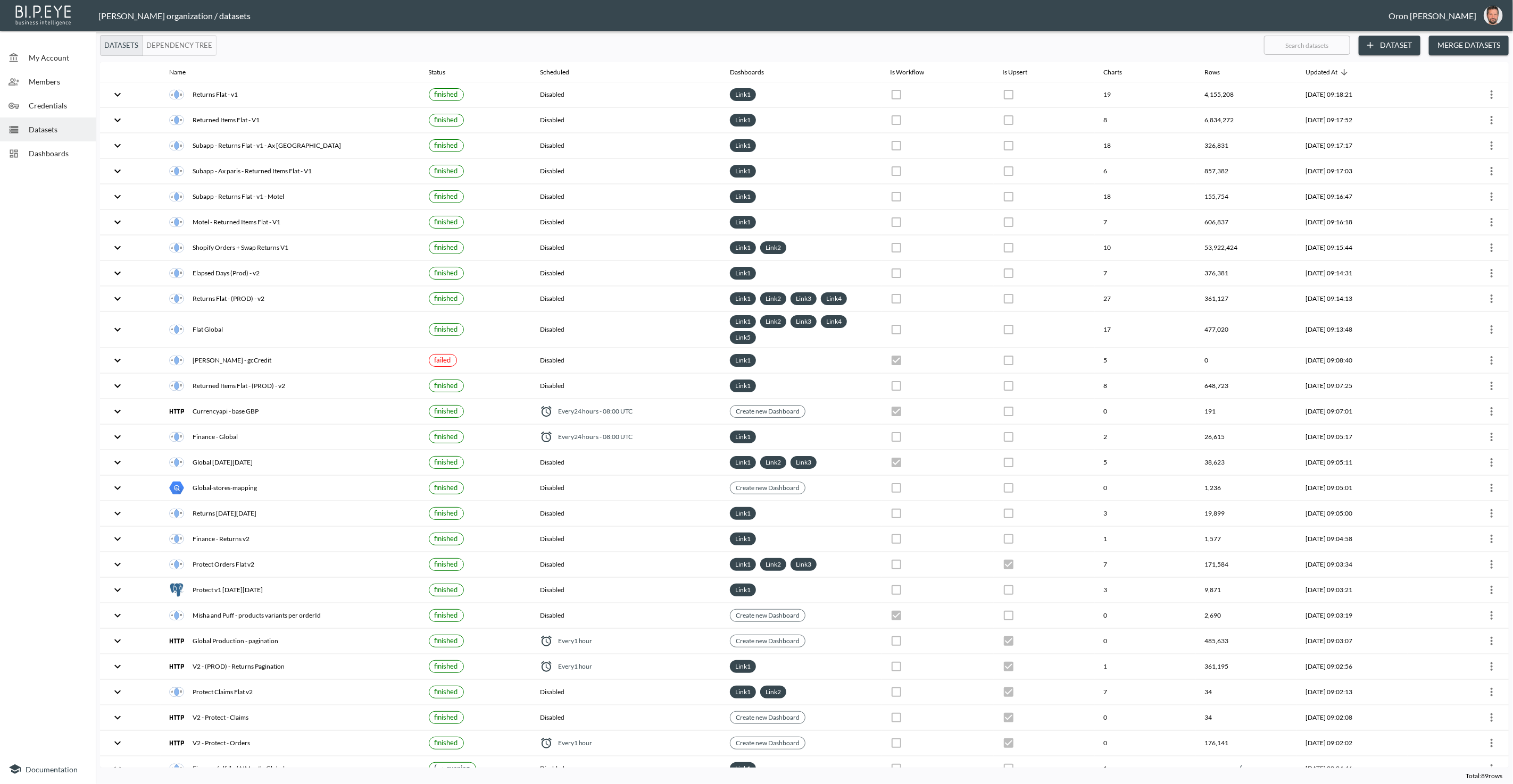
checkbox input "false"
checkbox input "true"
checkbox input "false"
checkbox input "true"
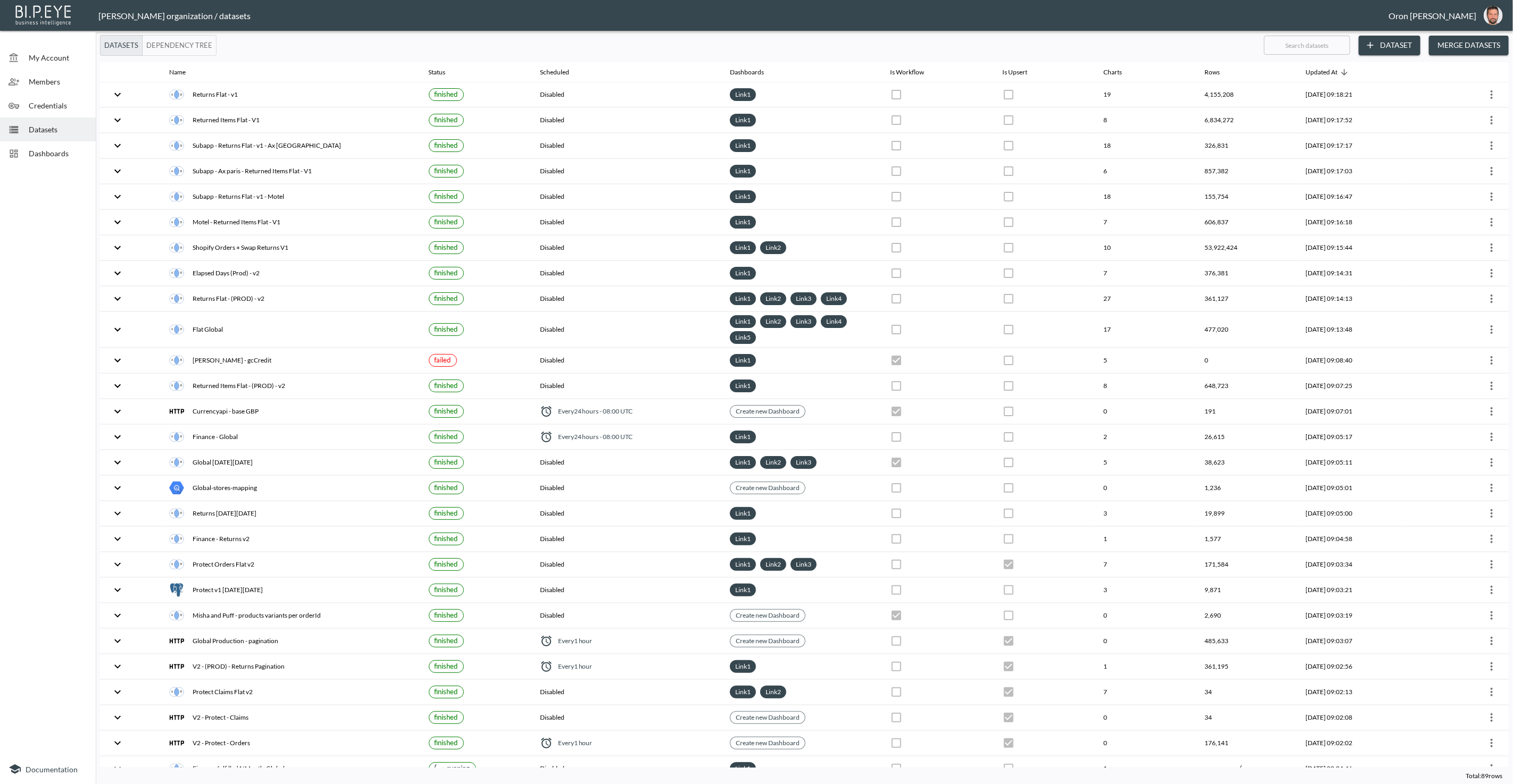
checkbox input "false"
checkbox input "true"
checkbox input "false"
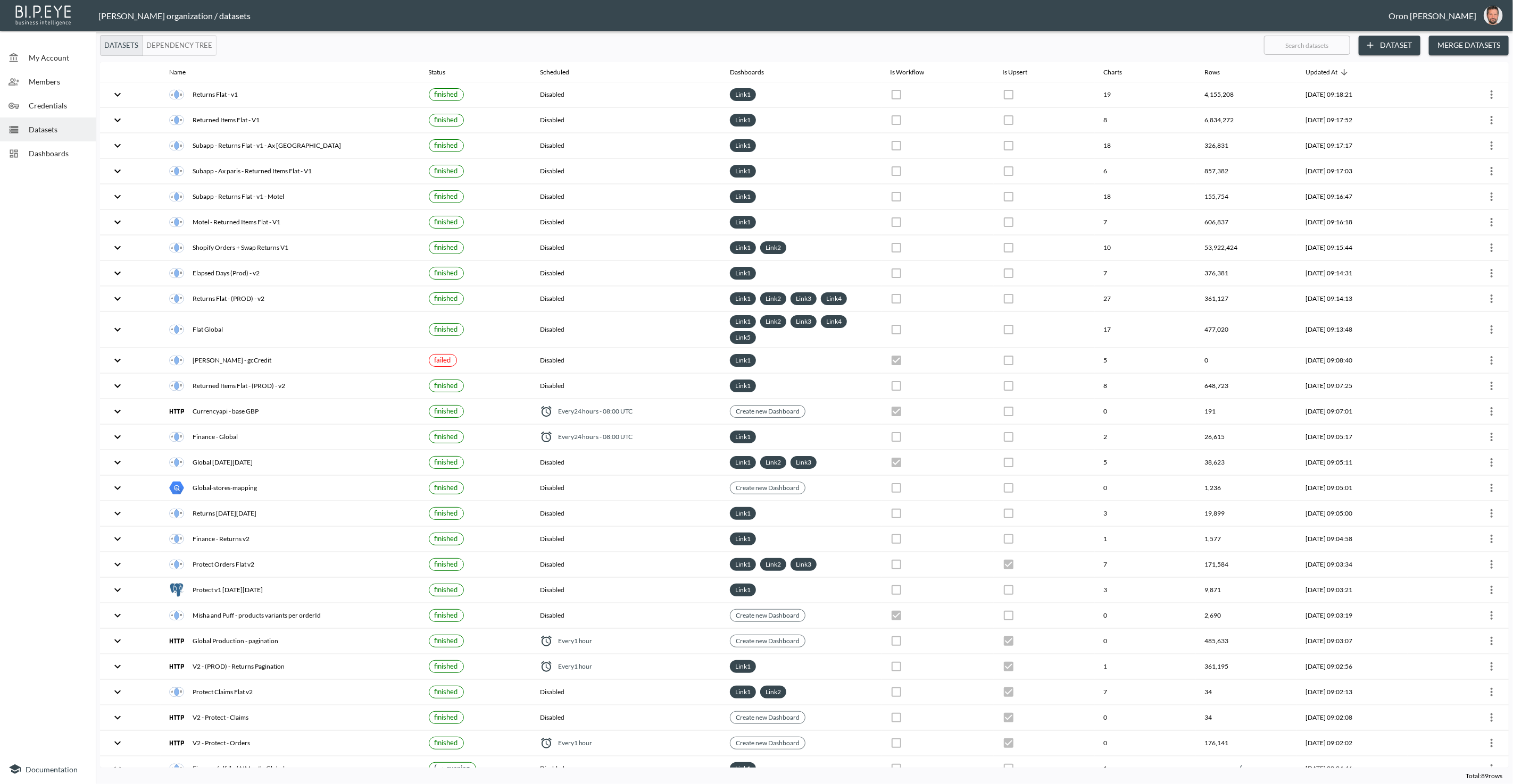
checkbox input "false"
checkbox input "true"
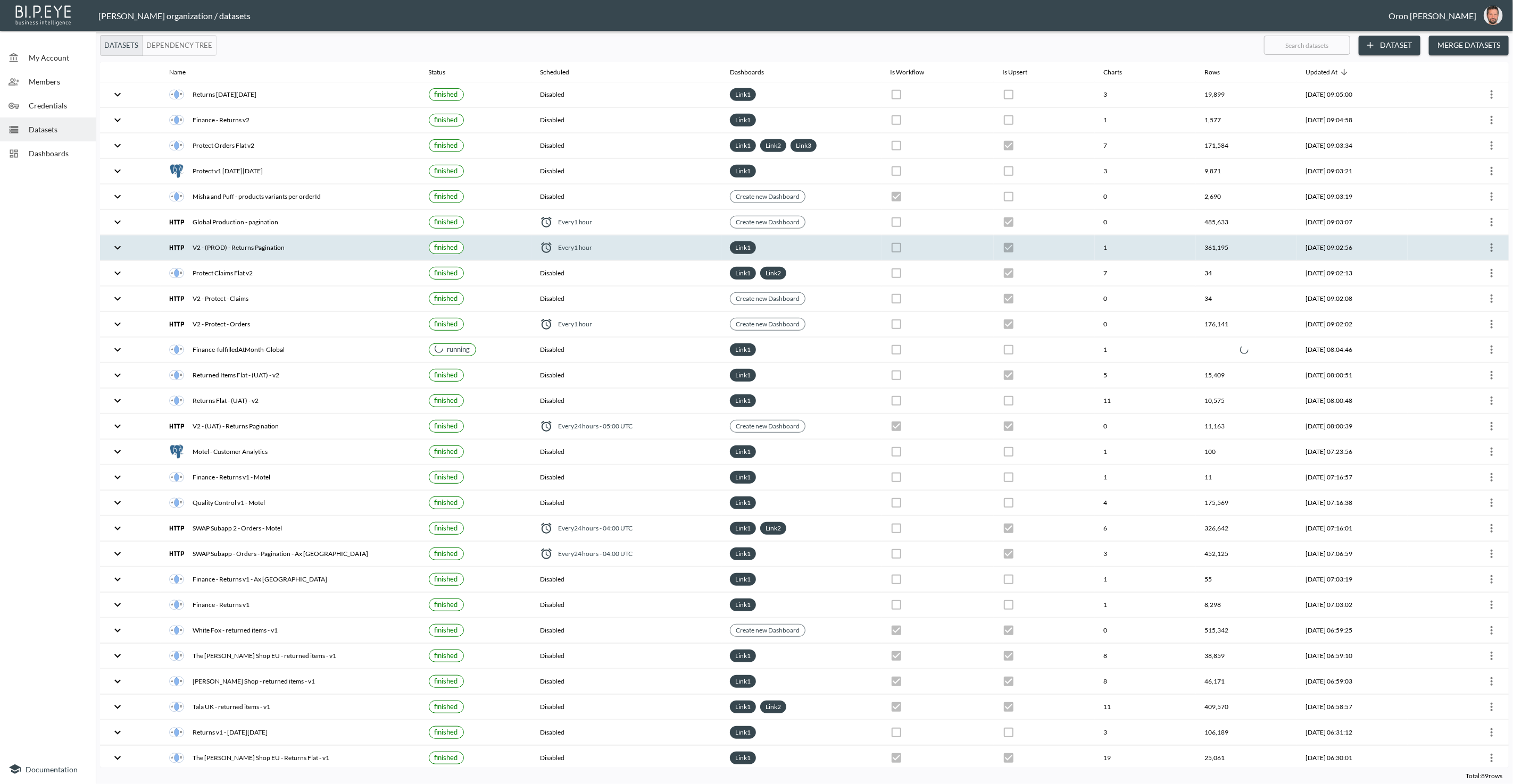
scroll to position [420, 0]
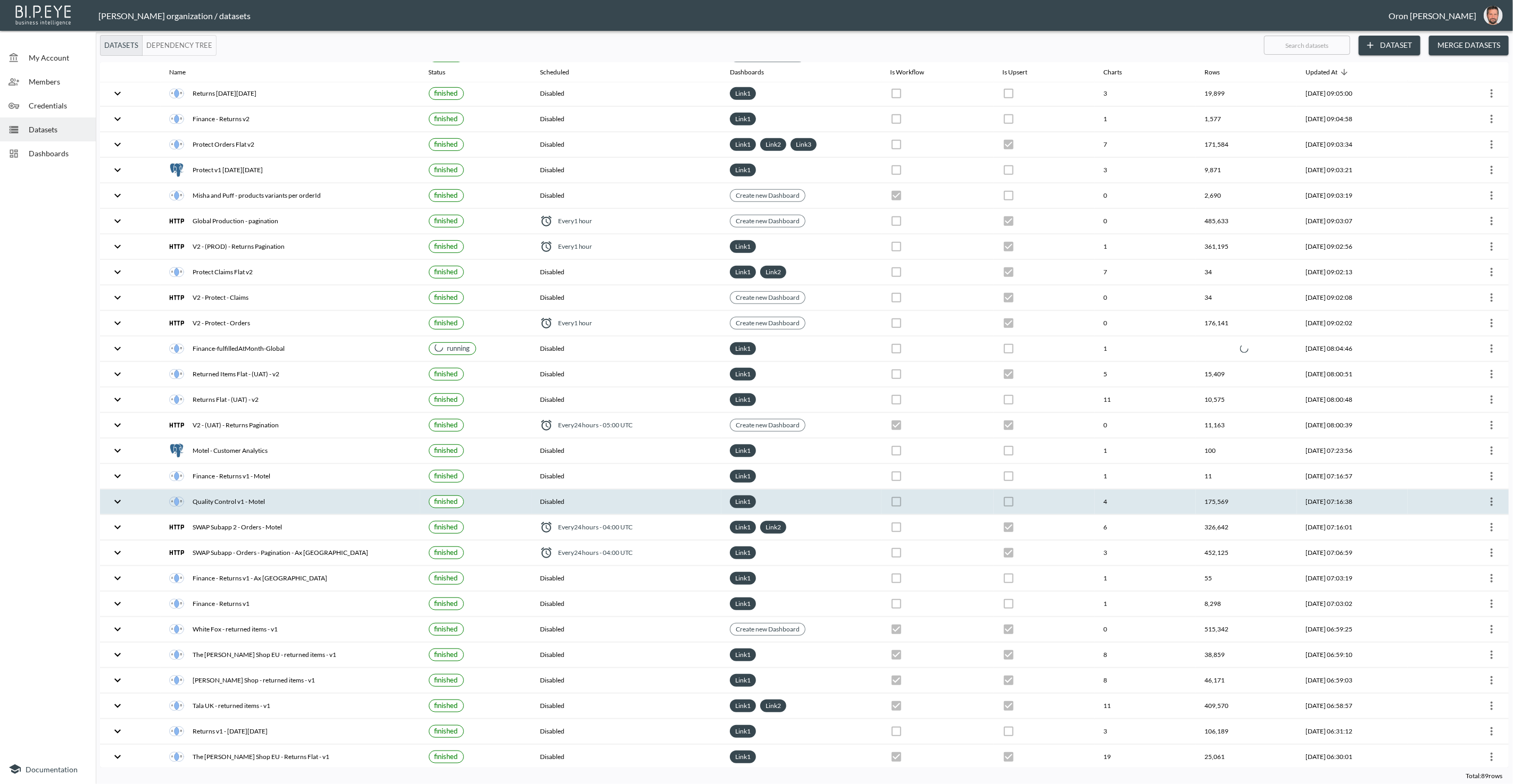
click at [323, 494] on div "Quality Control v1 - Motel" at bounding box center [290, 502] width 242 height 15
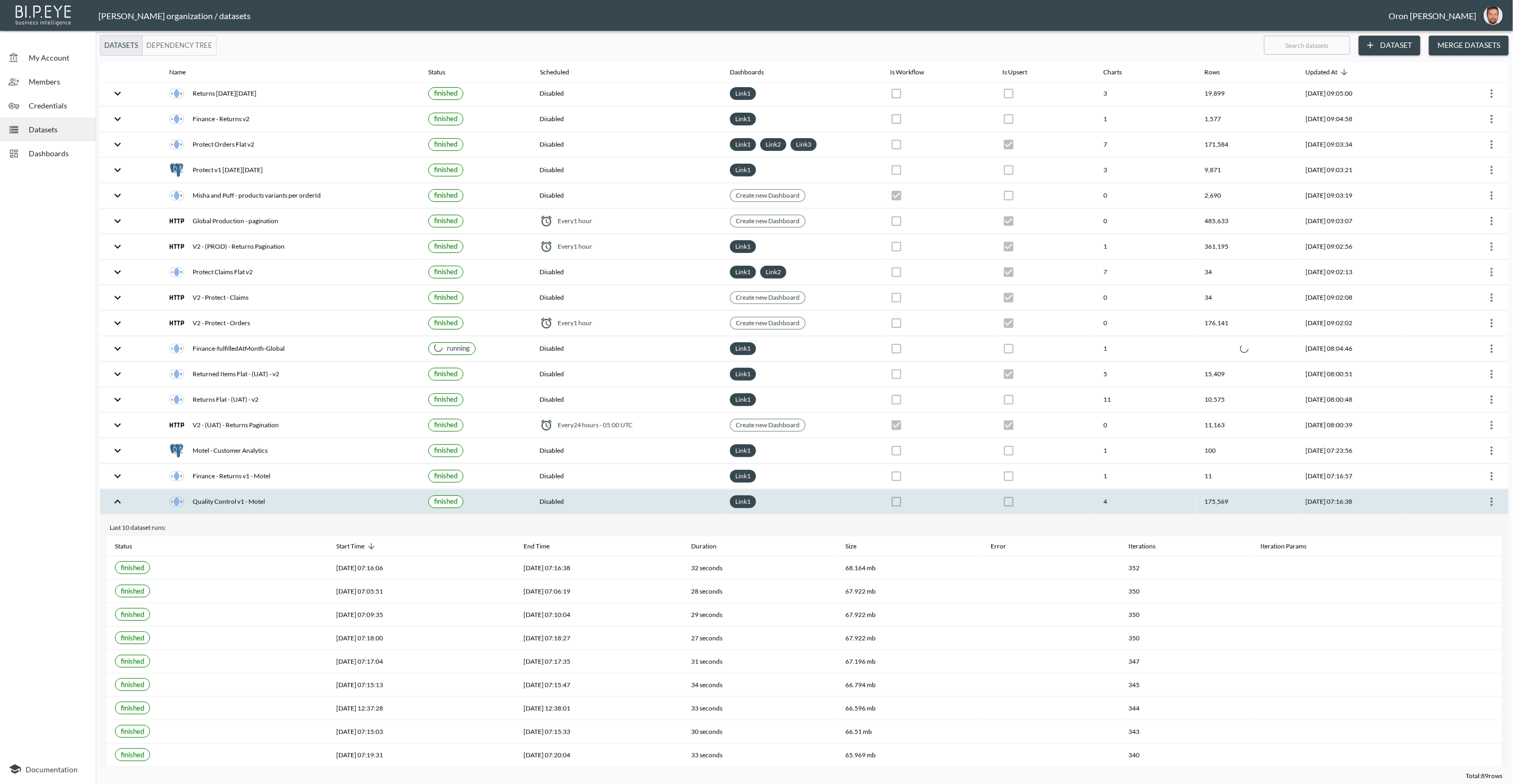
click at [1493, 495] on icon "more" at bounding box center [1491, 501] width 12 height 12
click at [1478, 504] on p "Edit Data Pipeline" at bounding box center [1460, 506] width 66 height 12
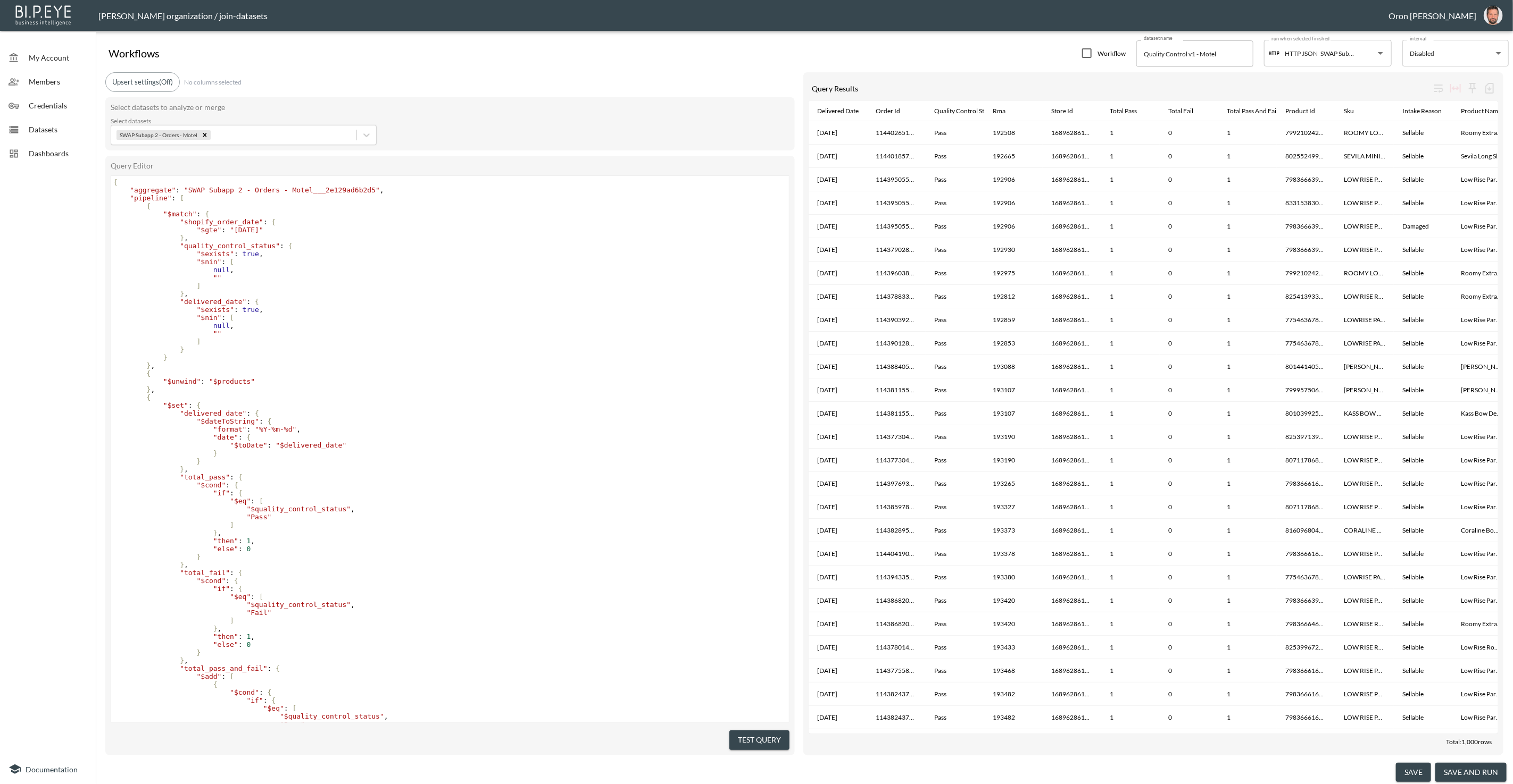
click at [257, 230] on span ""2025-01-01"" at bounding box center [246, 230] width 33 height 8
type textarea "10"
drag, startPoint x: 468, startPoint y: 279, endPoint x: 467, endPoint y: 287, distance: 8.1
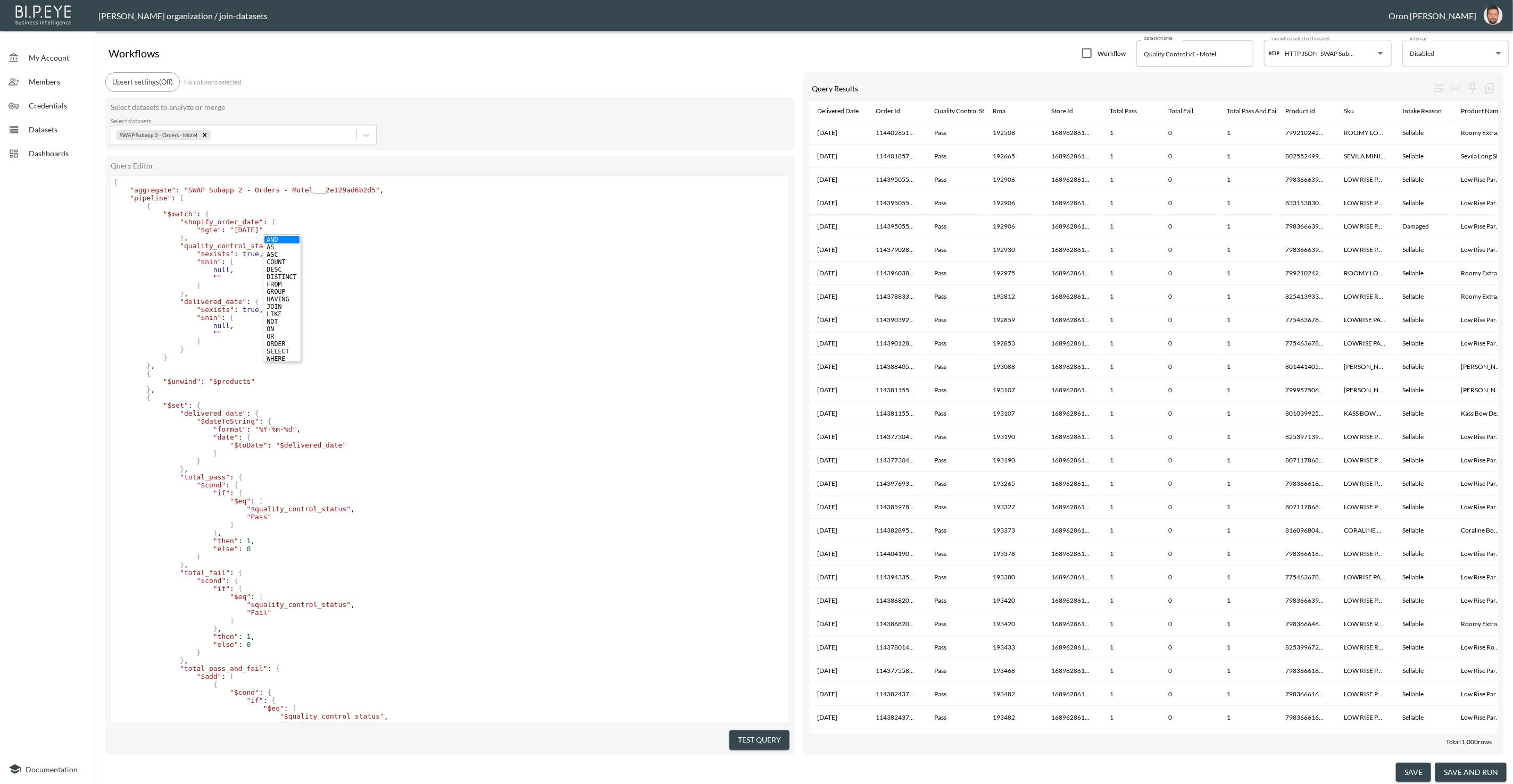
click at [468, 279] on pre """" at bounding box center [449, 277] width 677 height 8
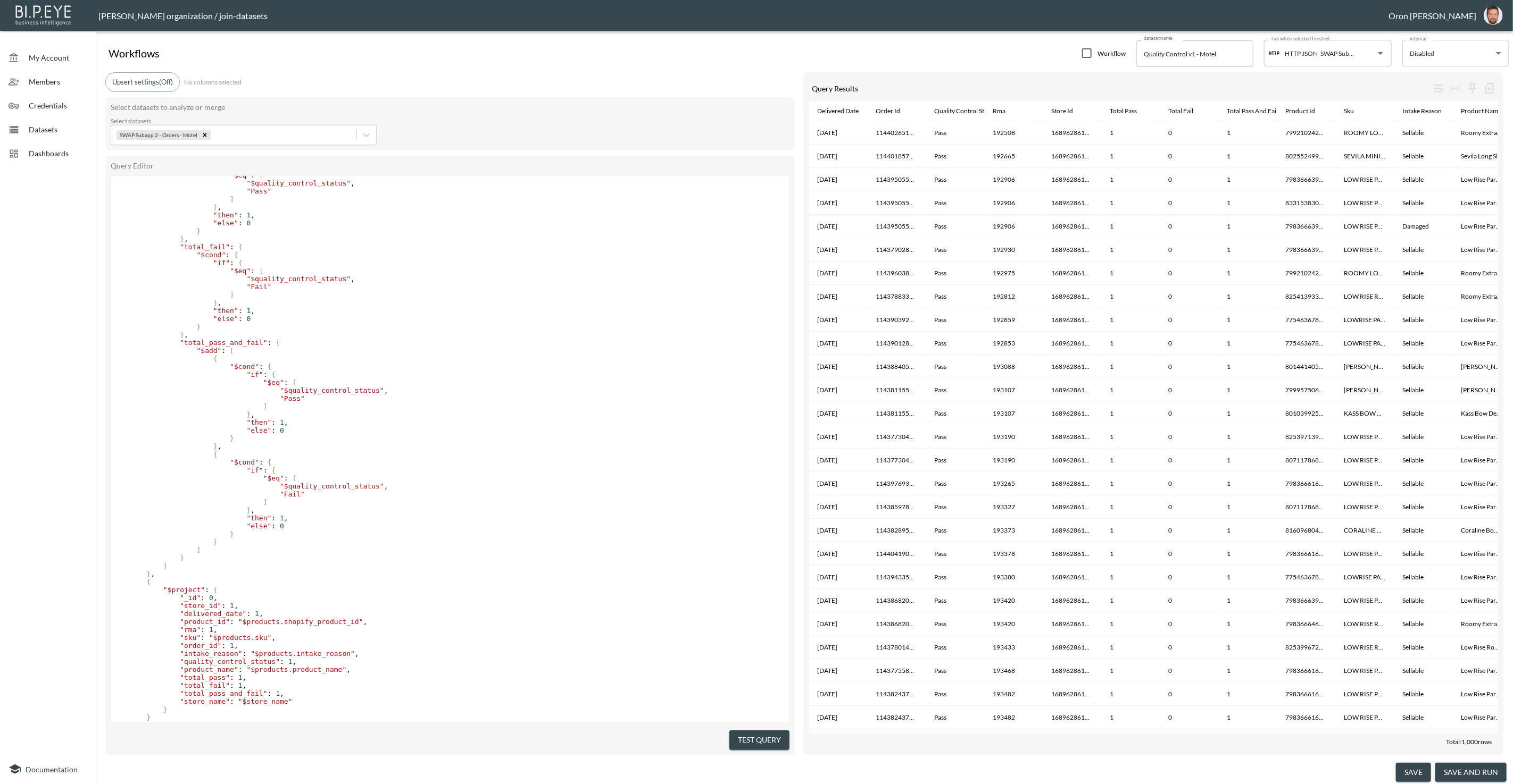
scroll to position [386, 0]
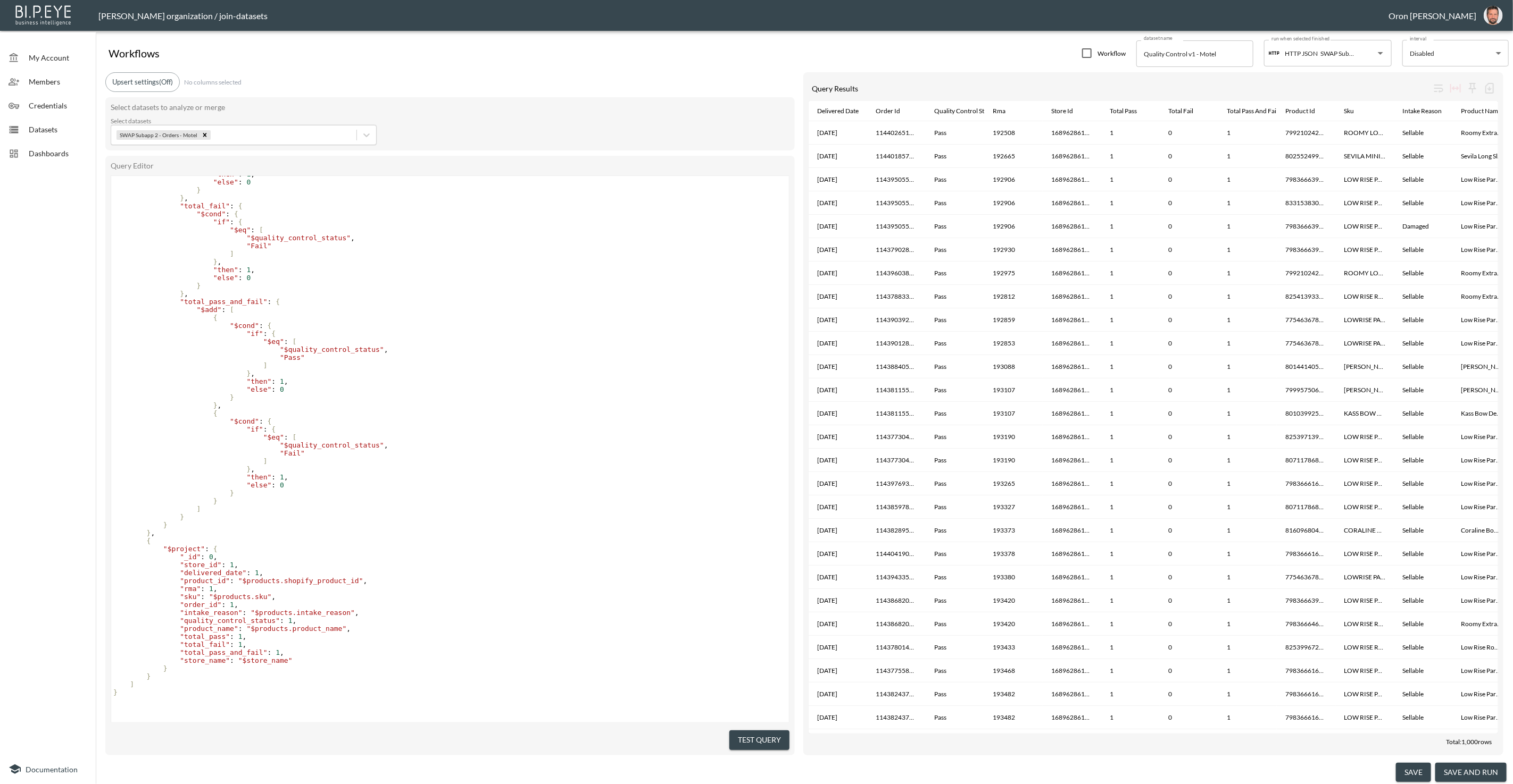
click at [1403, 775] on button "save" at bounding box center [1413, 773] width 35 height 20
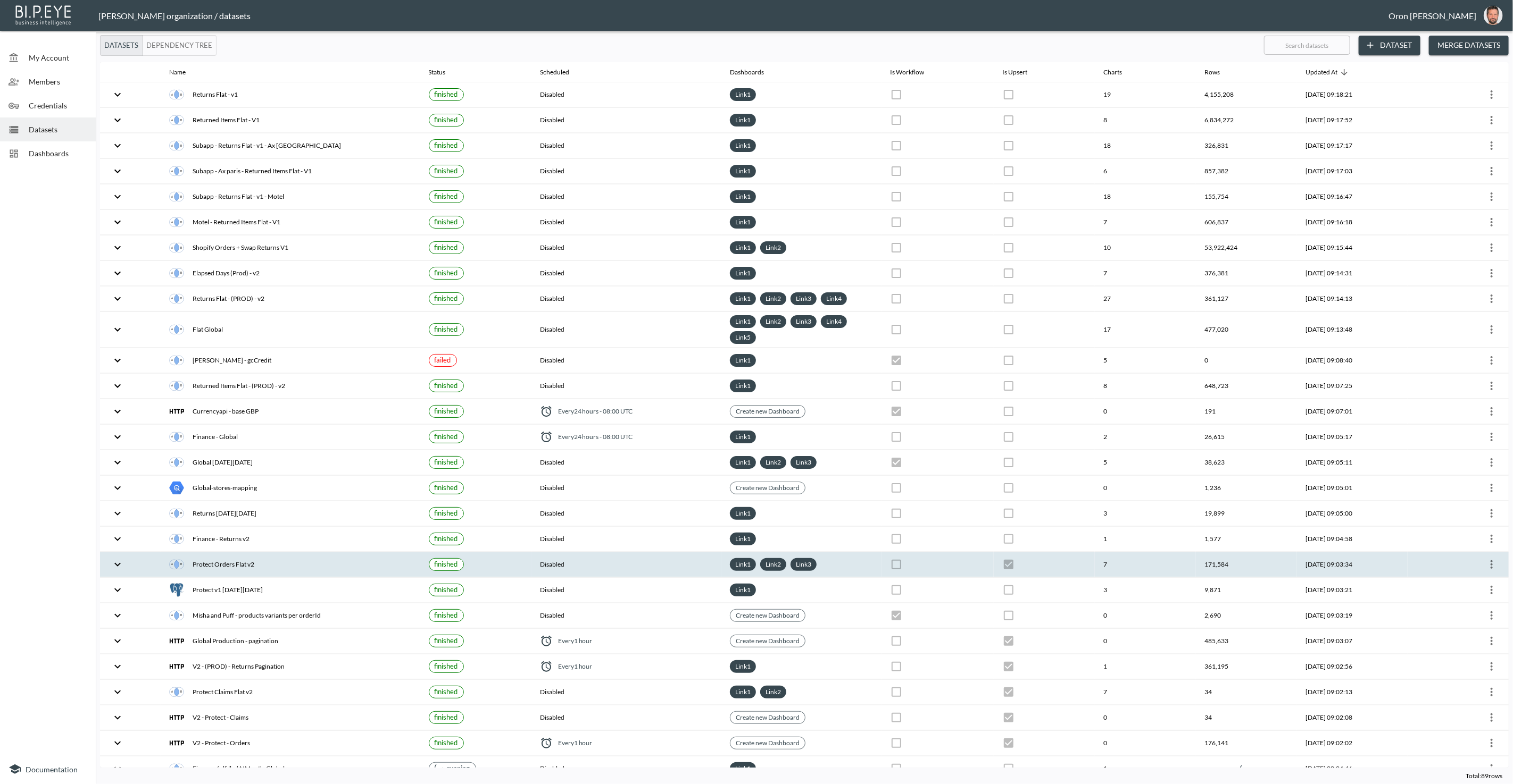
checkbox input "false"
checkbox input "true"
checkbox input "false"
checkbox input "true"
checkbox input "false"
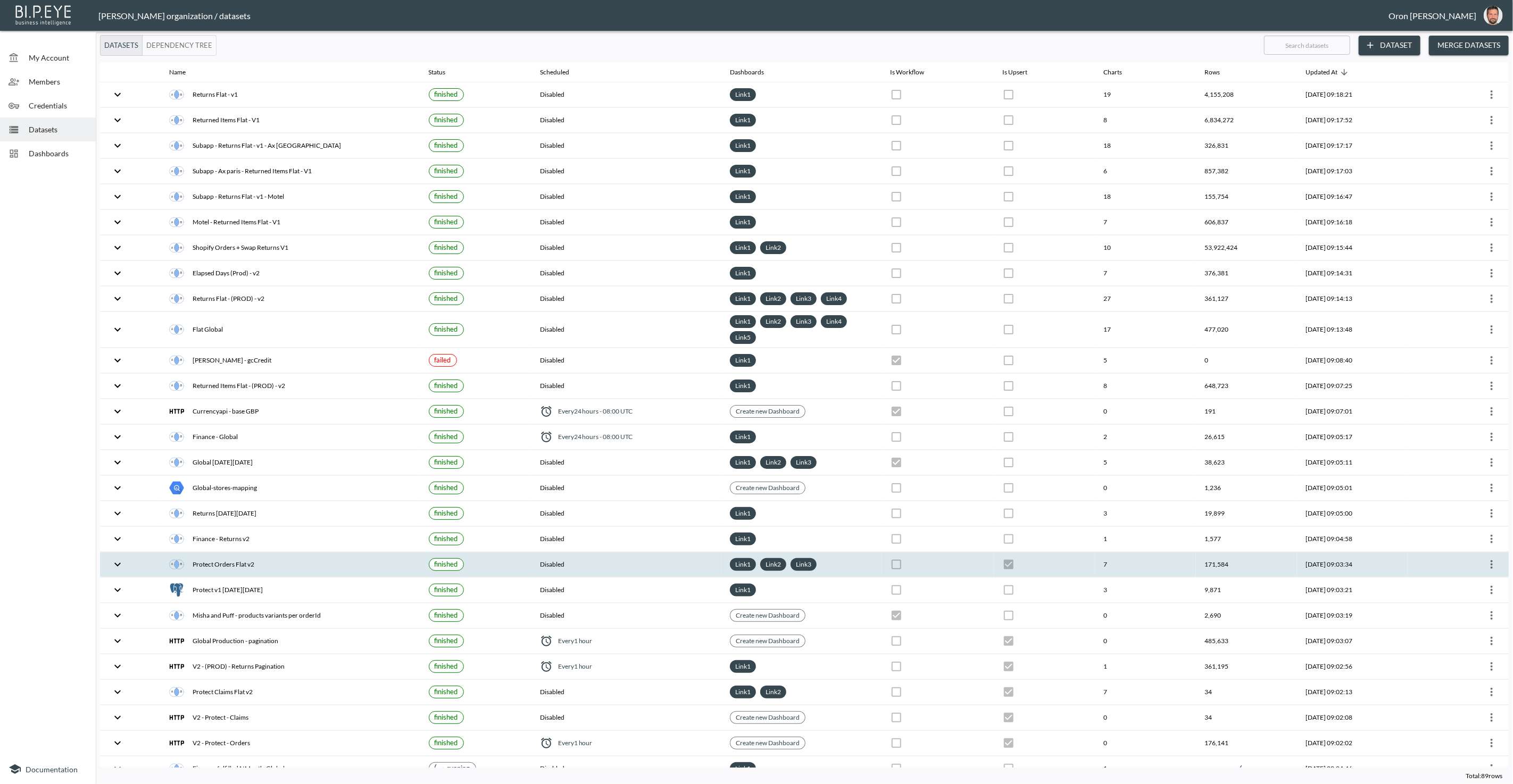
checkbox input "true"
checkbox input "false"
checkbox input "true"
checkbox input "false"
checkbox input "true"
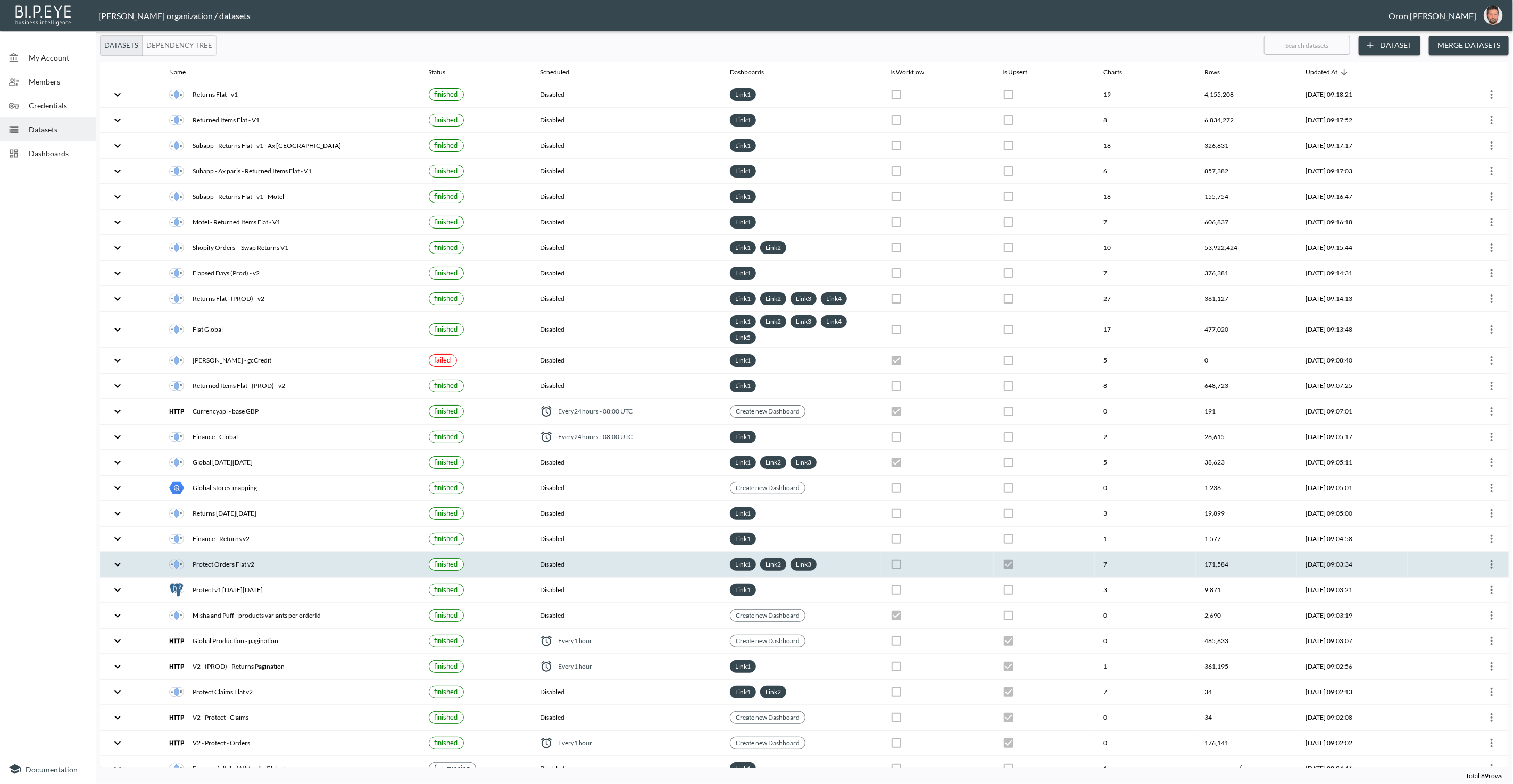
checkbox input "false"
checkbox input "true"
checkbox input "false"
checkbox input "true"
checkbox input "false"
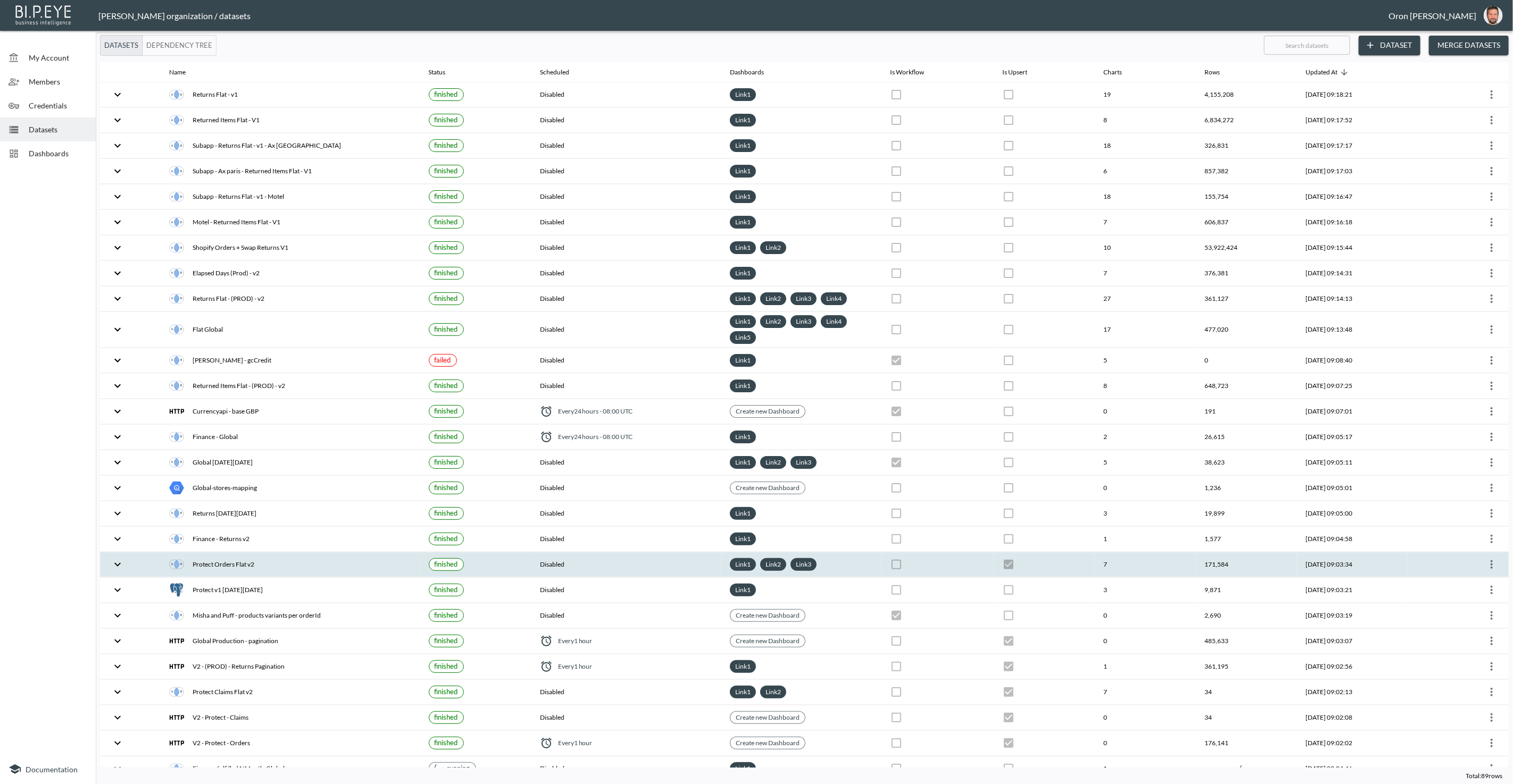
checkbox input "false"
checkbox input "true"
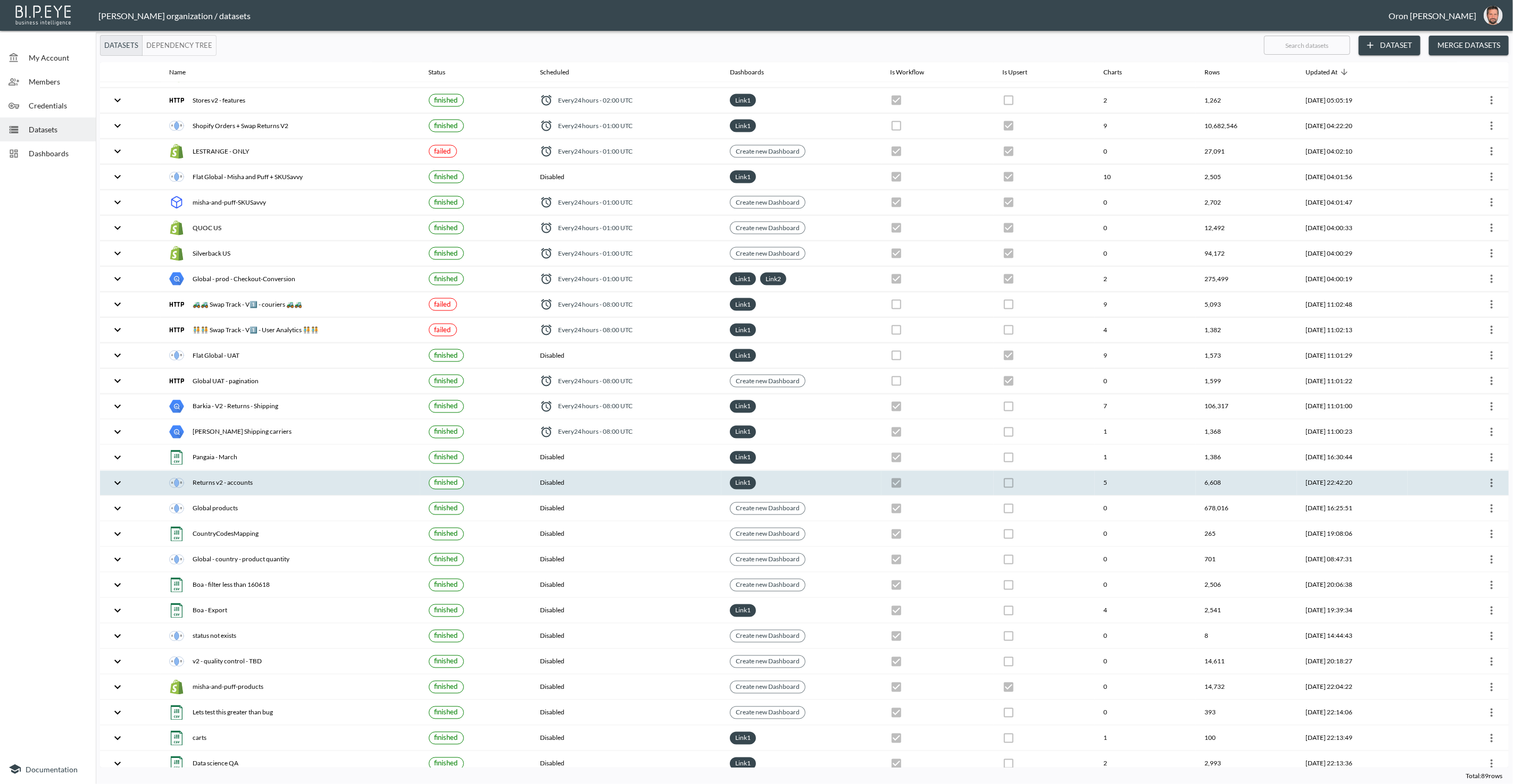
scroll to position [1372, 0]
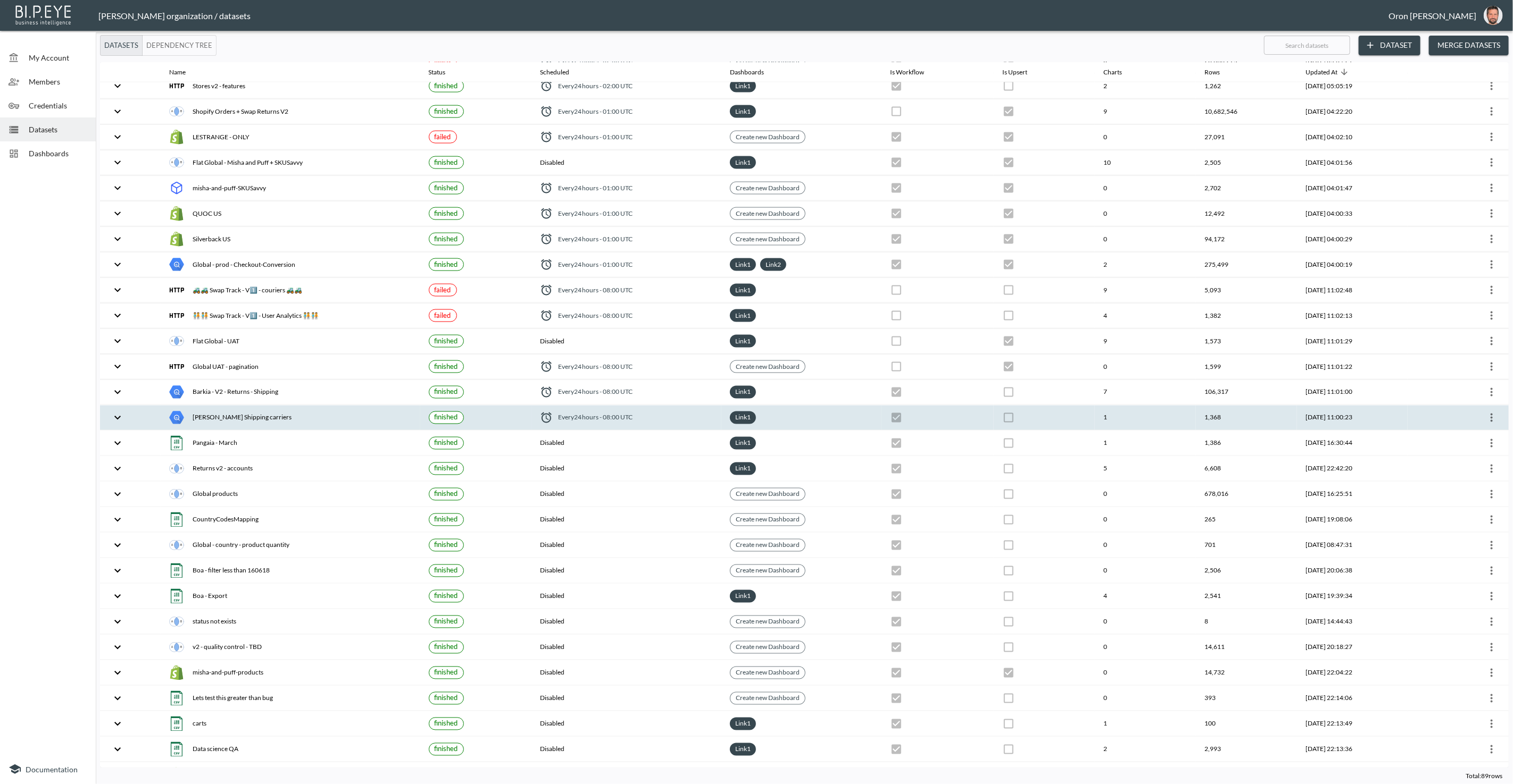
click at [262, 411] on div "[PERSON_NAME] Shipping carriers" at bounding box center [290, 419] width 242 height 15
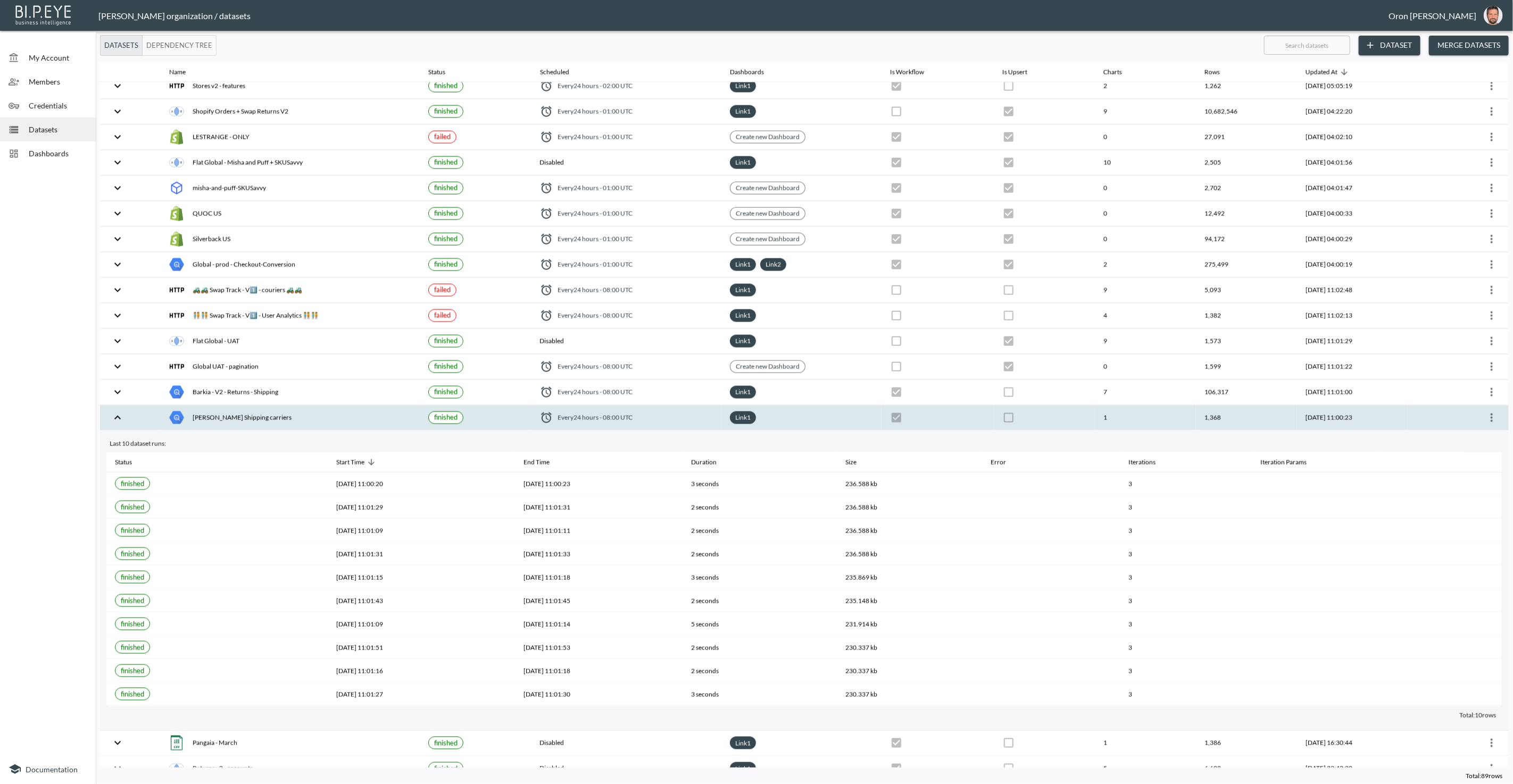
click at [262, 411] on div "[PERSON_NAME] Shipping carriers" at bounding box center [290, 419] width 242 height 15
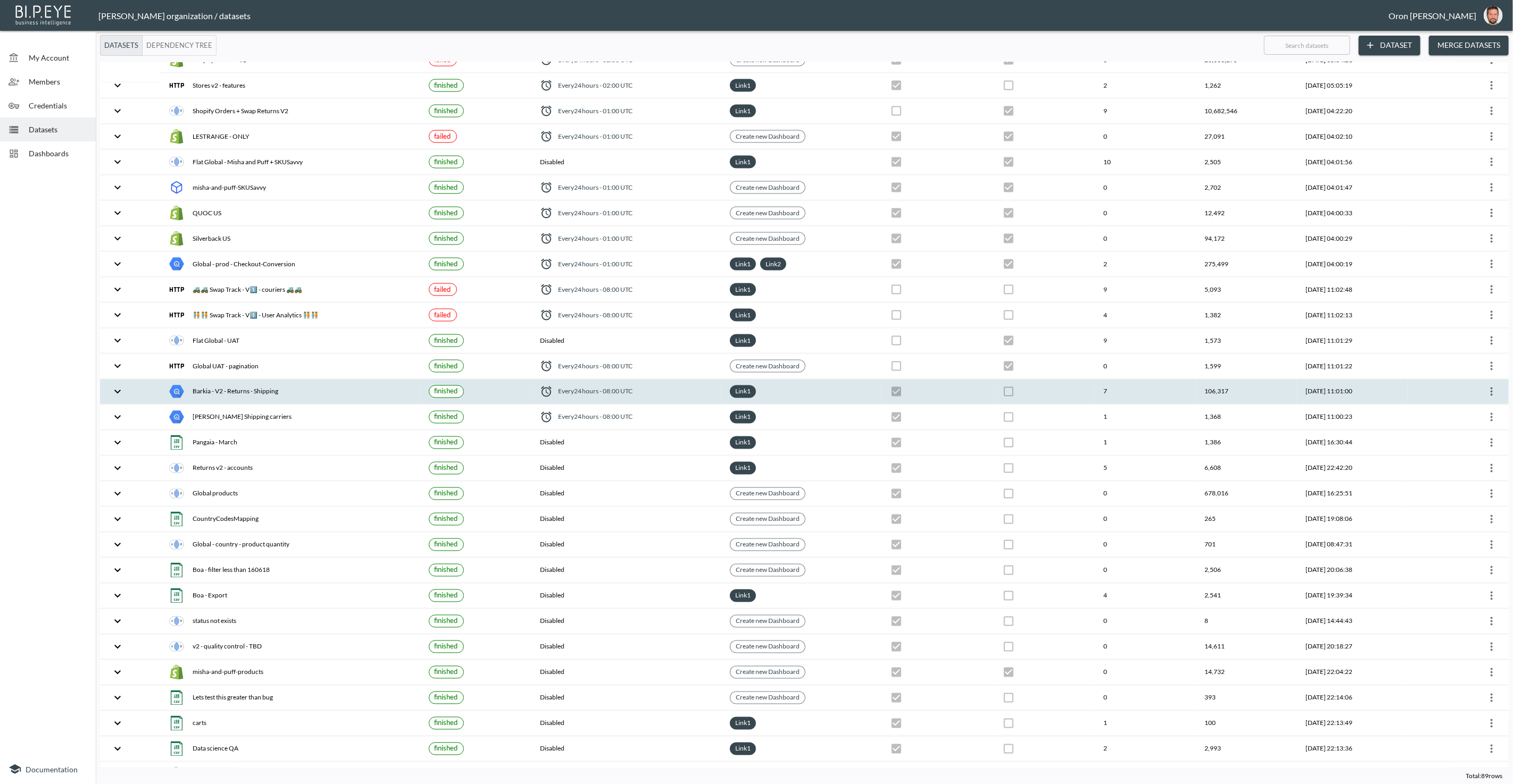
scroll to position [1370, 0]
click at [264, 386] on div "Barkia - V2 - Returns - Shipping" at bounding box center [290, 394] width 242 height 15
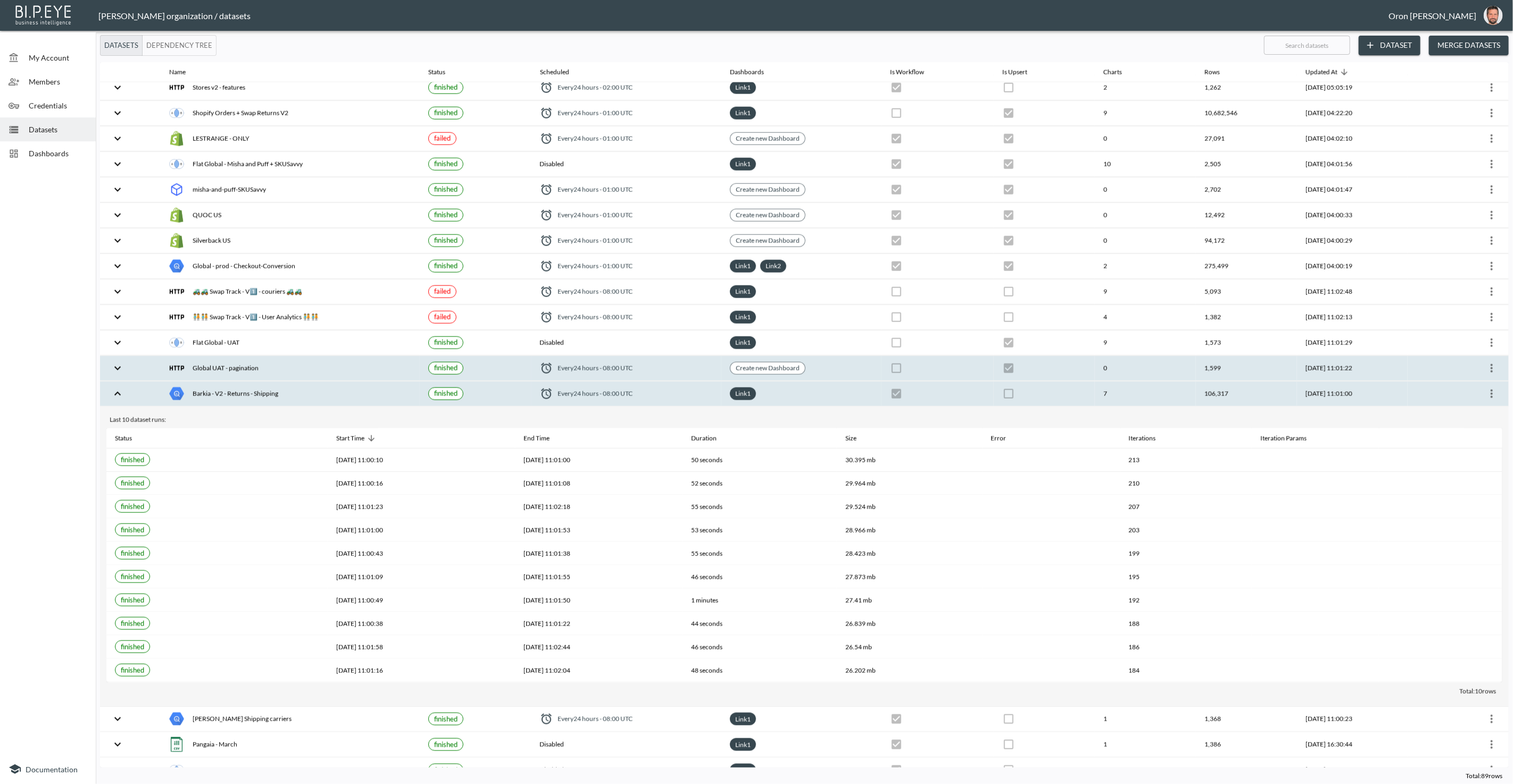
drag, startPoint x: 275, startPoint y: 365, endPoint x: 274, endPoint y: 347, distance: 18.0
click at [275, 386] on div "Barkia - V2 - Returns - Shipping" at bounding box center [290, 394] width 242 height 15
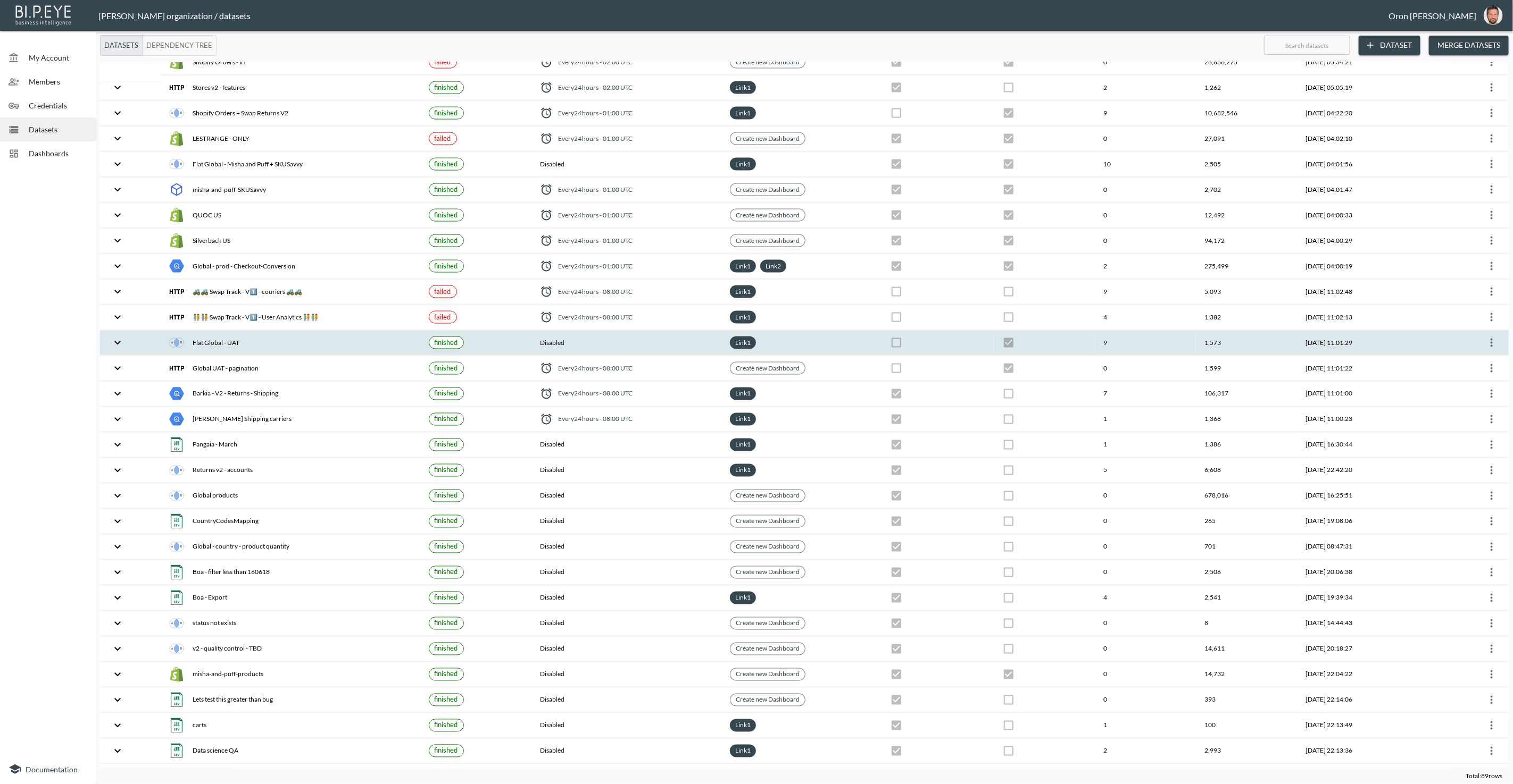
click at [272, 335] on div "Flat Global - UAT" at bounding box center [290, 343] width 242 height 15
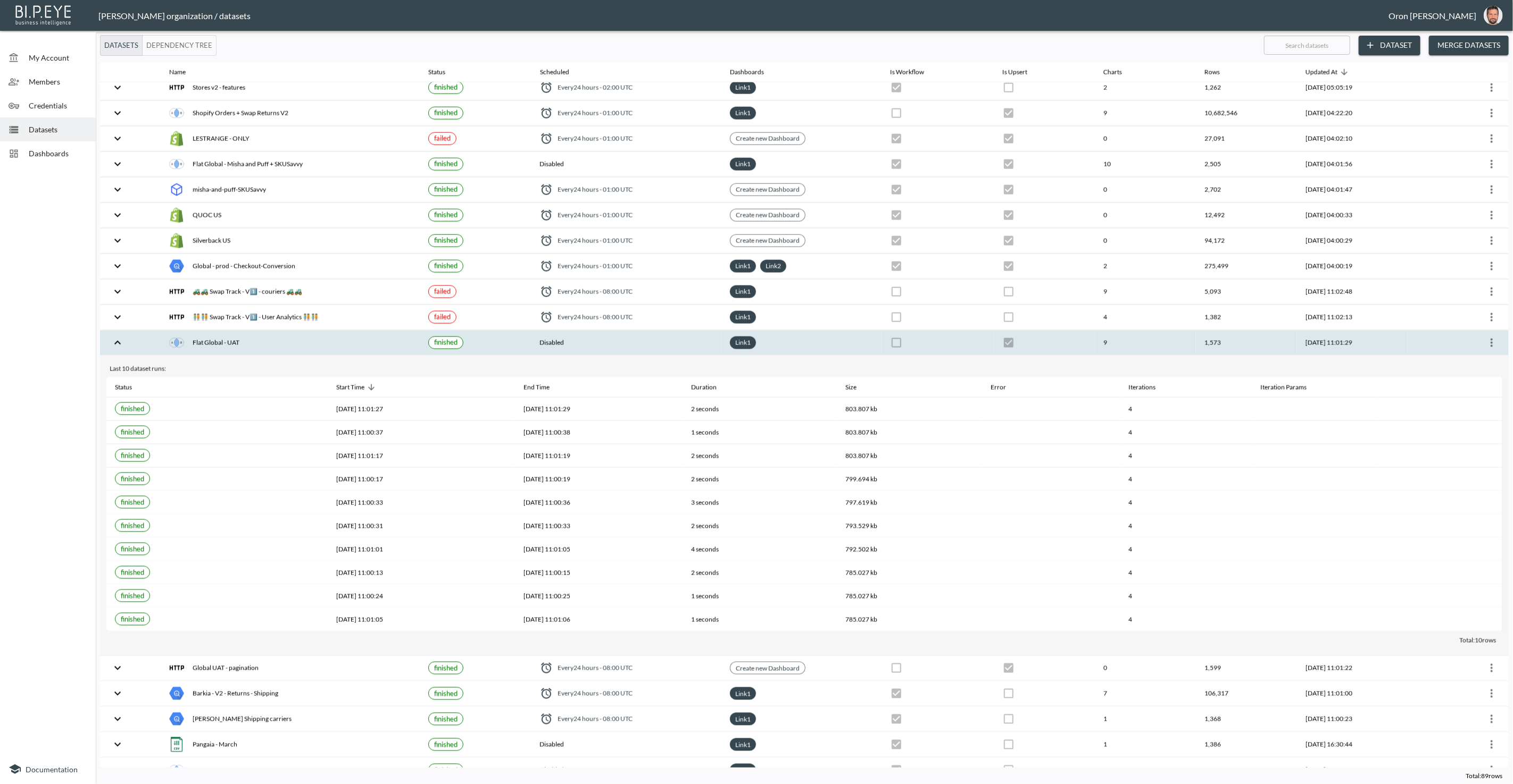
click at [272, 335] on div "Flat Global - UAT" at bounding box center [290, 343] width 242 height 15
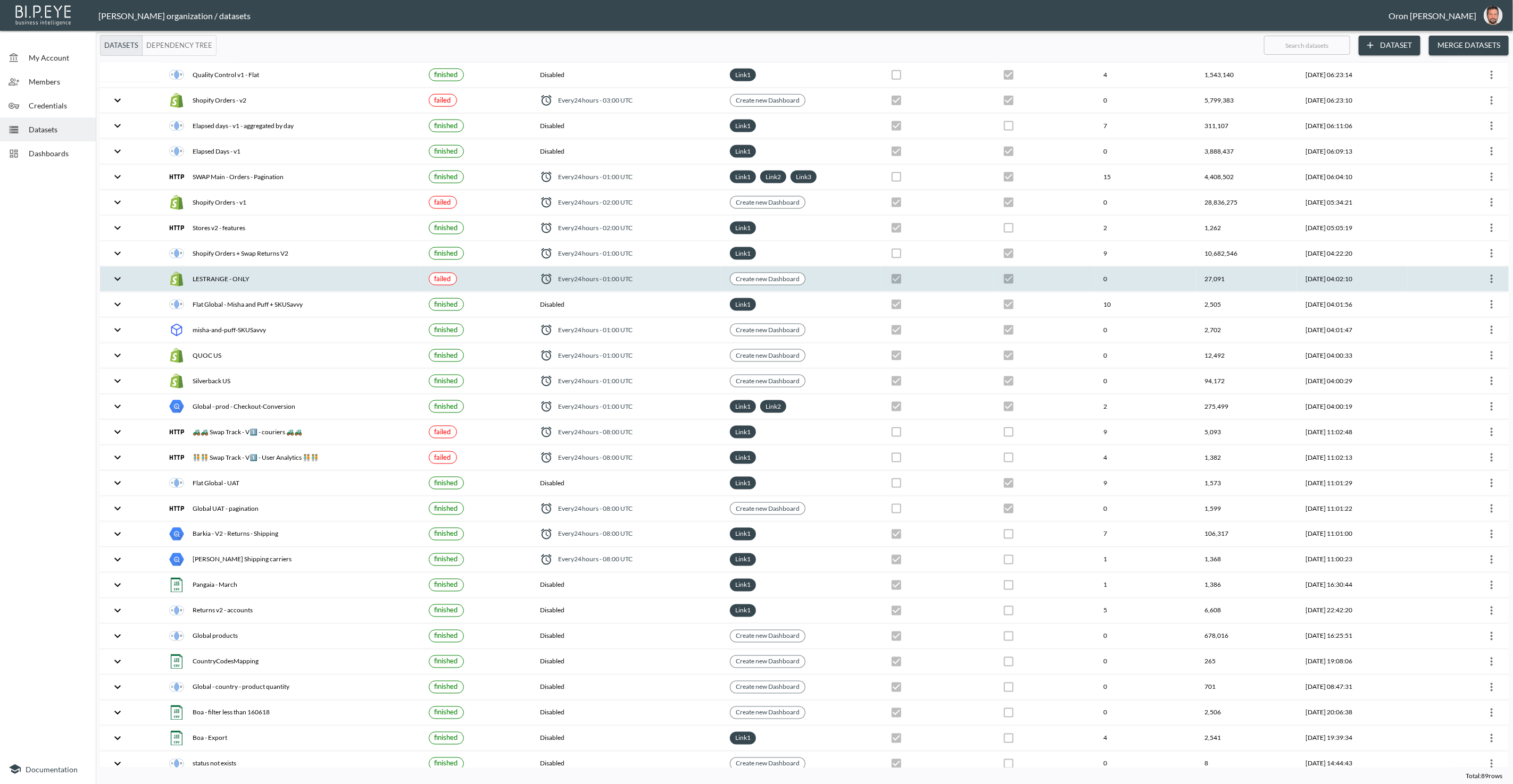
scroll to position [1219, 0]
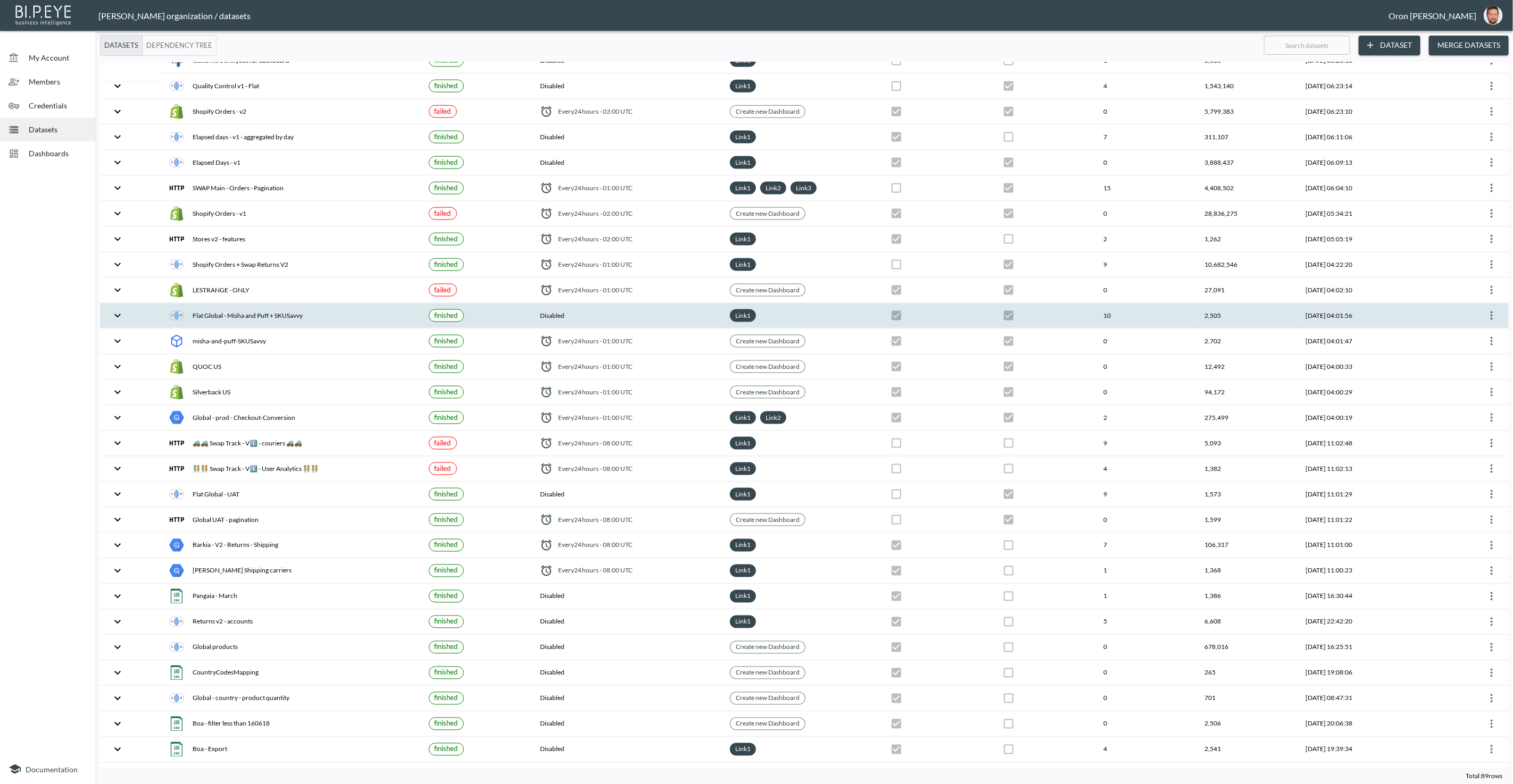
click at [266, 309] on div "Flat Global - Misha and Puff + SKUSavvy" at bounding box center [290, 316] width 242 height 15
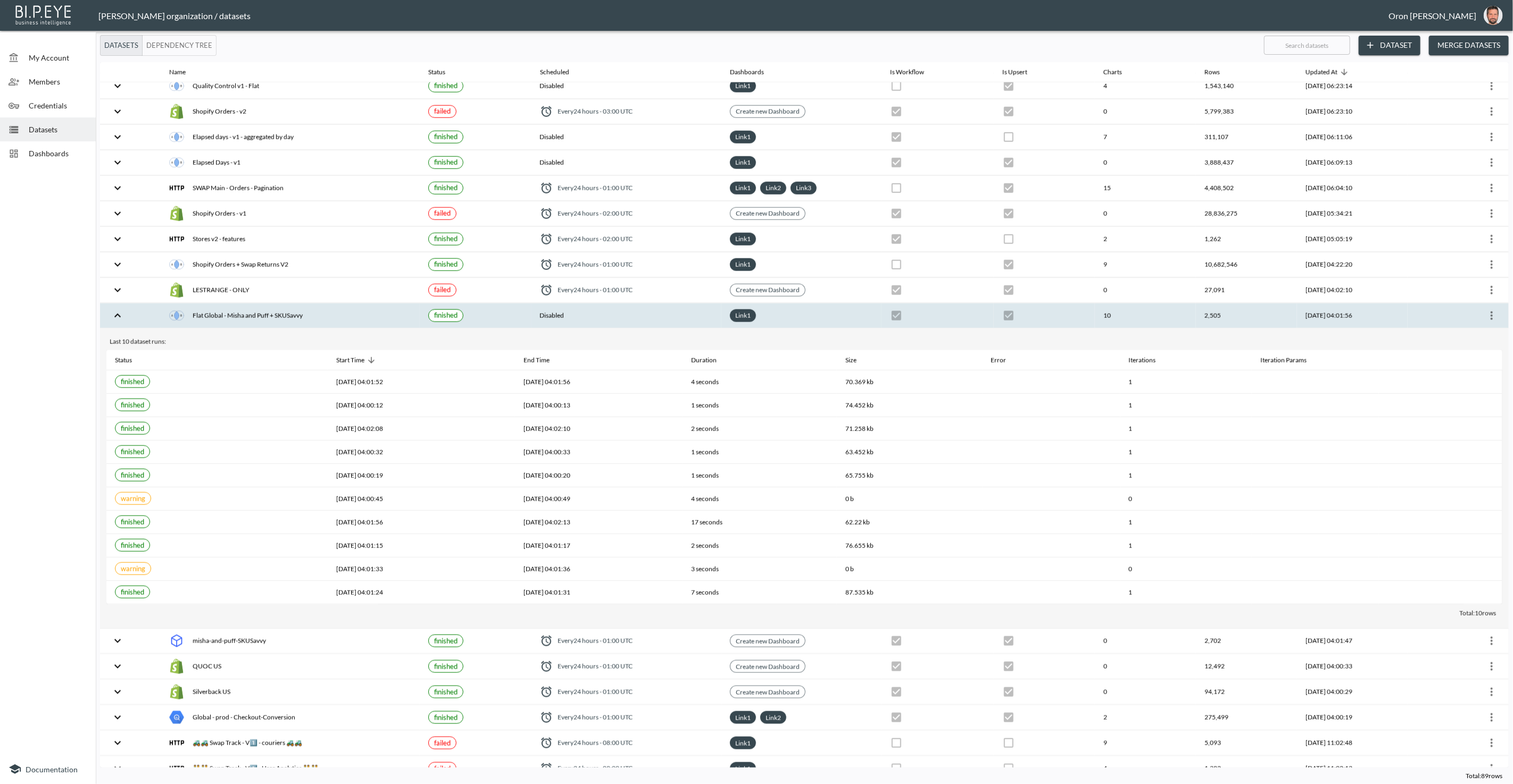
click at [266, 309] on div "Flat Global - Misha and Puff + SKUSavvy" at bounding box center [290, 316] width 242 height 15
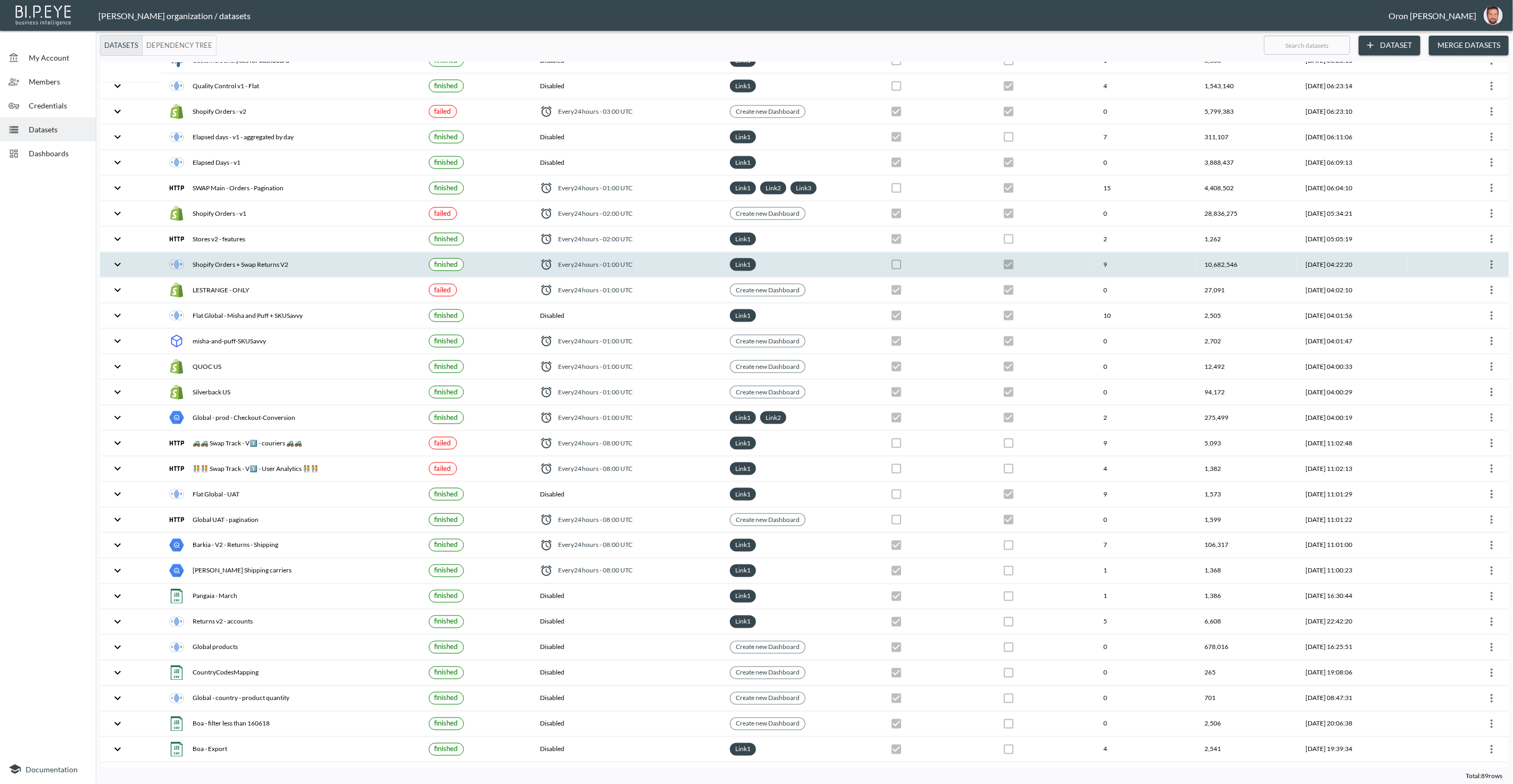
click at [267, 258] on div "Shopify Orders + Swap Returns V2" at bounding box center [290, 265] width 242 height 15
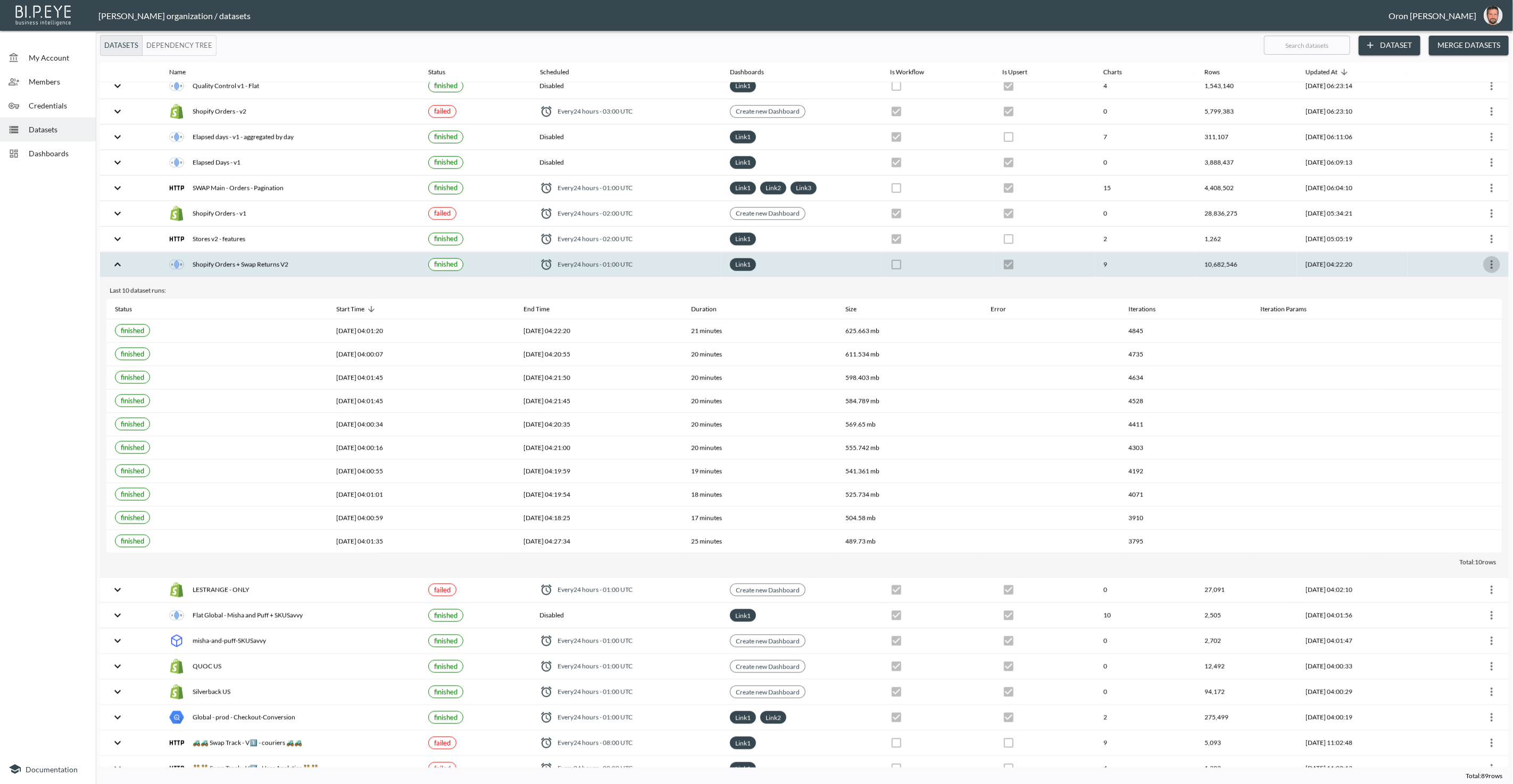
click at [1486, 258] on icon "more" at bounding box center [1491, 264] width 12 height 12
click at [1482, 254] on p "Edit Data Pipeline" at bounding box center [1460, 258] width 66 height 12
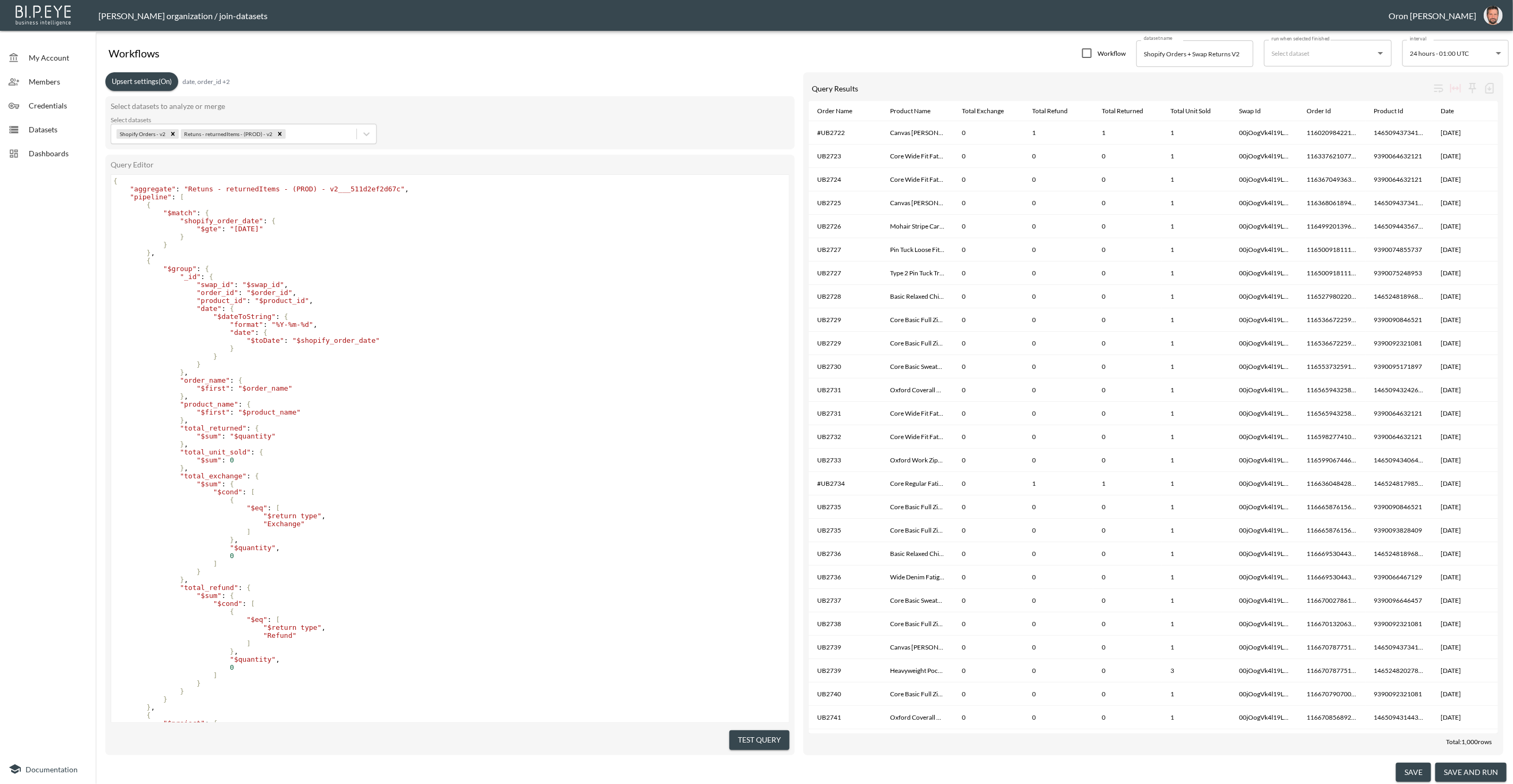
click at [287, 276] on pre ""_id" : {" at bounding box center [449, 276] width 677 height 8
type textarea "{ "aggregate": "Retuns - returnedItems - (PROD) - v2___511d2ef2d67c", "pipeline…"
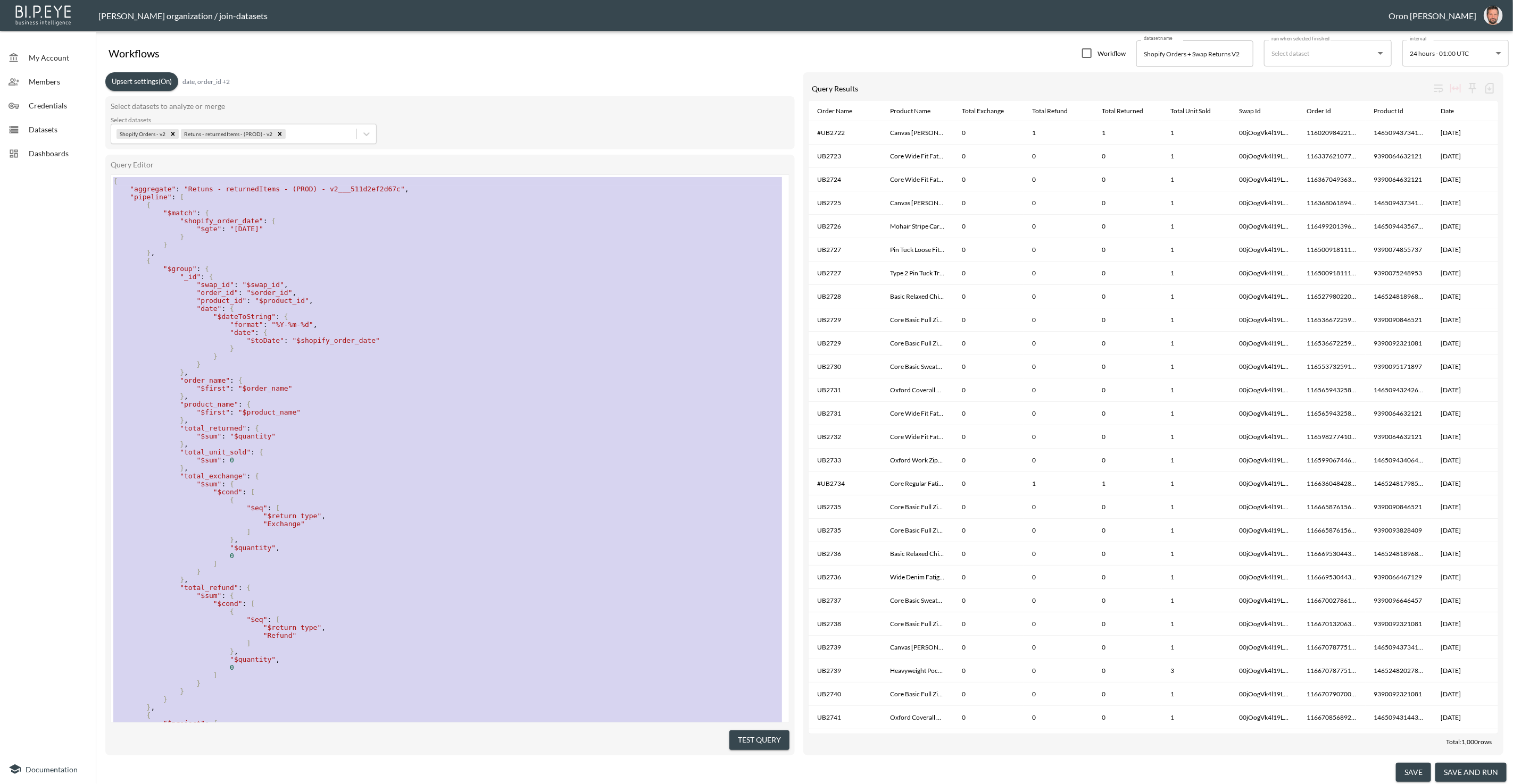
click at [383, 280] on pre ""_id" : {" at bounding box center [449, 276] width 677 height 8
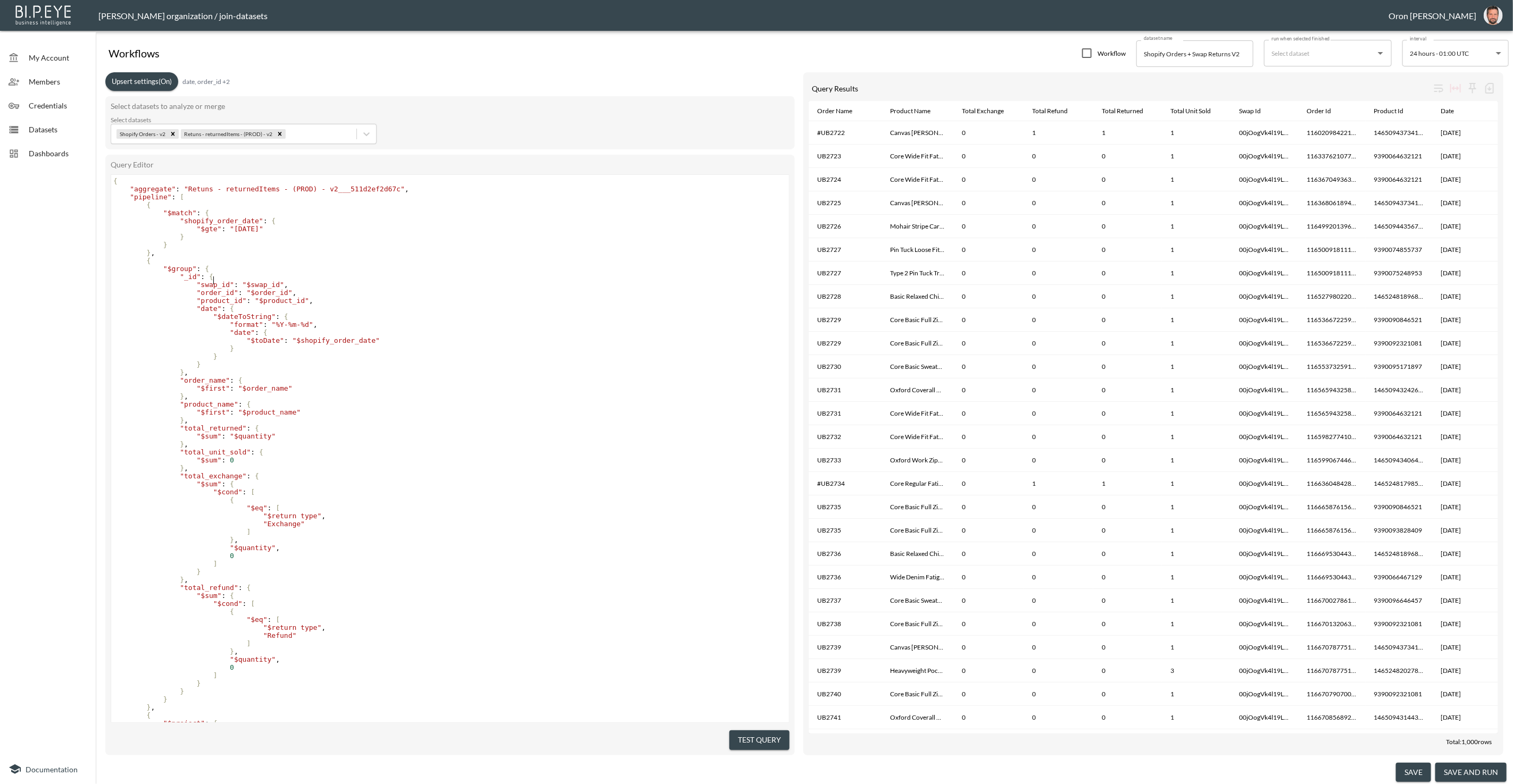
type textarea "{ "aggregate": "Retuns - returnedItems - (PROD) - v2___511d2ef2d67c", "pipeline…"
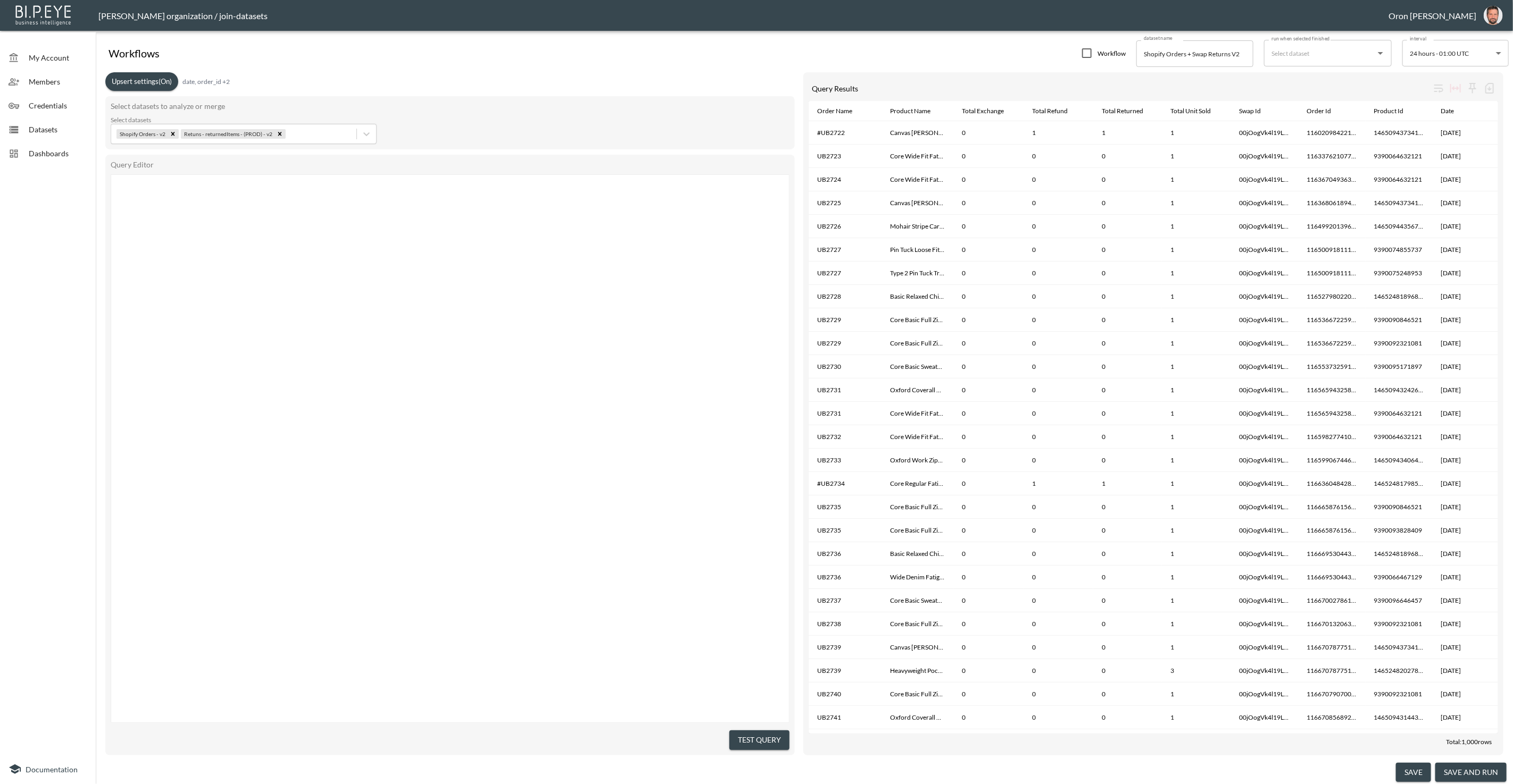
scroll to position [1073, 0]
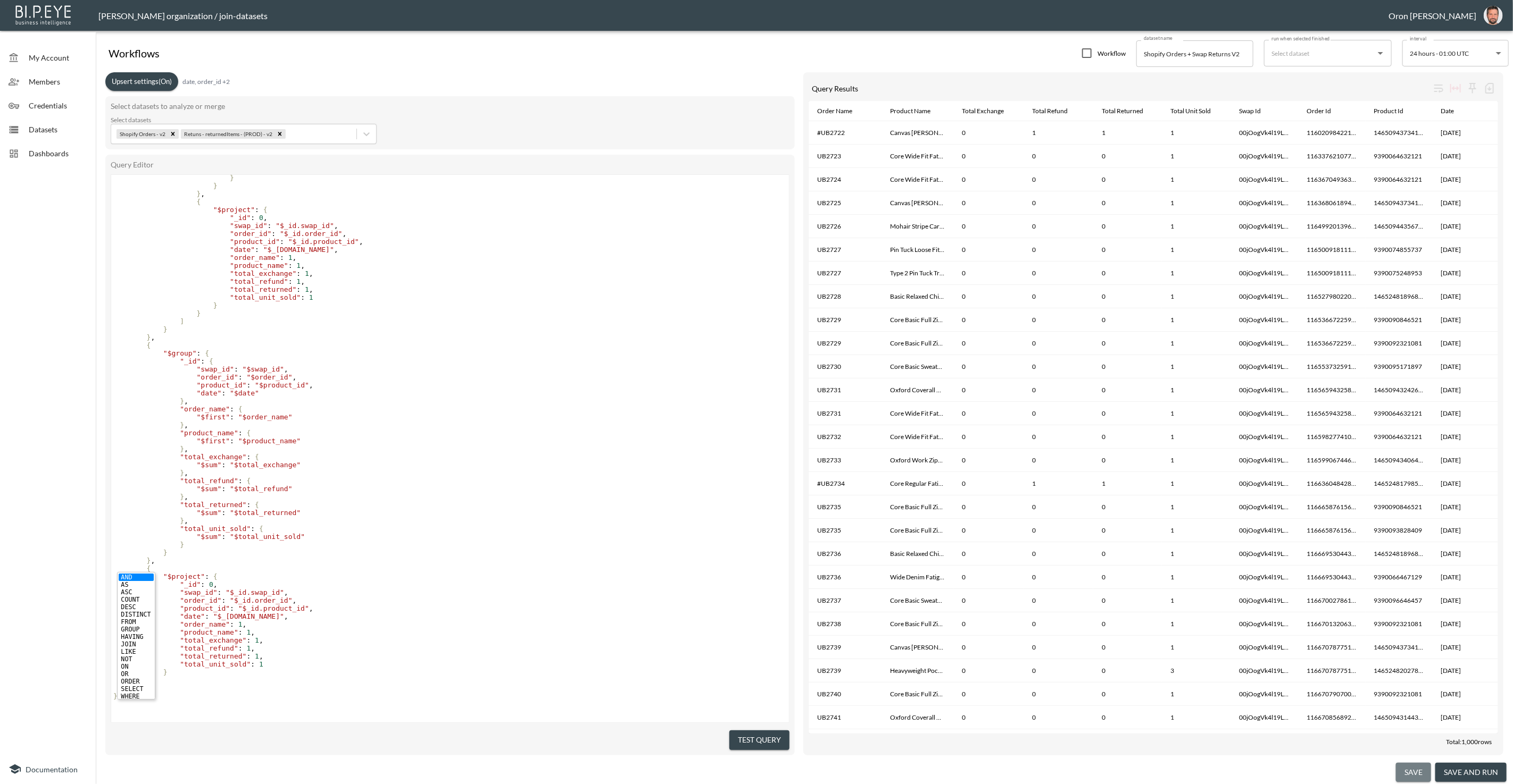
click at [1403, 770] on button "save" at bounding box center [1413, 773] width 35 height 20
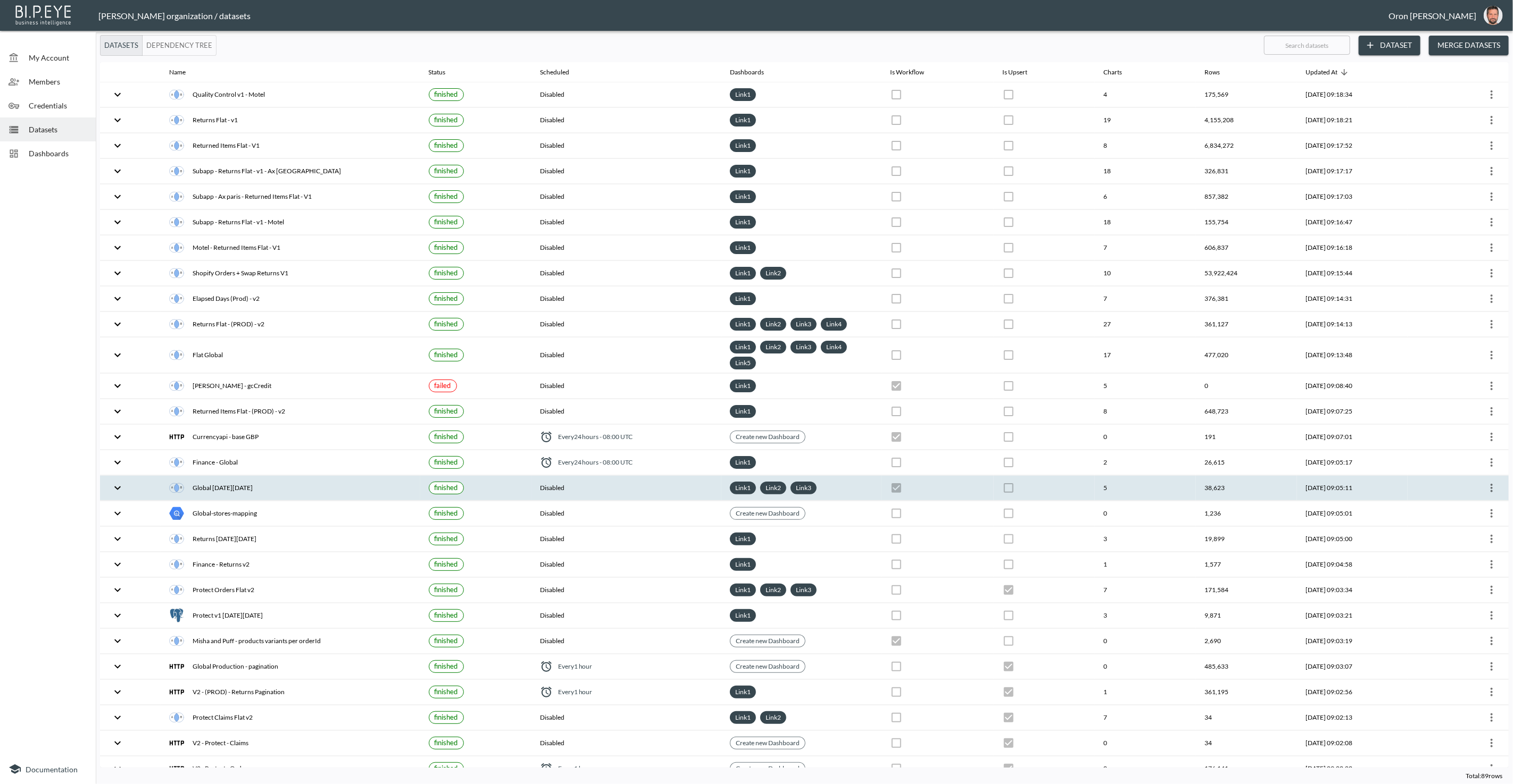
checkbox input "false"
checkbox input "true"
checkbox input "false"
checkbox input "true"
checkbox input "false"
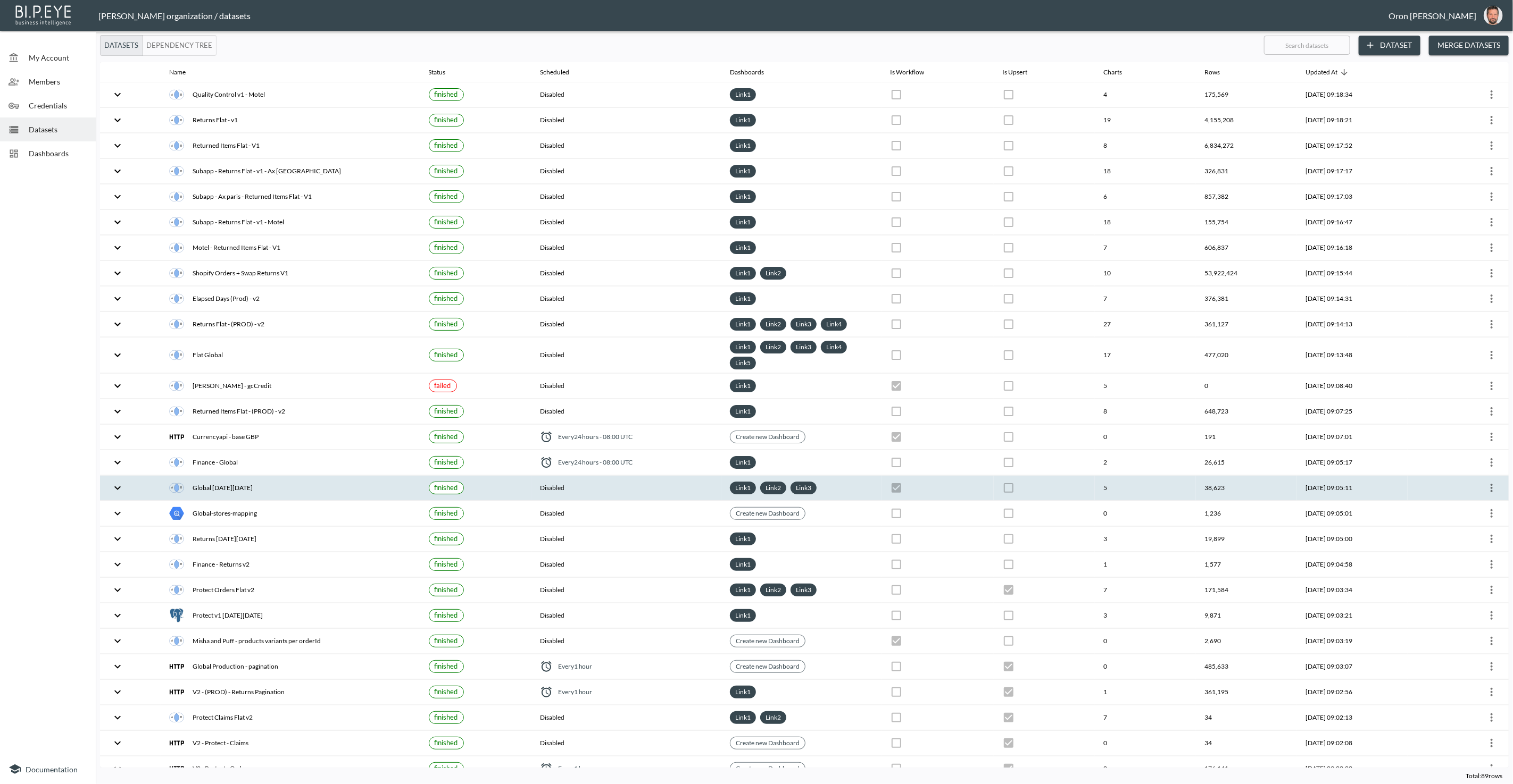
checkbox input "true"
checkbox input "false"
checkbox input "true"
checkbox input "false"
checkbox input "true"
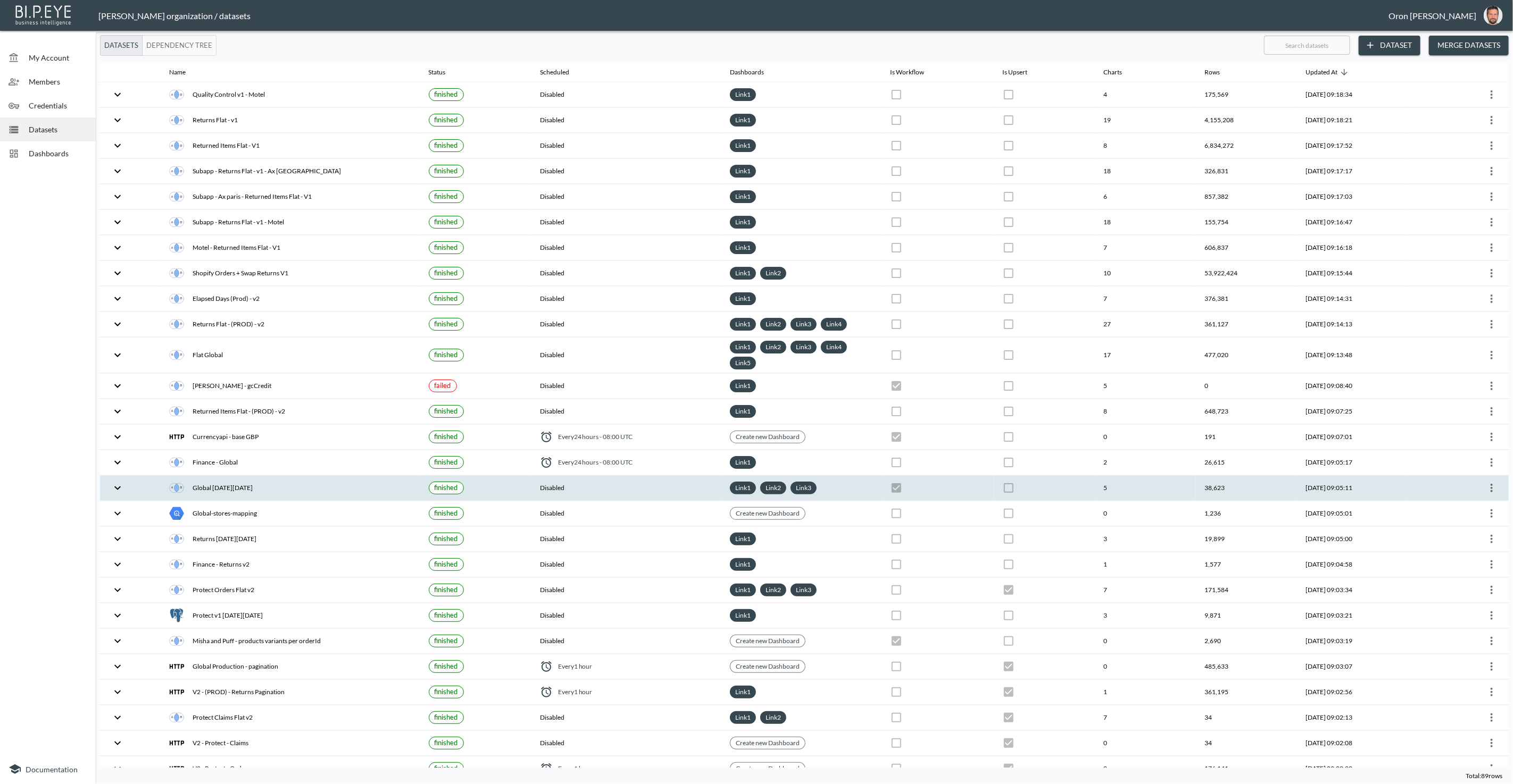
checkbox input "false"
checkbox input "true"
checkbox input "false"
checkbox input "true"
checkbox input "false"
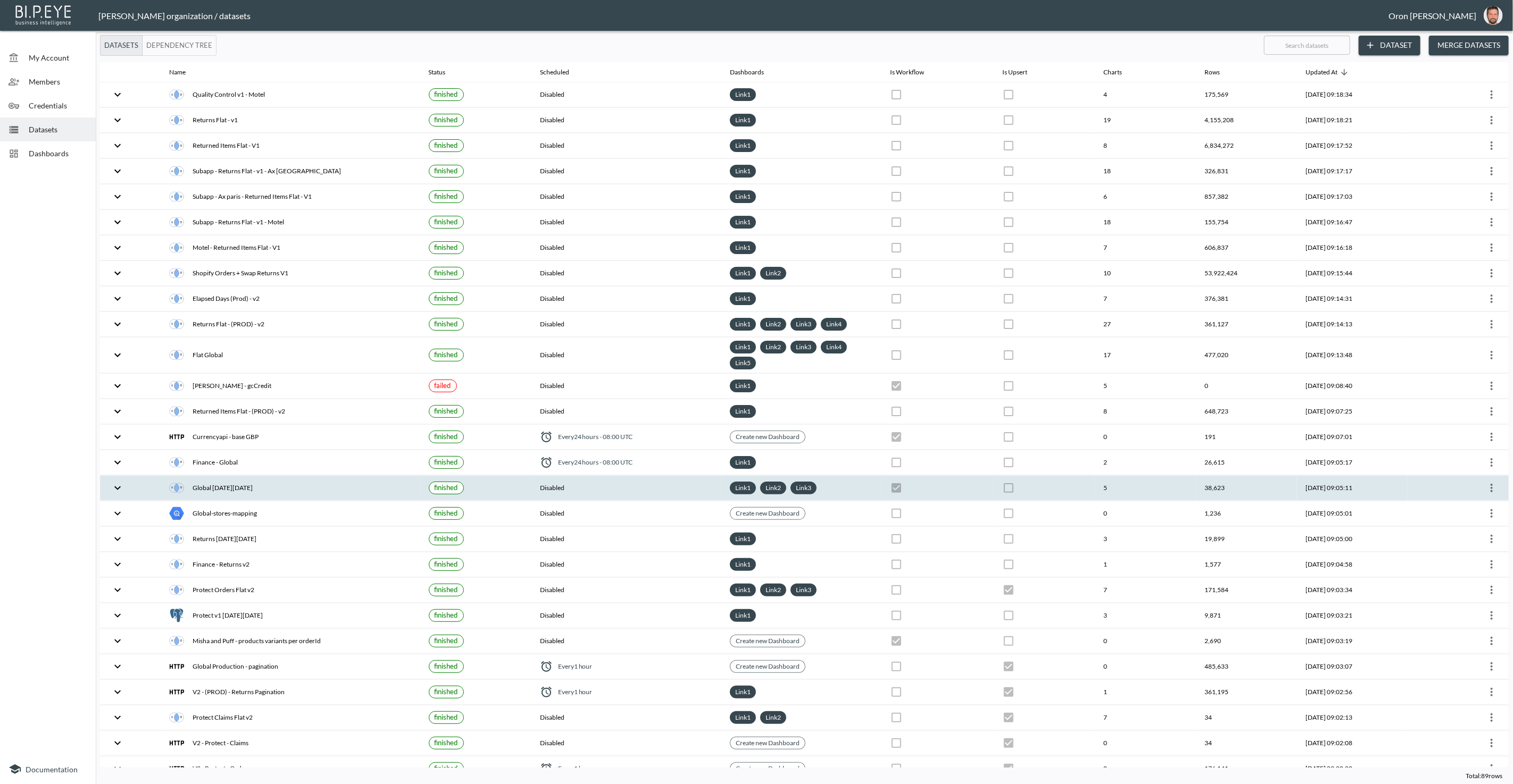
checkbox input "false"
checkbox input "true"
checkbox input "false"
checkbox input "true"
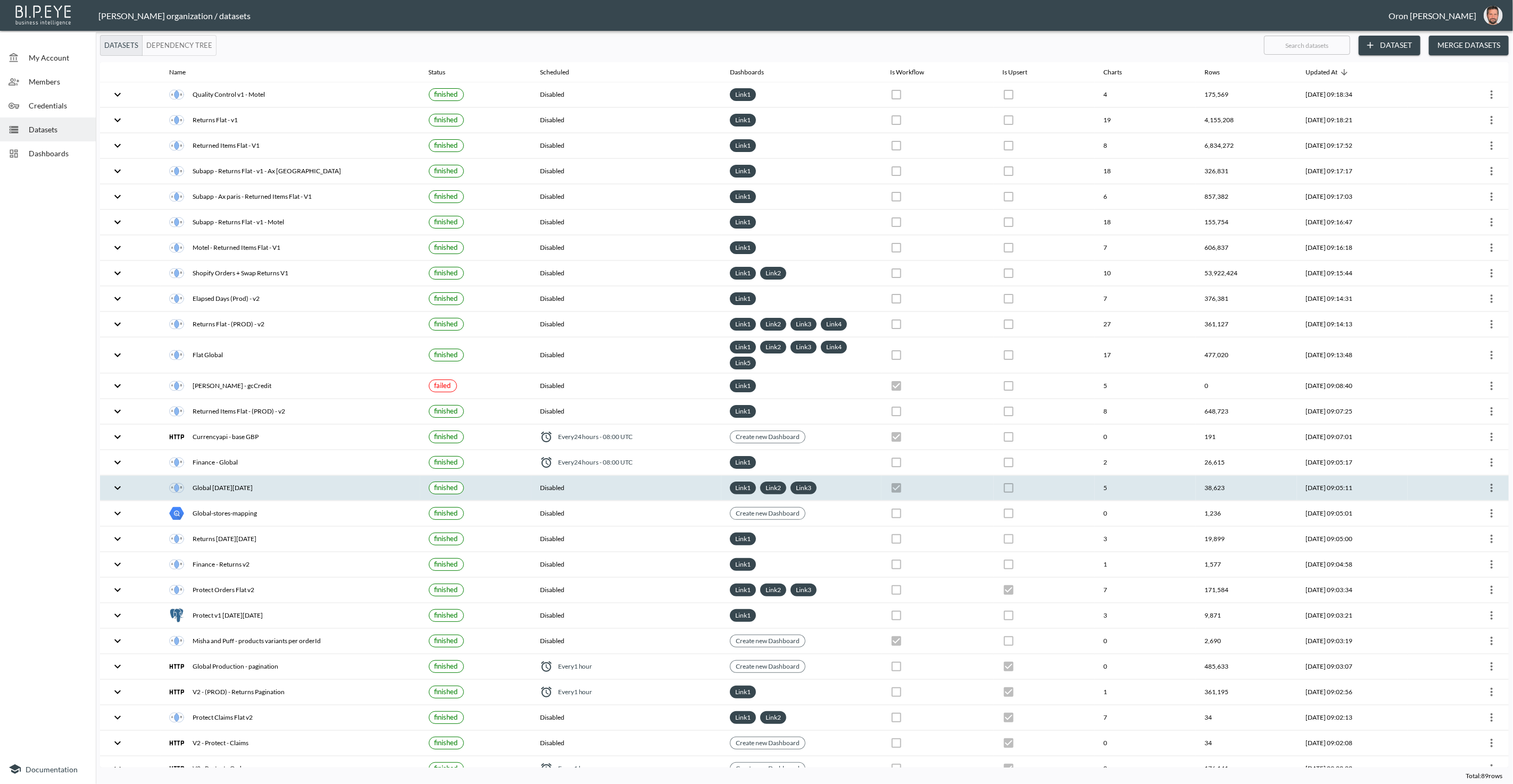
checkbox input "false"
checkbox input "true"
checkbox input "false"
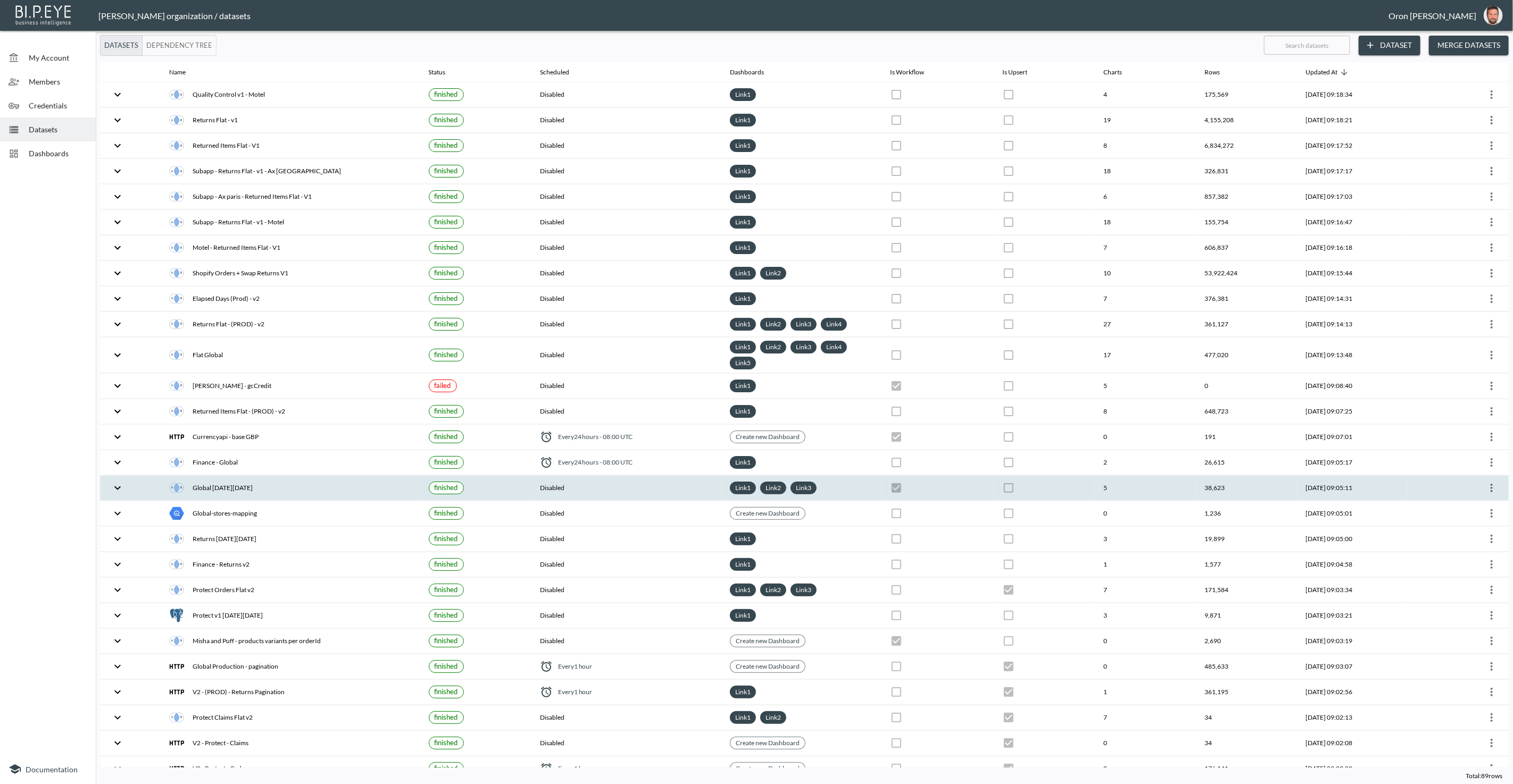
checkbox input "false"
checkbox input "true"
checkbox input "false"
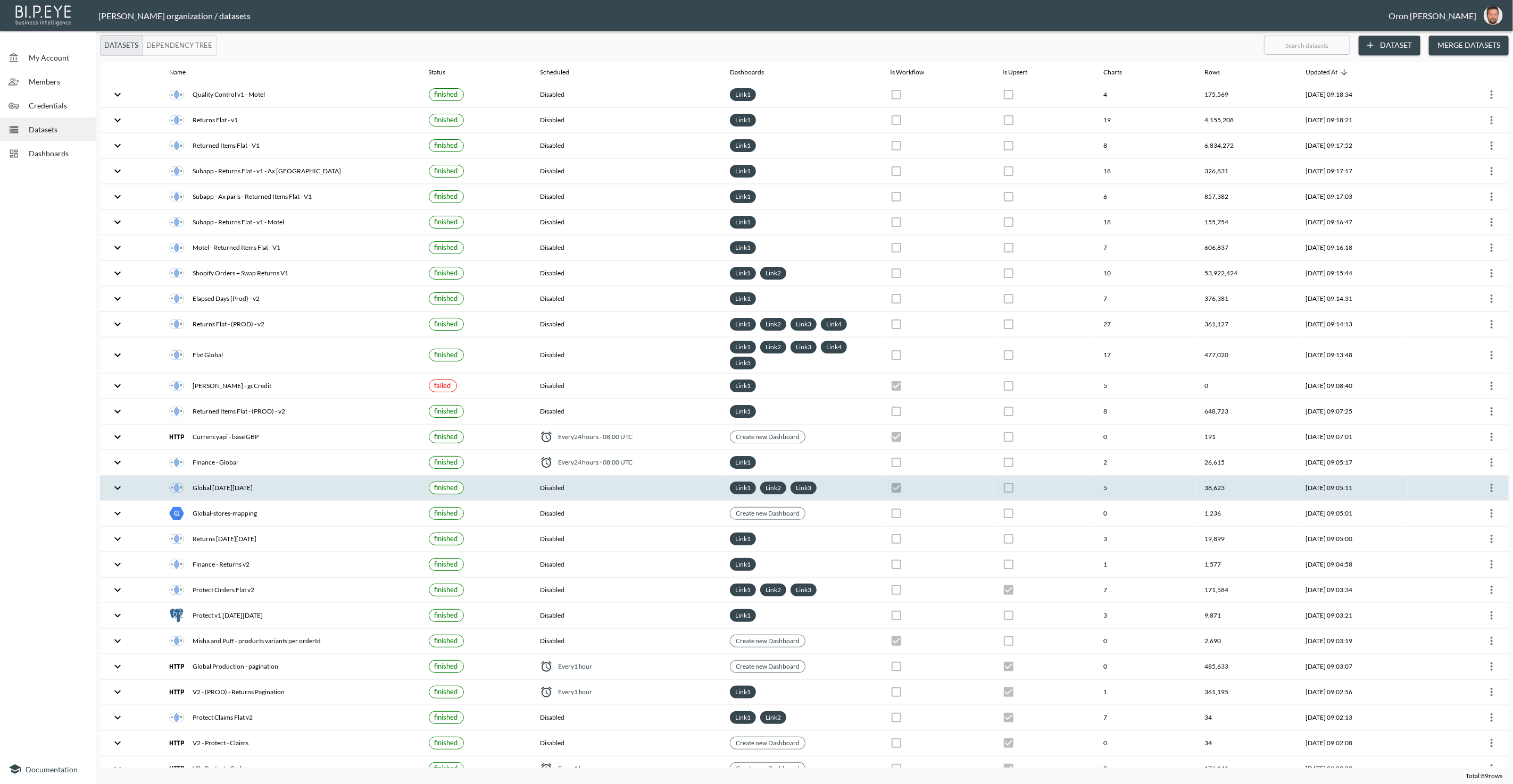
checkbox input "true"
checkbox input "false"
checkbox input "true"
checkbox input "false"
checkbox input "true"
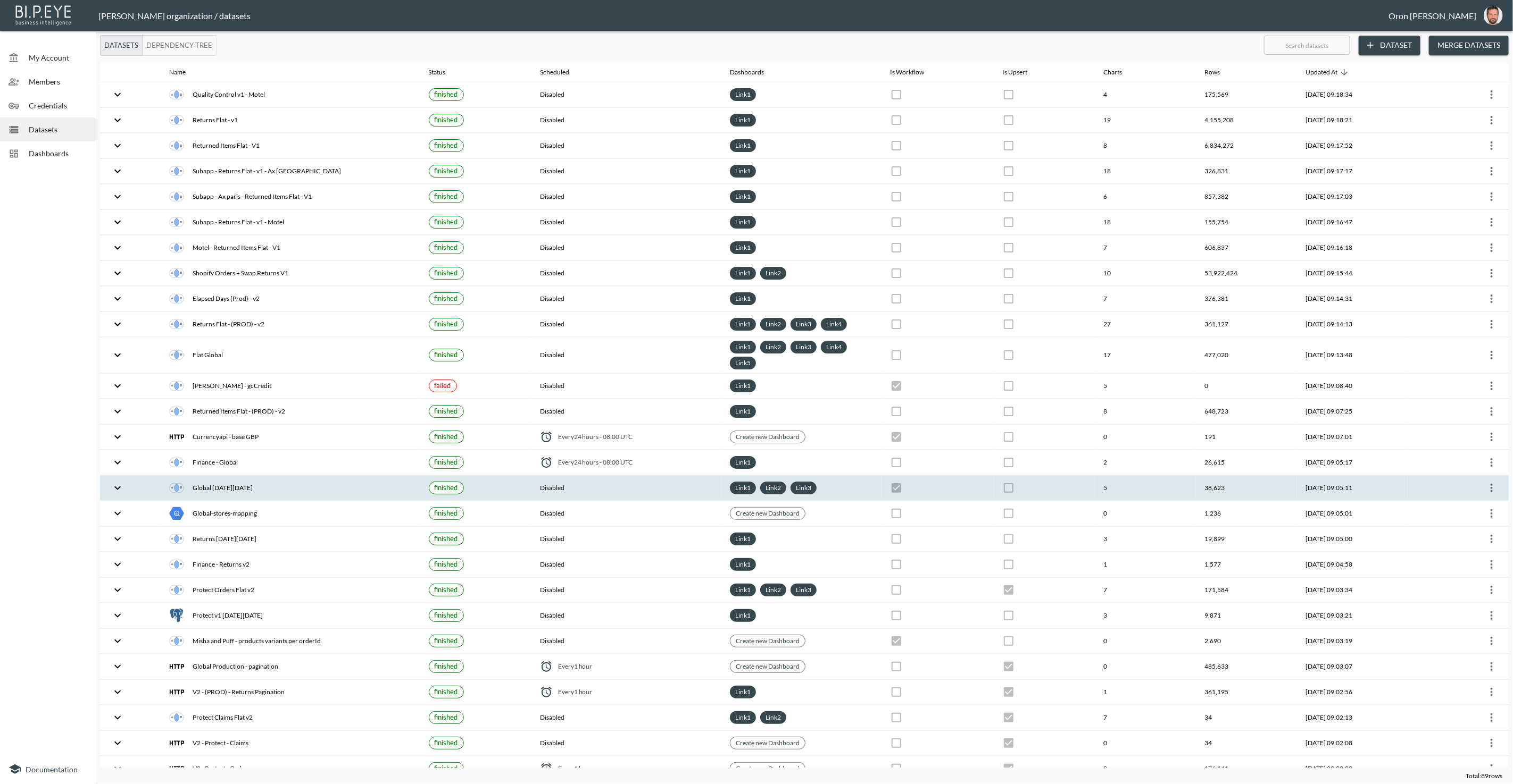
checkbox input "true"
checkbox input "false"
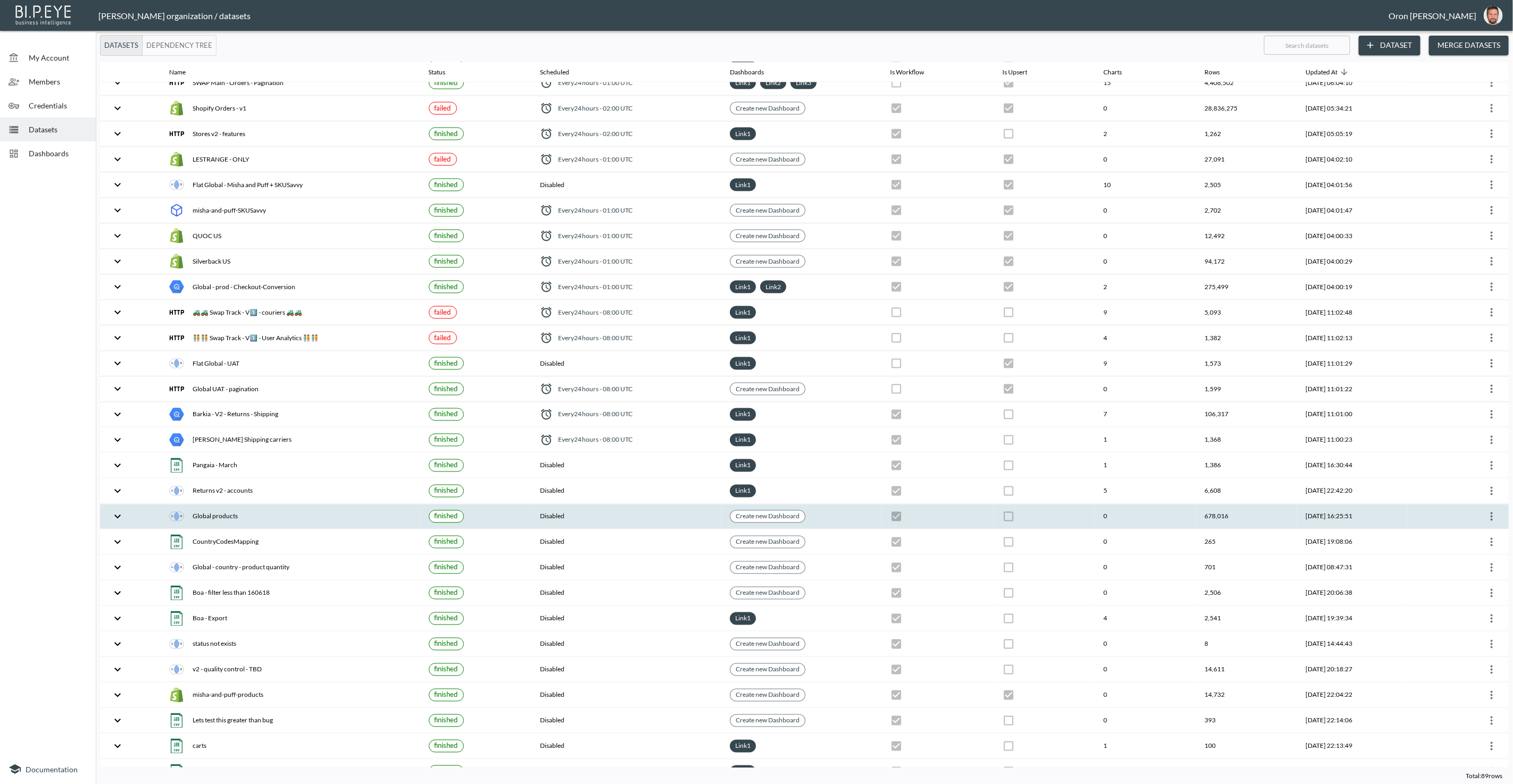
scroll to position [1553, 0]
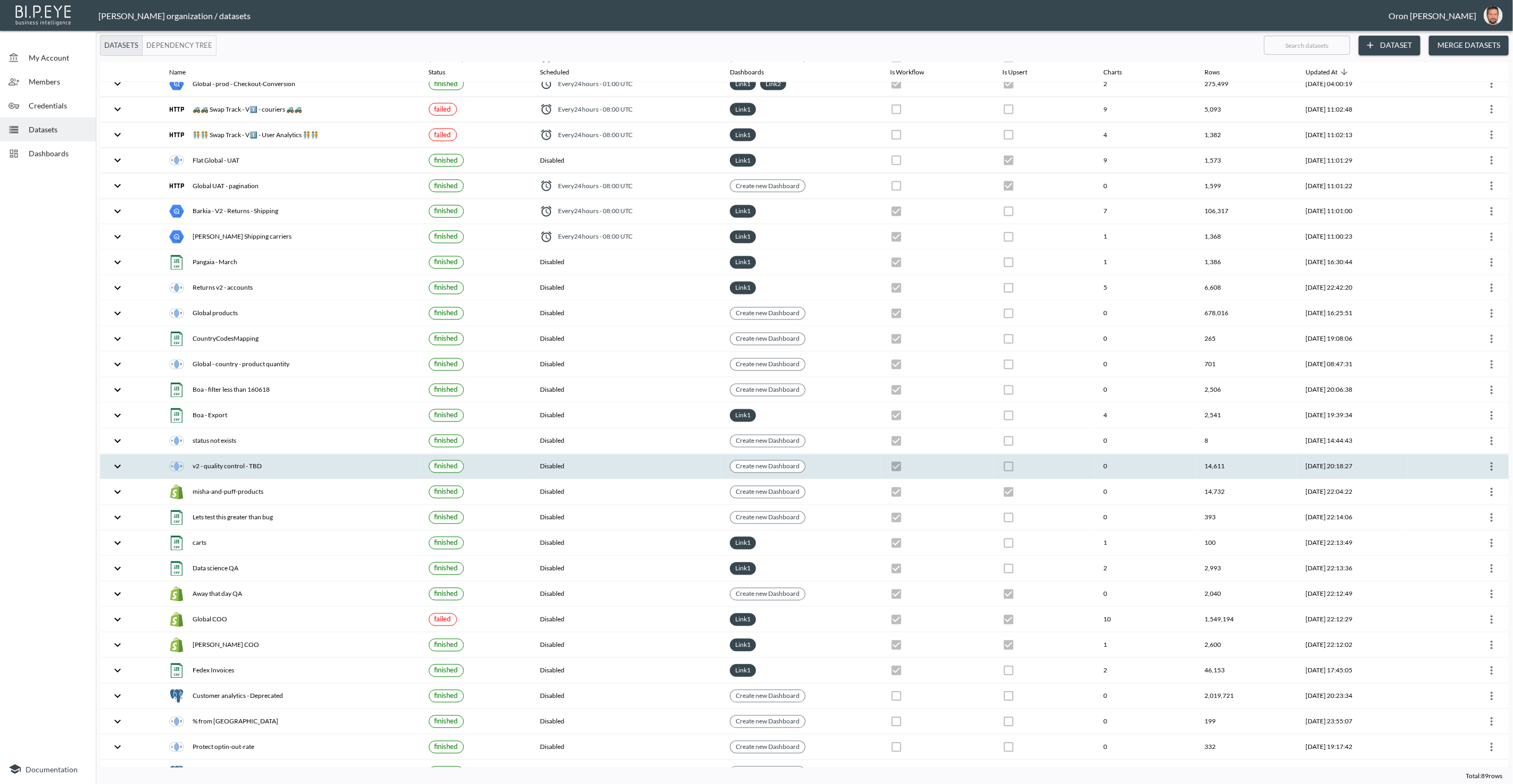
click at [293, 459] on div "v2 - quality control - TBD" at bounding box center [290, 467] width 242 height 15
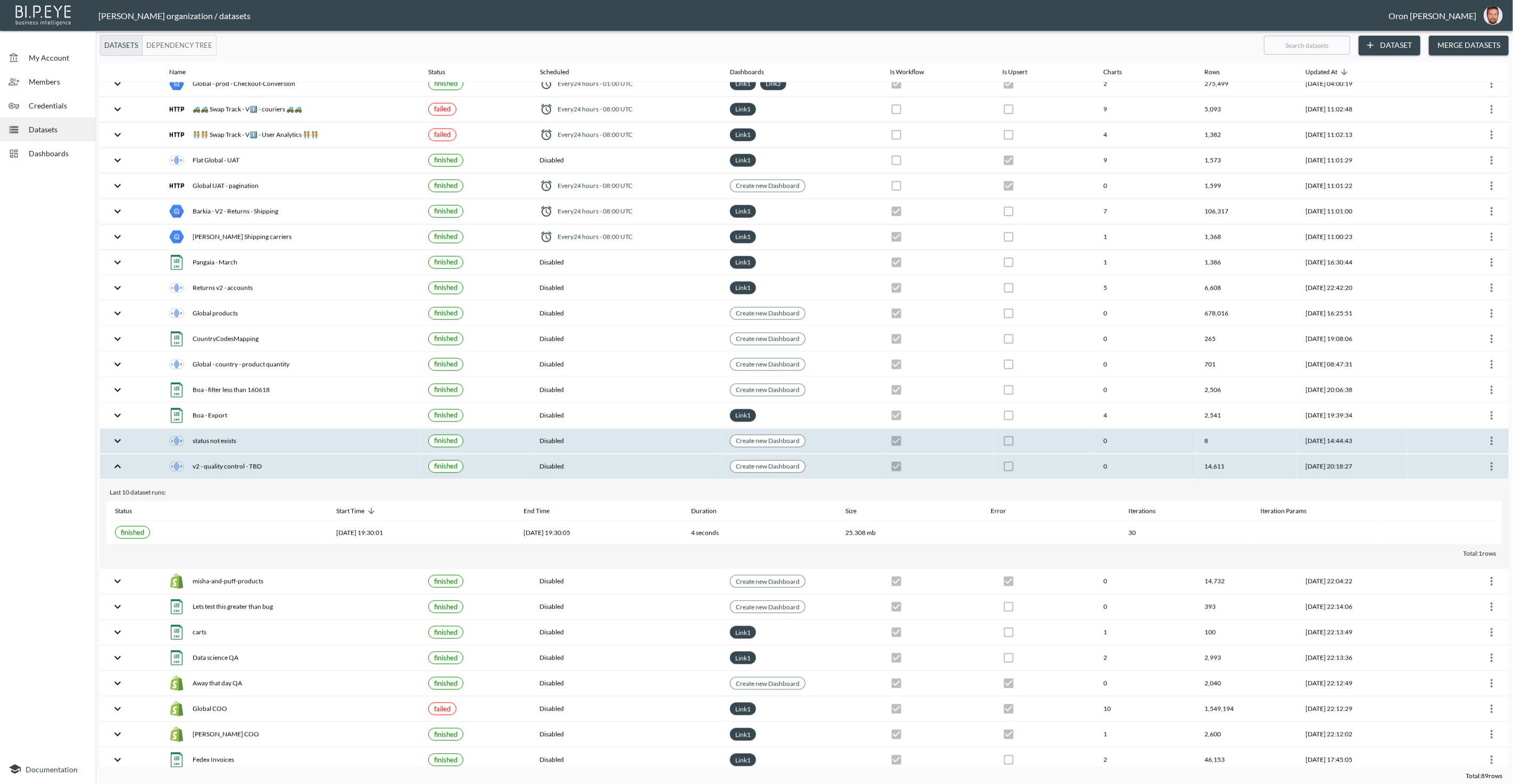
click at [294, 434] on div "status not exists" at bounding box center [290, 441] width 242 height 15
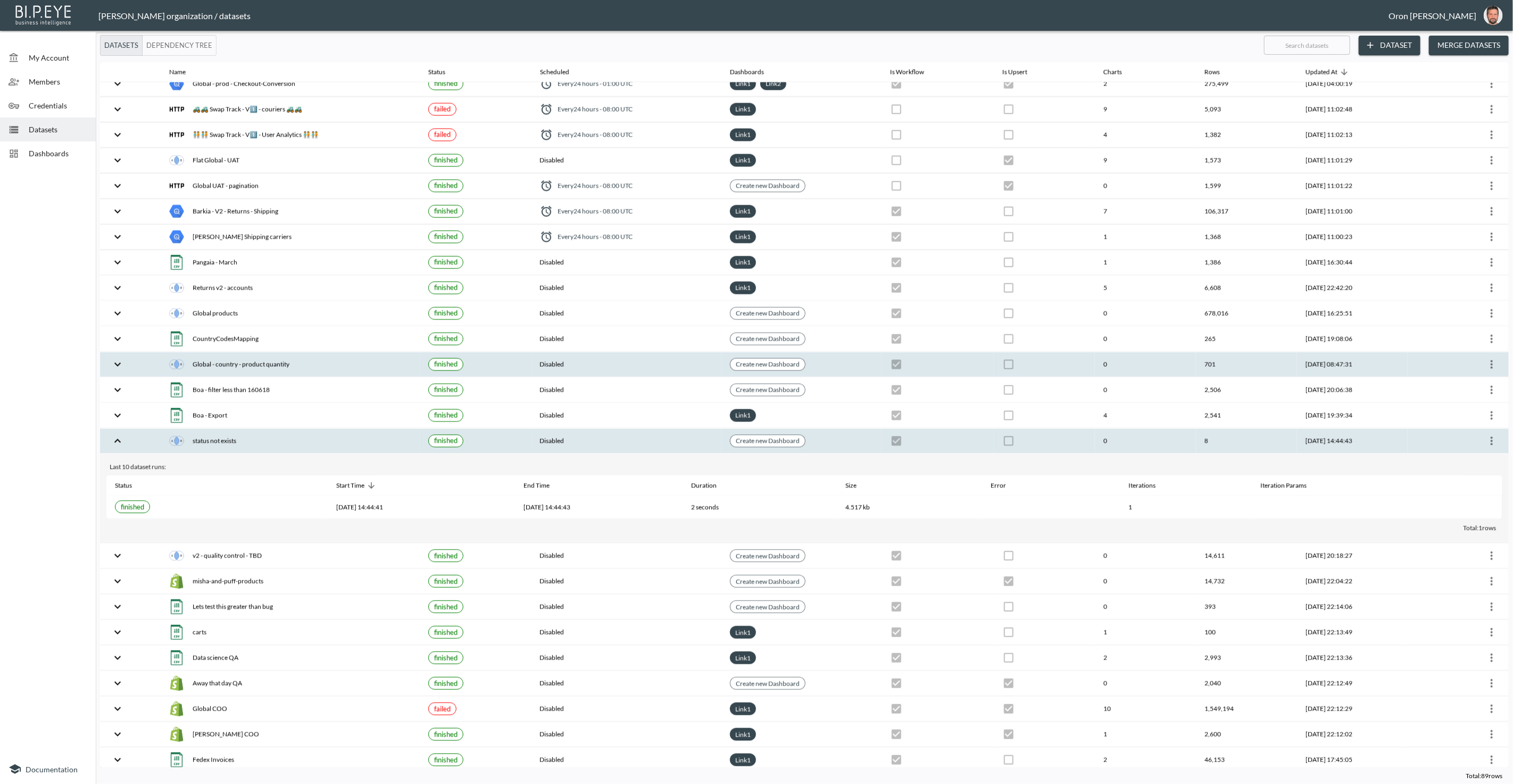
click at [297, 357] on div "Global - country - product quantity" at bounding box center [290, 365] width 242 height 15
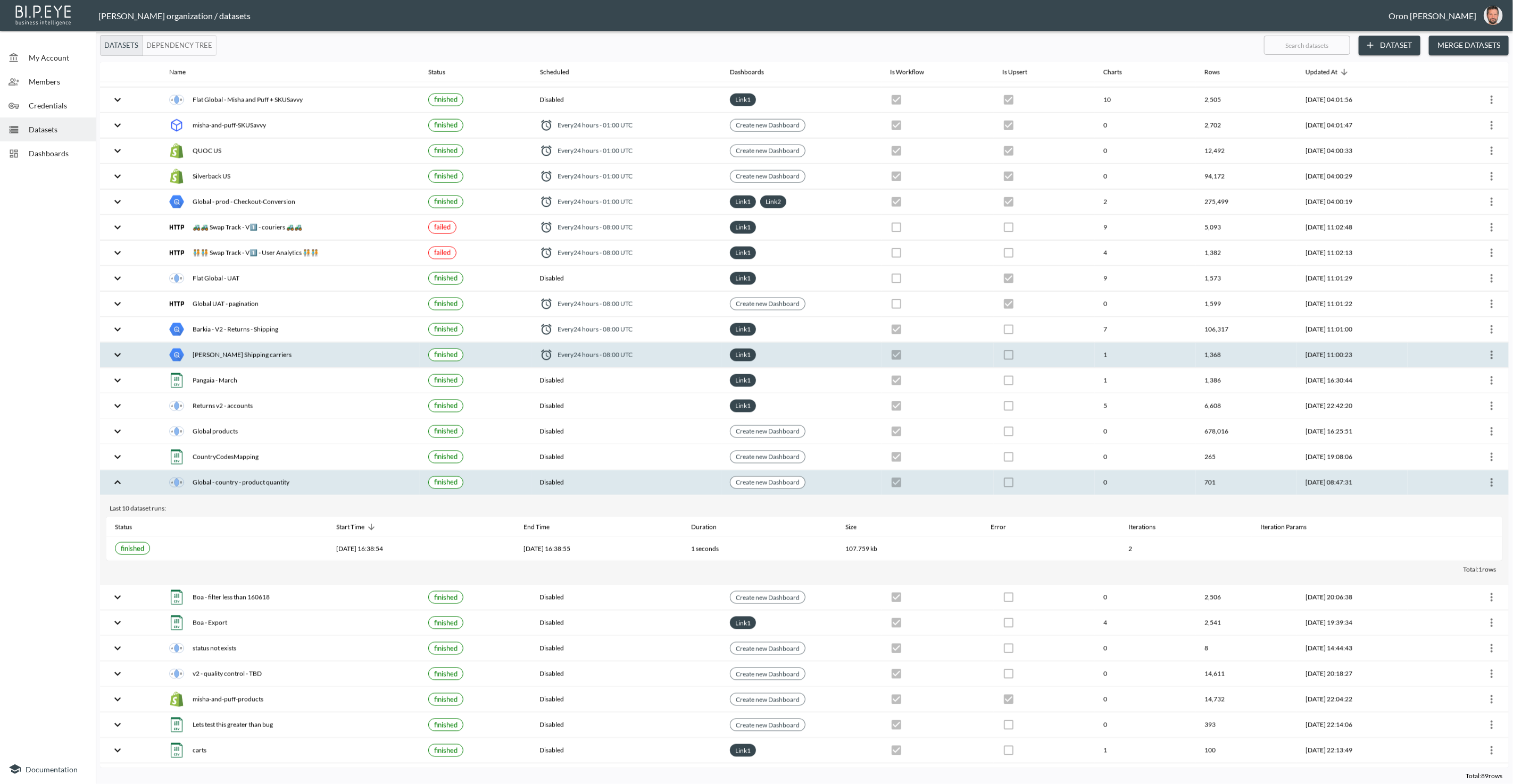
scroll to position [1433, 0]
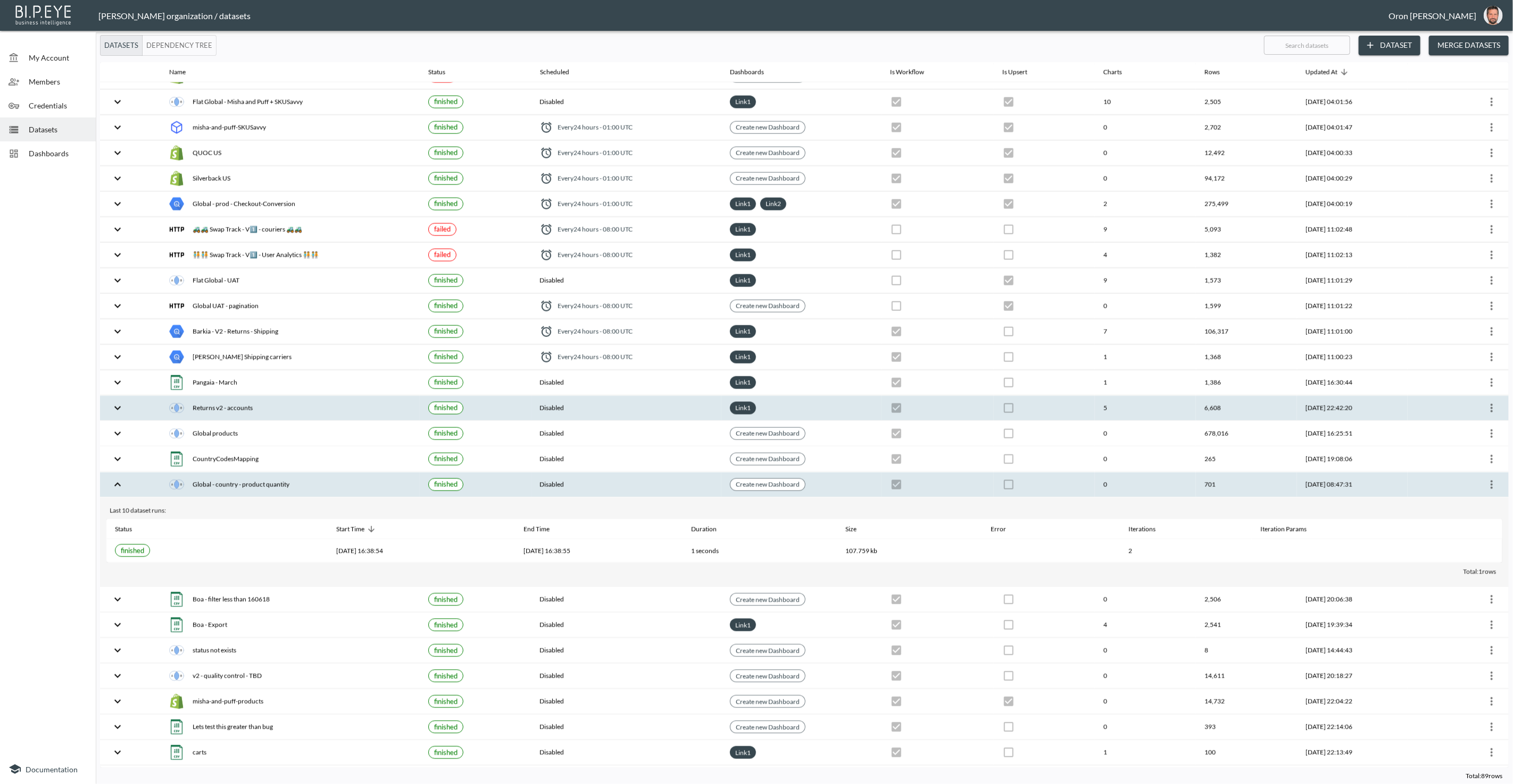
click at [272, 401] on div "Returns v2 - accounts" at bounding box center [290, 408] width 242 height 15
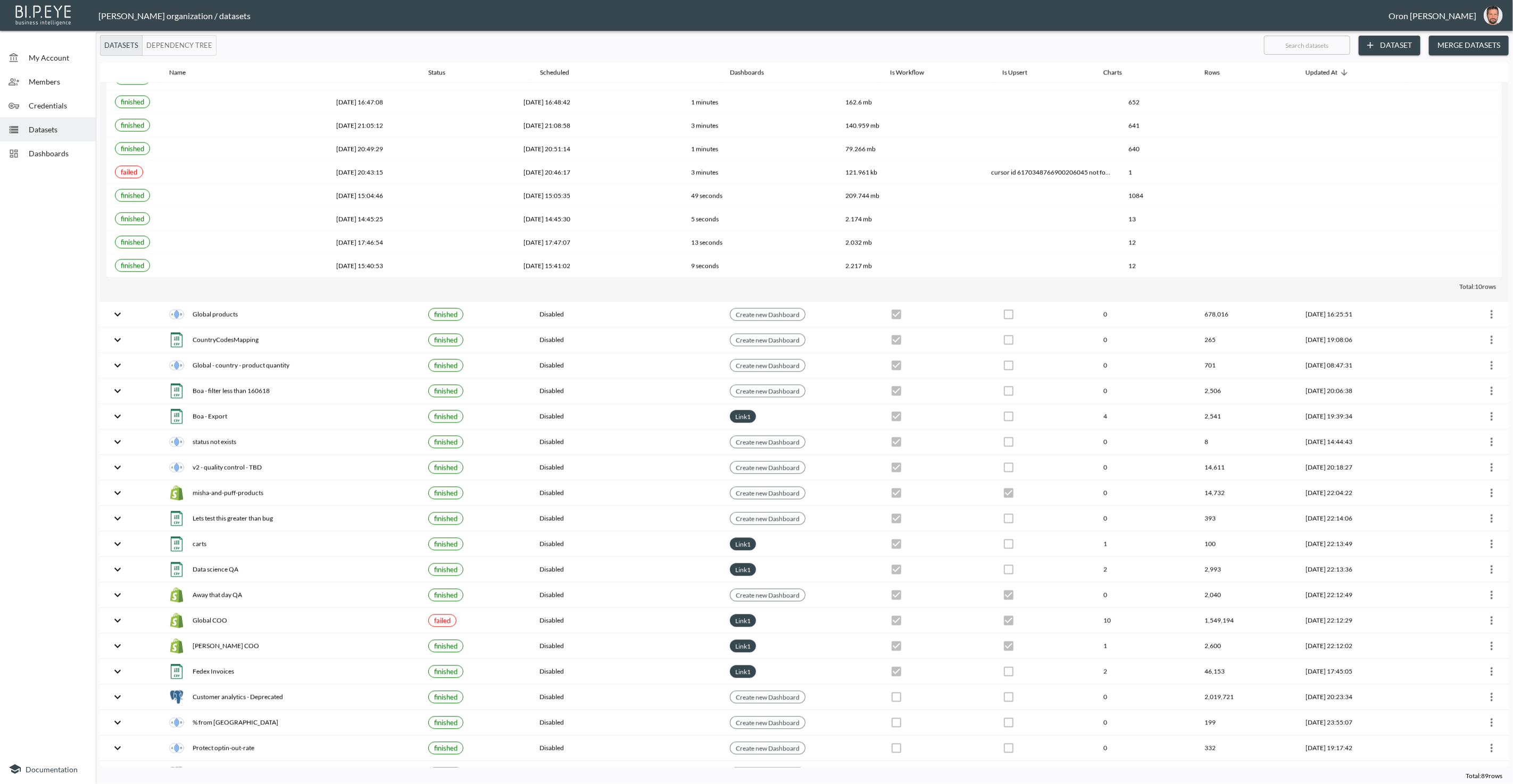
scroll to position [0, 0]
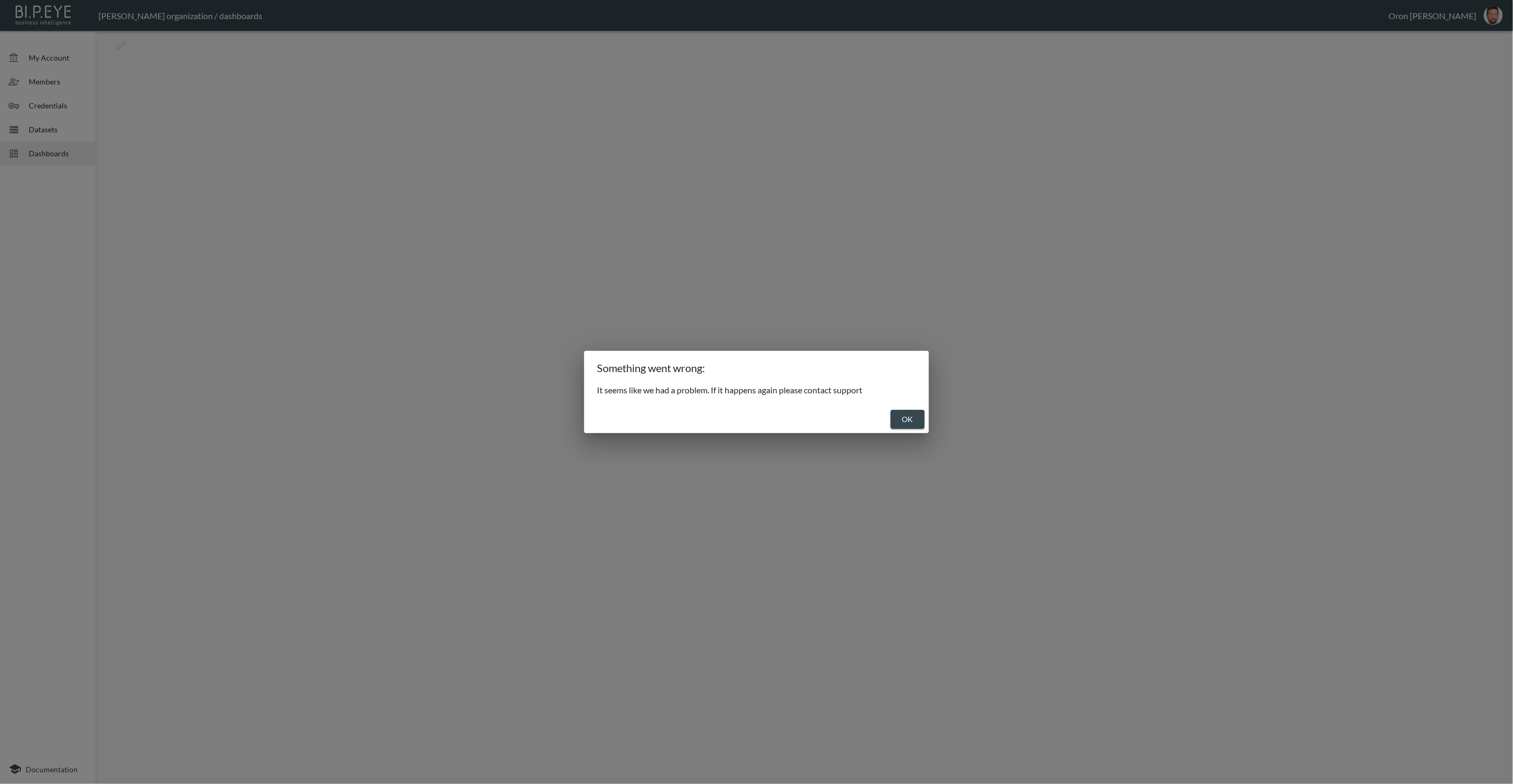
click at [889, 418] on div "OK" at bounding box center [757, 419] width 345 height 28
click at [916, 424] on button "OK" at bounding box center [908, 419] width 34 height 20
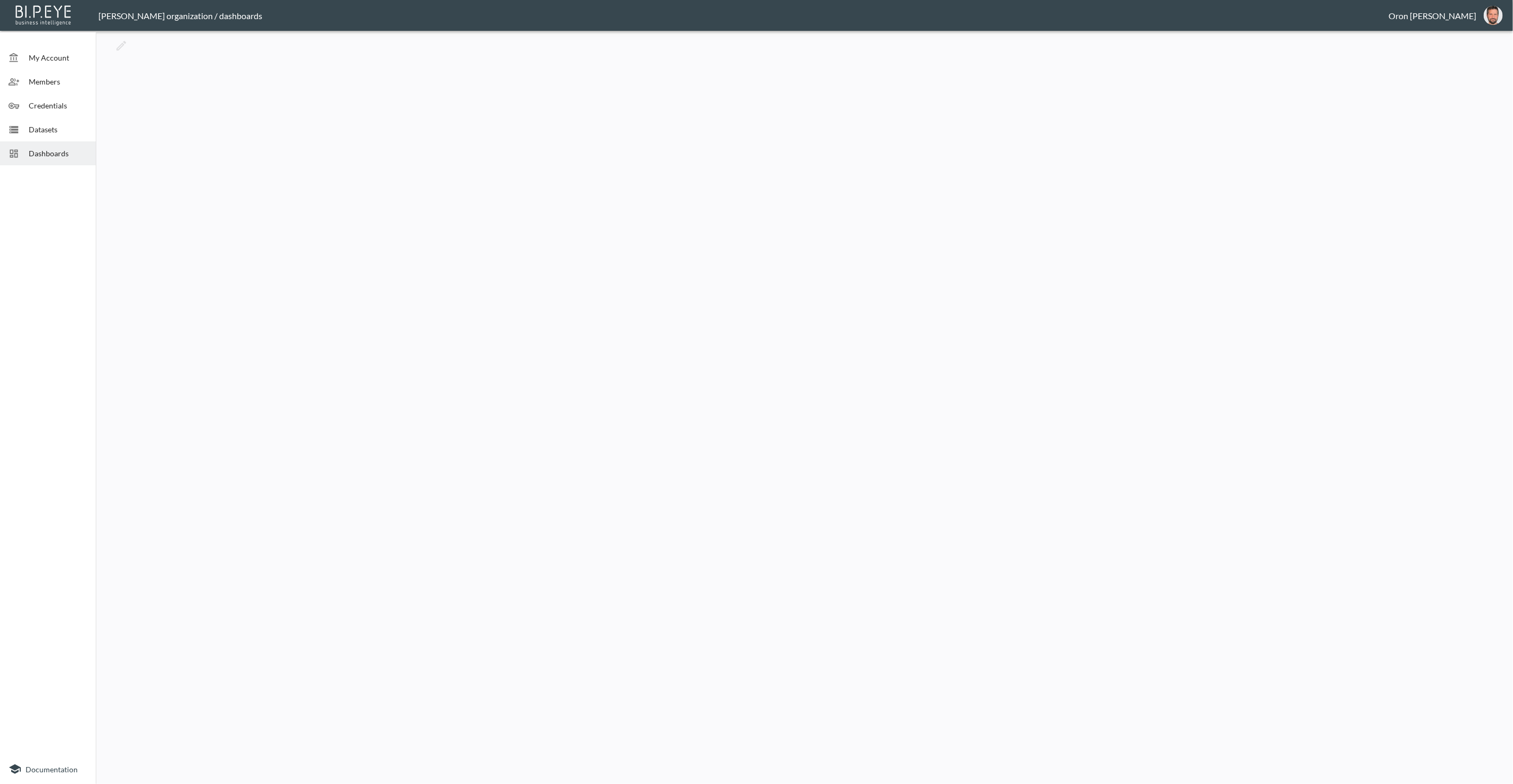
click at [40, 128] on span "Datasets" at bounding box center [58, 130] width 59 height 11
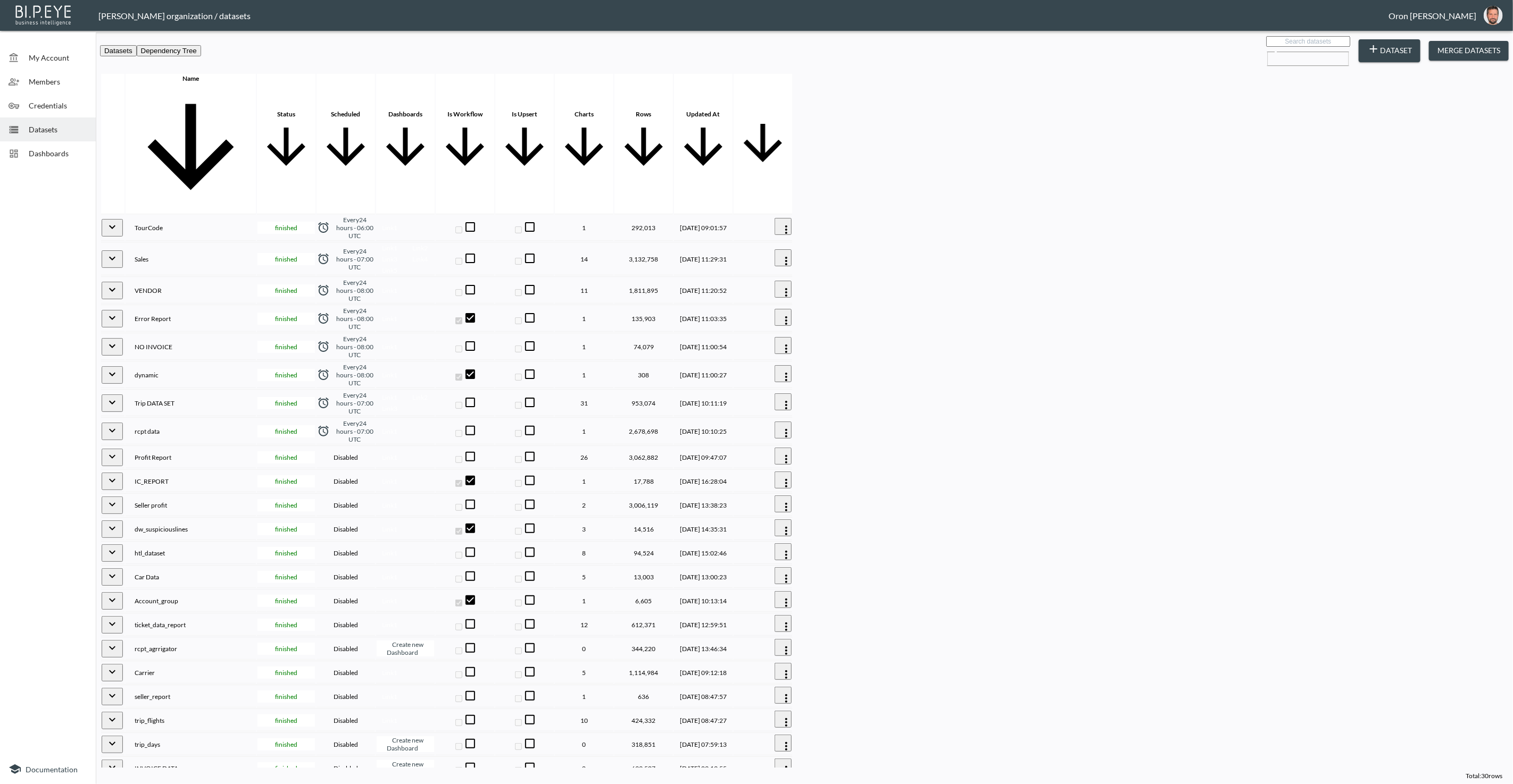
click at [73, 58] on span "My Account" at bounding box center [58, 58] width 59 height 11
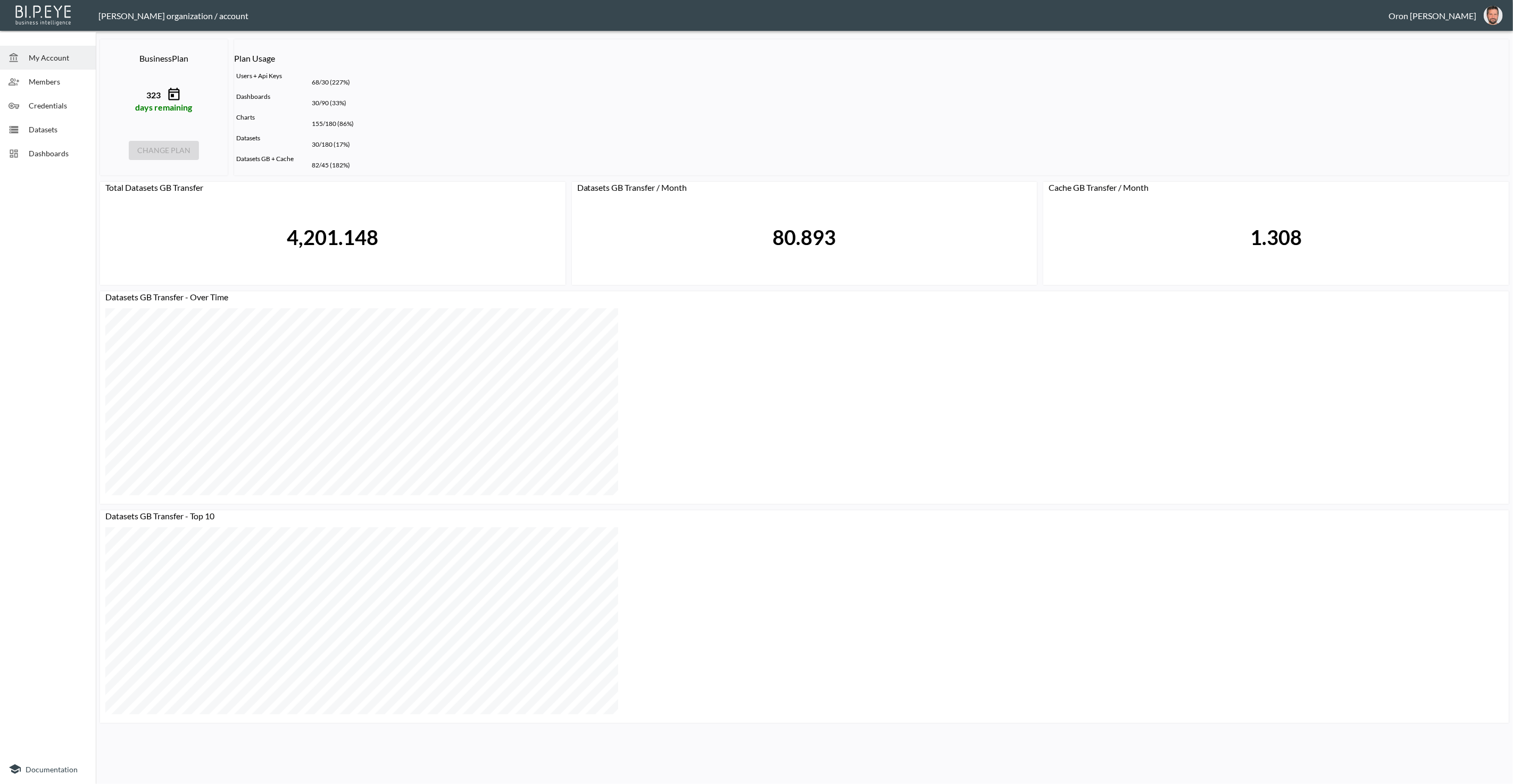
drag, startPoint x: 70, startPoint y: 84, endPoint x: 66, endPoint y: 92, distance: 8.9
click at [70, 84] on span "Members" at bounding box center [58, 81] width 59 height 11
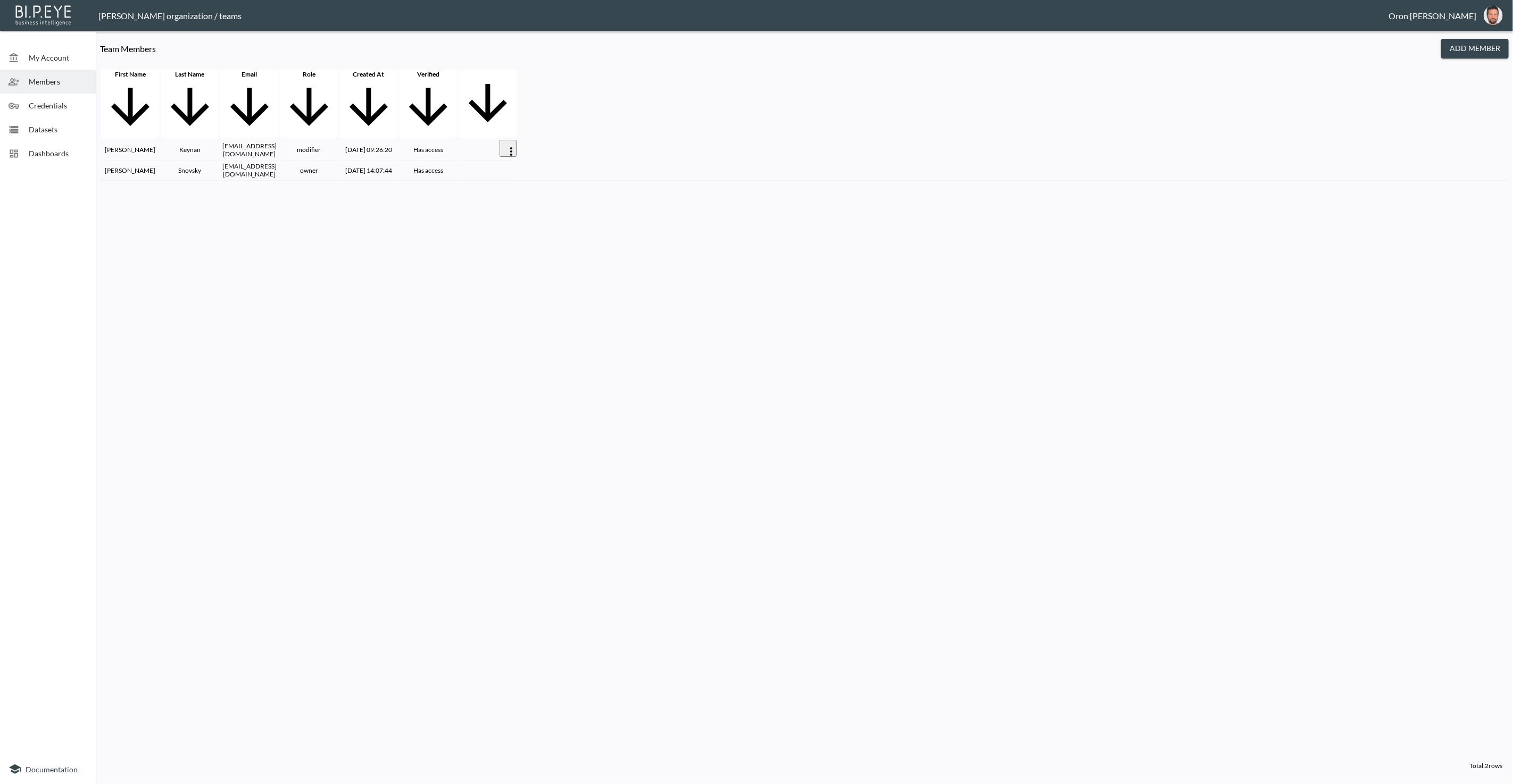
click at [61, 105] on span "Credentials" at bounding box center [58, 106] width 59 height 11
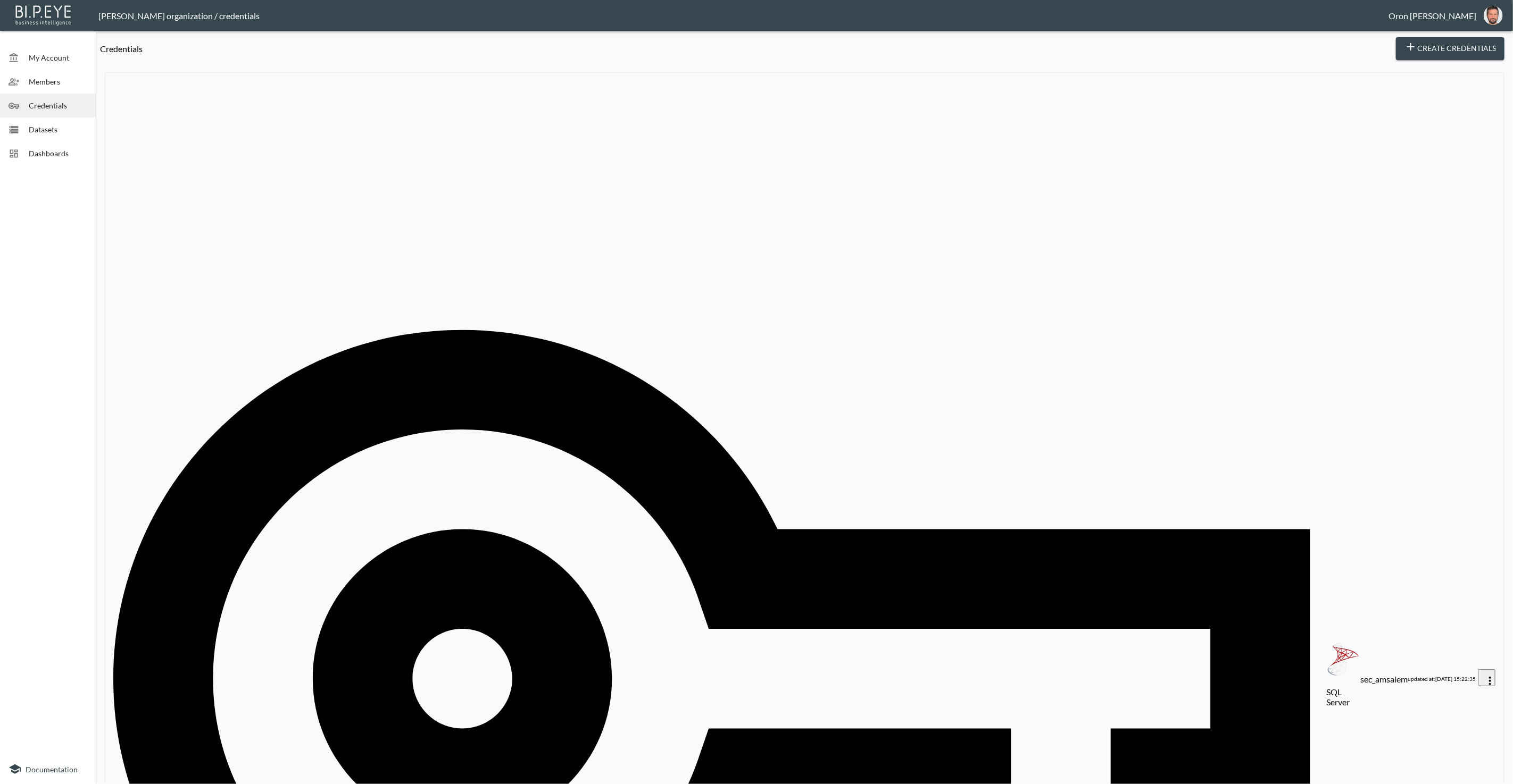
click at [58, 130] on span "Datasets" at bounding box center [58, 130] width 59 height 11
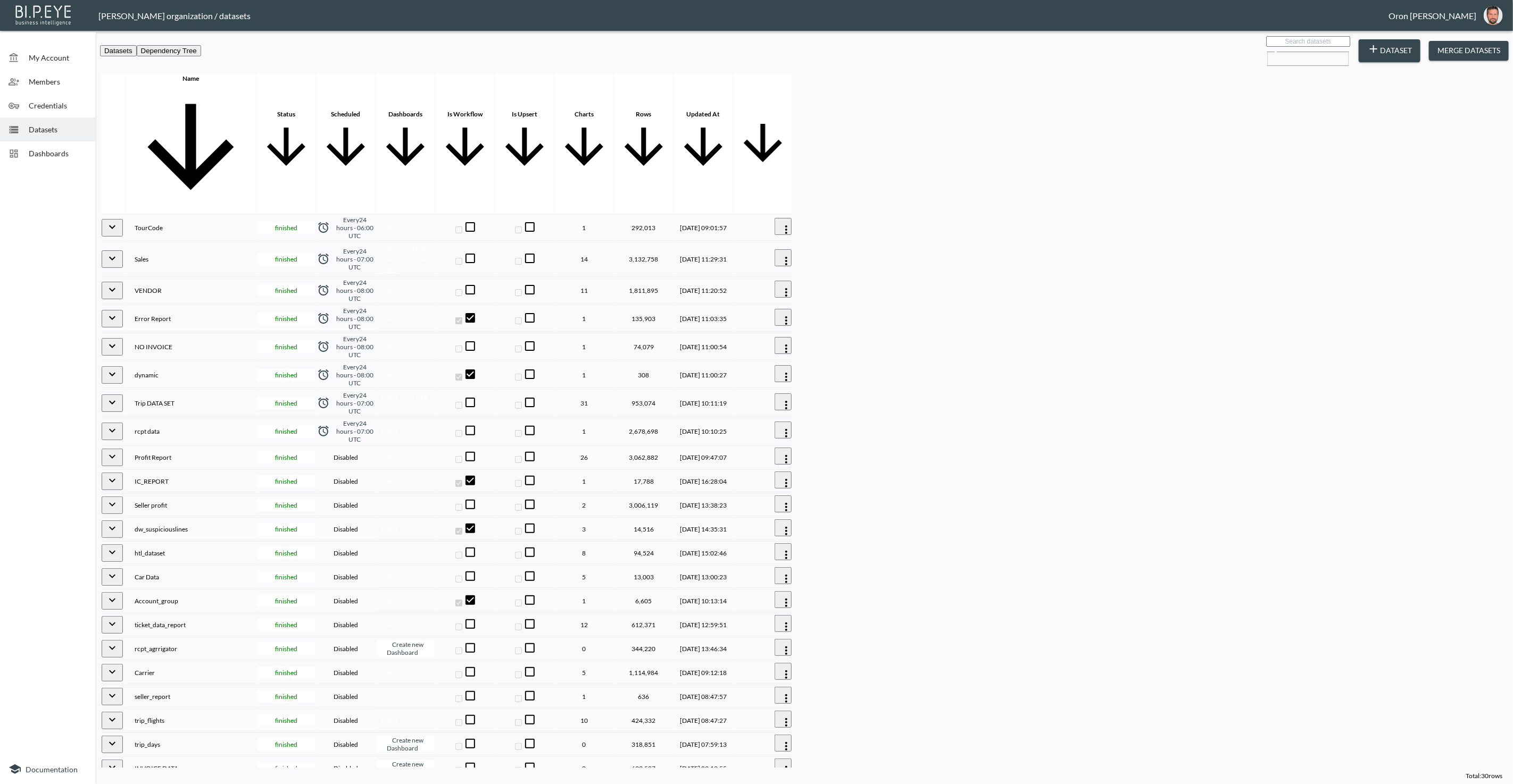
drag, startPoint x: 63, startPoint y: 105, endPoint x: 71, endPoint y: 105, distance: 8.0
click at [63, 105] on span "Credentials" at bounding box center [58, 106] width 59 height 11
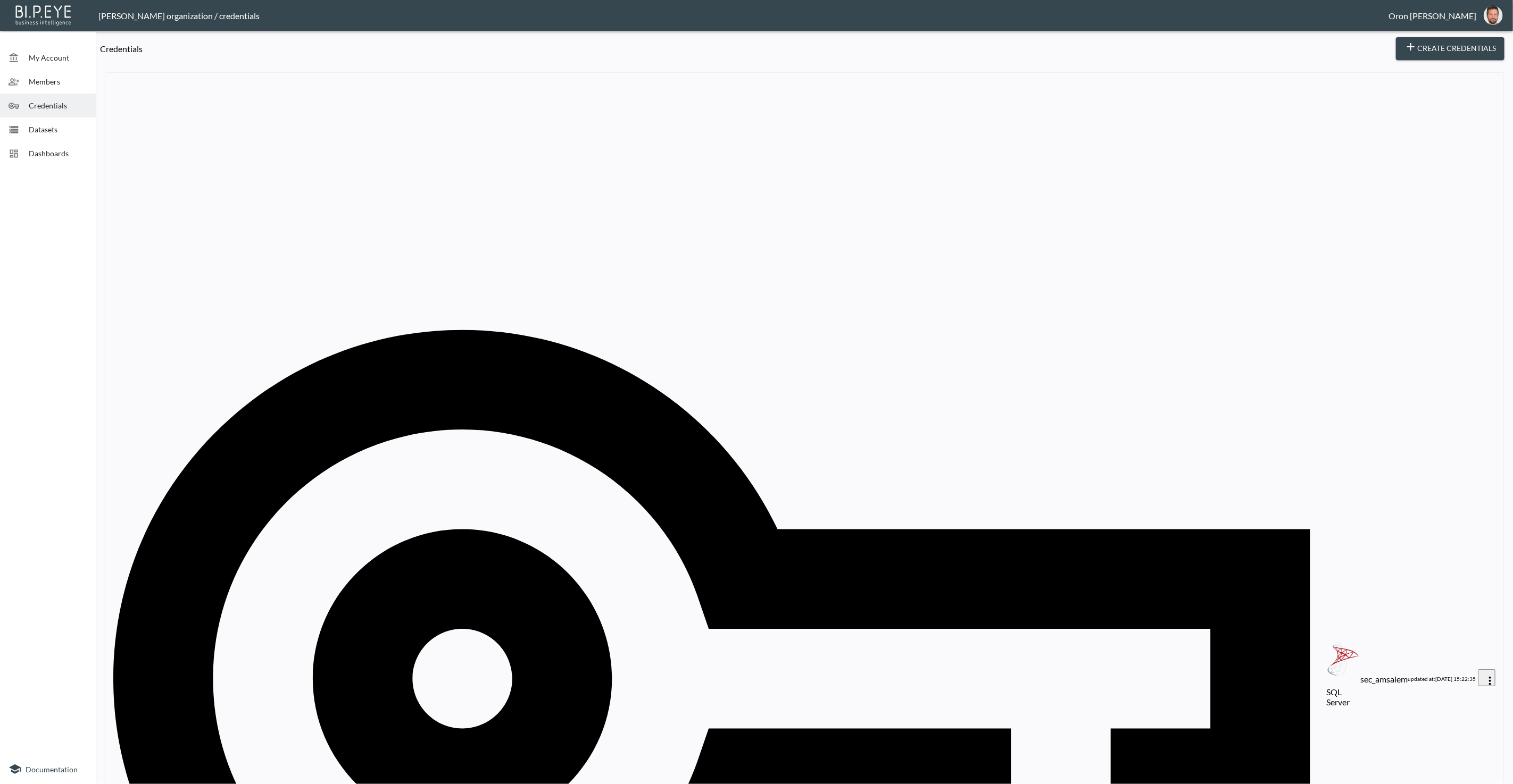
click at [1360, 674] on div "sec_amsalem" at bounding box center [1384, 679] width 47 height 10
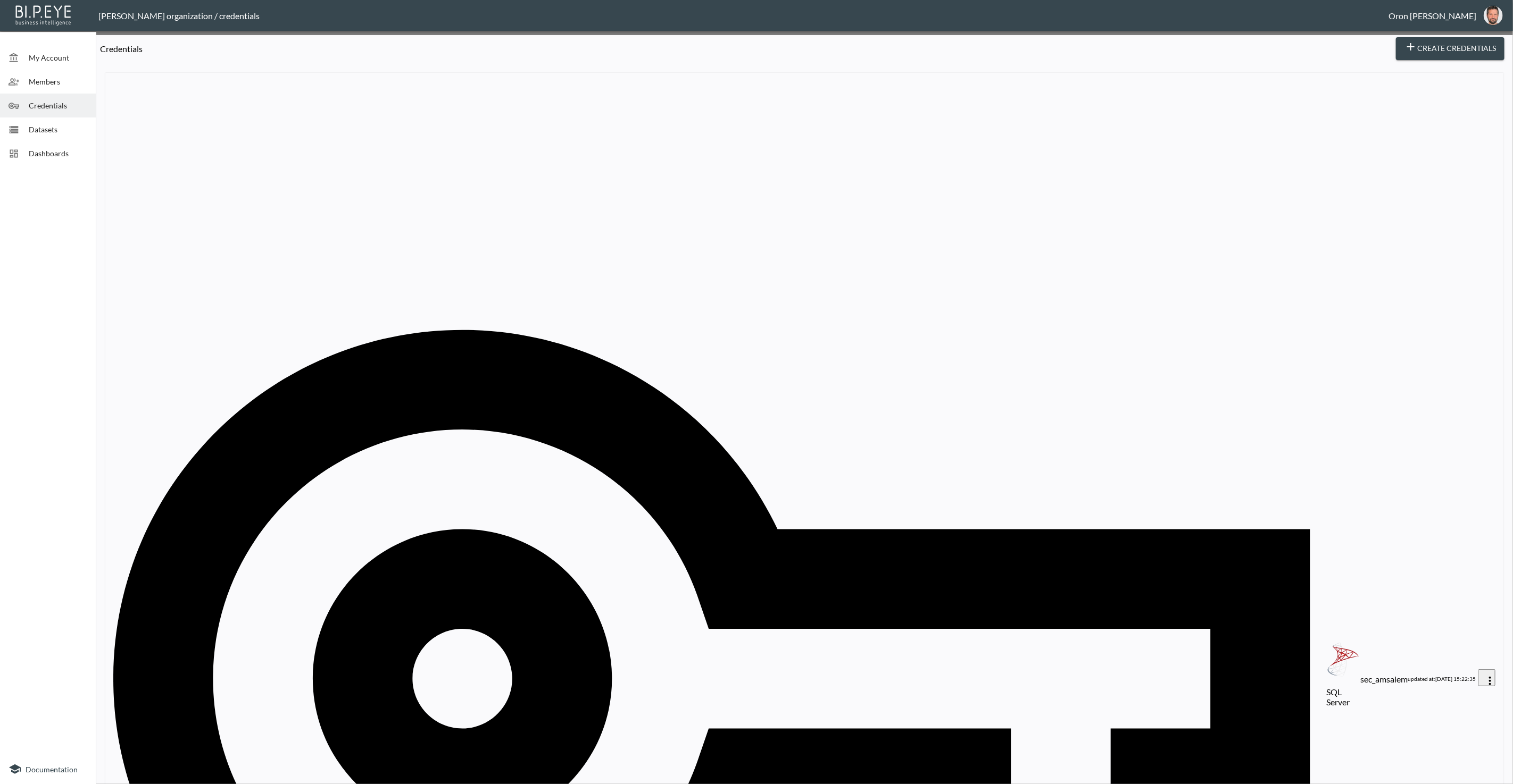
drag, startPoint x: 1034, startPoint y: 591, endPoint x: 789, endPoint y: 485, distance: 266.9
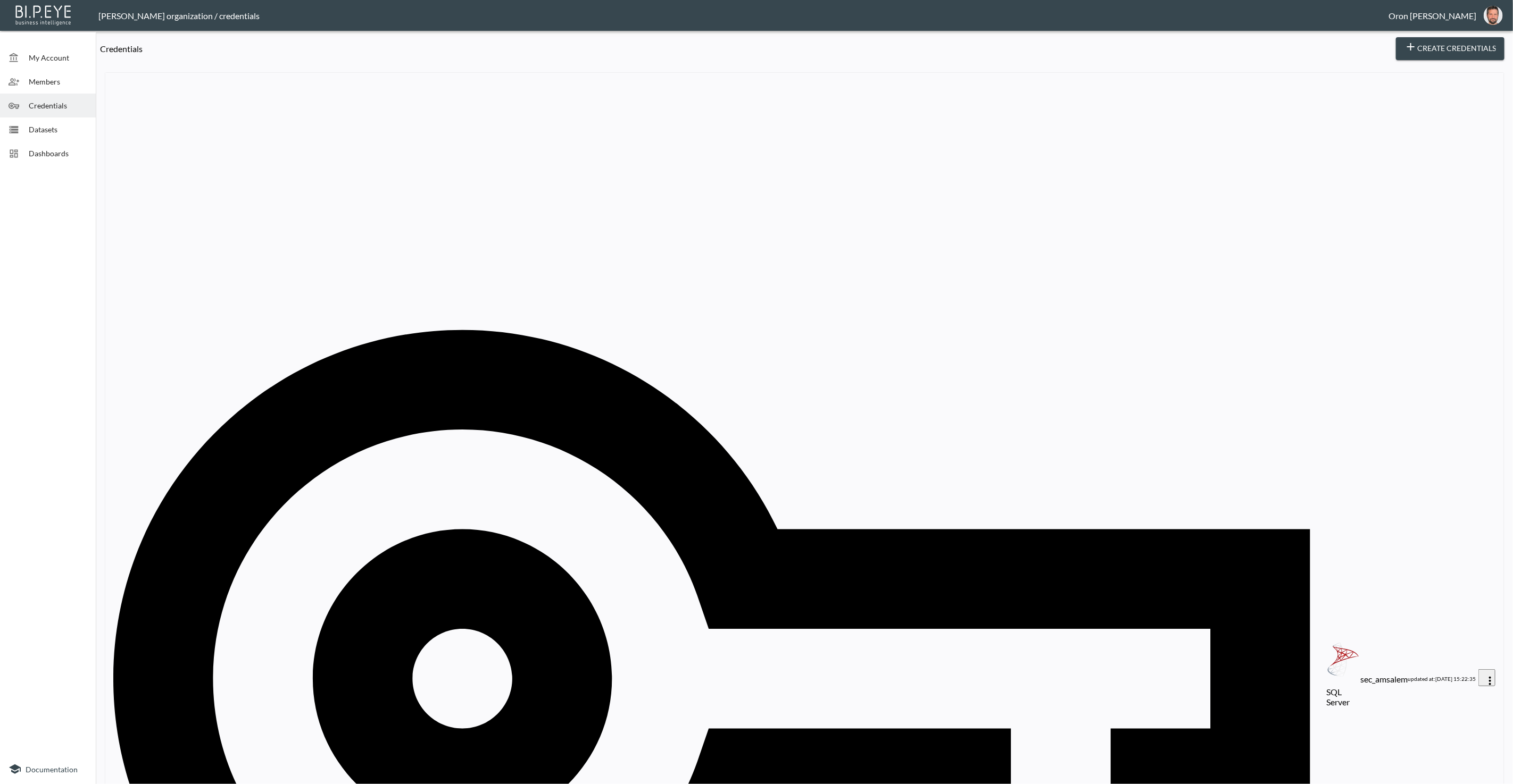
click at [53, 121] on div "Datasets" at bounding box center [47, 129] width 96 height 24
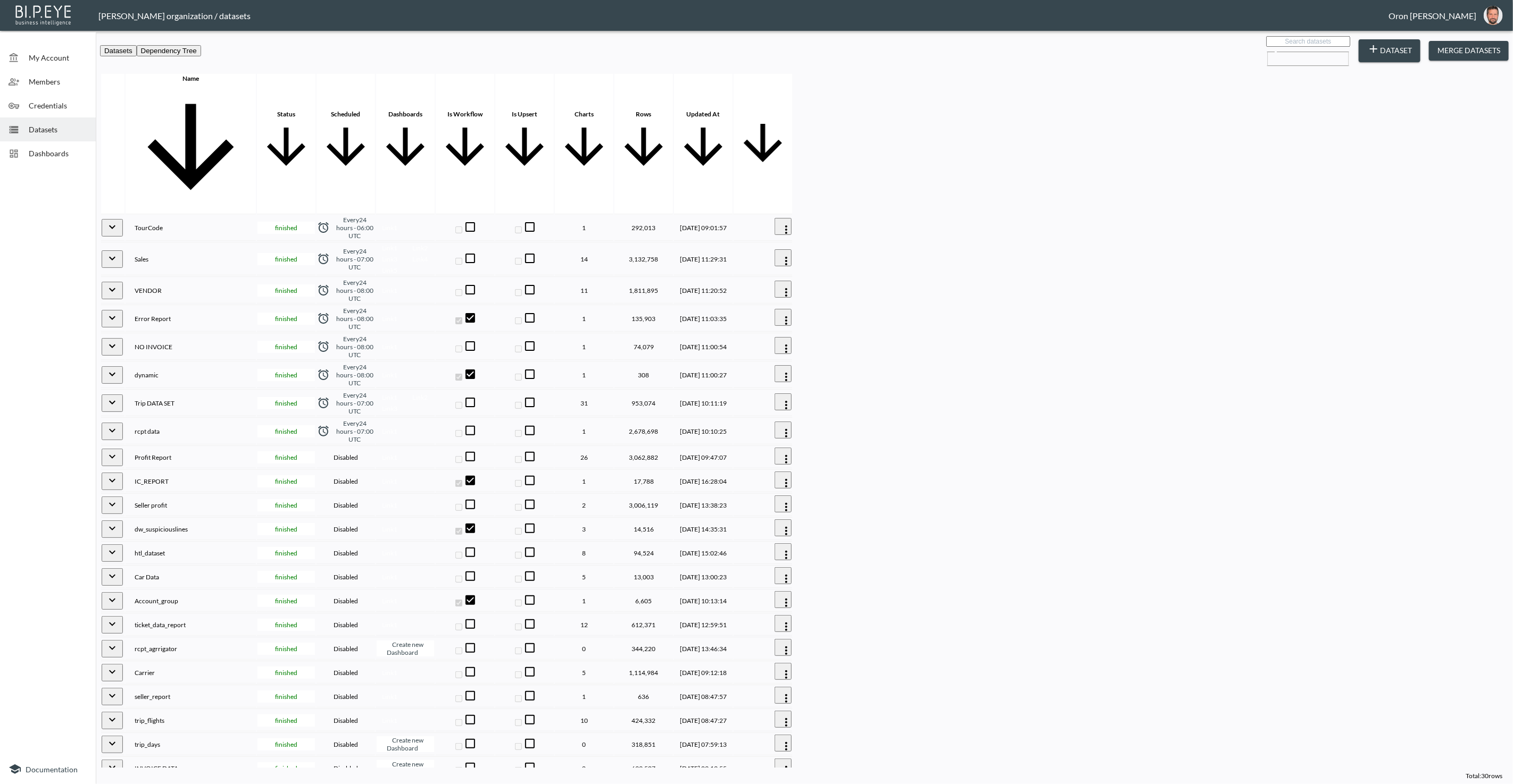
click at [49, 156] on span "Dashboards" at bounding box center [58, 153] width 59 height 11
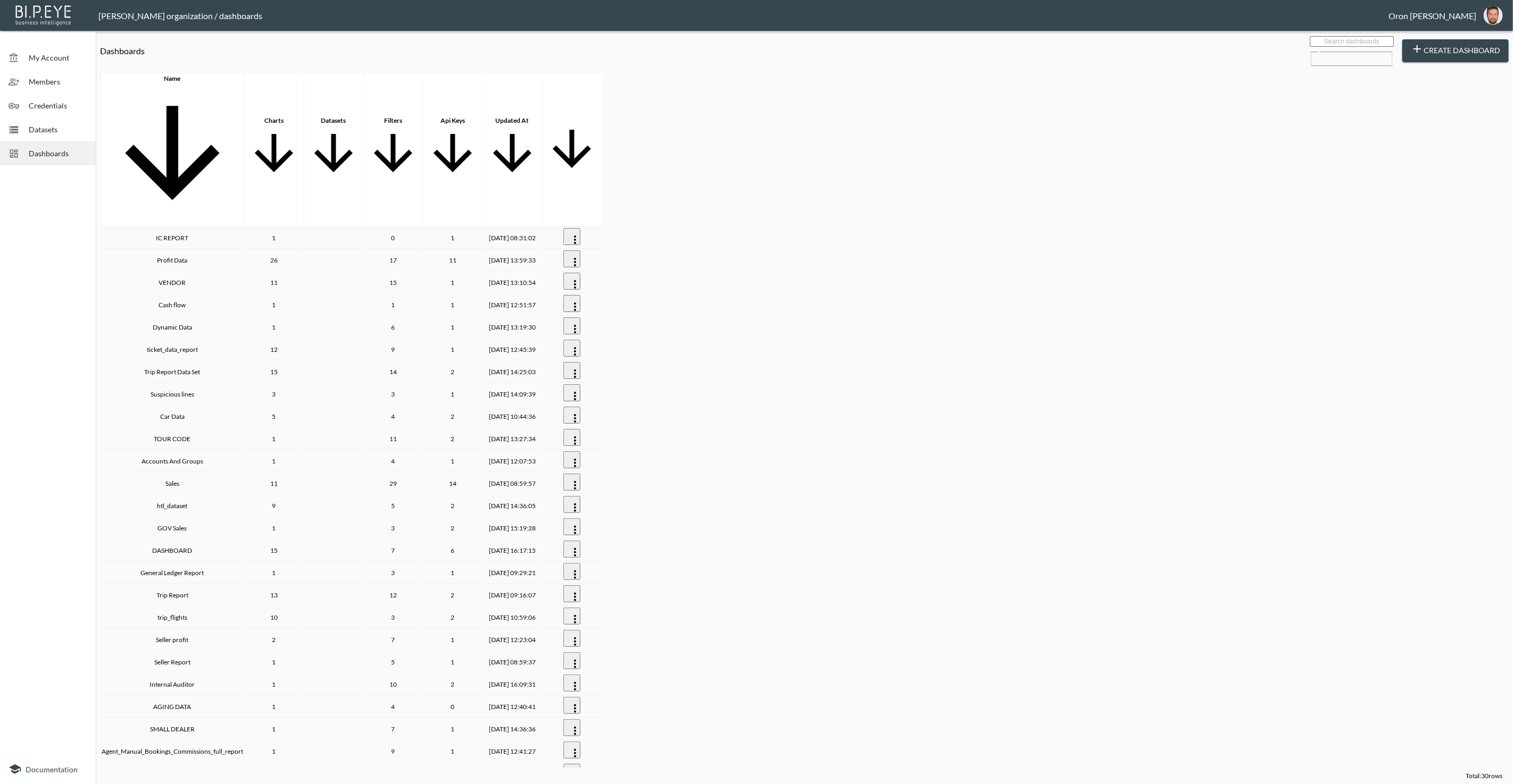
click at [241, 227] on th "IC REPORT" at bounding box center [172, 238] width 142 height 21
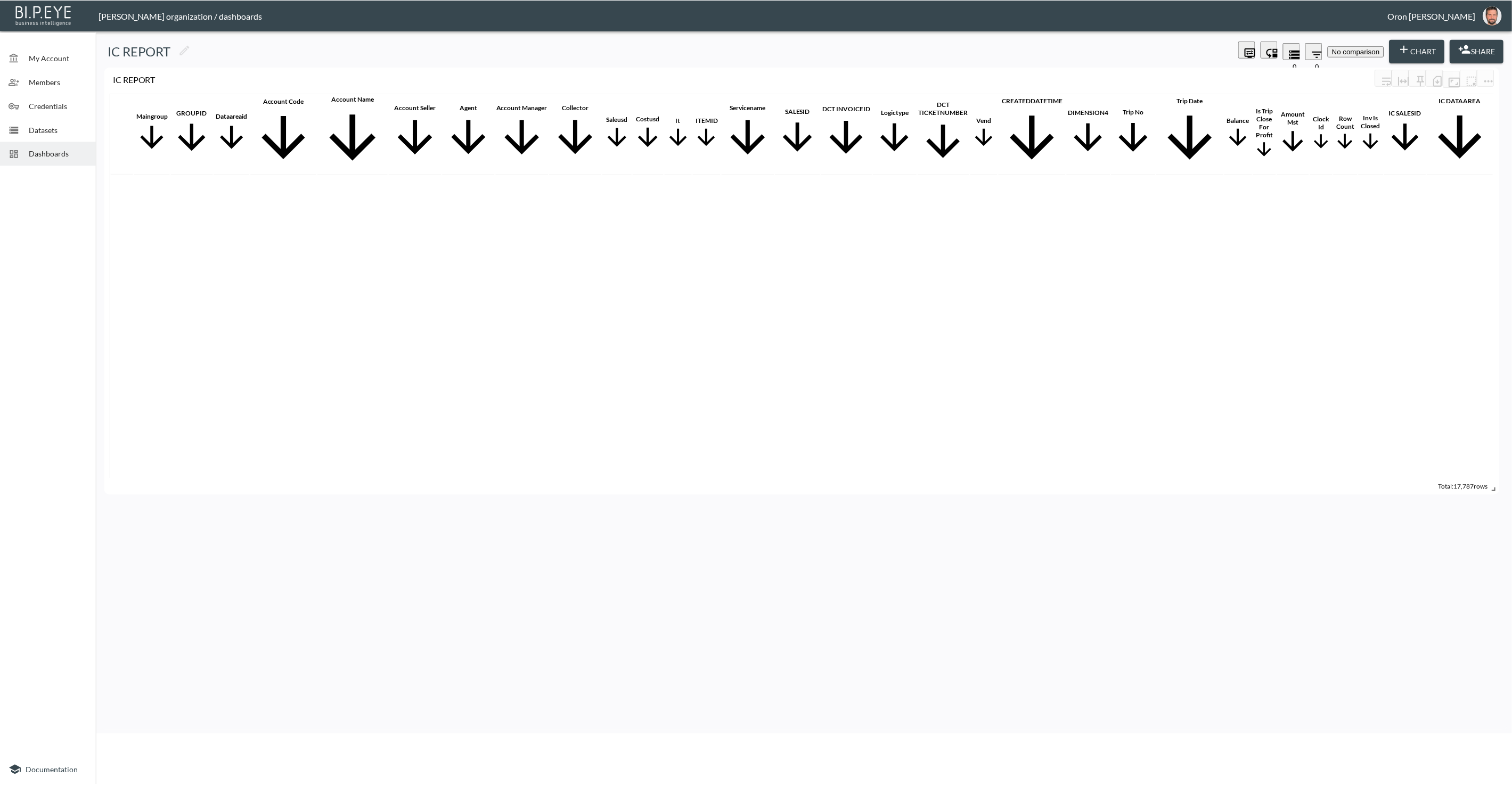
scroll to position [3763, 0]
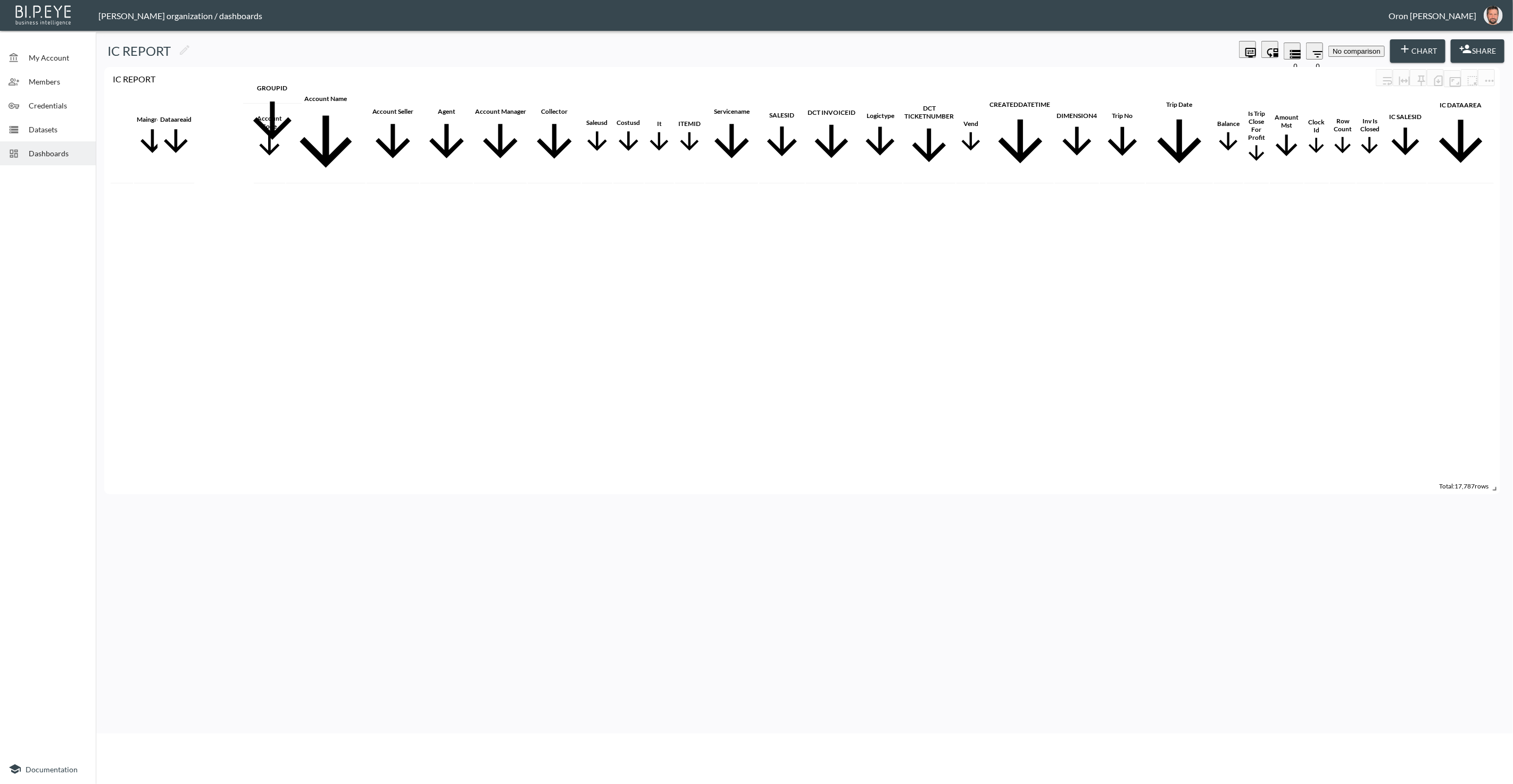
drag, startPoint x: 216, startPoint y: 94, endPoint x: 264, endPoint y: 93, distance: 48.0
drag, startPoint x: 270, startPoint y: 95, endPoint x: 211, endPoint y: 93, distance: 59.0
drag, startPoint x: 1499, startPoint y: 15, endPoint x: 1492, endPoint y: 19, distance: 8.1
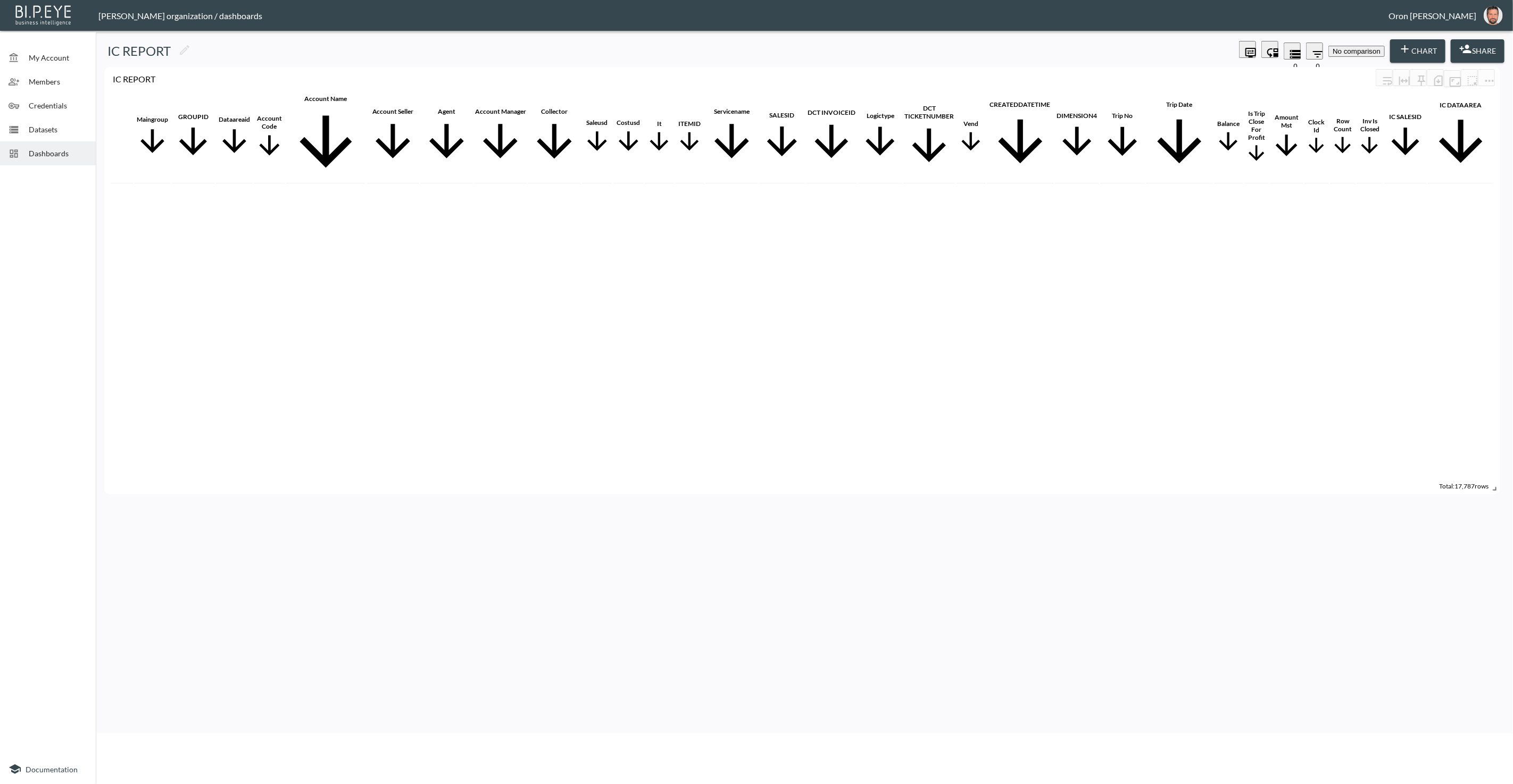
click at [1499, 15] on img "oron@bipeye.com" at bounding box center [1493, 15] width 19 height 19
click at [1480, 43] on li "Switch Organization" at bounding box center [1458, 37] width 75 height 10
